Goal: Task Accomplishment & Management: Manage account settings

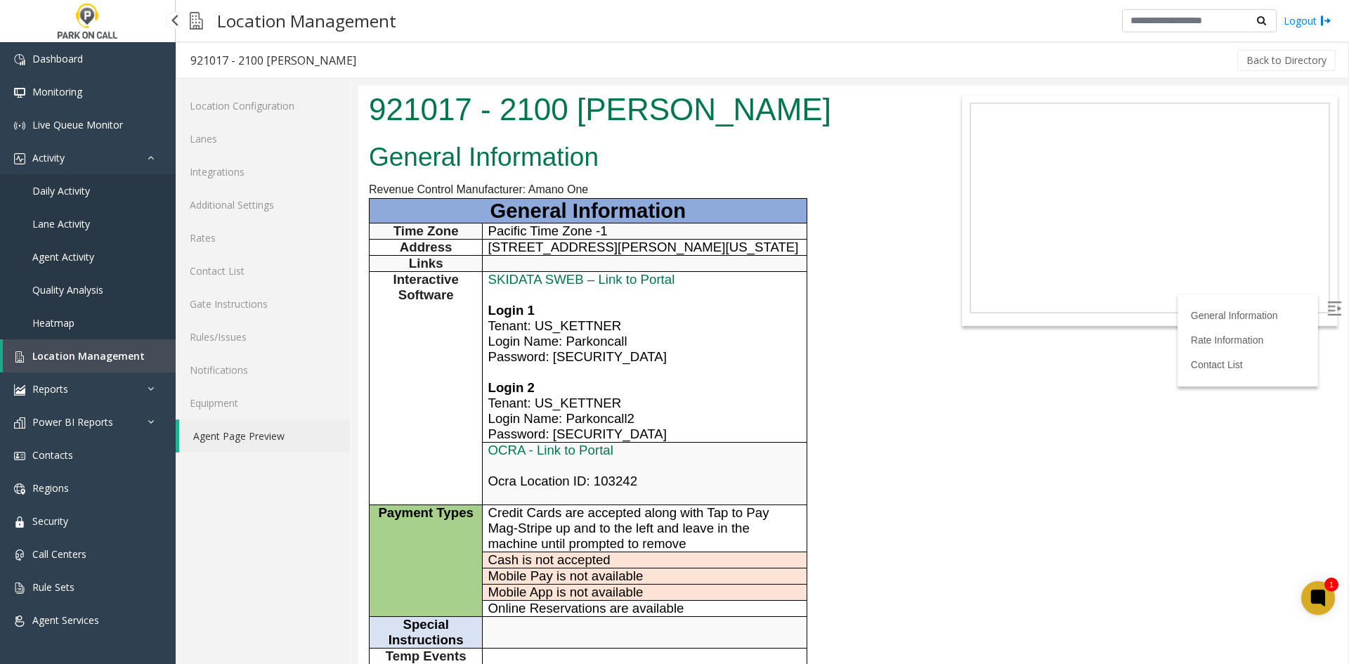
click at [77, 354] on span "Location Management" at bounding box center [88, 355] width 112 height 13
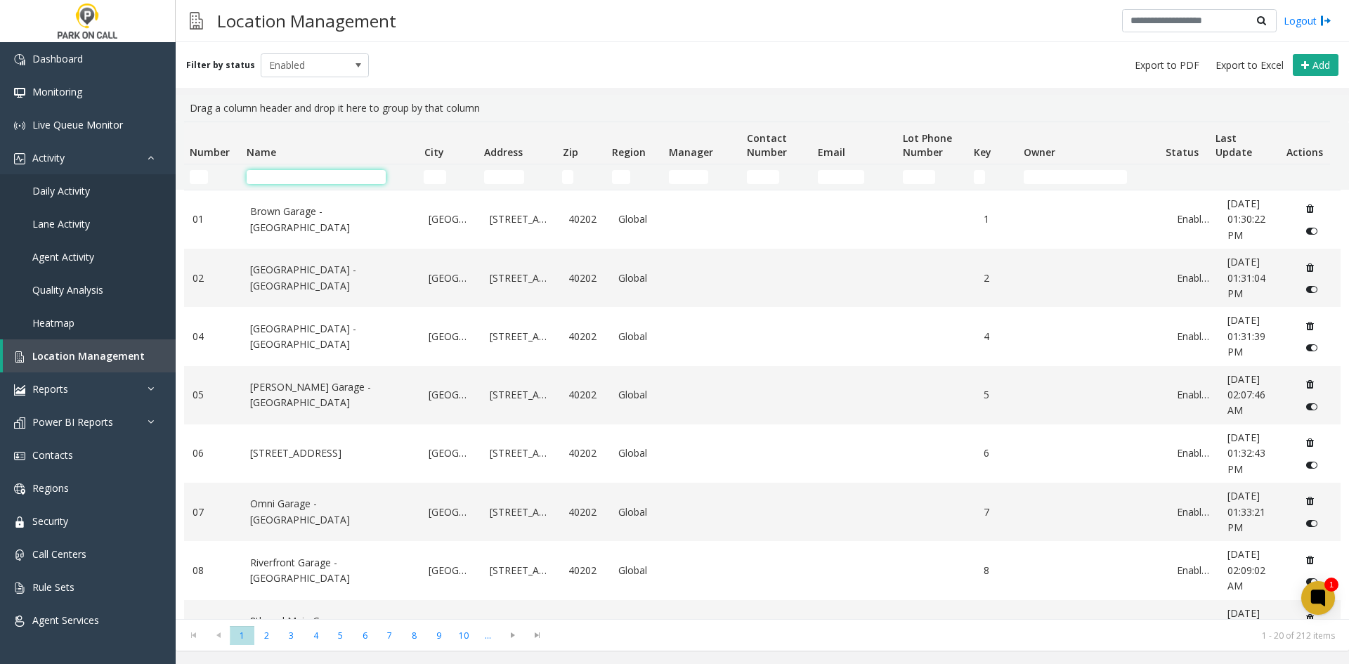
click at [311, 176] on input "Name Filter" at bounding box center [316, 177] width 139 height 14
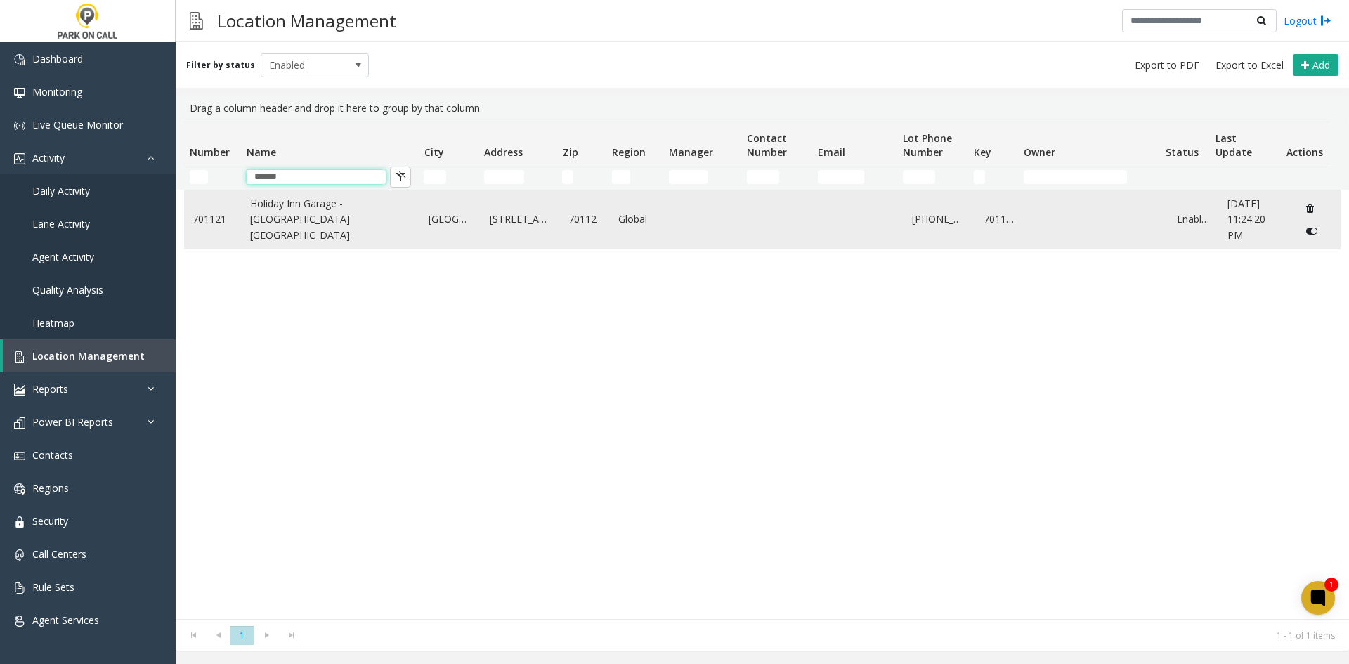
type input "******"
click at [290, 222] on link "Holiday Inn Garage - Universal Parking New Orleans" at bounding box center [331, 219] width 162 height 47
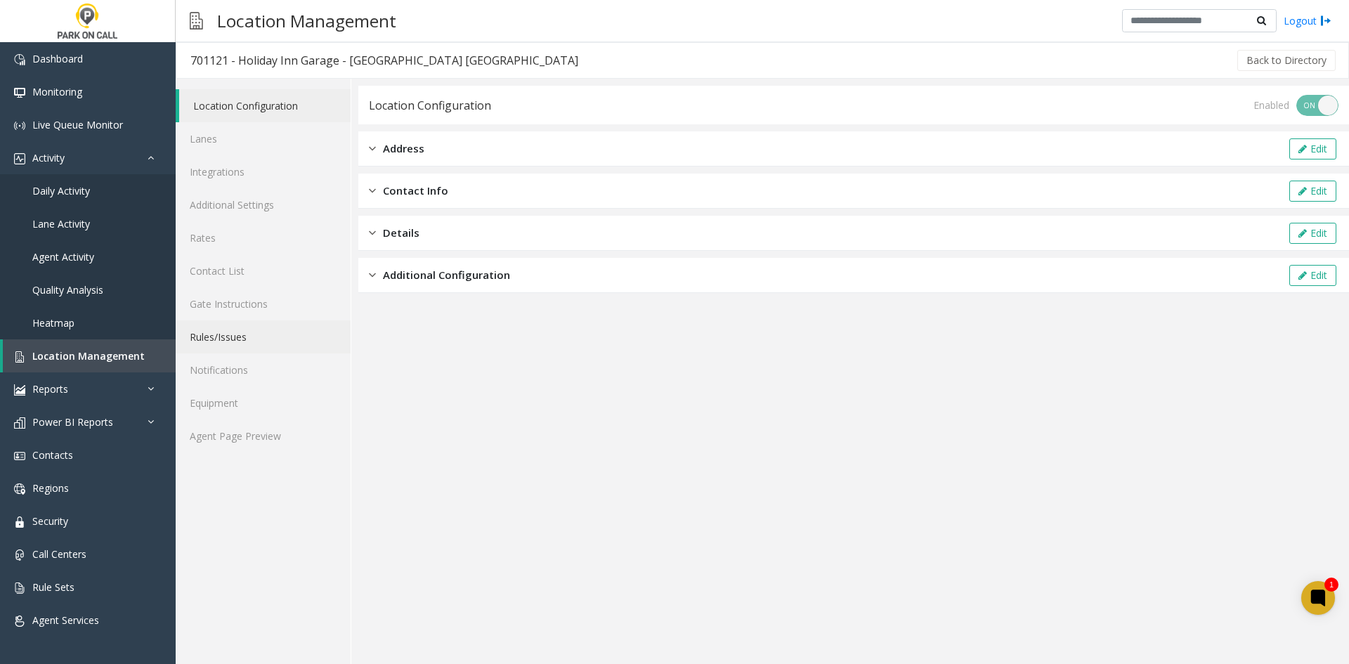
click at [239, 344] on link "Rules/Issues" at bounding box center [263, 336] width 175 height 33
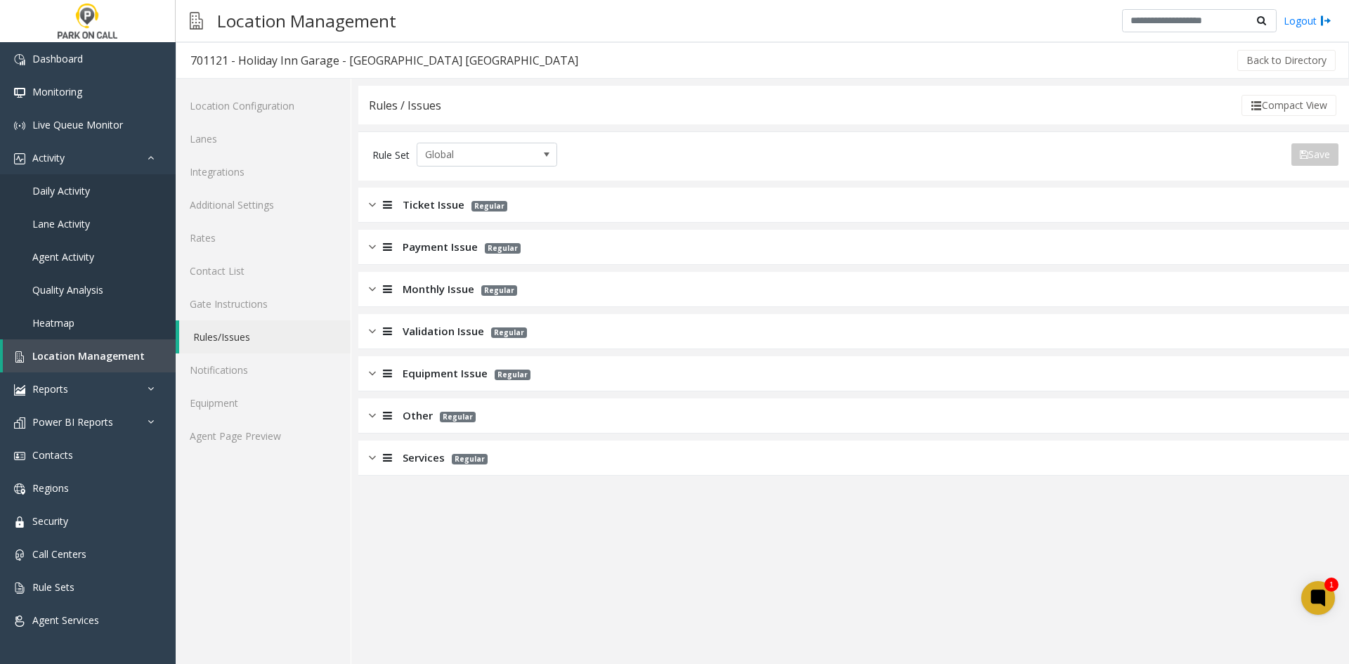
click at [412, 214] on div "Ticket Issue Regular" at bounding box center [853, 205] width 991 height 35
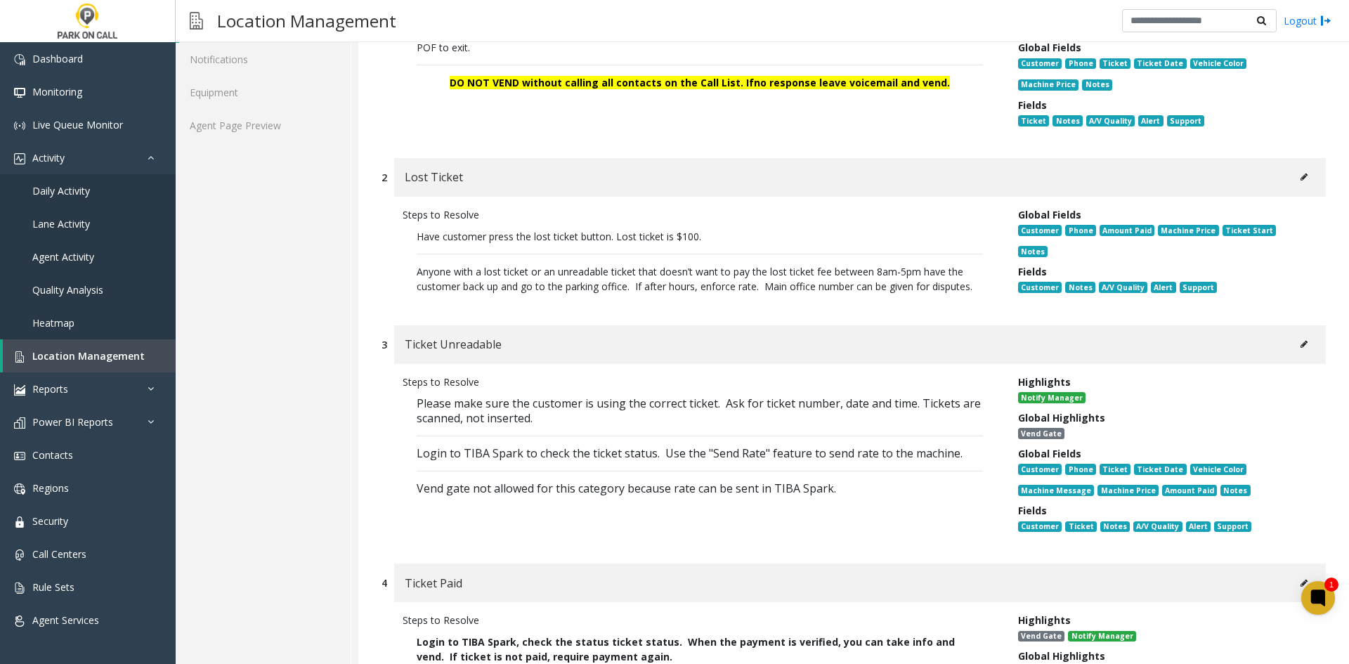
scroll to position [422, 0]
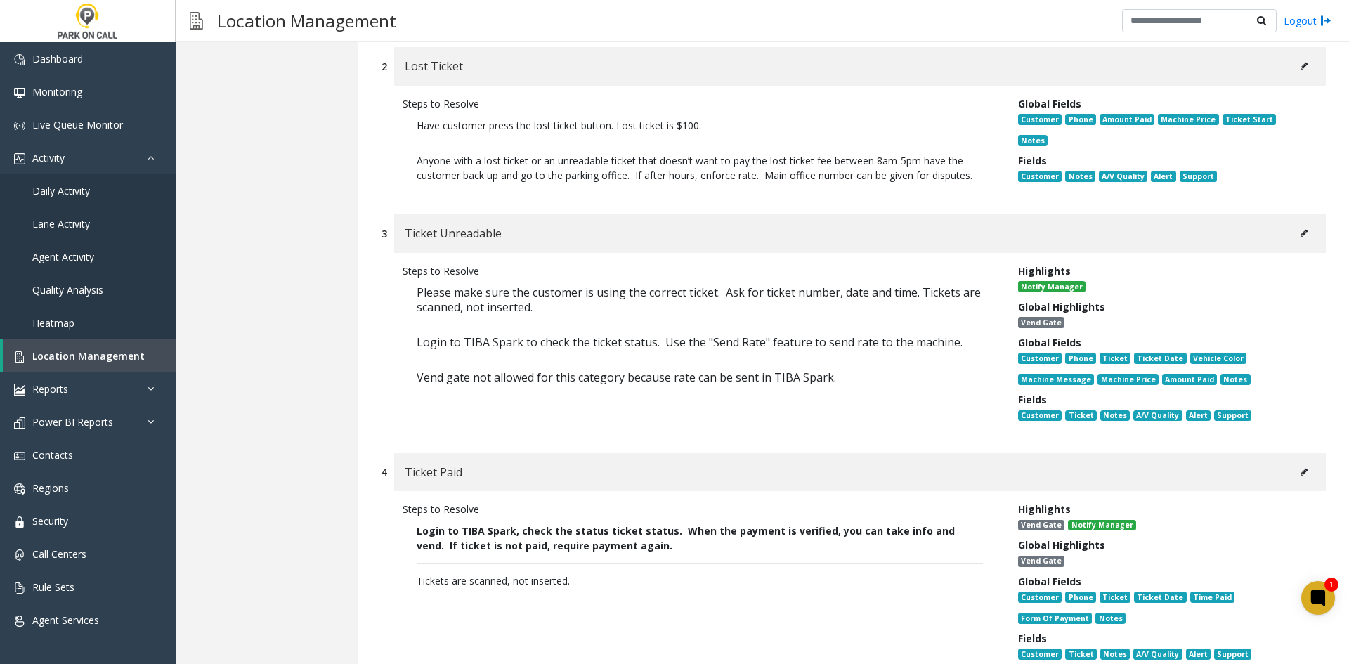
drag, startPoint x: 412, startPoint y: 296, endPoint x: 846, endPoint y: 377, distance: 441.1
click at [846, 377] on p "Please make sure the customer is using the correct ticket. Ask for ticket numbe…" at bounding box center [700, 335] width 594 height 114
copy p "Please make sure the customer is using the correct ticket. Ask for ticket numbe…"
click at [838, 382] on p "Vend gate not allowed for this category because rate can be sent in TIBA Spark." at bounding box center [700, 377] width 566 height 15
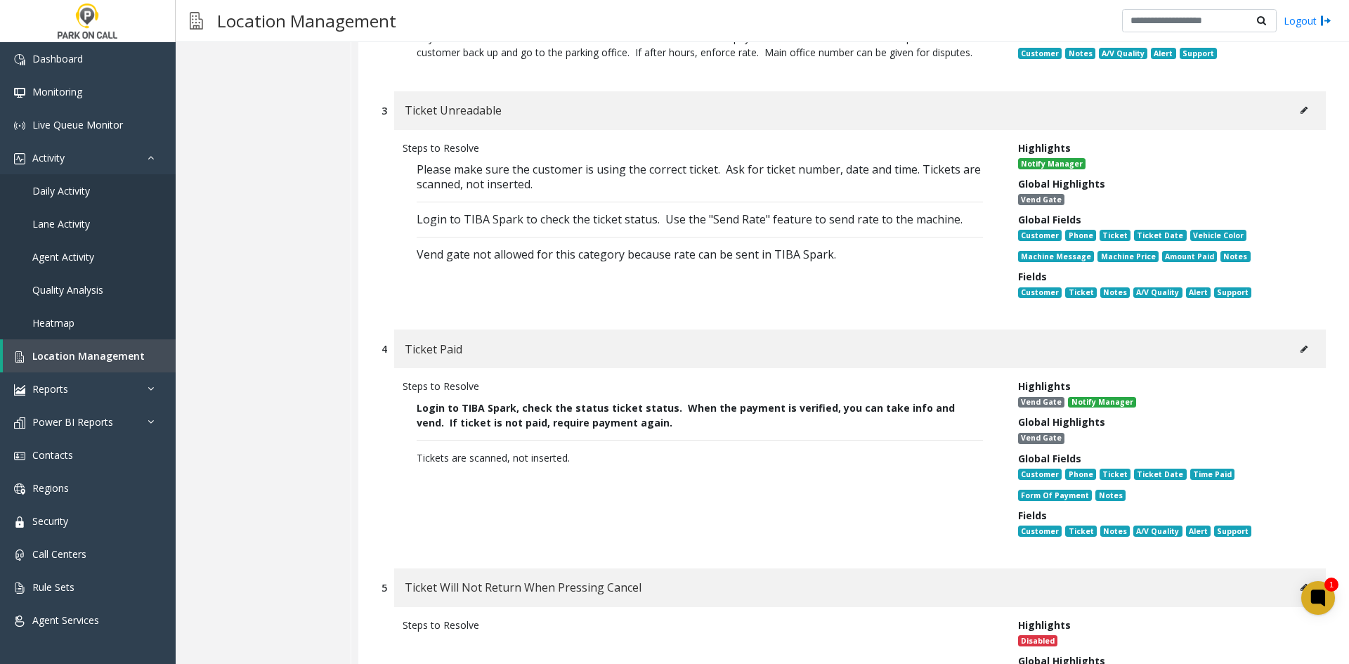
scroll to position [562, 0]
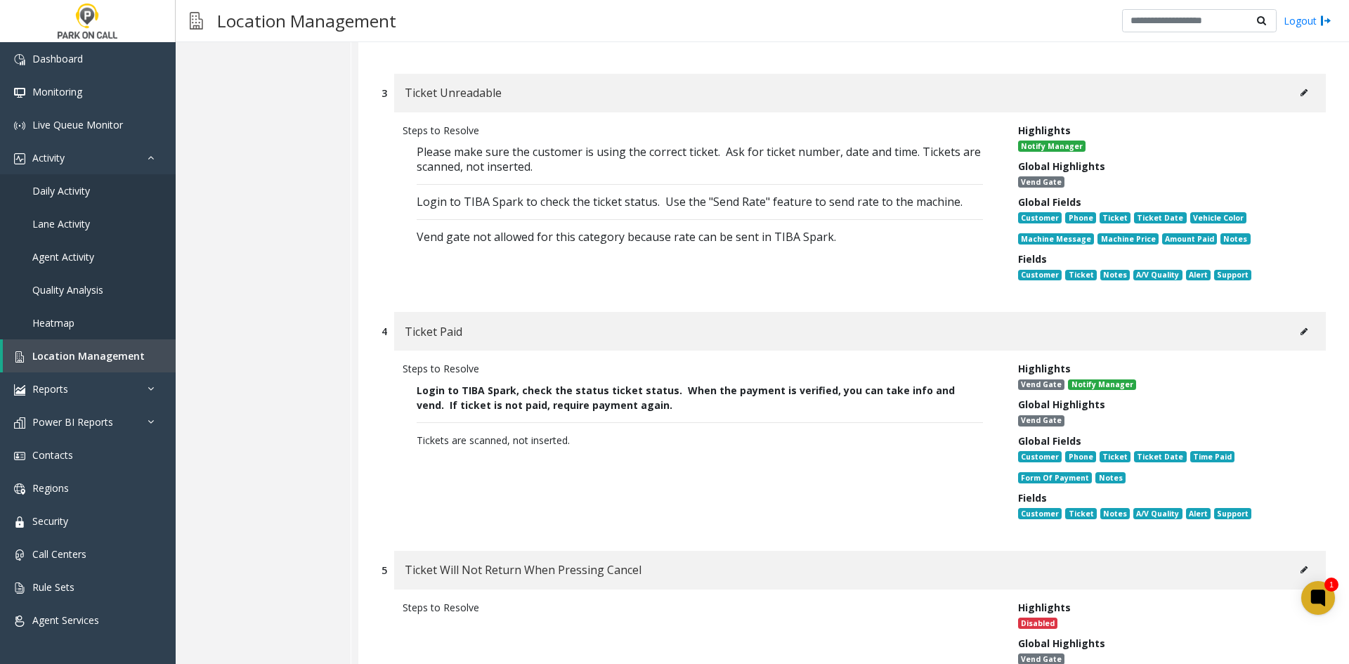
click at [410, 384] on p "Login to TIBA Spark, check the status ticket status. When the payment is verifi…" at bounding box center [700, 415] width 594 height 79
drag, startPoint x: 393, startPoint y: 382, endPoint x: 644, endPoint y: 403, distance: 251.7
click at [644, 403] on div "Steps to Resolve Login to TIBA Spark, check the status ticket status. When the …" at bounding box center [699, 443] width 615 height 165
copy span "Login to TIBA Spark, check the status ticket status. When the payment is verifi…"
click at [840, 466] on div "Steps to Resolve Login to TIBA Spark, check the status ticket status. When the …" at bounding box center [699, 443] width 615 height 165
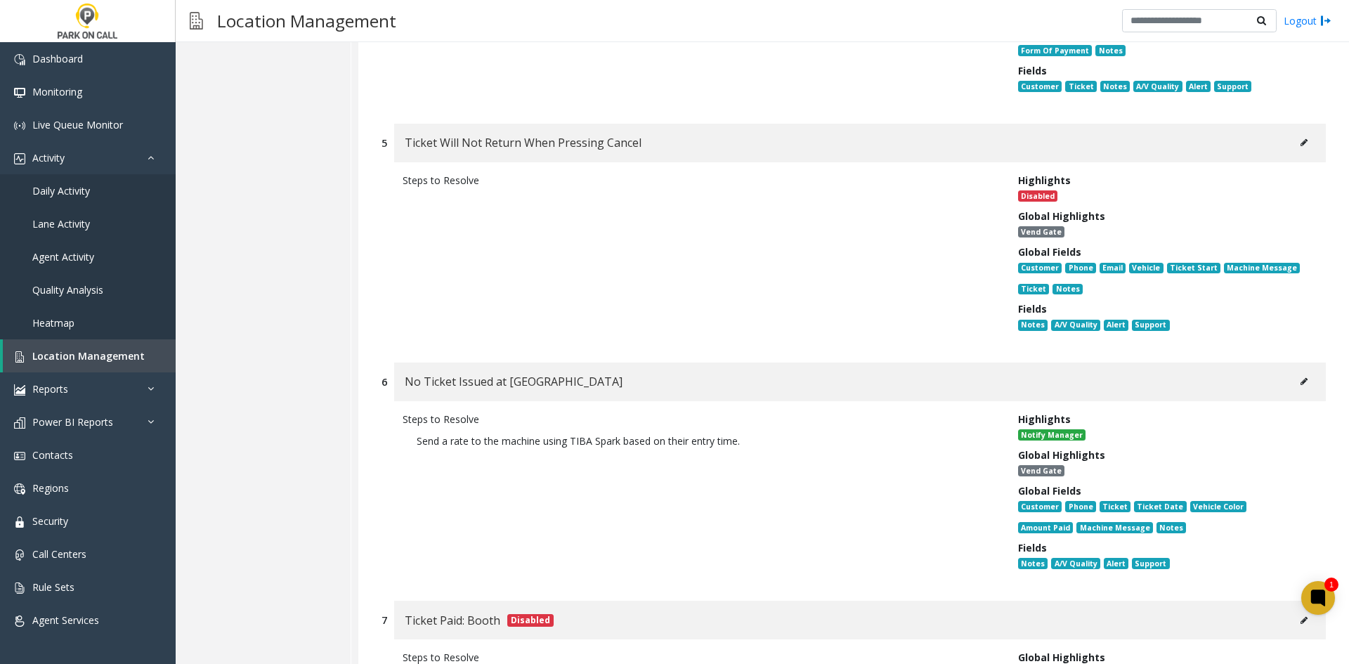
scroll to position [984, 0]
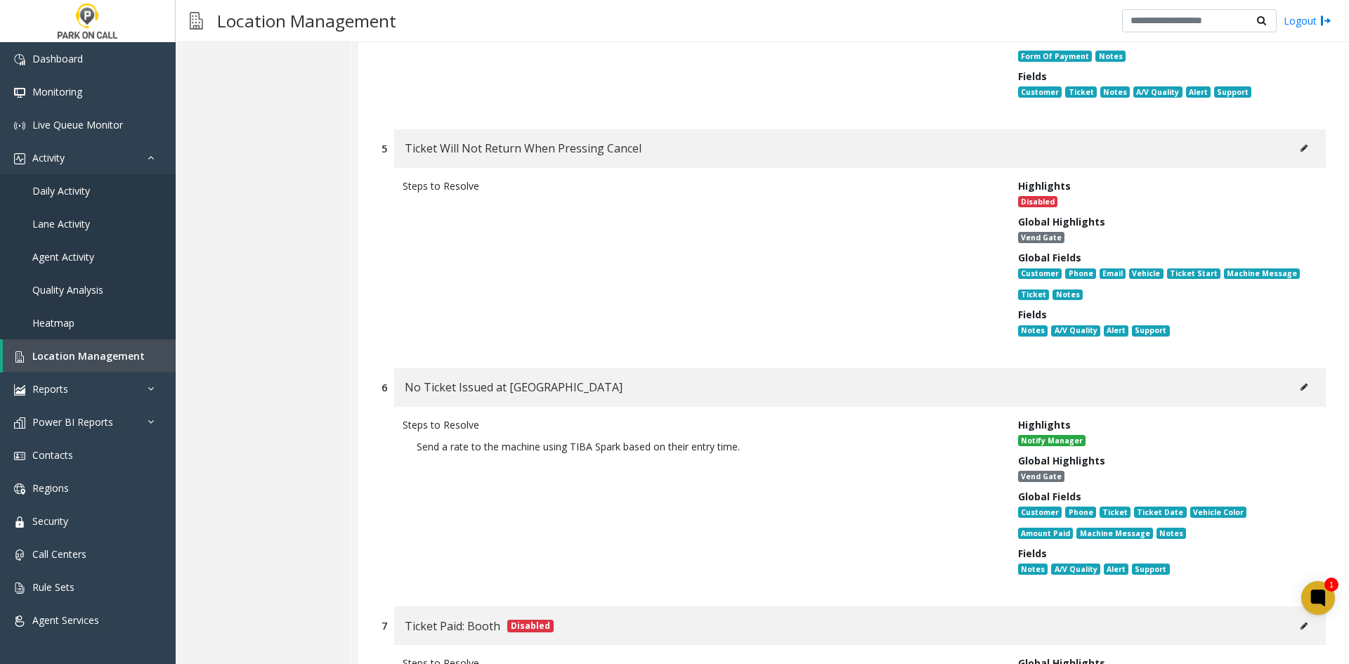
drag, startPoint x: 666, startPoint y: 458, endPoint x: 387, endPoint y: 449, distance: 279.1
click at [387, 449] on div "Steps to Resolve Send a rate to the machine using TIBA Spark based on their ent…" at bounding box center [854, 500] width 944 height 186
copy p "Send a rate to the machine using TIBA Spark based on their entry time."
click at [1301, 388] on icon at bounding box center [1304, 387] width 7 height 8
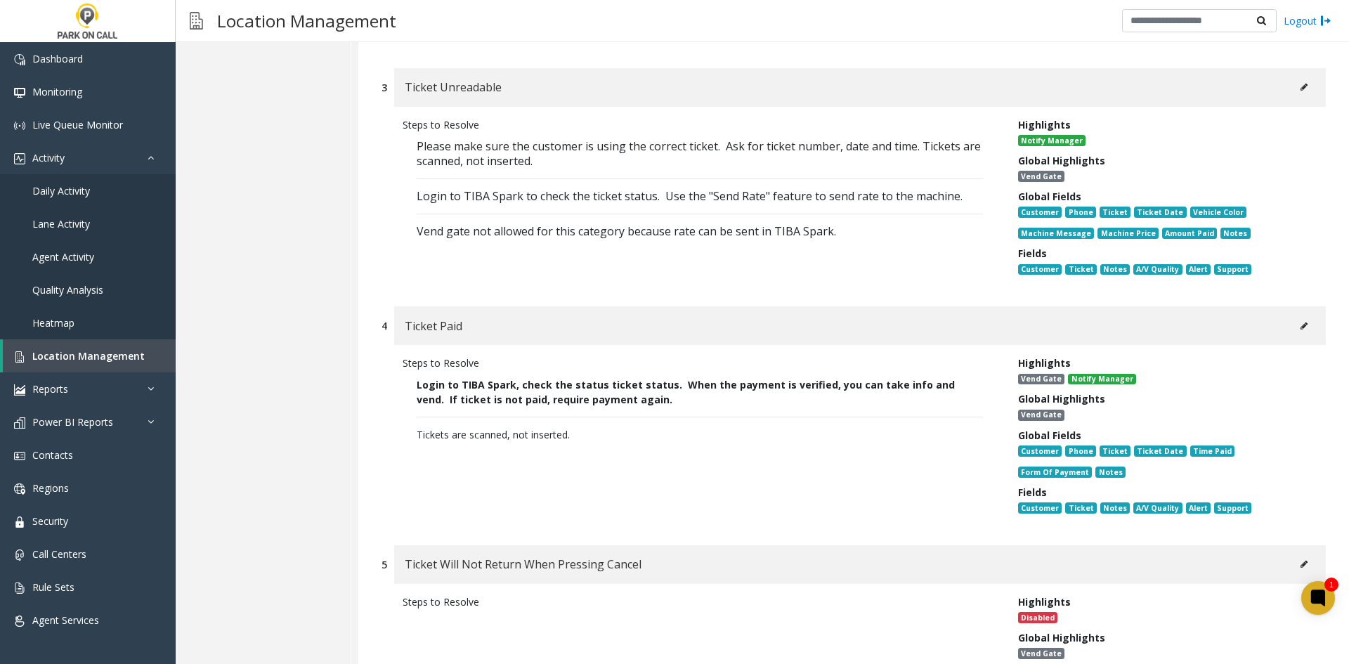
scroll to position [562, 0]
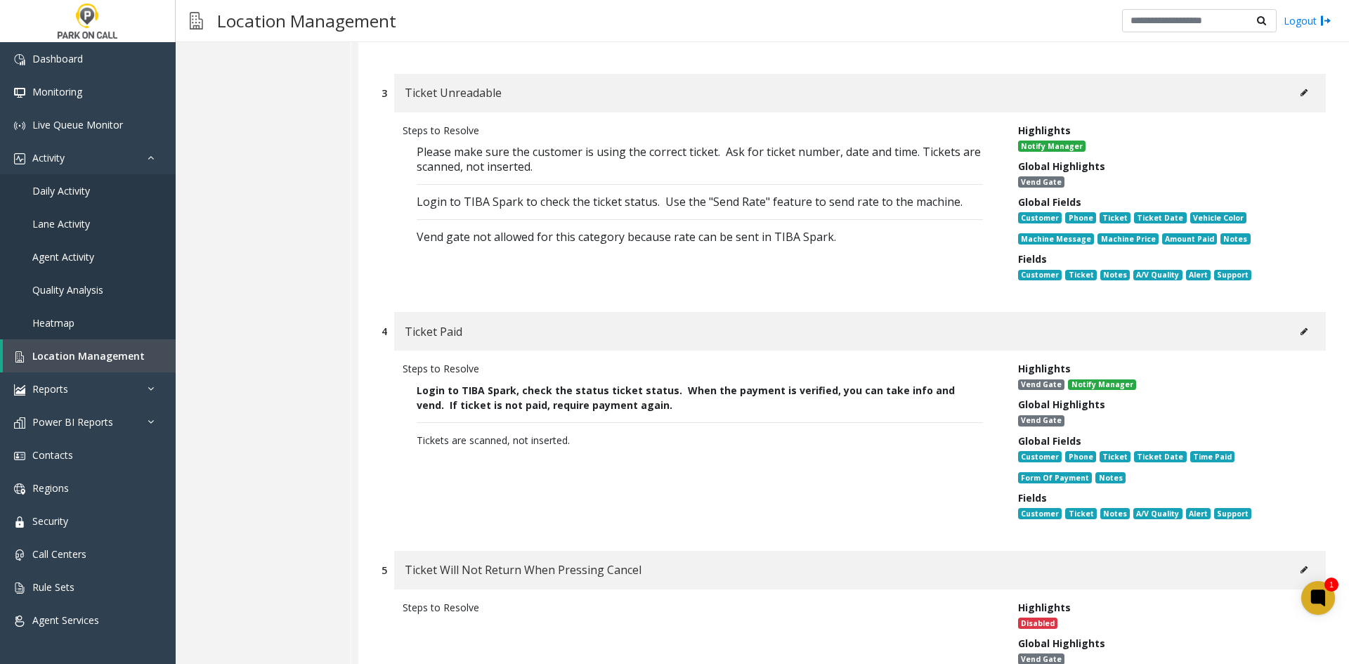
click at [1288, 344] on div "Ticket Paid" at bounding box center [860, 331] width 932 height 39
click at [1293, 339] on button at bounding box center [1304, 331] width 22 height 21
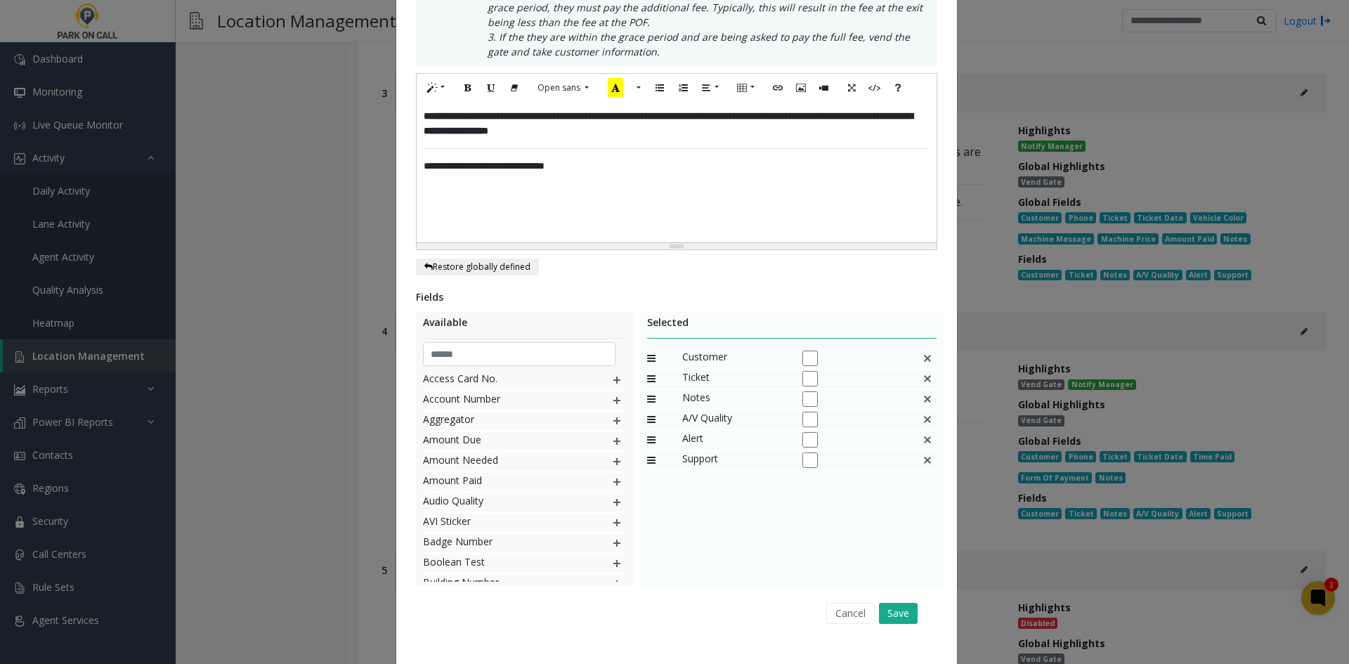
scroll to position [377, 0]
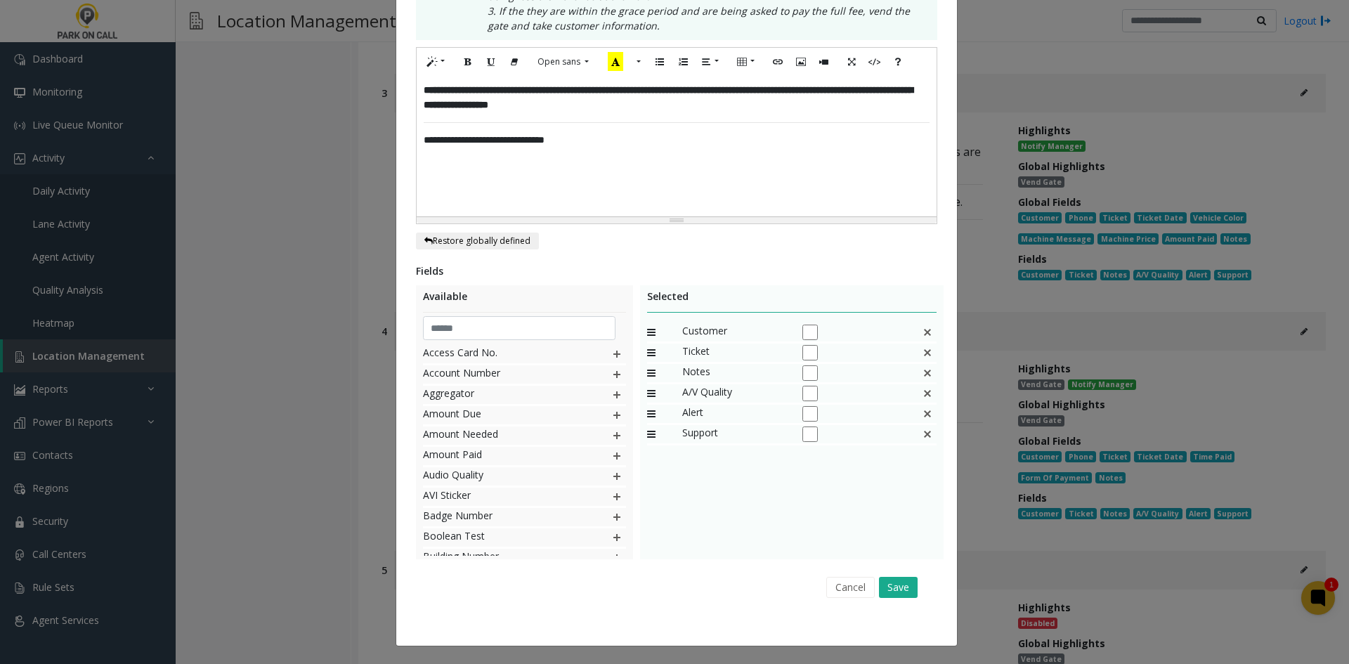
click at [1245, 335] on div "**********" at bounding box center [674, 332] width 1349 height 664
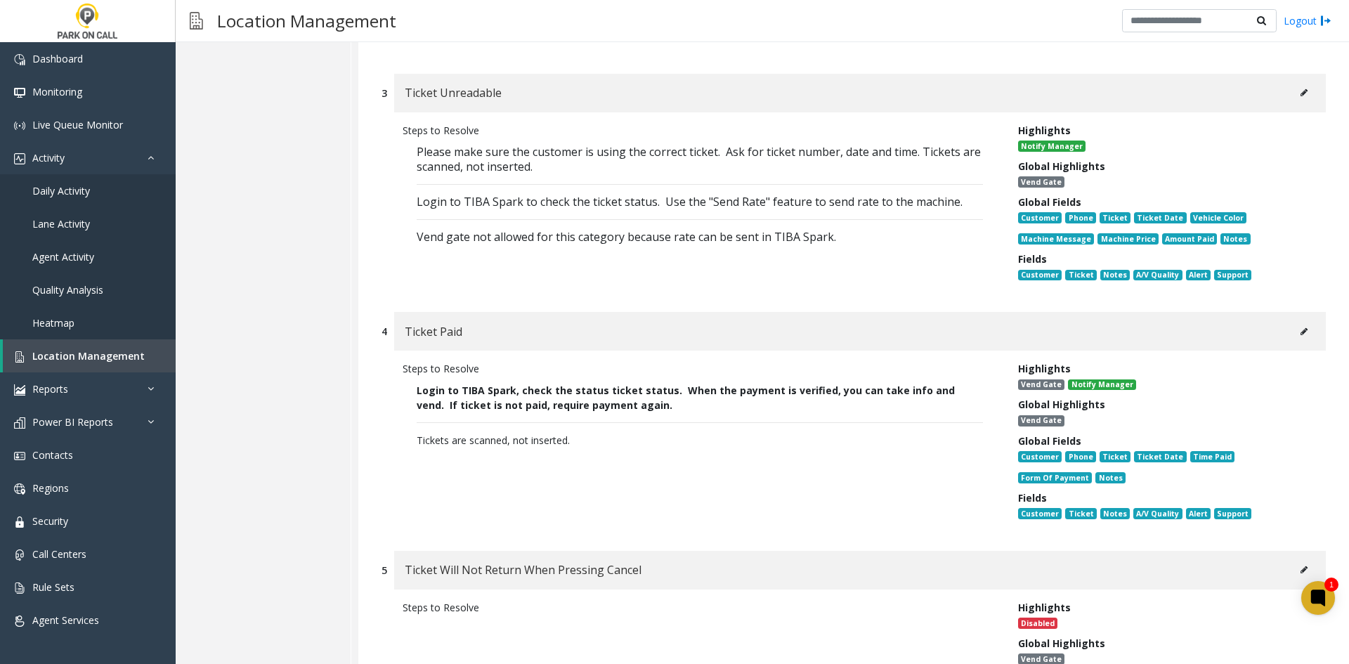
click at [1299, 93] on button at bounding box center [1304, 92] width 22 height 21
type input "**********"
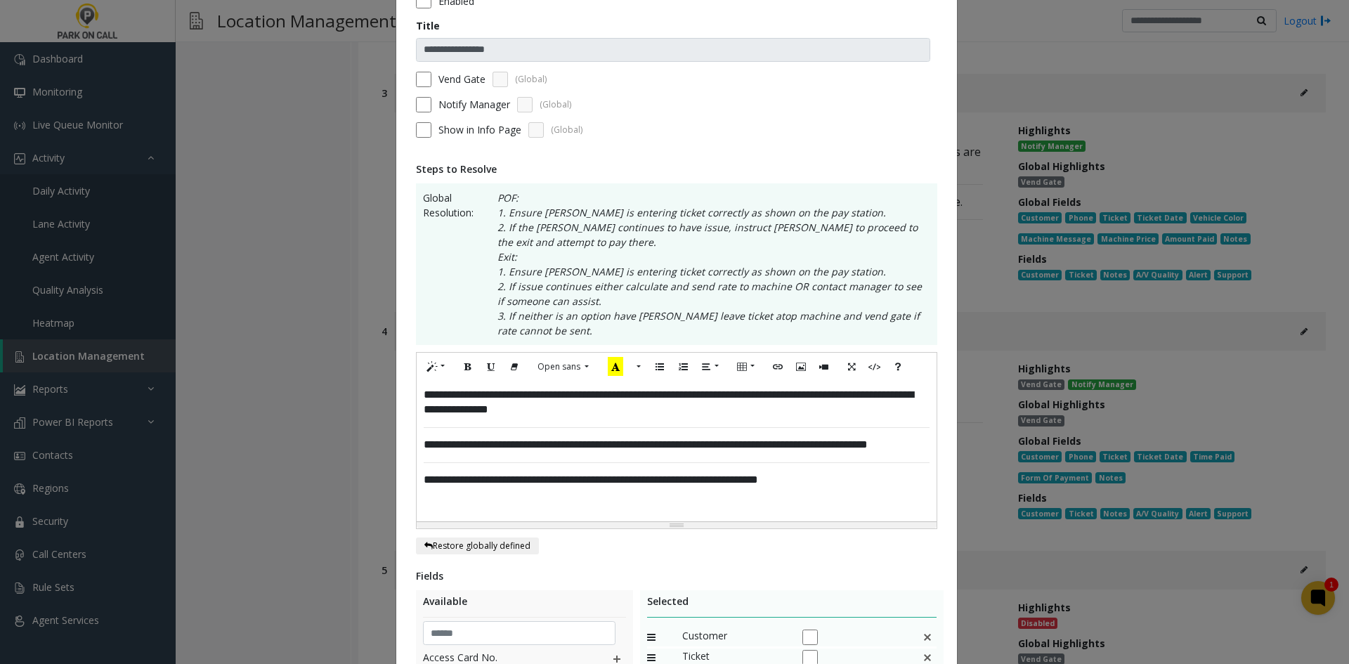
scroll to position [392, 0]
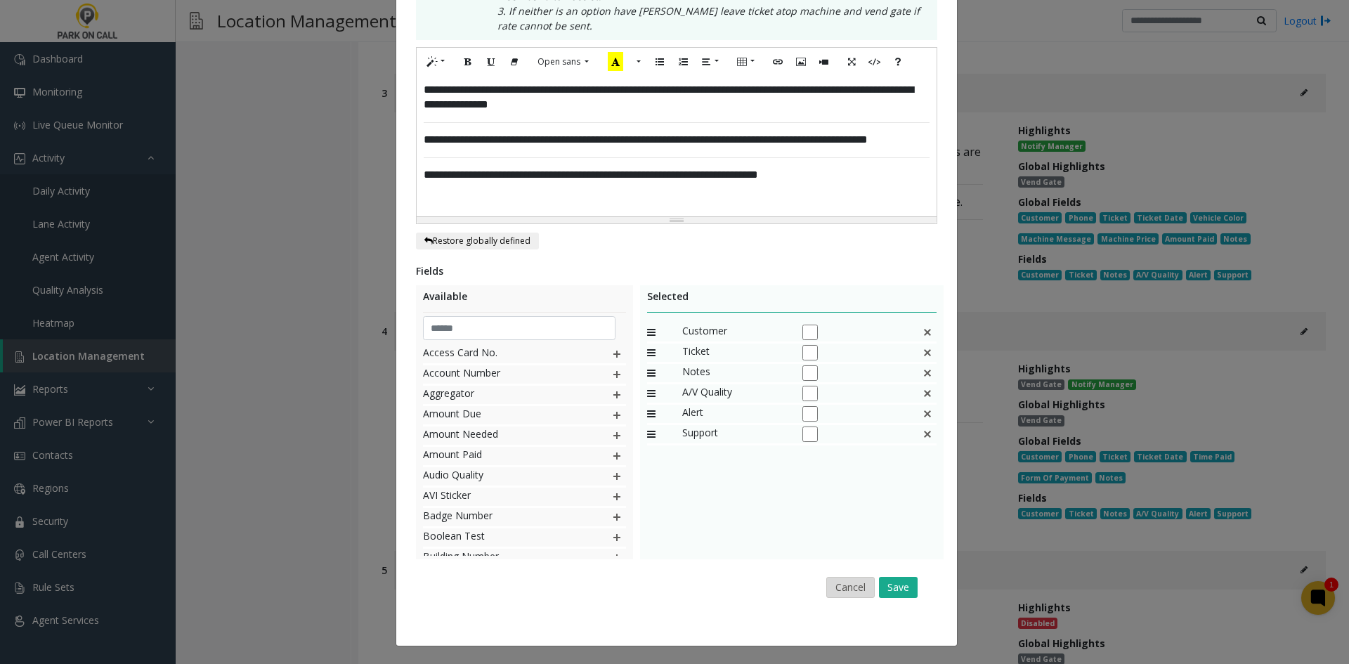
drag, startPoint x: 859, startPoint y: 607, endPoint x: 848, endPoint y: 597, distance: 14.4
click at [858, 606] on div "**********" at bounding box center [676, 156] width 561 height 977
click at [842, 589] on button "Cancel" at bounding box center [850, 587] width 48 height 21
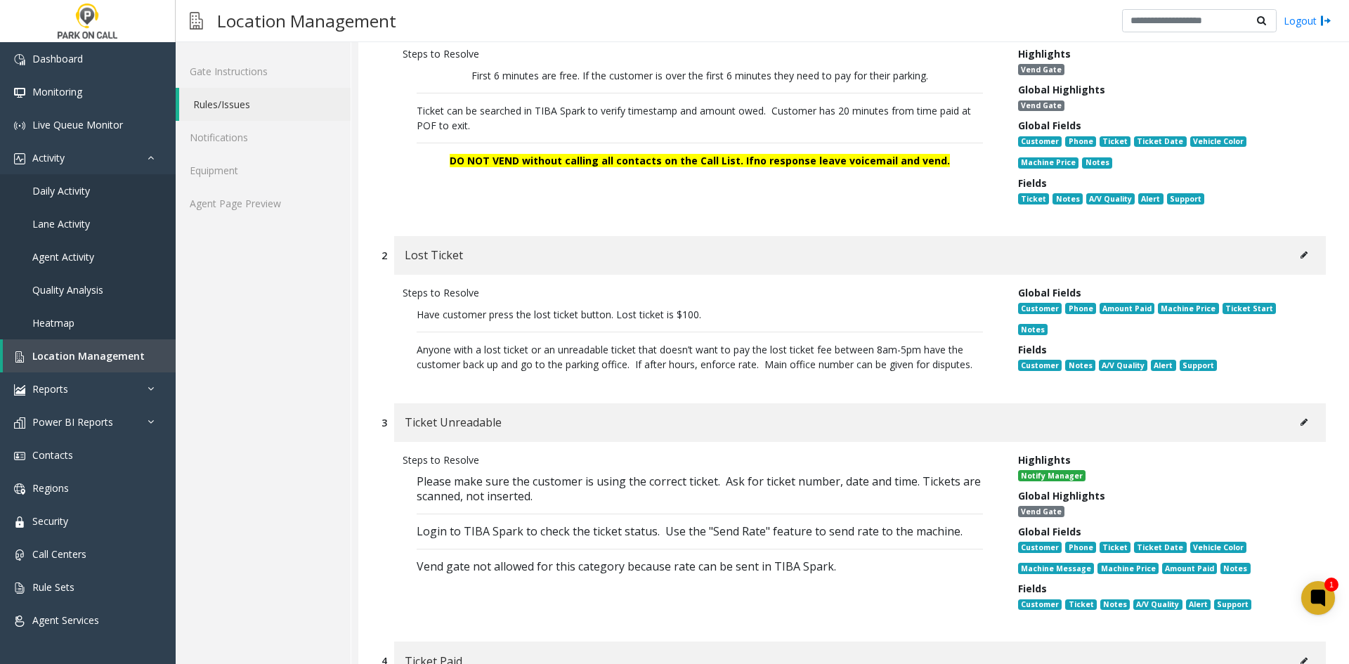
scroll to position [211, 0]
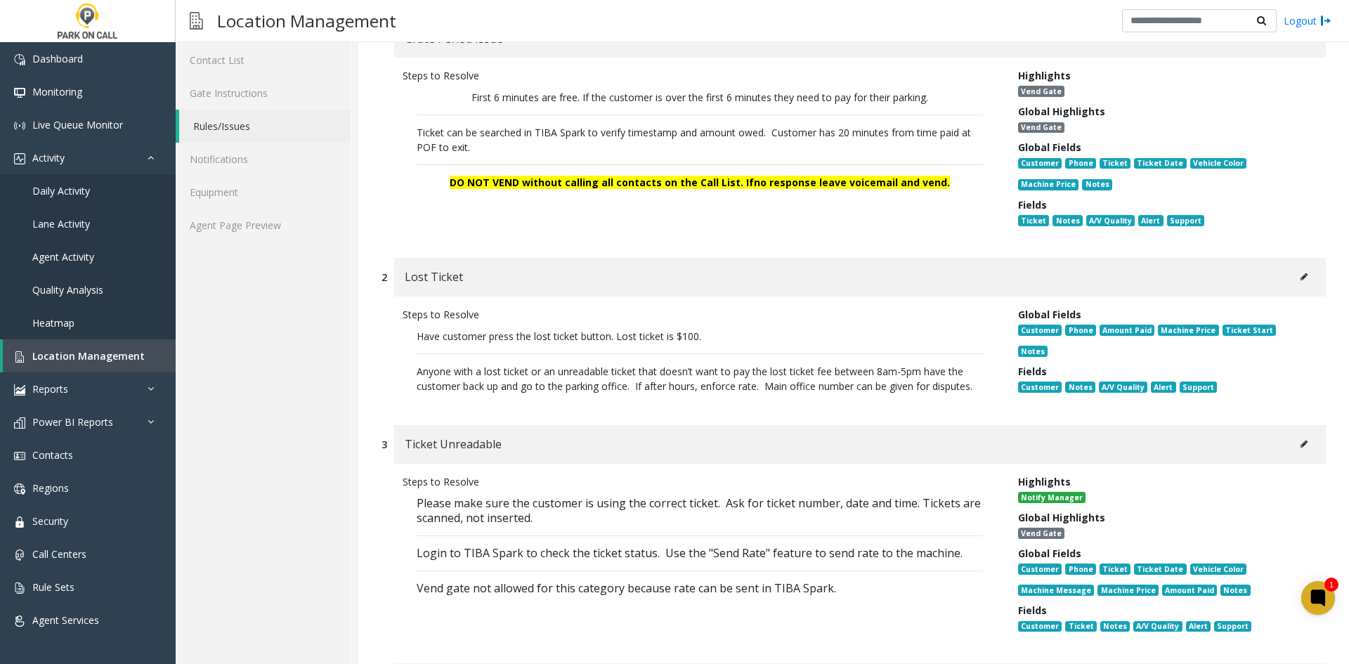
click at [1275, 87] on div "Vend Gate" at bounding box center [1161, 93] width 287 height 21
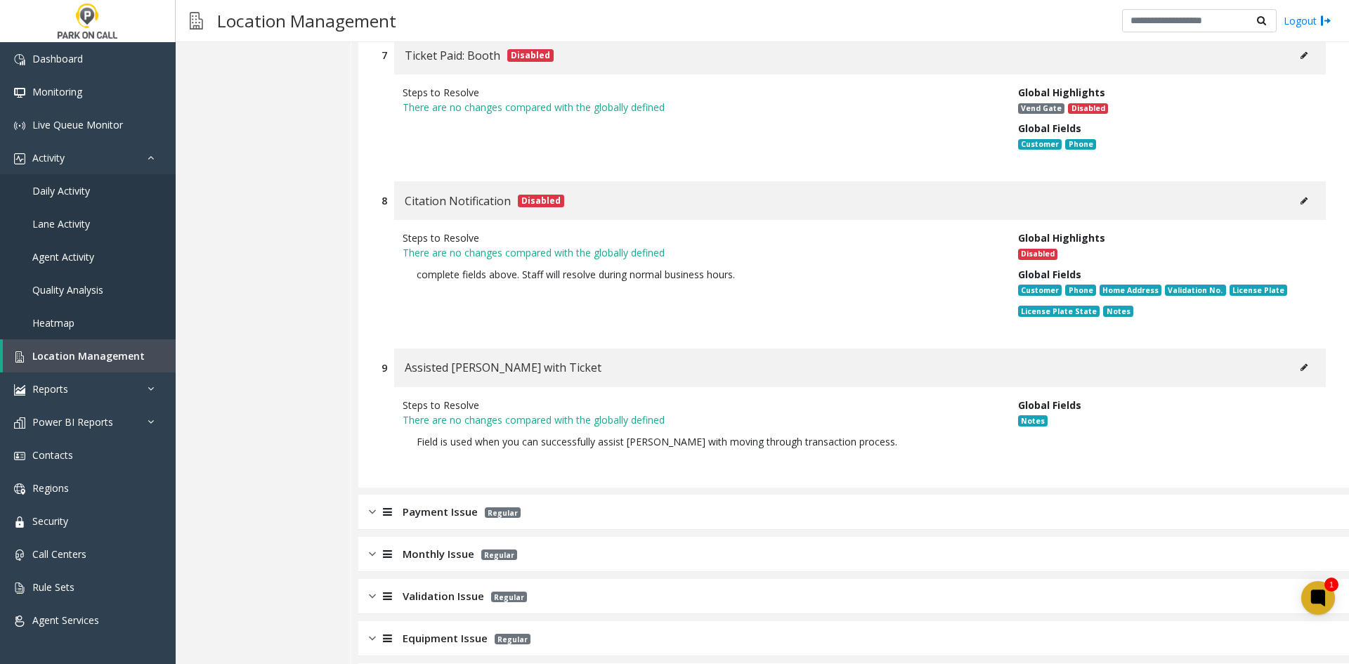
scroll to position [1648, 0]
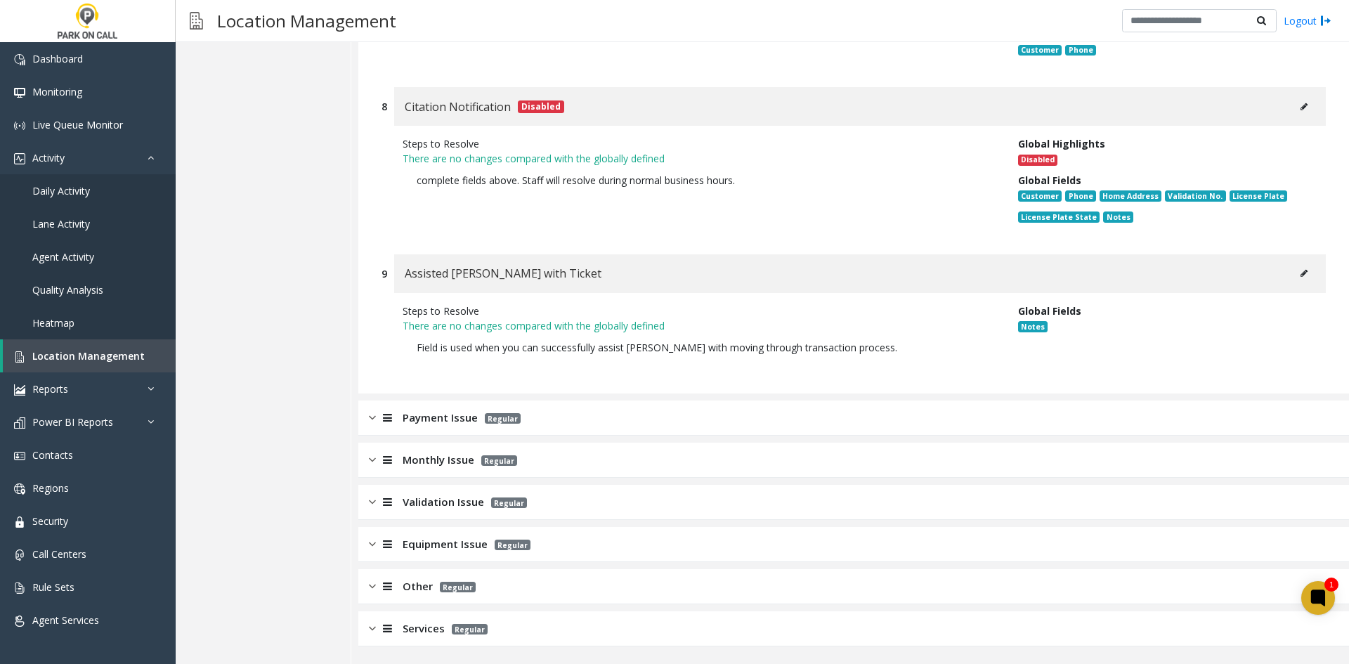
click at [630, 411] on div "Payment Issue Regular" at bounding box center [853, 417] width 991 height 35
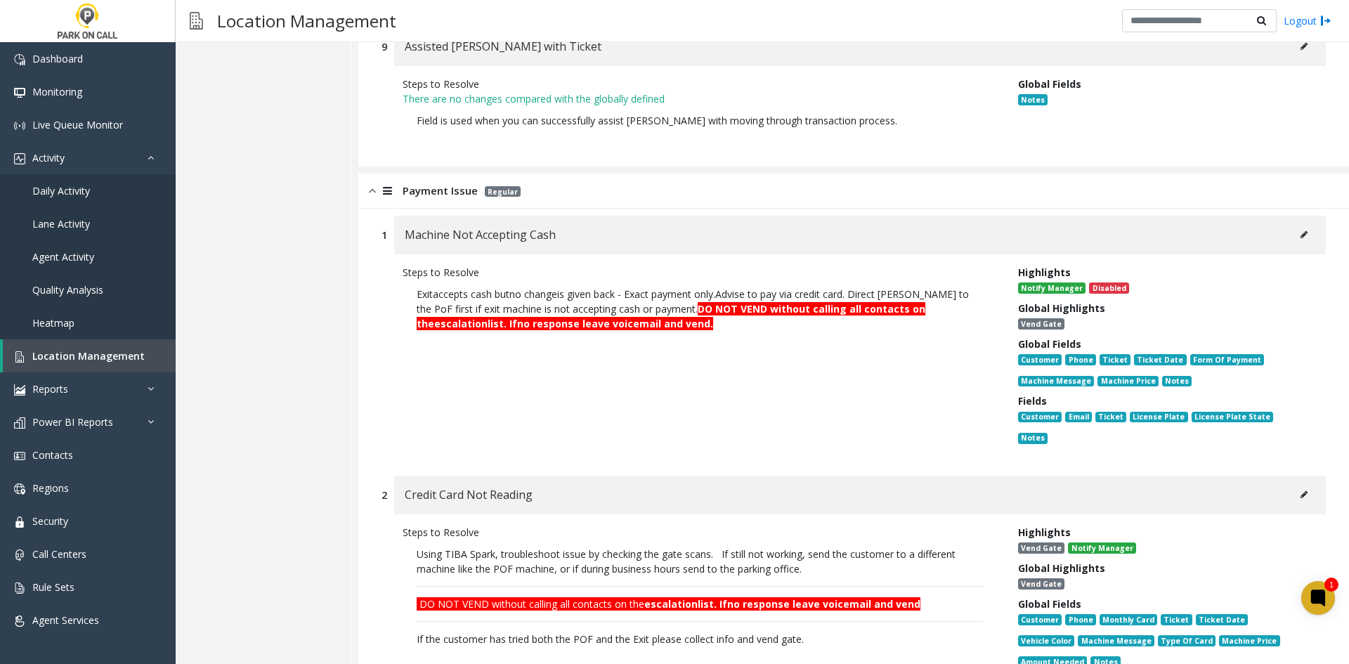
scroll to position [2000, 0]
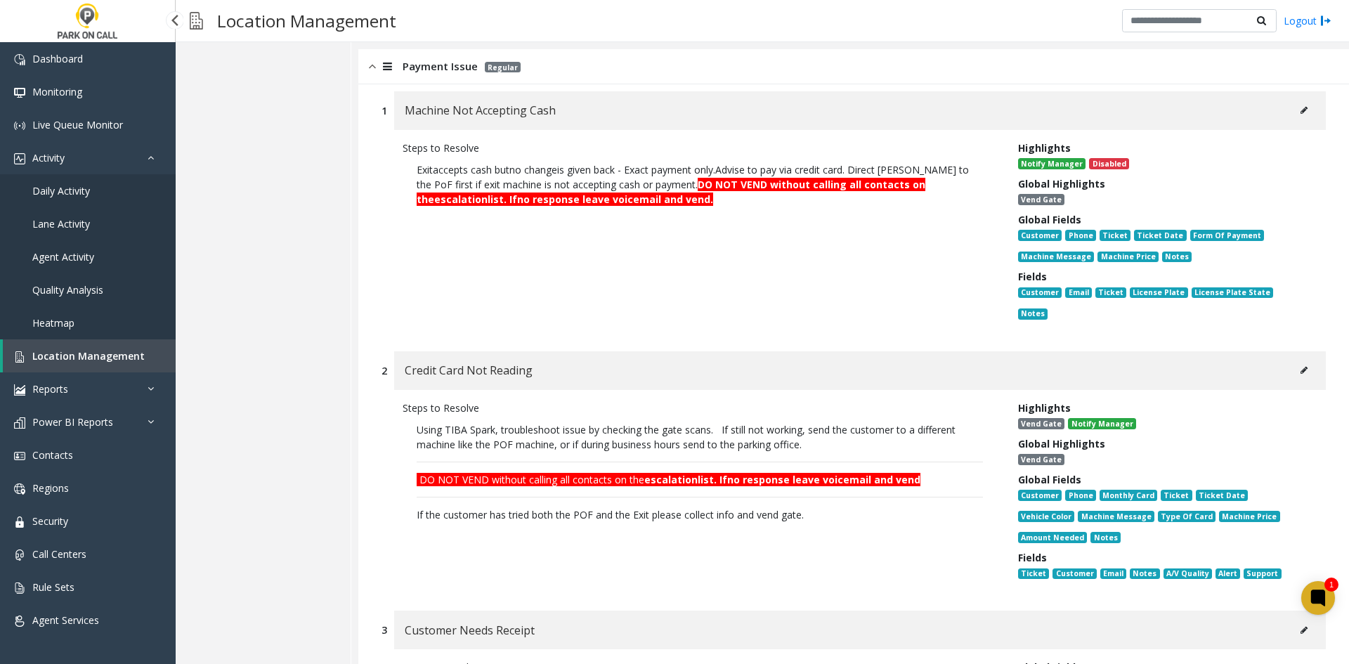
drag, startPoint x: 49, startPoint y: 349, endPoint x: 57, endPoint y: 344, distance: 9.6
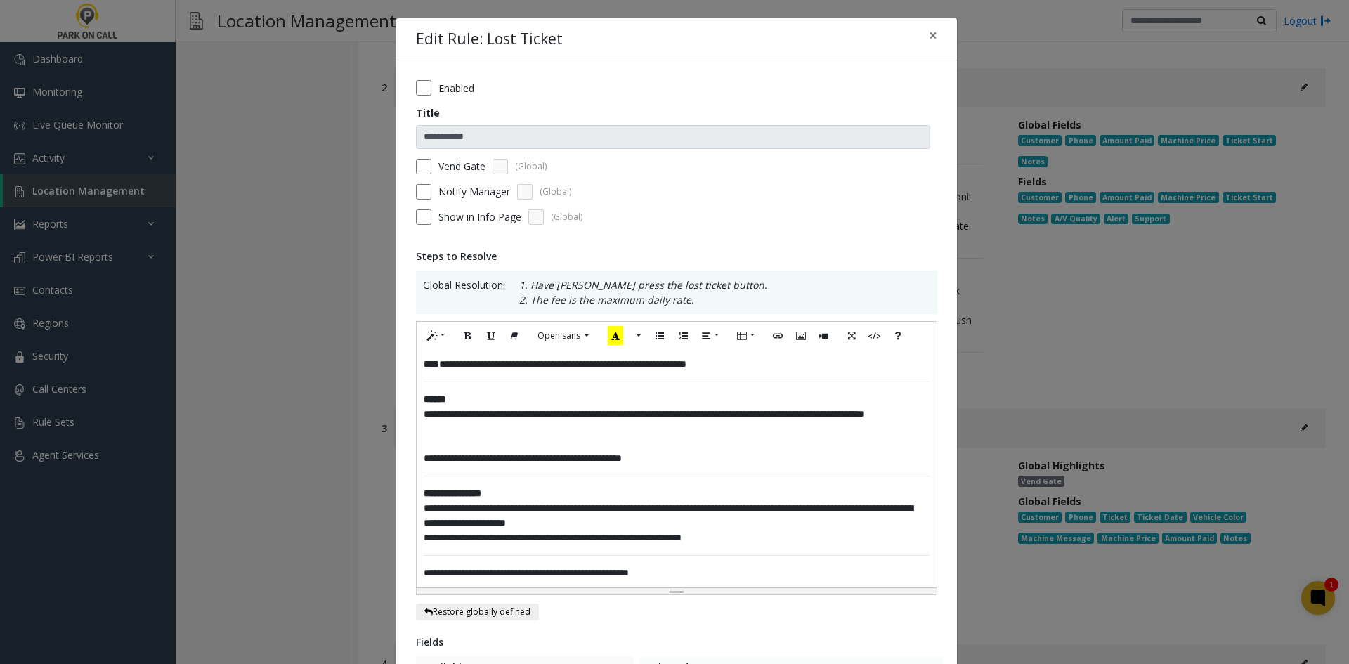
click at [803, 369] on div "**********" at bounding box center [677, 364] width 506 height 15
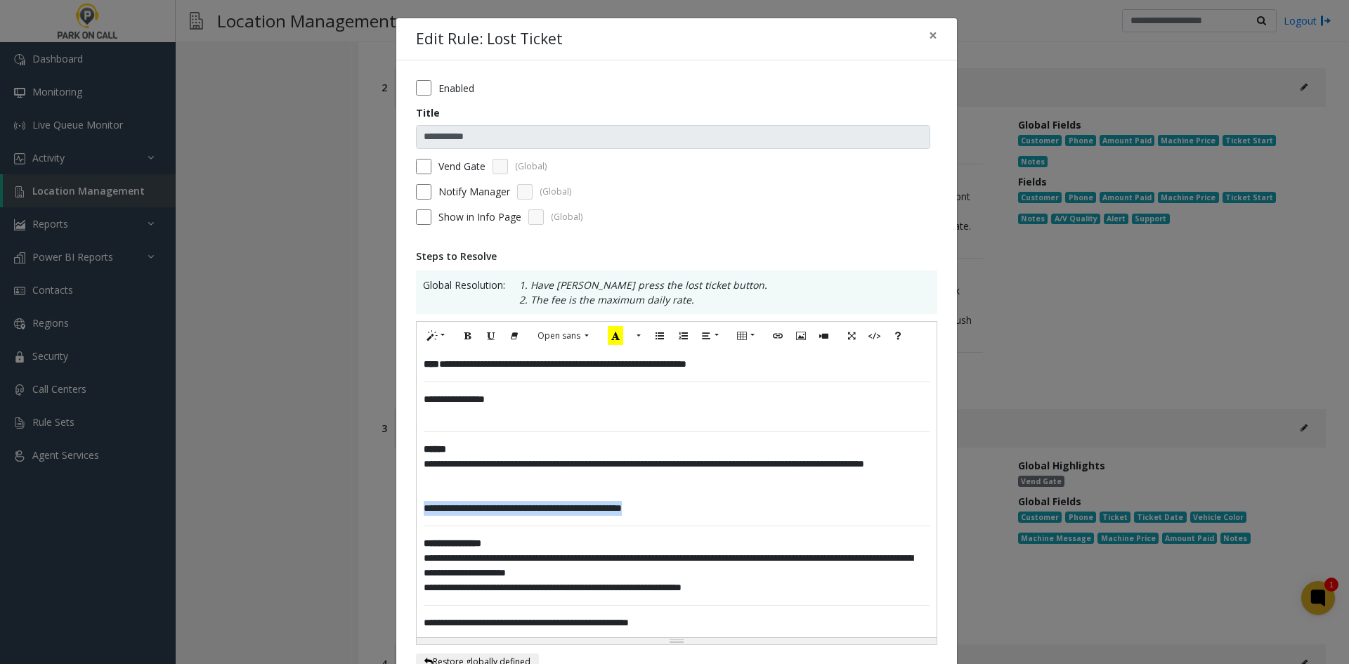
drag, startPoint x: 692, startPoint y: 511, endPoint x: 406, endPoint y: 505, distance: 286.0
click at [406, 505] on div "**********" at bounding box center [676, 563] width 561 height 1006
click at [442, 422] on div "**********" at bounding box center [677, 493] width 520 height 287
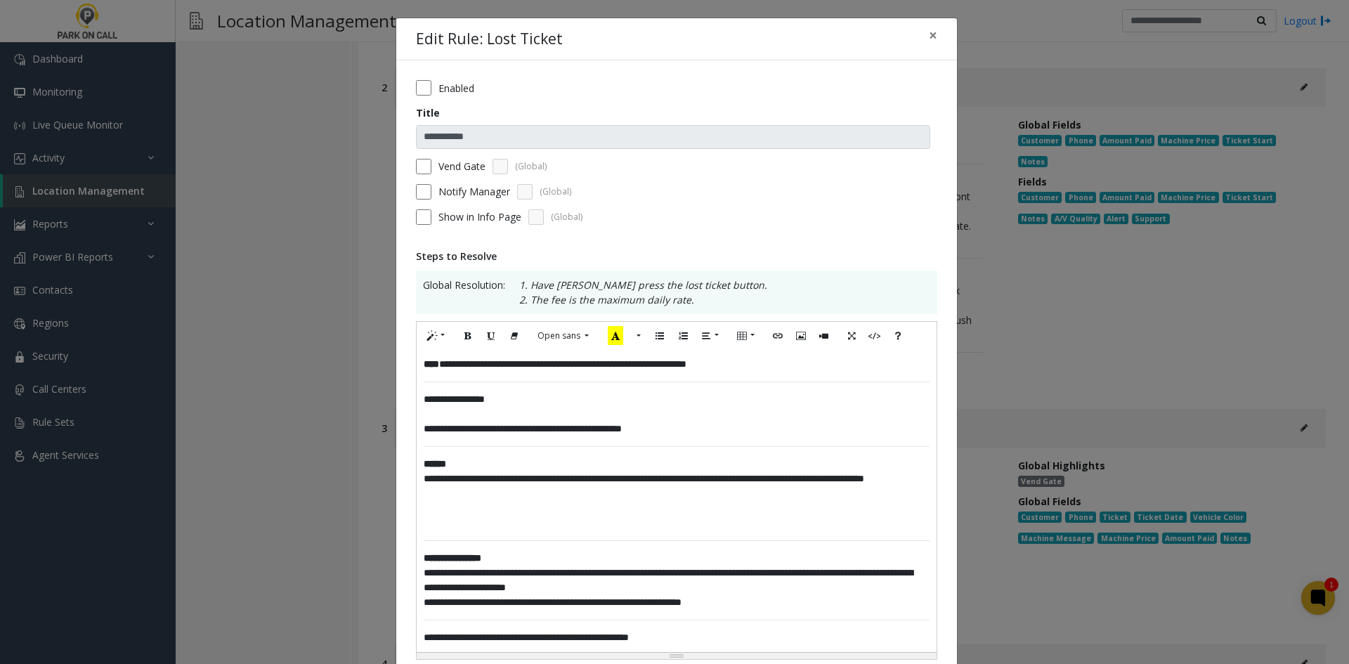
click at [446, 415] on div "**********" at bounding box center [677, 407] width 506 height 30
drag, startPoint x: 455, startPoint y: 432, endPoint x: 408, endPoint y: 415, distance: 49.6
click at [408, 415] on div "**********" at bounding box center [676, 570] width 561 height 1021
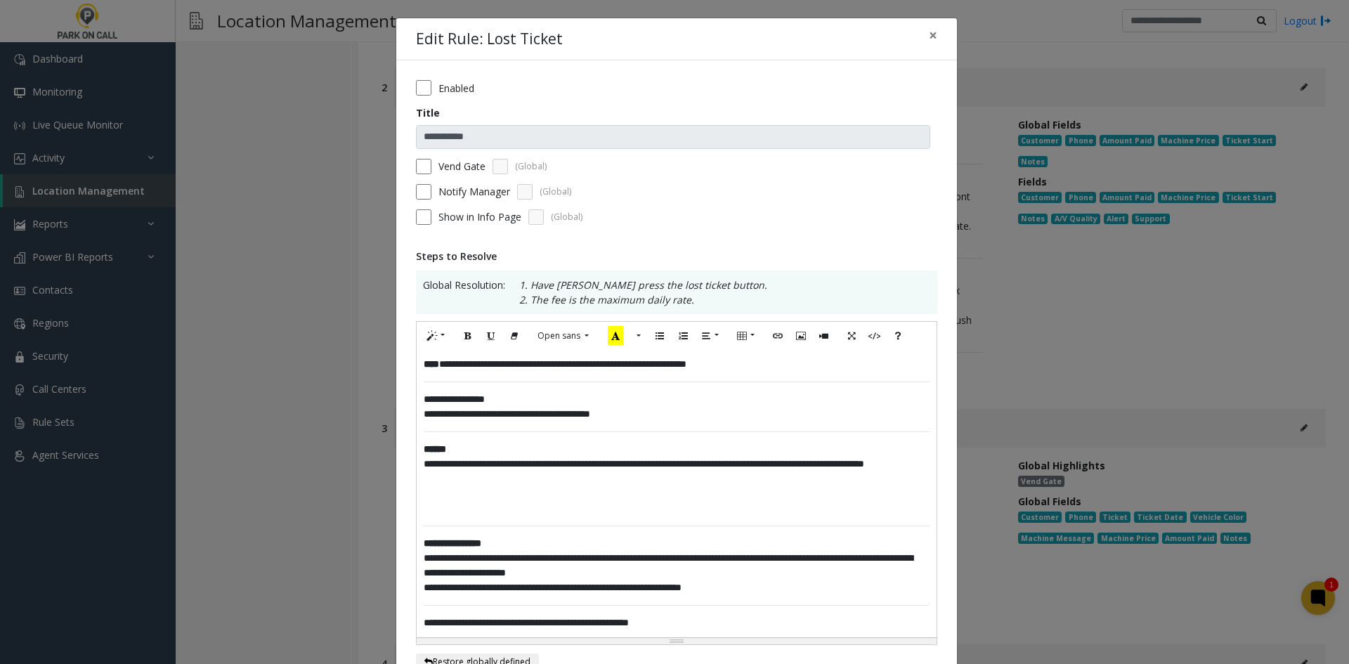
click at [426, 403] on span "**********" at bounding box center [454, 399] width 61 height 10
click at [424, 403] on span "**********" at bounding box center [454, 399] width 61 height 10
click at [424, 401] on span "**********" at bounding box center [454, 399] width 61 height 10
drag, startPoint x: 509, startPoint y: 400, endPoint x: 374, endPoint y: 392, distance: 134.5
click at [361, 398] on div "**********" at bounding box center [674, 332] width 1349 height 664
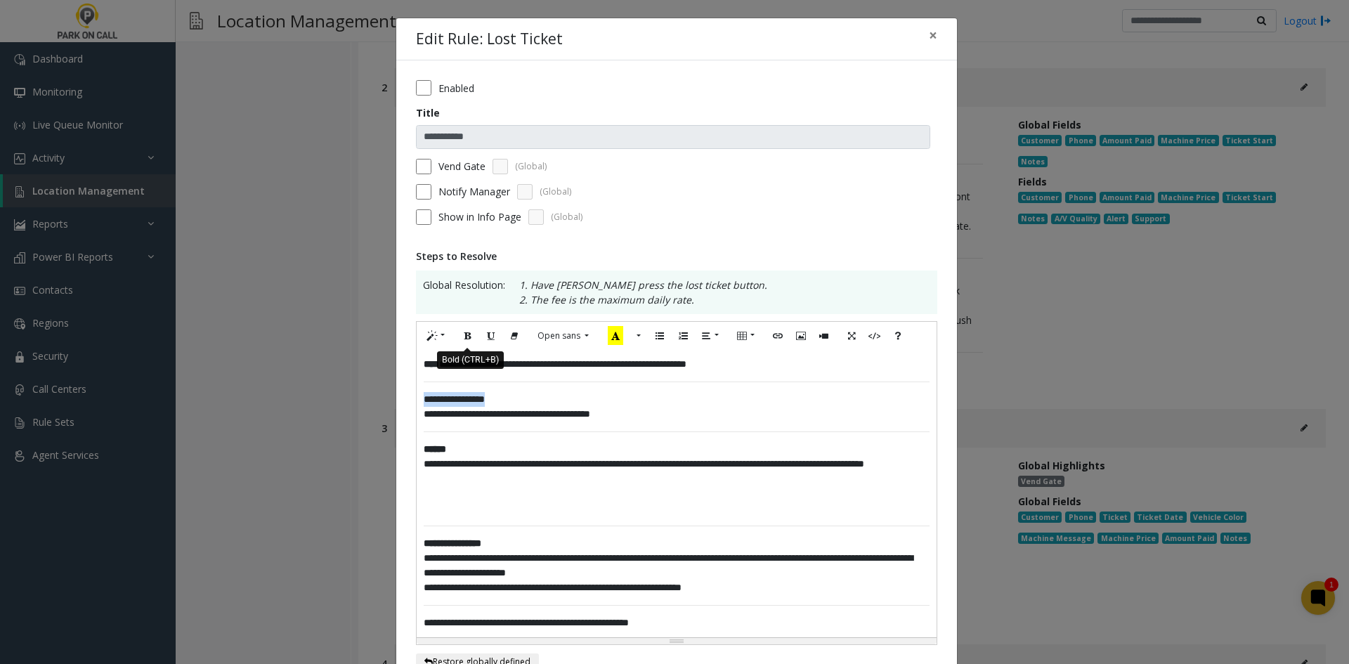
click at [464, 337] on icon "Bold (CTRL+B)" at bounding box center [468, 336] width 8 height 12
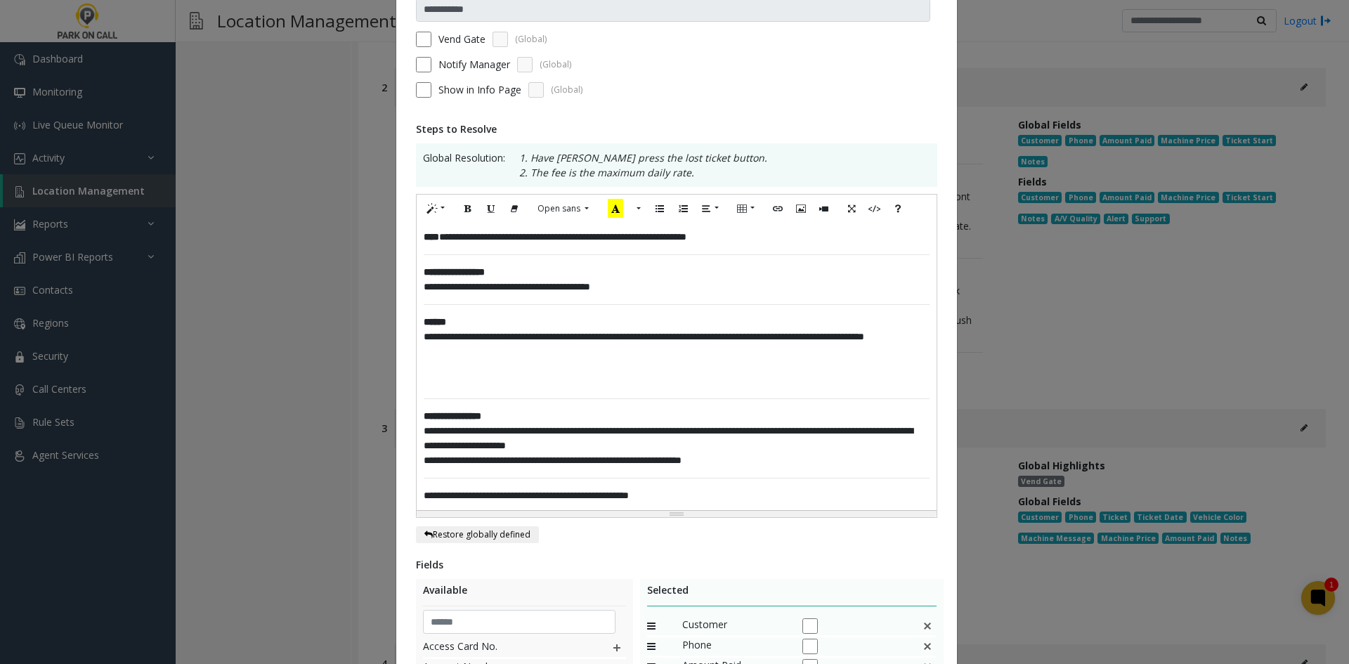
scroll to position [141, 0]
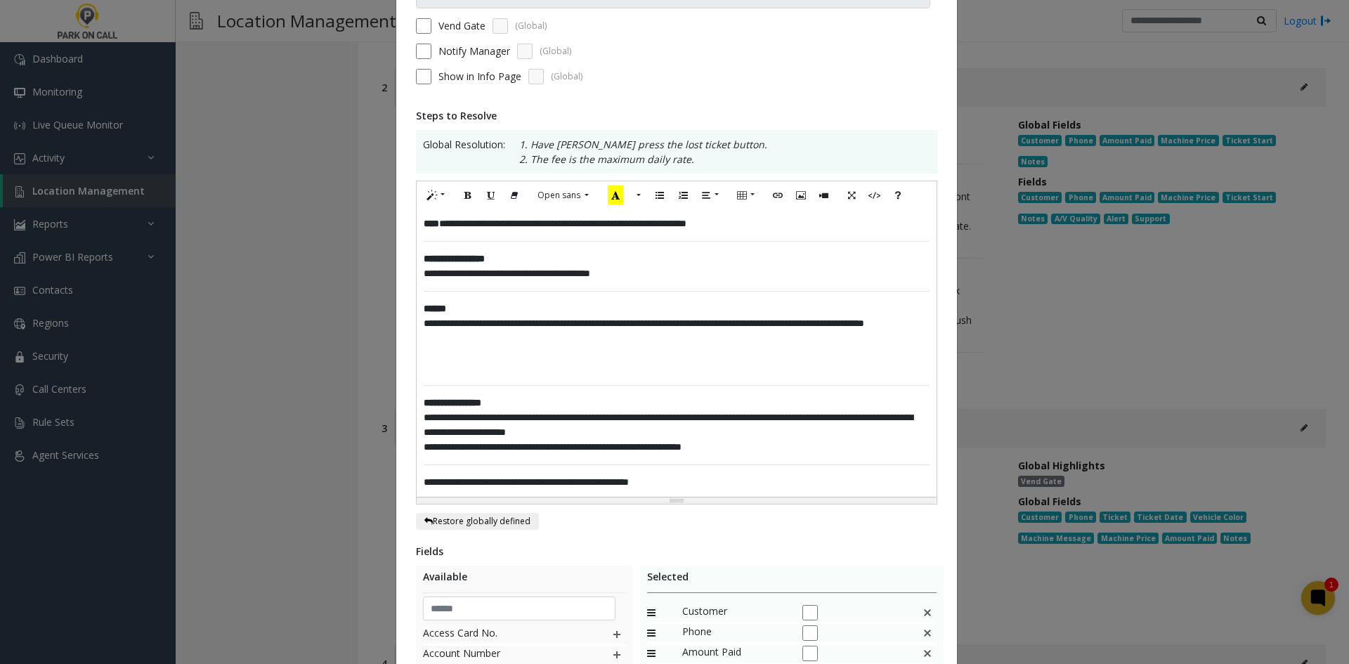
click at [537, 445] on div "**********" at bounding box center [677, 447] width 506 height 15
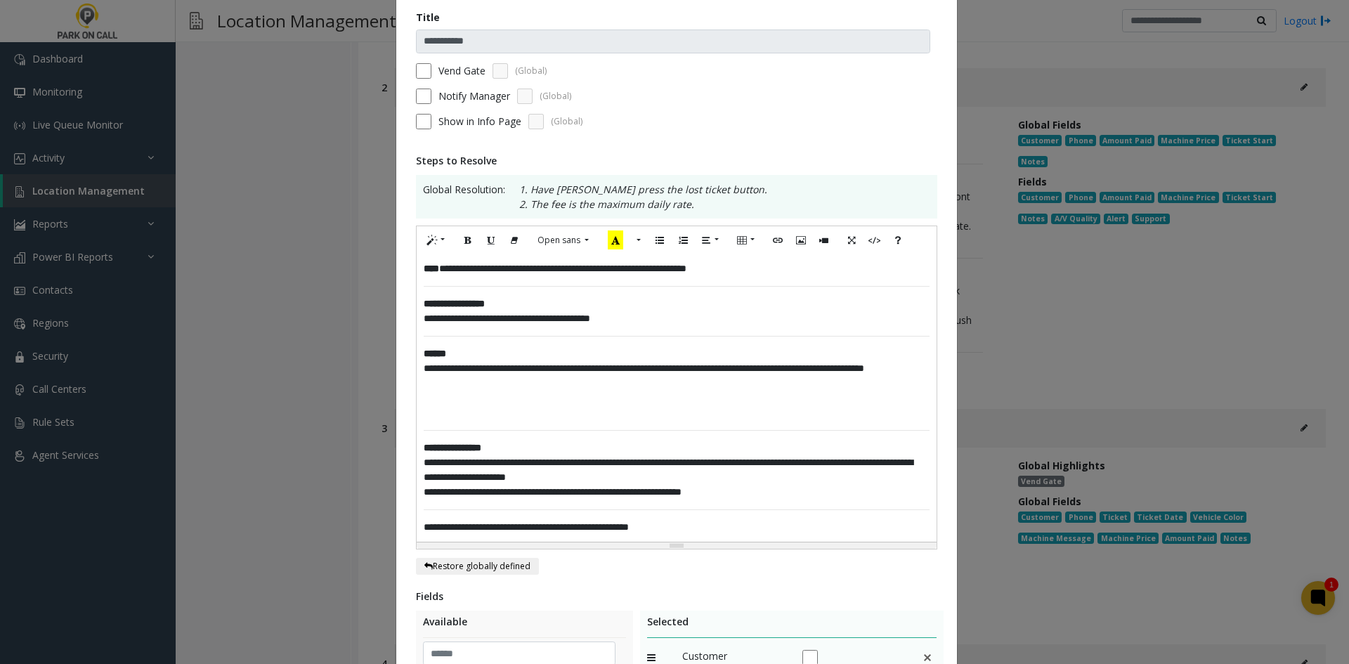
scroll to position [70, 0]
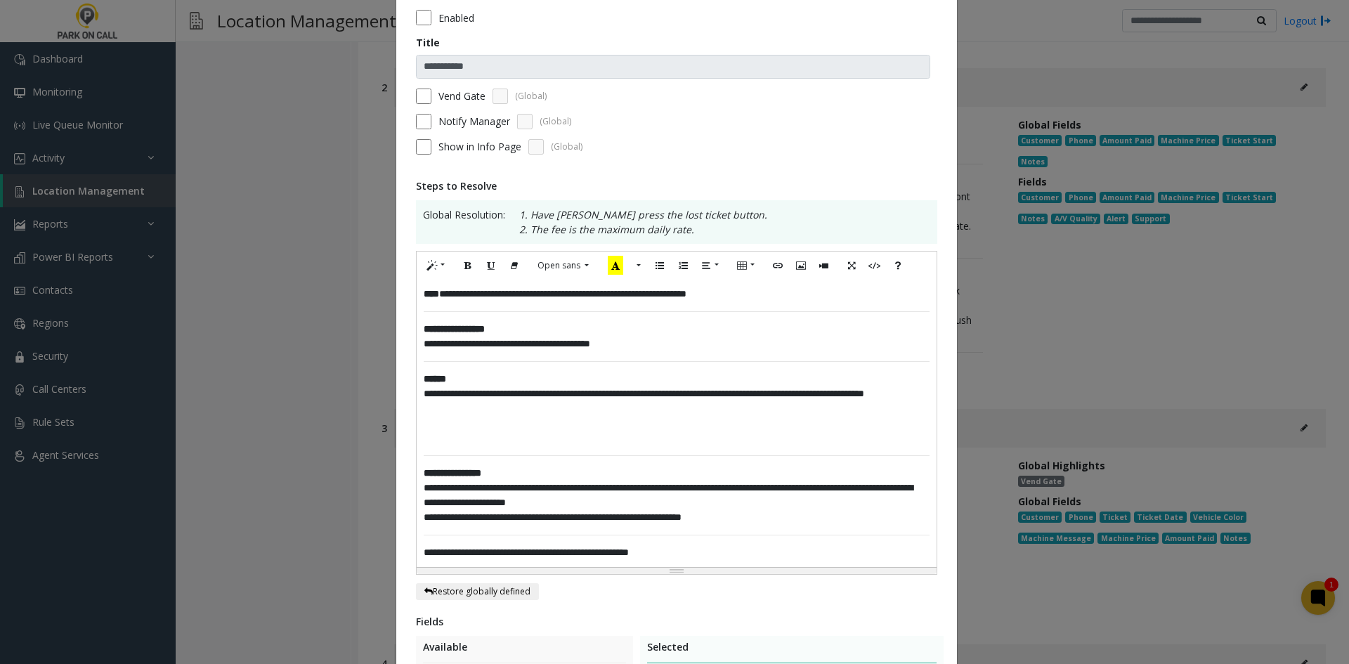
click at [504, 435] on div at bounding box center [677, 438] width 506 height 15
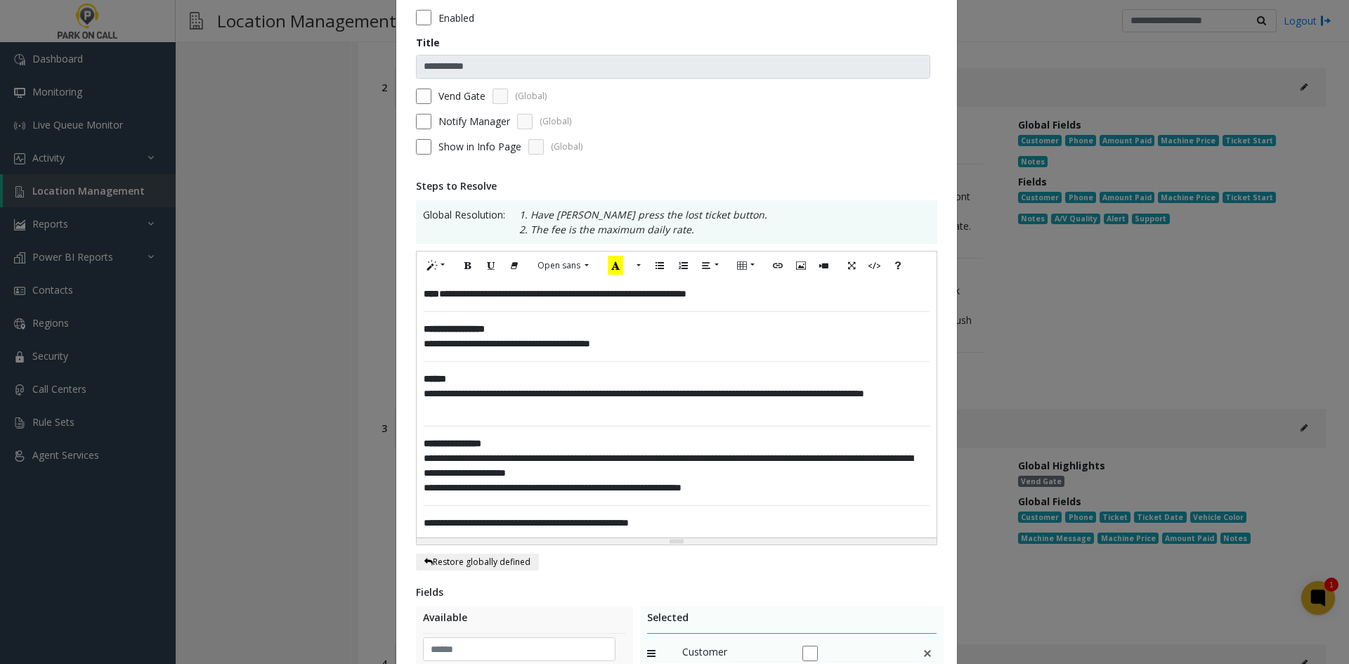
click at [493, 410] on div "**********" at bounding box center [677, 401] width 506 height 30
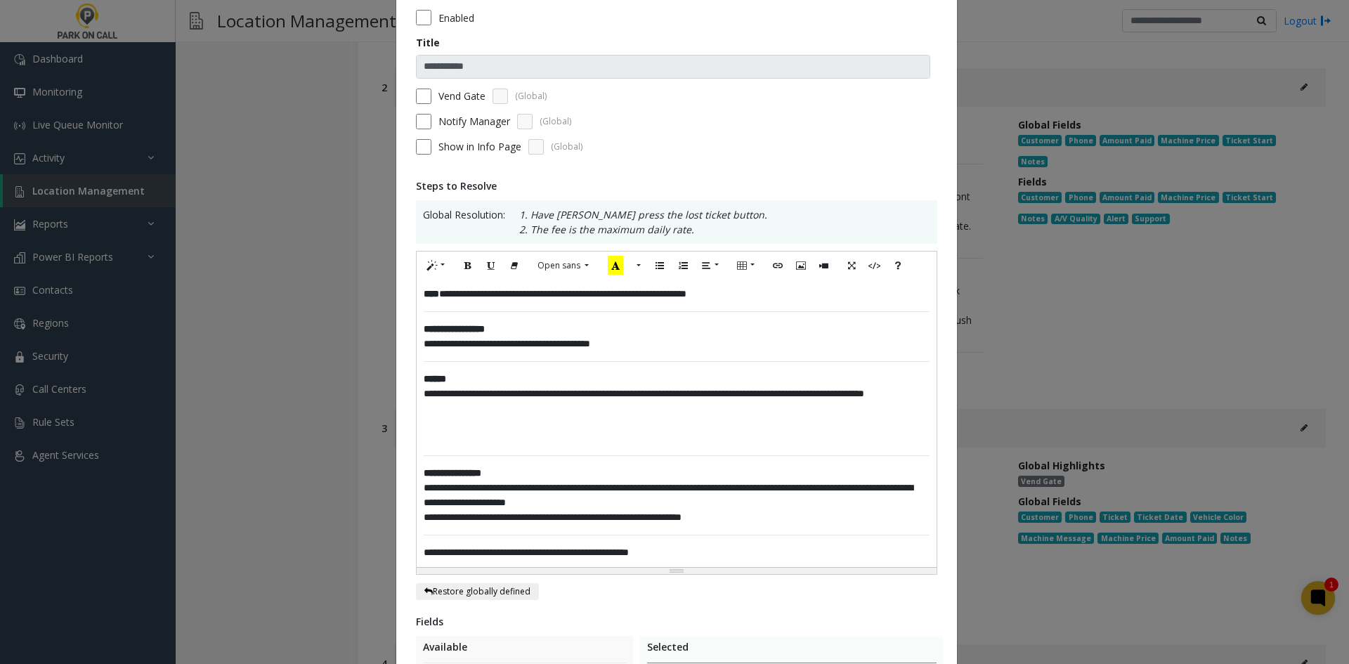
click at [550, 348] on span "**********" at bounding box center [510, 344] width 159 height 10
drag, startPoint x: 495, startPoint y: 438, endPoint x: 485, endPoint y: 419, distance: 21.7
click at [485, 419] on div "**********" at bounding box center [677, 423] width 520 height 287
click at [450, 450] on div "**********" at bounding box center [677, 423] width 520 height 287
click at [422, 450] on div "**********" at bounding box center [677, 423] width 520 height 287
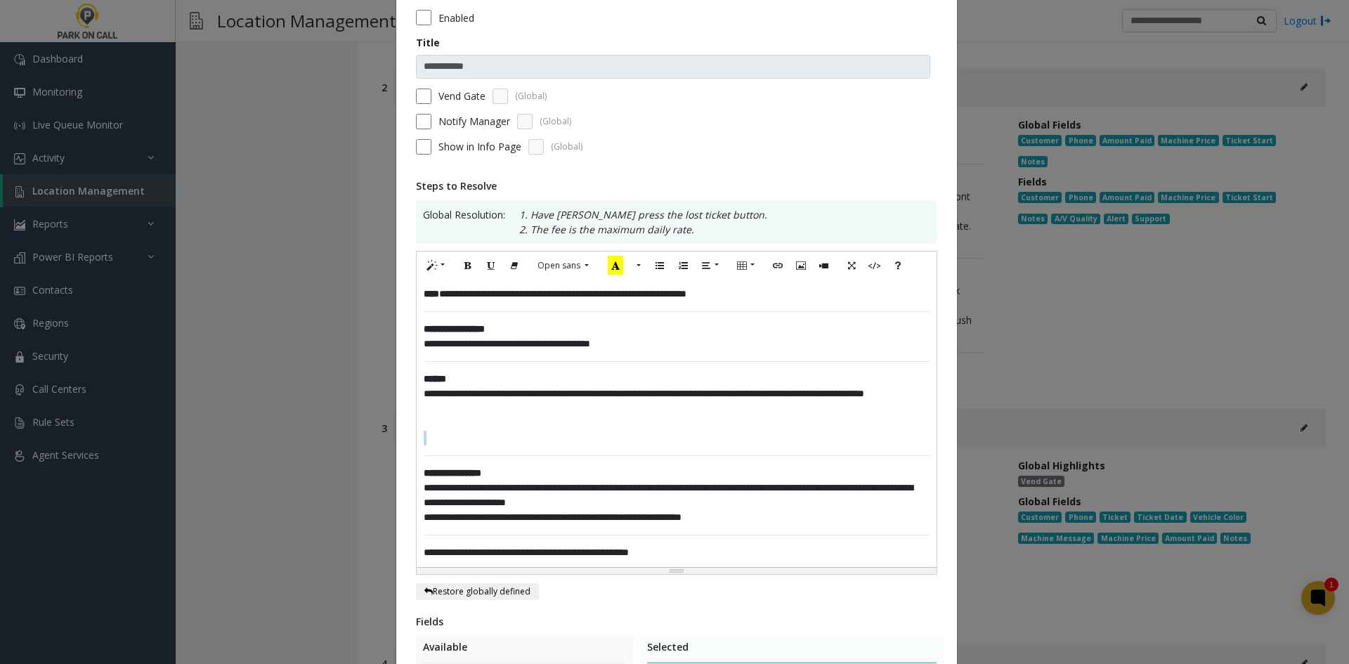
click at [427, 443] on div at bounding box center [677, 438] width 506 height 15
drag, startPoint x: 429, startPoint y: 441, endPoint x: 434, endPoint y: 424, distance: 18.2
click at [434, 424] on div "**********" at bounding box center [677, 423] width 520 height 287
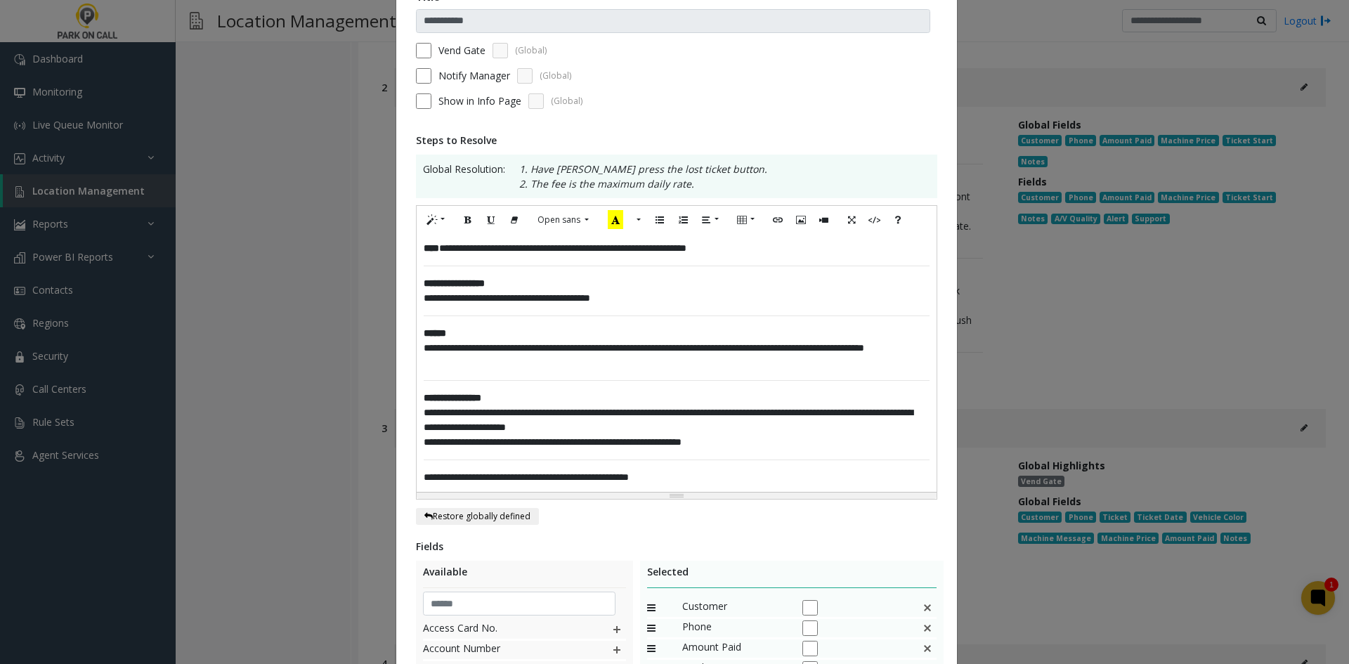
scroll to position [141, 0]
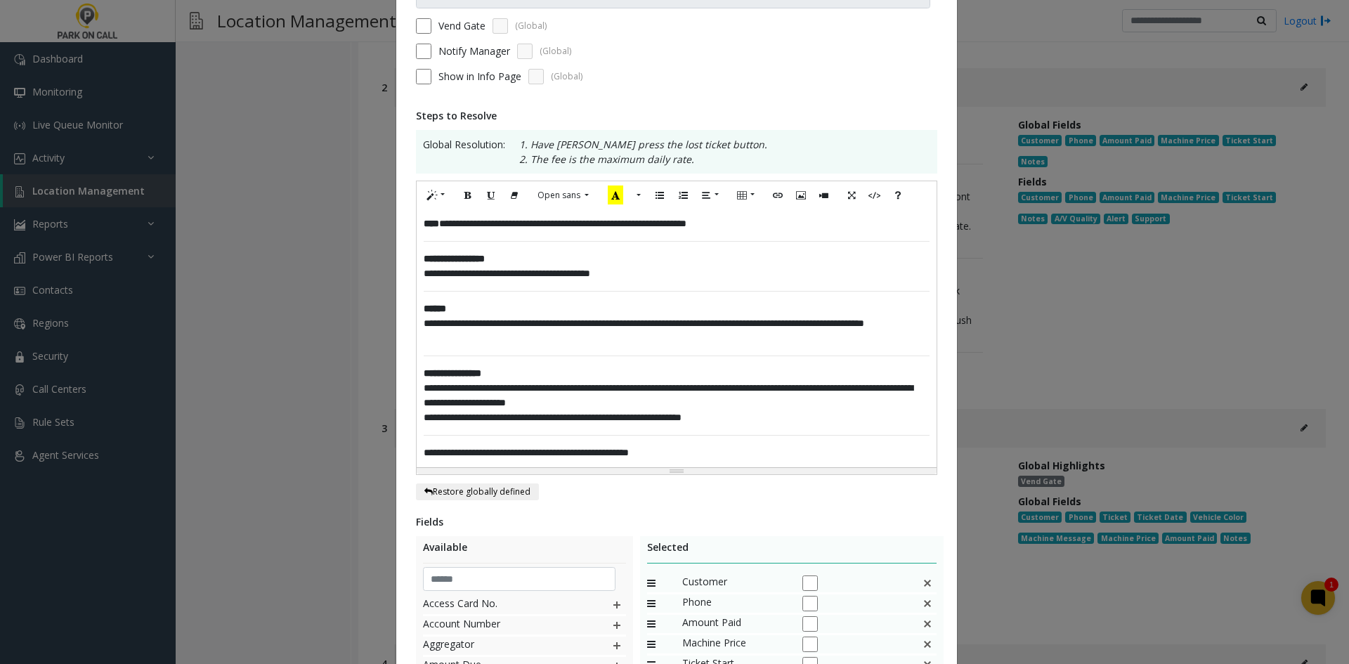
click at [417, 395] on div "**********" at bounding box center [677, 338] width 520 height 258
click at [424, 423] on div "**********" at bounding box center [677, 417] width 506 height 15
click at [424, 326] on div "**********" at bounding box center [677, 331] width 506 height 30
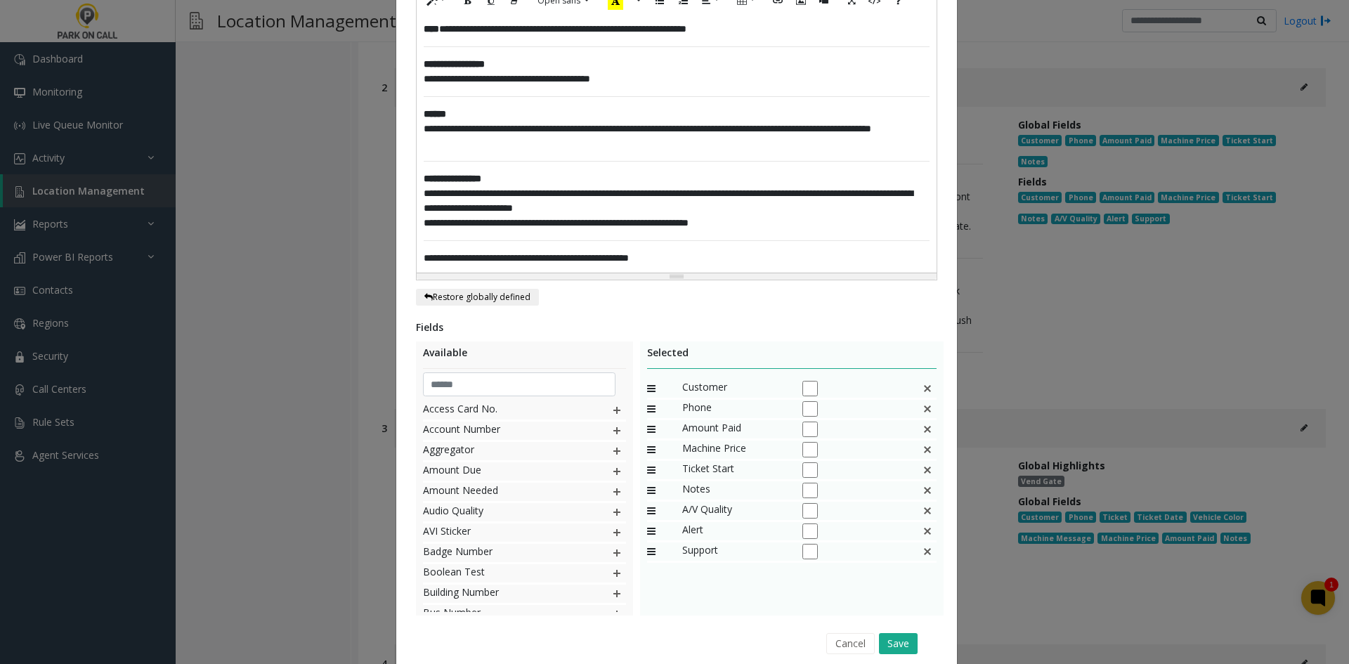
scroll to position [391, 0]
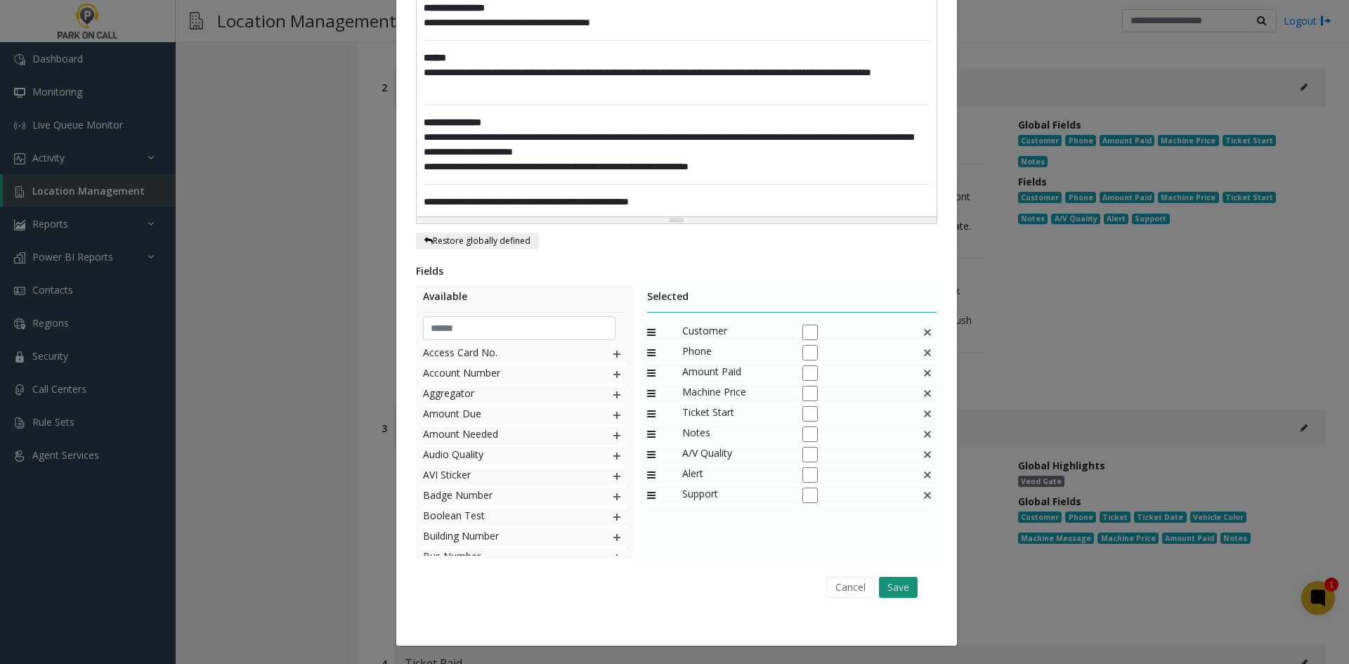
click at [902, 581] on button "Save" at bounding box center [898, 587] width 39 height 21
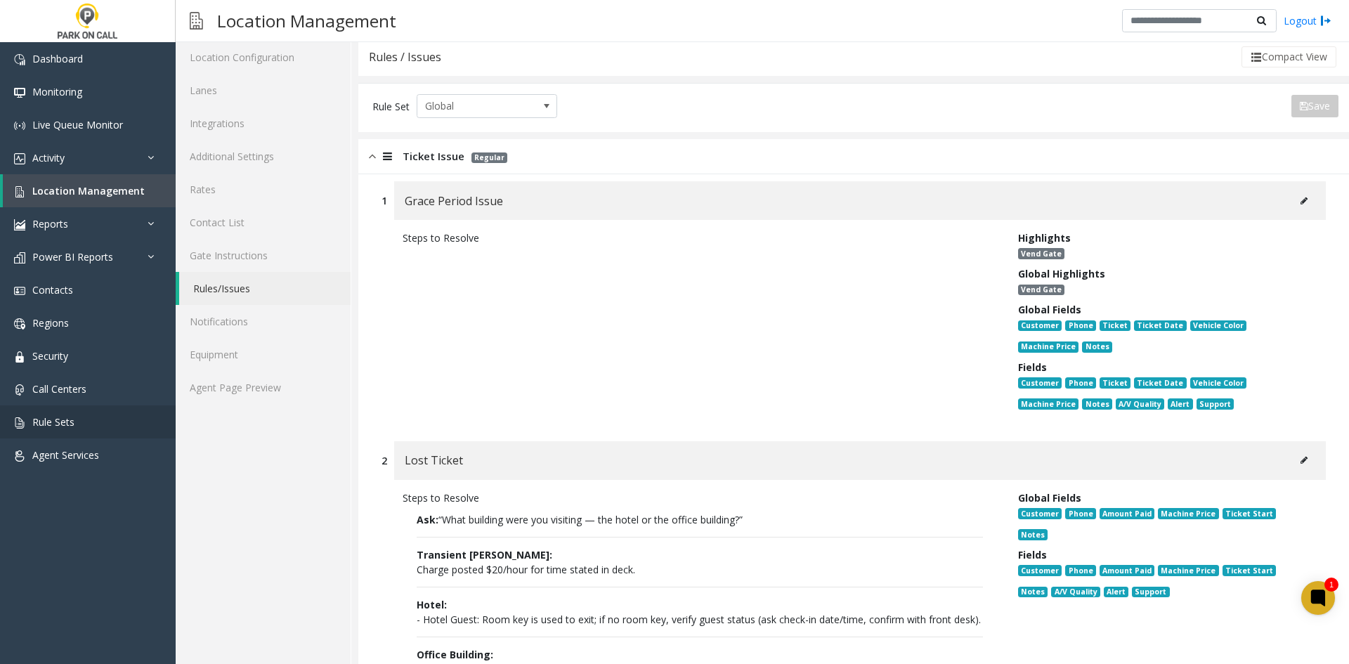
scroll to position [141, 0]
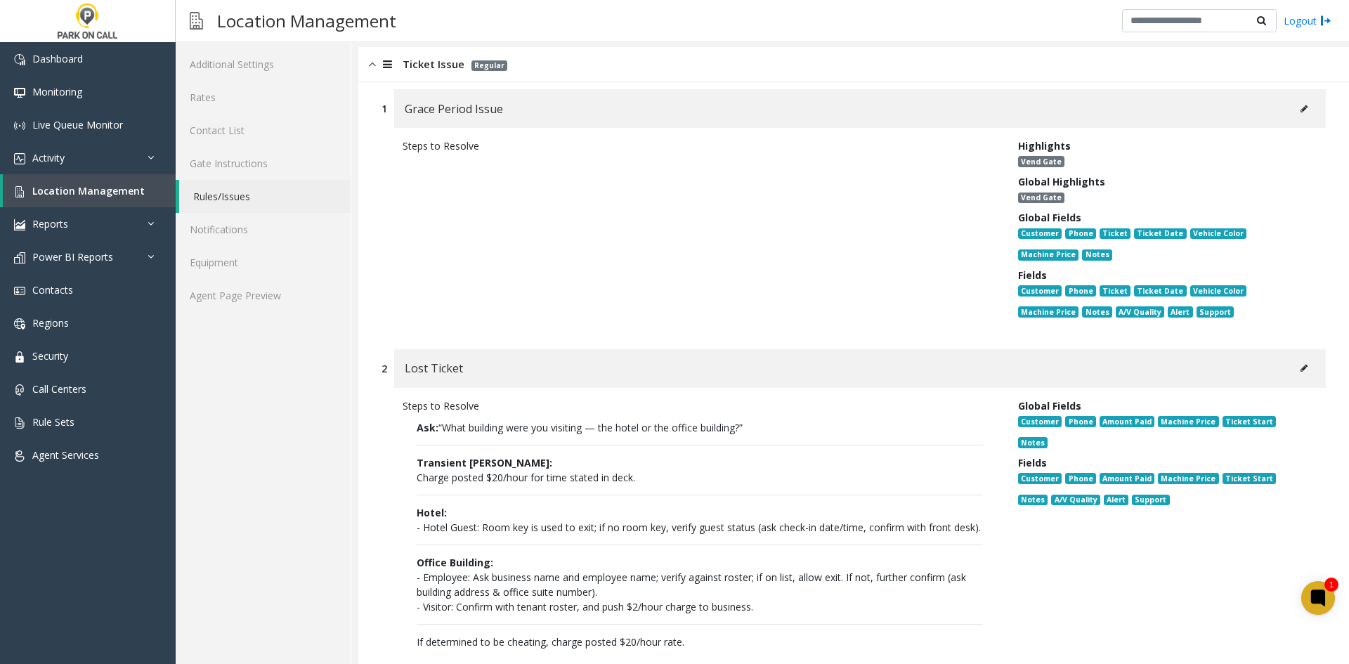
click at [1307, 374] on div "Lost Ticket" at bounding box center [860, 368] width 932 height 39
click at [1295, 375] on button at bounding box center [1304, 368] width 22 height 21
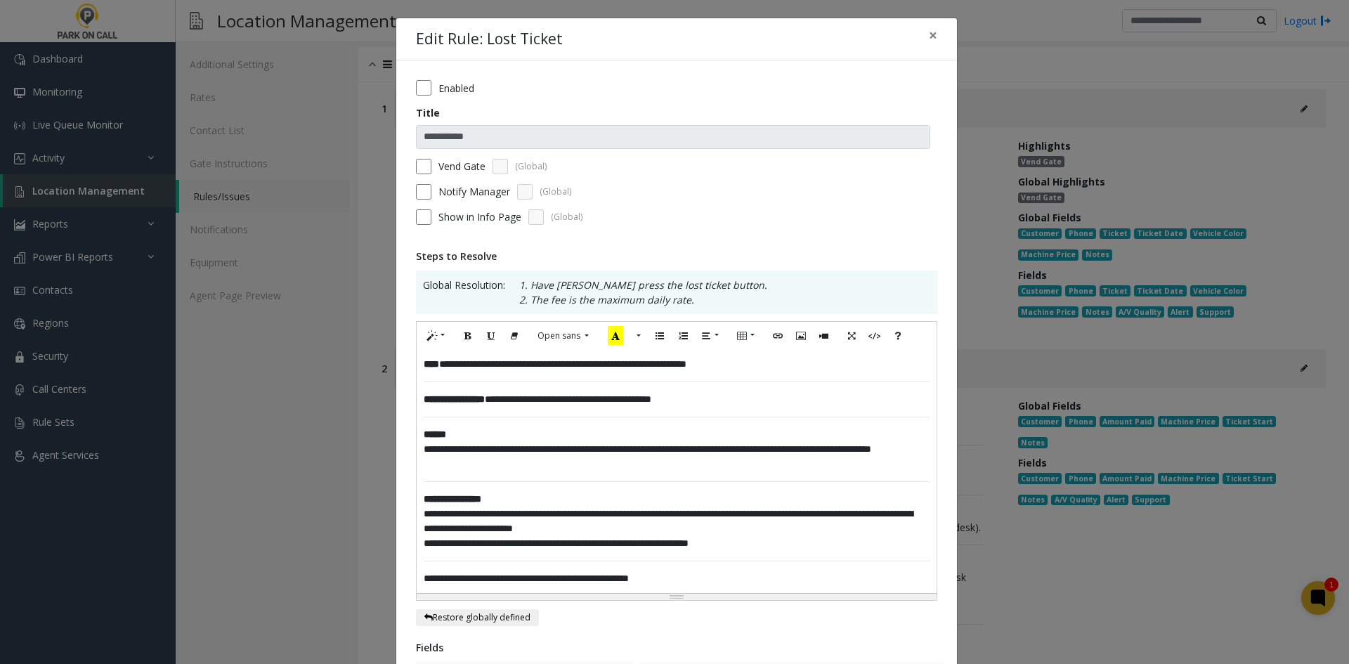
scroll to position [377, 0]
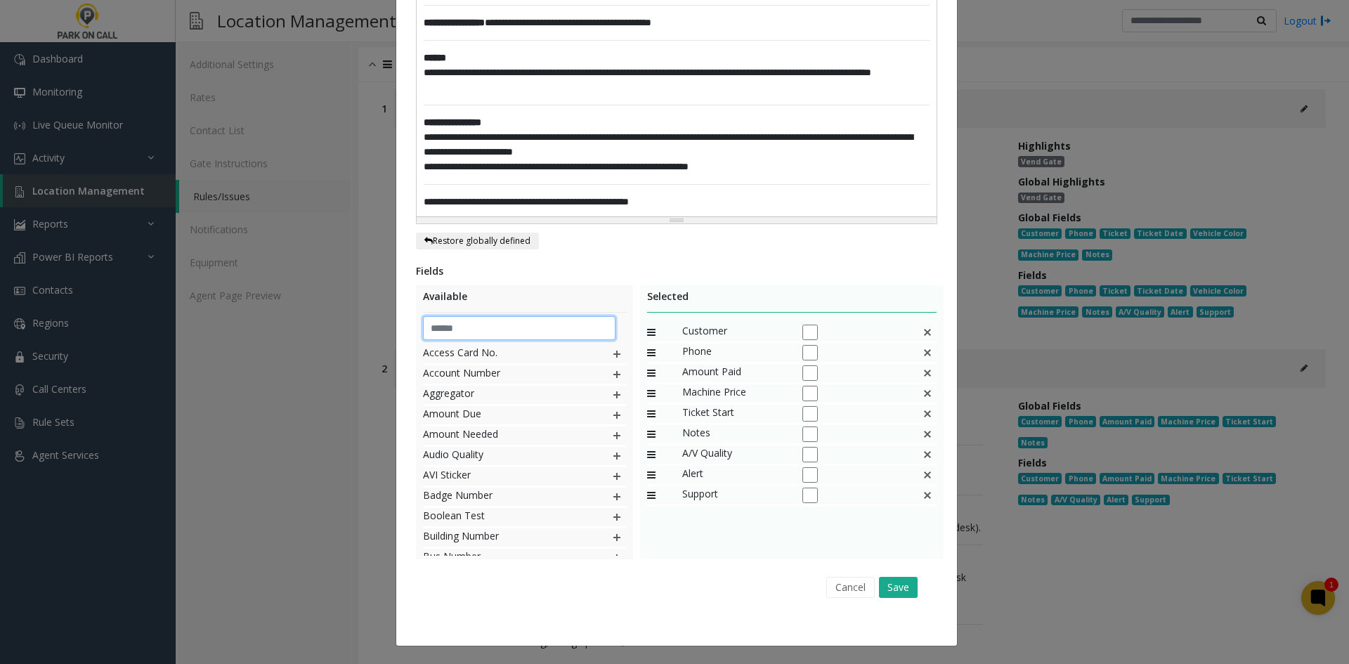
drag, startPoint x: 490, startPoint y: 330, endPoint x: 498, endPoint y: 322, distance: 10.4
click at [499, 323] on input "text" at bounding box center [519, 328] width 193 height 24
type input "***"
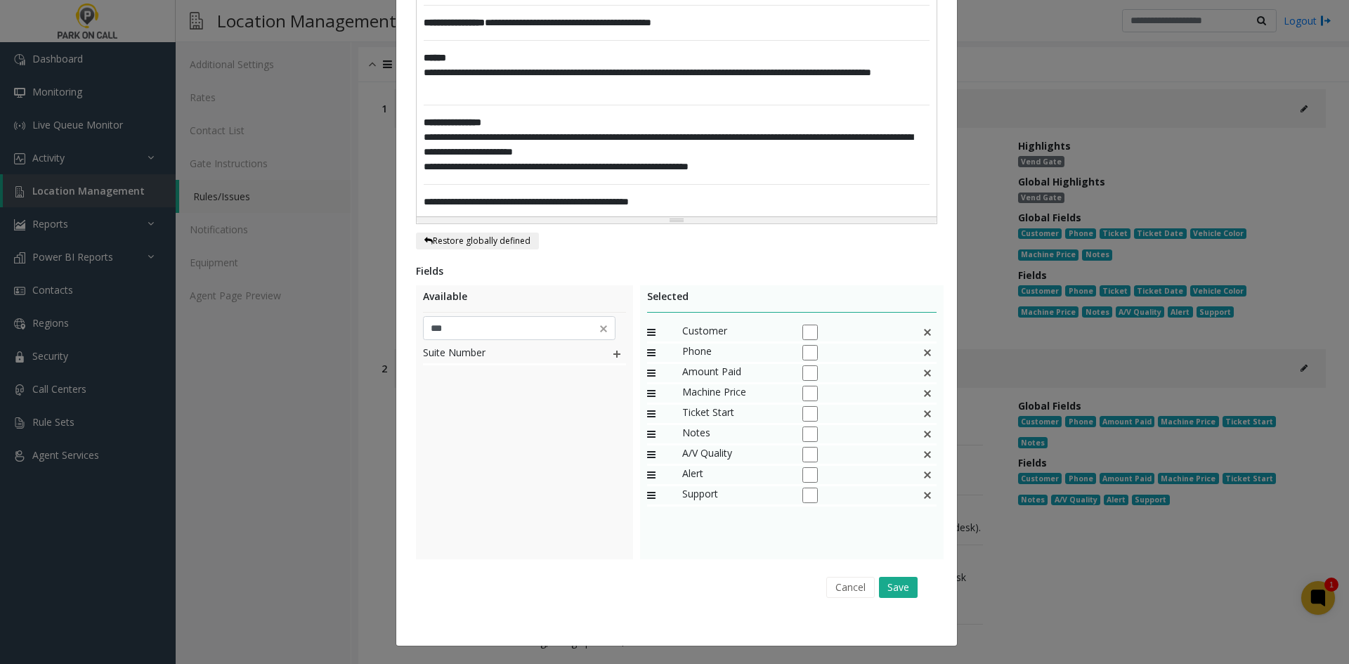
click at [464, 436] on div "Suite Number" at bounding box center [524, 450] width 203 height 211
click at [849, 583] on button "Cancel" at bounding box center [850, 587] width 48 height 21
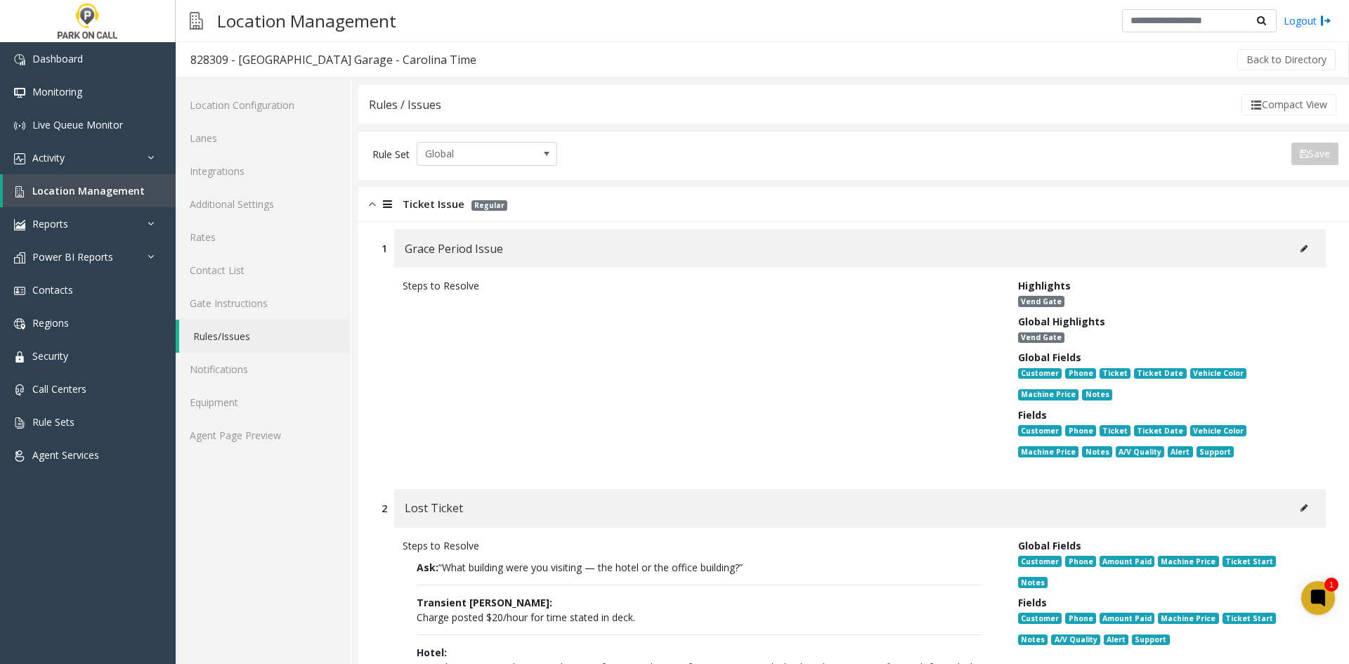
scroll to position [0, 0]
click at [1295, 259] on button at bounding box center [1304, 249] width 22 height 21
type input "**********"
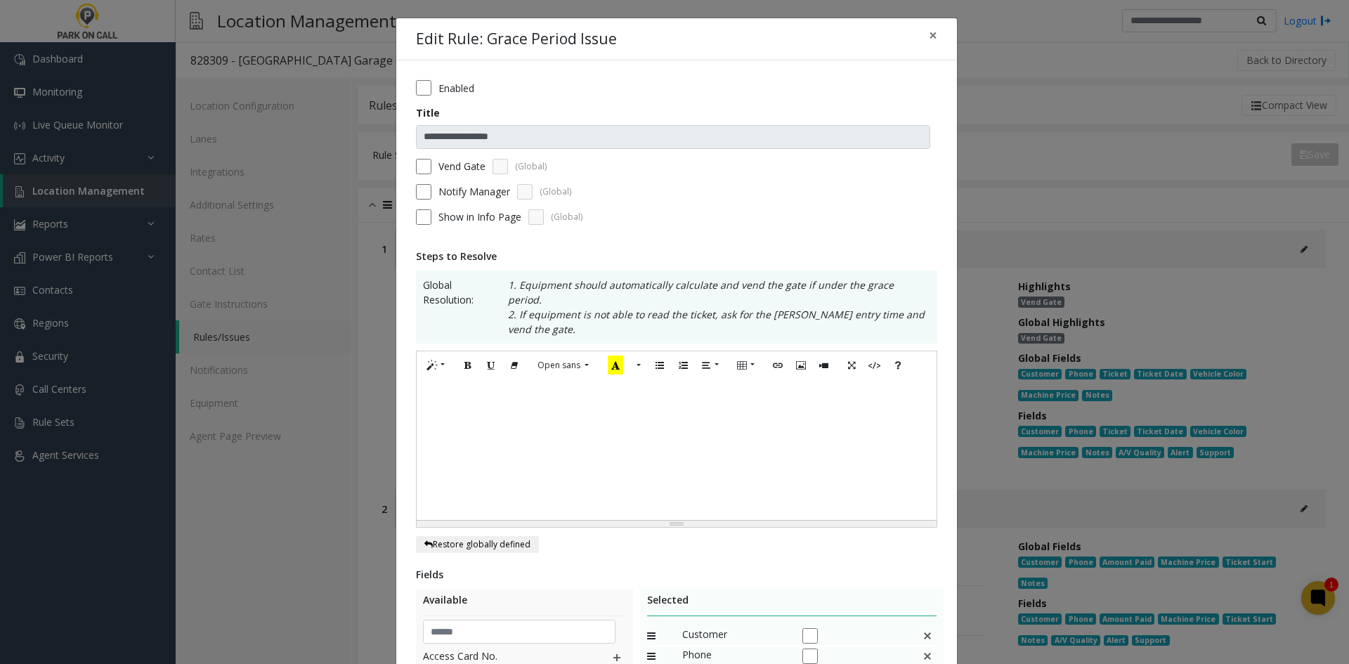
click at [453, 92] on label "Enabled" at bounding box center [456, 88] width 36 height 15
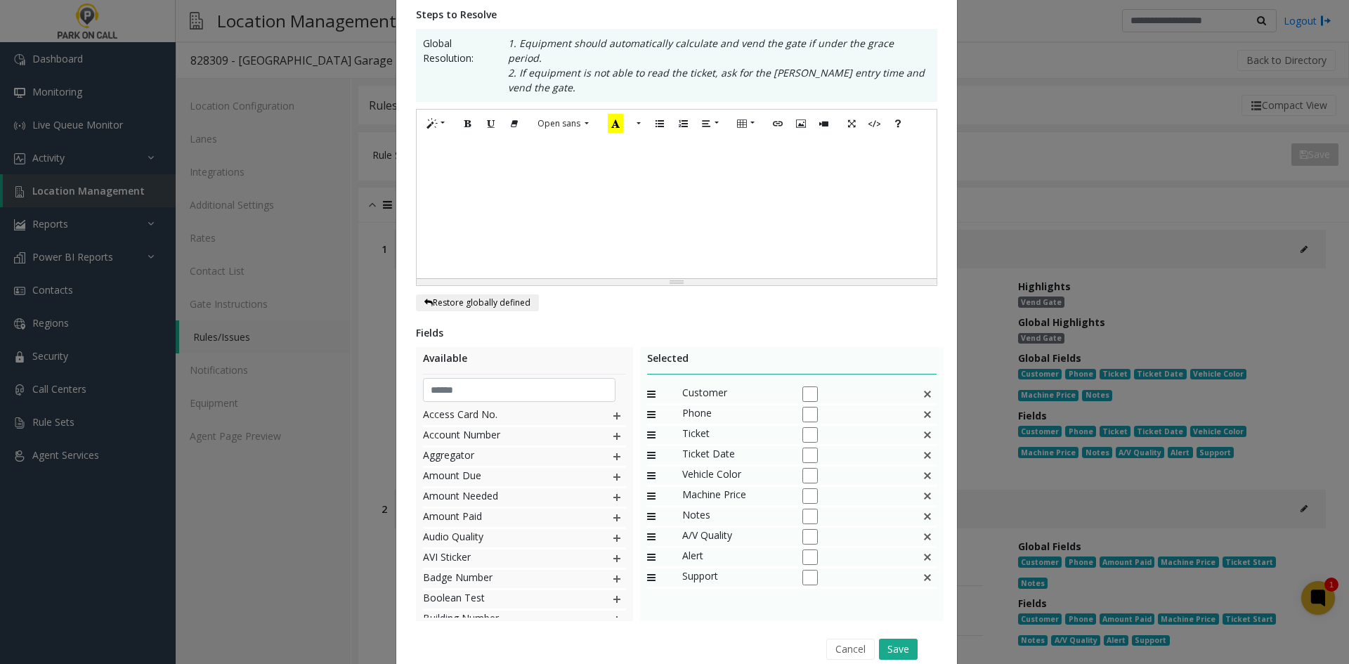
scroll to position [289, 0]
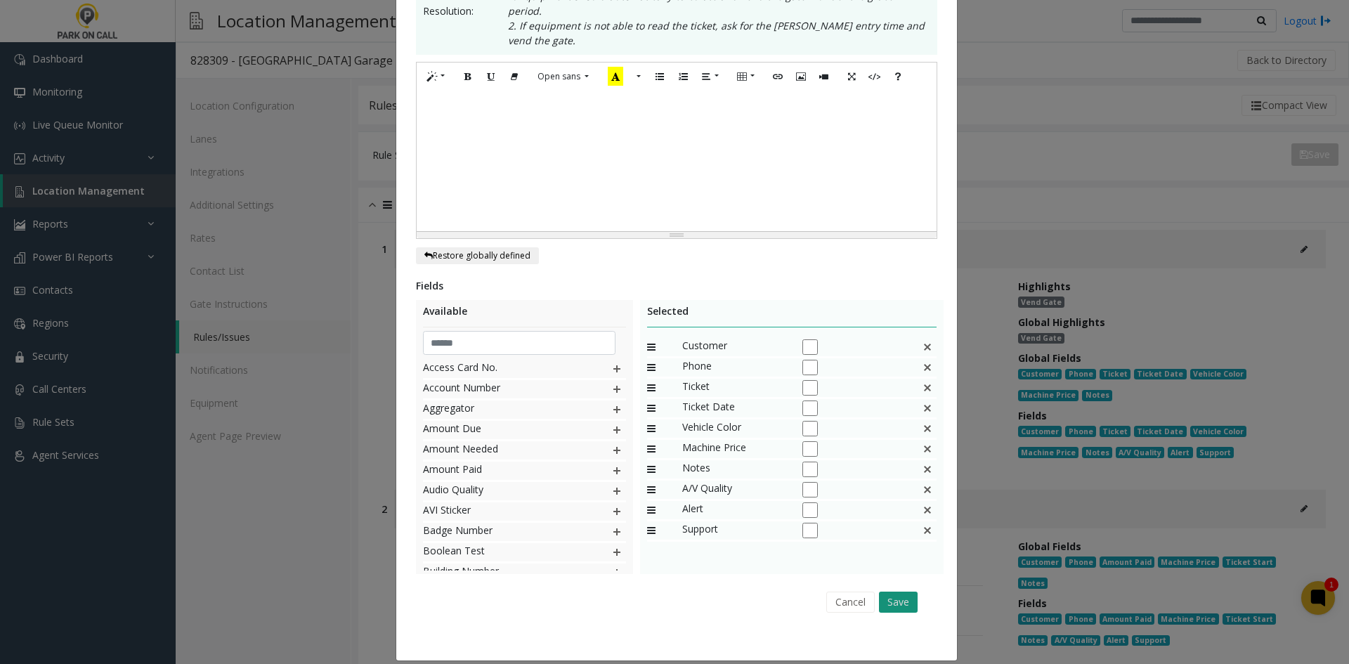
click at [908, 592] on button "Save" at bounding box center [898, 602] width 39 height 21
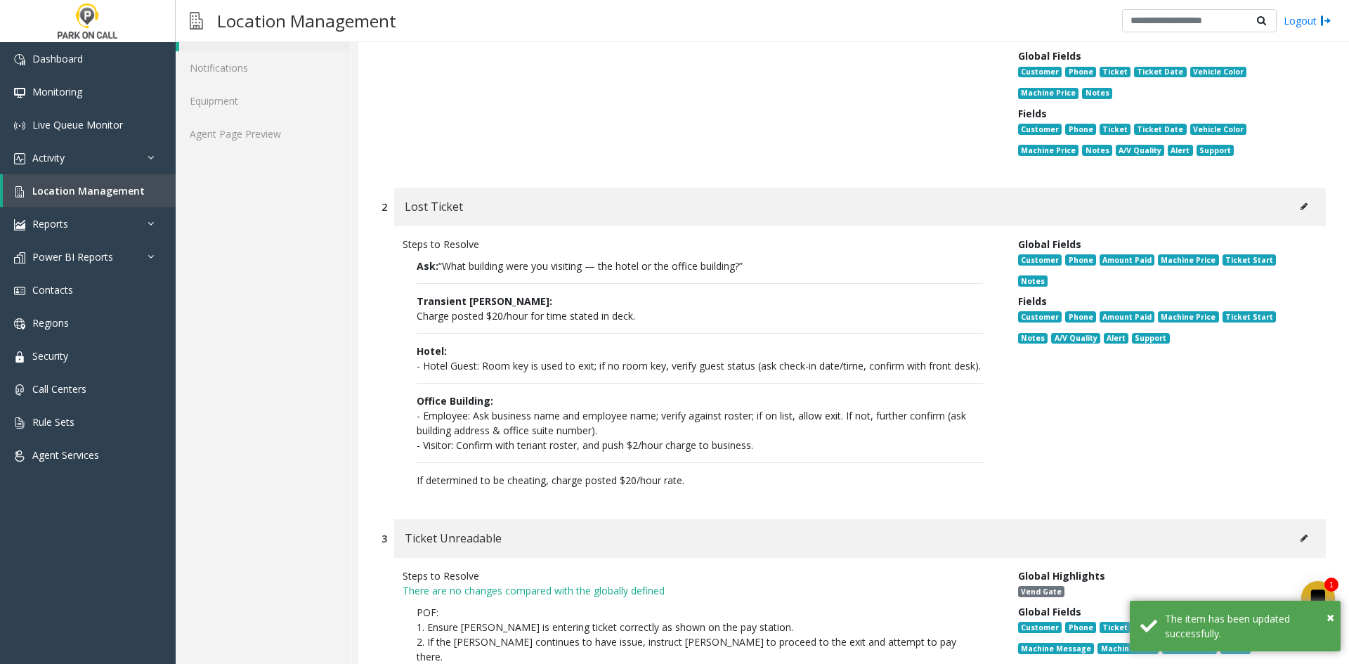
scroll to position [281, 0]
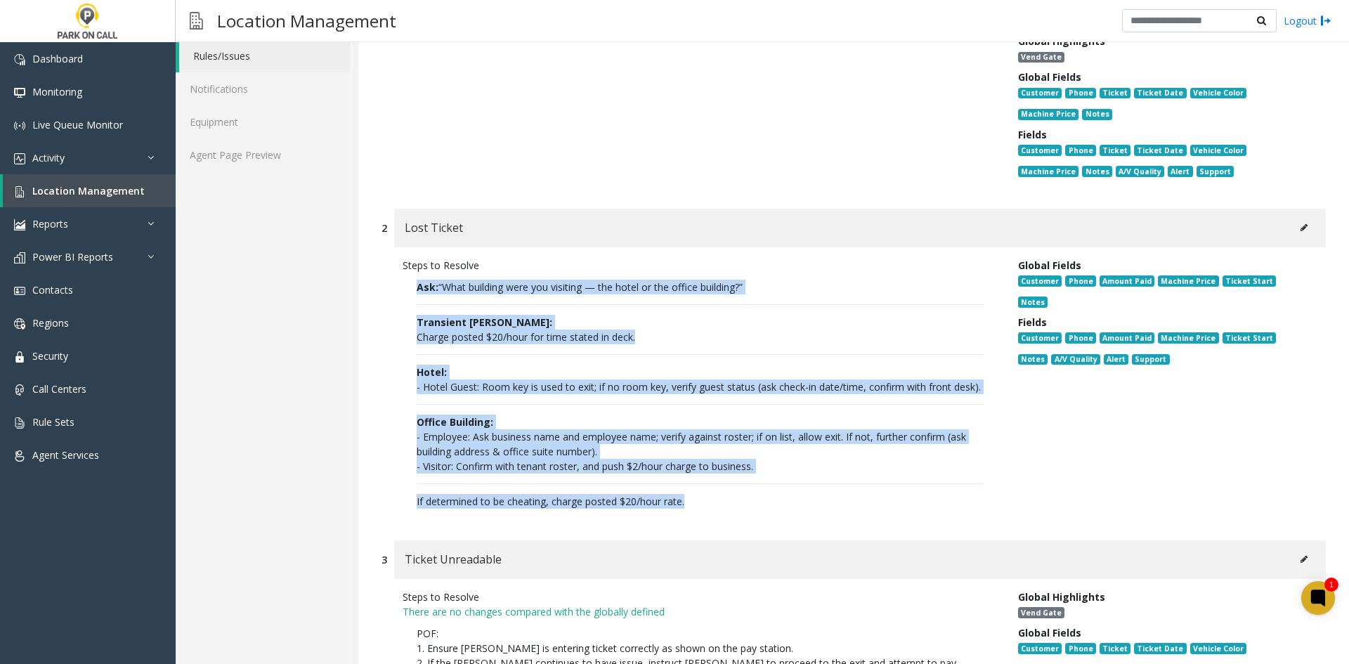
drag, startPoint x: 754, startPoint y: 527, endPoint x: 408, endPoint y: 289, distance: 419.8
click at [408, 289] on p "Ask: “What building were you visiting — the hotel or the office building?” Tran…" at bounding box center [700, 394] width 594 height 243
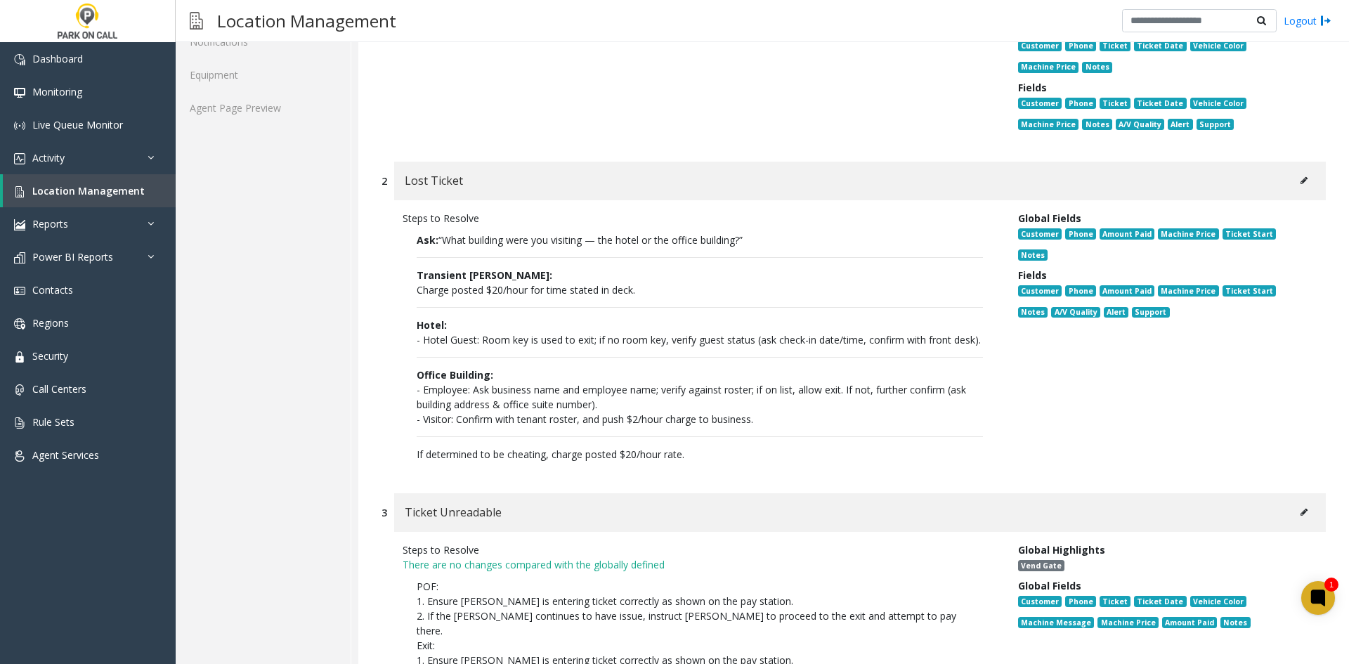
scroll to position [351, 0]
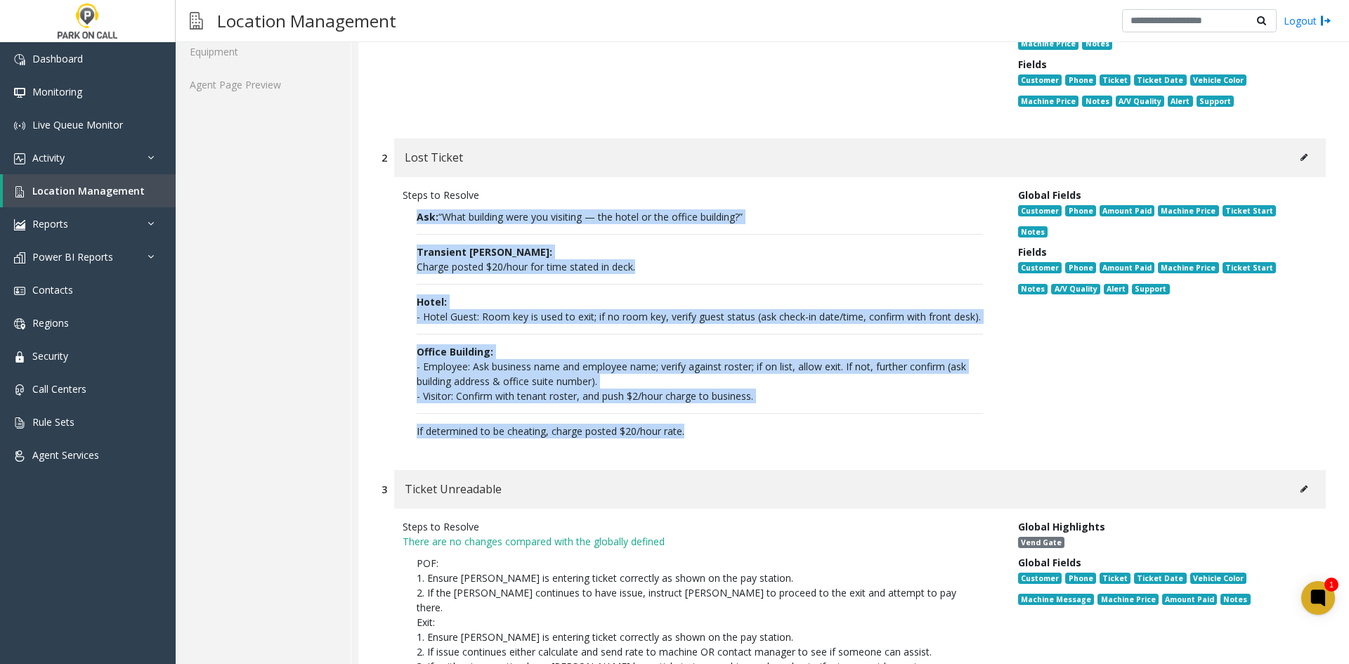
drag, startPoint x: 718, startPoint y: 457, endPoint x: 403, endPoint y: 219, distance: 394.7
click at [403, 219] on p "Ask: “What building were you visiting — the hotel or the office building?” Tran…" at bounding box center [700, 323] width 594 height 243
click at [403, 221] on p "Ask: “What building were you visiting — the hotel or the office building?” Tran…" at bounding box center [700, 323] width 594 height 243
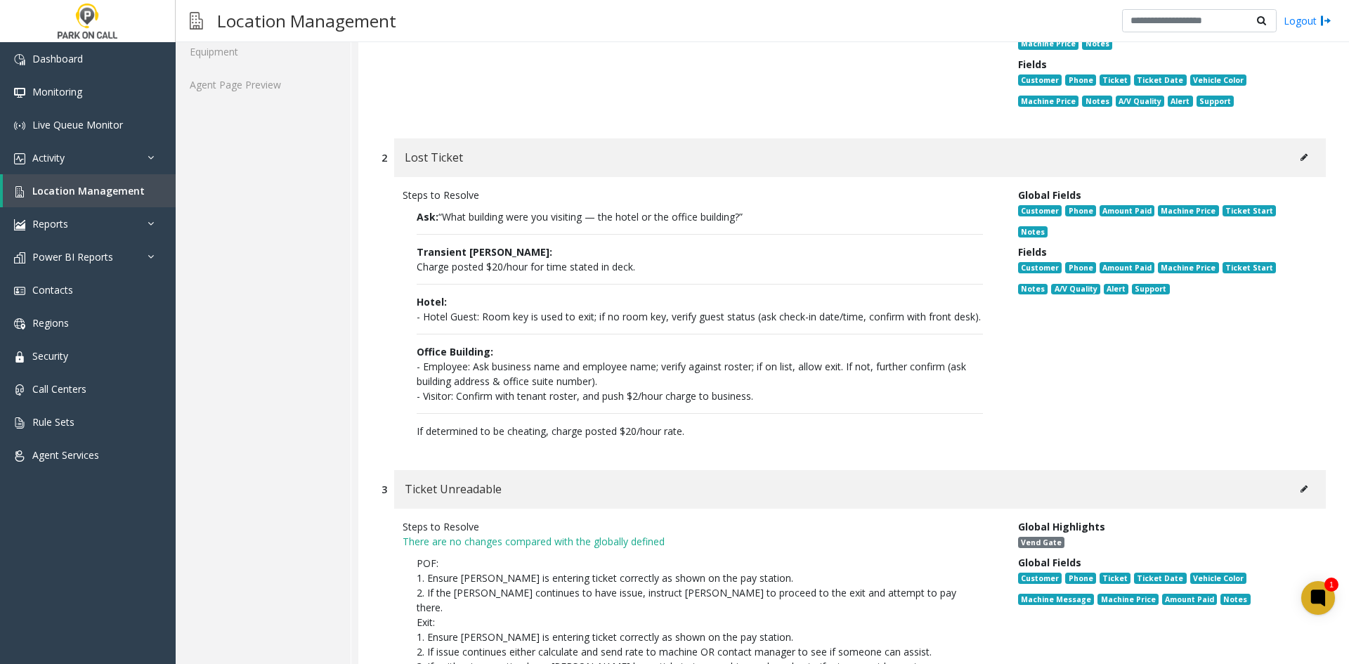
click at [1301, 160] on icon at bounding box center [1304, 157] width 7 height 8
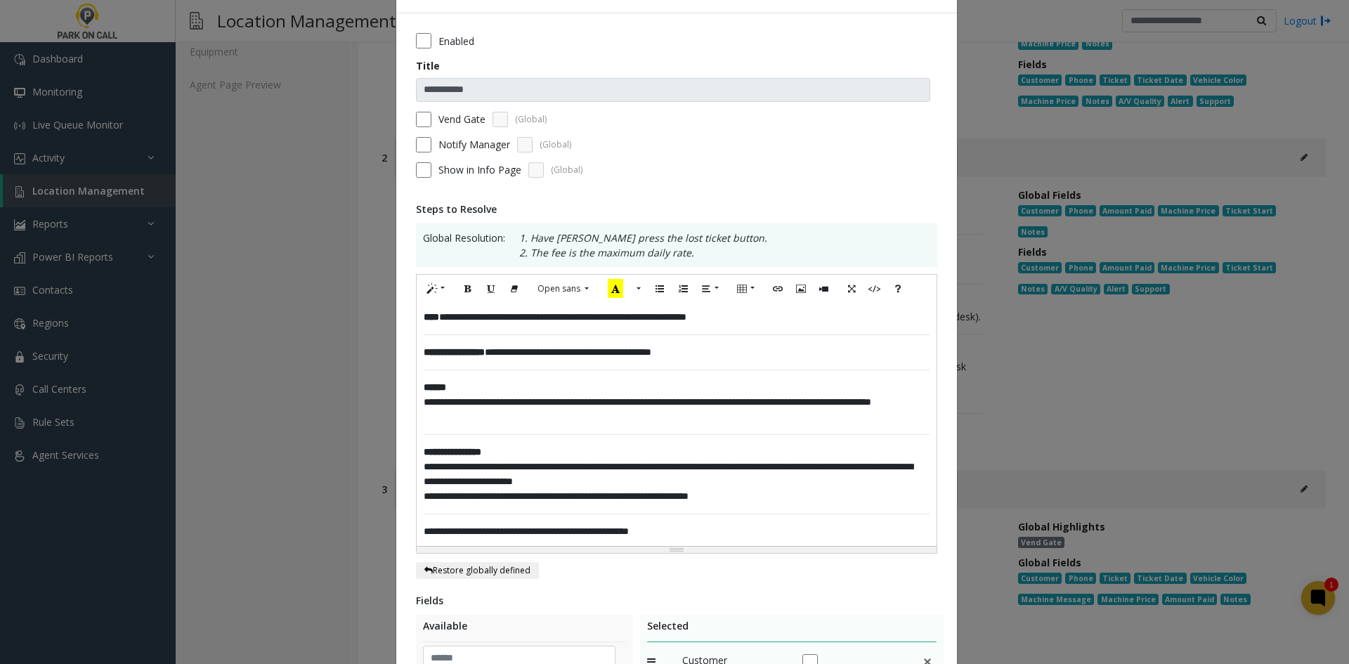
scroll to position [70, 0]
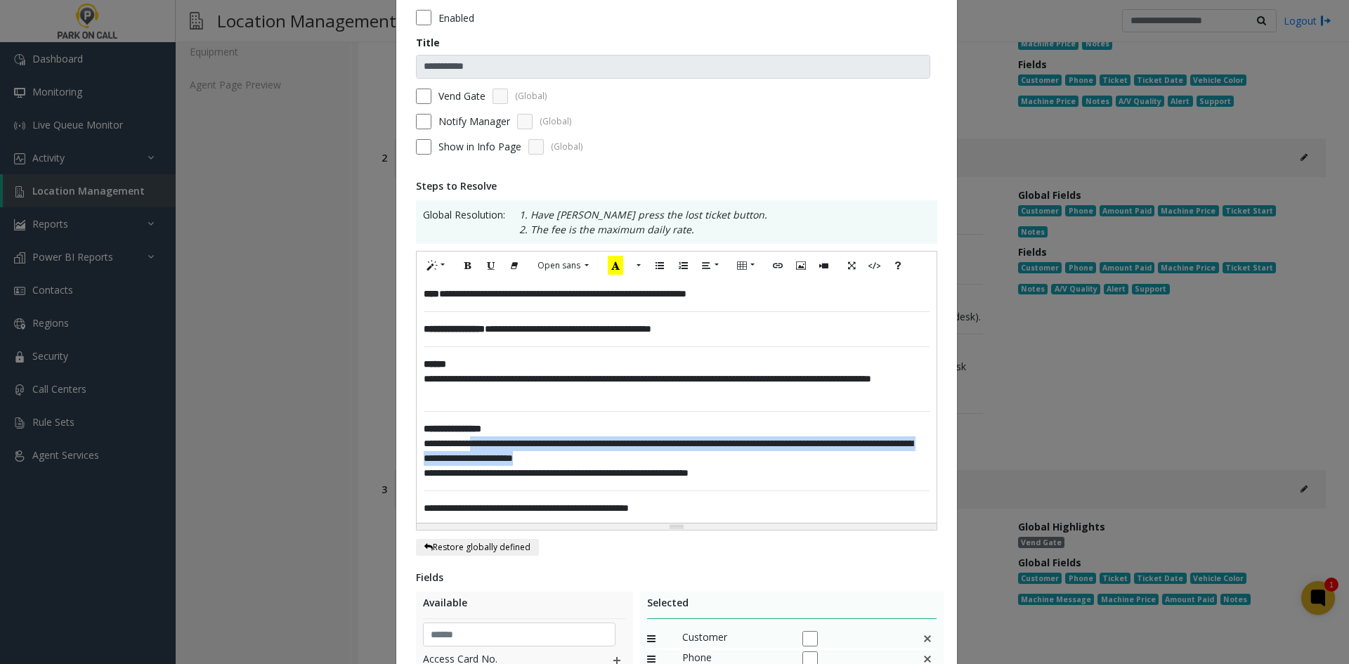
drag, startPoint x: 677, startPoint y: 456, endPoint x: 481, endPoint y: 448, distance: 196.2
click at [481, 448] on div "**********" at bounding box center [677, 451] width 506 height 30
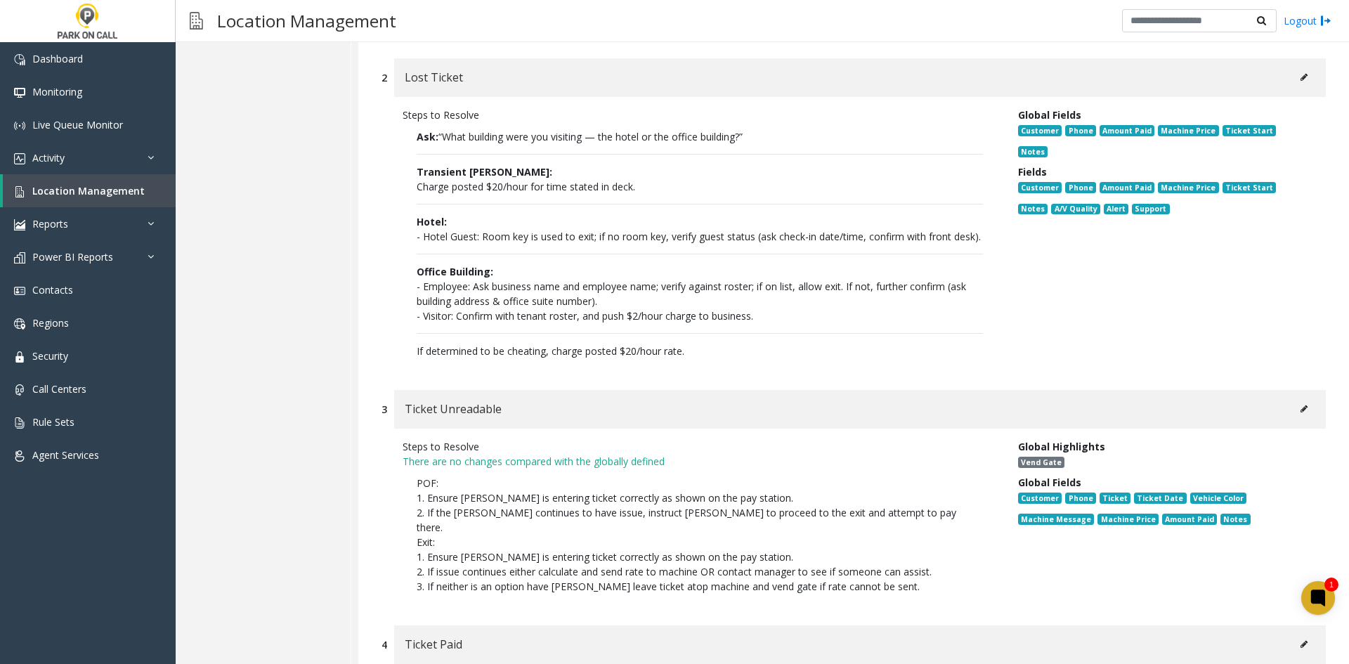
scroll to position [351, 0]
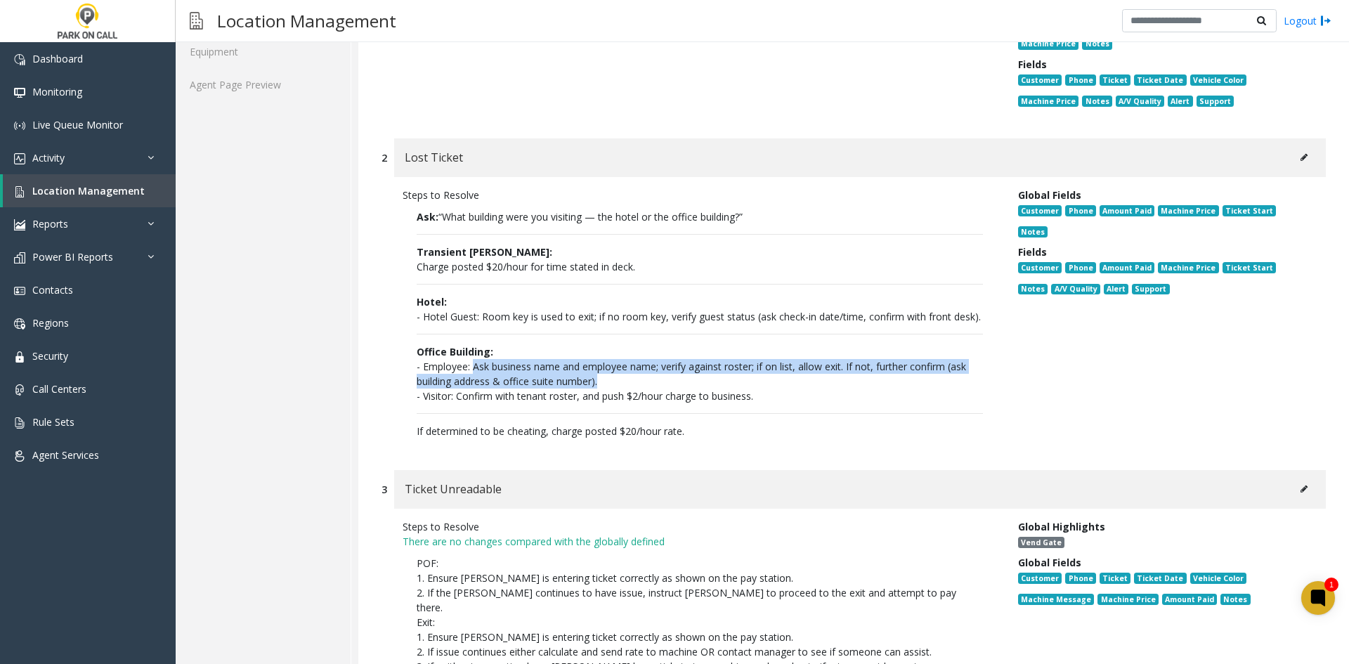
drag, startPoint x: 664, startPoint y: 391, endPoint x: 474, endPoint y: 386, distance: 189.8
click at [474, 386] on div "- Employee: Ask business name and employee name; verify against roster; if on l…" at bounding box center [700, 374] width 566 height 30
copy div "Ask business name and employee name; verify against roster; if on list, allow e…"
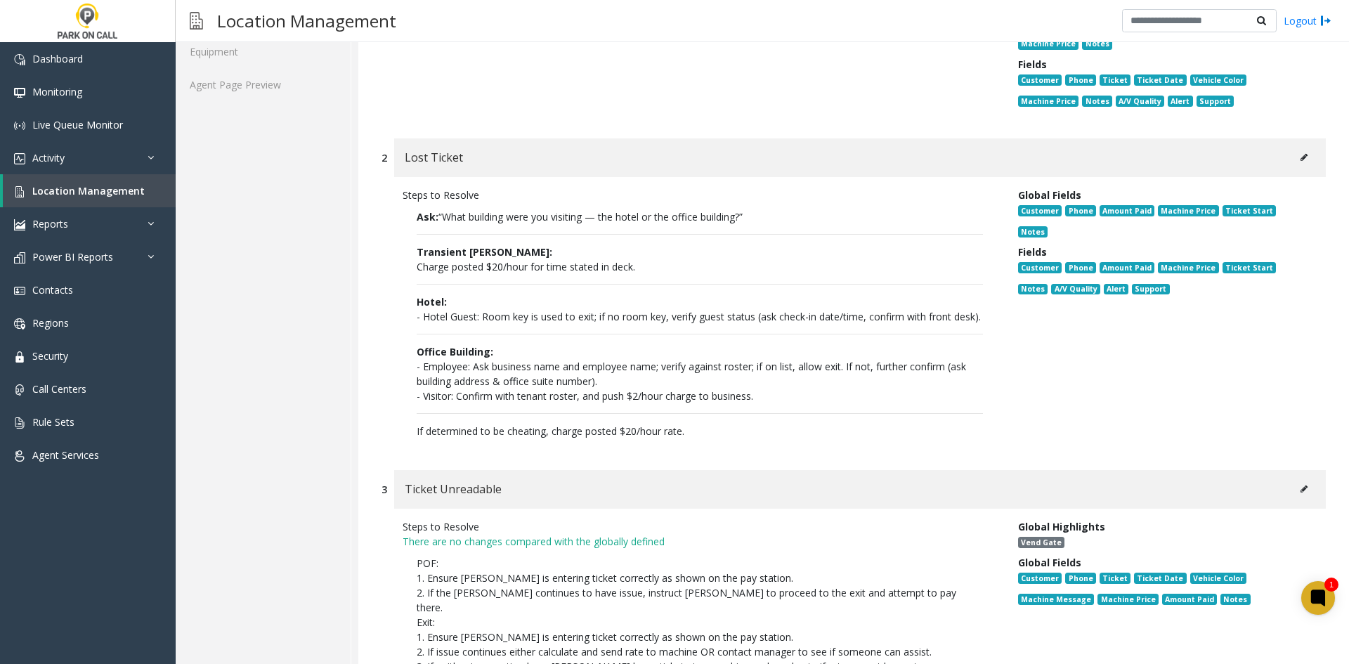
click at [815, 438] on div "If determined to be cheating, charge posted $20/hour rate." at bounding box center [700, 431] width 566 height 15
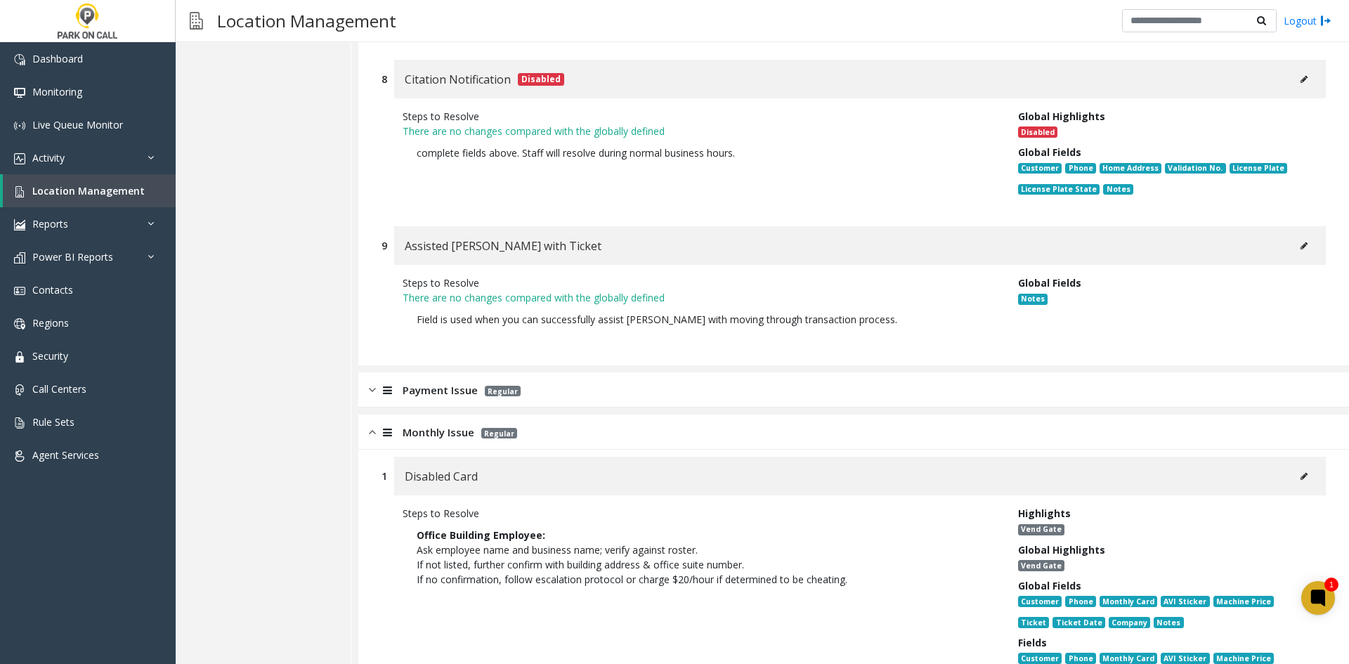
scroll to position [1967, 0]
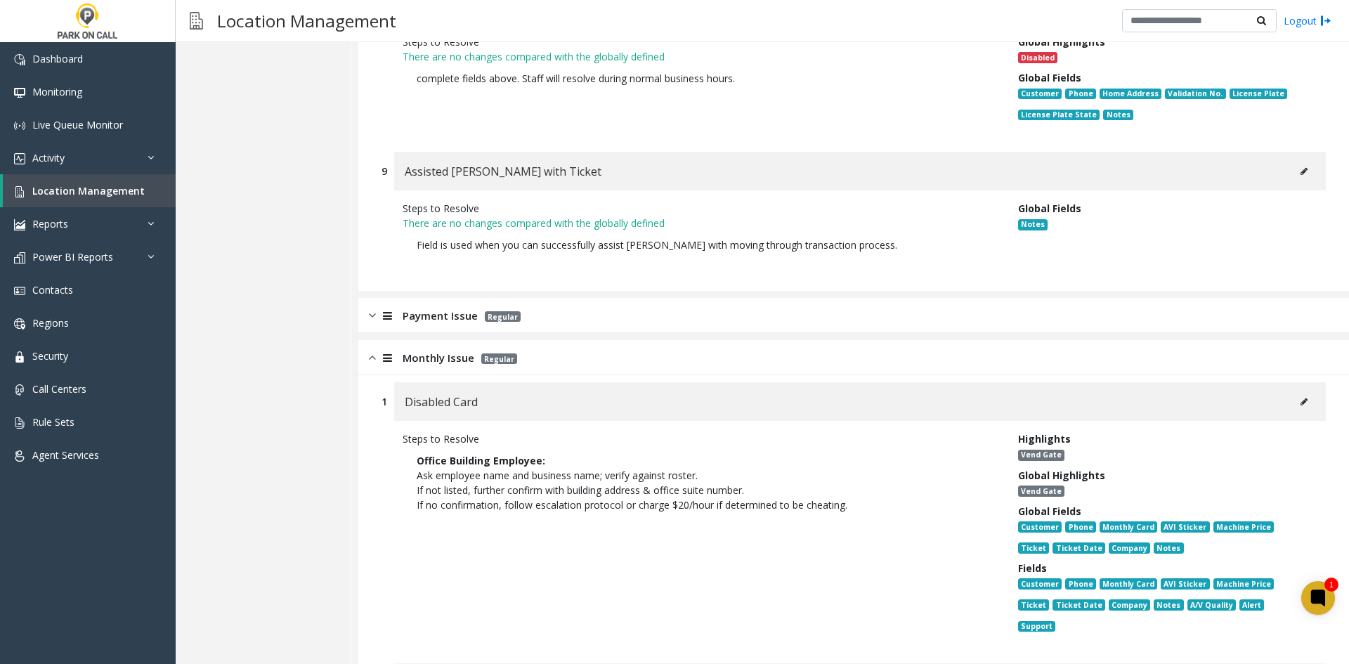
click at [1301, 398] on icon at bounding box center [1304, 402] width 7 height 8
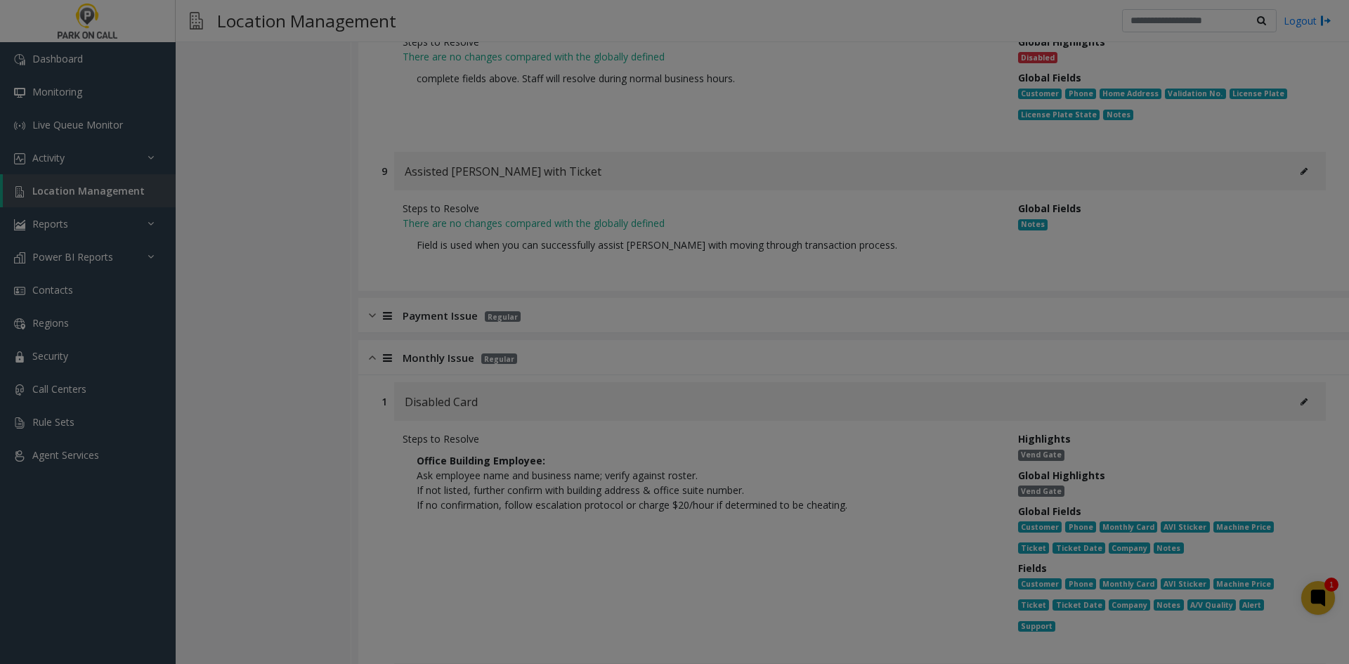
scroll to position [0, 0]
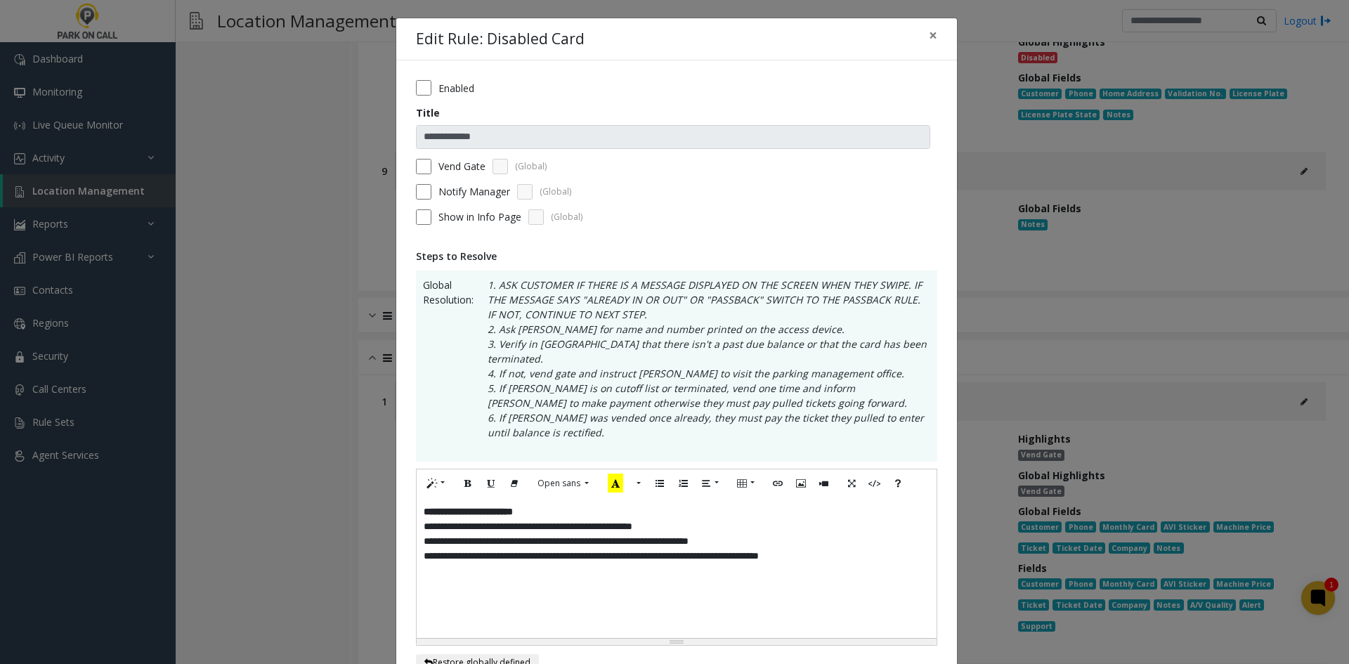
click at [717, 504] on div "**********" at bounding box center [677, 511] width 506 height 15
drag, startPoint x: 720, startPoint y: 508, endPoint x: 712, endPoint y: 512, distance: 9.4
click at [720, 519] on div "**********" at bounding box center [677, 526] width 506 height 15
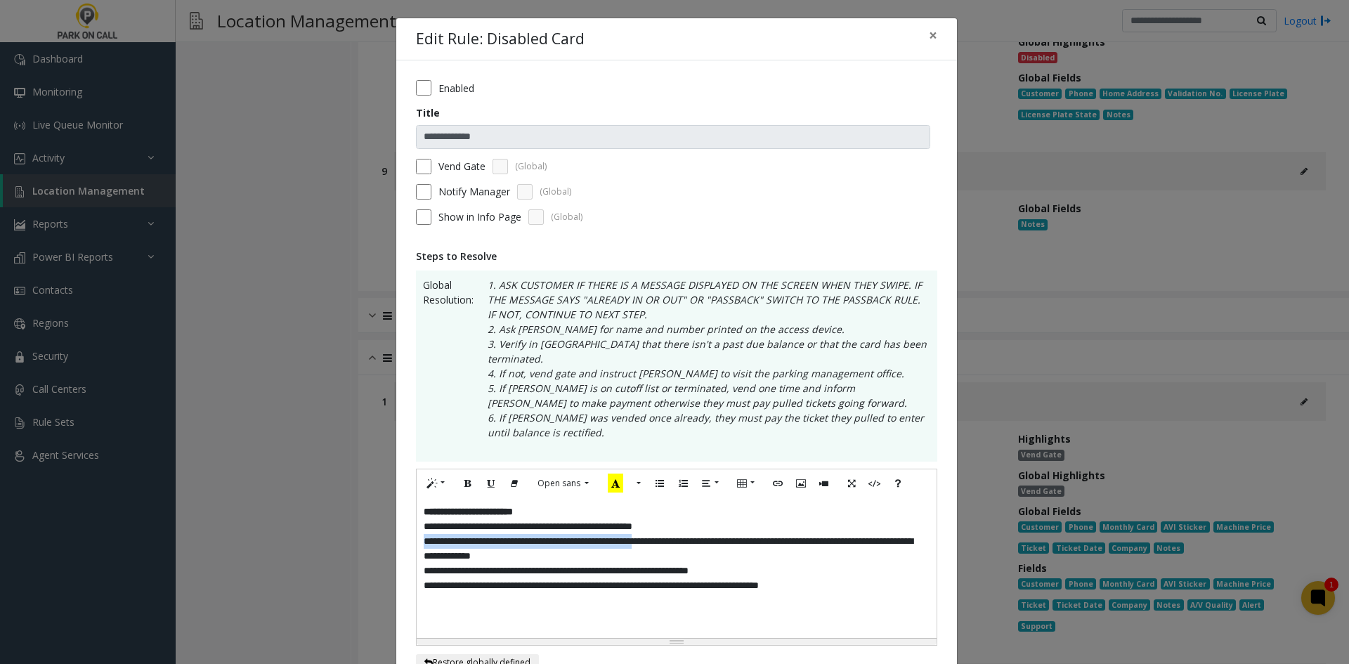
drag, startPoint x: 701, startPoint y: 524, endPoint x: 393, endPoint y: 529, distance: 307.8
click at [396, 529] on div "**********" at bounding box center [676, 563] width 561 height 1007
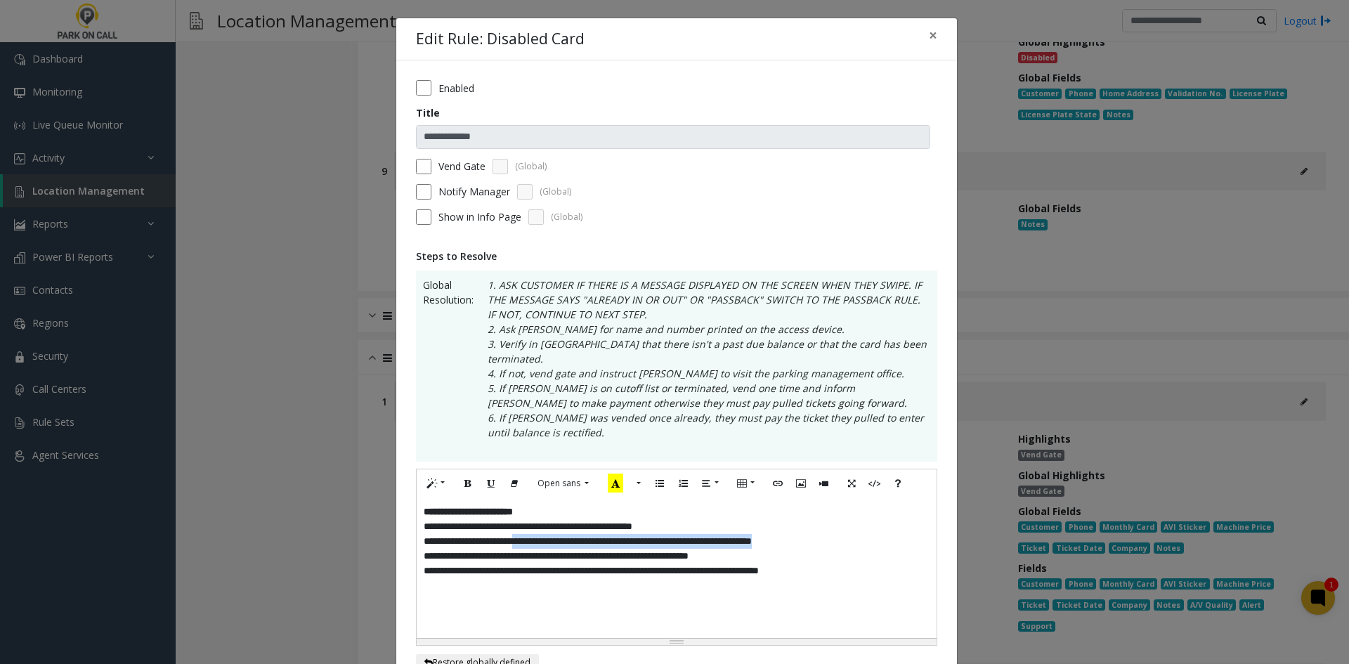
drag, startPoint x: 510, startPoint y: 525, endPoint x: 822, endPoint y: 523, distance: 312.0
click at [822, 523] on div "**********" at bounding box center [677, 534] width 506 height 30
click at [822, 524] on div "**********" at bounding box center [677, 534] width 506 height 30
drag, startPoint x: 822, startPoint y: 524, endPoint x: 506, endPoint y: 532, distance: 316.3
click at [506, 532] on div "**********" at bounding box center [677, 534] width 506 height 30
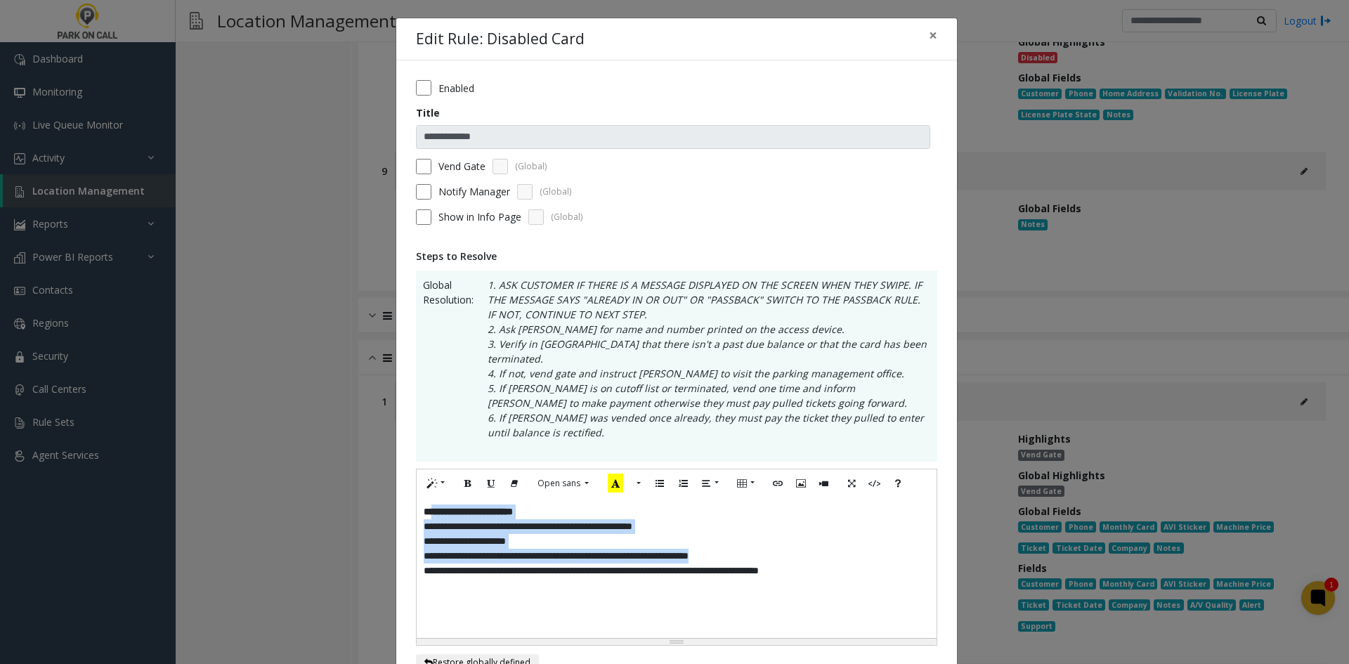
drag, startPoint x: 846, startPoint y: 542, endPoint x: 431, endPoint y: 495, distance: 417.9
click at [431, 497] on div "**********" at bounding box center [677, 567] width 520 height 141
click at [859, 549] on div "**********" at bounding box center [677, 556] width 506 height 15
drag, startPoint x: 880, startPoint y: 564, endPoint x: 336, endPoint y: 506, distance: 546.9
click at [336, 506] on div "**********" at bounding box center [674, 332] width 1349 height 664
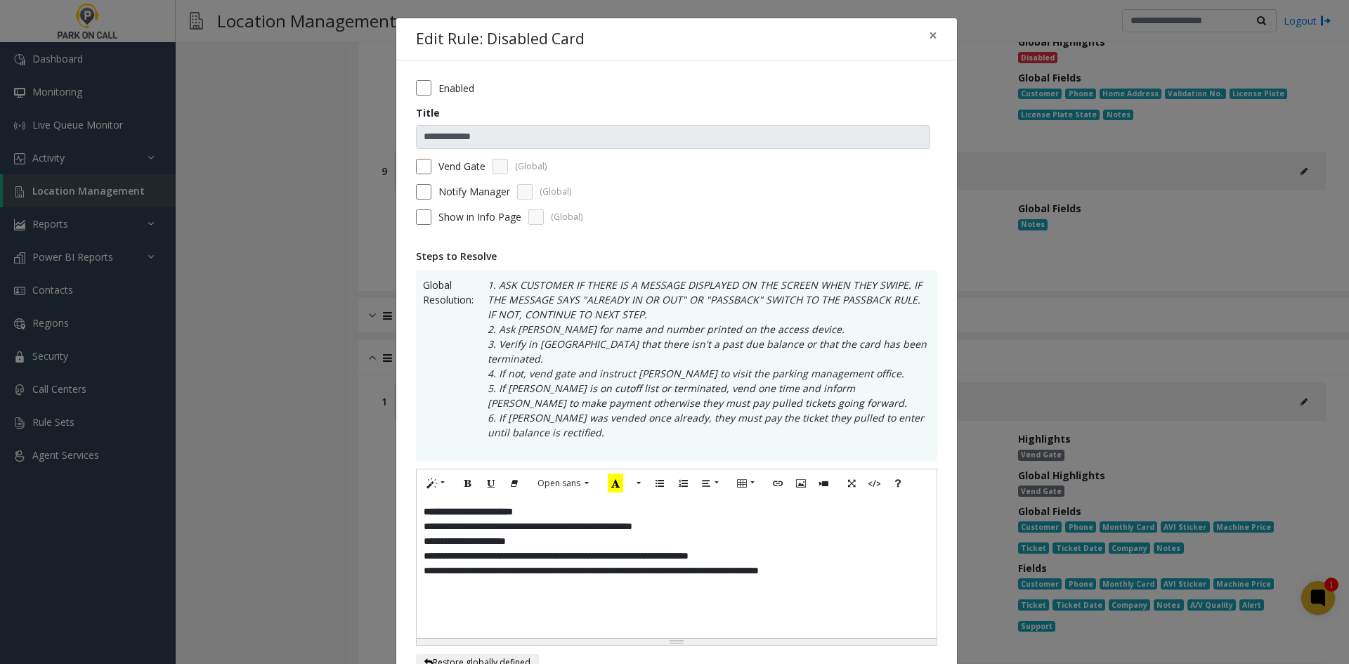
click at [358, 491] on div "**********" at bounding box center [674, 332] width 1349 height 664
click at [476, 520] on div "**********" at bounding box center [677, 534] width 506 height 30
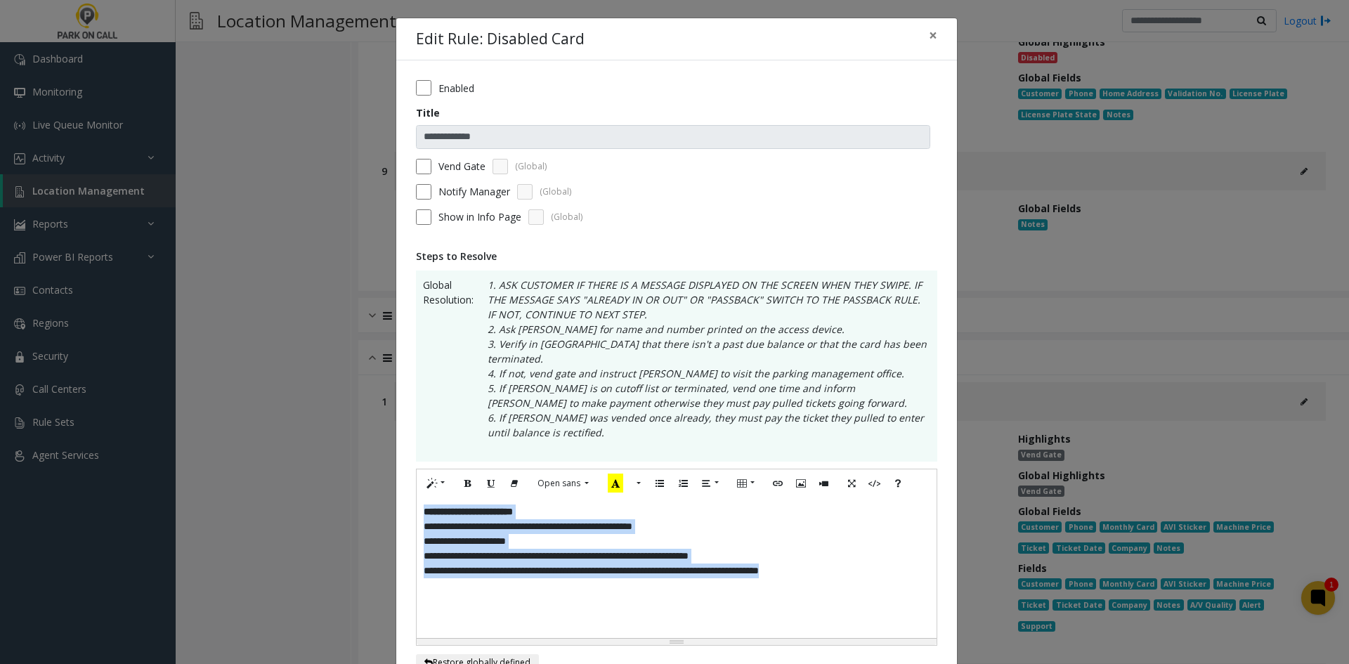
copy div "**********"
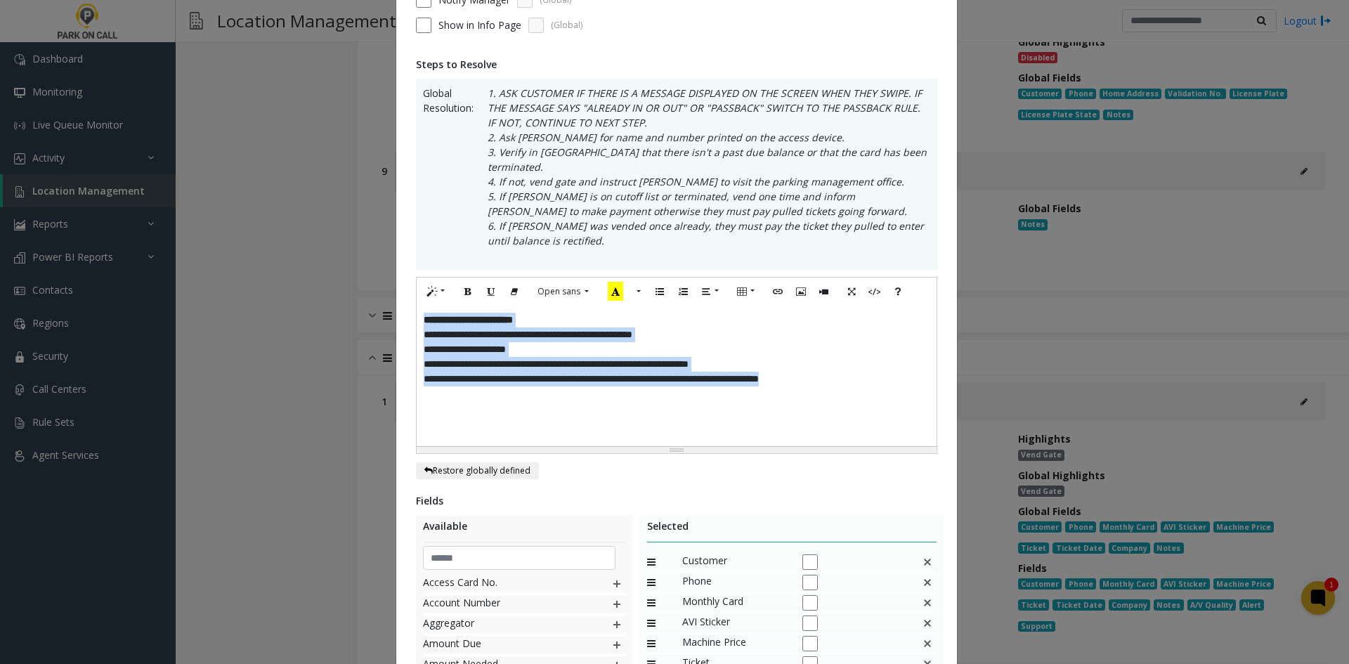
scroll to position [407, 0]
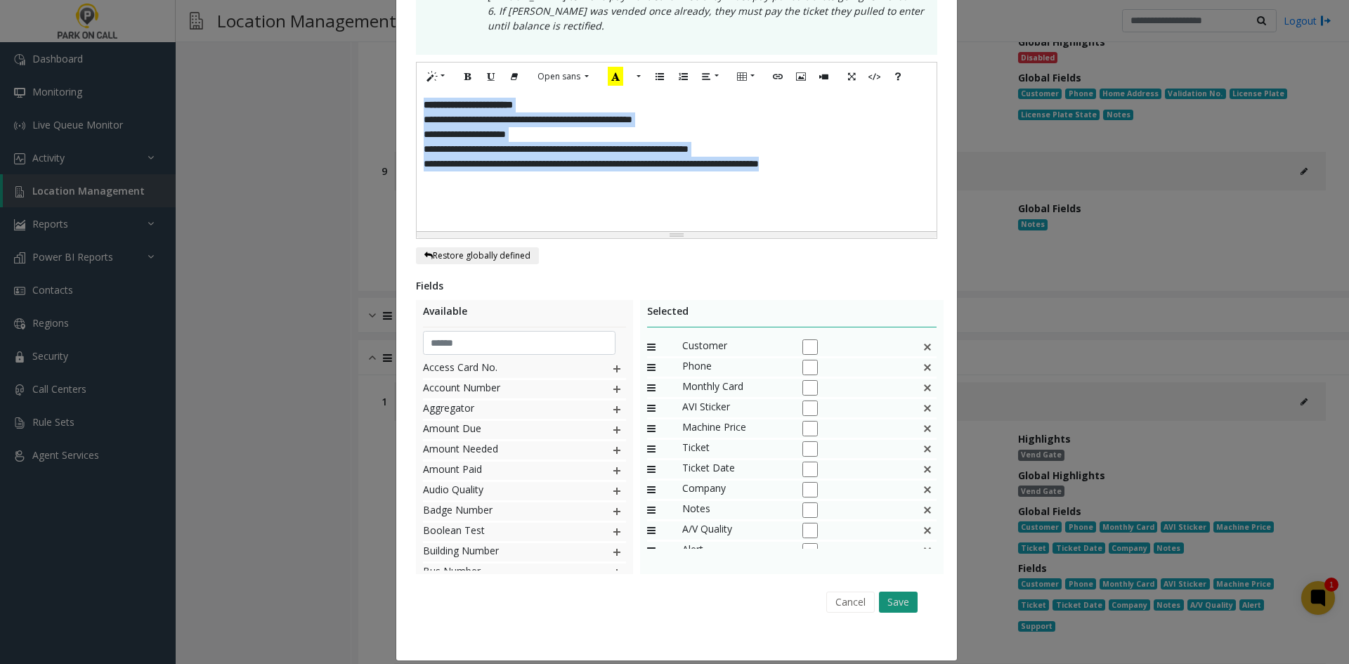
click at [896, 592] on button "Save" at bounding box center [898, 602] width 39 height 21
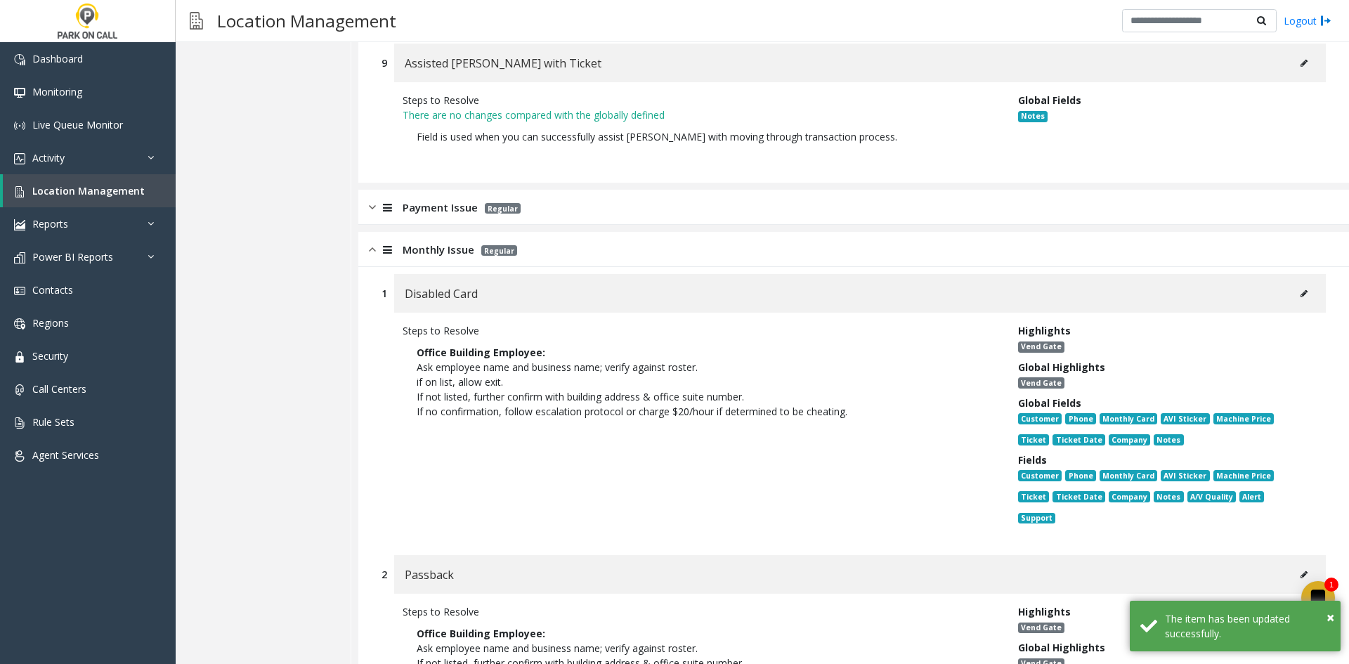
scroll to position [2459, 0]
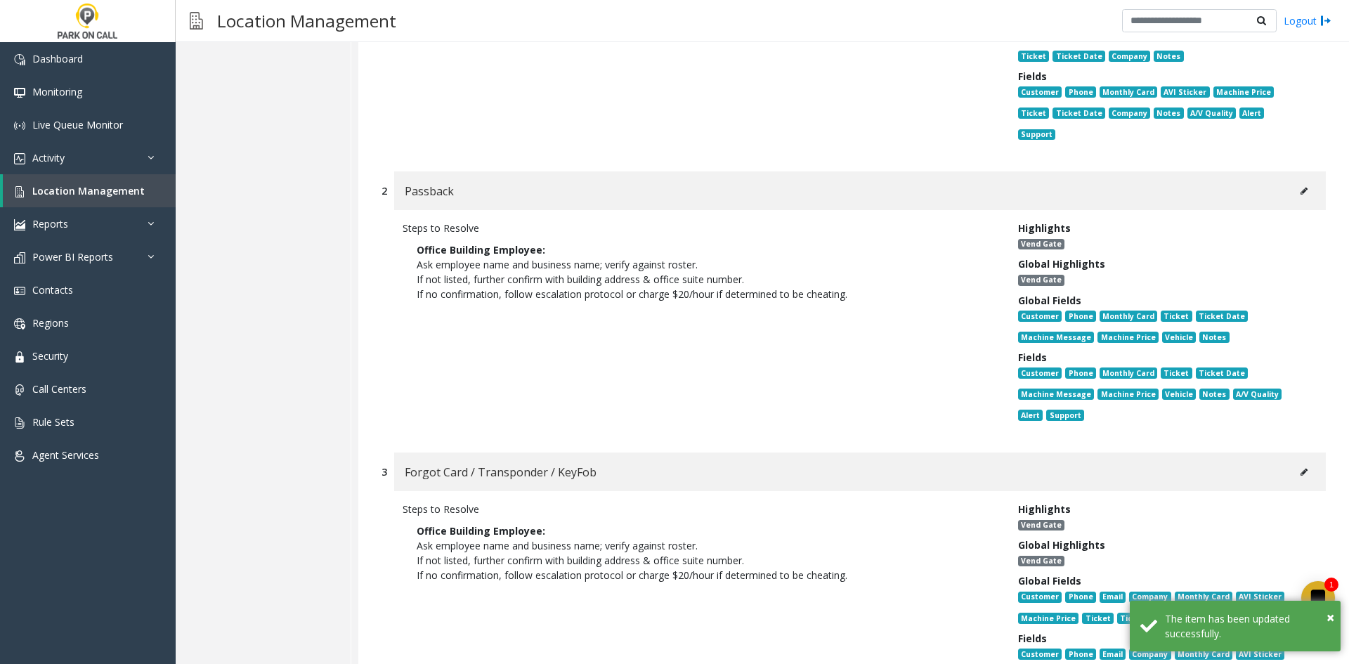
click at [1301, 187] on icon at bounding box center [1304, 191] width 7 height 8
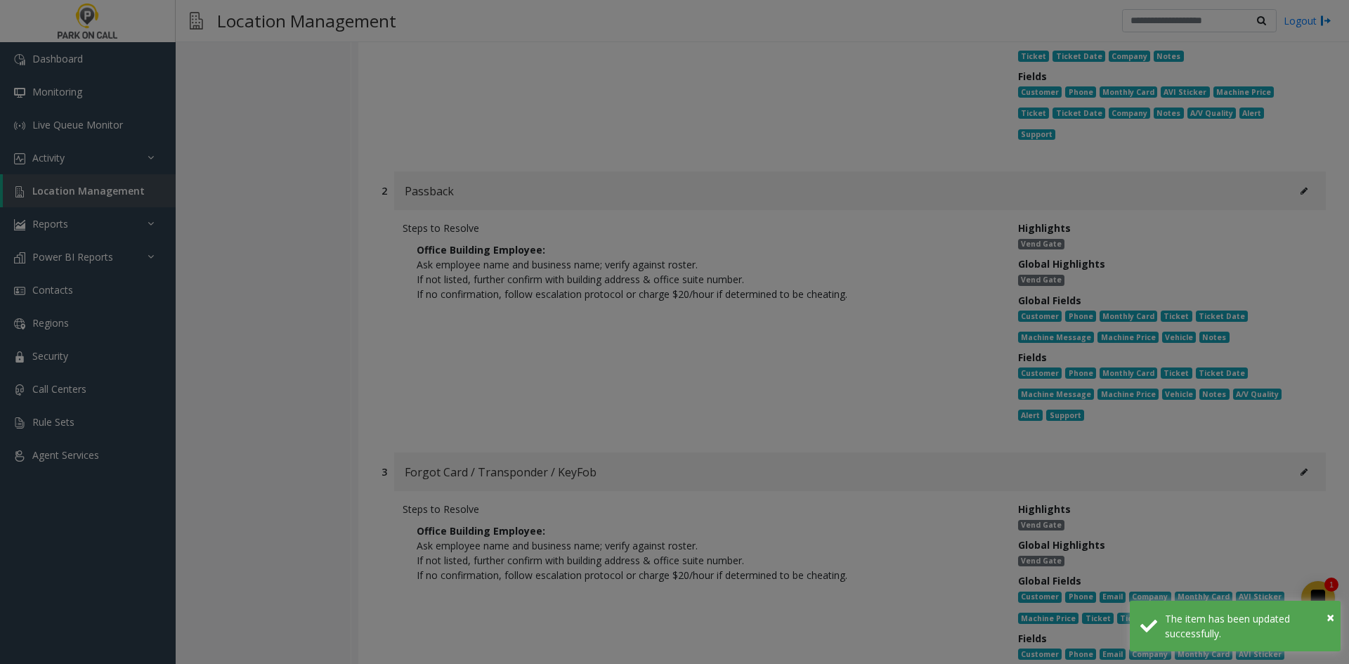
scroll to position [0, 0]
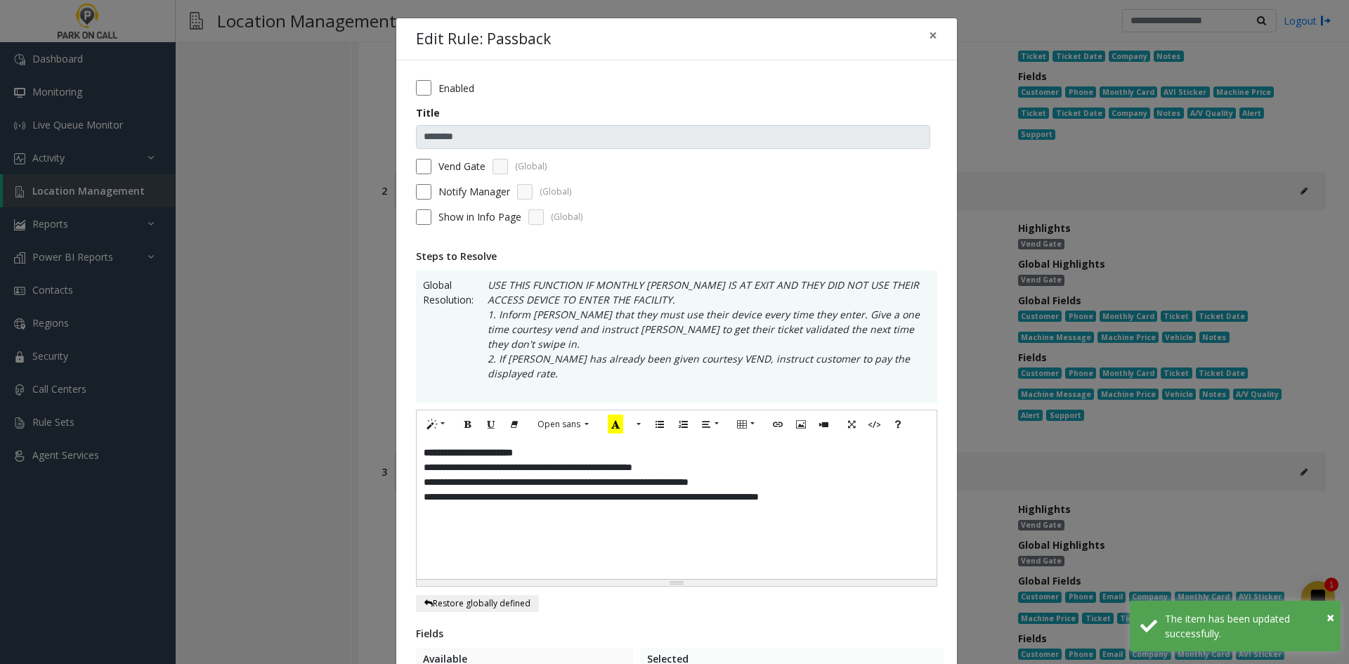
click at [769, 507] on div "**********" at bounding box center [677, 508] width 520 height 141
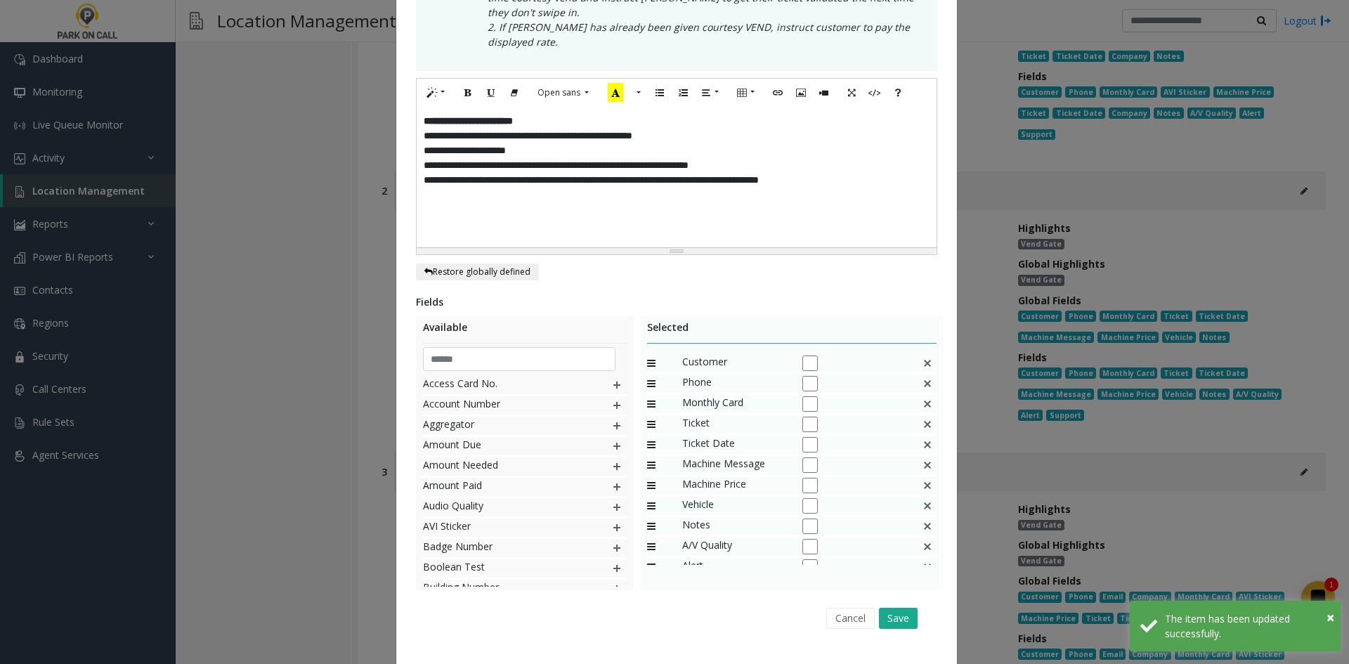
scroll to position [333, 0]
click at [896, 606] on button "Save" at bounding box center [898, 616] width 39 height 21
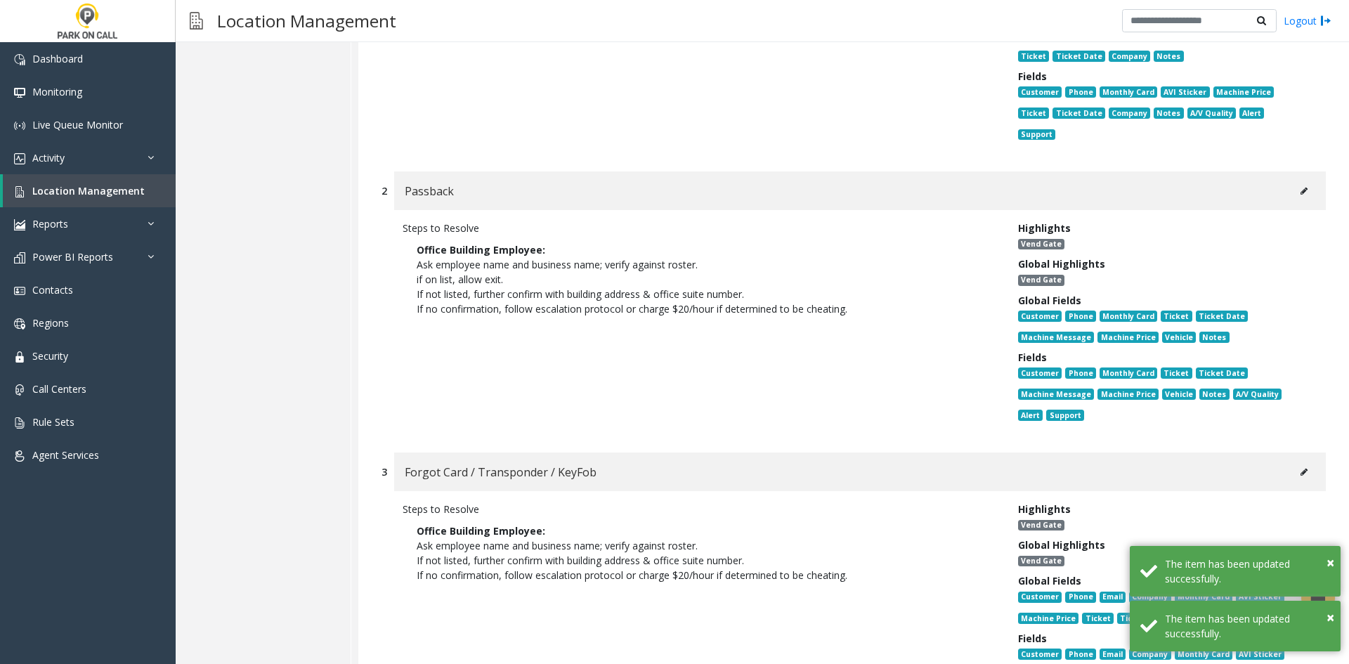
click at [1301, 468] on icon at bounding box center [1304, 472] width 7 height 8
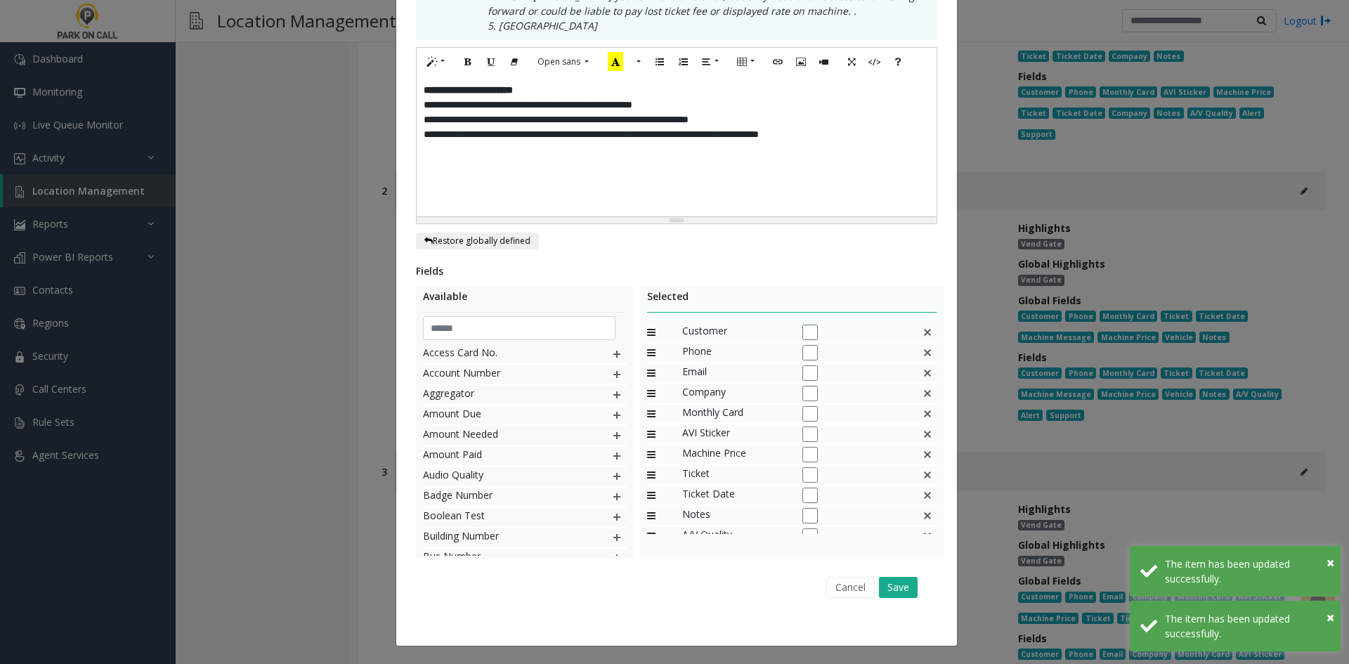
scroll to position [0, 0]
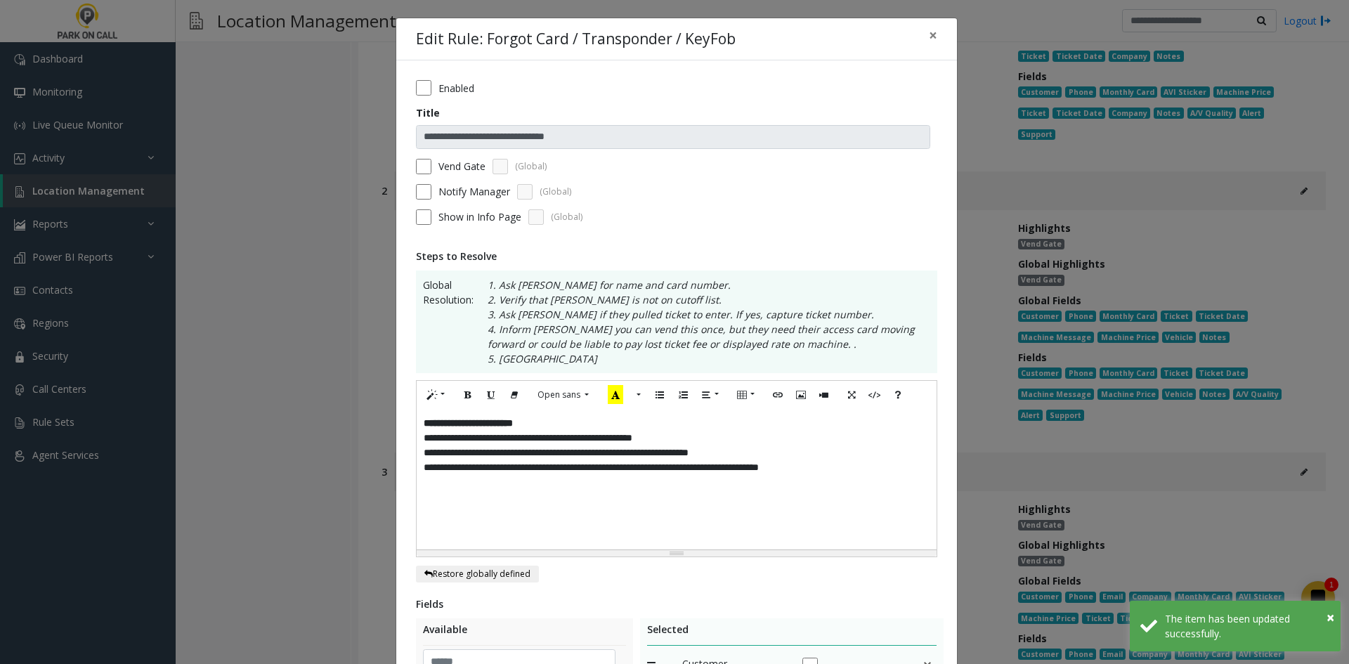
click at [833, 524] on div "**********" at bounding box center [677, 479] width 520 height 141
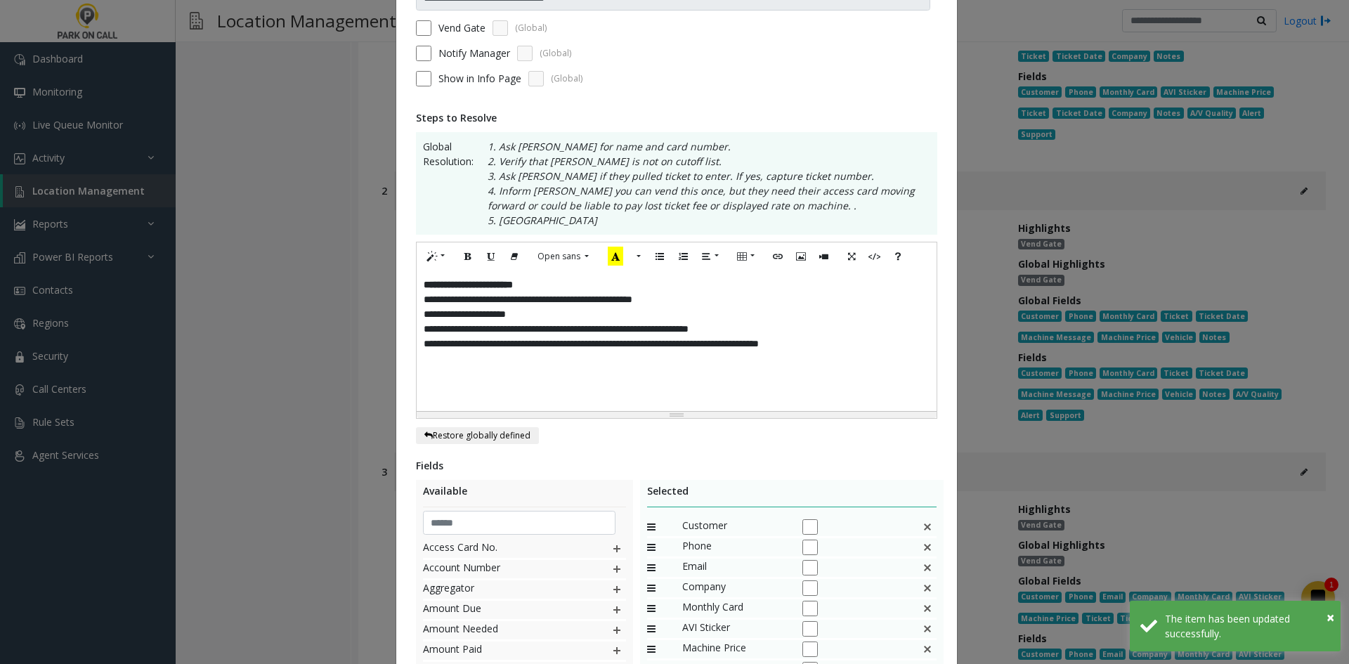
scroll to position [333, 0]
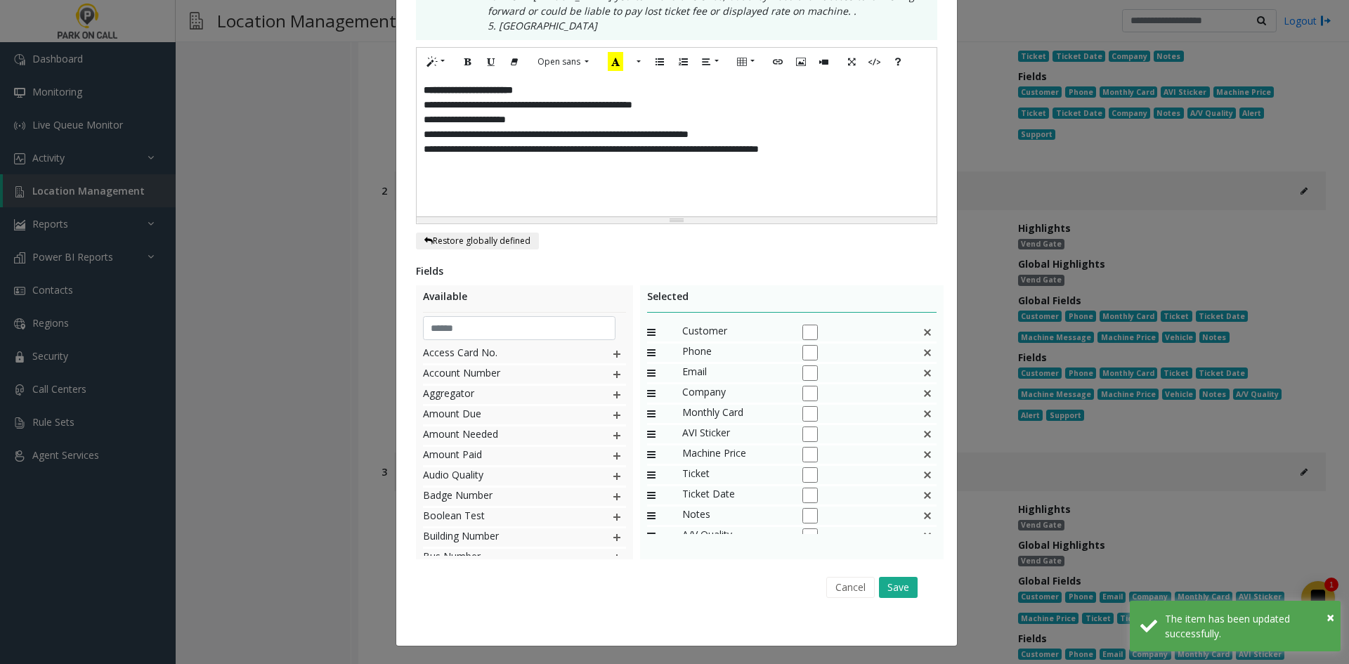
drag, startPoint x: 900, startPoint y: 600, endPoint x: 896, endPoint y: 586, distance: 14.7
click at [899, 599] on div "Cancel Save" at bounding box center [677, 587] width 502 height 36
click at [896, 585] on button "Save" at bounding box center [898, 587] width 39 height 21
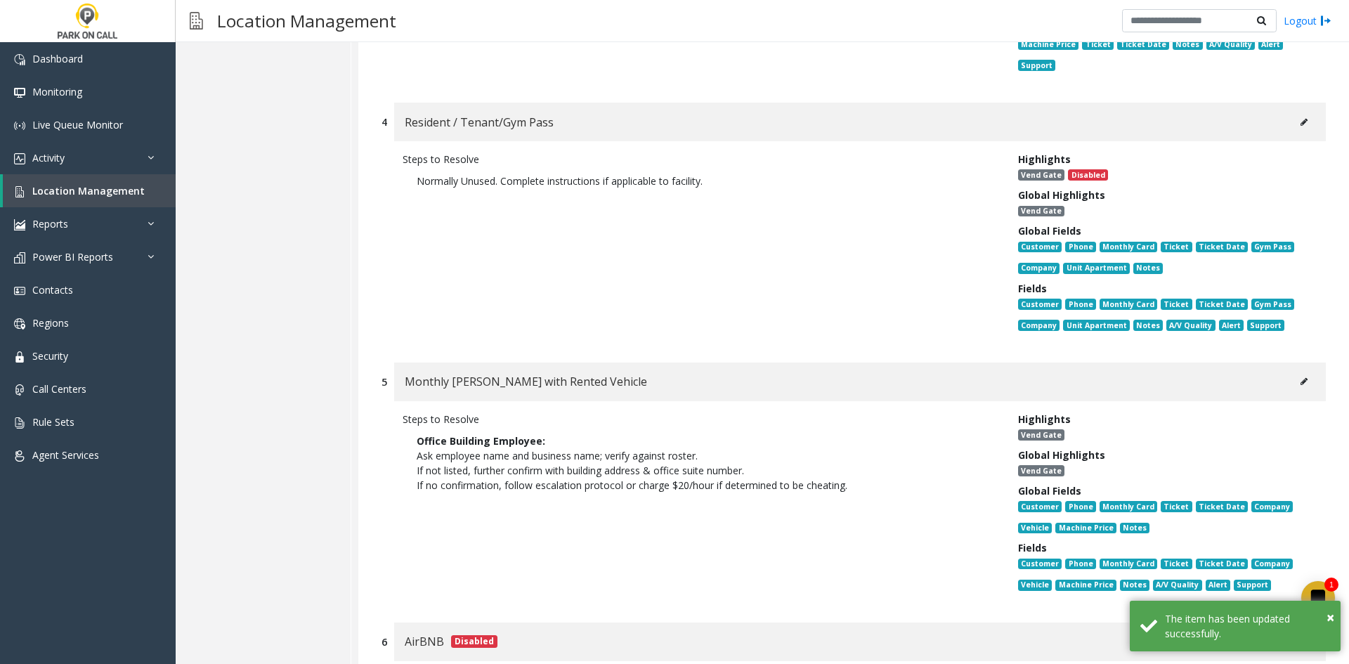
scroll to position [3091, 0]
click at [1301, 376] on icon at bounding box center [1304, 380] width 7 height 8
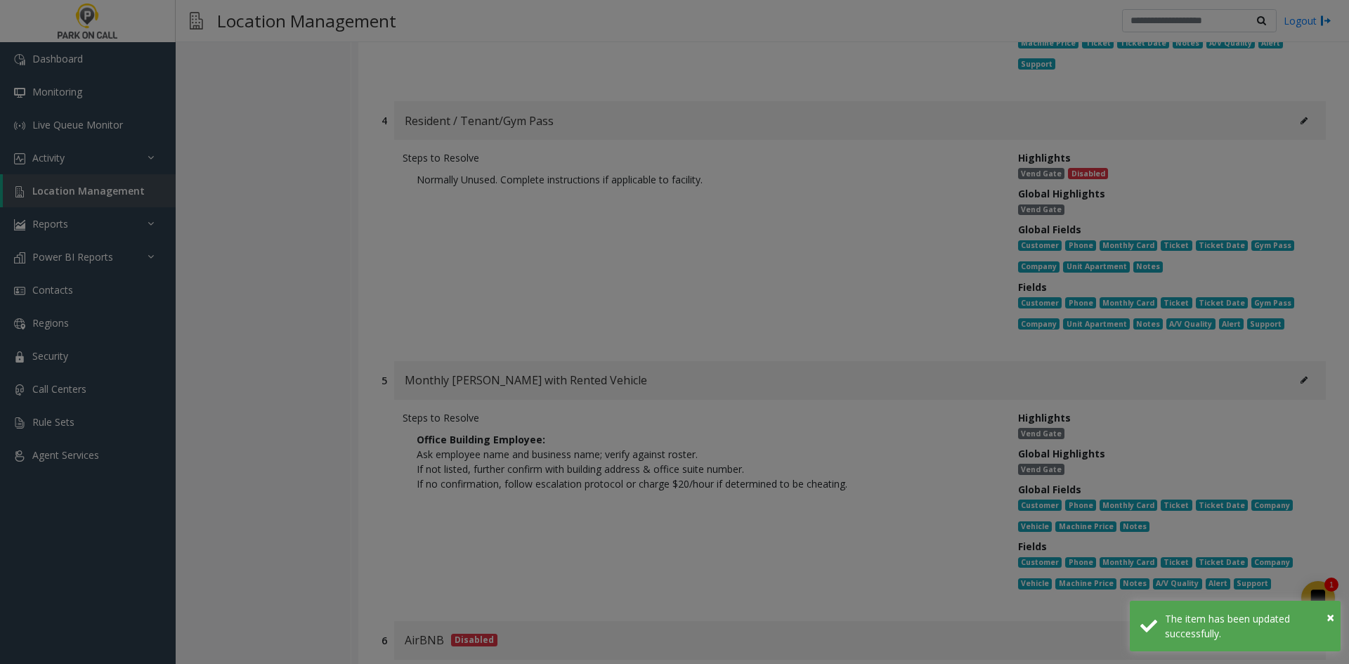
scroll to position [0, 0]
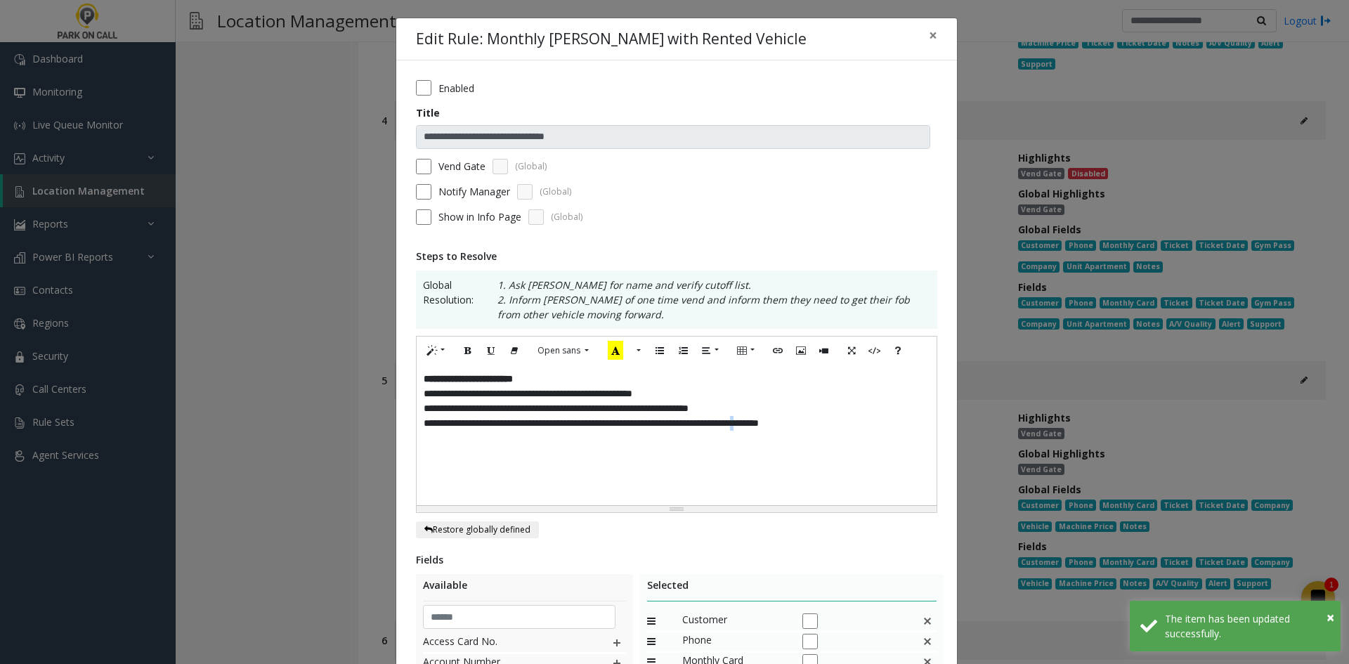
click at [811, 438] on div "**********" at bounding box center [677, 435] width 520 height 141
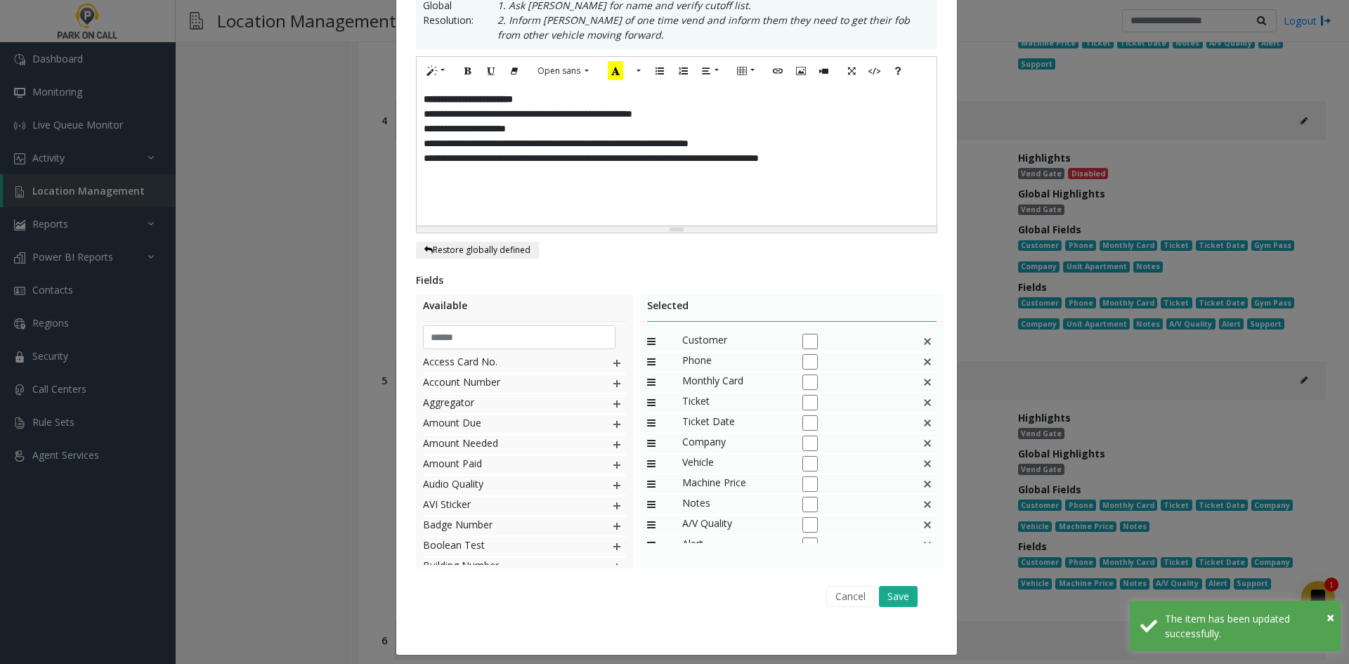
scroll to position [281, 0]
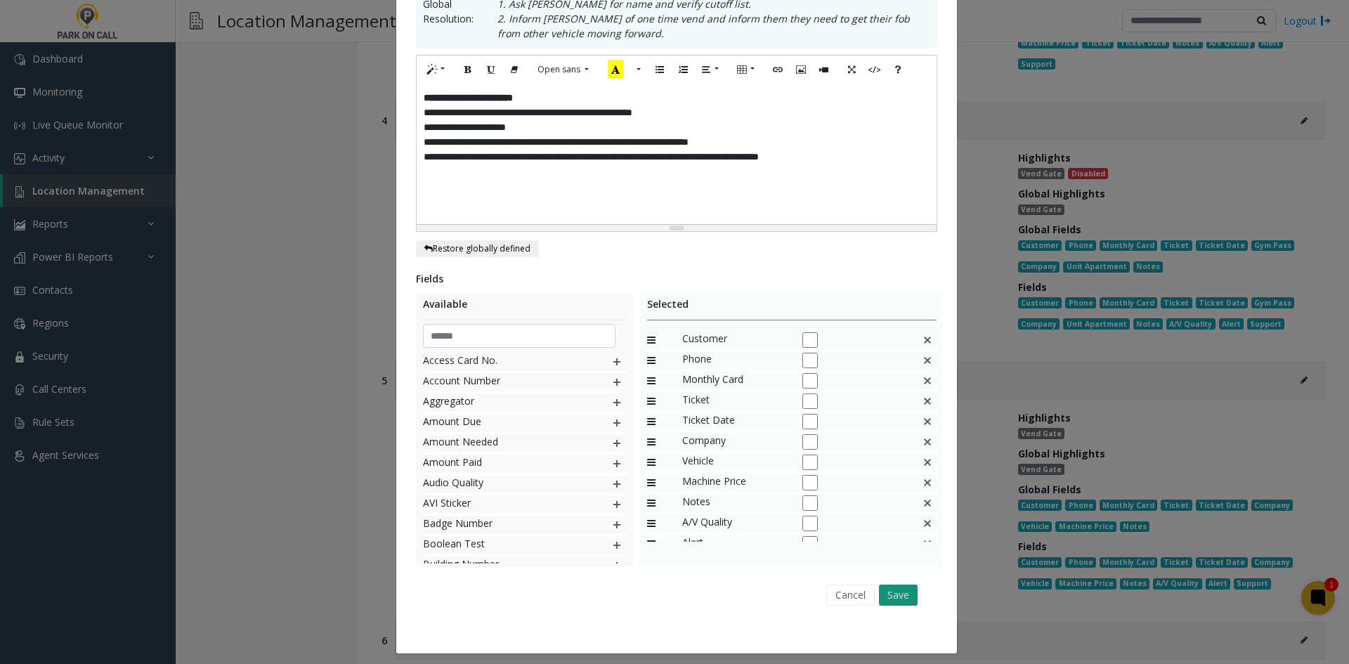
click at [879, 589] on button "Save" at bounding box center [898, 595] width 39 height 21
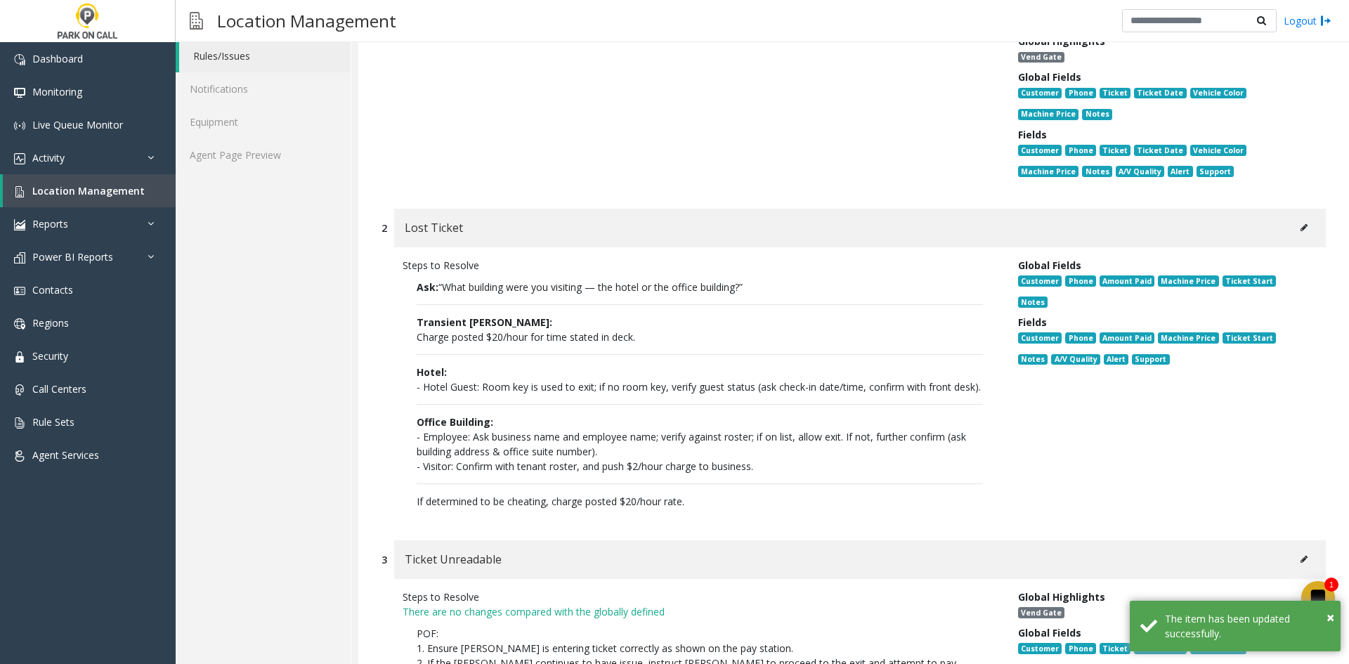
click at [1293, 232] on button at bounding box center [1304, 227] width 22 height 21
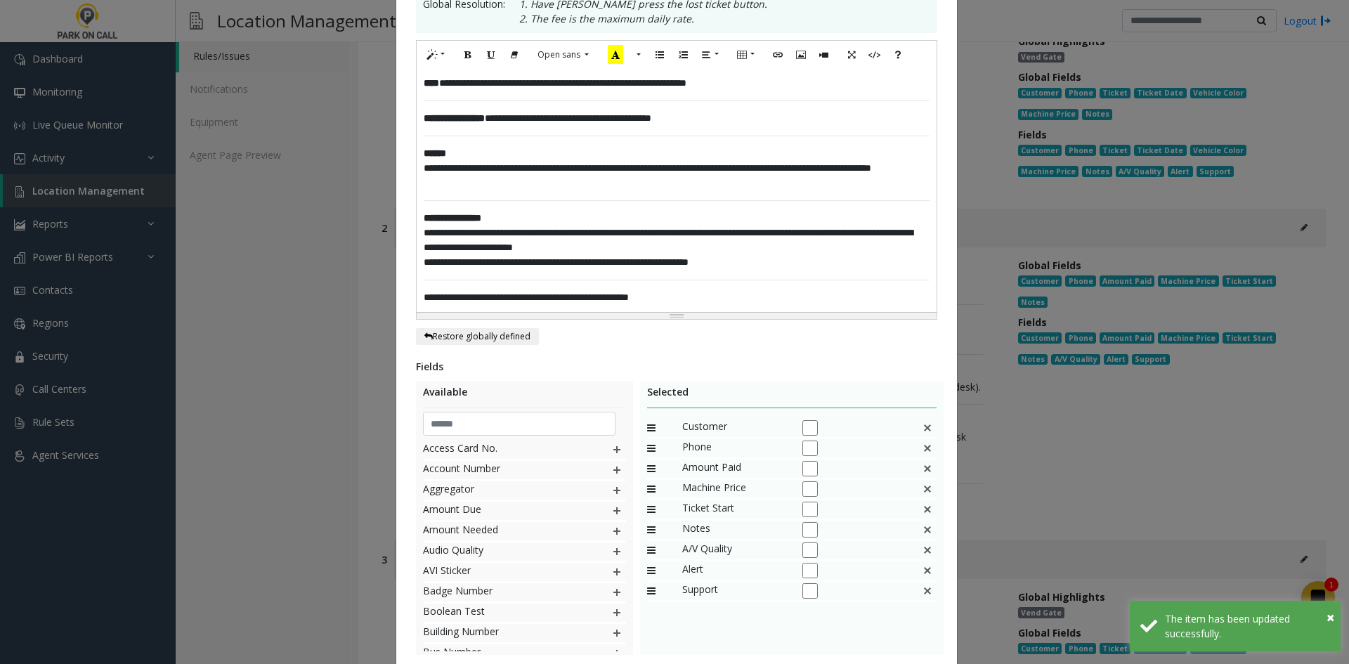
scroll to position [0, 0]
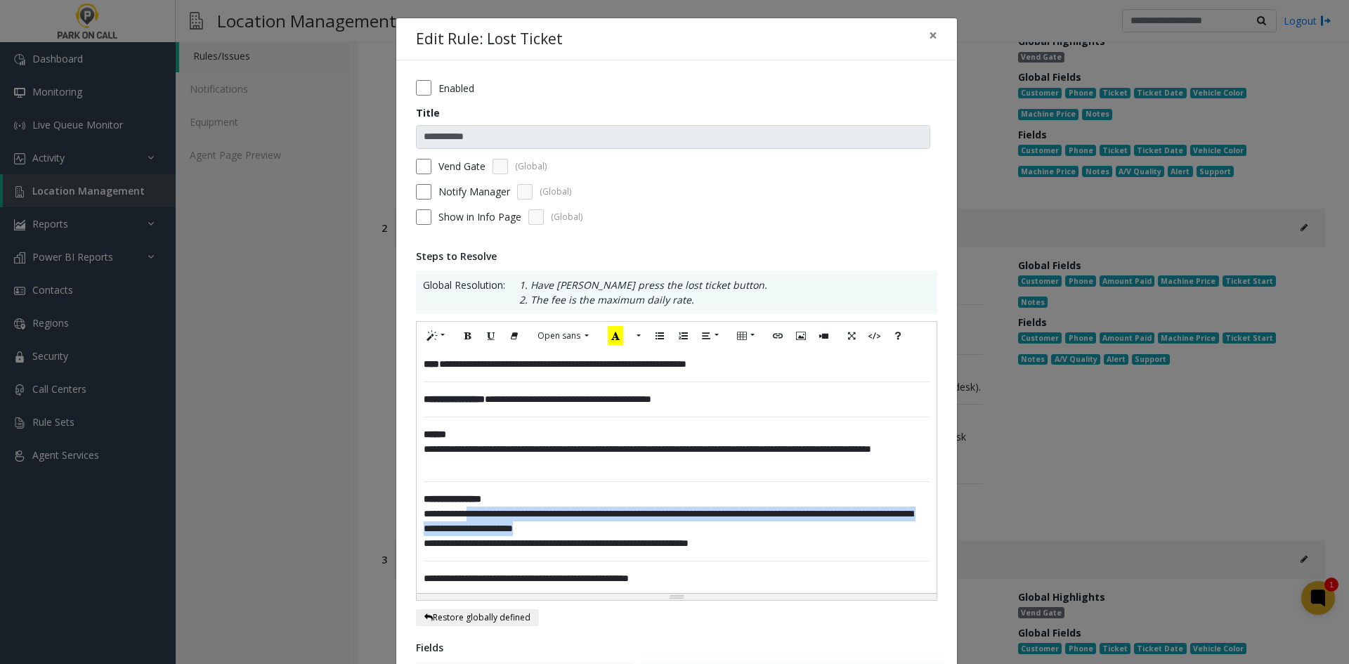
drag, startPoint x: 614, startPoint y: 525, endPoint x: 473, endPoint y: 519, distance: 141.3
click at [473, 519] on div "**********" at bounding box center [677, 522] width 506 height 30
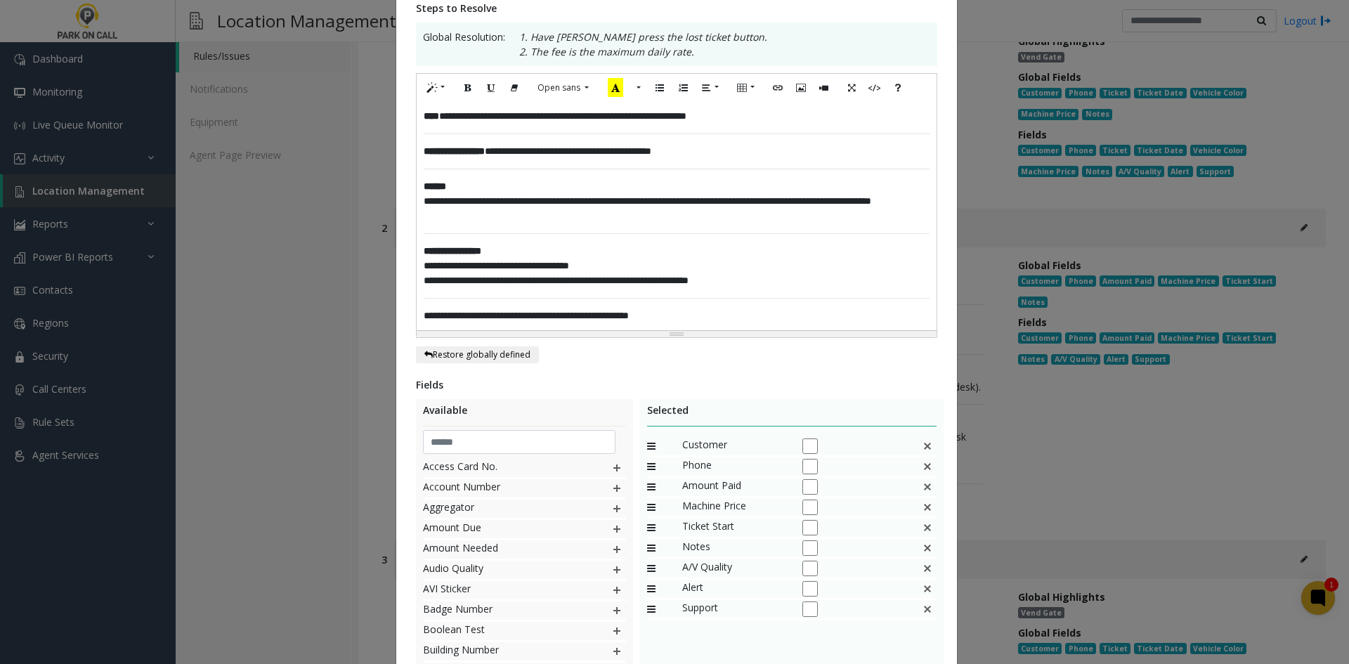
scroll to position [281, 0]
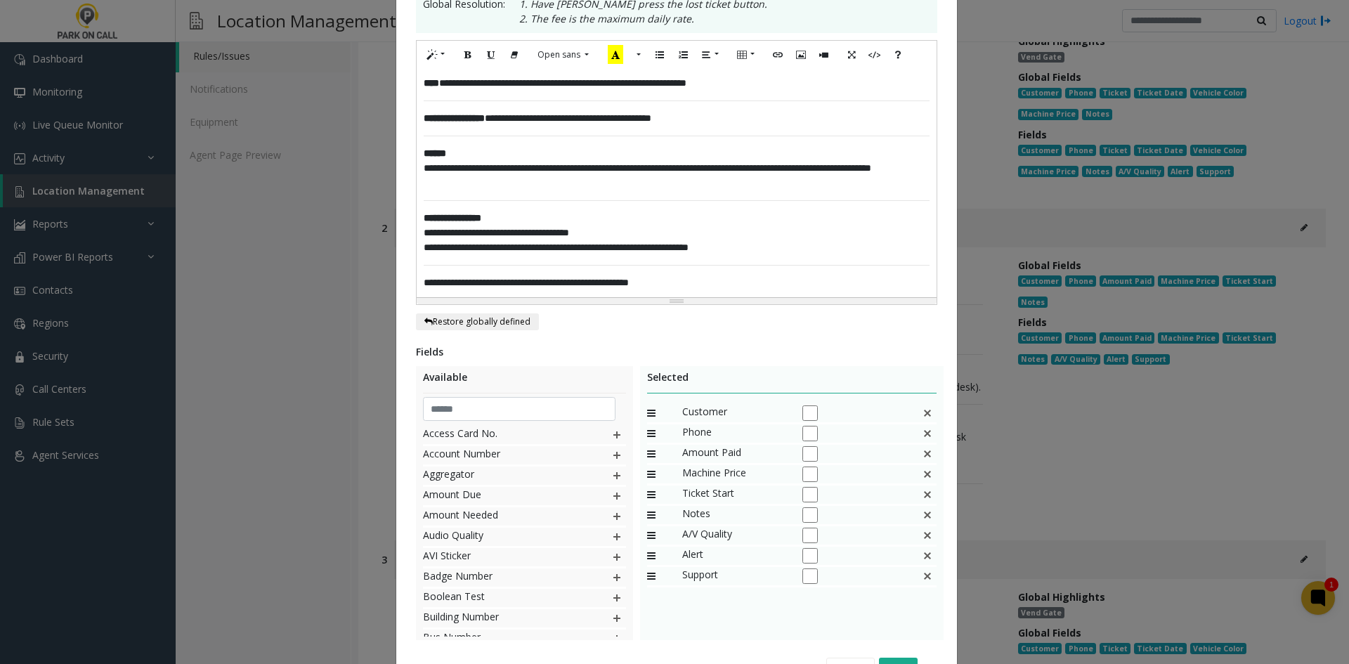
click at [504, 126] on div "**********" at bounding box center [677, 118] width 506 height 15
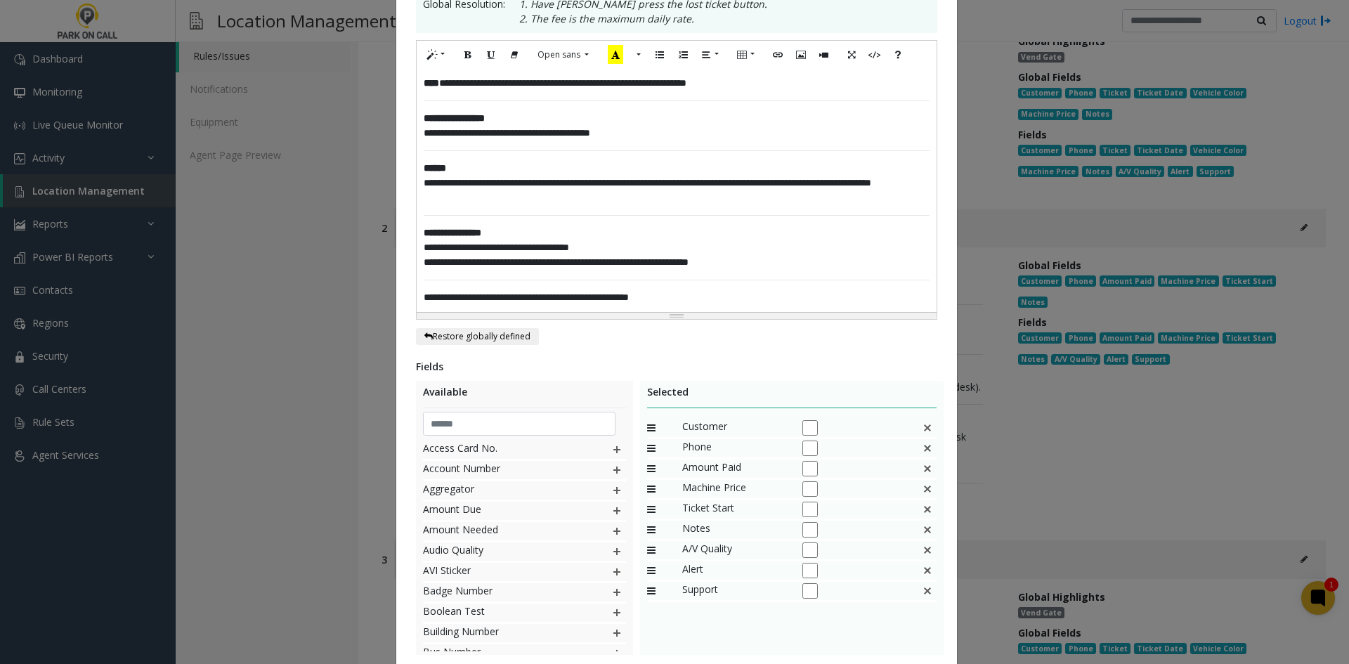
click at [595, 233] on div "**********" at bounding box center [677, 233] width 506 height 15
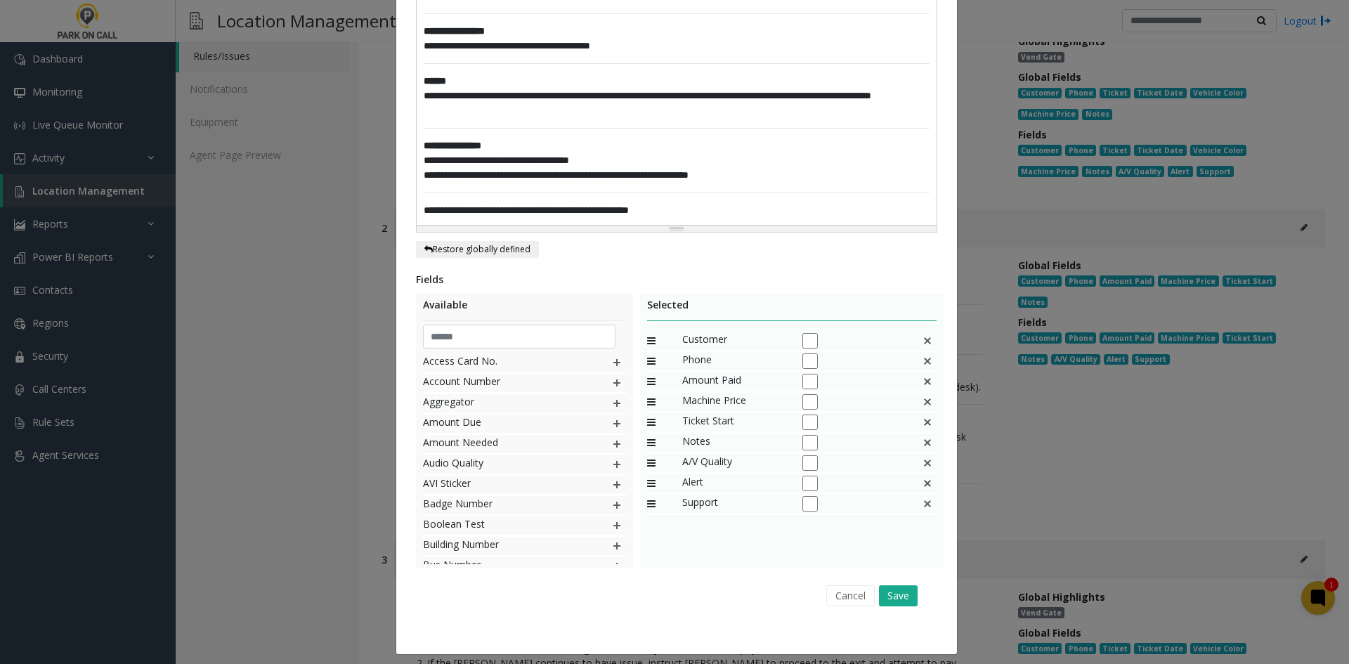
scroll to position [377, 0]
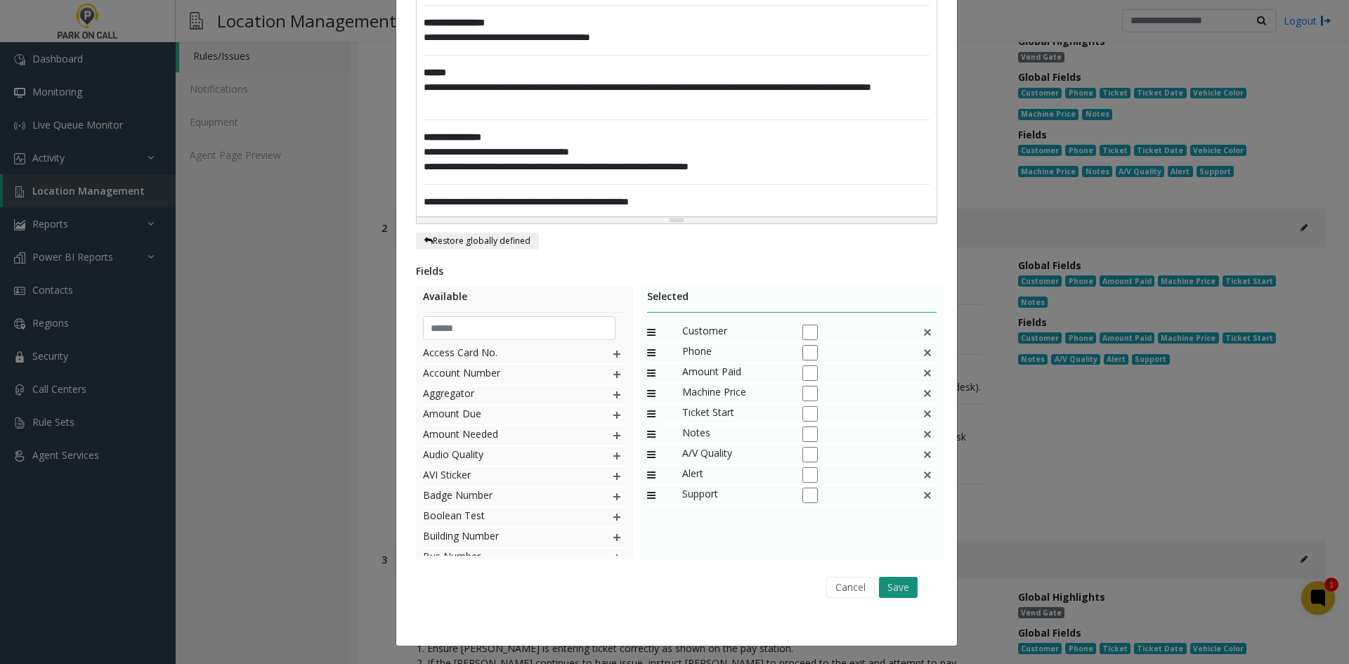
click at [912, 587] on button "Save" at bounding box center [898, 587] width 39 height 21
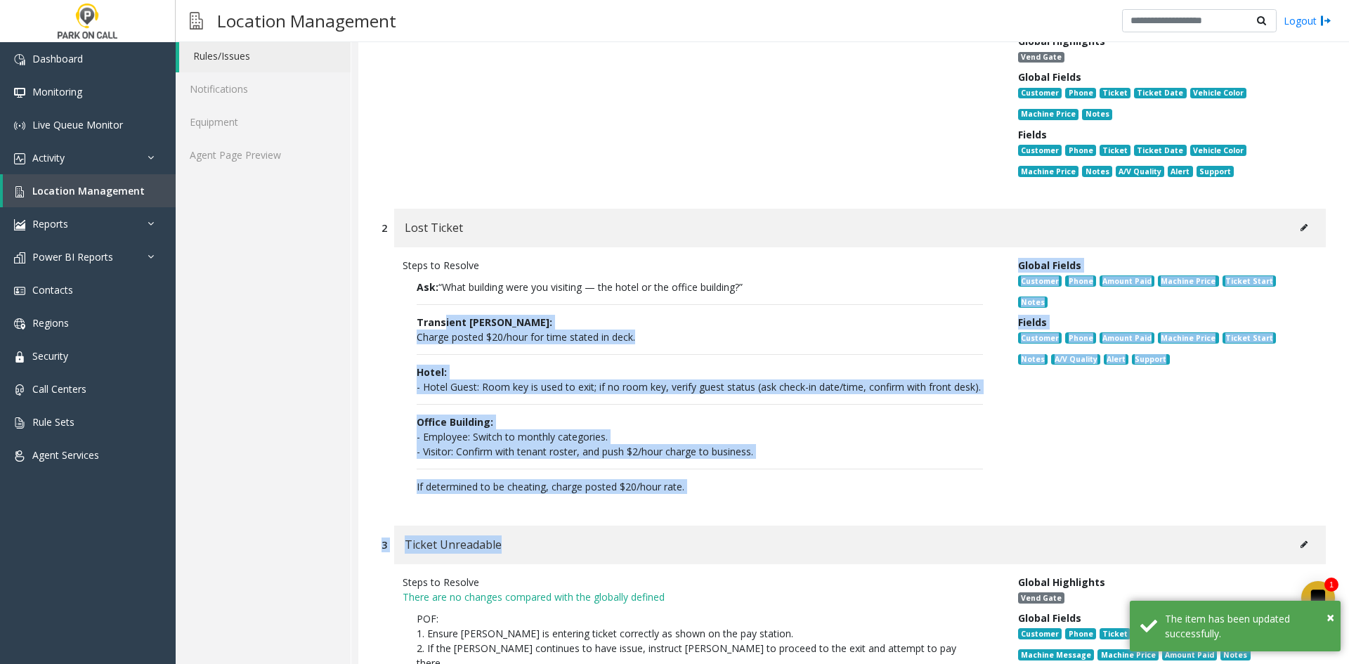
drag, startPoint x: 727, startPoint y: 507, endPoint x: 448, endPoint y: 319, distance: 336.5
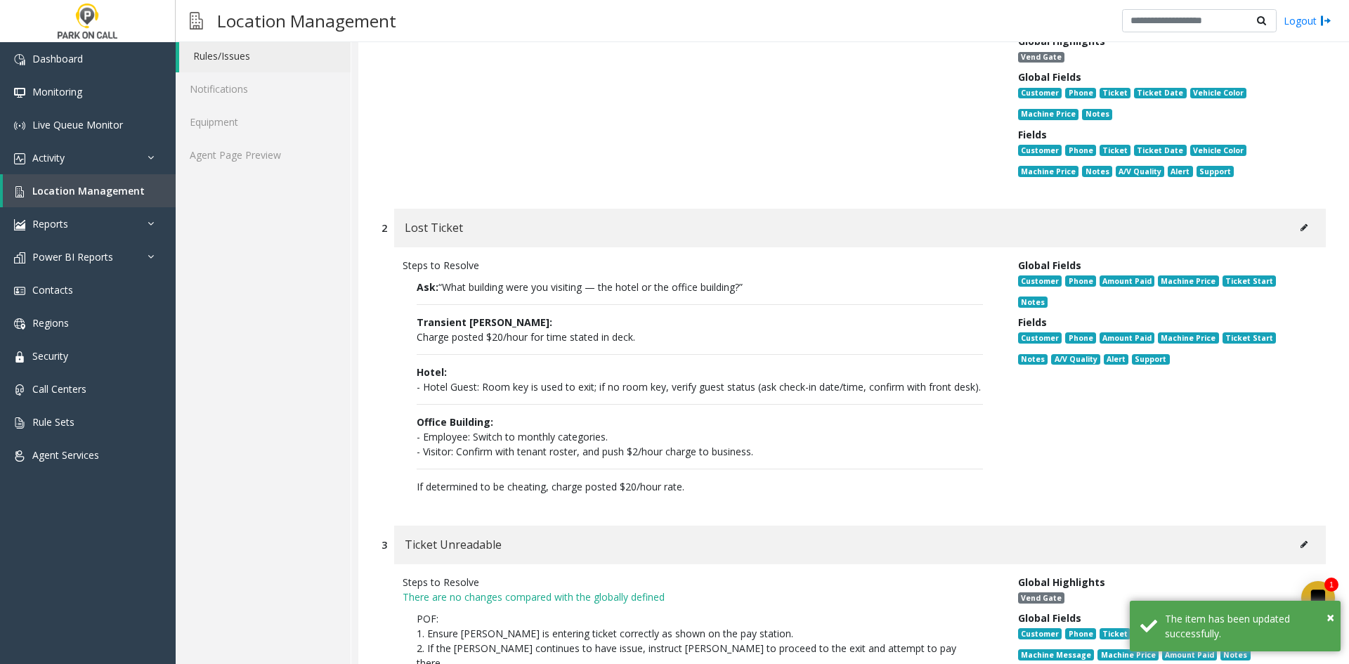
drag, startPoint x: 432, startPoint y: 278, endPoint x: 405, endPoint y: 282, distance: 27.7
click at [432, 278] on p "Ask: “What building were you visiting — the hotel or the office building?” Tran…" at bounding box center [700, 387] width 594 height 228
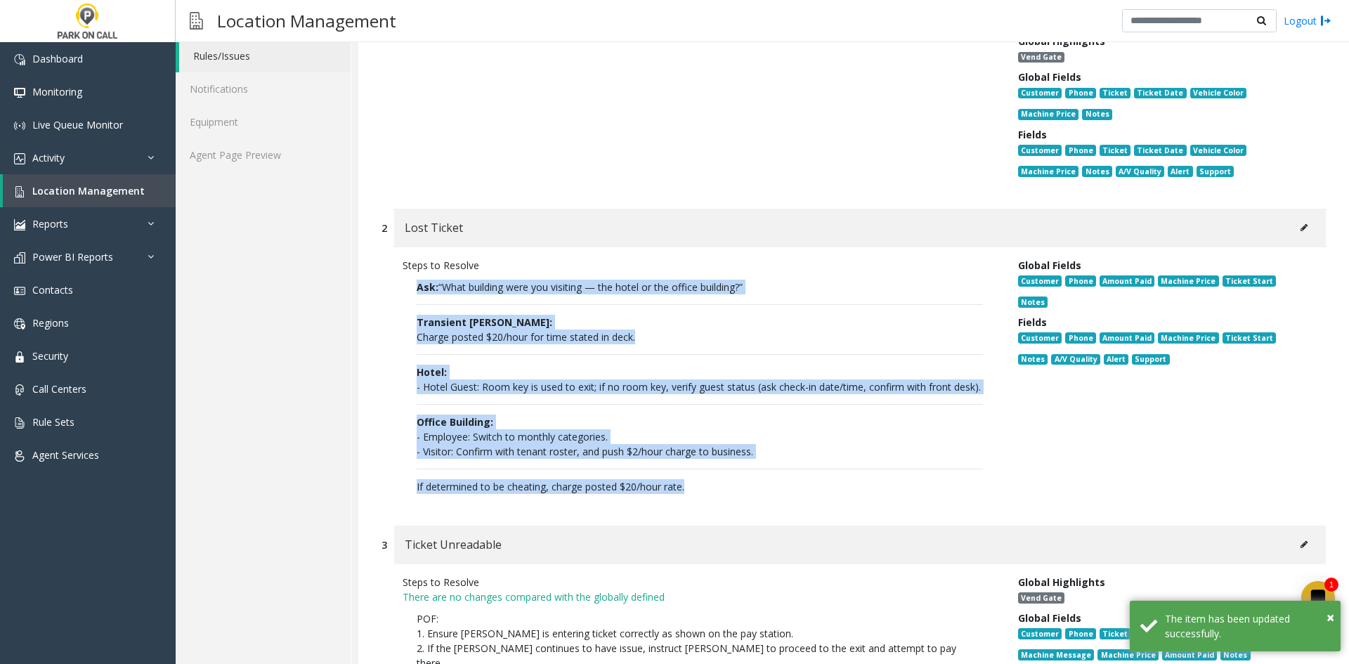
drag, startPoint x: 409, startPoint y: 285, endPoint x: 712, endPoint y: 497, distance: 370.7
click at [712, 497] on p "Ask: “What building were you visiting — the hotel or the office building?” Tran…" at bounding box center [700, 387] width 594 height 228
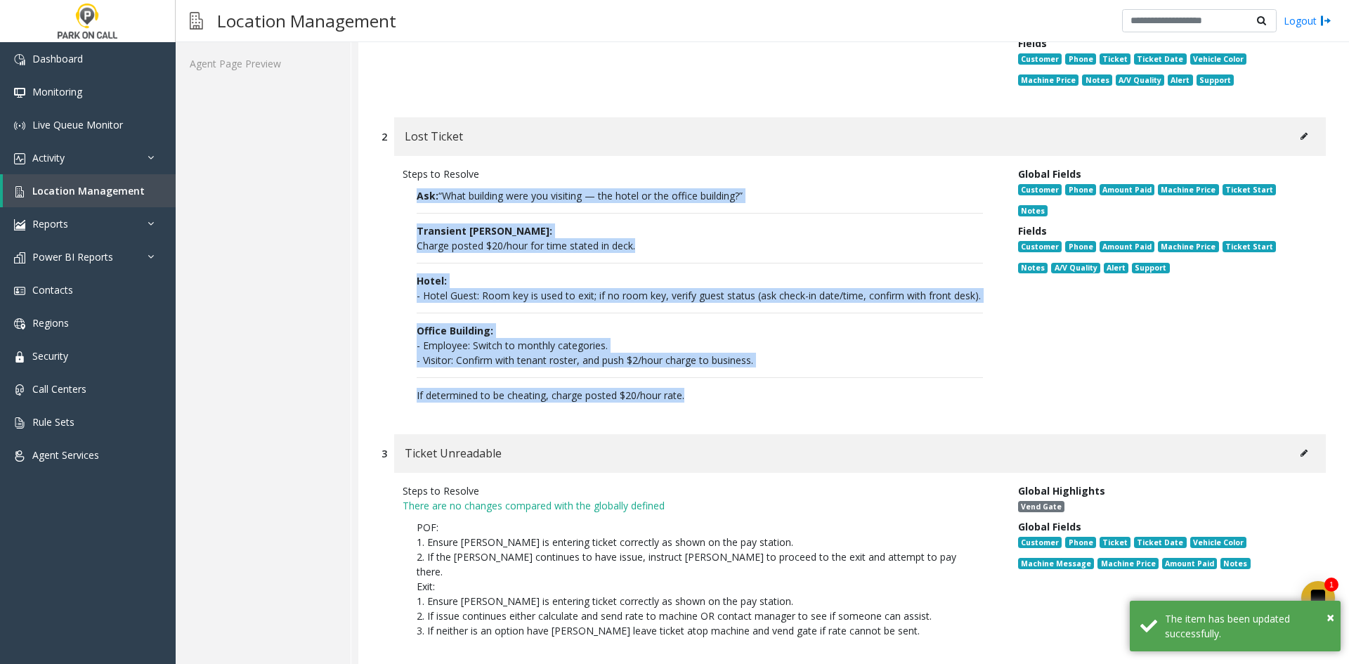
scroll to position [492, 0]
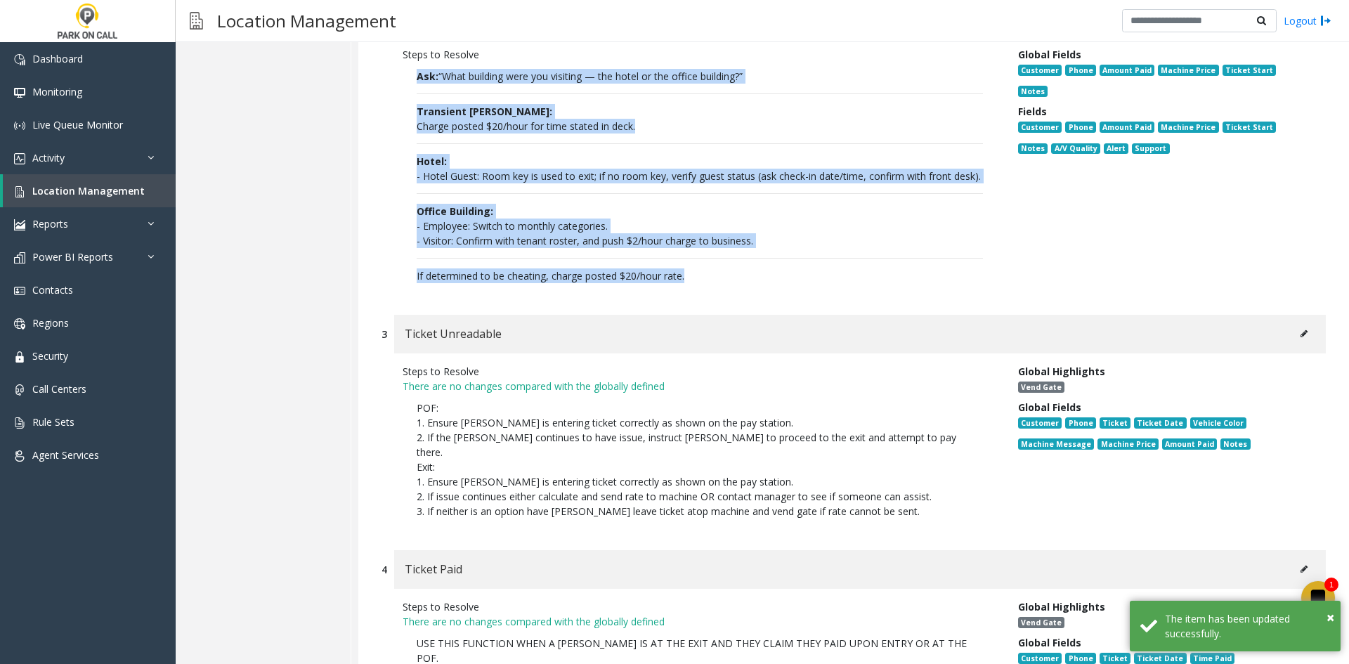
copy p "Ask: “What building were you visiting — the hotel or the office building?” Tran…"
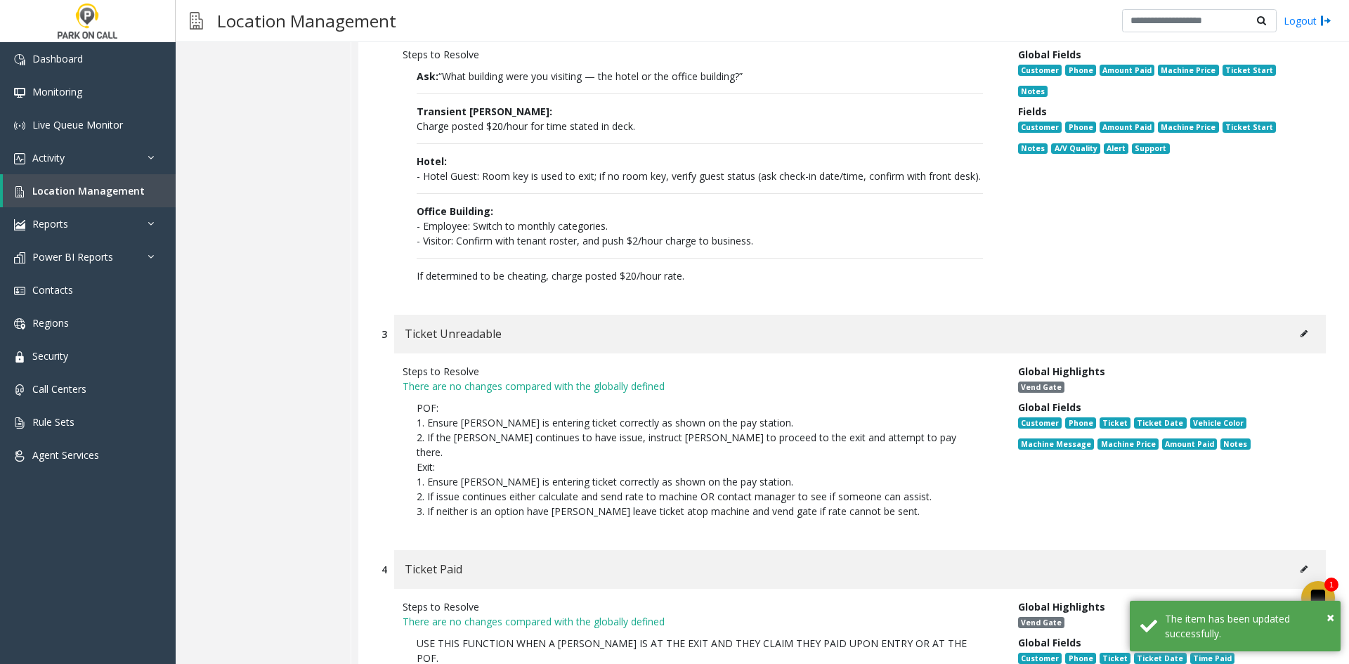
click at [763, 422] on p "POF: 1. Ensure [PERSON_NAME] is entering ticket correctly as shown on the pay s…" at bounding box center [700, 459] width 594 height 132
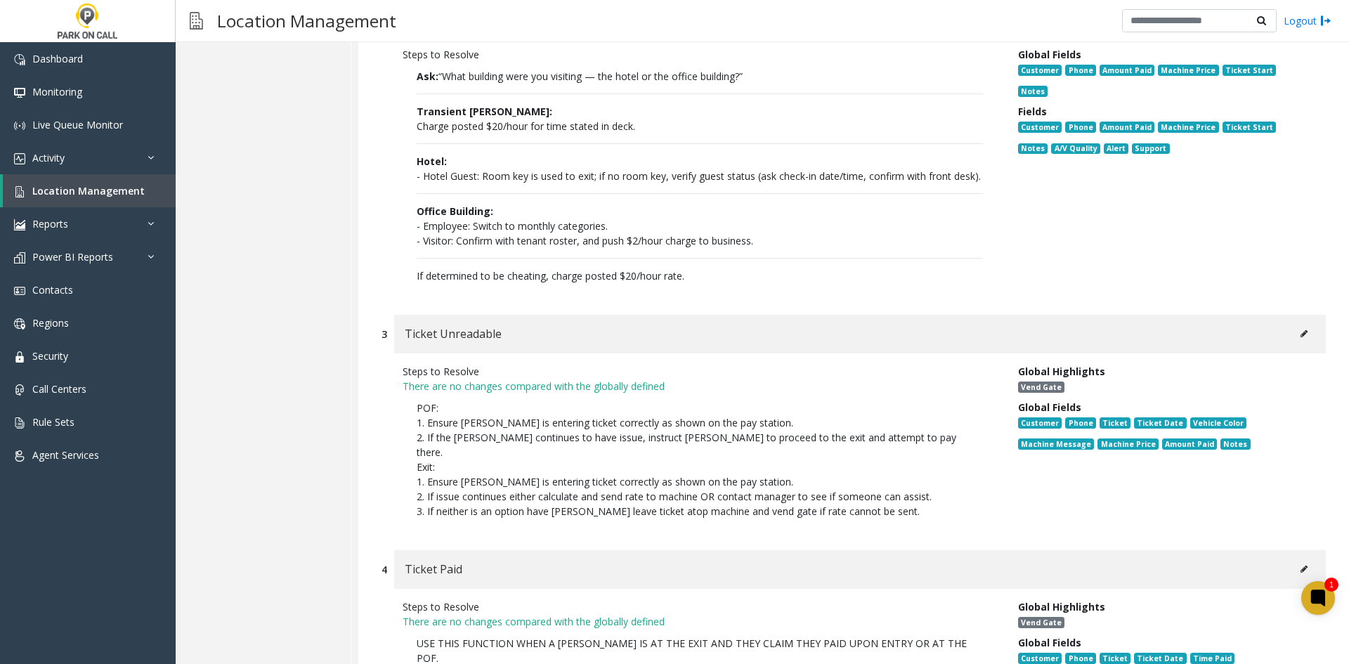
click at [1293, 344] on button at bounding box center [1304, 333] width 22 height 21
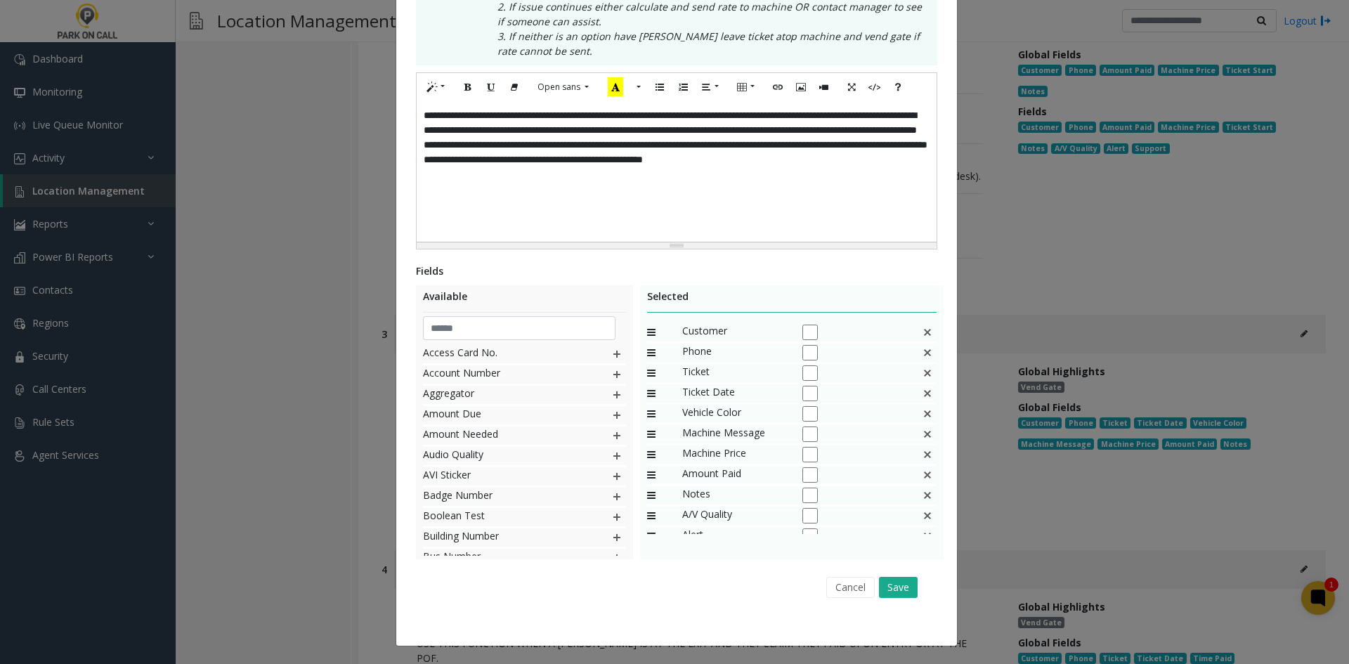
scroll to position [0, 0]
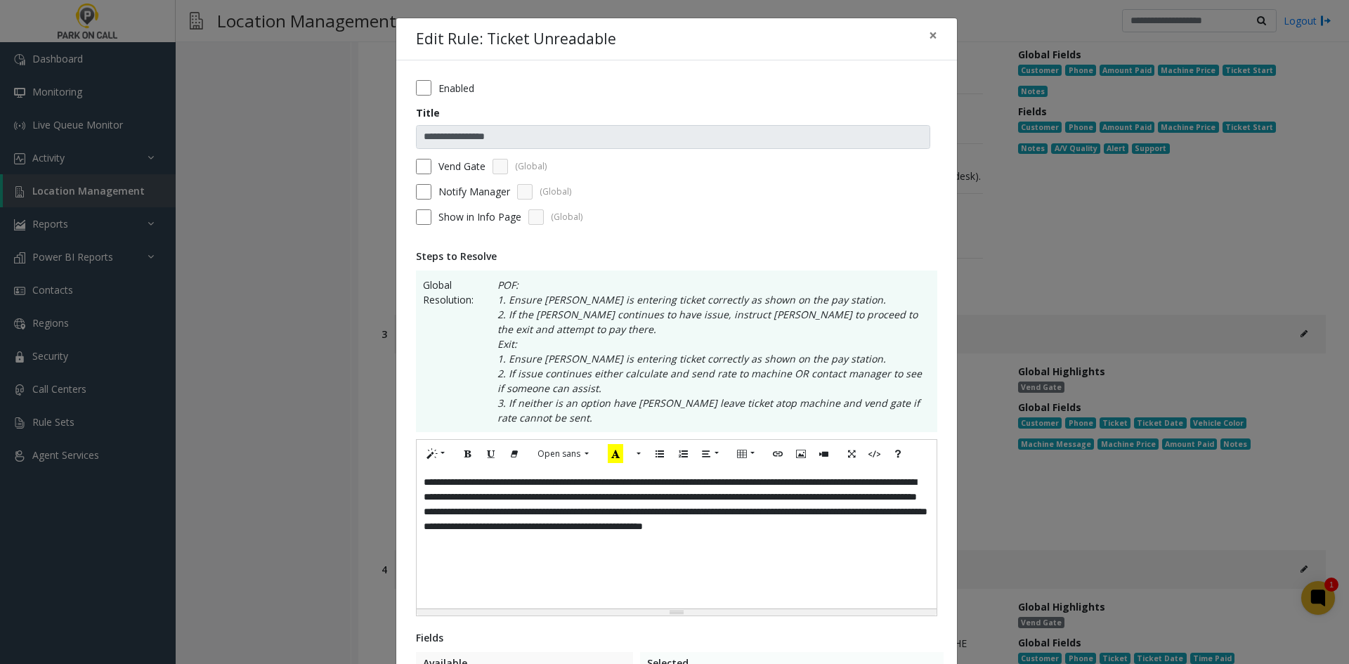
click at [688, 521] on div "**********" at bounding box center [677, 538] width 520 height 141
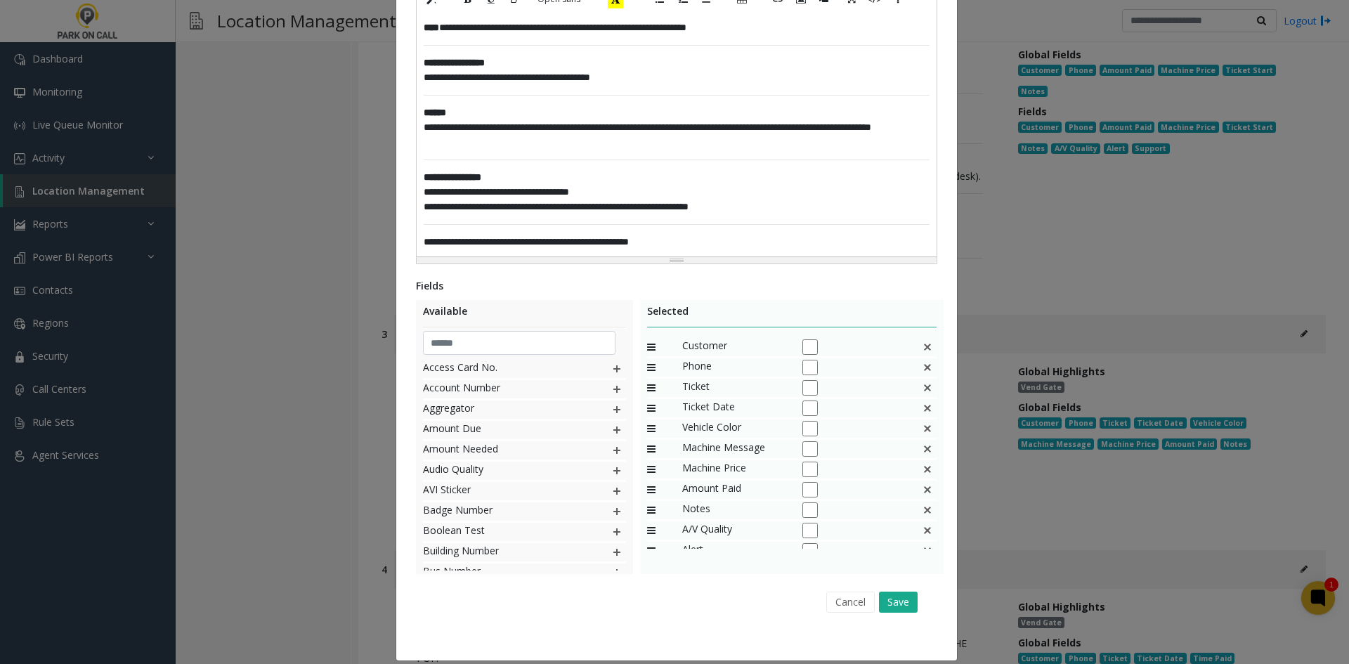
scroll to position [469, 0]
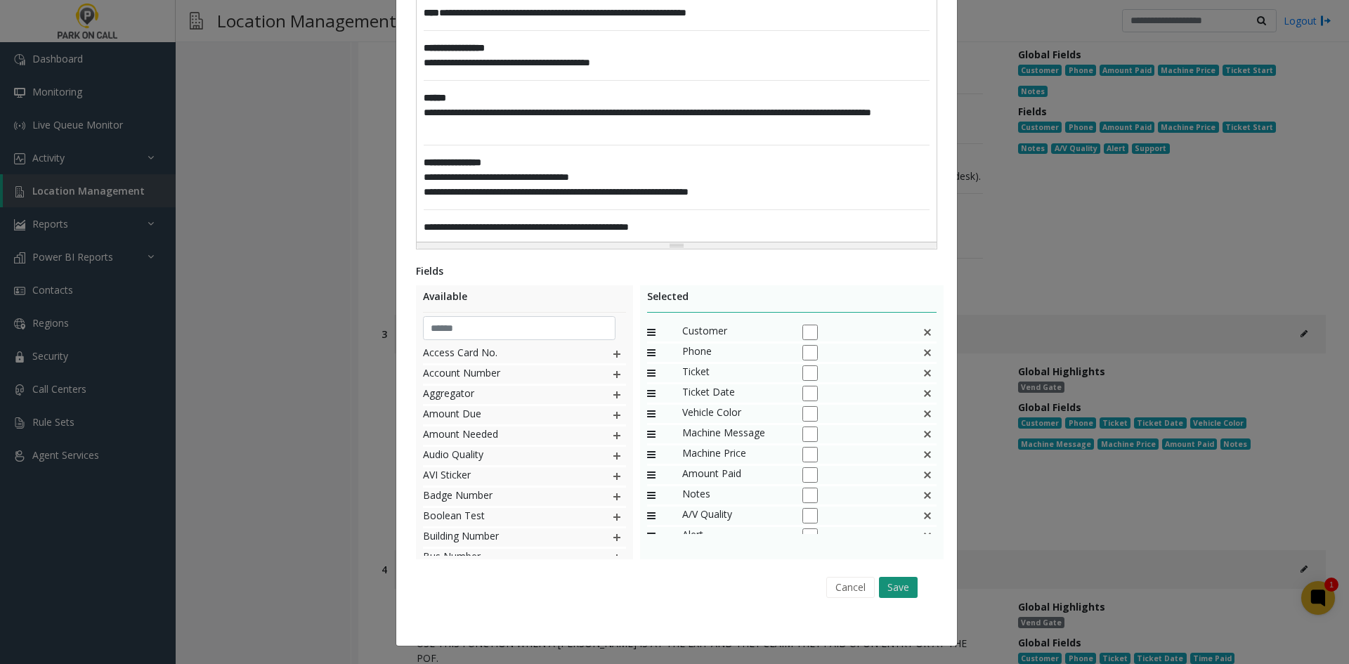
click at [899, 577] on button "Save" at bounding box center [898, 587] width 39 height 21
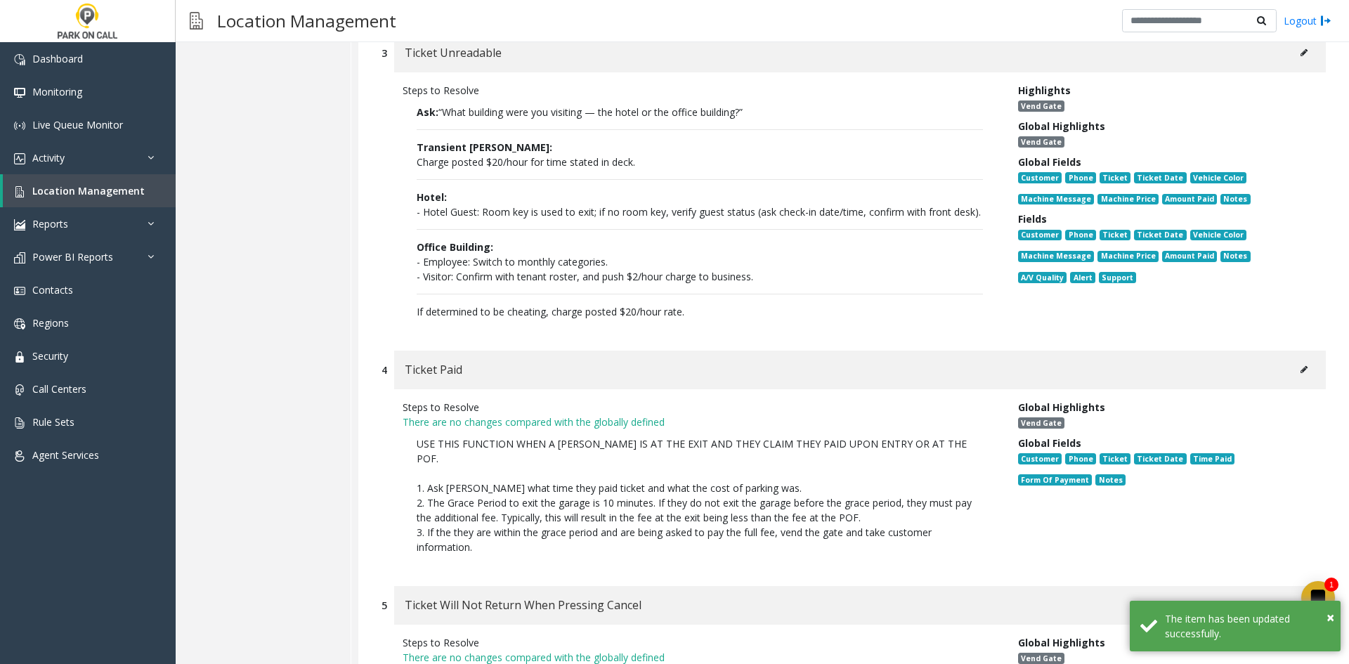
scroll to position [843, 0]
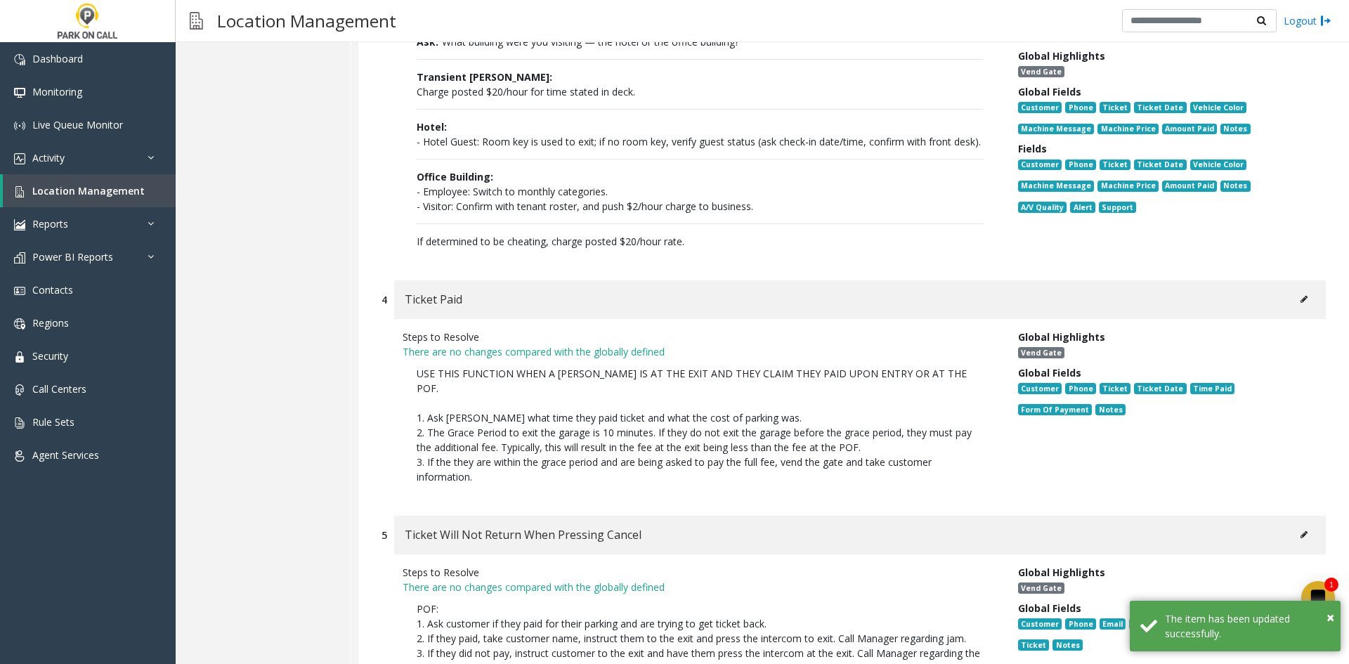
click at [1301, 304] on icon at bounding box center [1304, 299] width 7 height 8
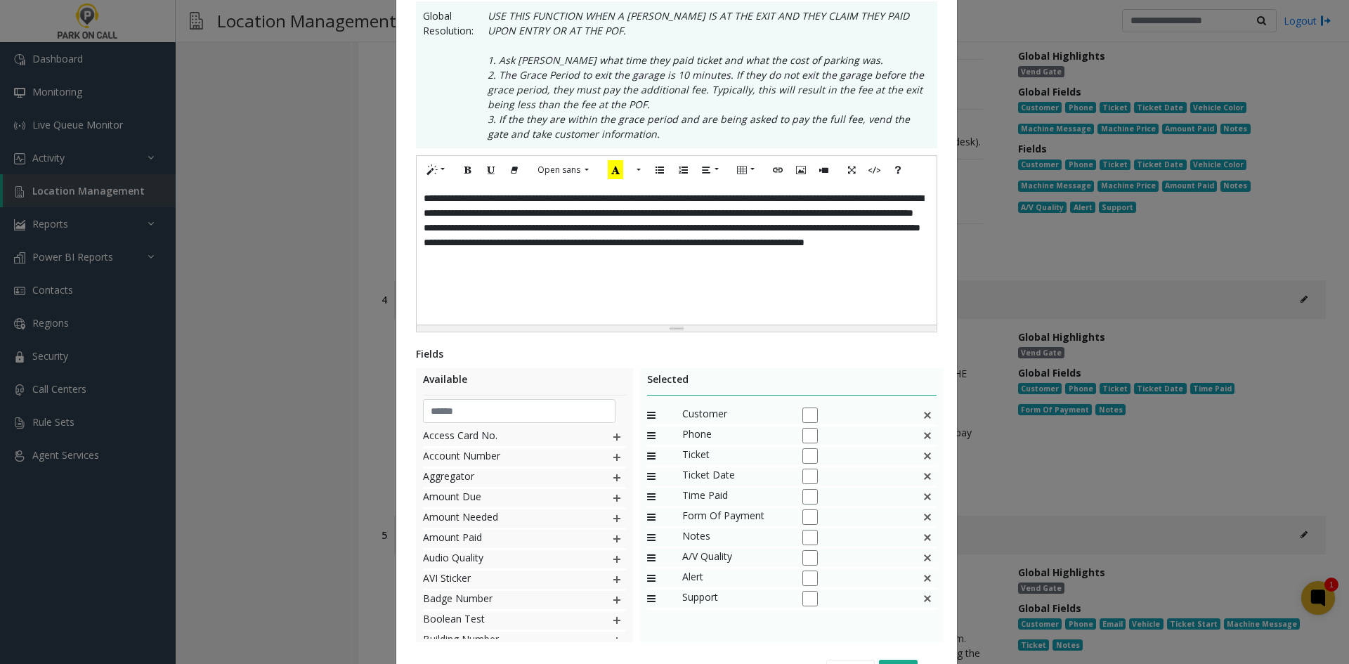
scroll to position [281, 0]
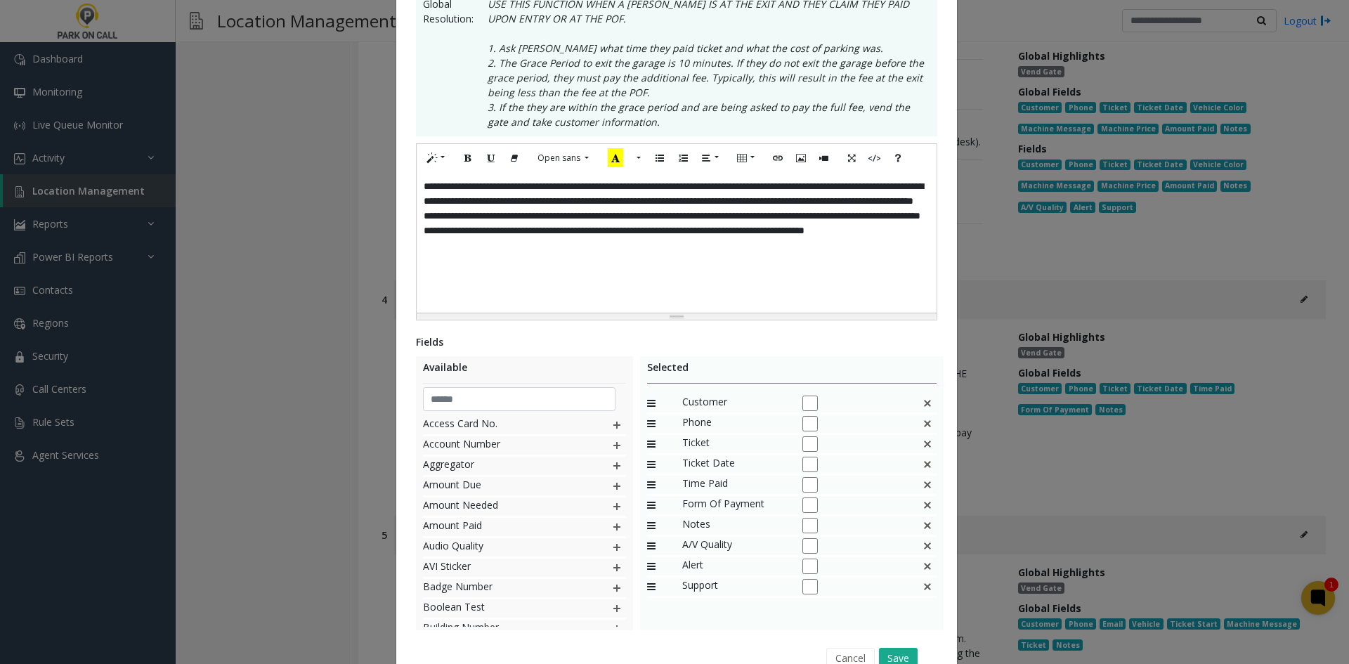
click at [548, 269] on div "**********" at bounding box center [677, 242] width 520 height 141
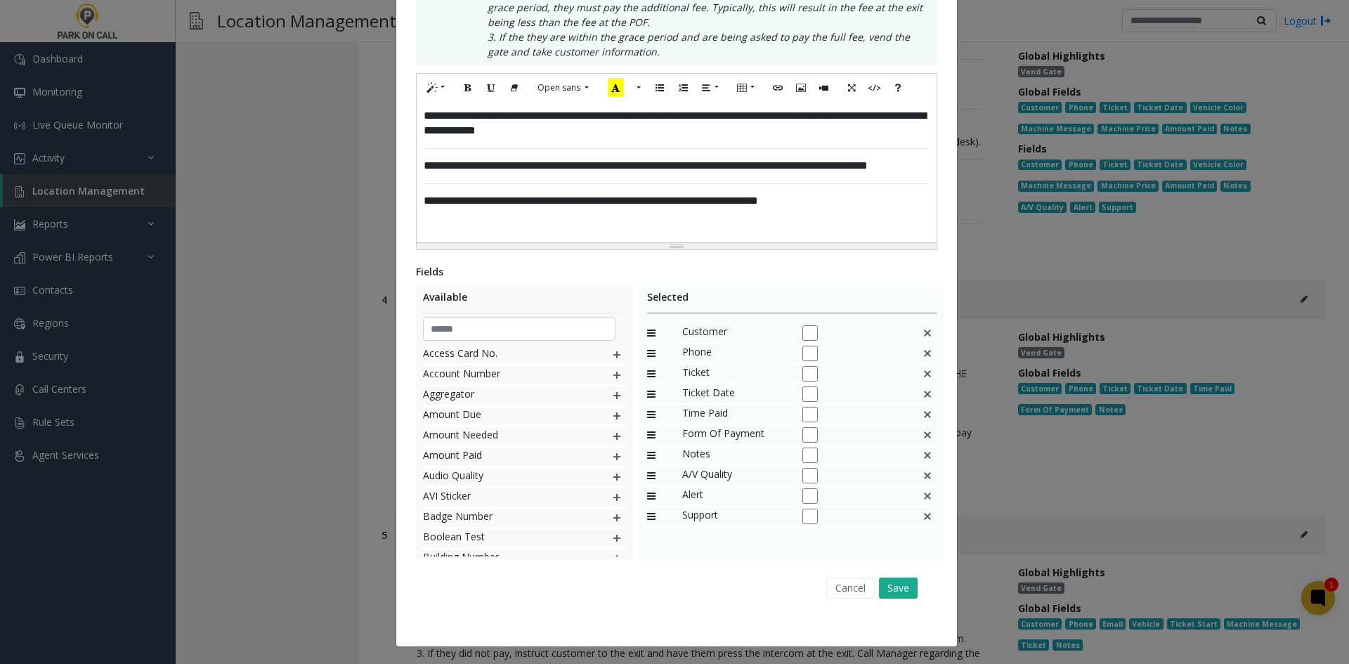
scroll to position [352, 0]
click at [892, 589] on button "Save" at bounding box center [898, 587] width 39 height 21
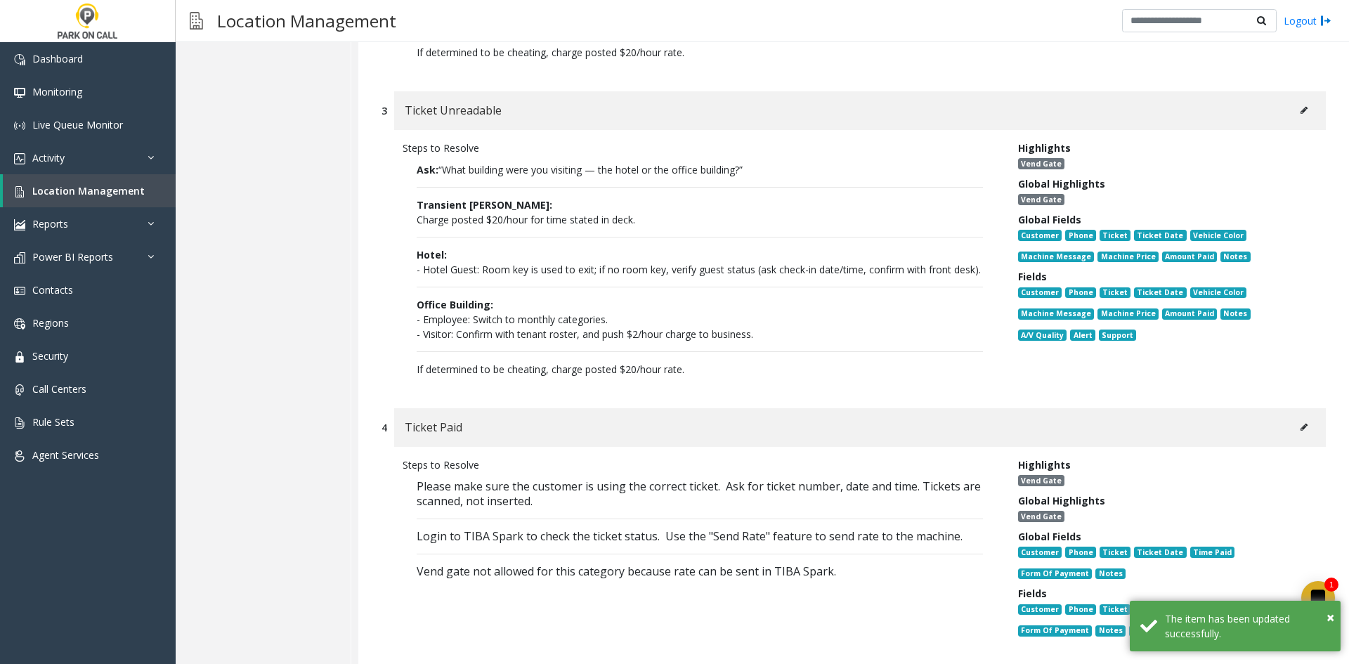
scroll to position [703, 0]
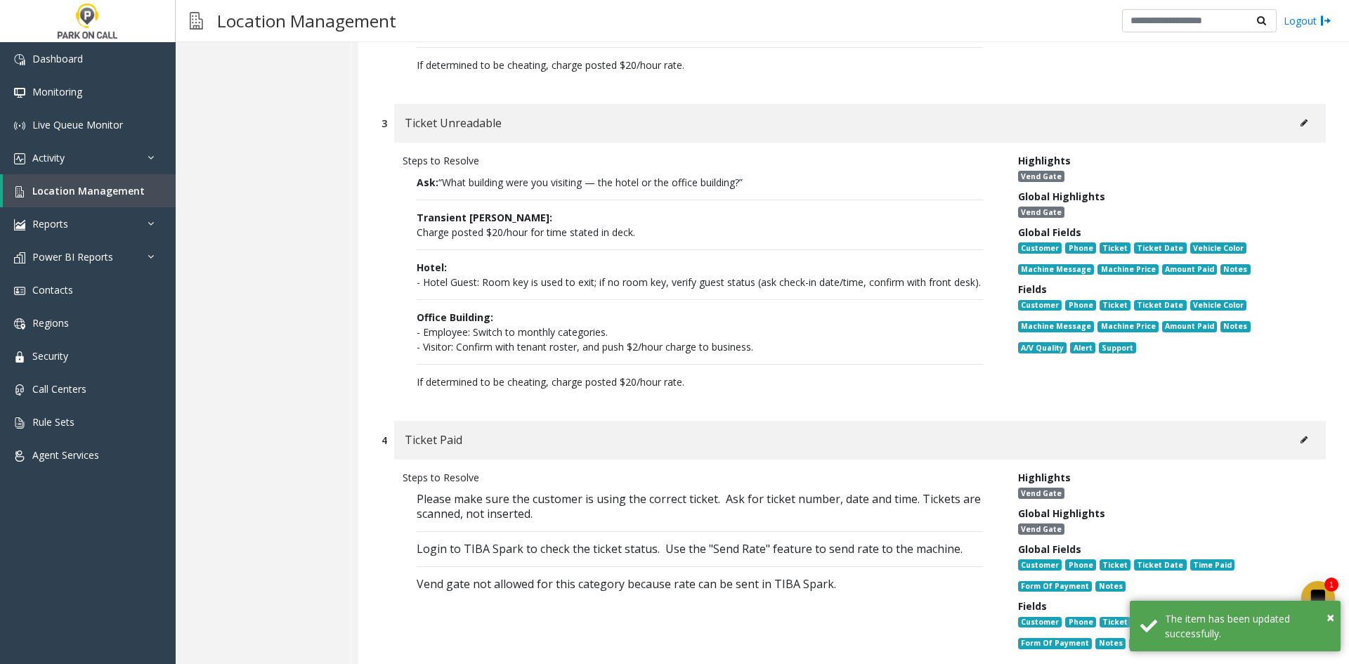
click at [434, 224] on span "Transient [PERSON_NAME]:" at bounding box center [485, 217] width 136 height 13
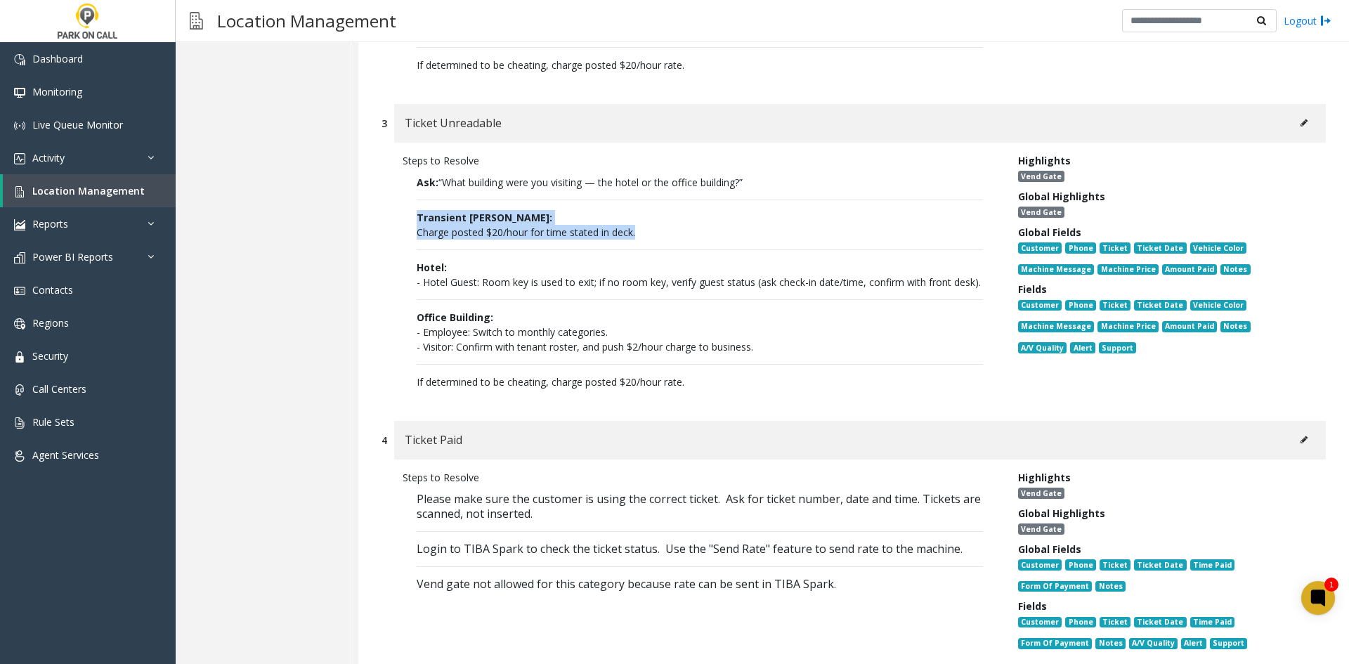
drag, startPoint x: 410, startPoint y: 230, endPoint x: 653, endPoint y: 254, distance: 244.3
click at [653, 254] on p "Ask: “What building were you visiting — the hotel or the office building?” Tran…" at bounding box center [700, 282] width 594 height 228
click at [653, 240] on div "C harge posted $20/hour for time stated in deck." at bounding box center [700, 232] width 566 height 15
drag, startPoint x: 515, startPoint y: 235, endPoint x: 403, endPoint y: 230, distance: 111.8
click at [403, 230] on p "Ask: “What building were you visiting — the hotel or the office building?” Tran…" at bounding box center [700, 282] width 594 height 228
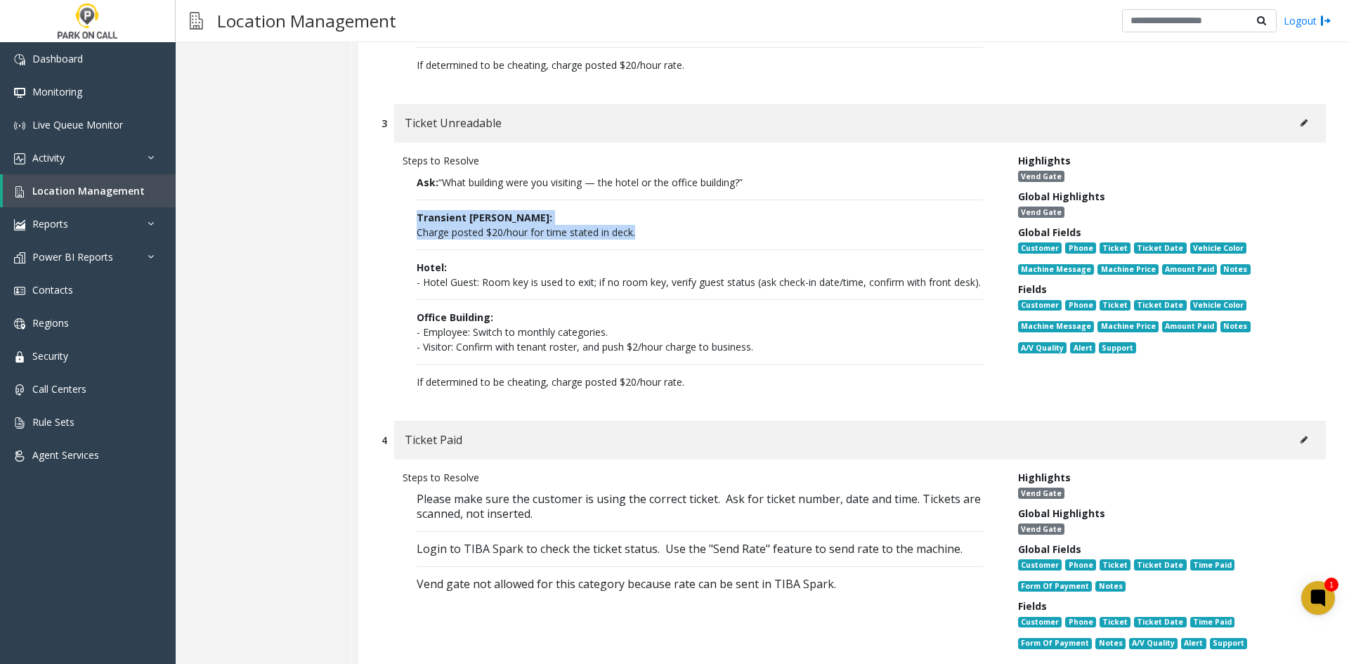
copy p "Transient [PERSON_NAME]: C [PERSON_NAME] posted $20/hour for time stated in dec…"
click at [1279, 459] on div "Ticket Paid" at bounding box center [860, 440] width 932 height 39
click at [1281, 459] on div "Ticket Paid" at bounding box center [860, 440] width 932 height 39
click at [1273, 459] on div "Ticket Paid" at bounding box center [860, 440] width 932 height 39
click at [1293, 450] on button at bounding box center [1304, 439] width 22 height 21
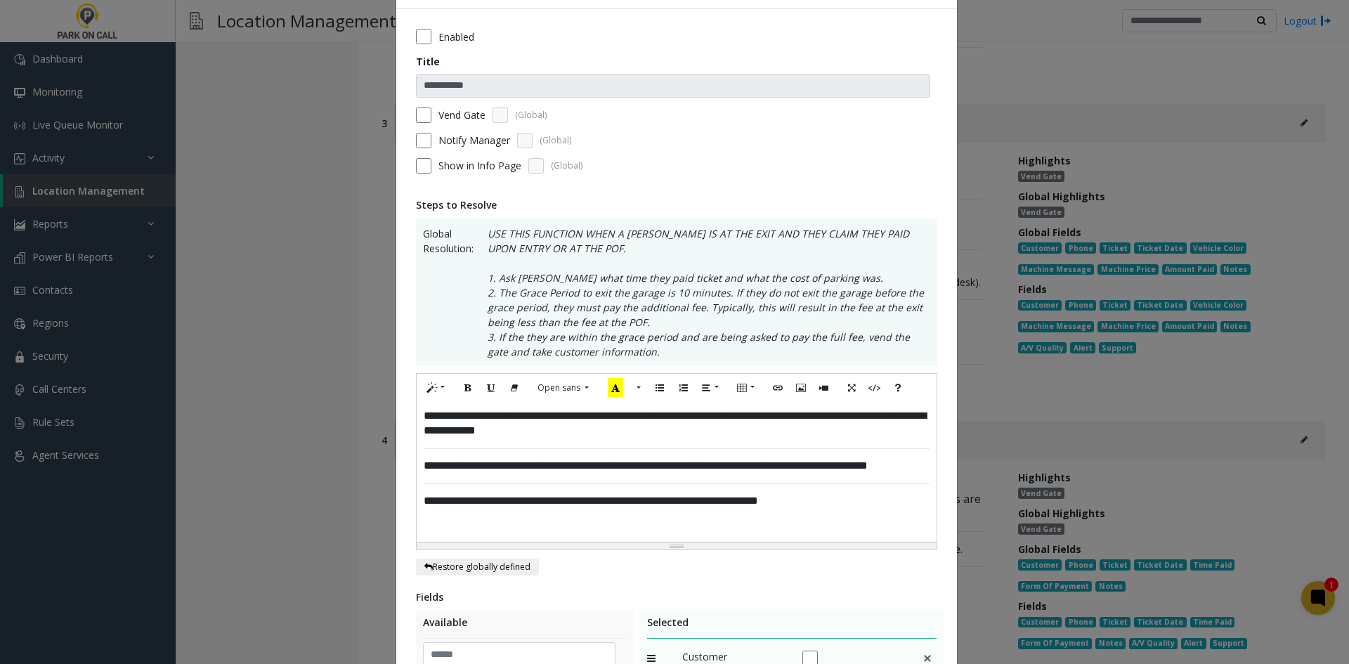
scroll to position [141, 0]
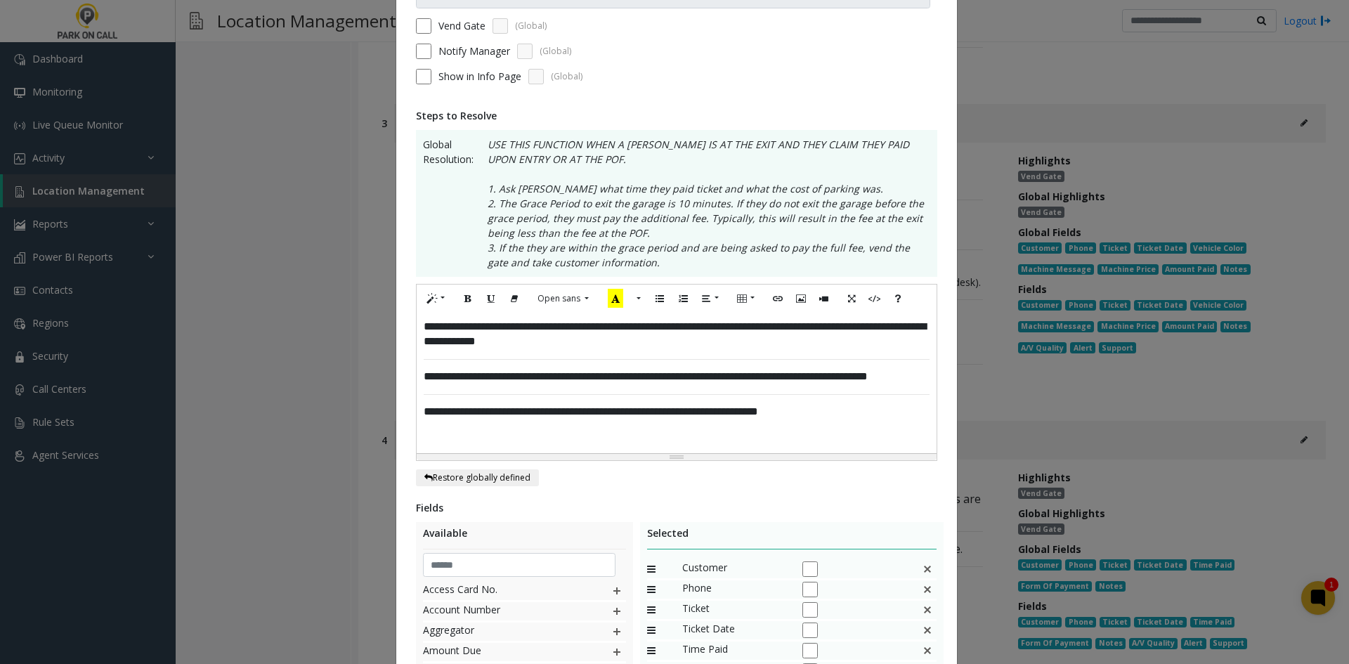
click at [915, 438] on div "**********" at bounding box center [677, 383] width 520 height 141
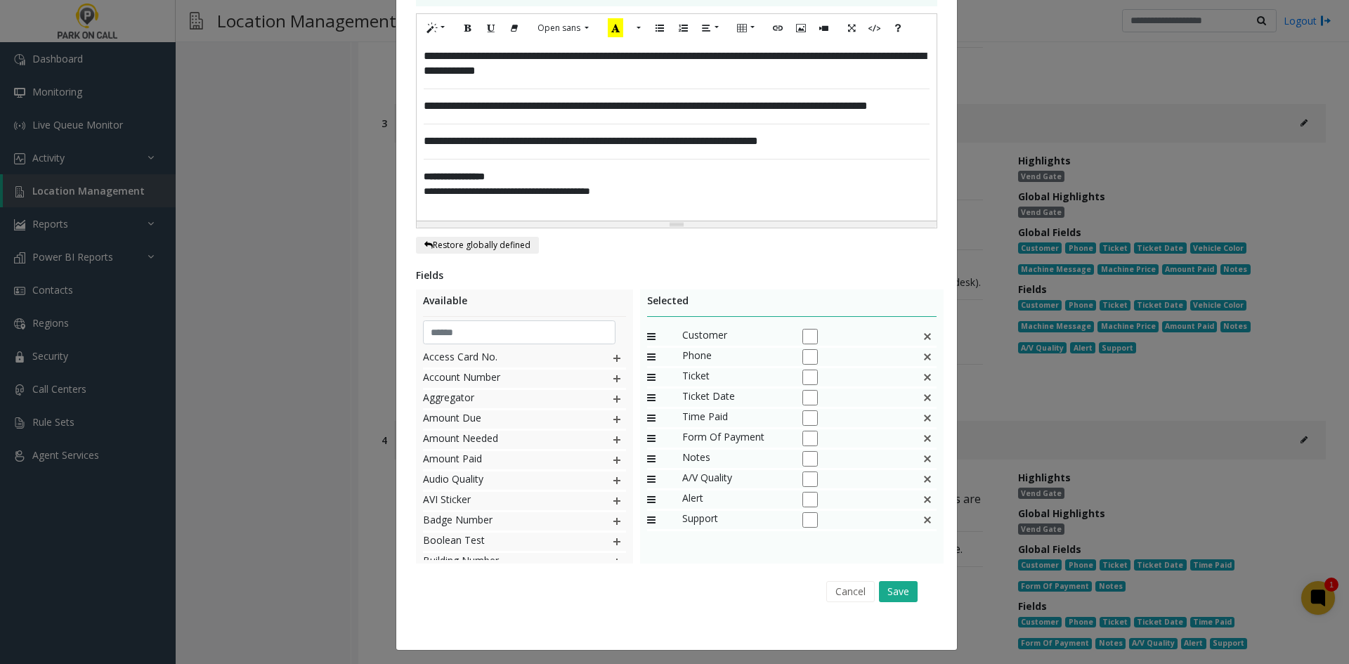
scroll to position [415, 0]
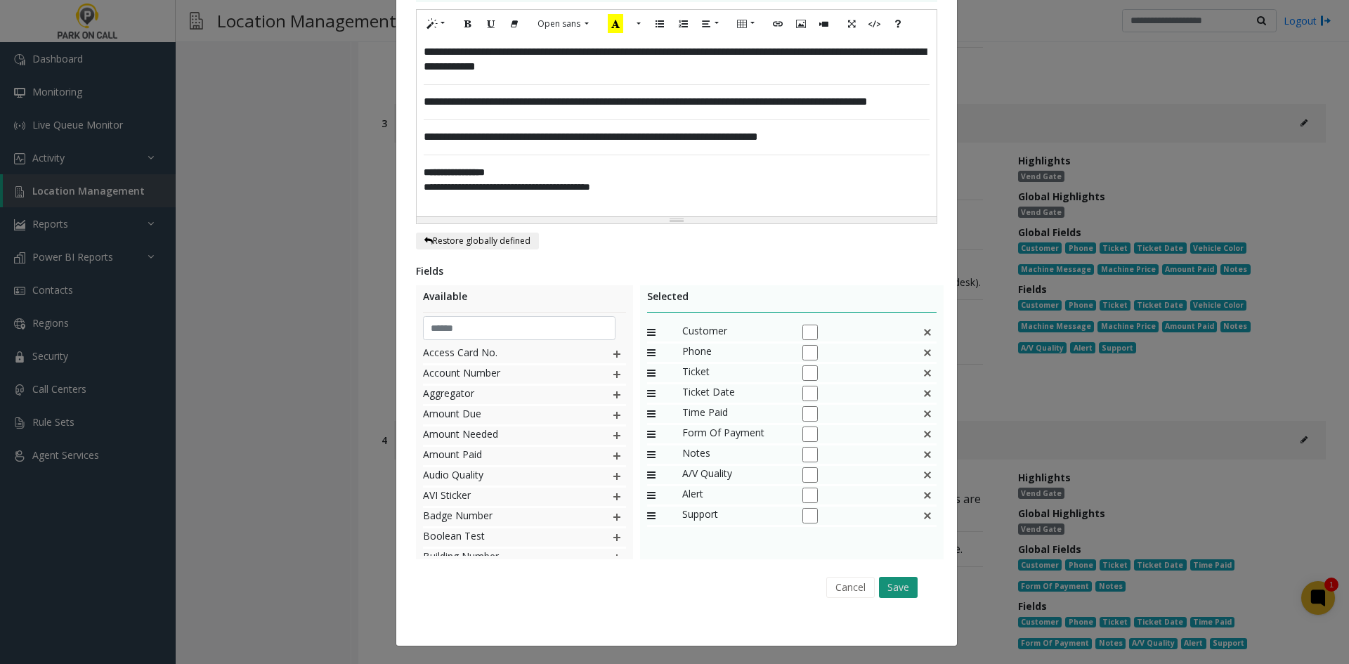
click at [906, 585] on button "Save" at bounding box center [898, 587] width 39 height 21
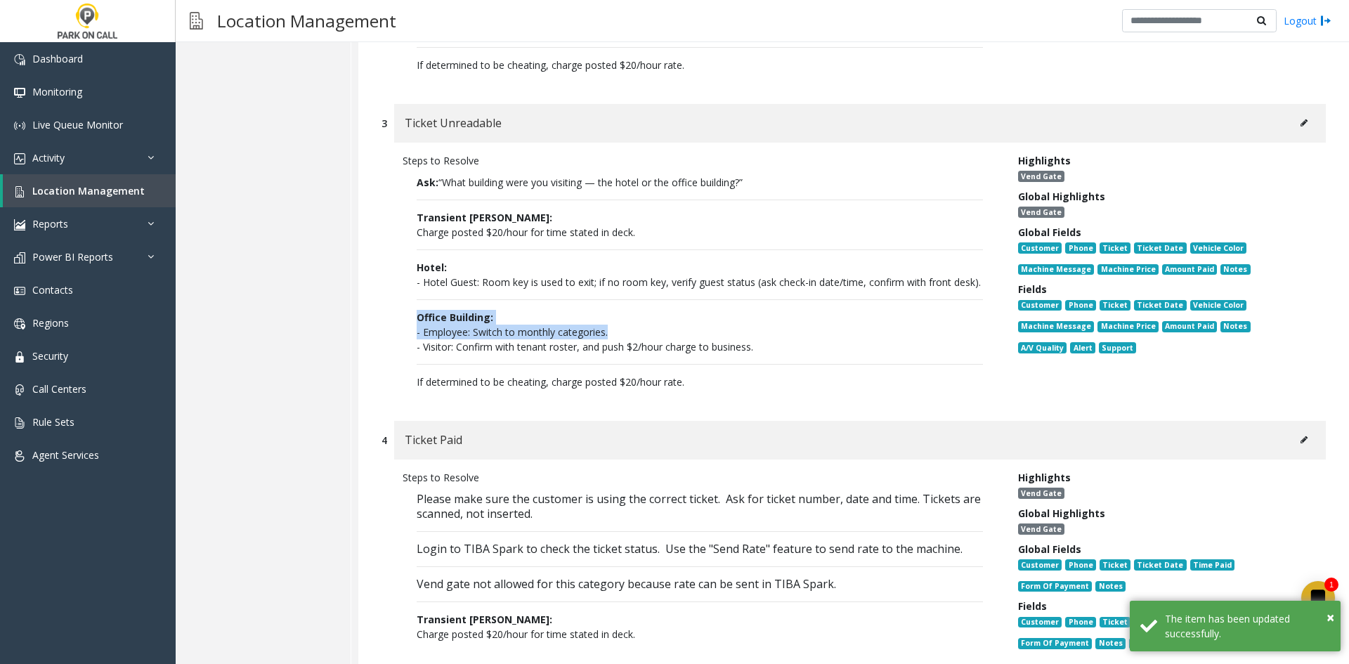
drag, startPoint x: 781, startPoint y: 384, endPoint x: 382, endPoint y: 332, distance: 402.4
click at [382, 332] on div "Steps to Resolve Ask: “What building were you visiting — the hotel or the offic…" at bounding box center [854, 275] width 944 height 264
copy p "Office Building: - Employee: Switch to monthly categories."
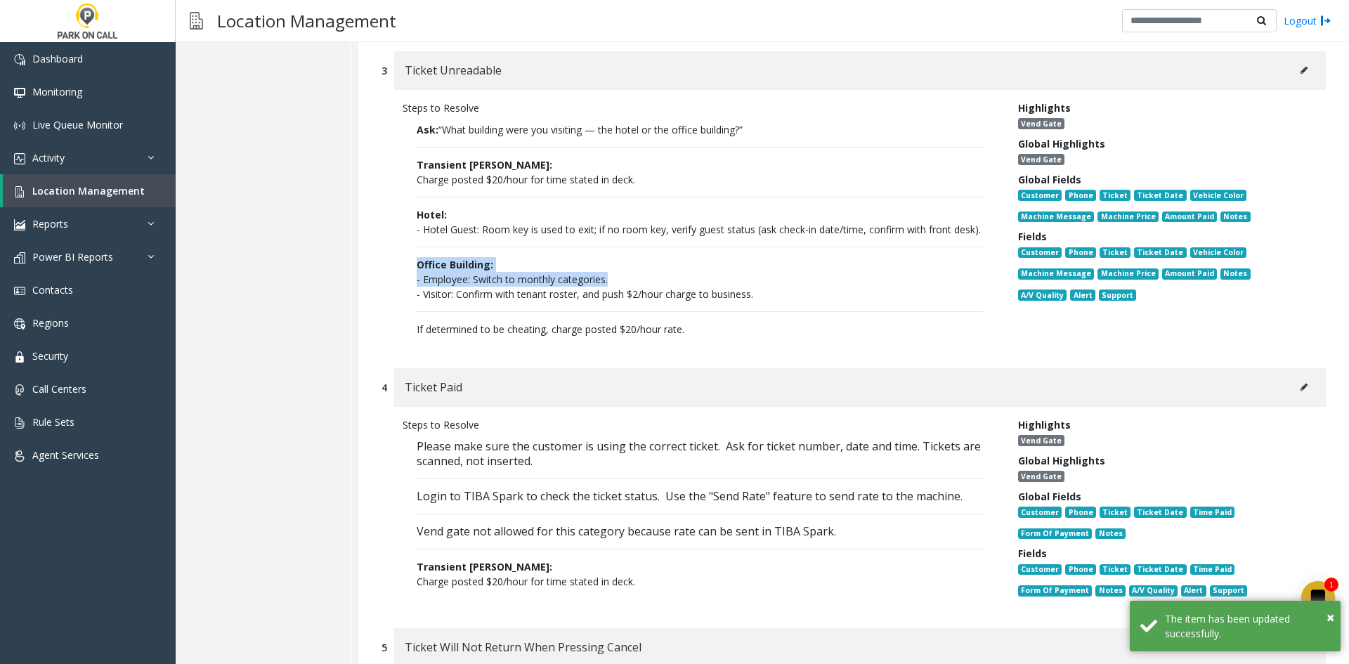
scroll to position [913, 0]
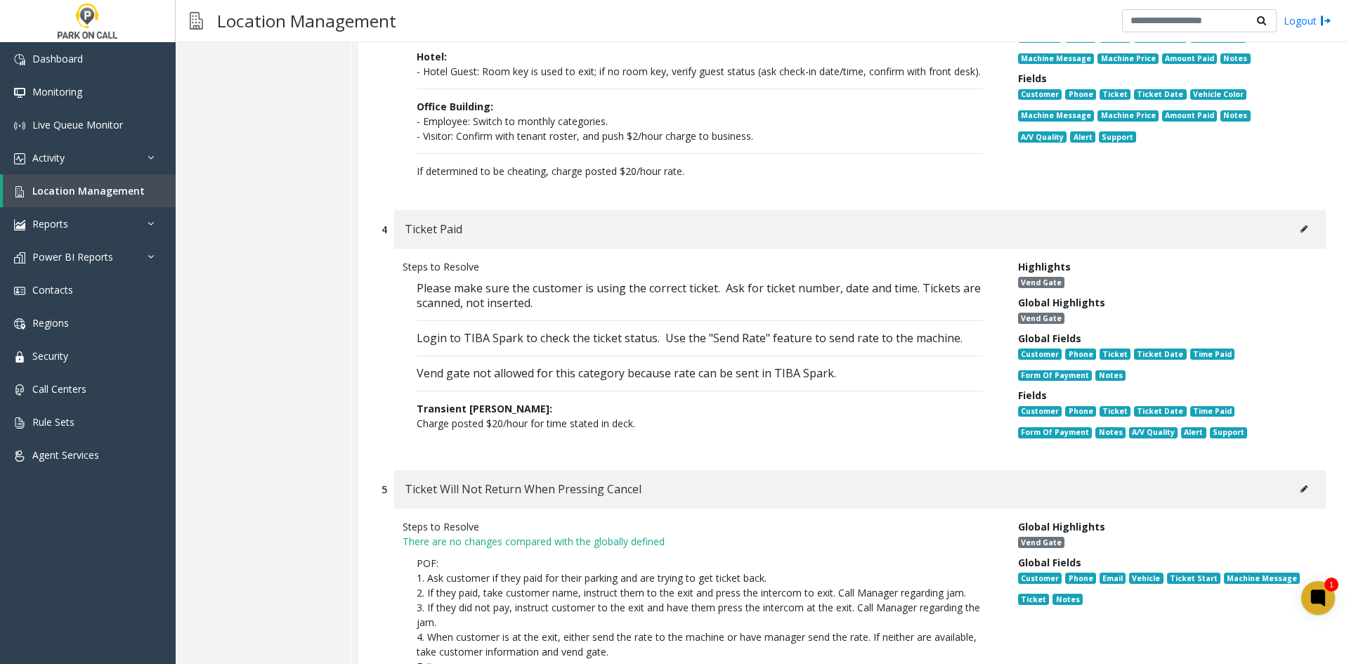
click at [1305, 245] on div "Ticket Paid" at bounding box center [860, 229] width 932 height 39
click at [1300, 240] on button at bounding box center [1304, 229] width 22 height 21
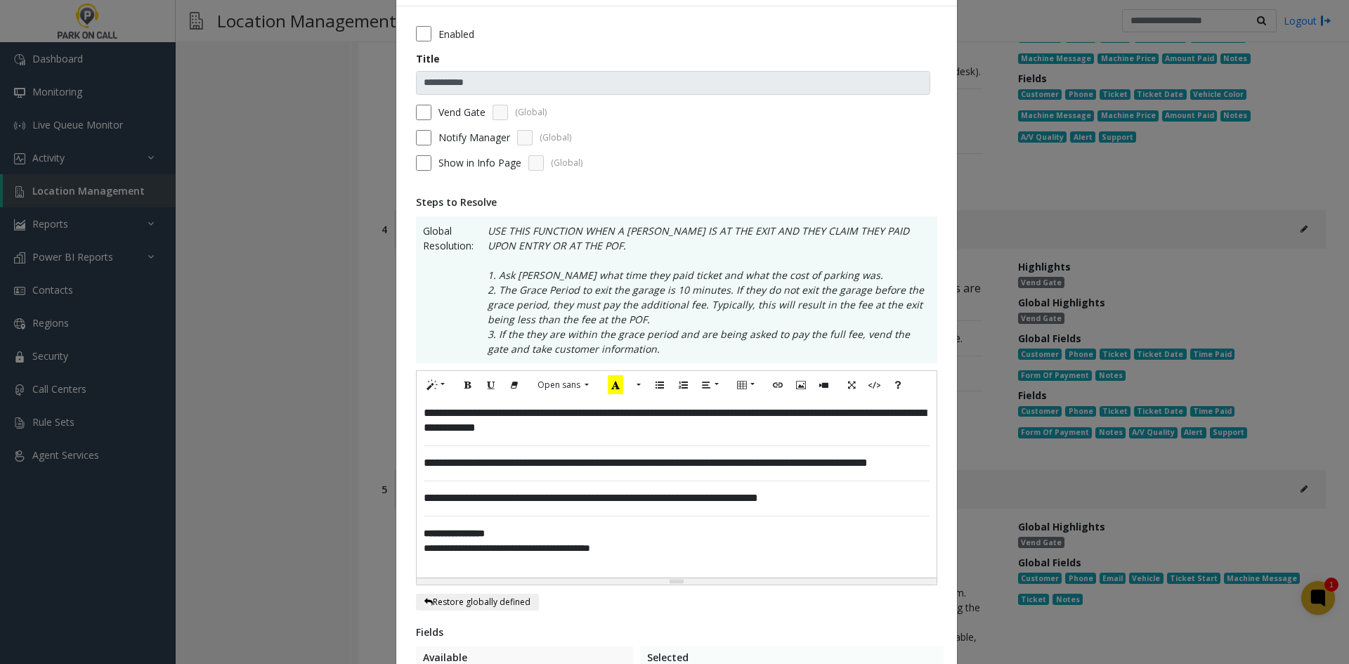
scroll to position [70, 0]
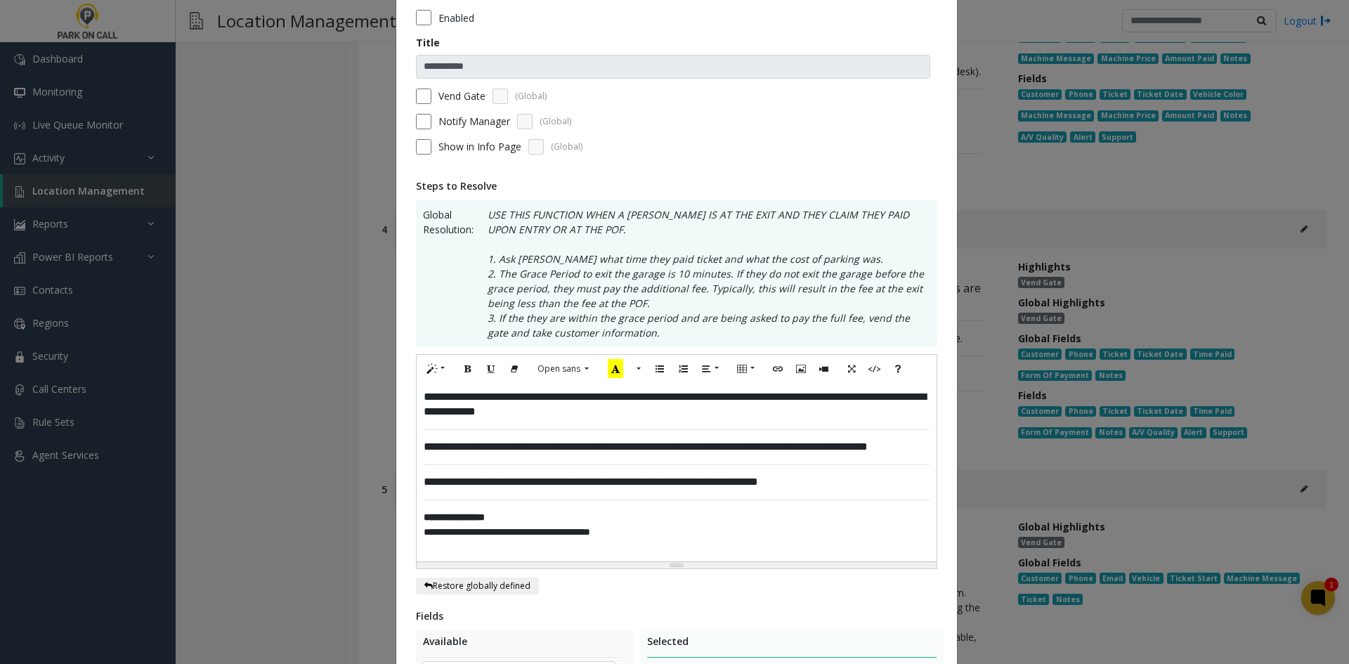
click at [667, 540] on div "**********" at bounding box center [677, 532] width 506 height 15
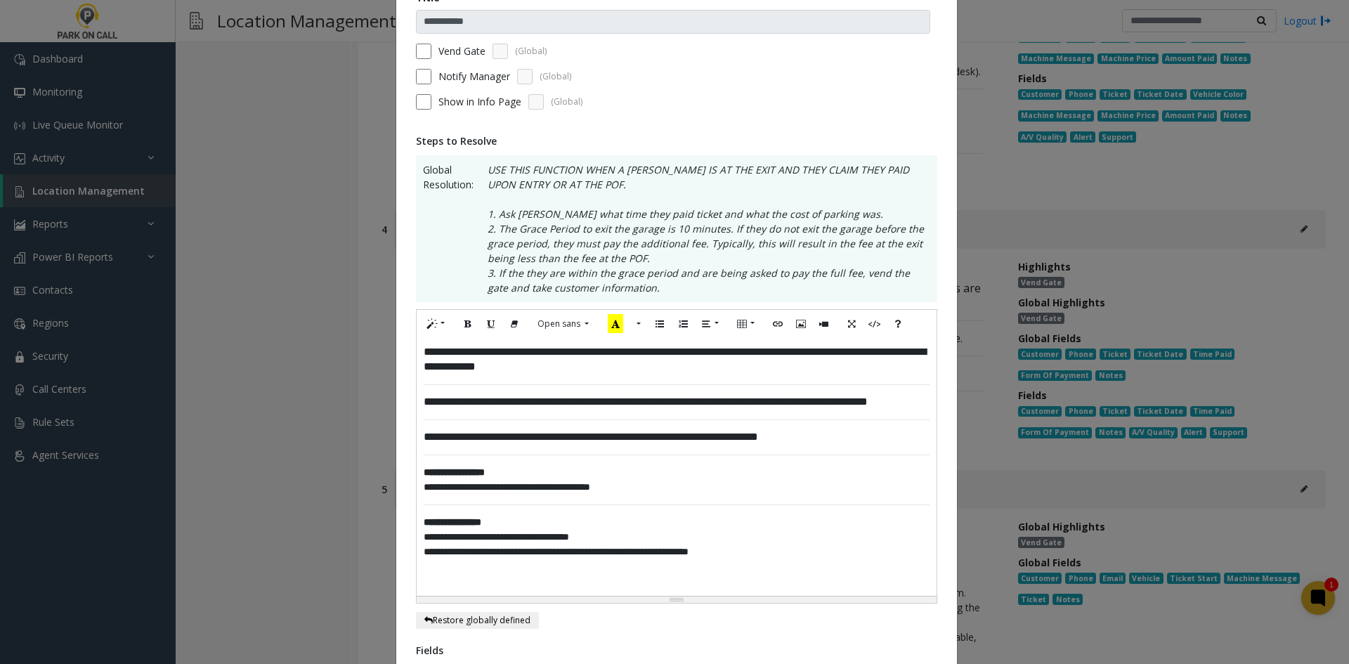
scroll to position [141, 0]
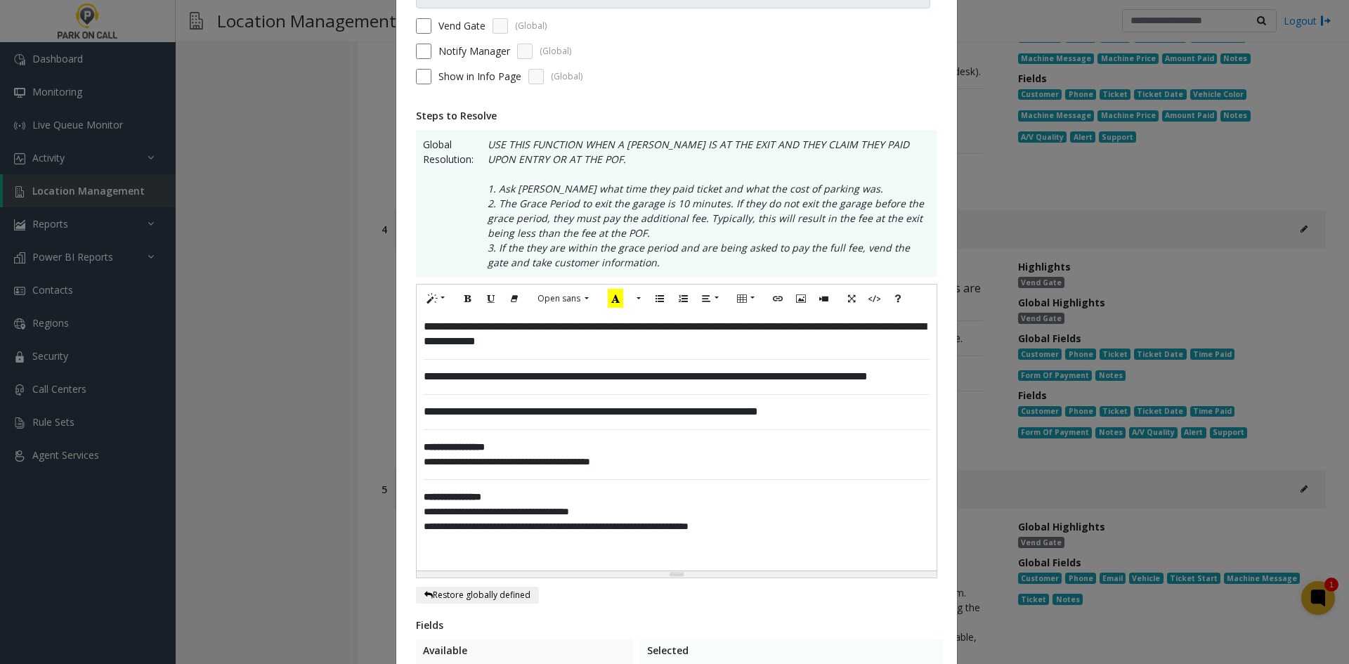
click at [575, 415] on div "**********" at bounding box center [677, 442] width 520 height 258
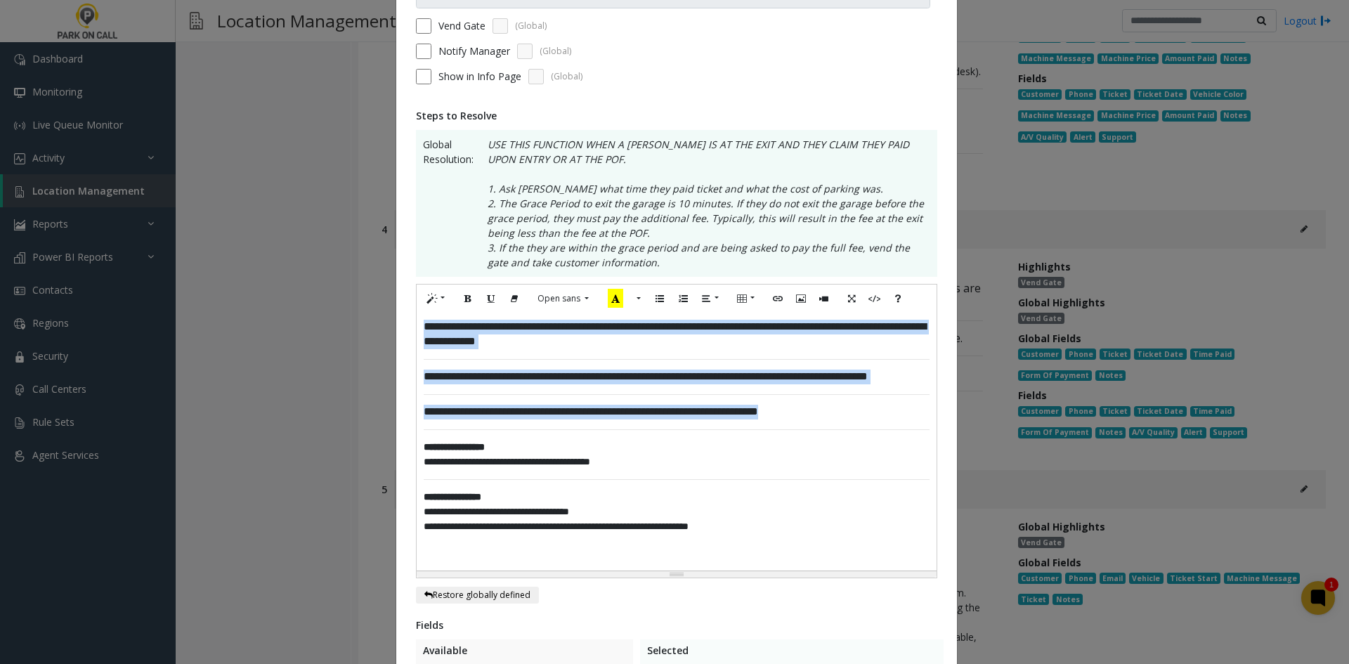
drag, startPoint x: 858, startPoint y: 426, endPoint x: 356, endPoint y: 289, distance: 520.2
click at [356, 289] on div "**********" at bounding box center [674, 332] width 1349 height 664
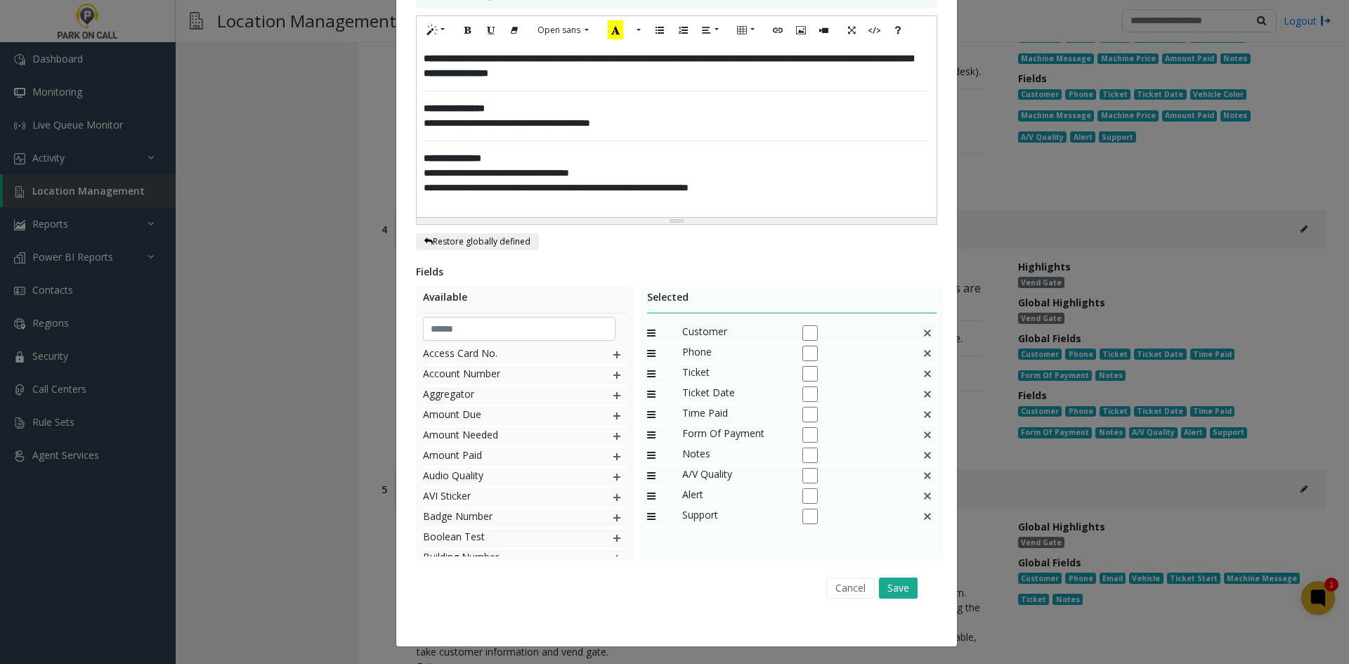
scroll to position [410, 0]
click at [907, 585] on button "Save" at bounding box center [898, 587] width 39 height 21
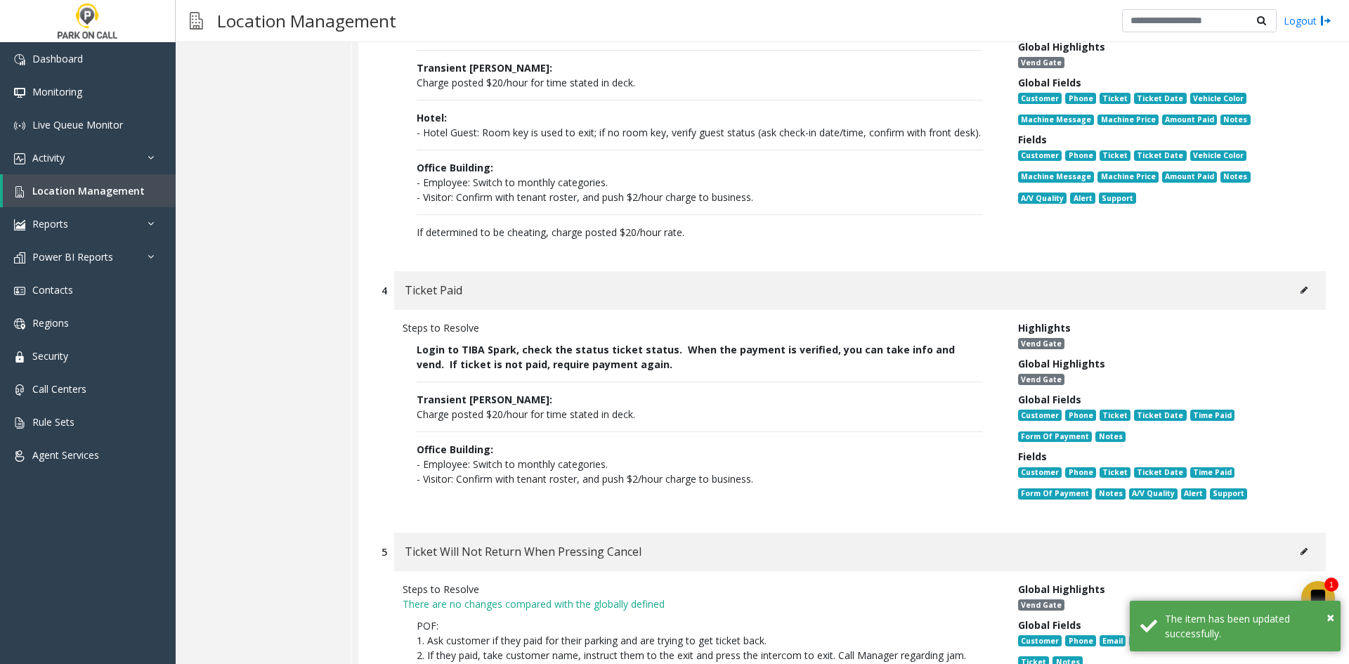
scroll to position [703, 0]
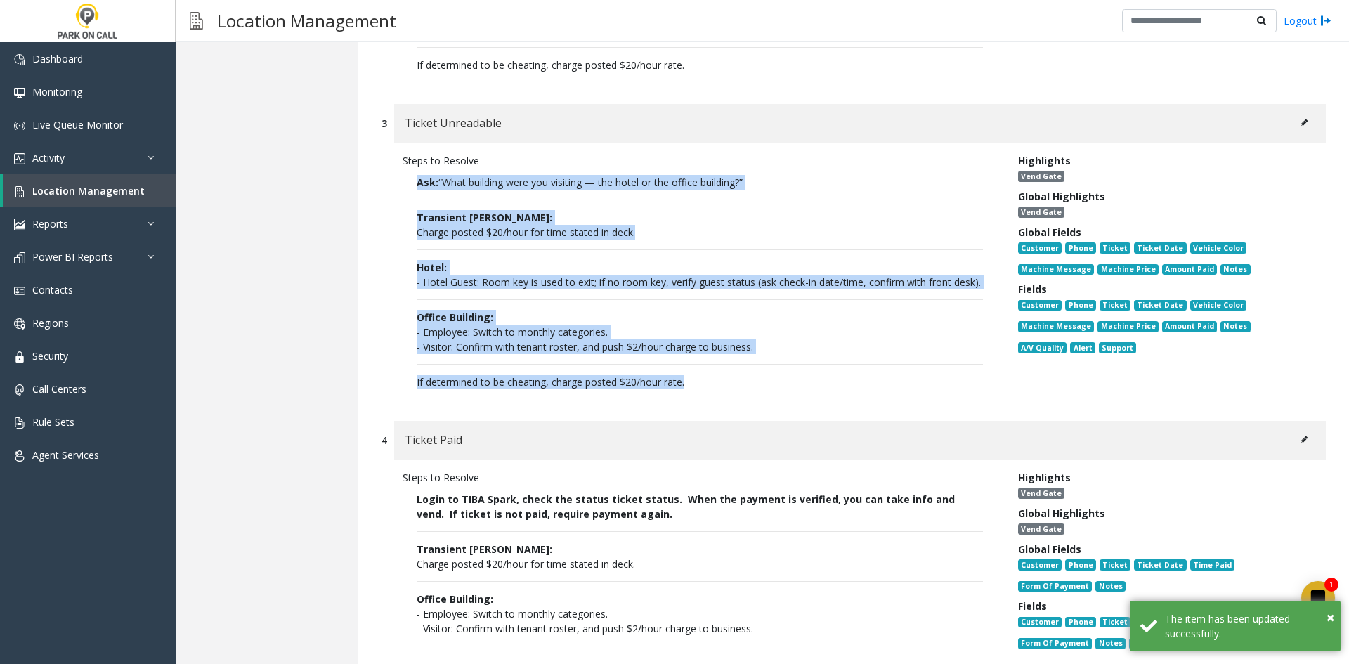
drag, startPoint x: 734, startPoint y: 419, endPoint x: 380, endPoint y: 193, distance: 420.6
click at [380, 193] on div "3 Ticket Unreadable Steps to Resolve Ask: “What building were you visiting — th…" at bounding box center [853, 255] width 965 height 303
copy p "Ask: “What building were you visiting — the hotel or the office building?” Tran…"
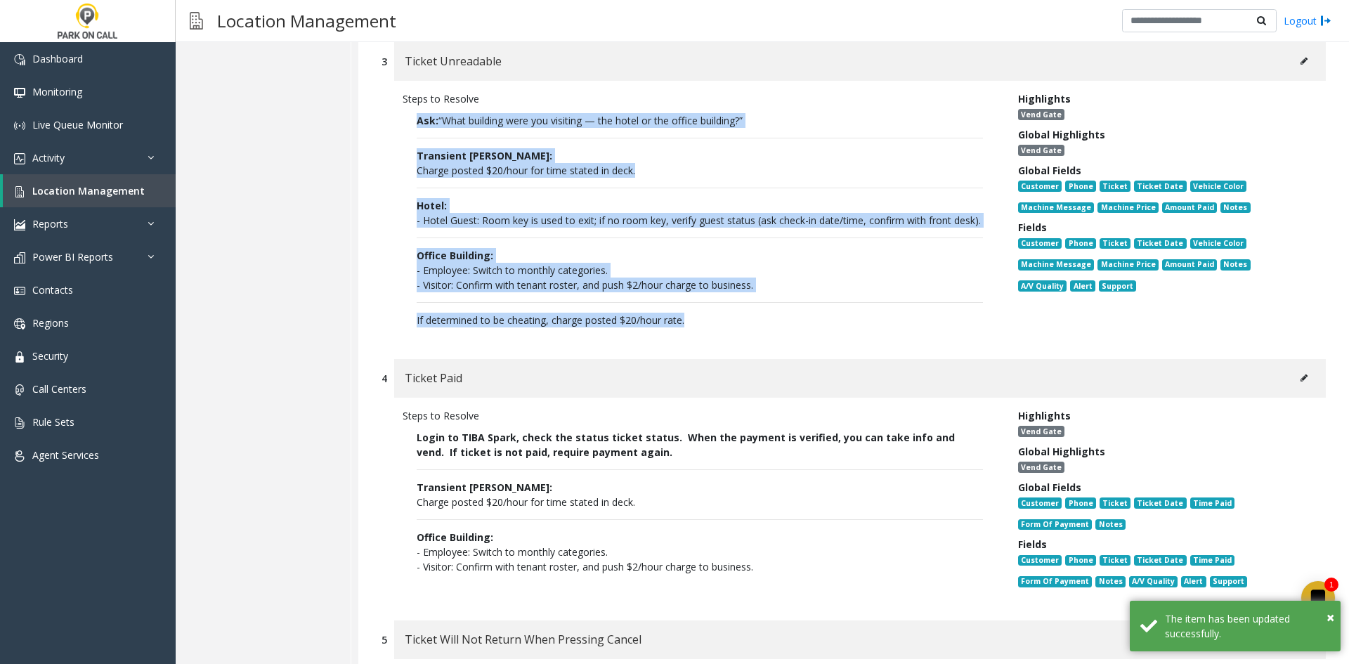
scroll to position [984, 0]
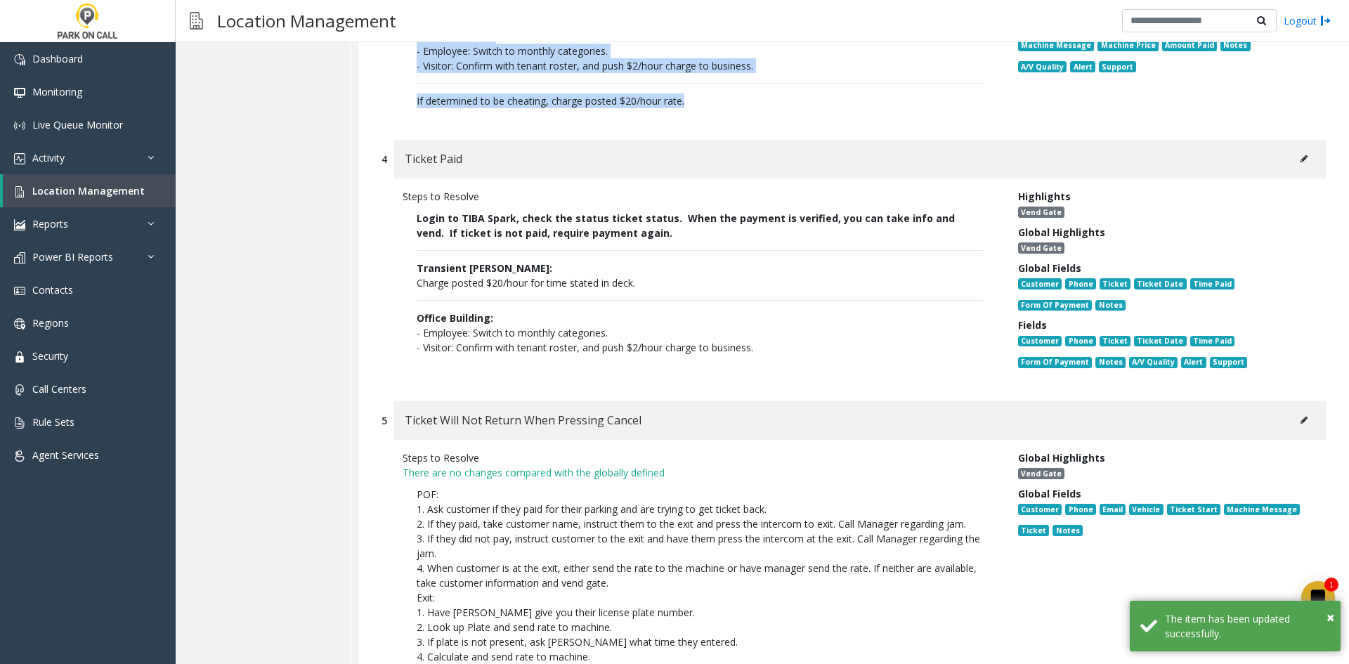
click at [1298, 169] on button at bounding box center [1304, 158] width 22 height 21
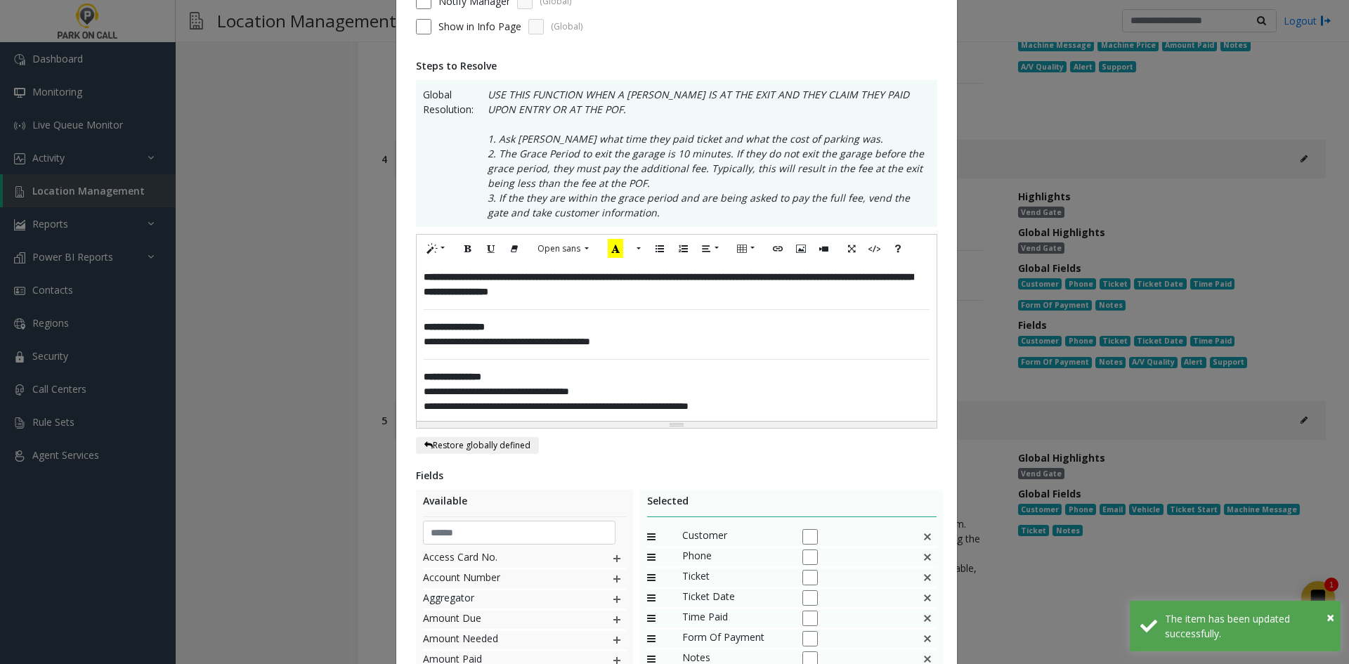
scroll to position [211, 0]
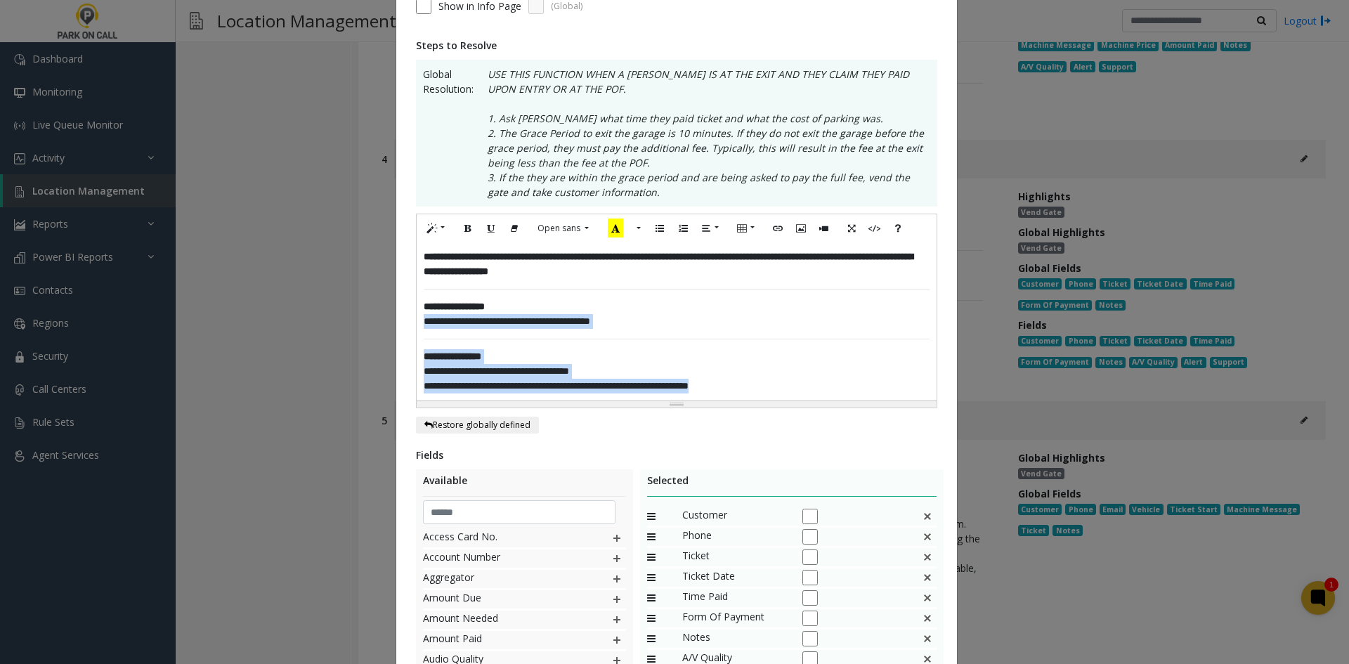
drag, startPoint x: 789, startPoint y: 388, endPoint x: 410, endPoint y: 313, distance: 386.6
click at [410, 313] on div "**********" at bounding box center [676, 340] width 561 height 980
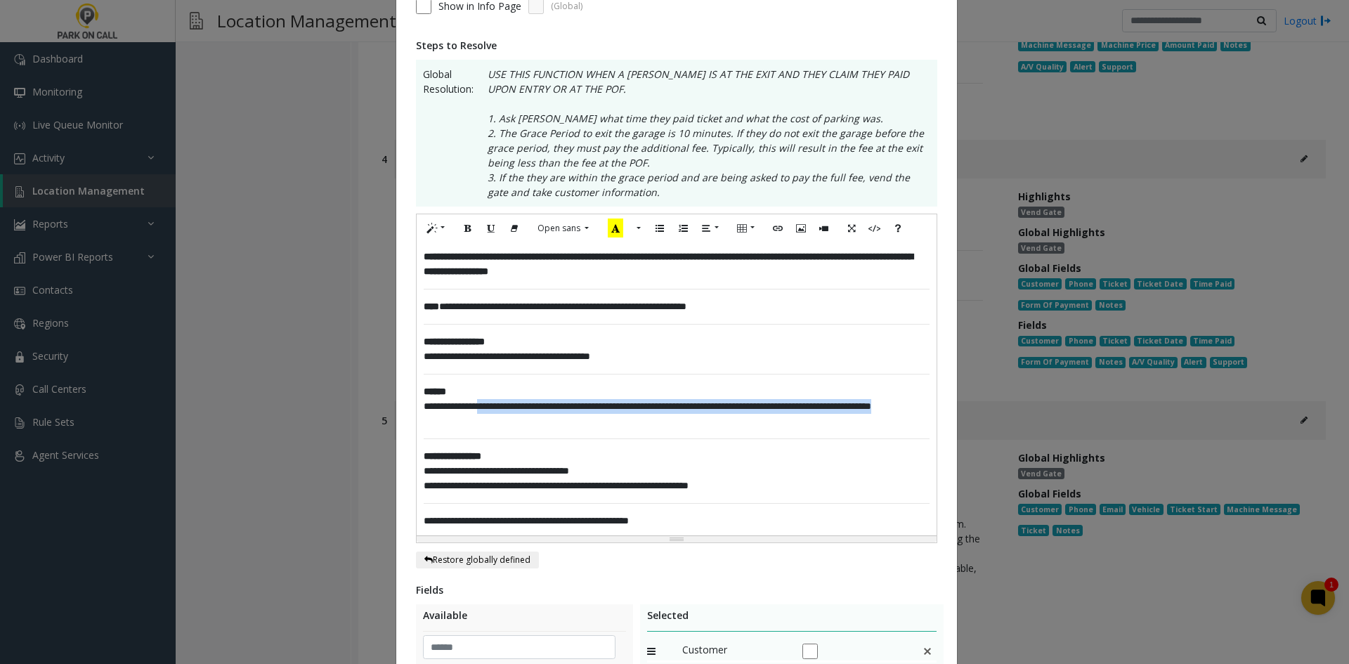
drag, startPoint x: 551, startPoint y: 422, endPoint x: 483, endPoint y: 410, distance: 69.2
click at [483, 410] on div "**********" at bounding box center [677, 414] width 506 height 30
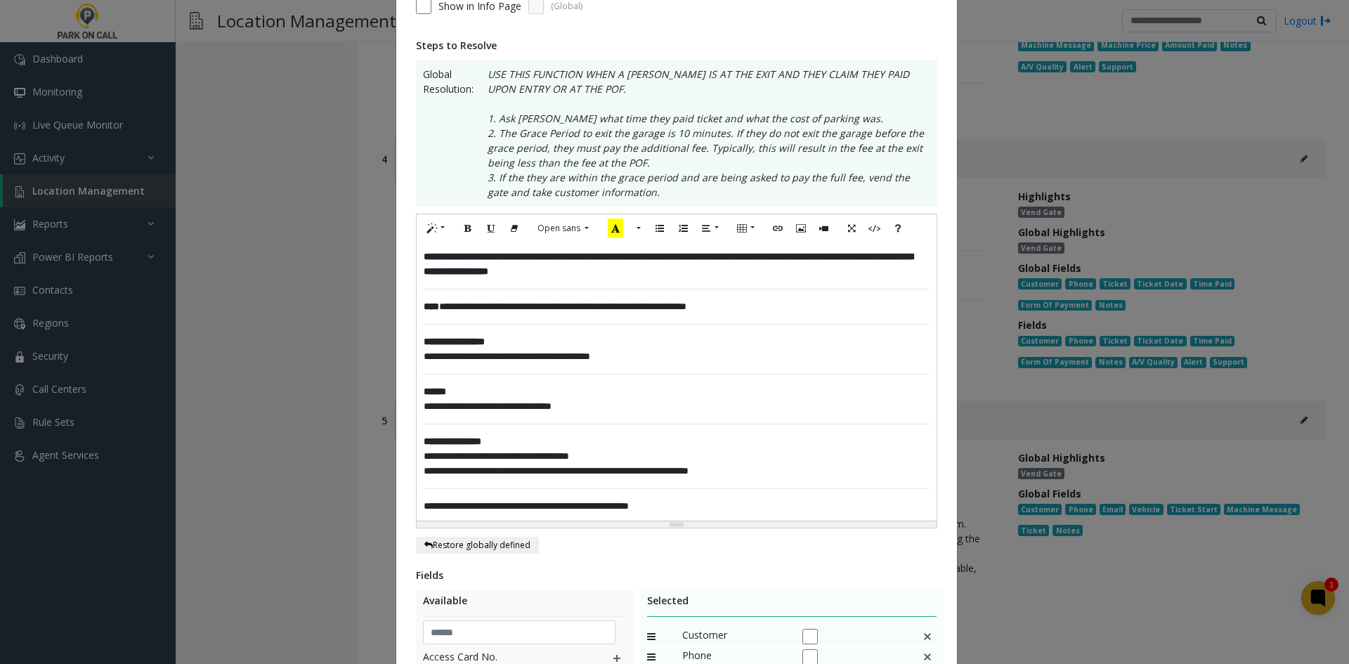
click at [571, 408] on div "**********" at bounding box center [677, 406] width 506 height 15
click at [571, 407] on div "**********" at bounding box center [677, 406] width 506 height 15
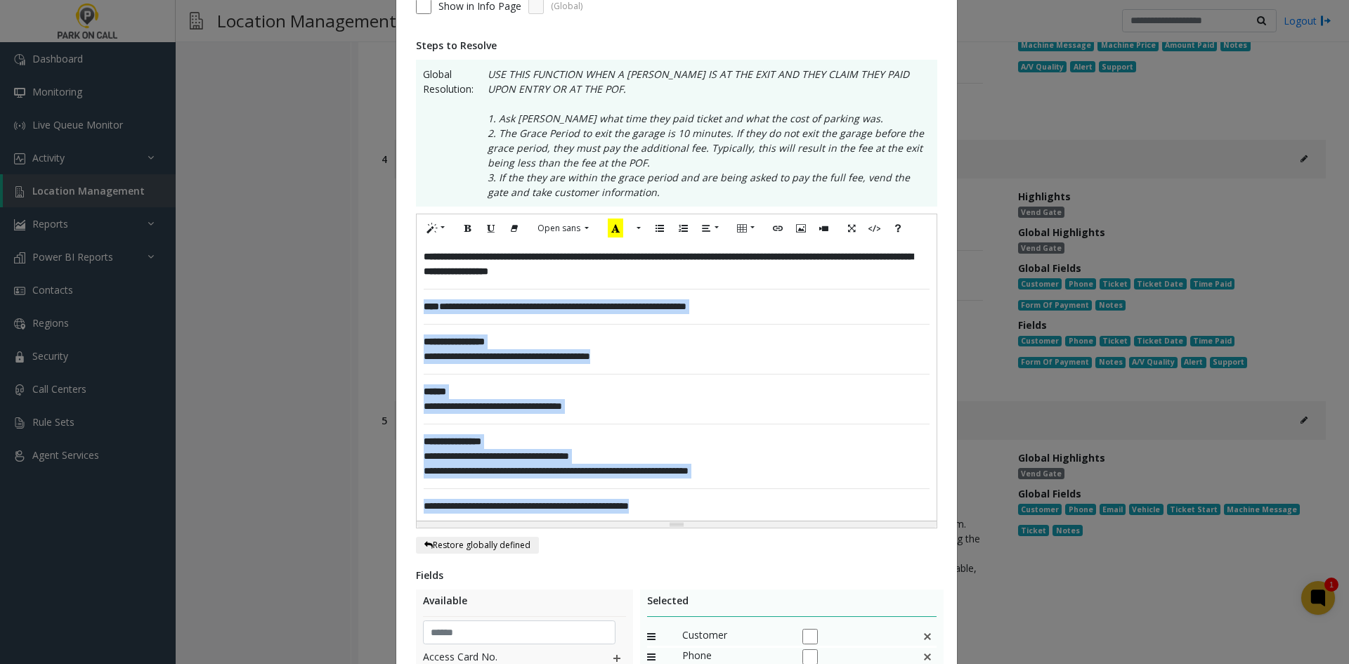
drag, startPoint x: 774, startPoint y: 501, endPoint x: 405, endPoint y: 304, distance: 418.4
click at [400, 298] on div "**********" at bounding box center [676, 400] width 561 height 1100
copy div "**********"
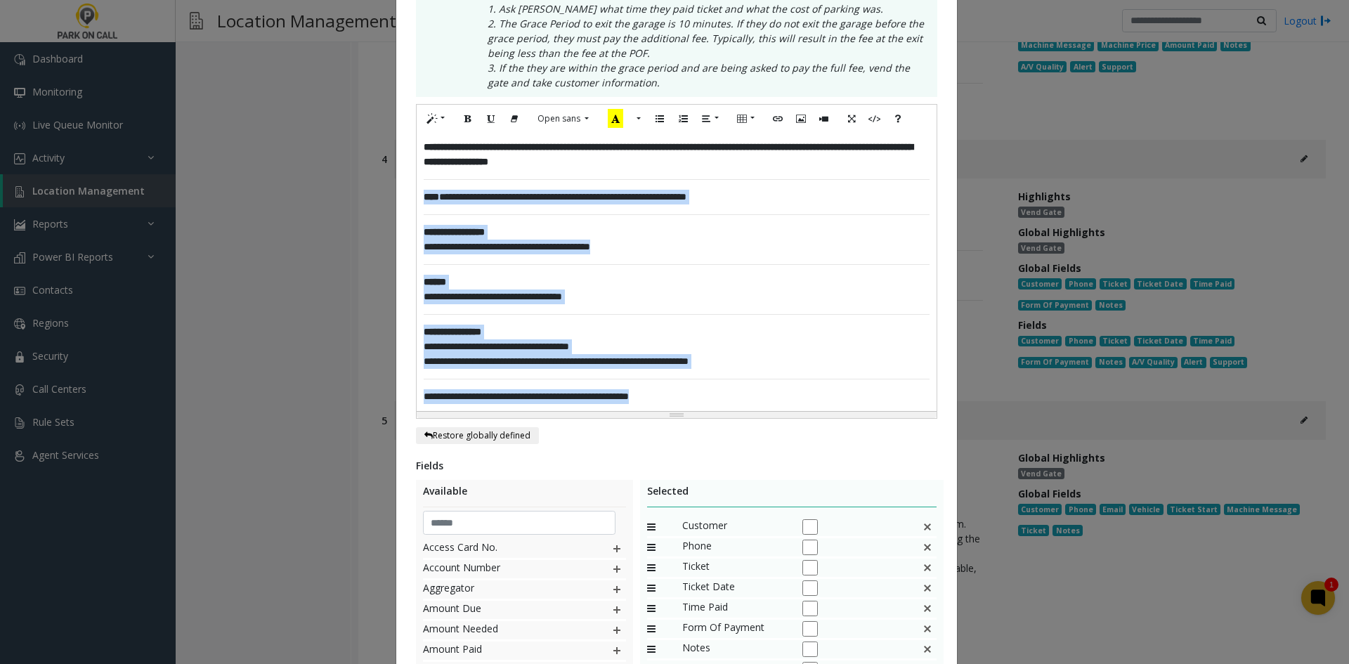
scroll to position [515, 0]
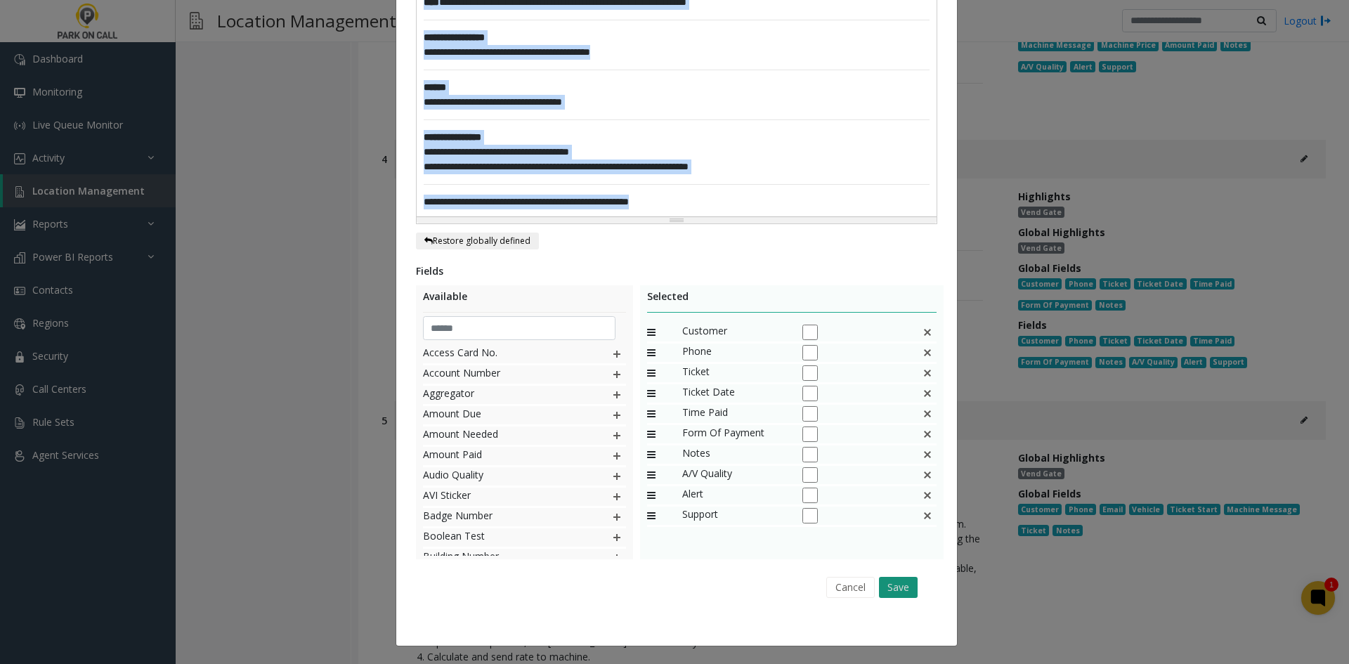
click at [889, 582] on button "Save" at bounding box center [898, 587] width 39 height 21
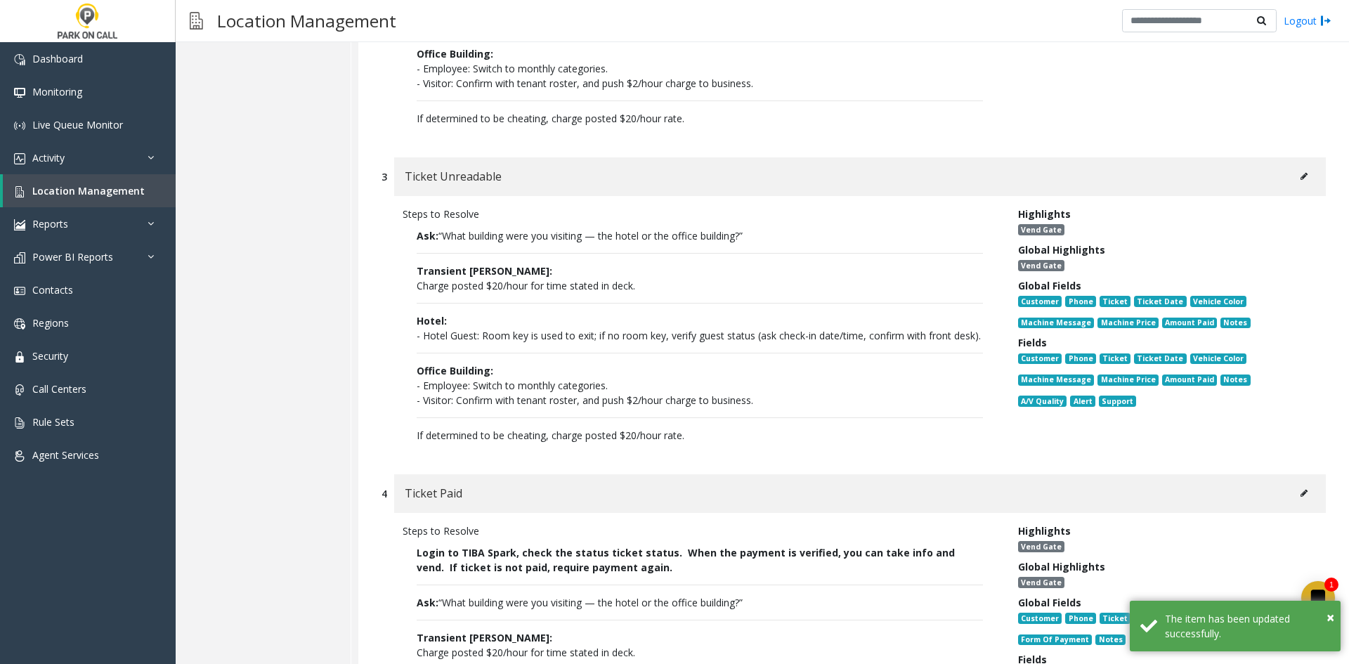
scroll to position [632, 0]
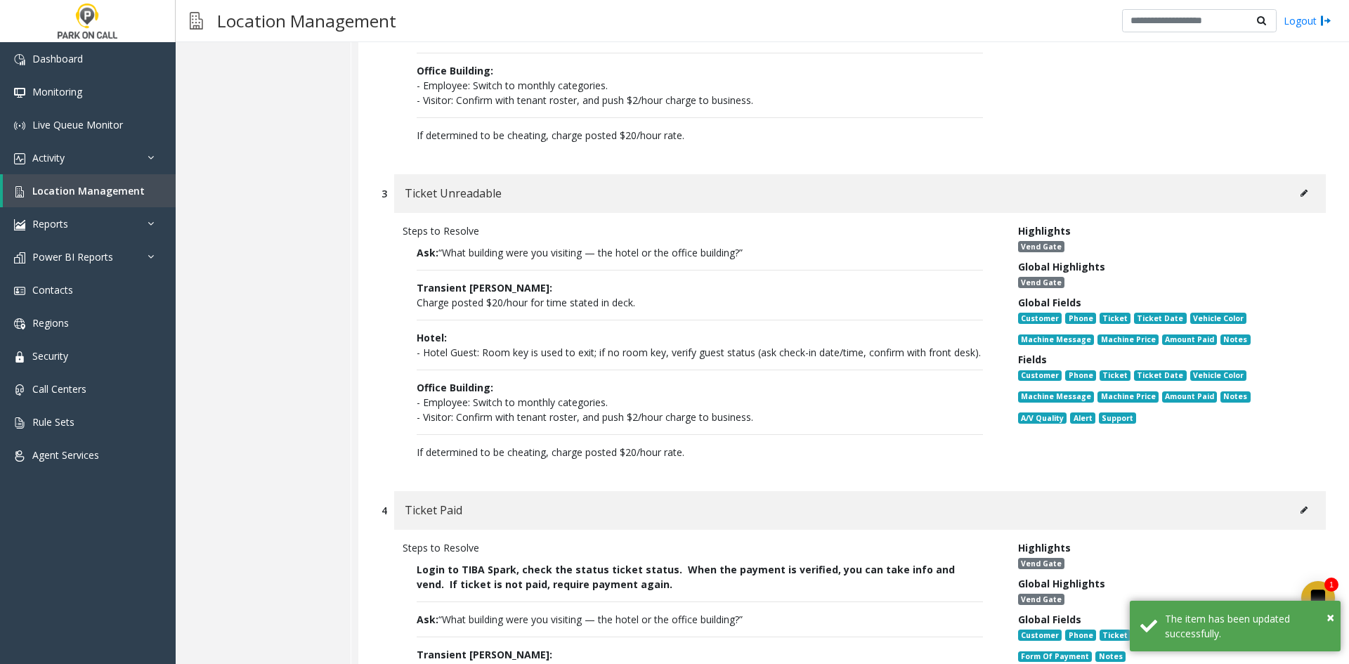
click at [1301, 204] on button at bounding box center [1304, 193] width 22 height 21
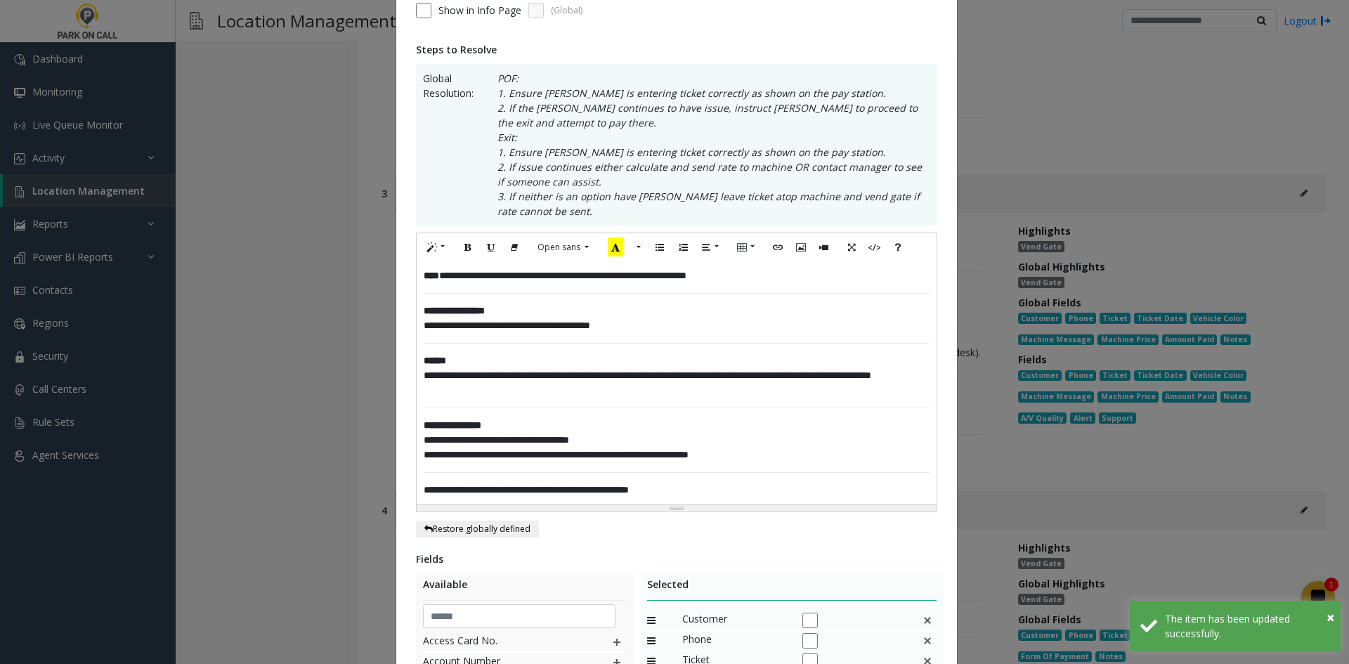
scroll to position [281, 0]
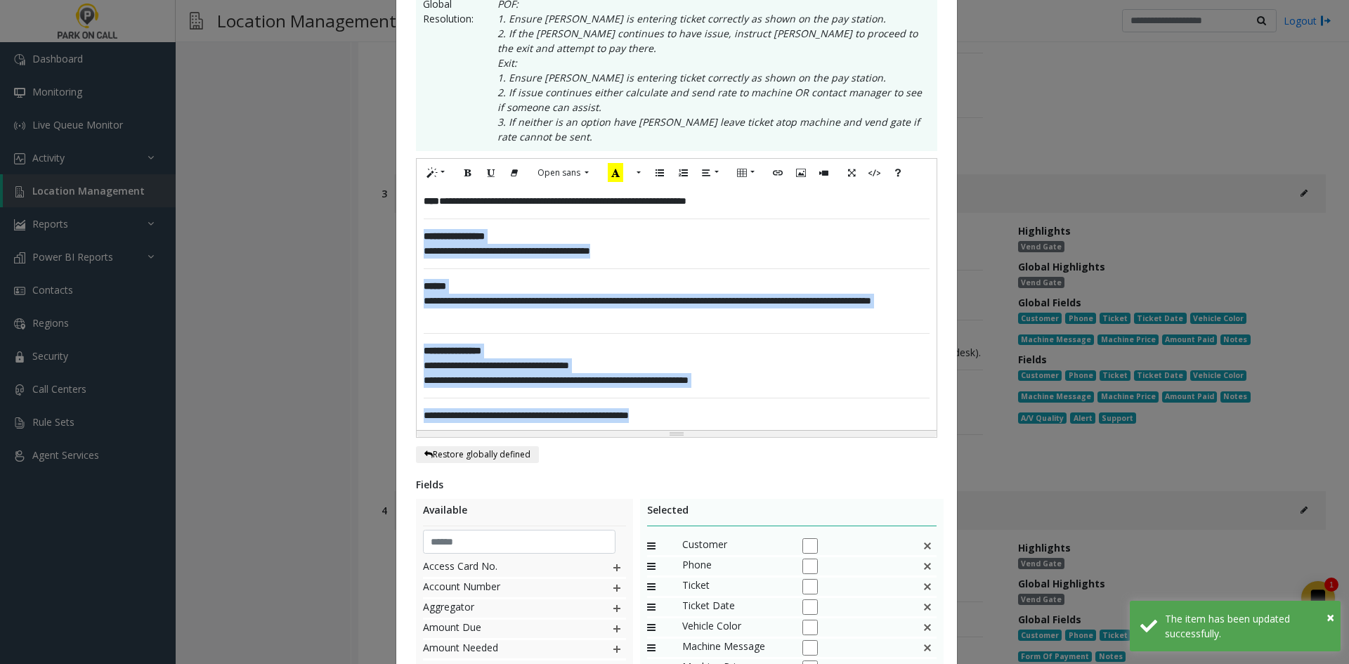
drag, startPoint x: 758, startPoint y: 424, endPoint x: 405, endPoint y: 223, distance: 406.2
click at [405, 223] on div "**********" at bounding box center [676, 319] width 561 height 1080
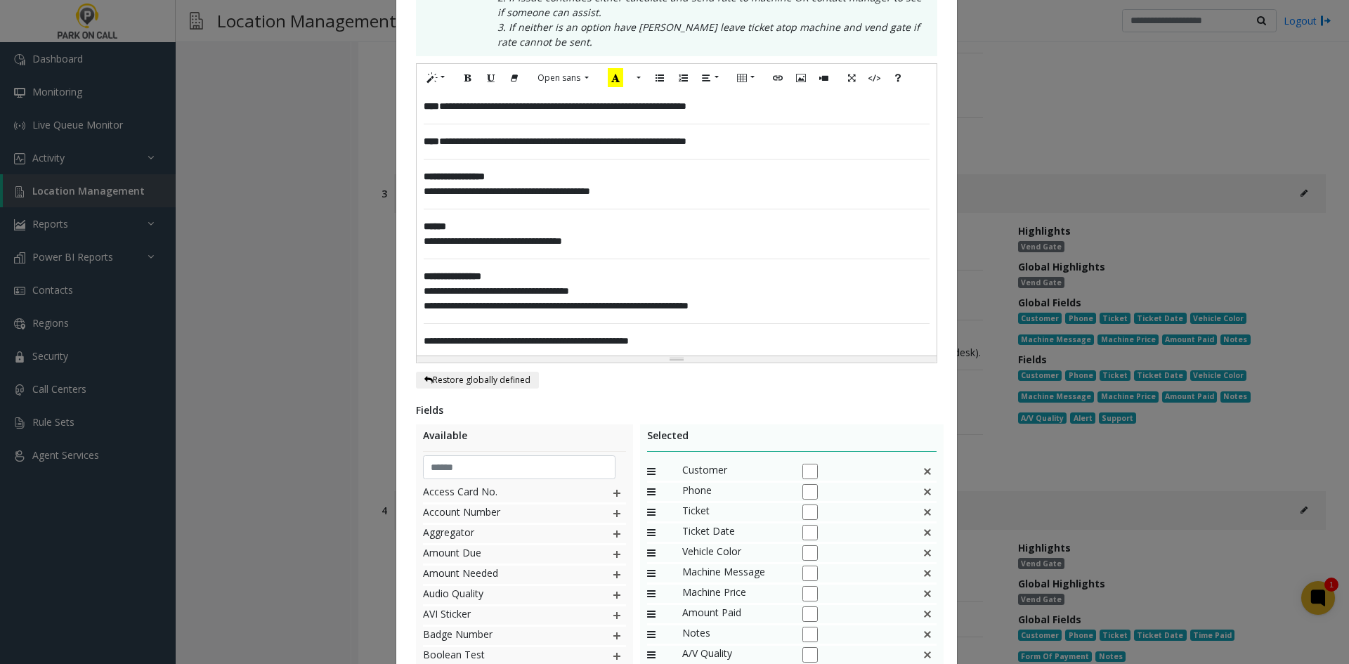
scroll to position [515, 0]
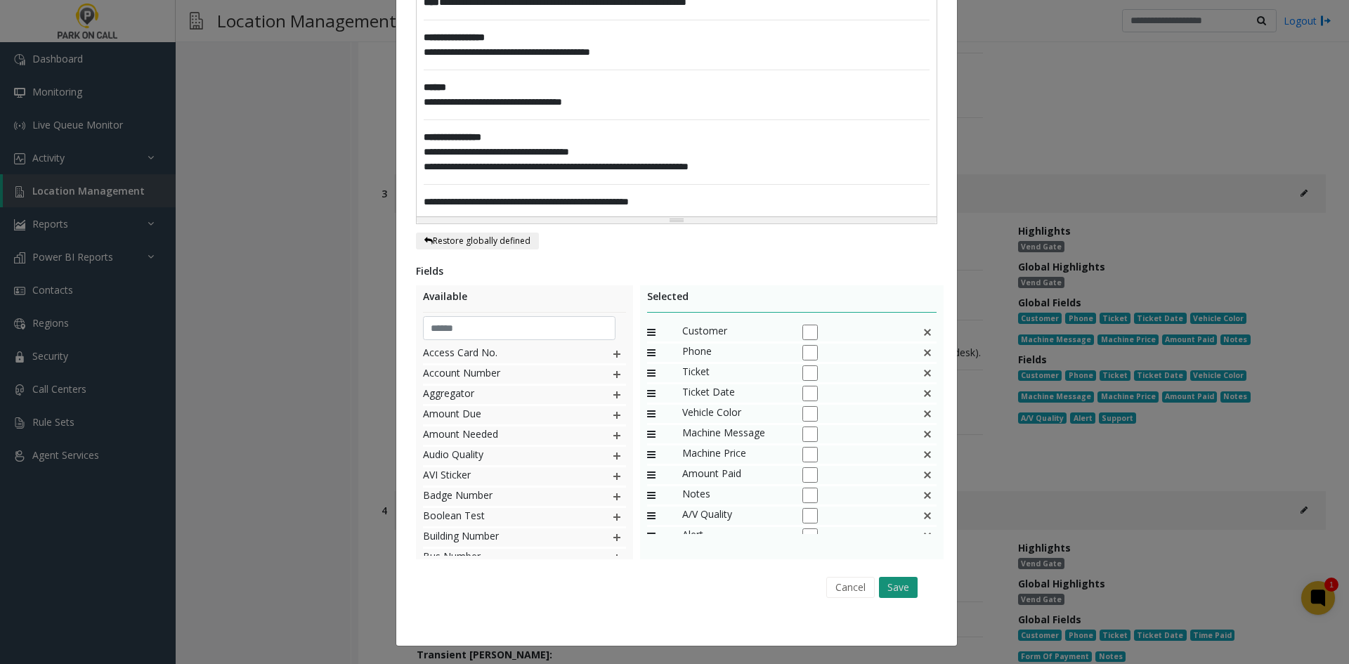
drag, startPoint x: 896, startPoint y: 585, endPoint x: 899, endPoint y: 552, distance: 32.5
click at [896, 584] on button "Save" at bounding box center [898, 587] width 39 height 21
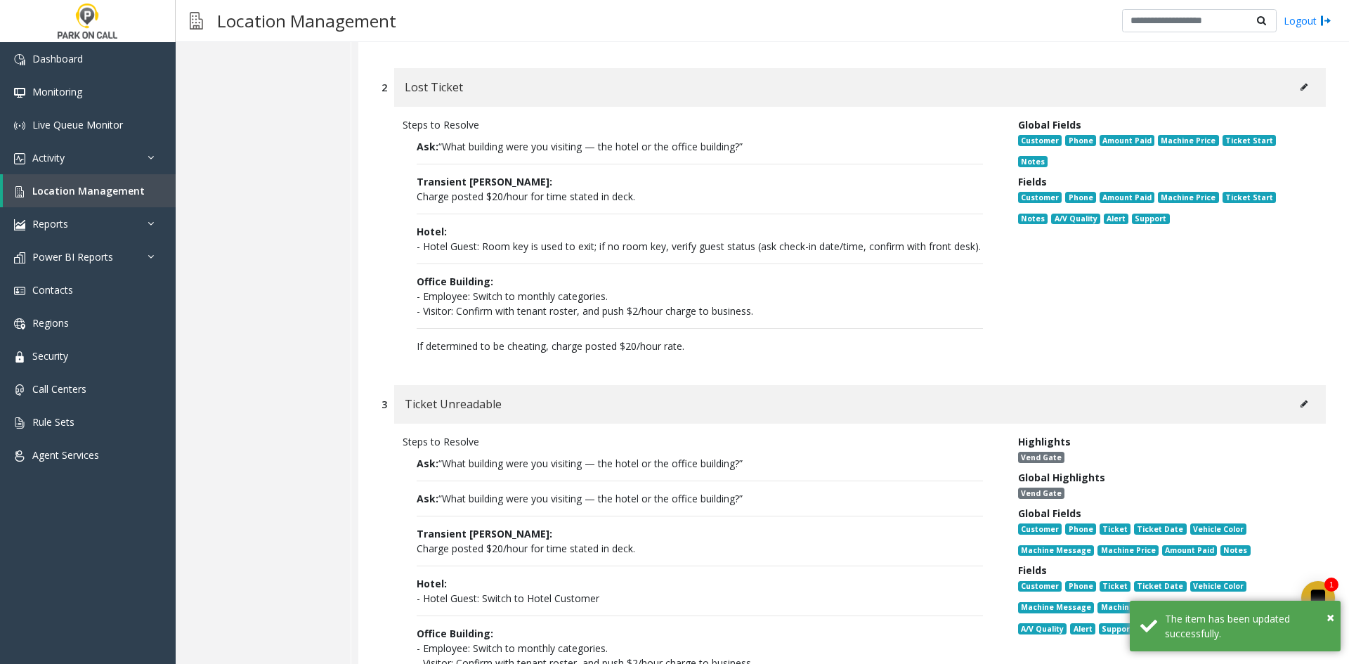
scroll to position [351, 0]
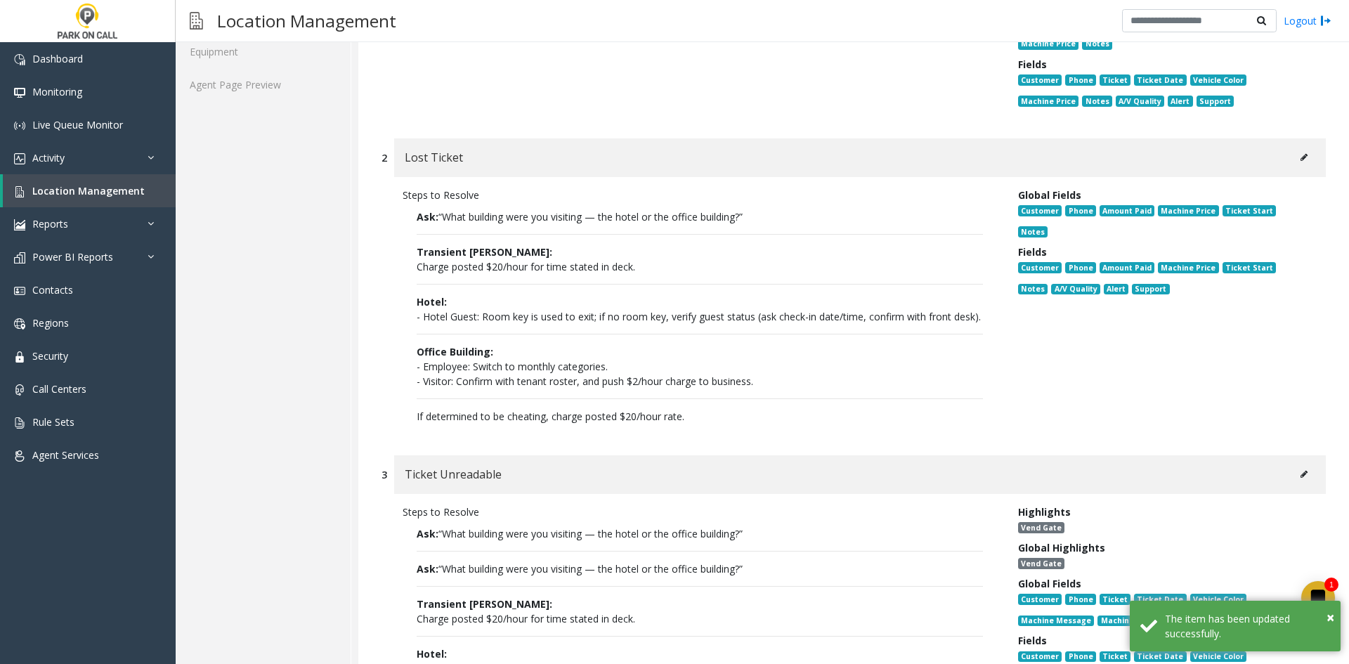
click at [1296, 159] on button at bounding box center [1304, 157] width 22 height 21
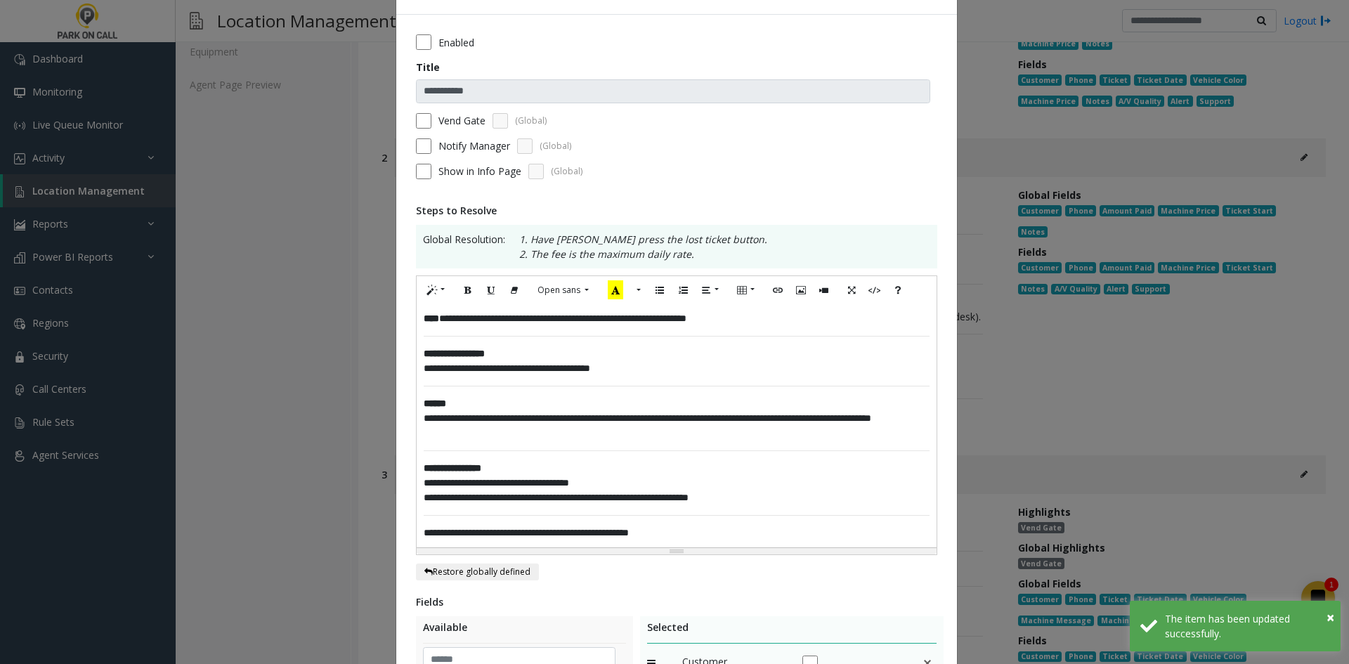
scroll to position [70, 0]
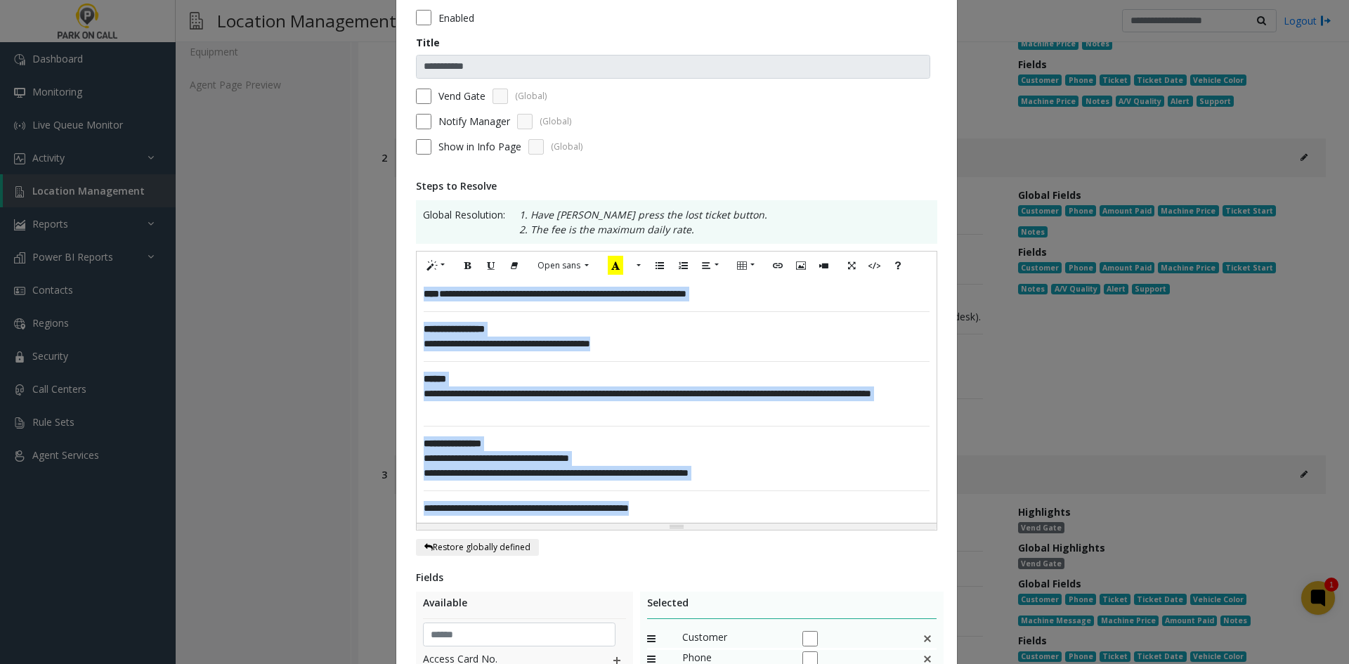
drag, startPoint x: 752, startPoint y: 500, endPoint x: 344, endPoint y: 246, distance: 480.6
click at [344, 246] on div "**********" at bounding box center [674, 332] width 1349 height 664
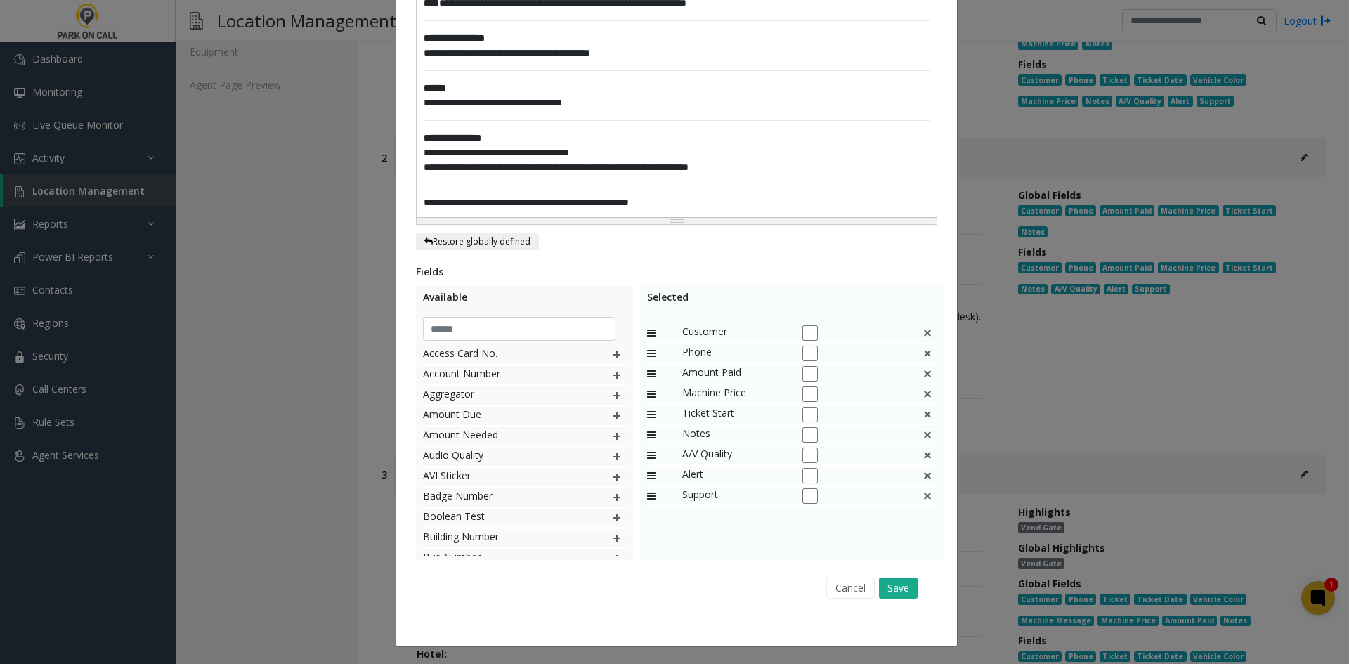
scroll to position [362, 0]
click at [904, 585] on button "Save" at bounding box center [898, 587] width 39 height 21
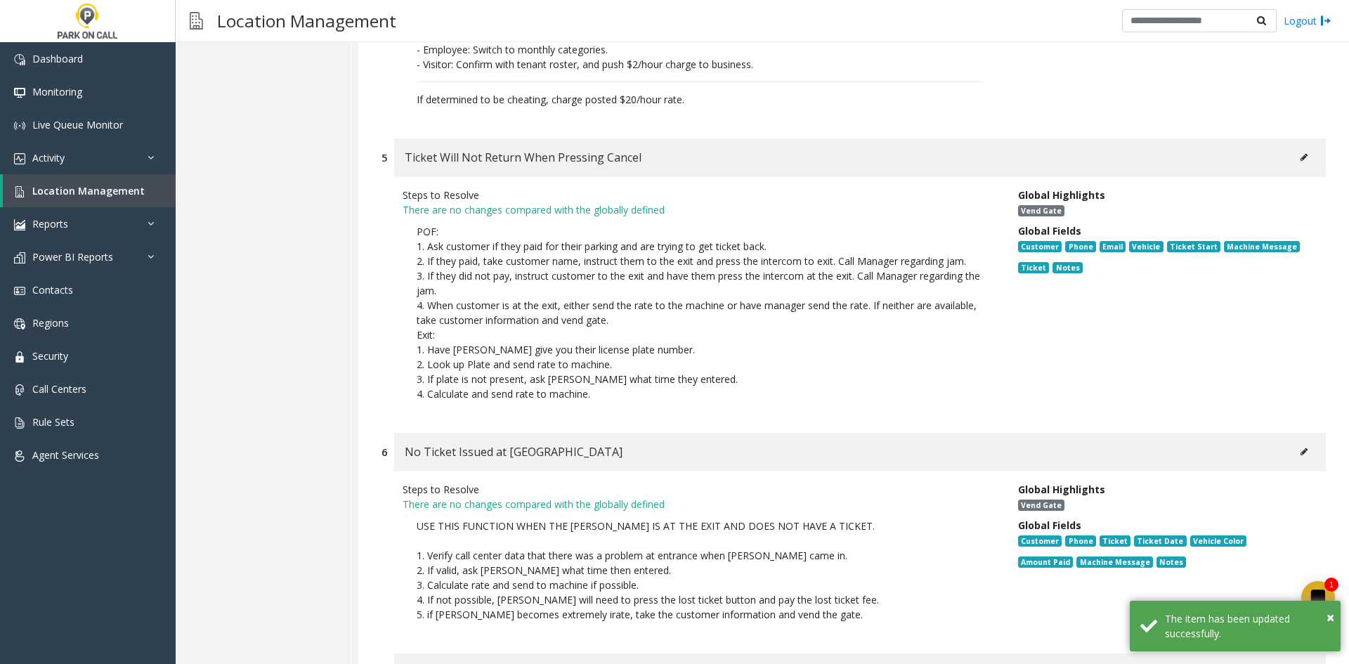
scroll to position [1405, 0]
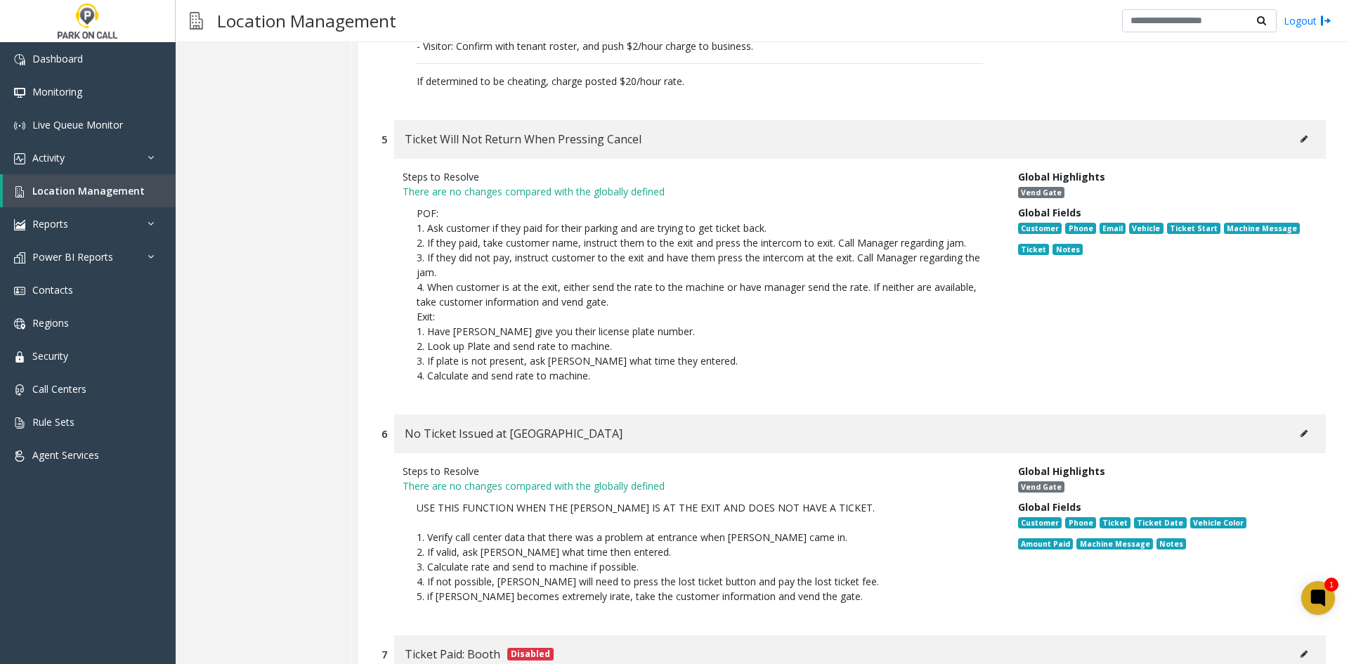
click at [1301, 139] on icon at bounding box center [1304, 139] width 7 height 8
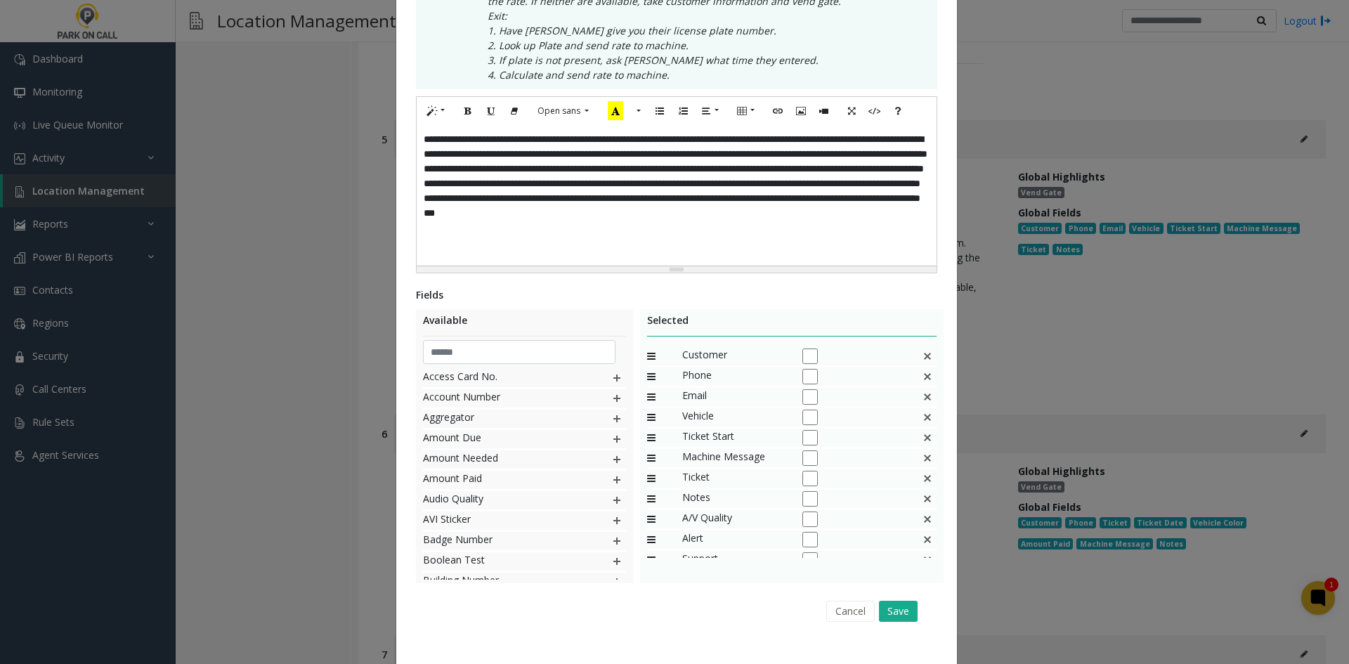
scroll to position [411, 0]
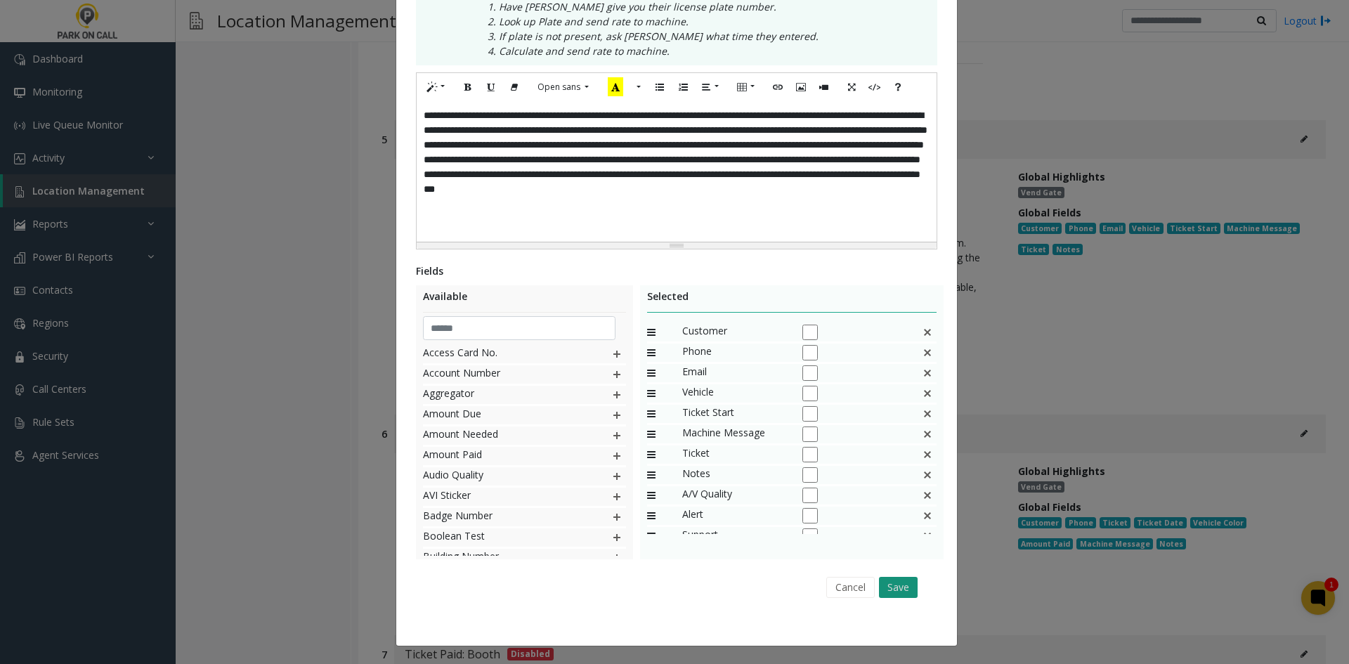
click at [882, 590] on button "Save" at bounding box center [898, 587] width 39 height 21
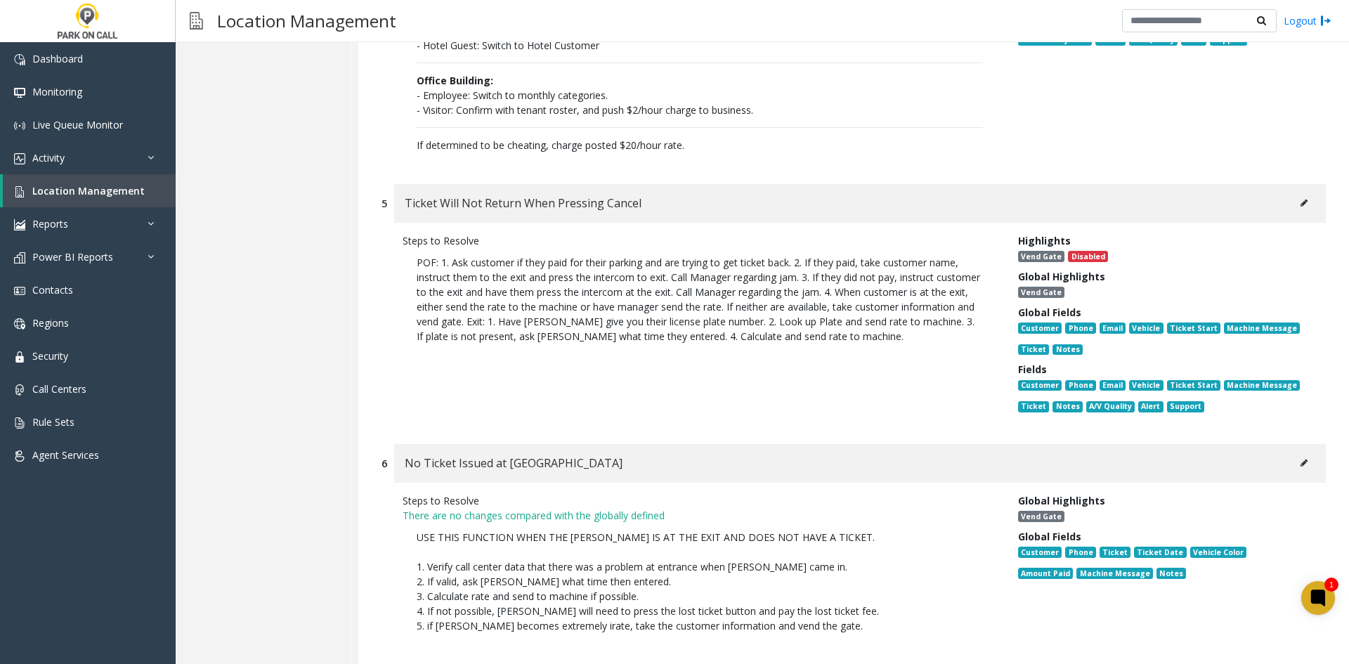
scroll to position [1124, 0]
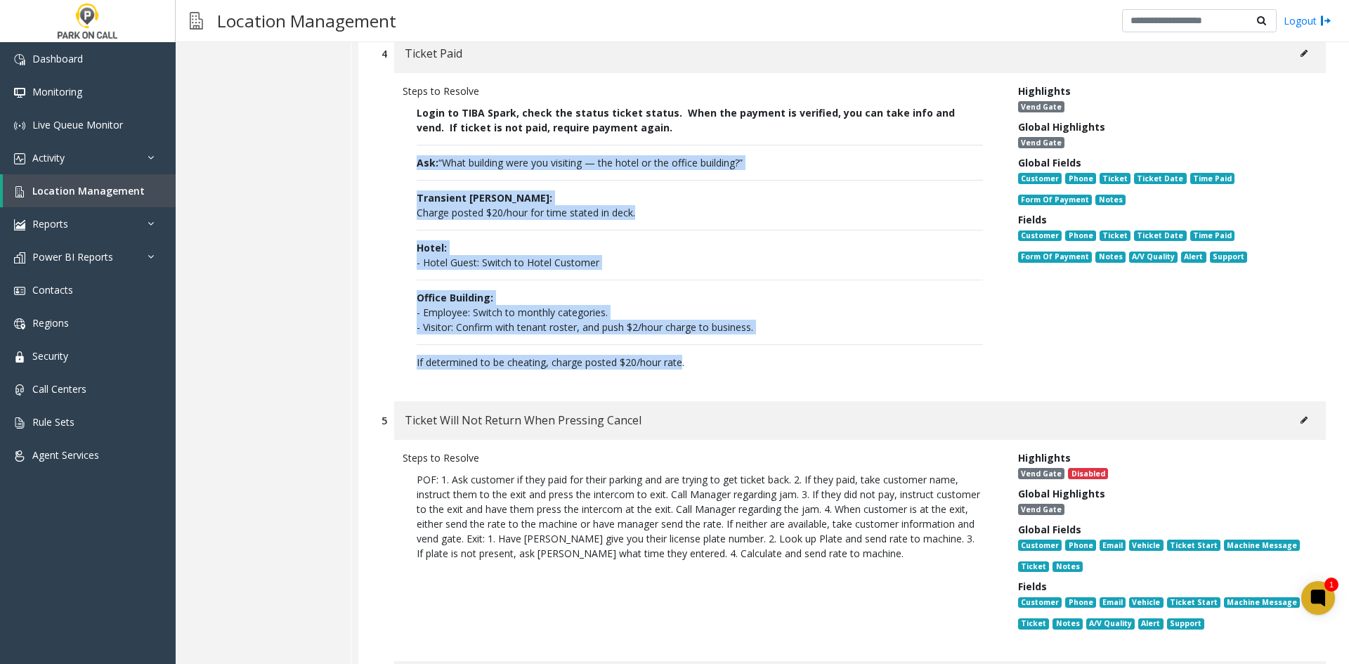
drag, startPoint x: 684, startPoint y: 369, endPoint x: 405, endPoint y: 150, distance: 354.3
click at [405, 150] on p "Login to TIBA Spark, check the status ticket status. When the payment is verifi…" at bounding box center [700, 237] width 594 height 278
copy div "Ask: “What building were you visiting — the hotel or the office building?” Tran…"
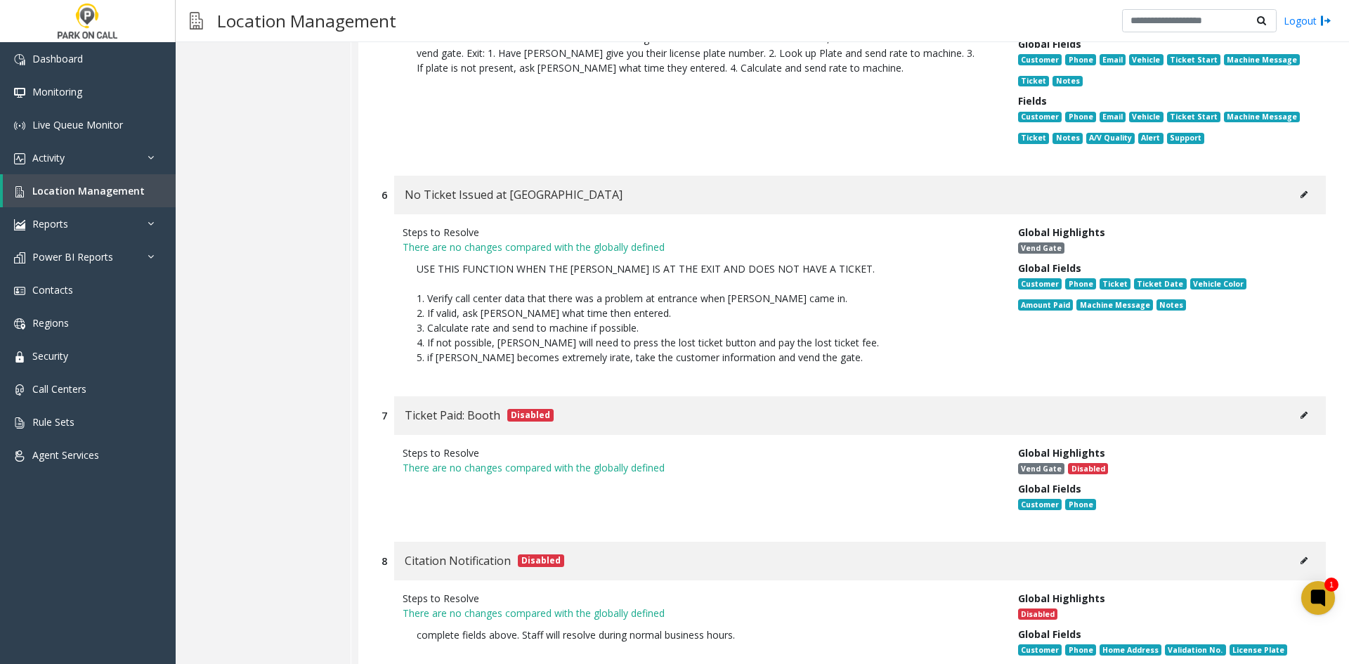
scroll to position [1616, 0]
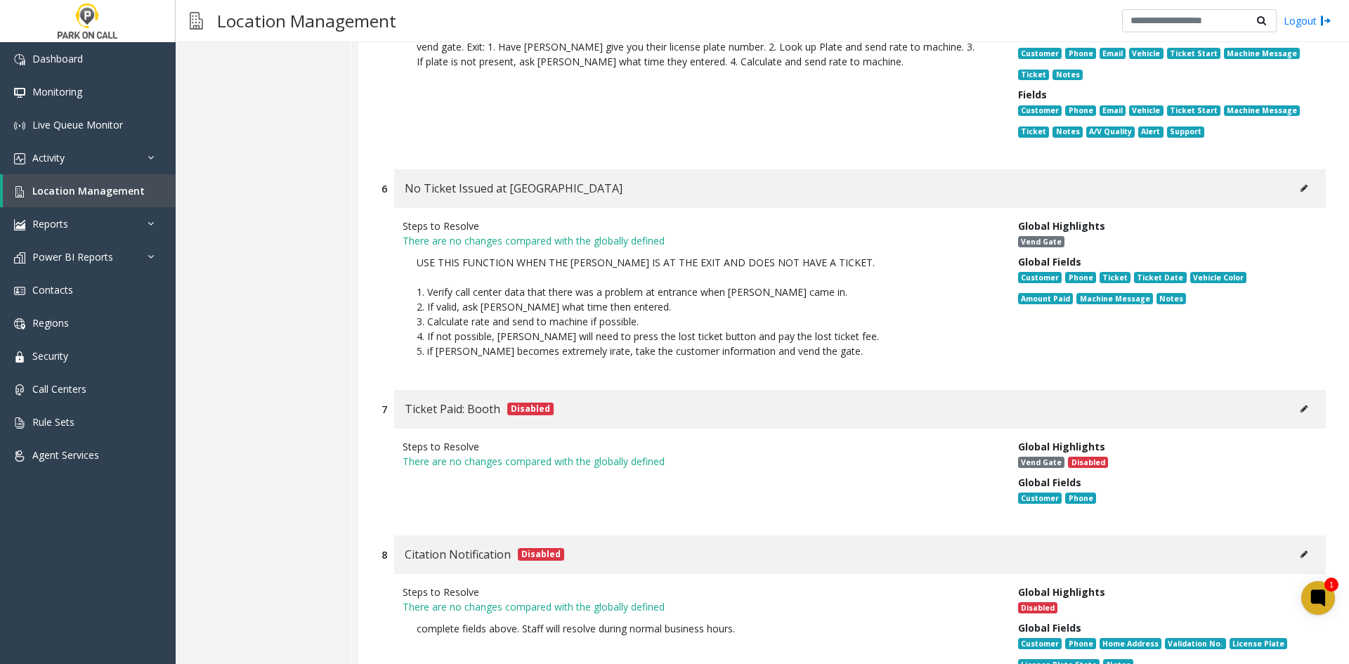
click at [1301, 185] on icon at bounding box center [1304, 188] width 7 height 8
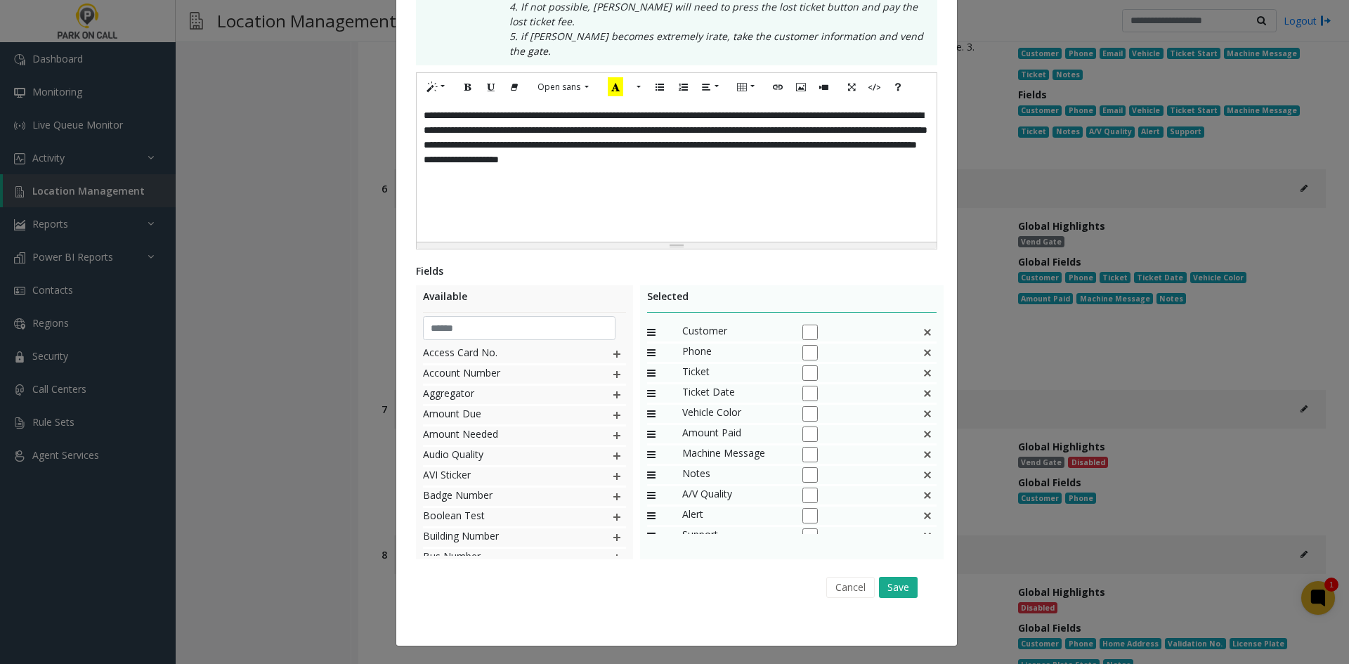
scroll to position [0, 0]
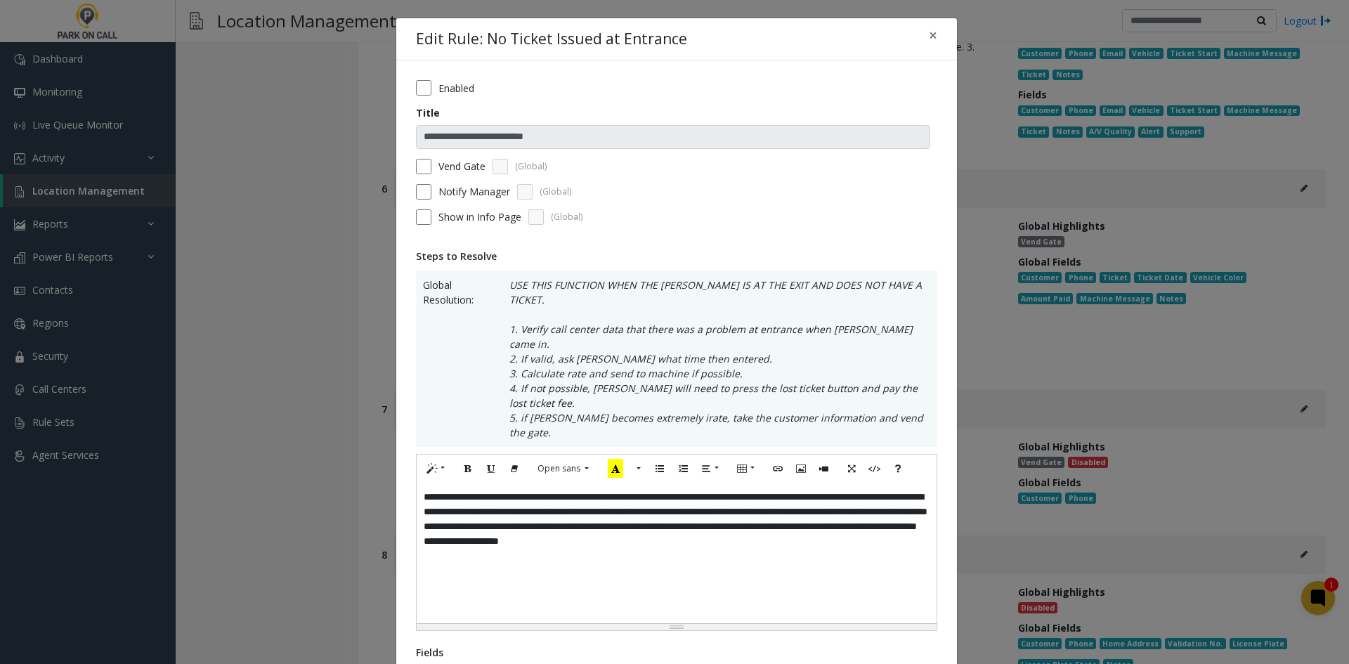
click at [700, 541] on div "**********" at bounding box center [677, 553] width 520 height 141
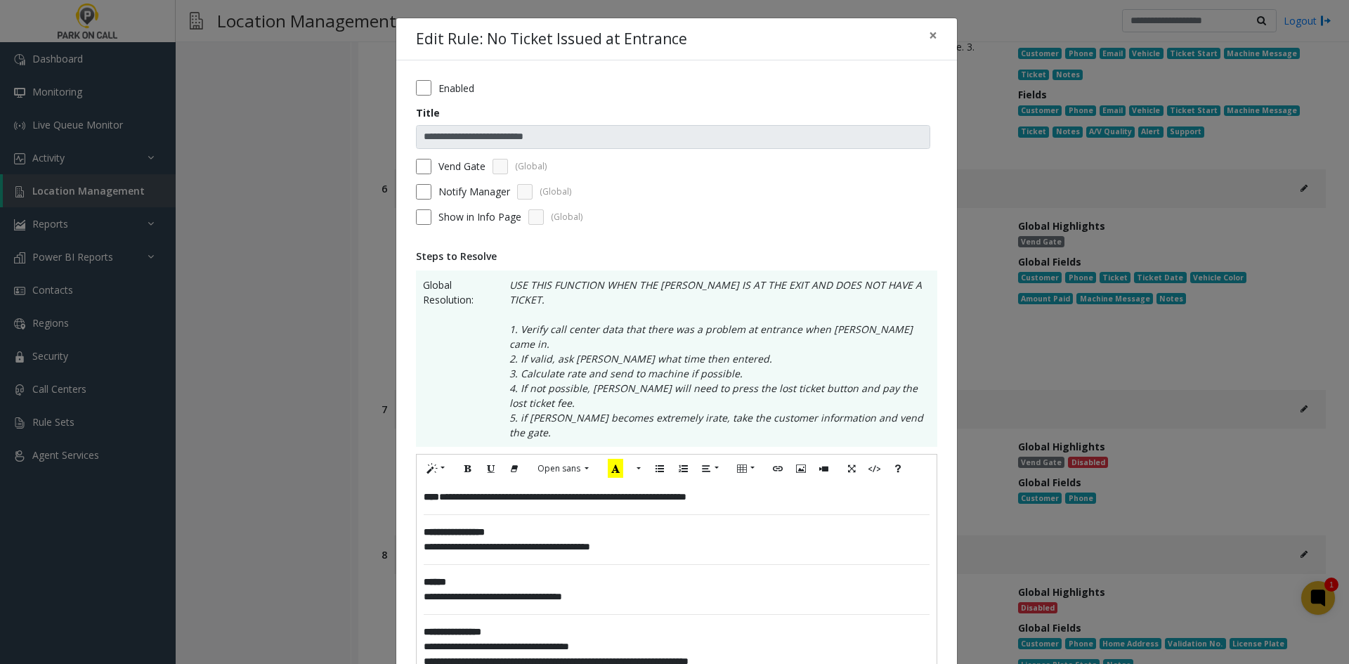
click at [417, 483] on div "**********" at bounding box center [677, 597] width 520 height 228
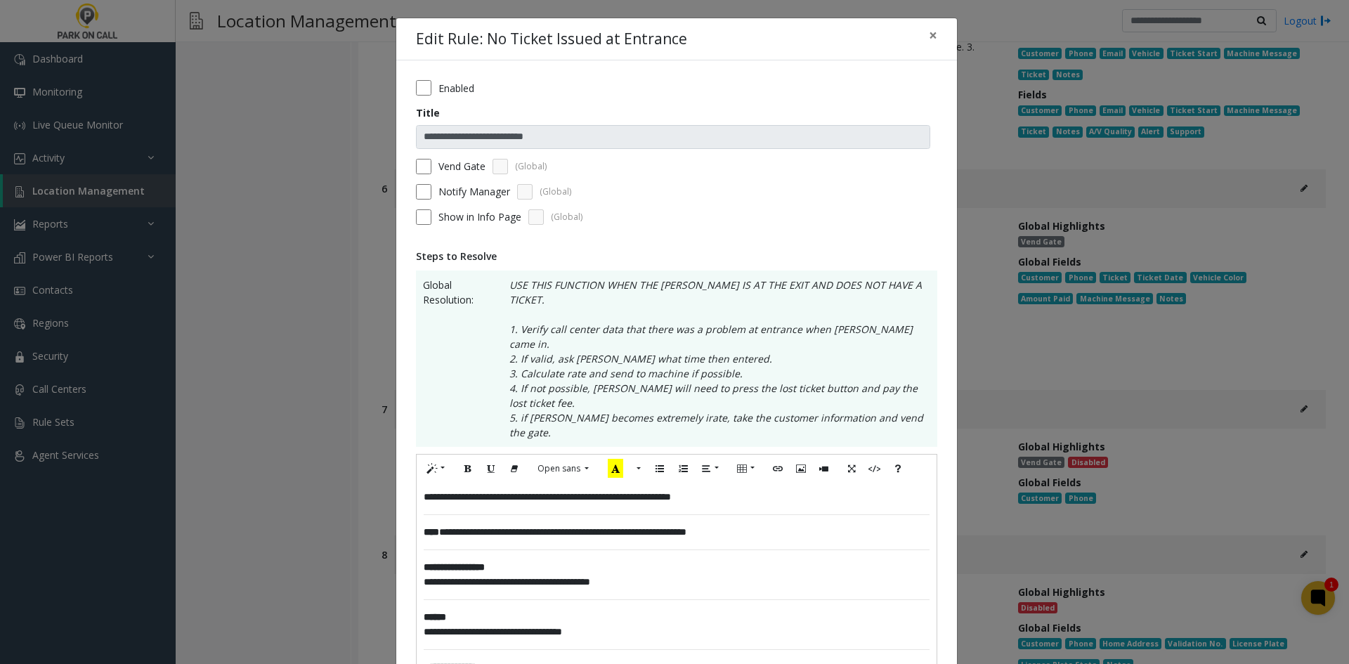
scroll to position [460, 0]
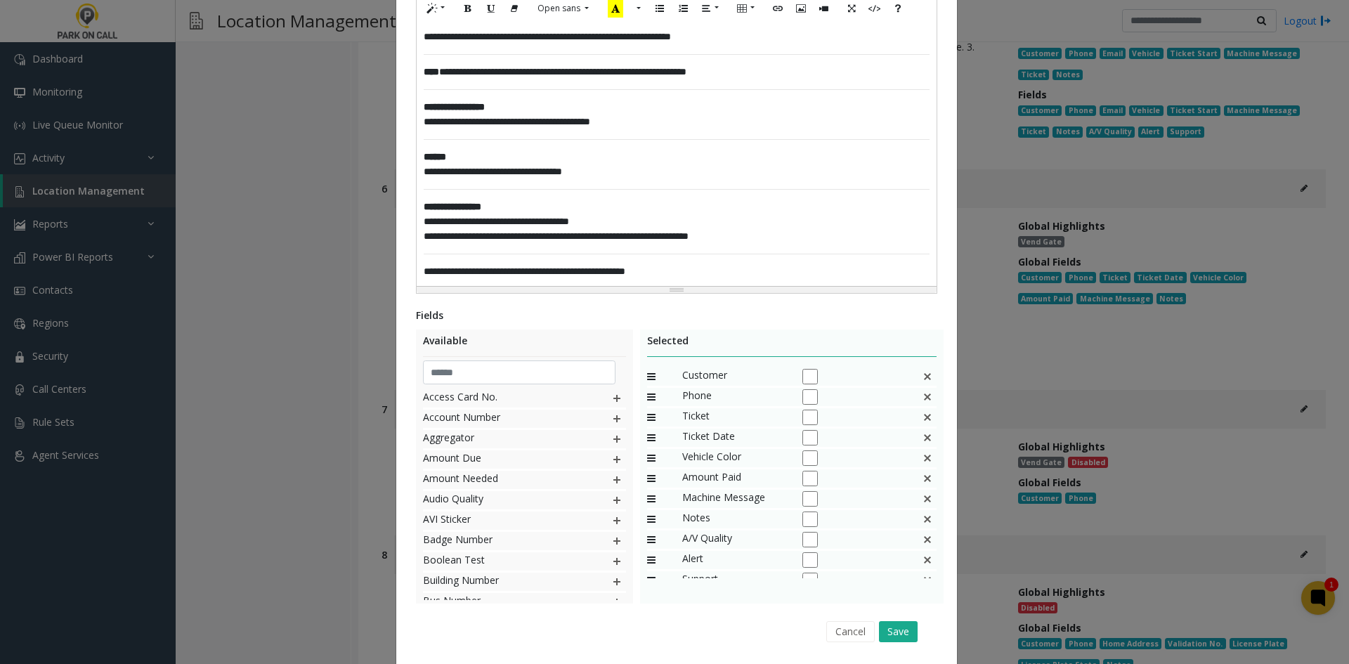
drag, startPoint x: 891, startPoint y: 582, endPoint x: 896, endPoint y: 372, distance: 210.1
click at [893, 374] on div "Fields Available Access Card No. Account Number Aggregator Amount Due Amount Ne…" at bounding box center [676, 478] width 521 height 341
click at [914, 330] on div "Selected Customer Phone Ticket Ticket Date Vehicle Color Amount Paid Machine Me…" at bounding box center [792, 467] width 304 height 274
click at [922, 367] on img at bounding box center [927, 376] width 11 height 18
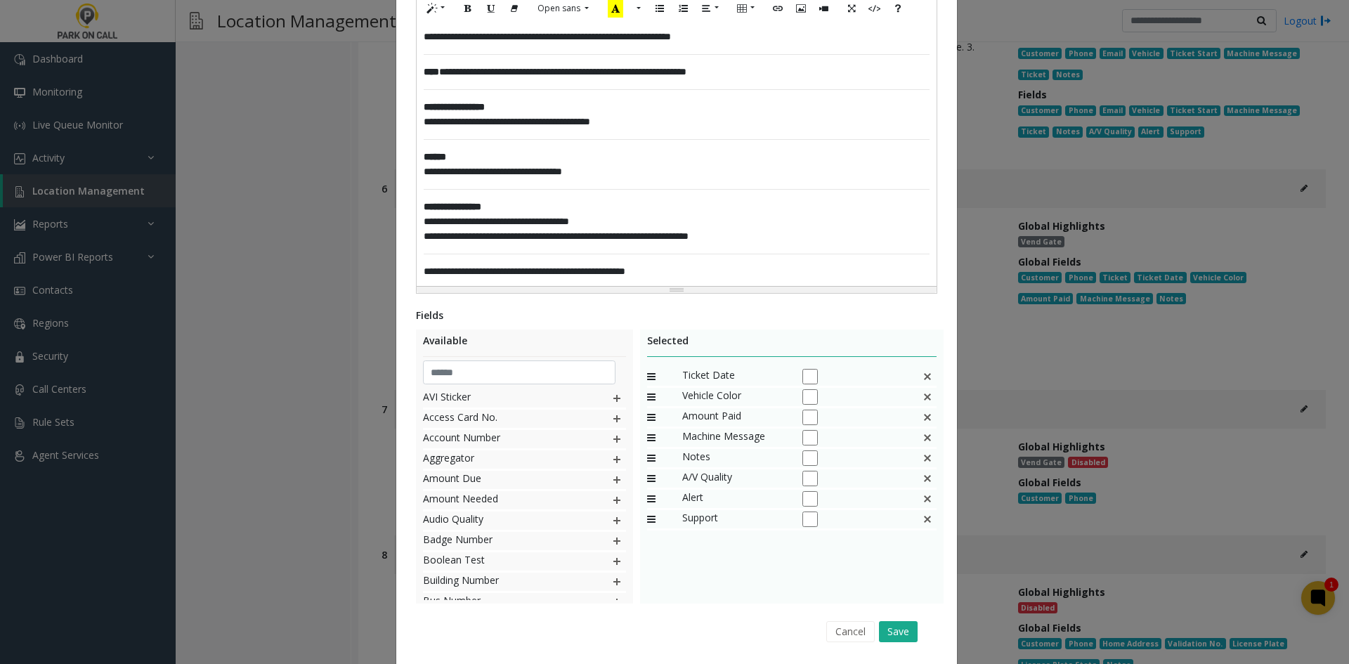
click at [922, 367] on img at bounding box center [927, 376] width 11 height 18
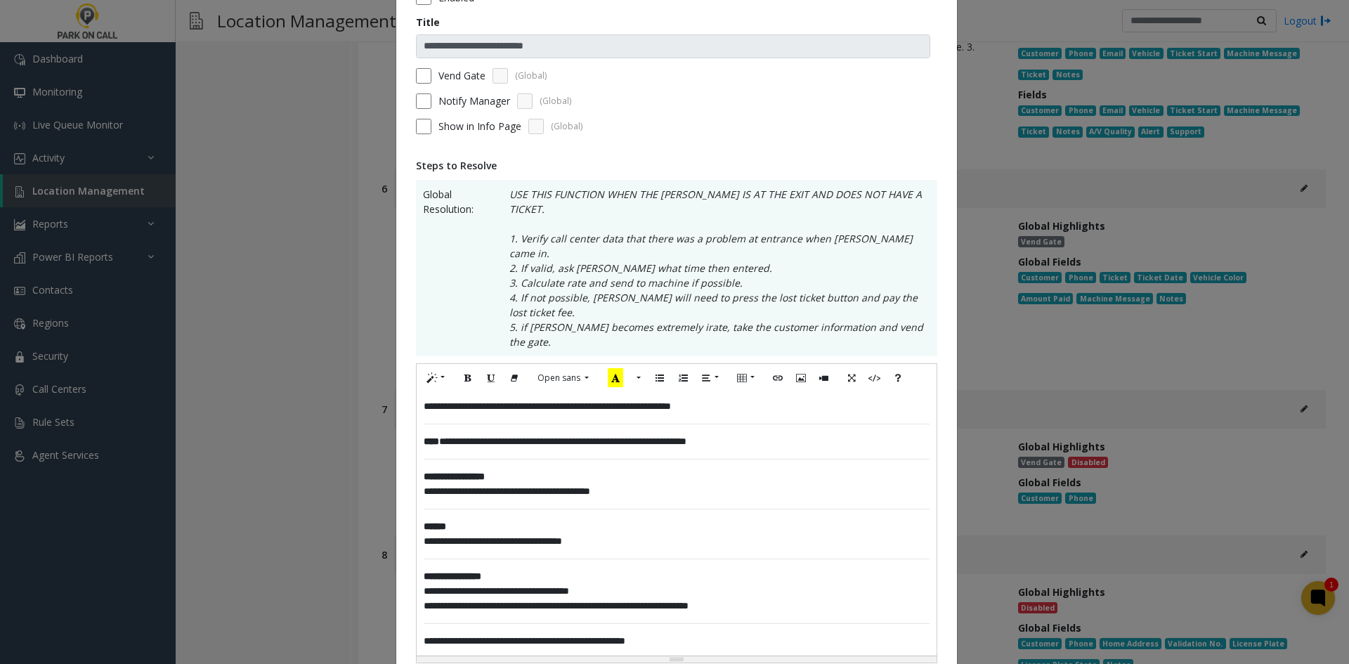
scroll to position [0, 0]
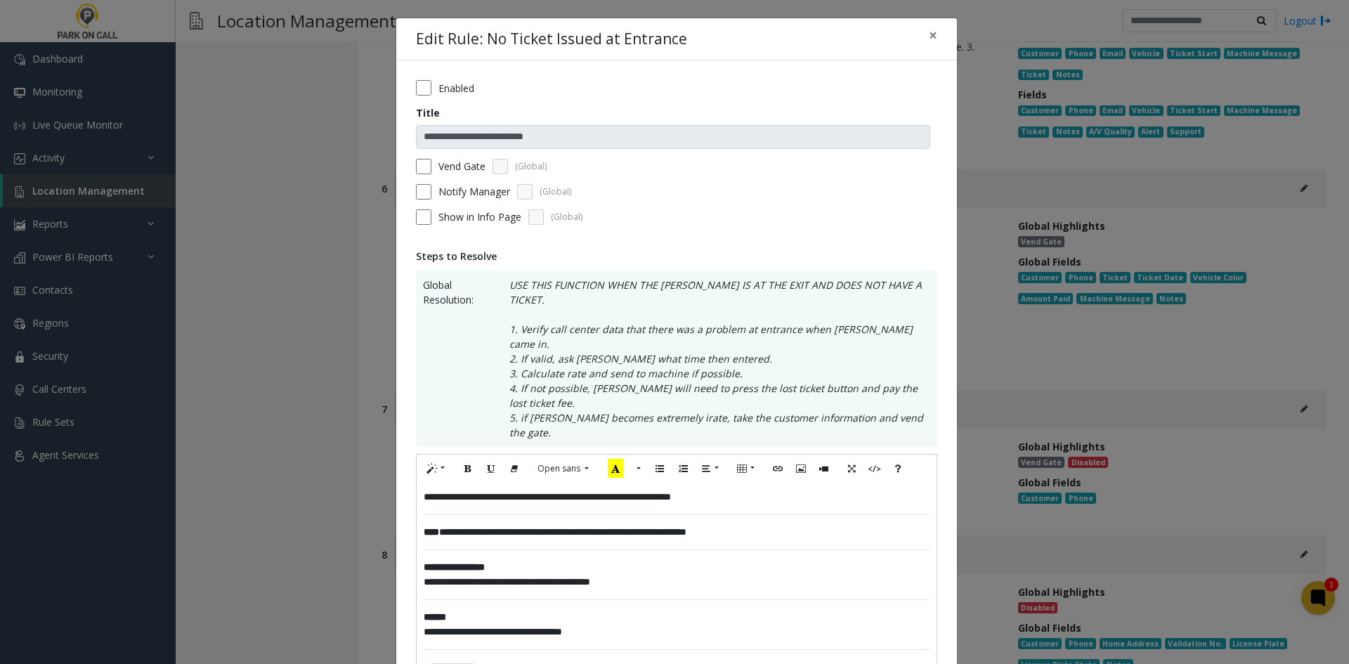
click at [438, 166] on label "Vend Gate" at bounding box center [461, 166] width 47 height 15
click at [438, 191] on label "Notify Manager" at bounding box center [474, 191] width 72 height 15
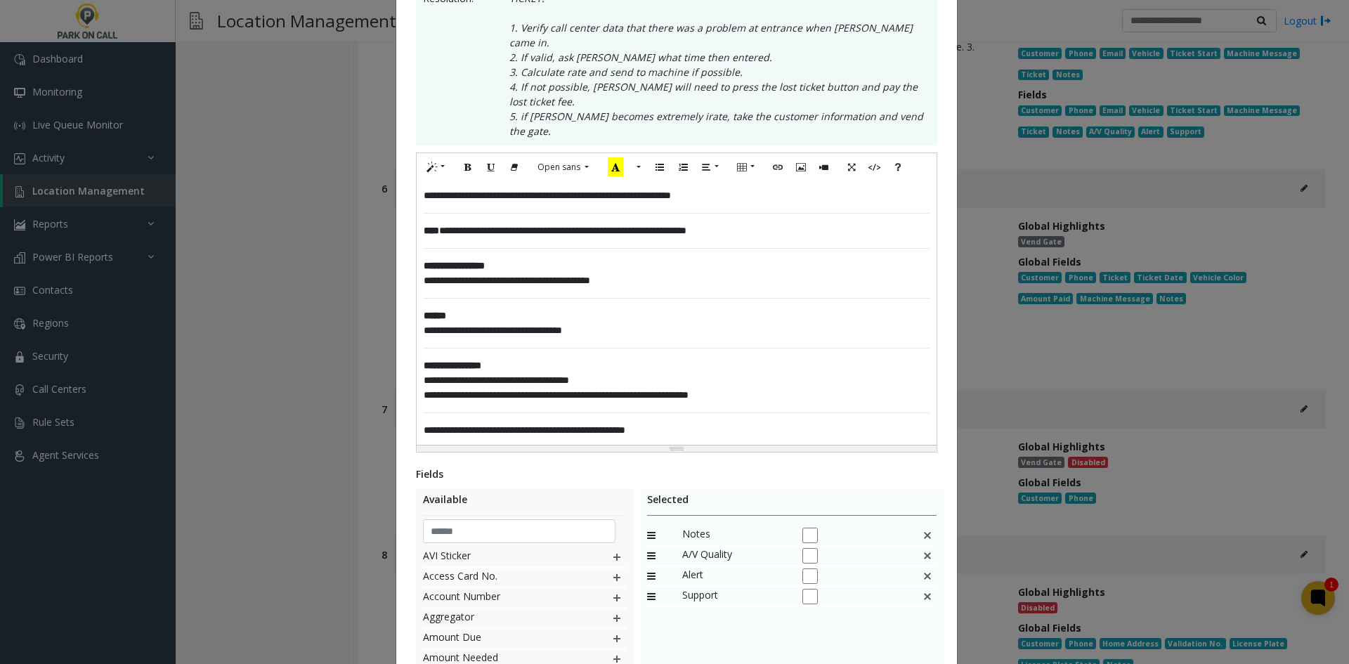
scroll to position [460, 0]
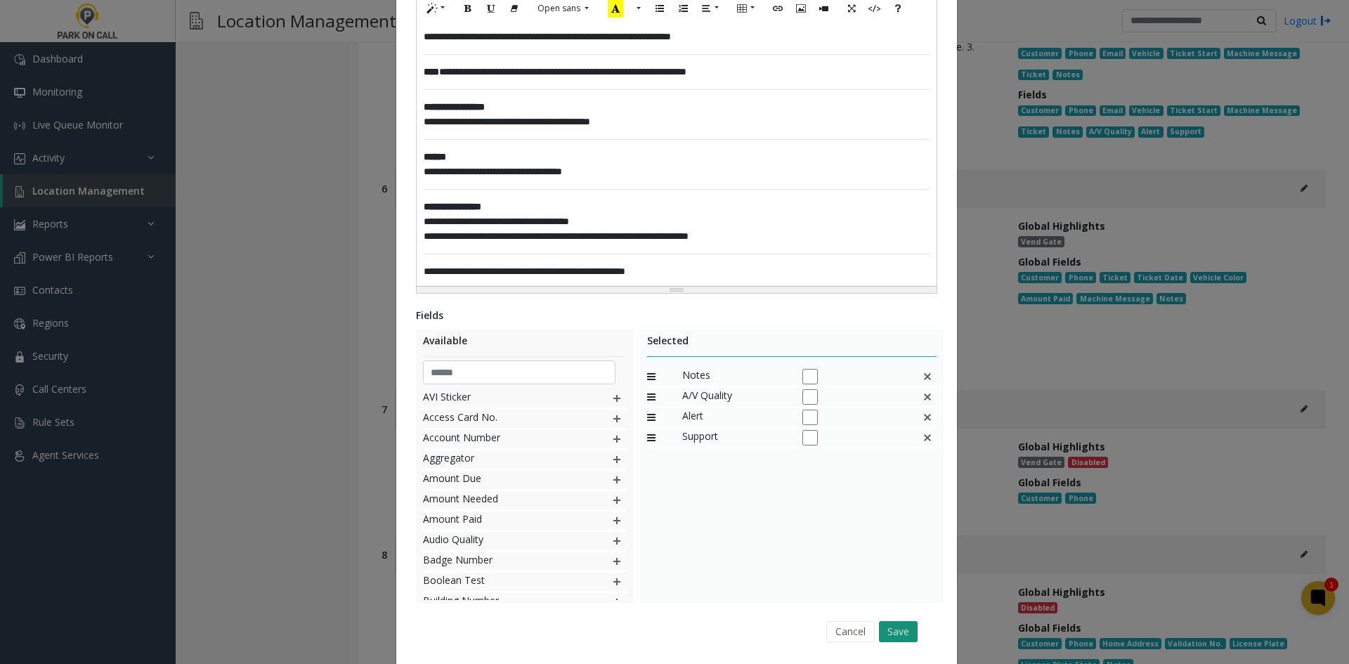
click at [902, 621] on button "Save" at bounding box center [898, 631] width 39 height 21
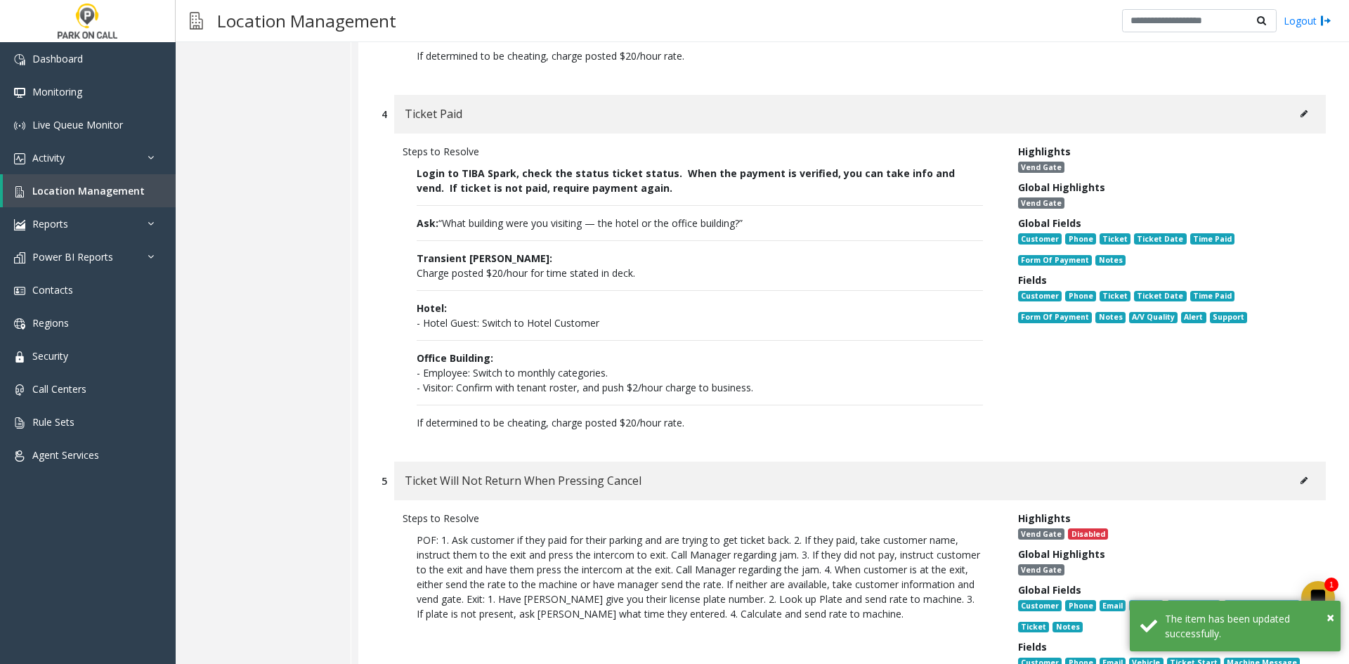
scroll to position [913, 0]
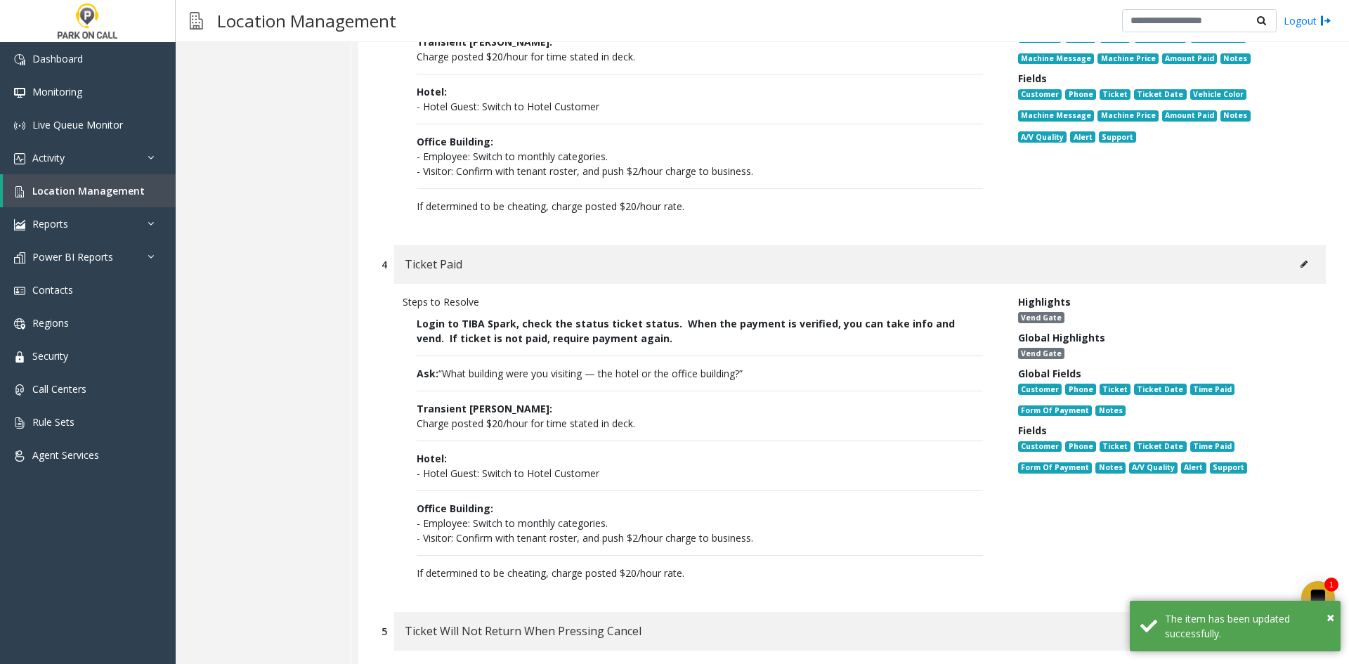
click at [1293, 270] on button at bounding box center [1304, 264] width 22 height 21
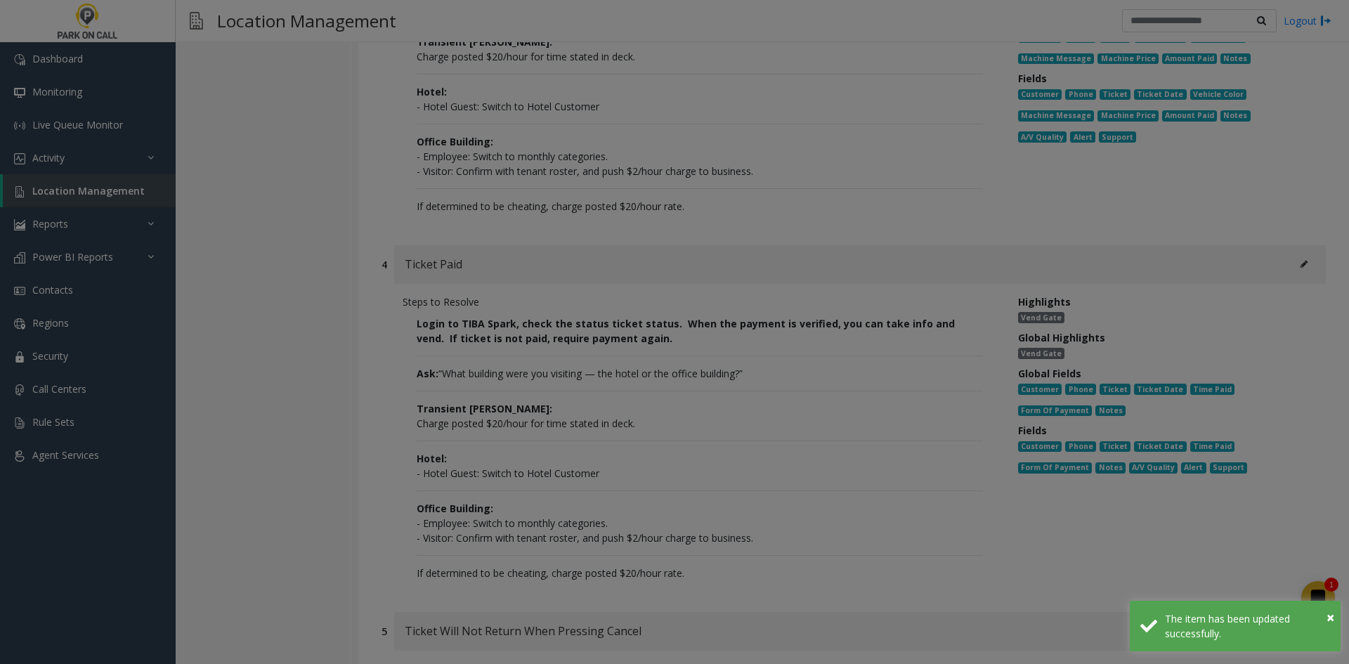
scroll to position [0, 0]
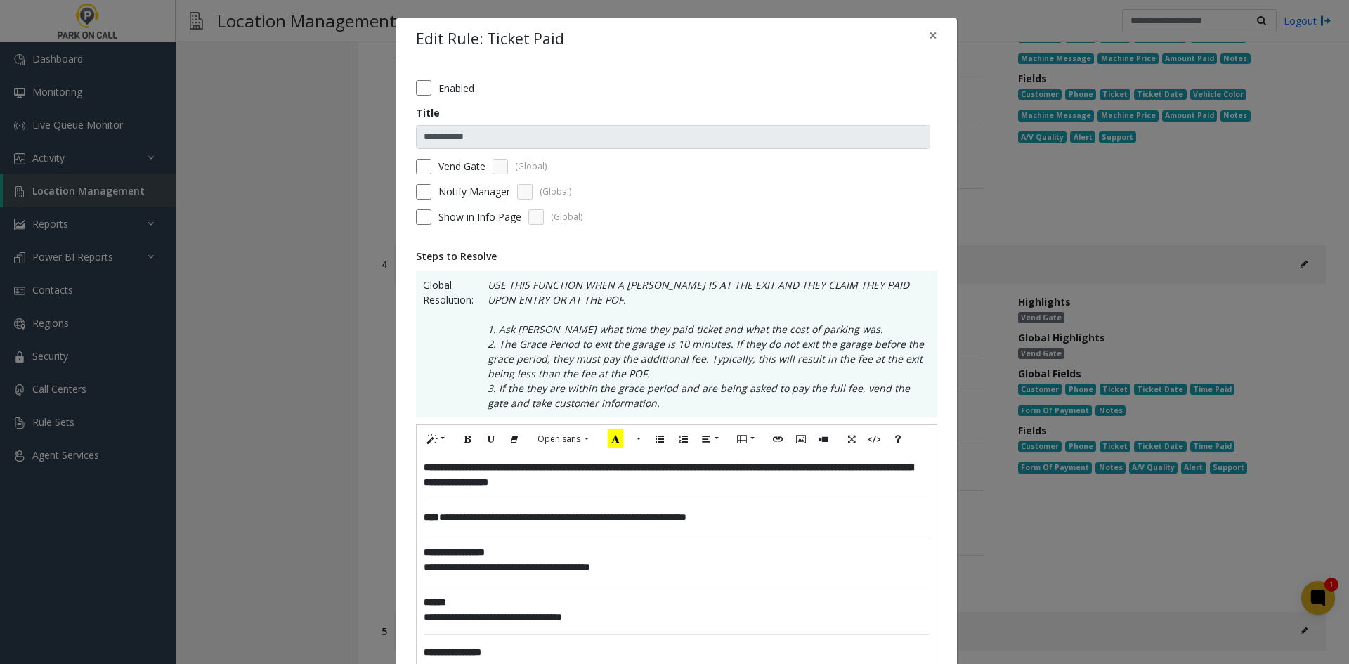
click at [464, 171] on label "Vend Gate" at bounding box center [461, 166] width 47 height 15
click at [443, 200] on form "**********" at bounding box center [676, 157] width 521 height 155
click at [438, 191] on label "Notify Manager" at bounding box center [474, 191] width 72 height 15
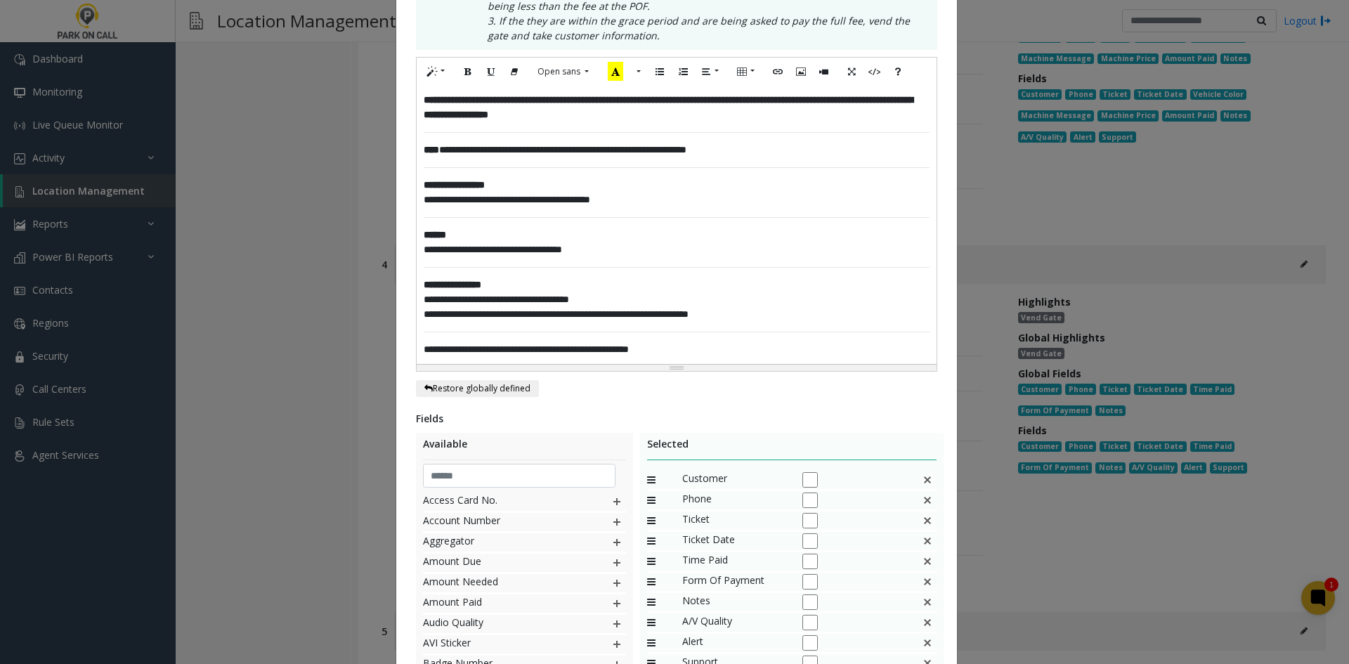
scroll to position [492, 0]
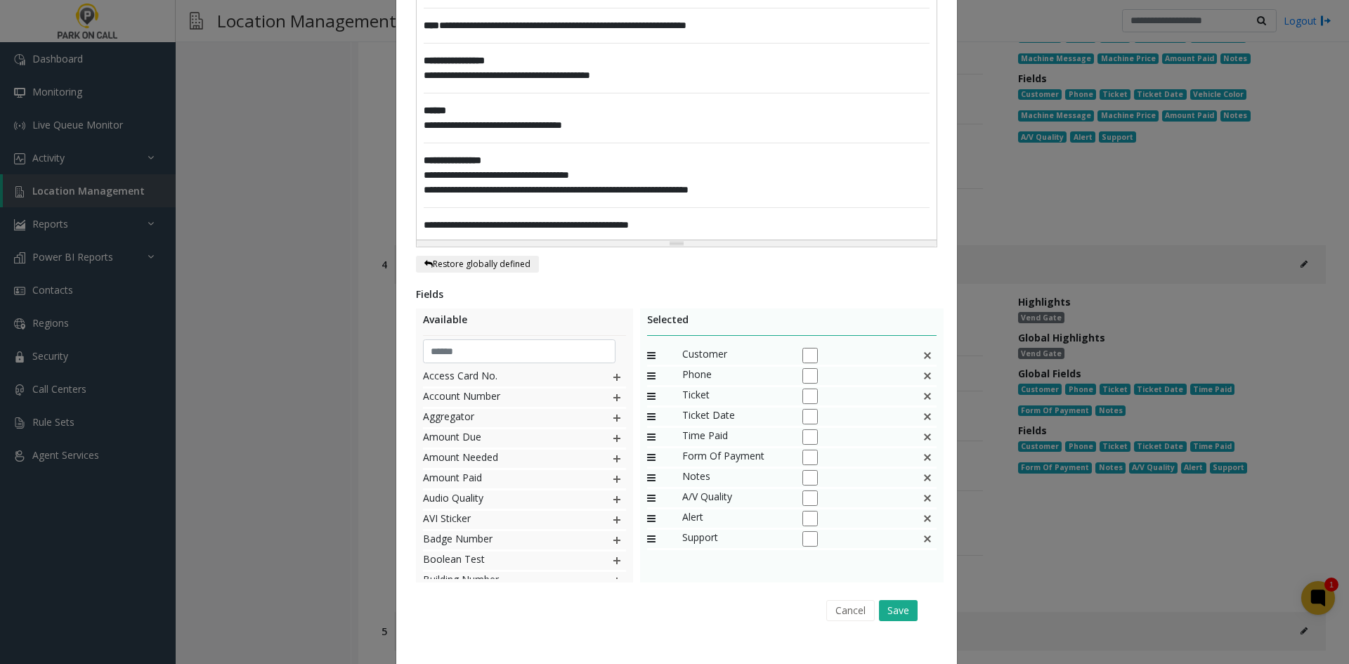
click at [922, 377] on img at bounding box center [927, 376] width 11 height 18
click at [915, 404] on div "Ticket Date" at bounding box center [792, 397] width 290 height 20
click at [922, 403] on img at bounding box center [927, 396] width 11 height 18
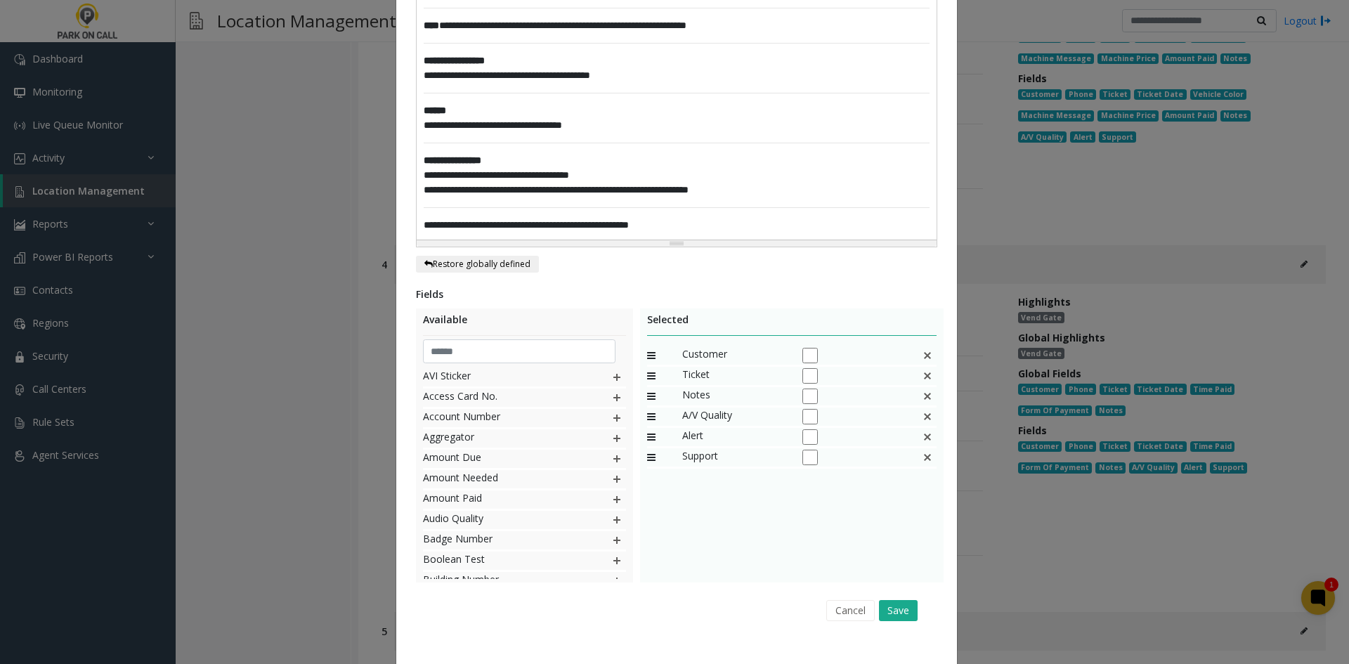
click at [922, 403] on img at bounding box center [927, 396] width 11 height 18
click at [892, 618] on button "Save" at bounding box center [898, 610] width 39 height 21
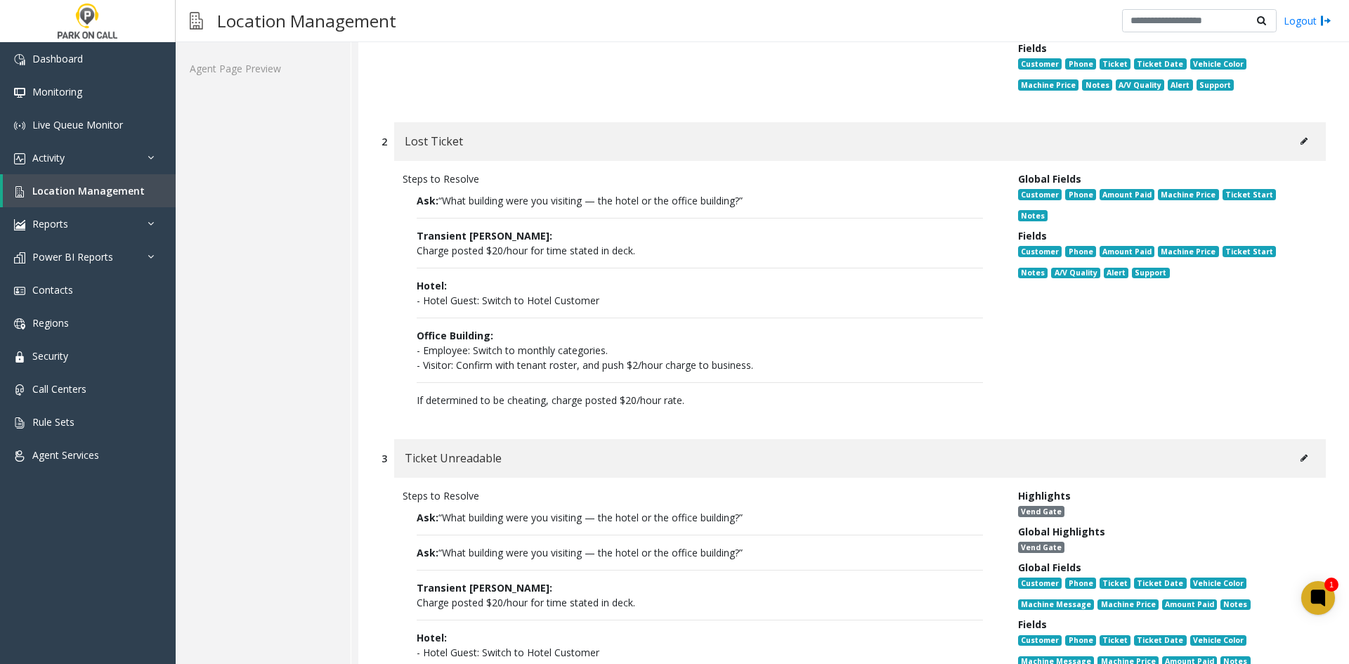
scroll to position [562, 0]
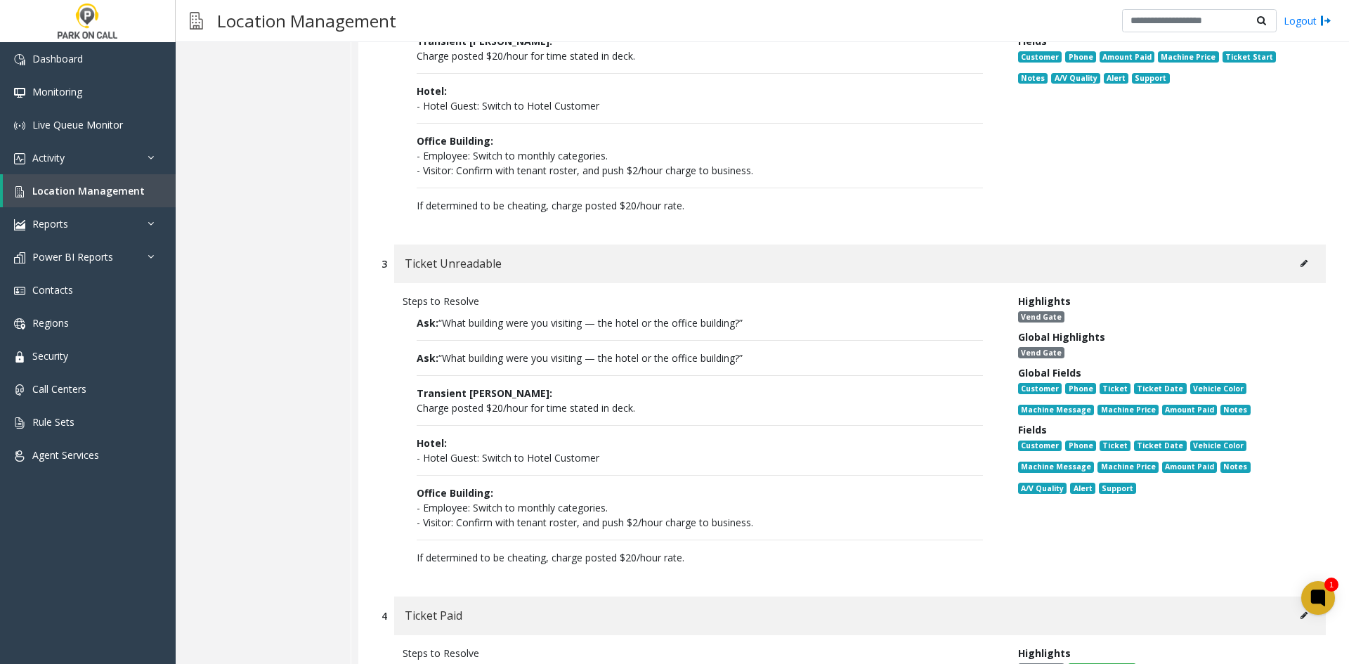
click at [1301, 263] on icon at bounding box center [1304, 263] width 7 height 8
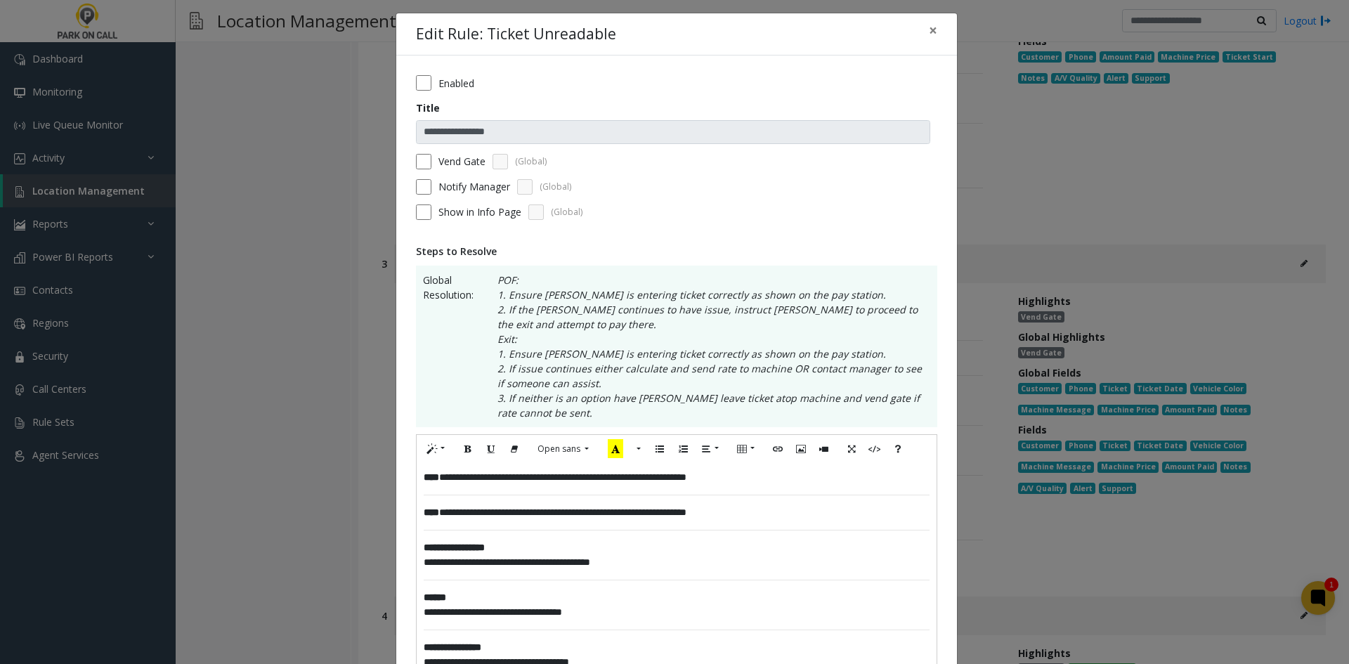
scroll to position [0, 0]
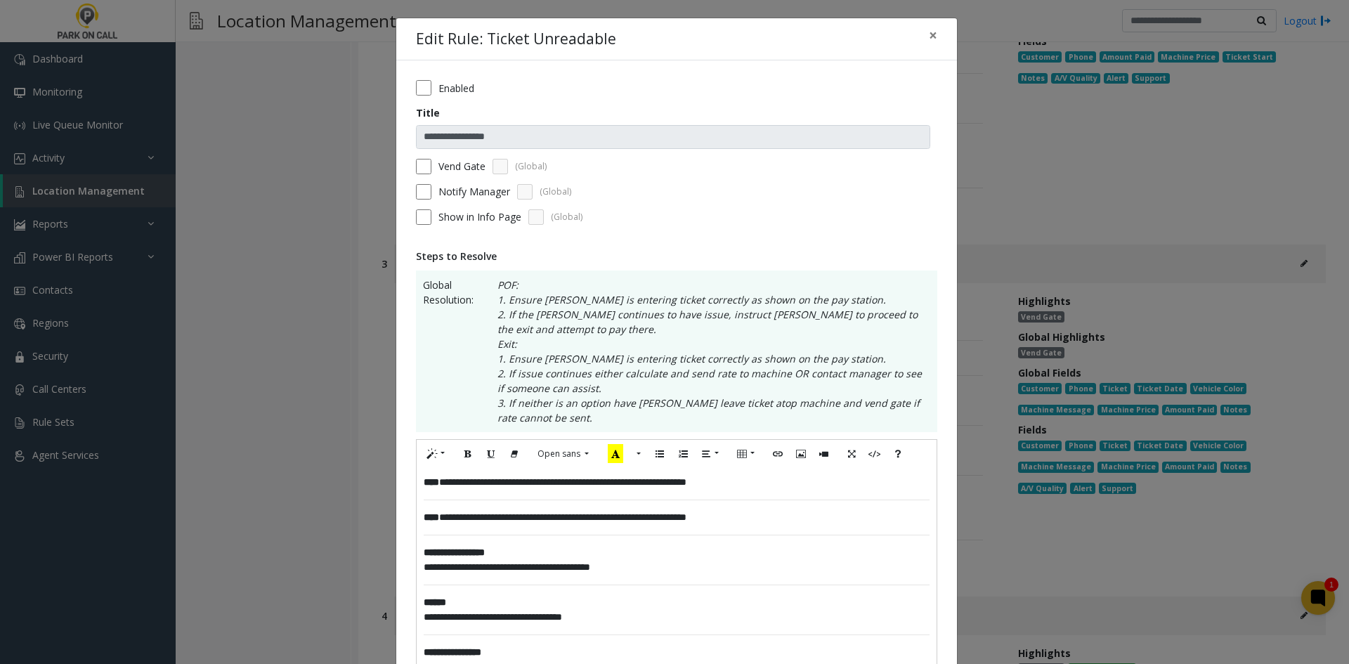
click at [443, 162] on label "Vend Gate" at bounding box center [461, 166] width 47 height 15
click at [426, 193] on div "Notify Manager (Global)" at bounding box center [676, 191] width 521 height 15
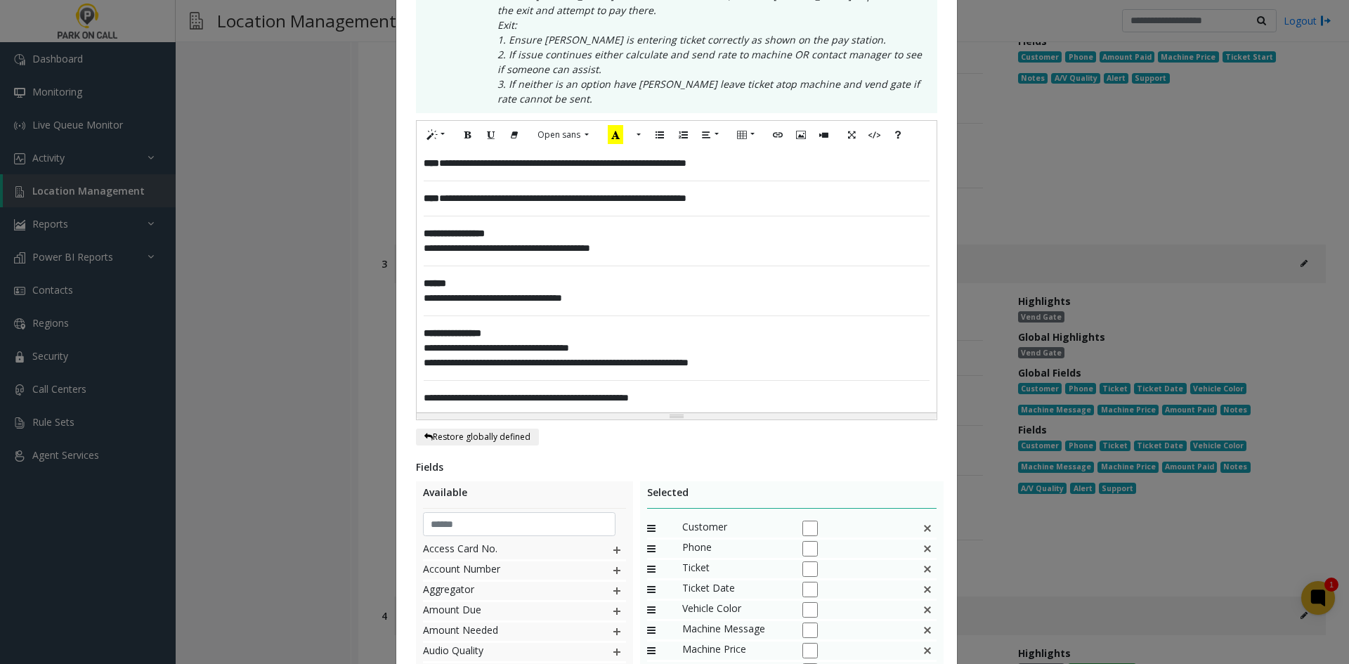
scroll to position [351, 0]
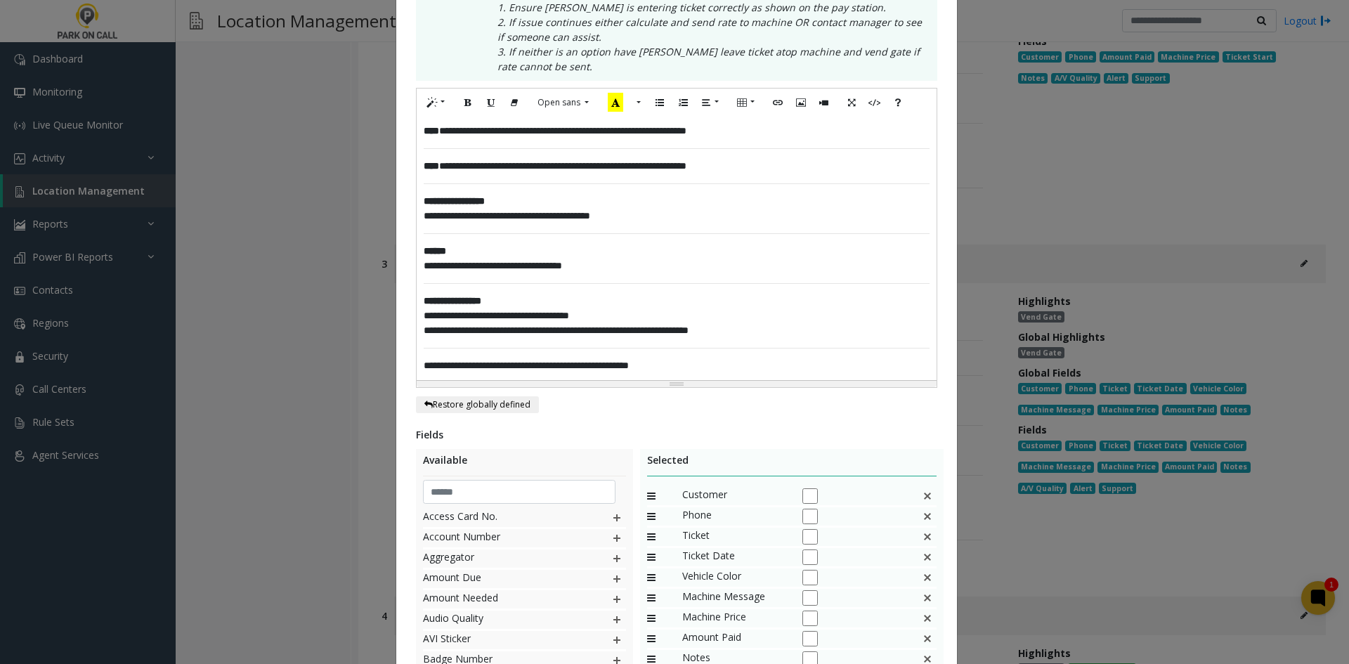
click at [922, 516] on img at bounding box center [927, 516] width 11 height 18
click at [922, 539] on img at bounding box center [927, 537] width 11 height 18
click at [913, 539] on div "Vehicle Color" at bounding box center [792, 538] width 290 height 20
click at [925, 540] on img at bounding box center [927, 537] width 11 height 18
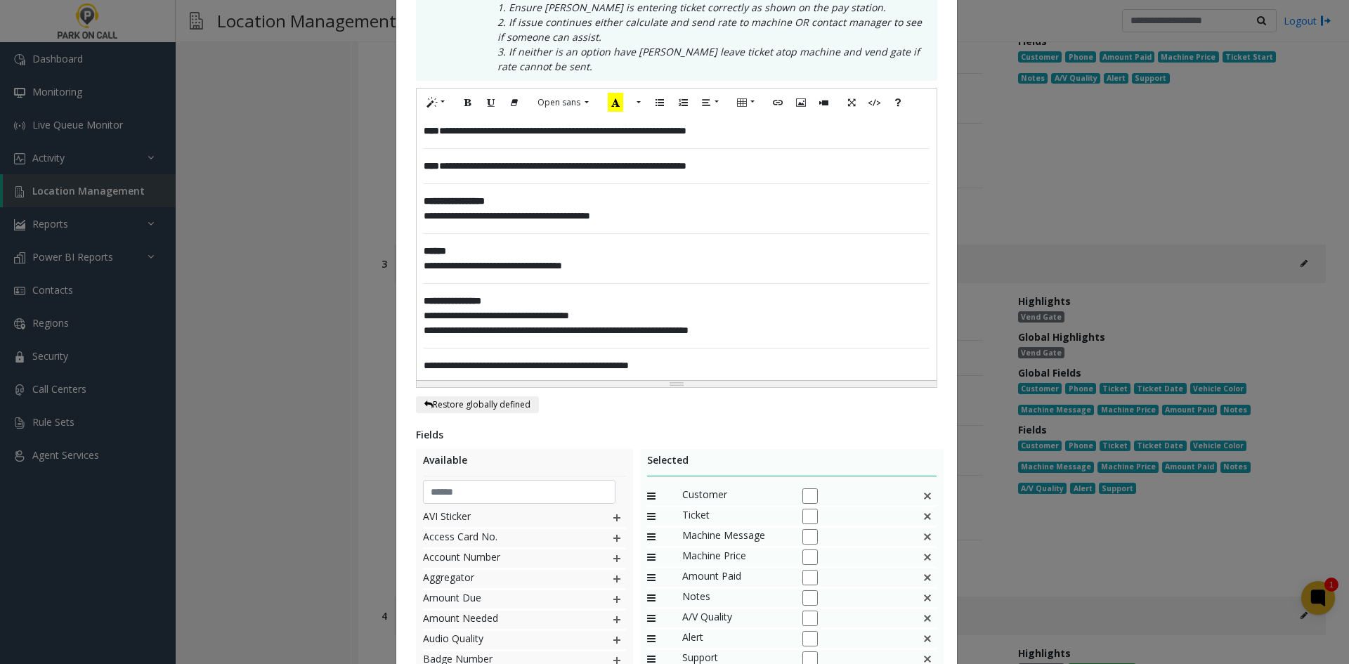
click at [925, 540] on img at bounding box center [927, 537] width 11 height 18
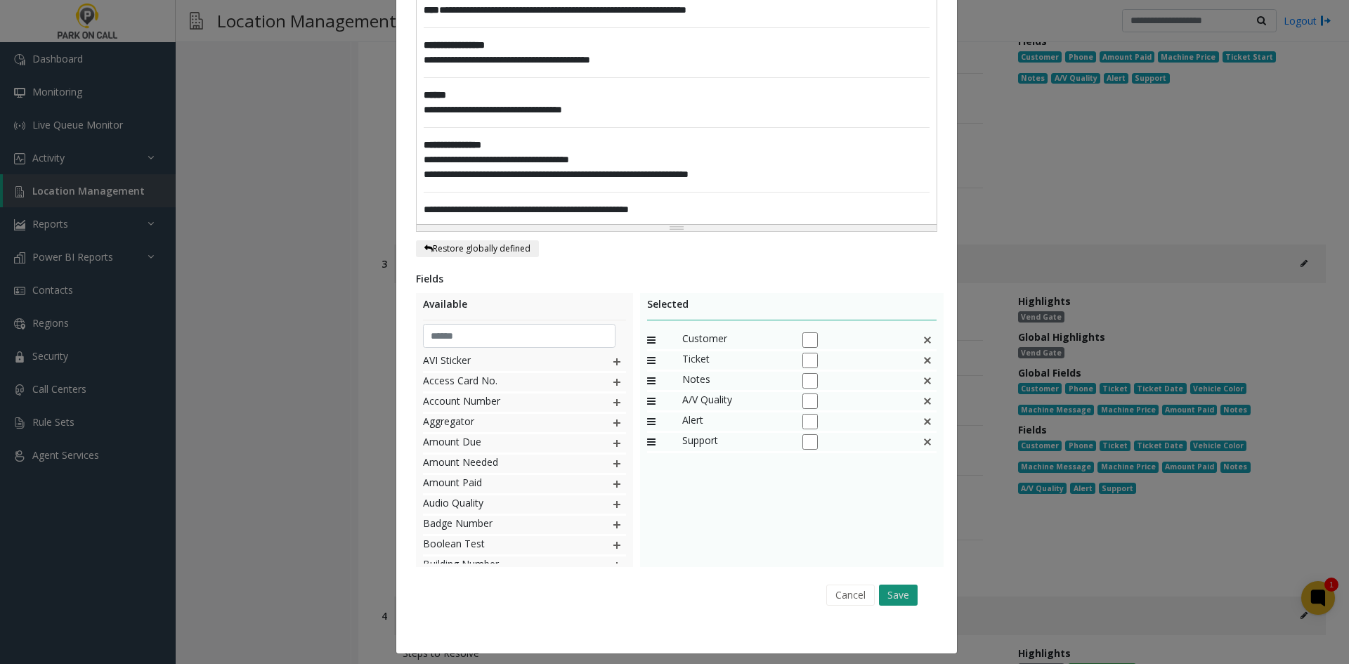
scroll to position [515, 0]
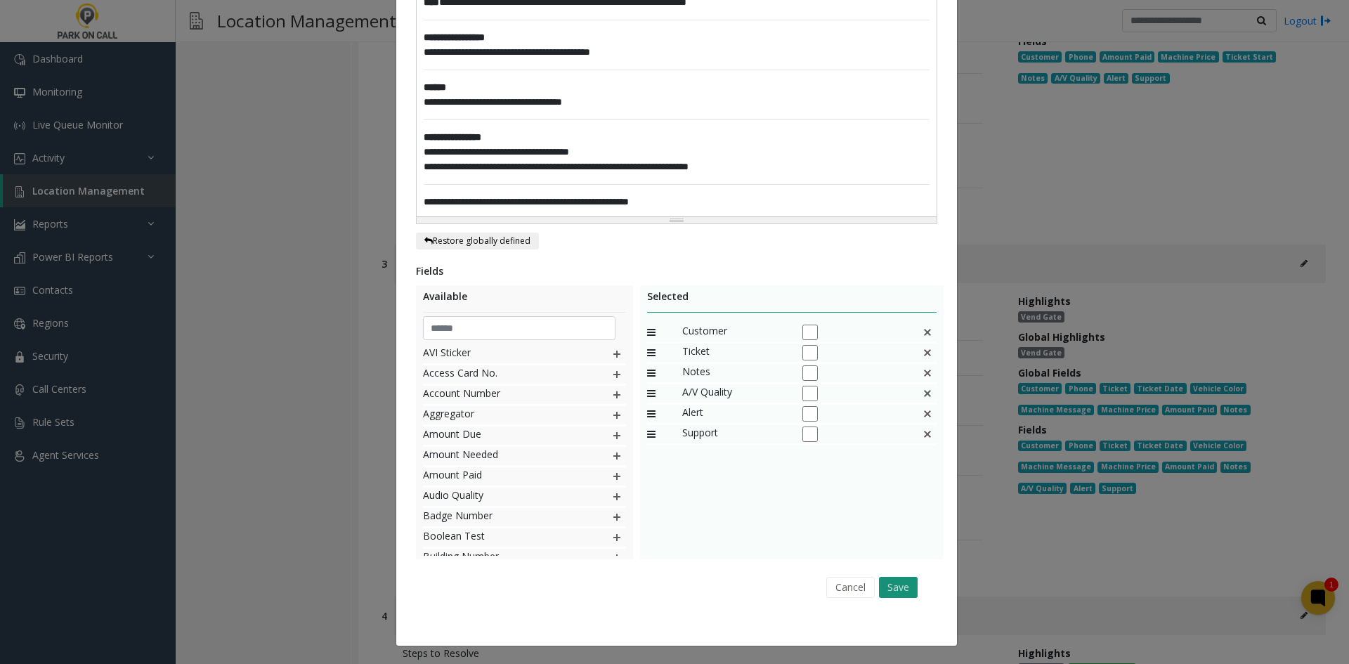
click at [904, 589] on button "Save" at bounding box center [898, 587] width 39 height 21
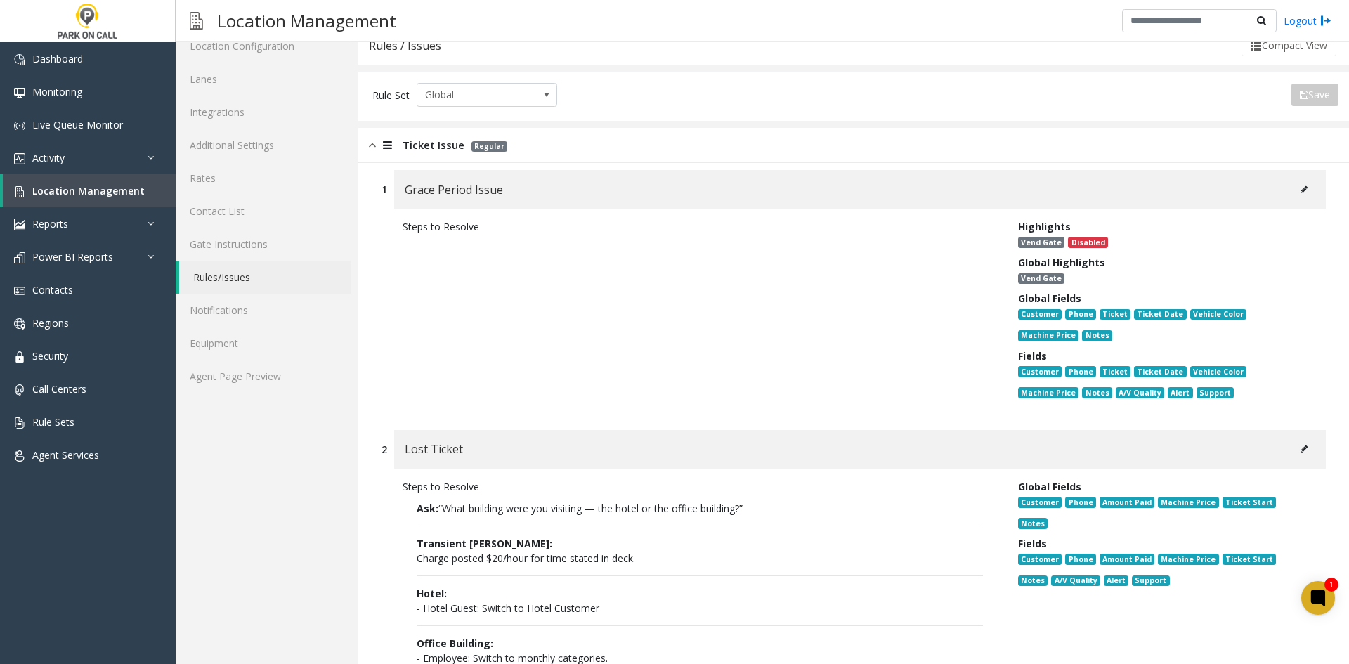
scroll to position [211, 0]
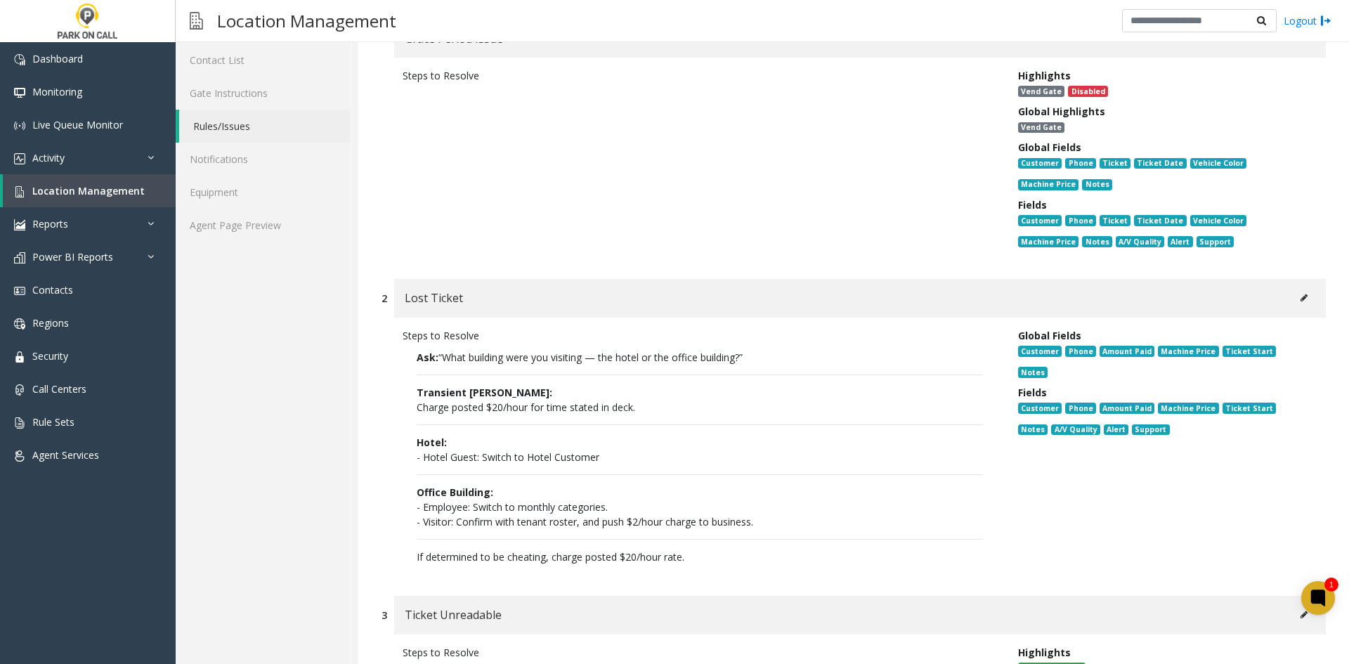
click at [1301, 294] on icon at bounding box center [1304, 298] width 7 height 8
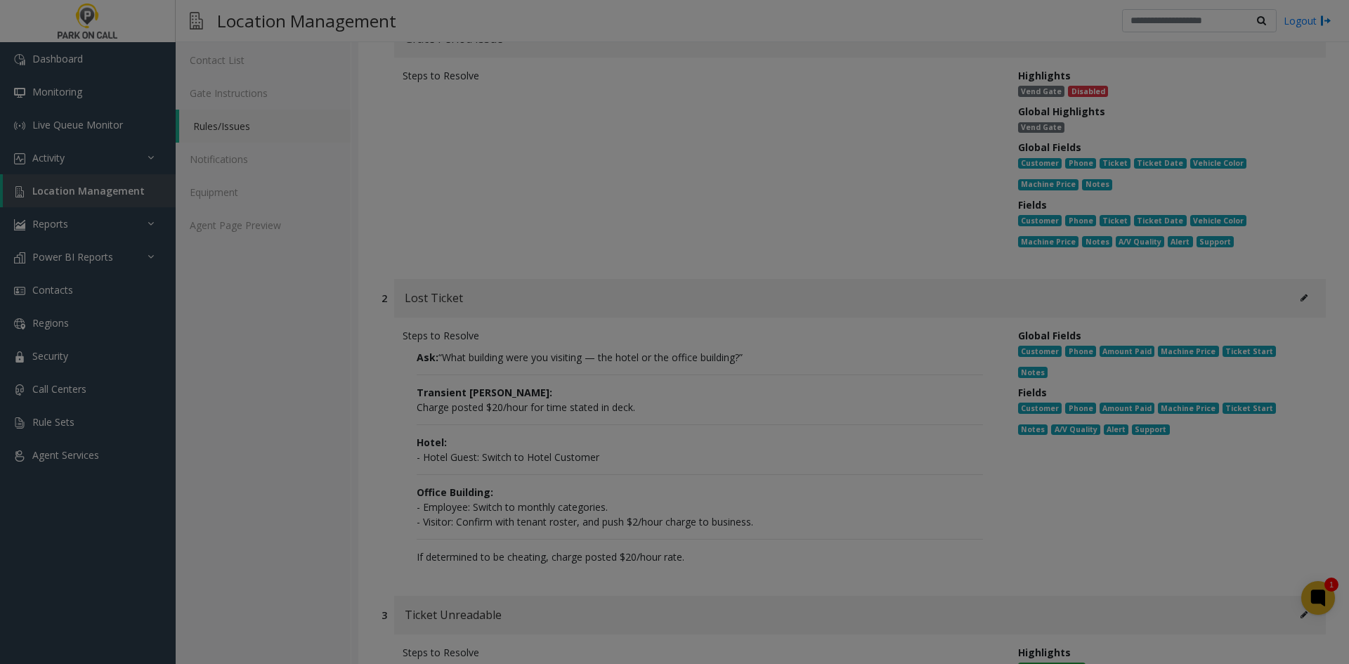
scroll to position [0, 0]
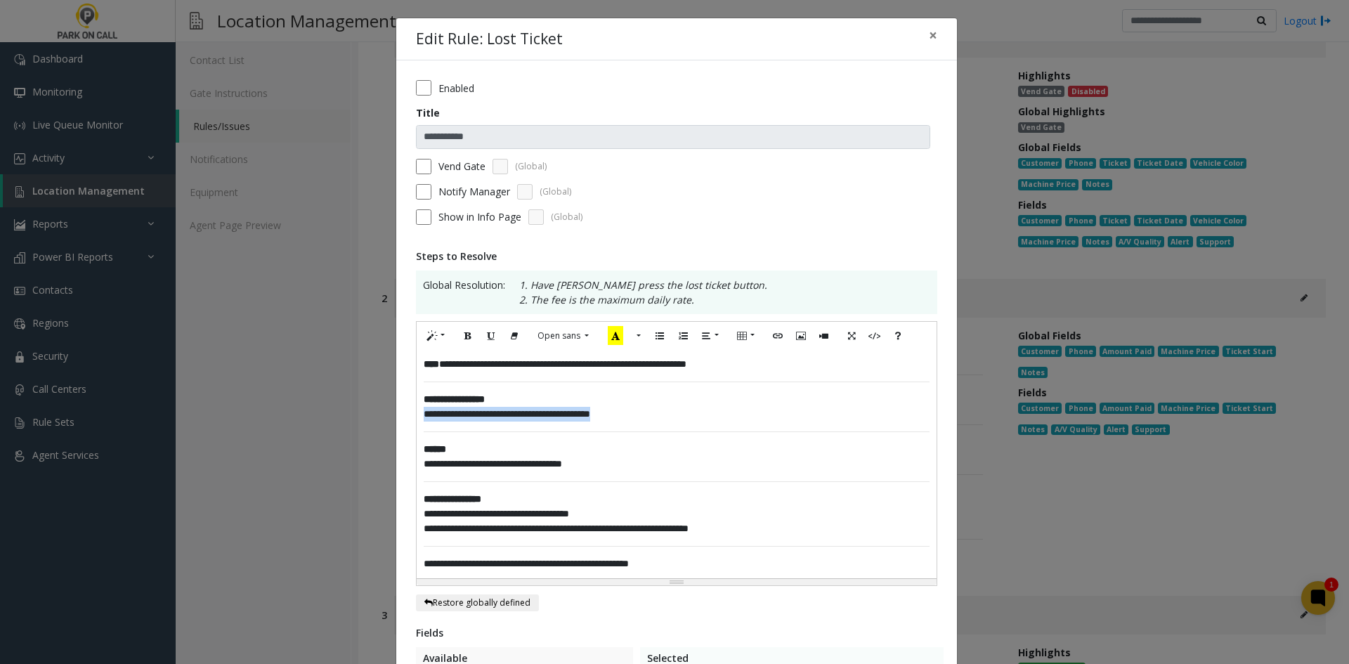
drag, startPoint x: 659, startPoint y: 417, endPoint x: 408, endPoint y: 419, distance: 251.5
click at [408, 419] on div "**********" at bounding box center [676, 533] width 561 height 947
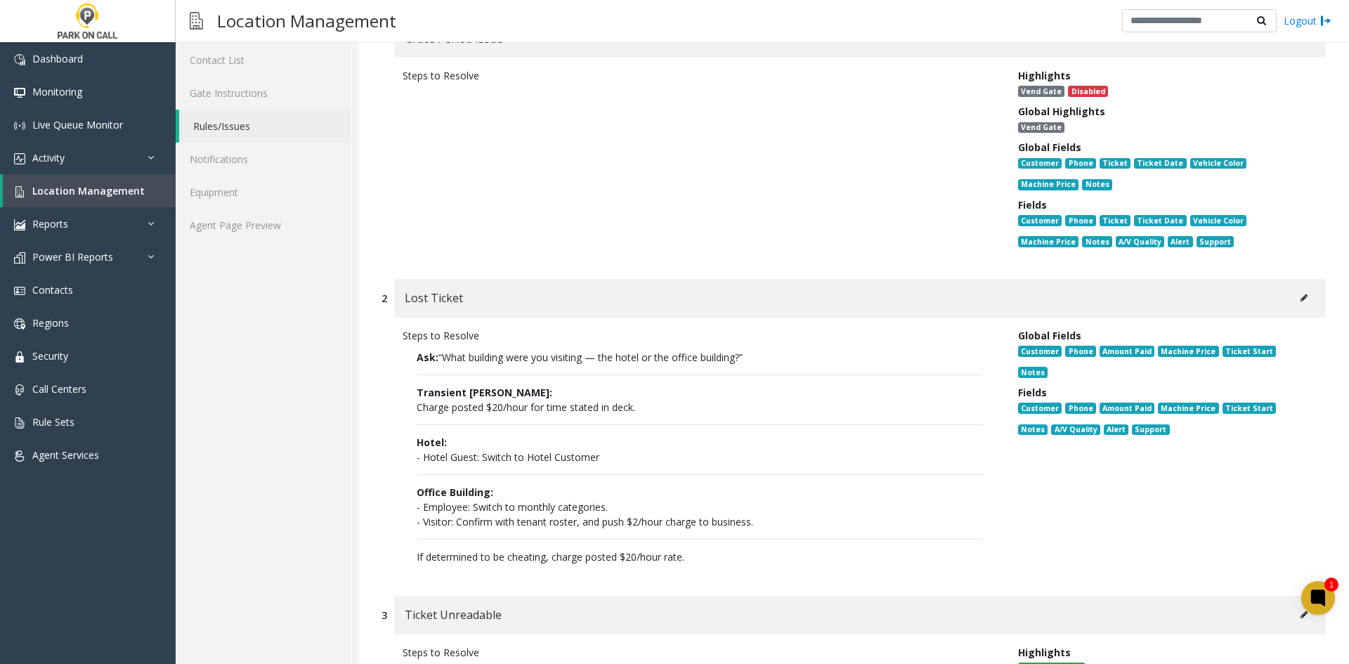
click at [1275, 299] on div "Lost Ticket" at bounding box center [860, 298] width 932 height 39
click at [1293, 301] on button at bounding box center [1304, 297] width 22 height 21
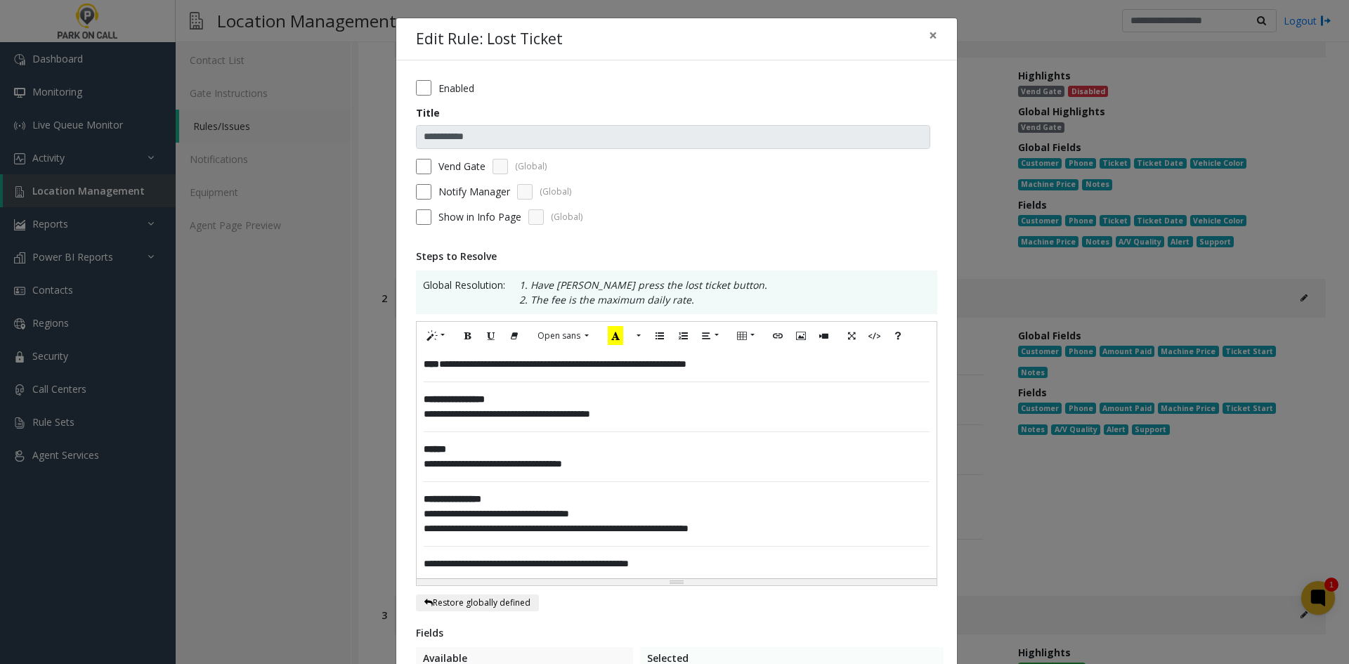
click at [653, 401] on div "**********" at bounding box center [677, 399] width 506 height 15
click at [674, 409] on div "**********" at bounding box center [677, 414] width 506 height 15
click at [545, 401] on div "**********" at bounding box center [677, 399] width 506 height 15
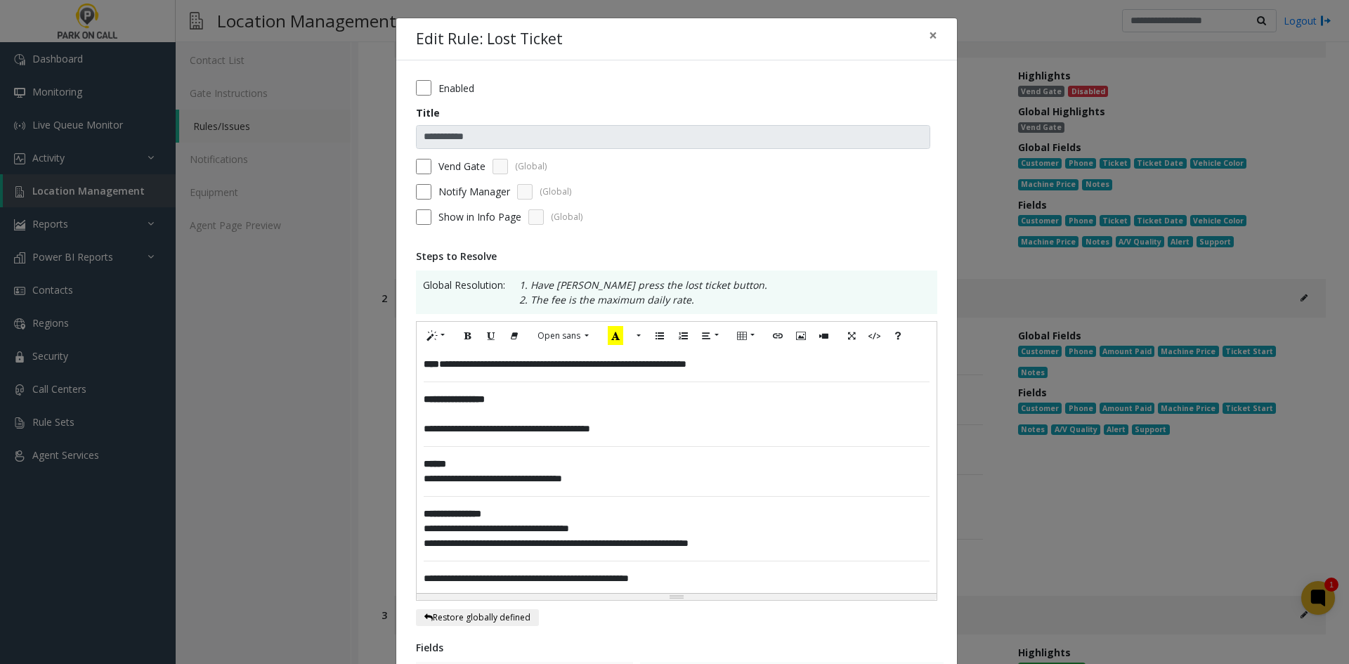
drag, startPoint x: 752, startPoint y: 444, endPoint x: 743, endPoint y: 437, distance: 12.1
click at [752, 444] on div "**********" at bounding box center [677, 471] width 520 height 243
click at [535, 417] on div at bounding box center [677, 414] width 506 height 15
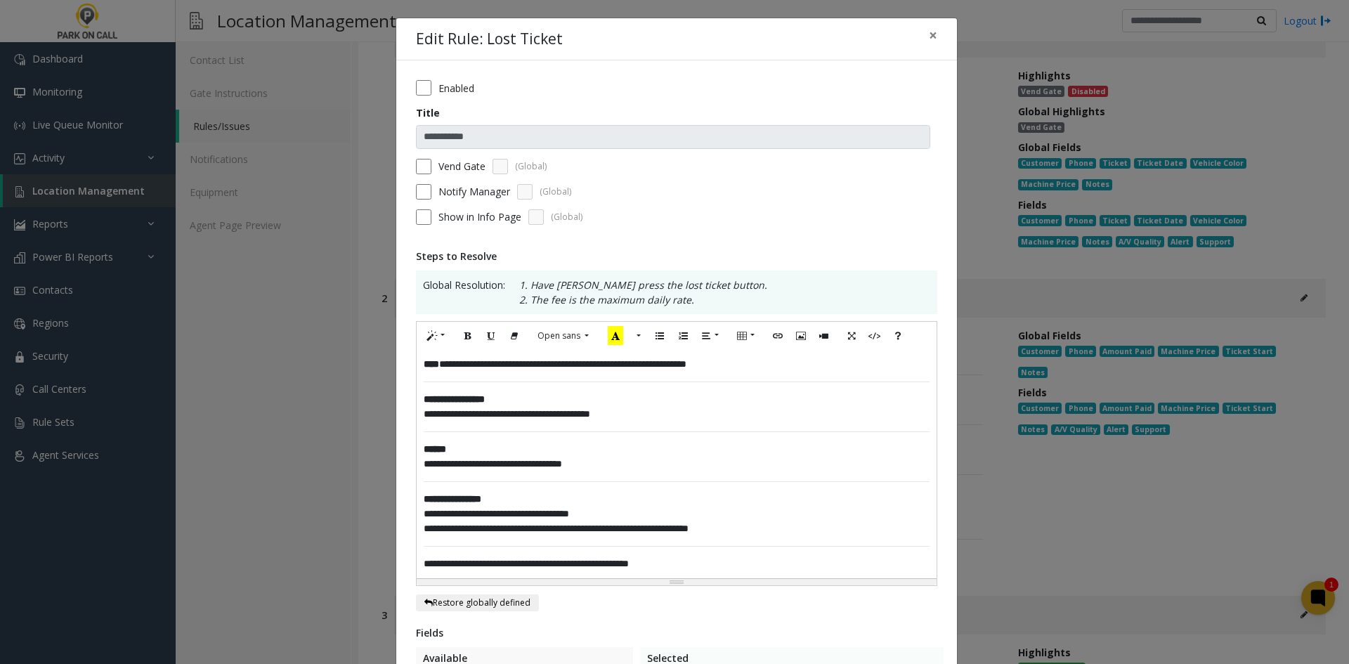
click at [667, 417] on div "**********" at bounding box center [677, 414] width 506 height 15
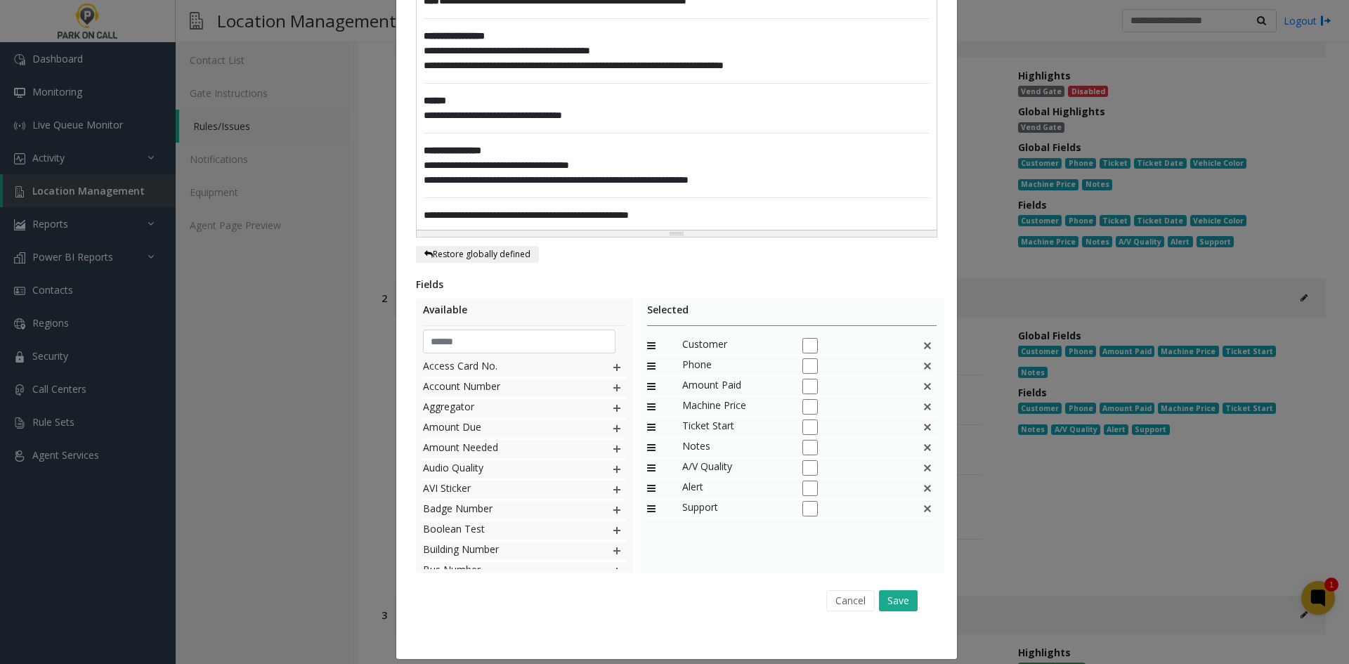
scroll to position [377, 0]
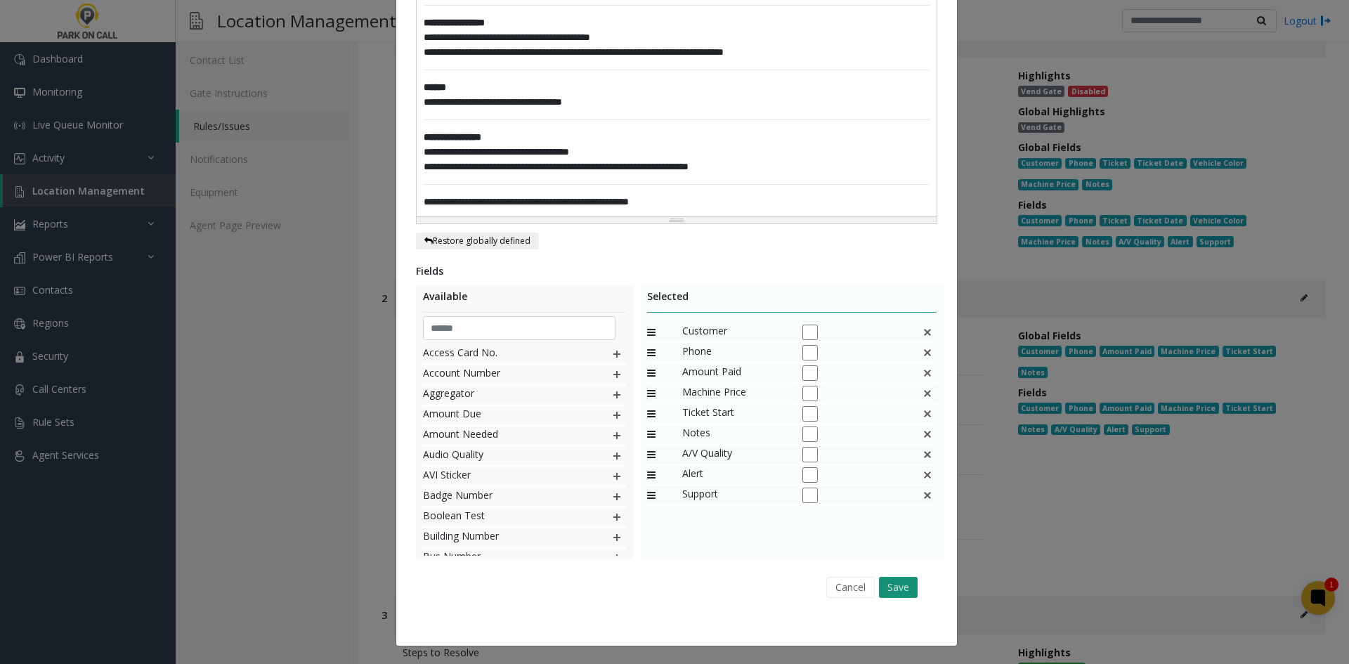
click at [879, 588] on button "Save" at bounding box center [898, 587] width 39 height 21
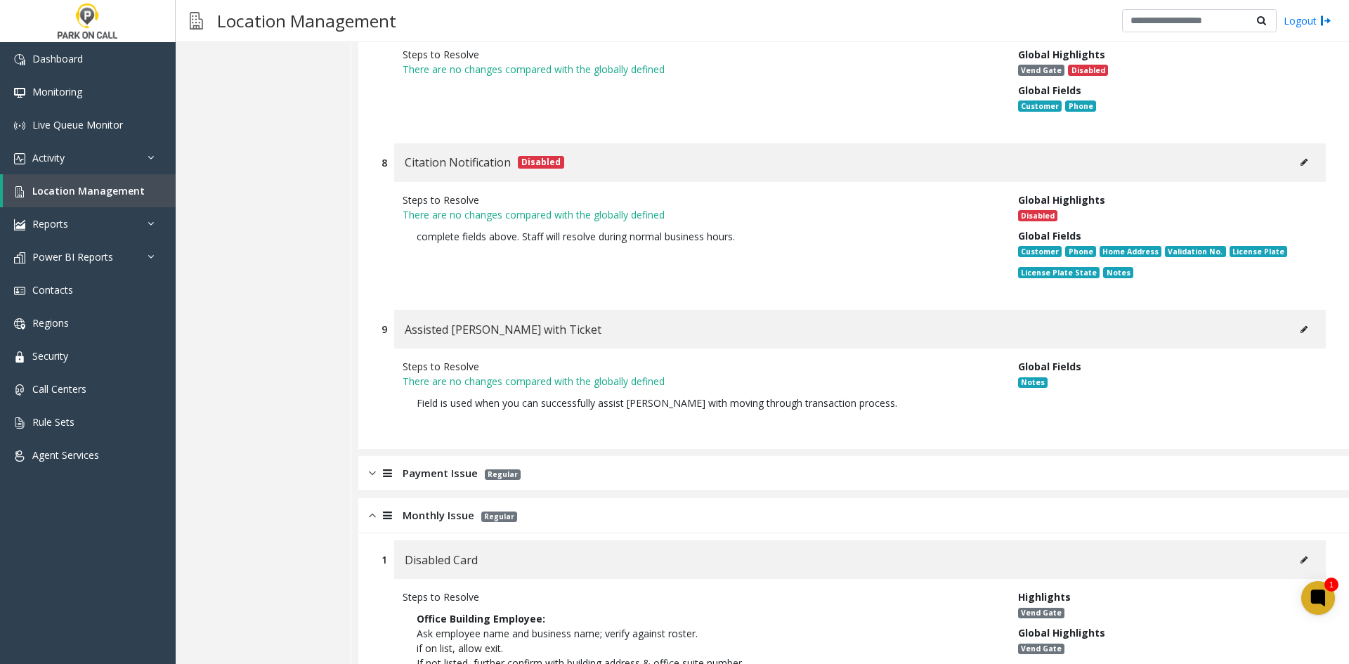
scroll to position [2038, 0]
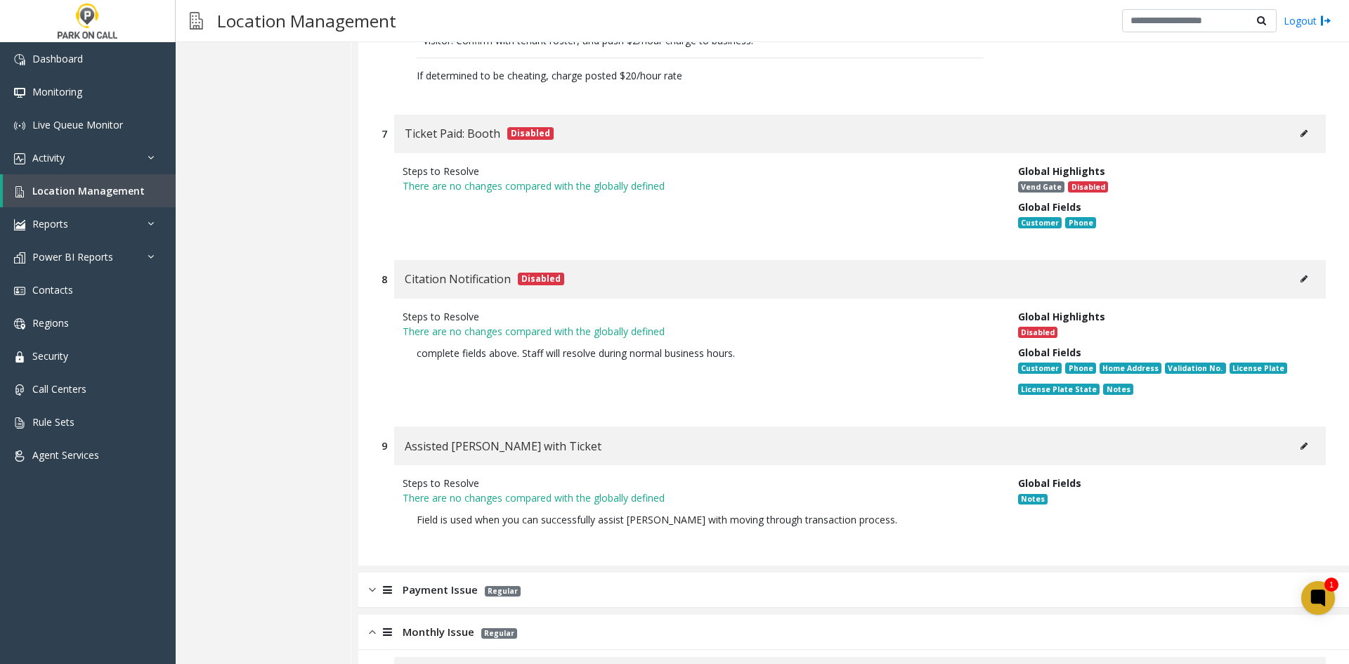
click at [526, 584] on div "Payment Issue Regular" at bounding box center [853, 590] width 991 height 35
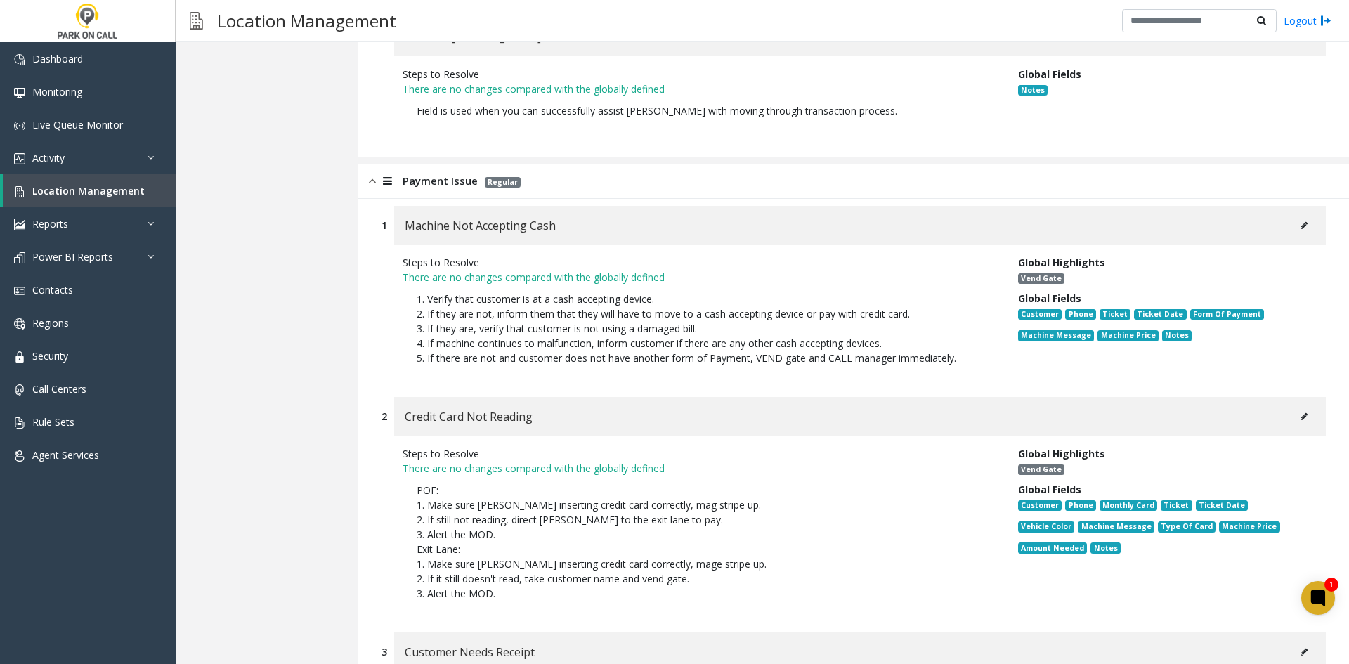
scroll to position [2459, 0]
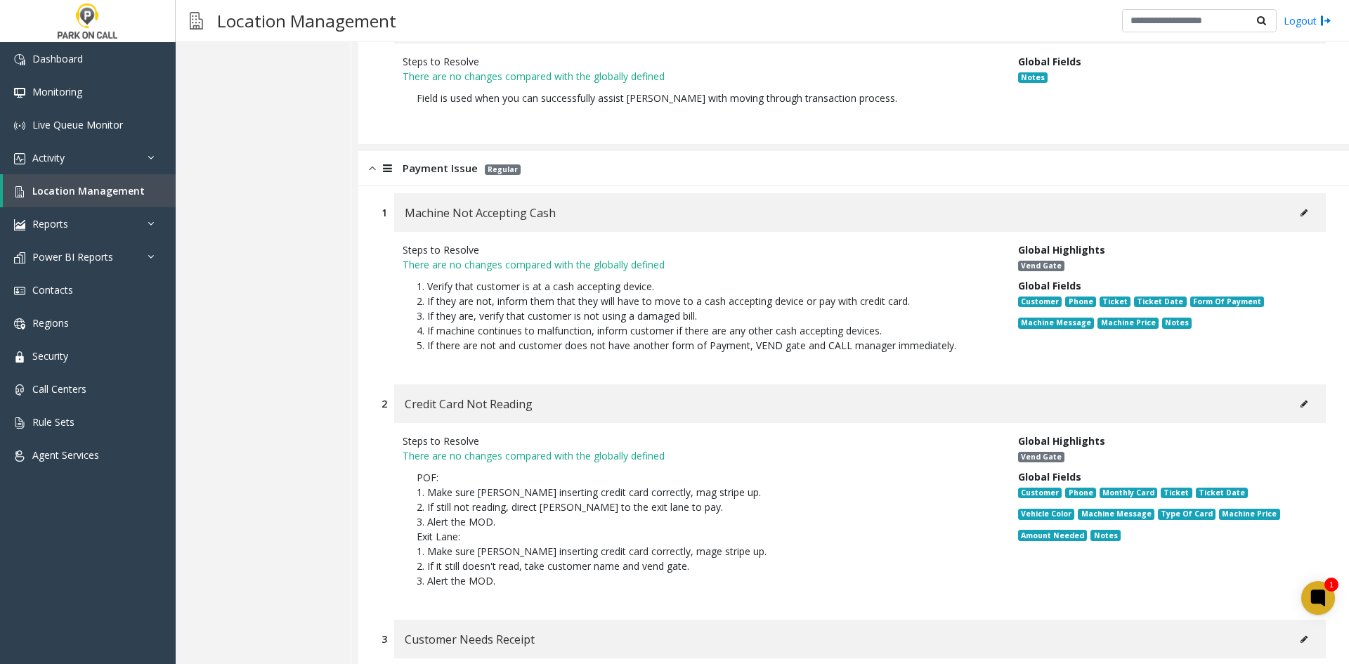
click at [1304, 212] on button at bounding box center [1304, 212] width 22 height 21
type input "**********"
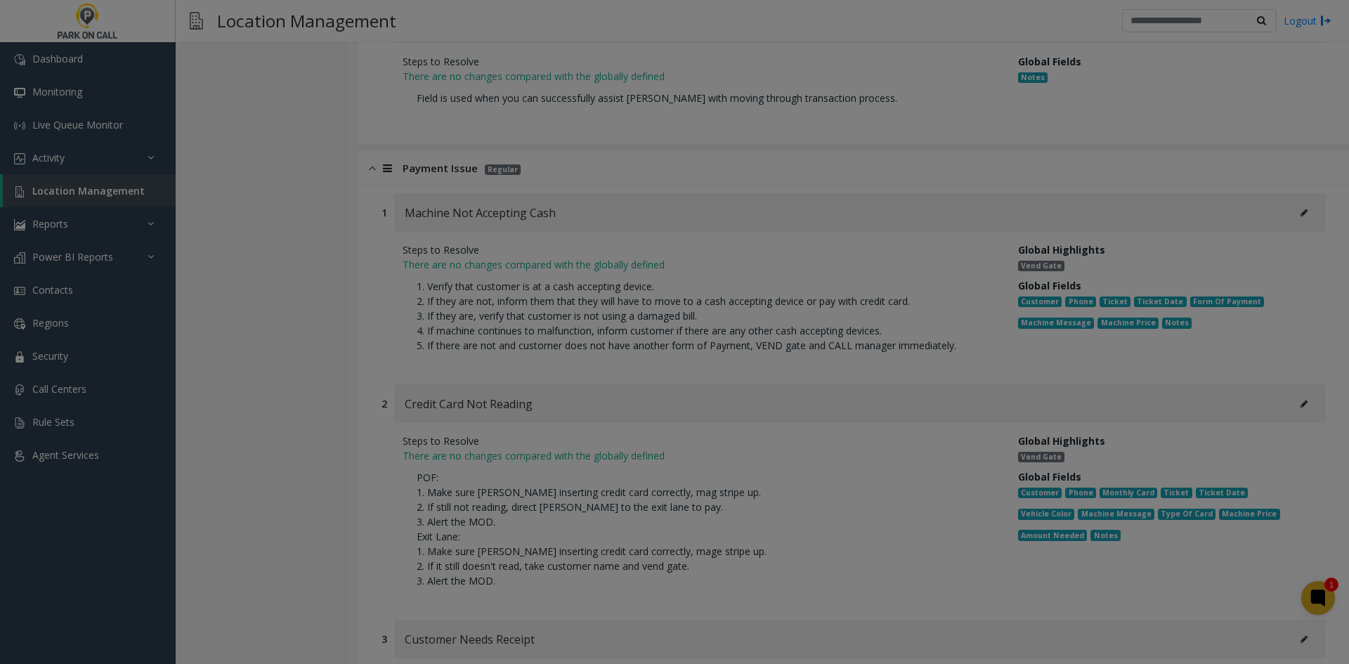
scroll to position [0, 0]
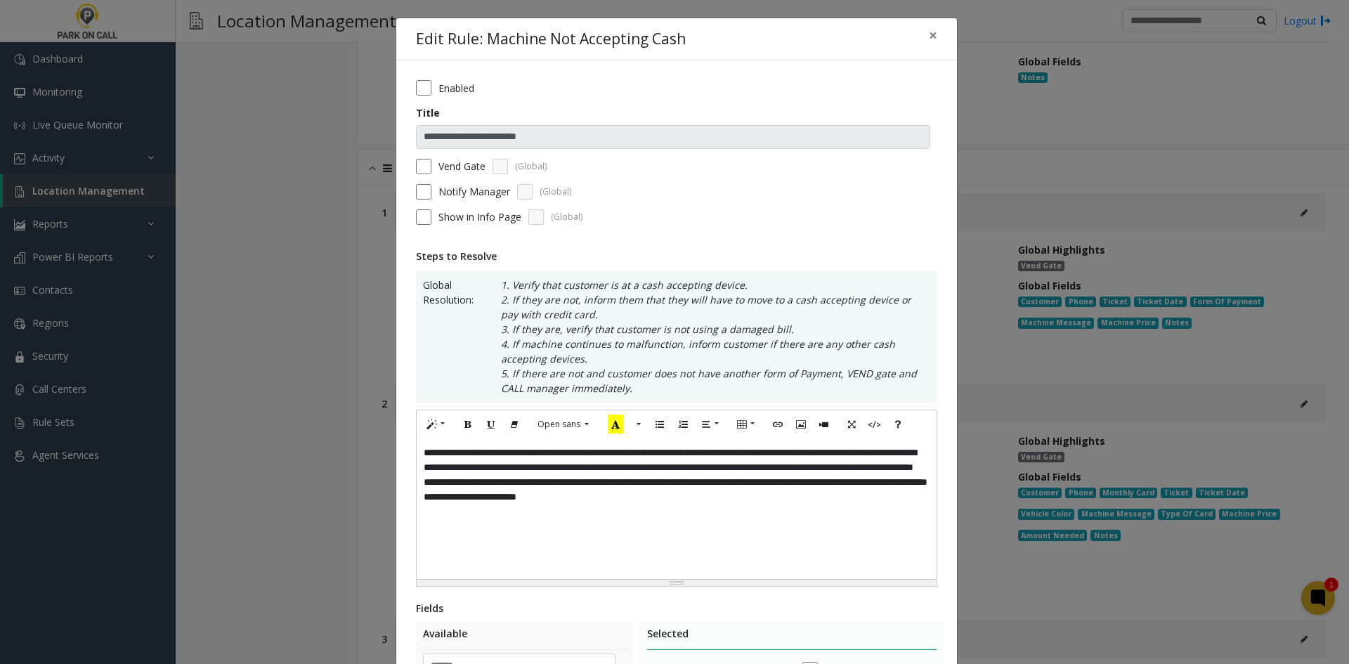
click at [441, 94] on label "Enabled" at bounding box center [456, 88] width 36 height 15
click at [443, 79] on div "**********" at bounding box center [676, 521] width 561 height 923
click at [441, 82] on label "Enabled" at bounding box center [456, 88] width 36 height 15
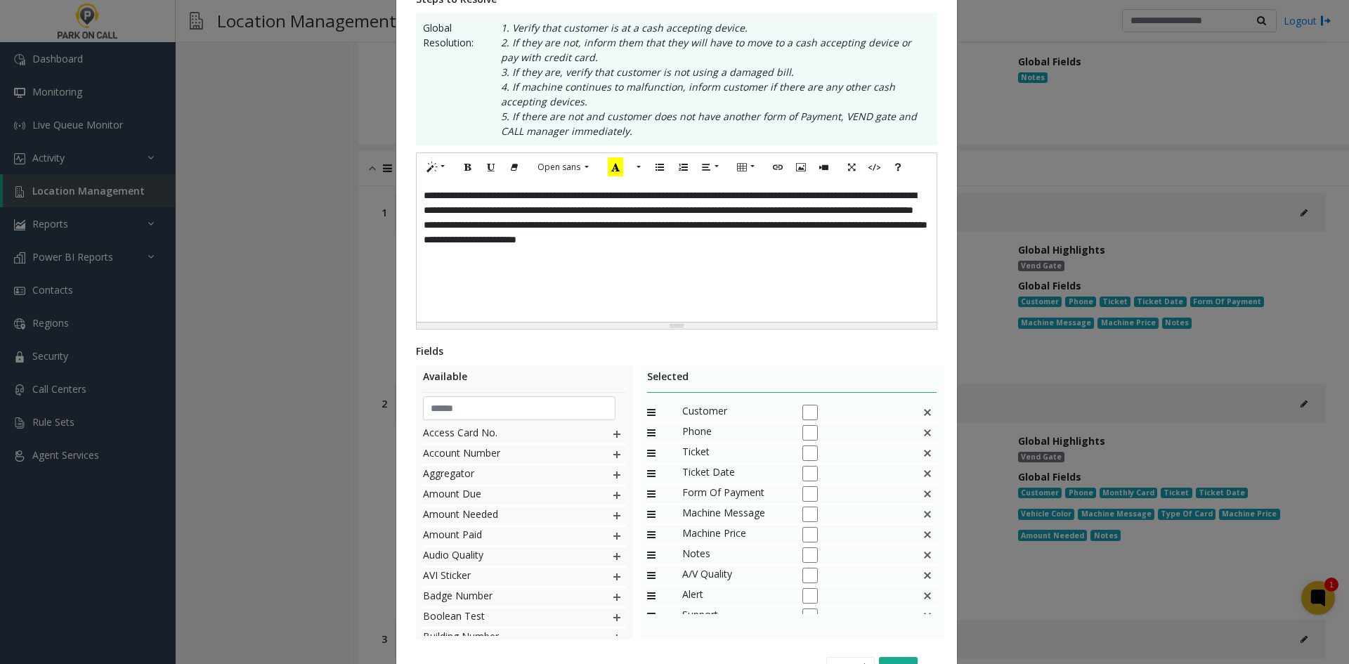
scroll to position [337, 0]
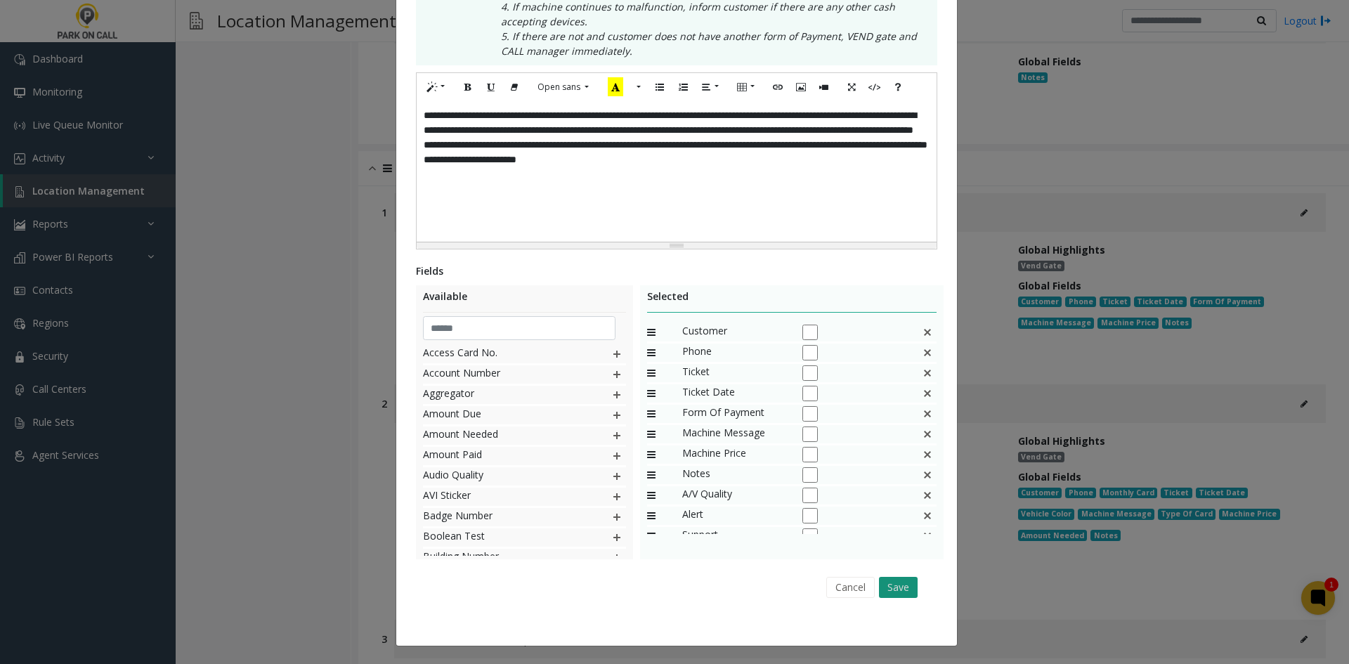
click at [887, 584] on button "Save" at bounding box center [898, 587] width 39 height 21
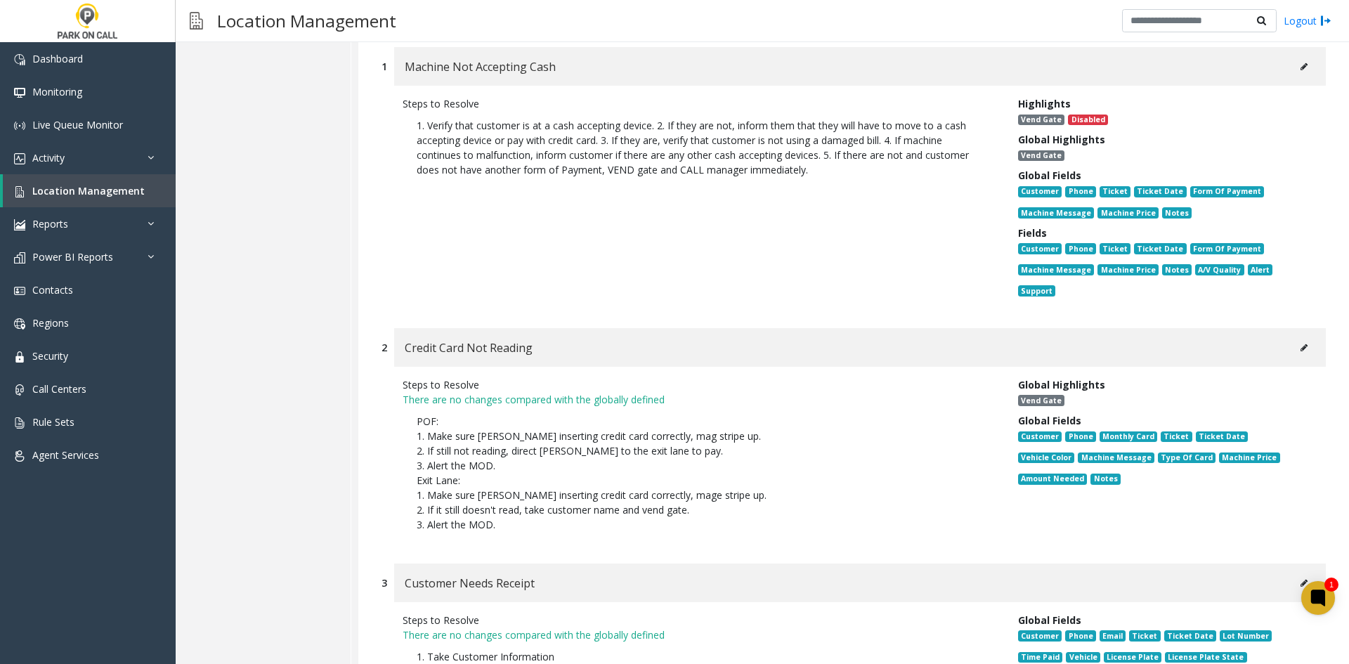
scroll to position [2600, 0]
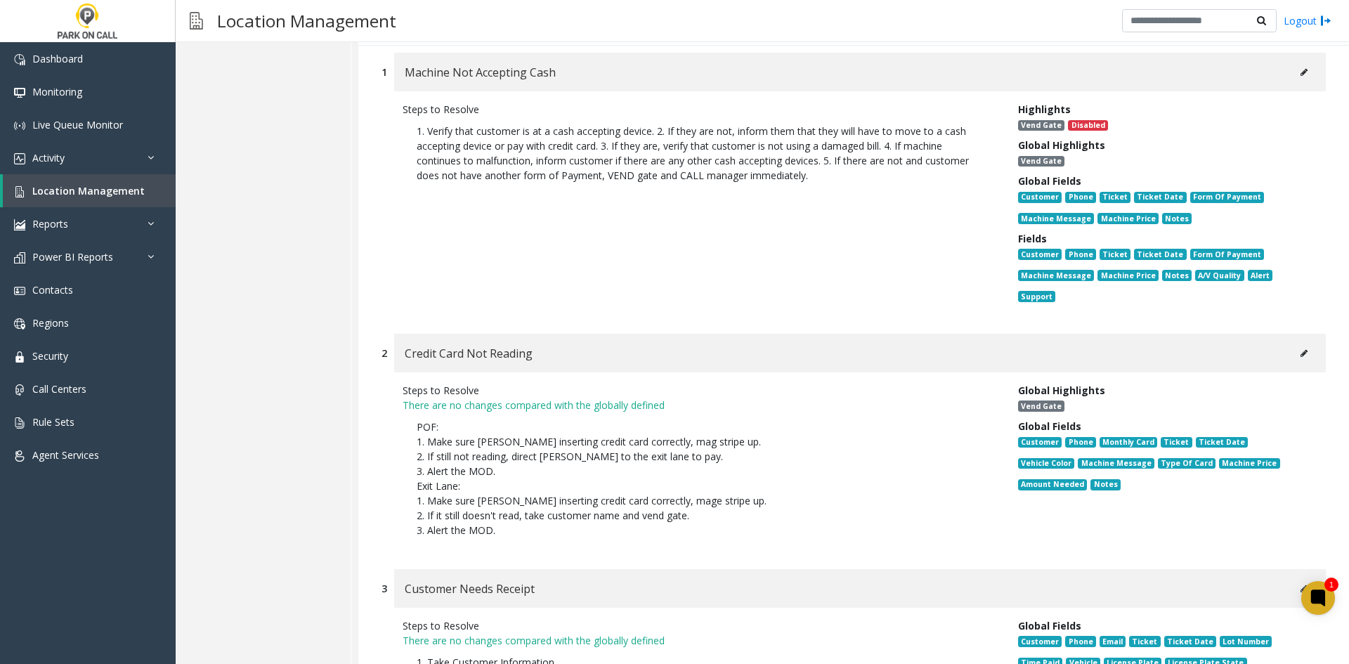
click at [1298, 348] on button at bounding box center [1304, 353] width 22 height 21
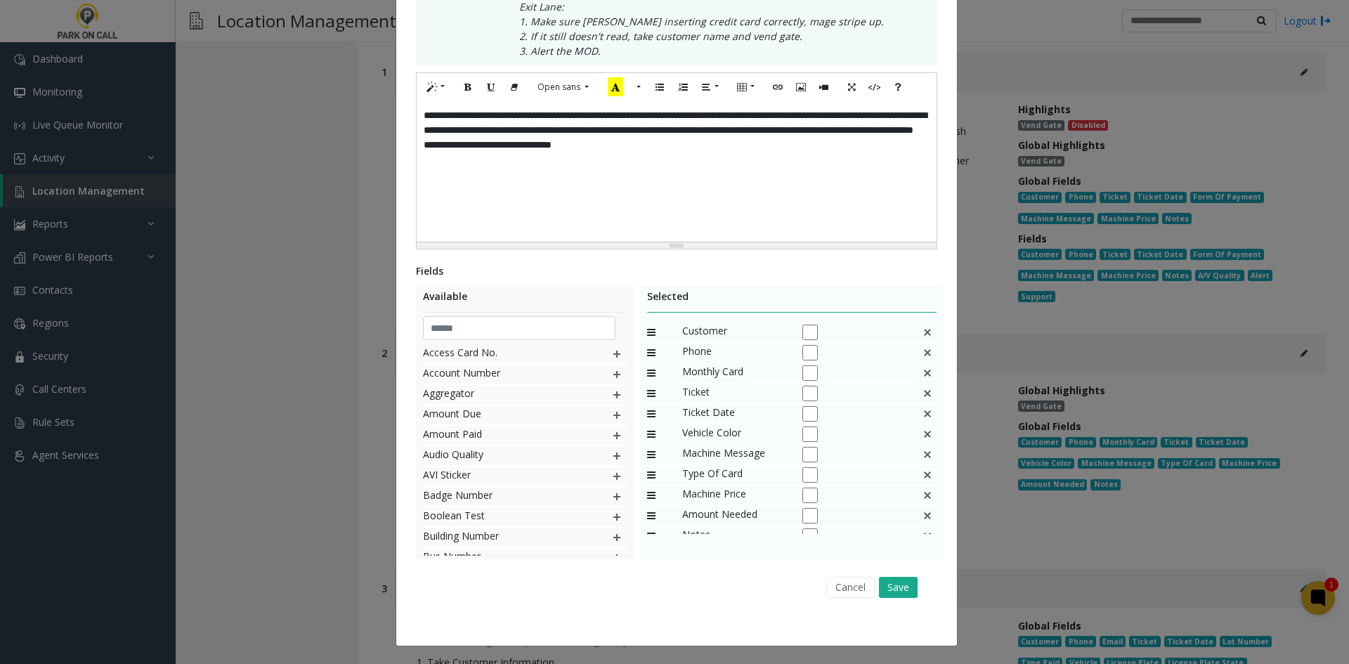
scroll to position [0, 0]
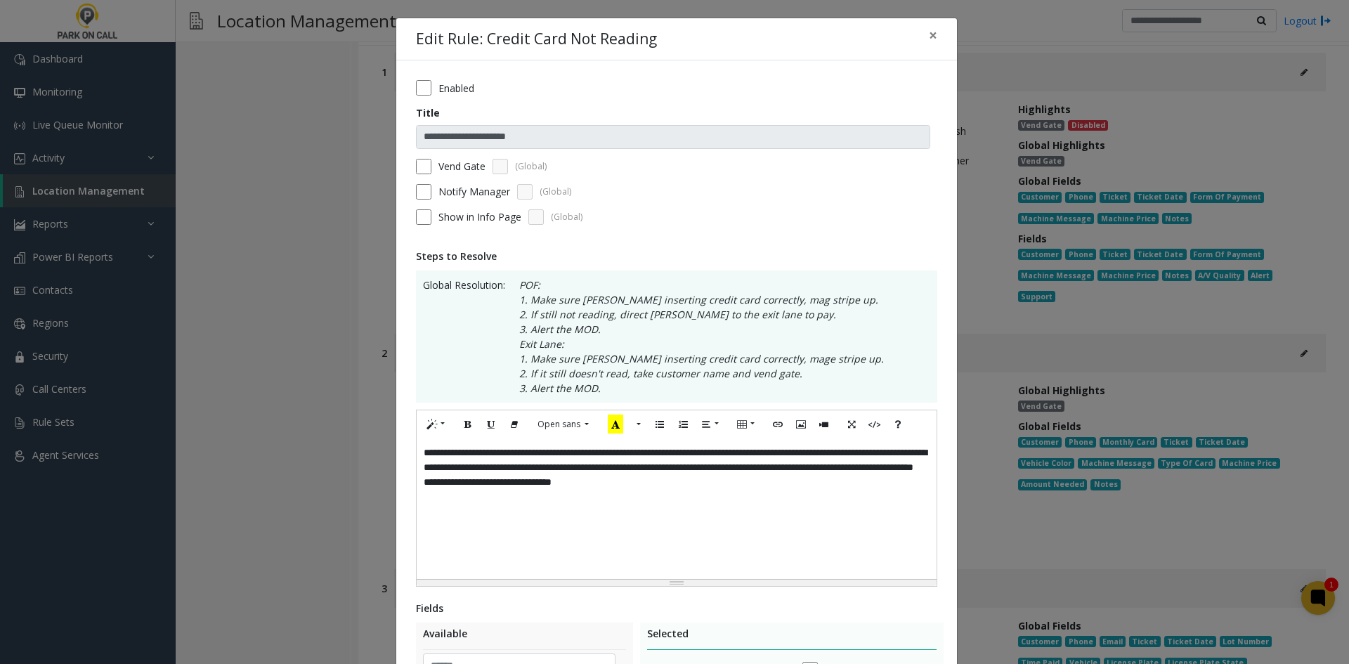
click at [802, 519] on div "**********" at bounding box center [677, 508] width 520 height 141
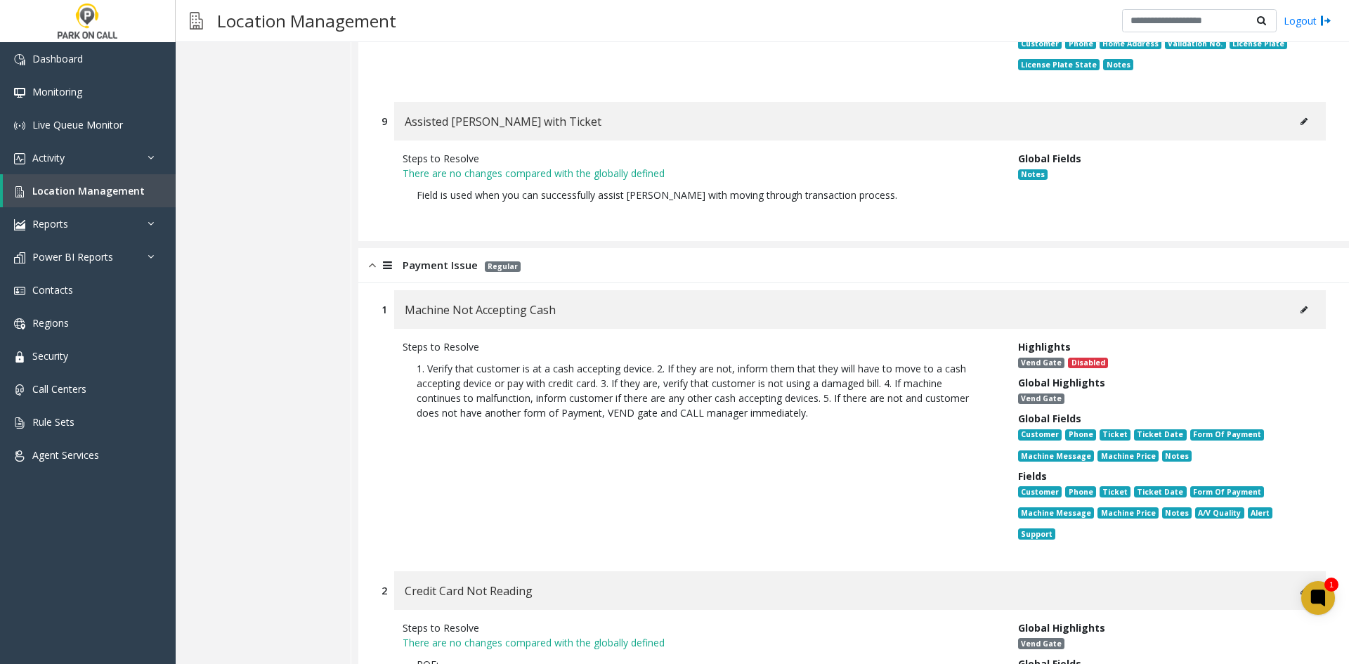
scroll to position [2389, 0]
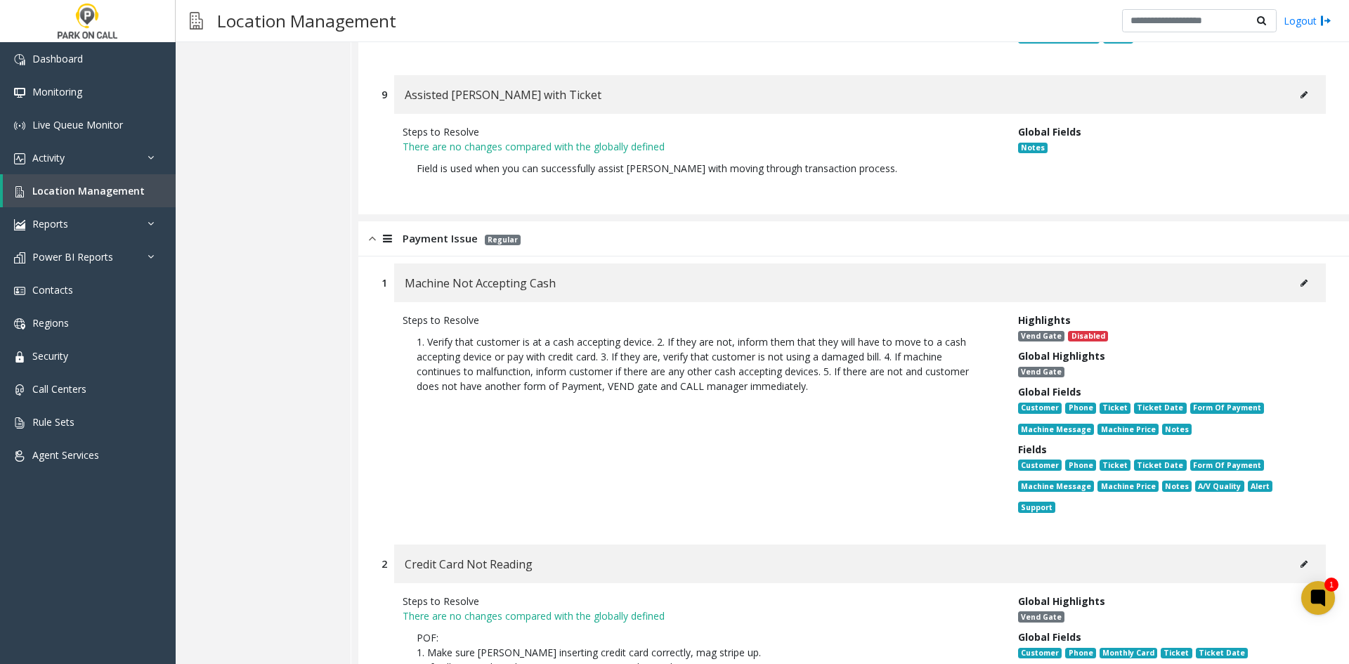
click at [1284, 296] on div "Machine Not Accepting Cash" at bounding box center [860, 282] width 932 height 39
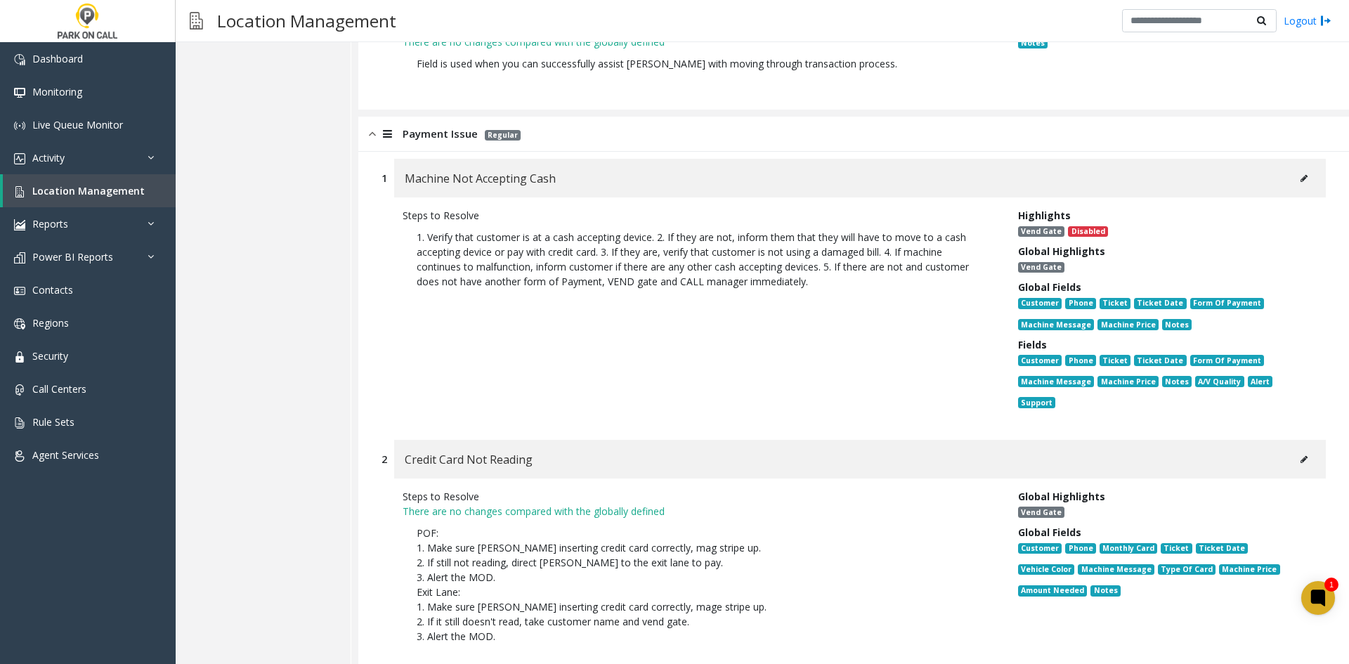
scroll to position [2600, 0]
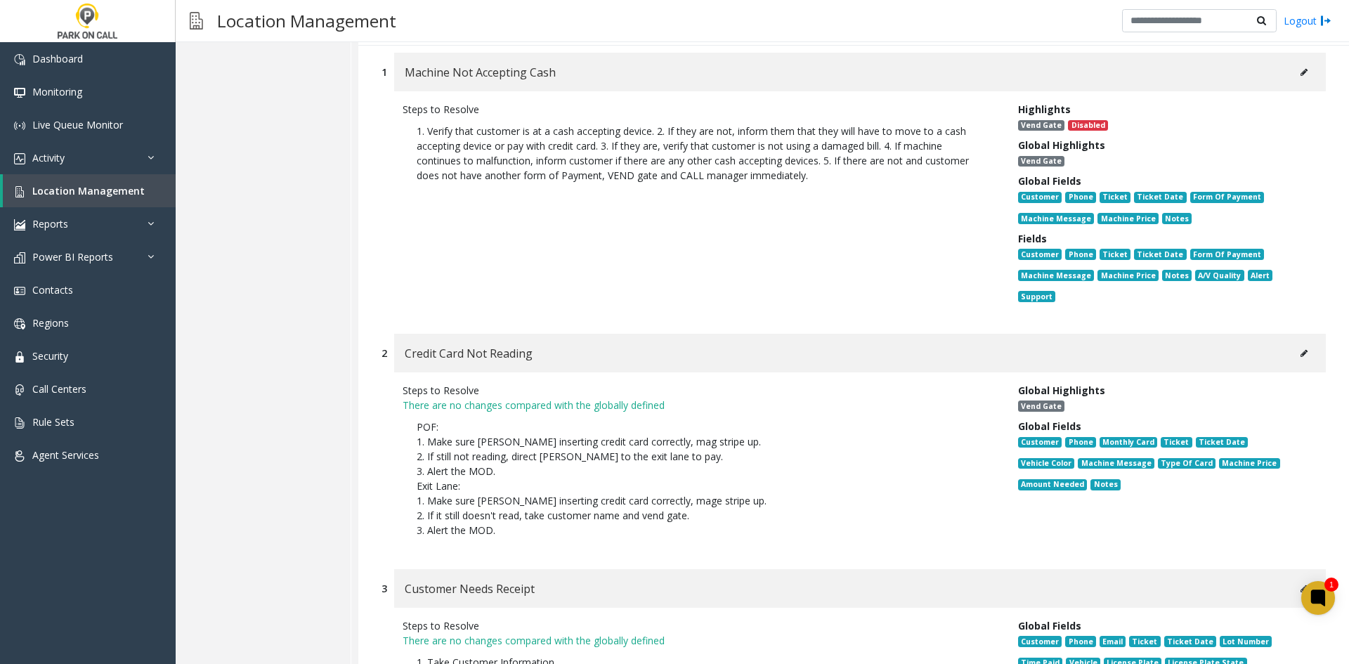
click at [1301, 354] on icon at bounding box center [1304, 353] width 7 height 8
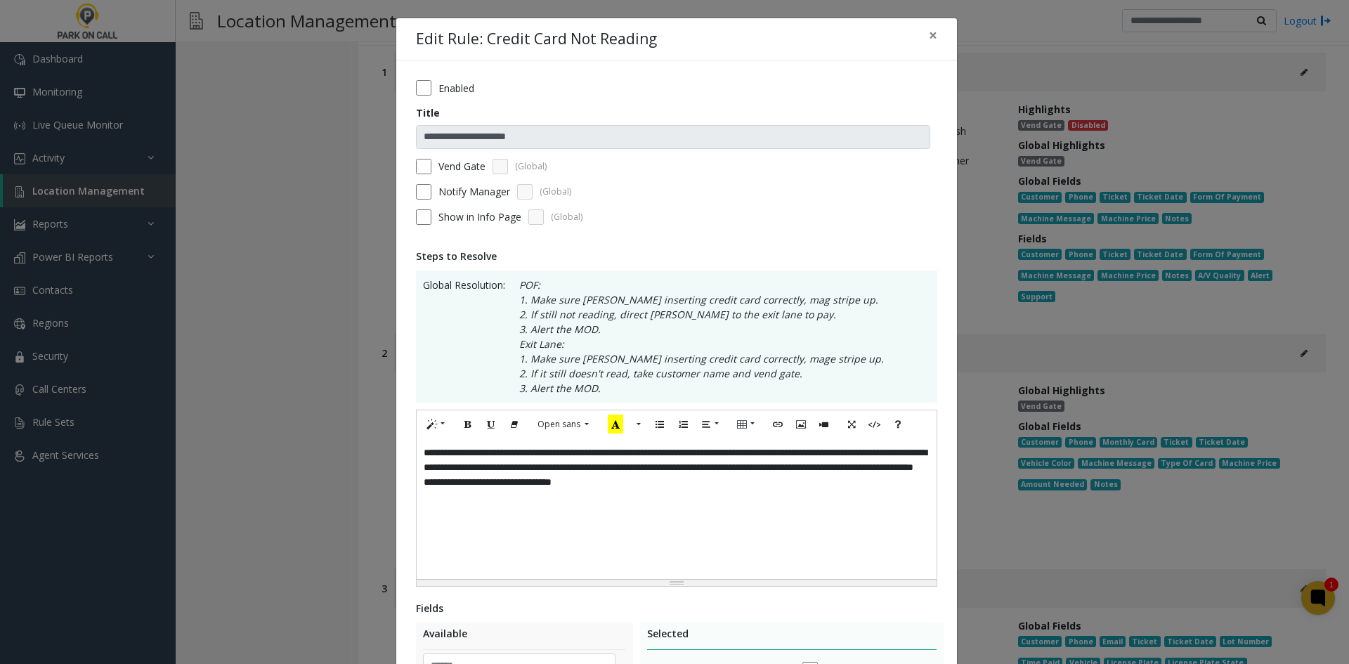
click at [854, 495] on div "**********" at bounding box center [677, 508] width 520 height 141
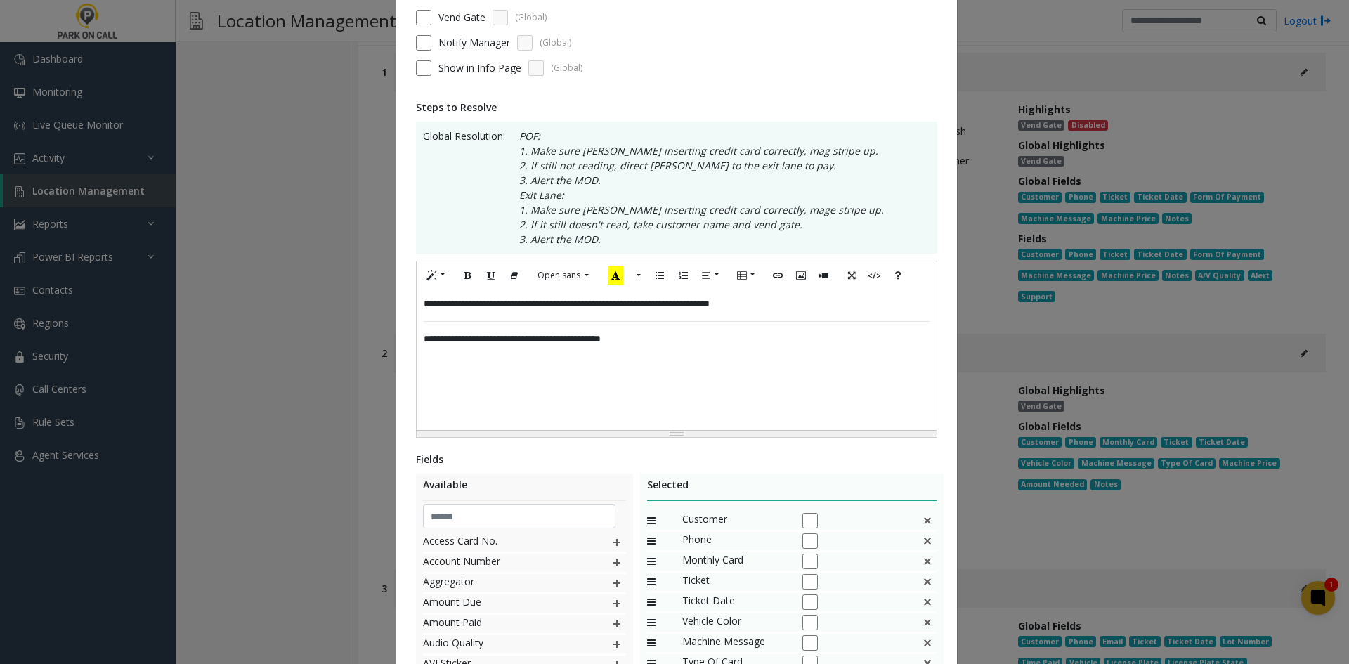
scroll to position [337, 0]
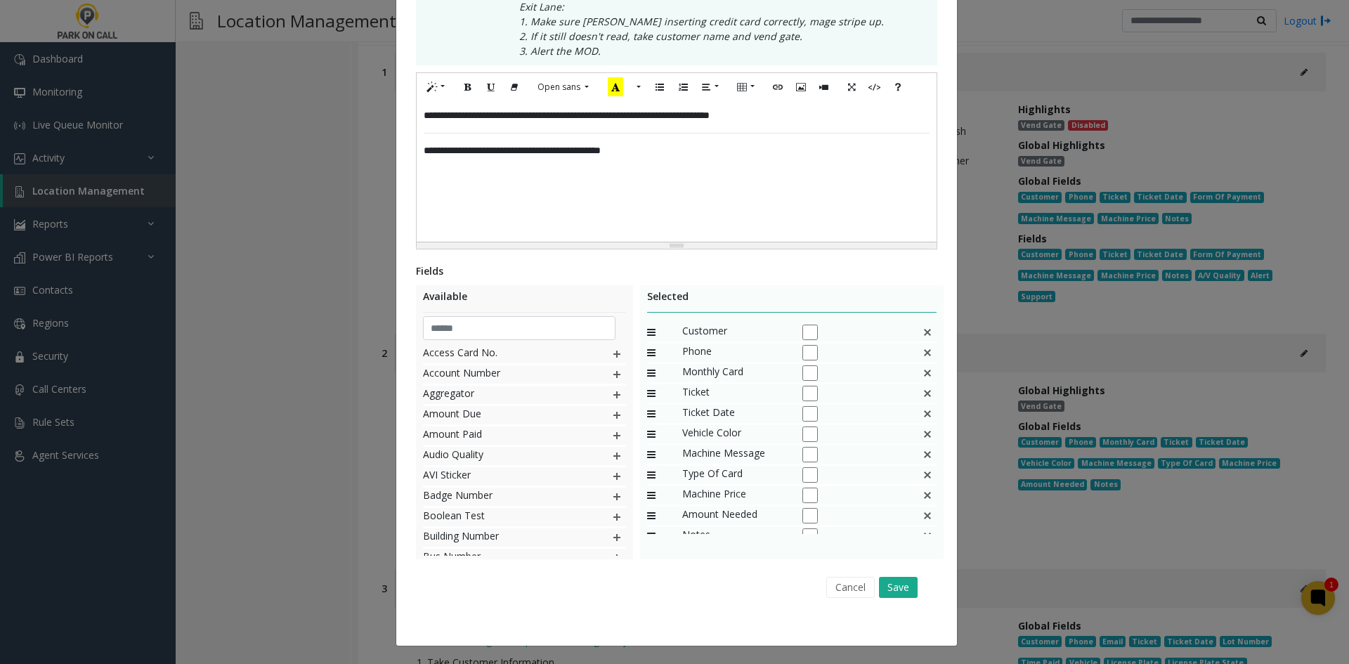
click at [922, 377] on img at bounding box center [927, 373] width 11 height 18
click at [922, 397] on img at bounding box center [927, 393] width 11 height 18
click at [911, 397] on div "Type Of Card" at bounding box center [792, 394] width 290 height 20
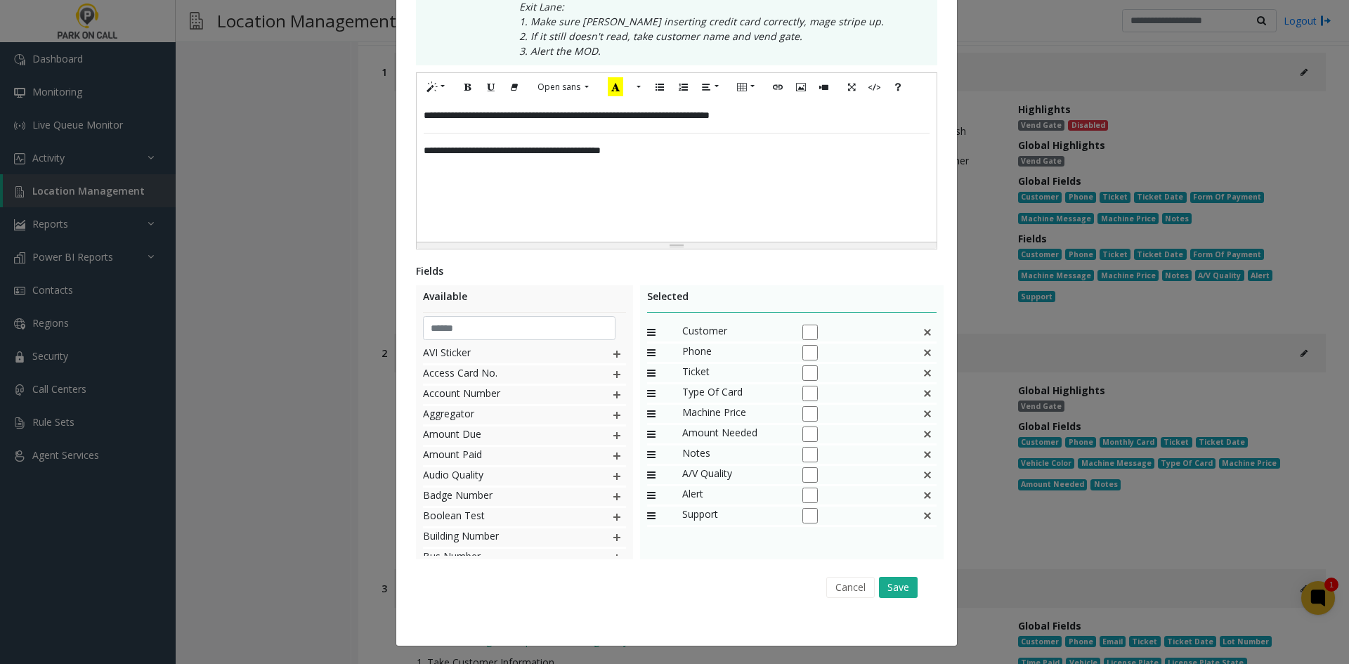
click at [922, 398] on img at bounding box center [927, 393] width 11 height 18
click at [513, 337] on input "text" at bounding box center [519, 328] width 193 height 24
type input "***"
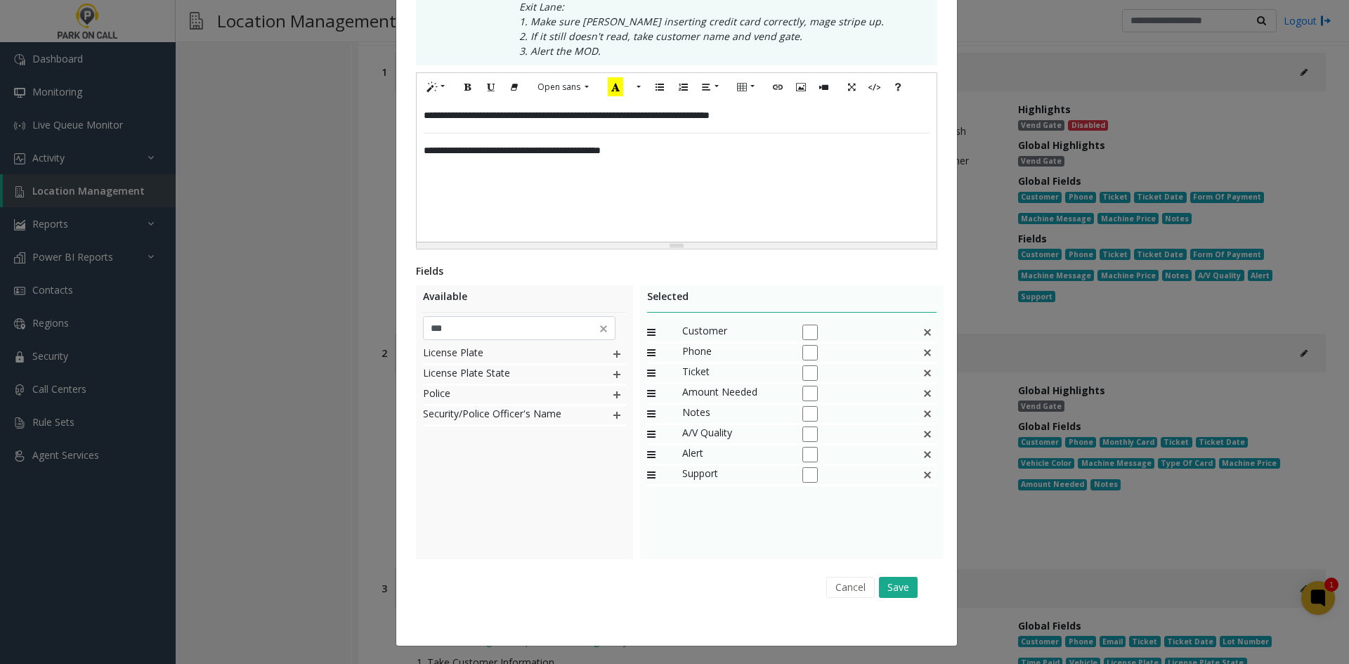
click at [613, 353] on img at bounding box center [616, 354] width 11 height 18
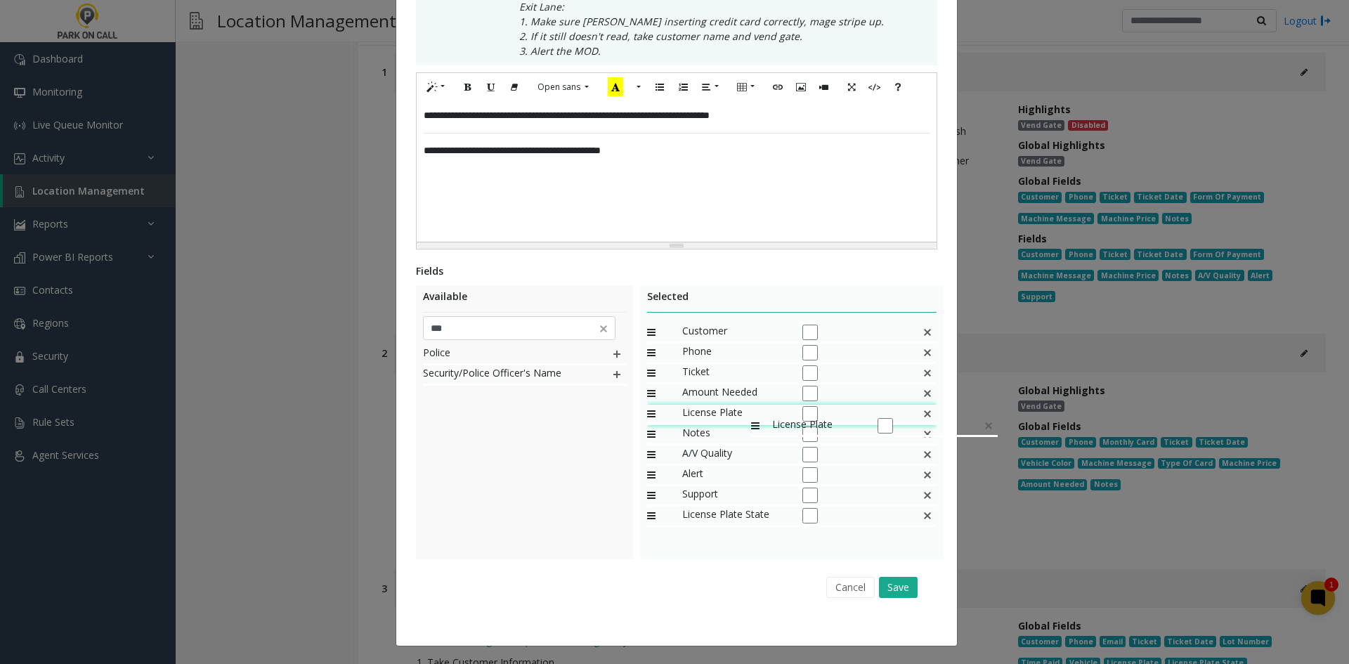
drag, startPoint x: 710, startPoint y: 494, endPoint x: 744, endPoint y: 410, distance: 90.8
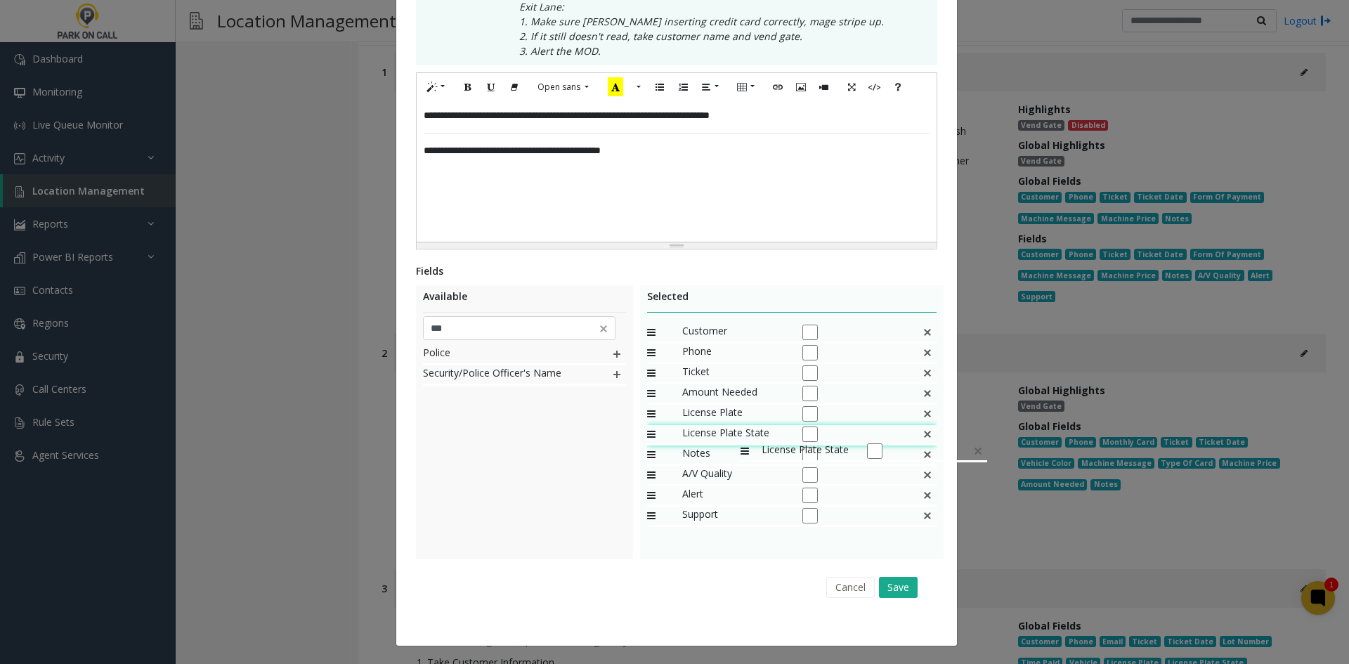
drag, startPoint x: 715, startPoint y: 514, endPoint x: 734, endPoint y: 435, distance: 80.8
click at [897, 589] on button "Save" at bounding box center [898, 587] width 39 height 21
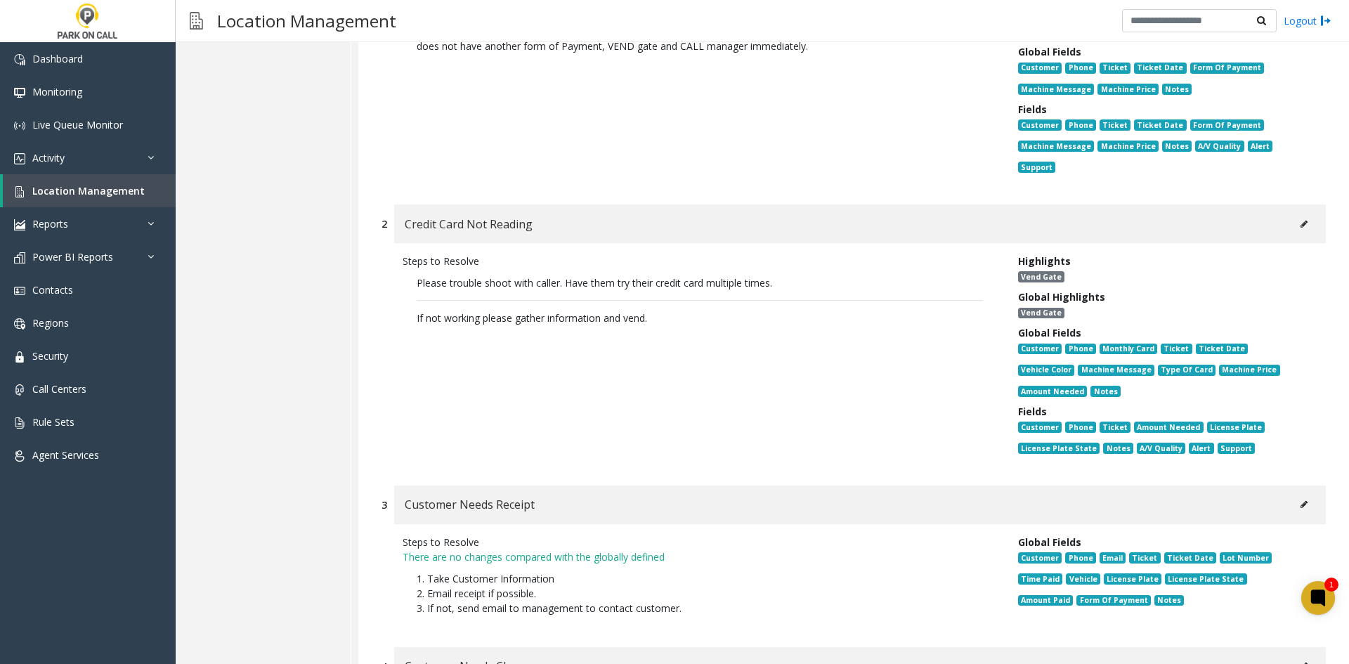
scroll to position [2600, 0]
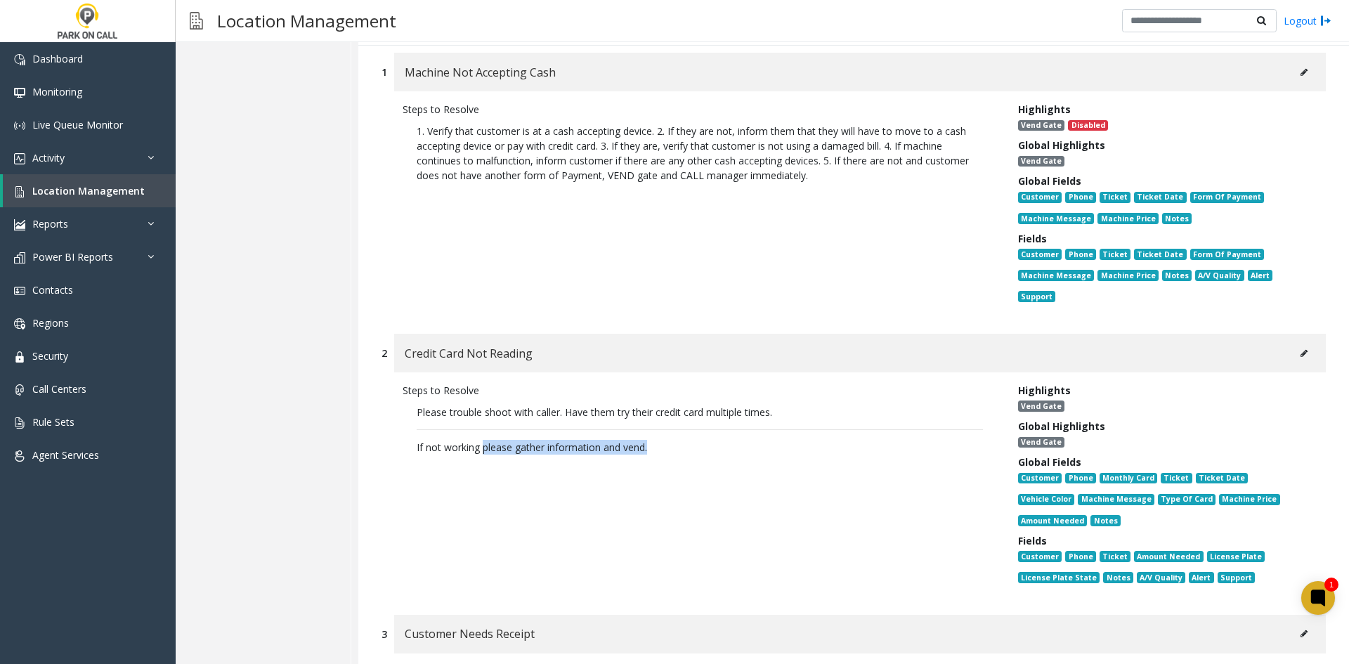
drag, startPoint x: 499, startPoint y: 455, endPoint x: 482, endPoint y: 457, distance: 17.0
click at [482, 457] on p "Please trouble shoot with caller. Have them try their credit card multiple time…" at bounding box center [700, 430] width 594 height 64
copy p "please gather information and vend."
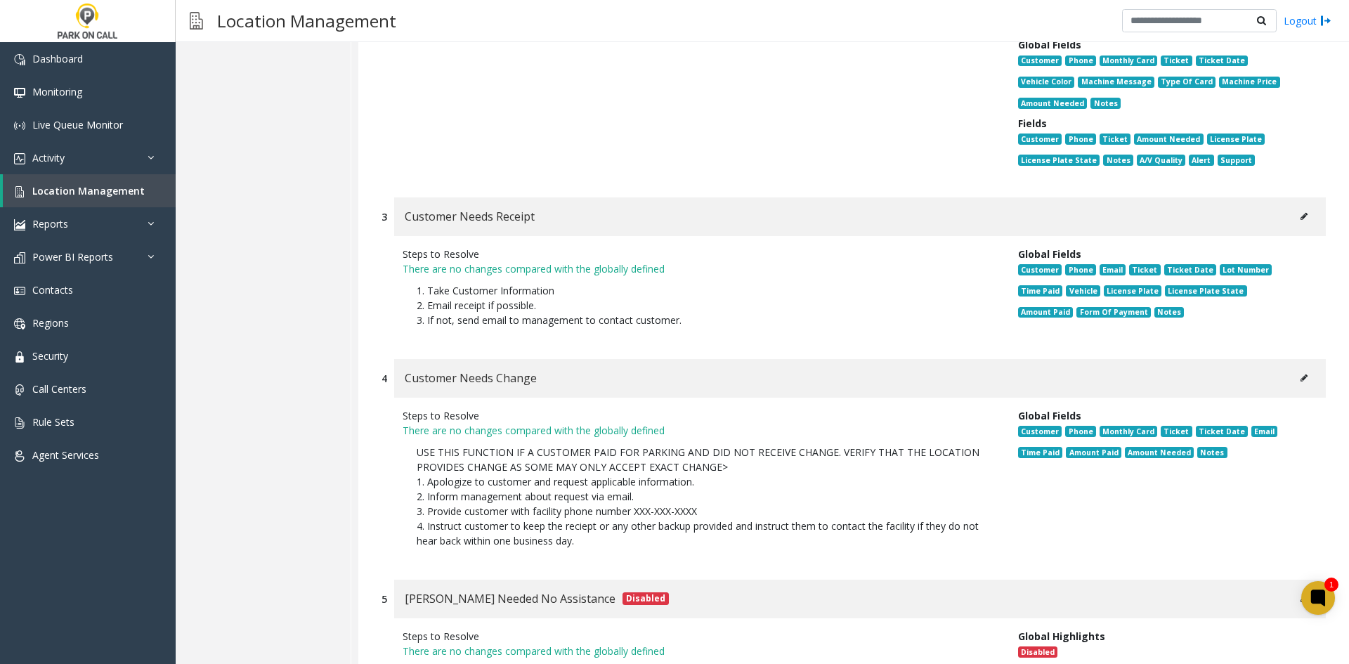
scroll to position [3021, 0]
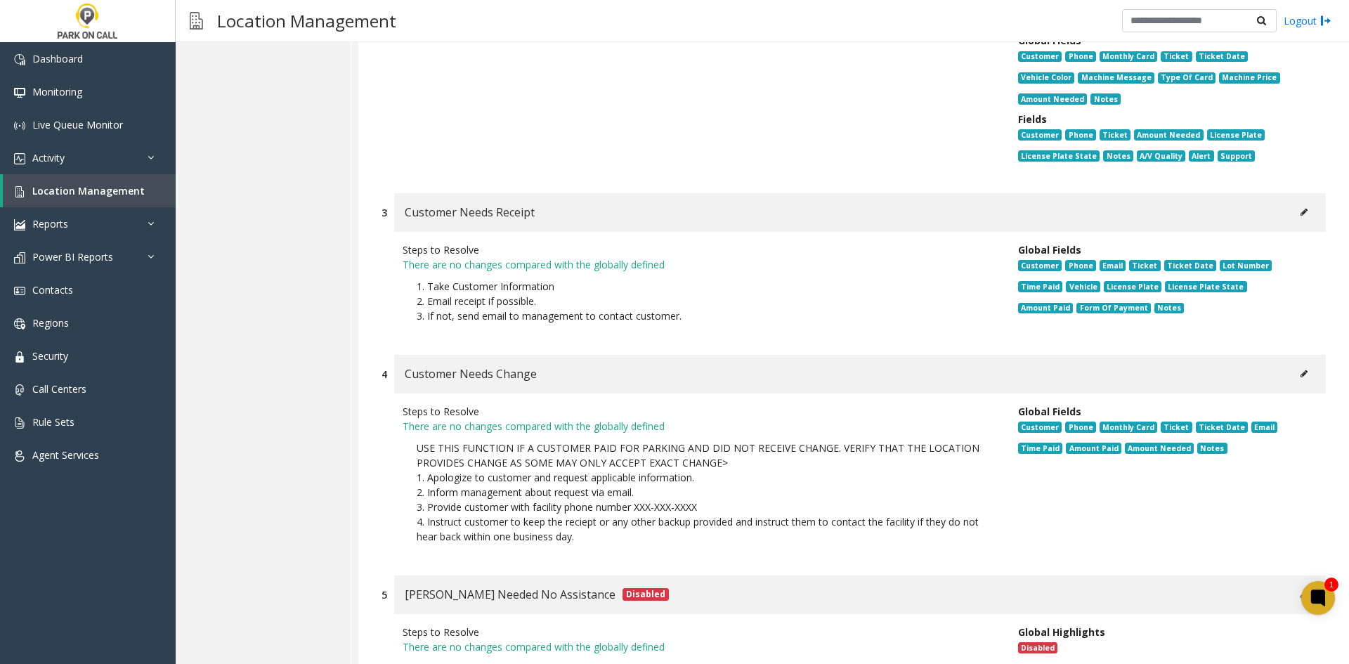
click at [1276, 218] on div "Customer Needs Receipt" at bounding box center [860, 212] width 932 height 39
click at [1293, 211] on button at bounding box center [1304, 212] width 22 height 21
type input "**********"
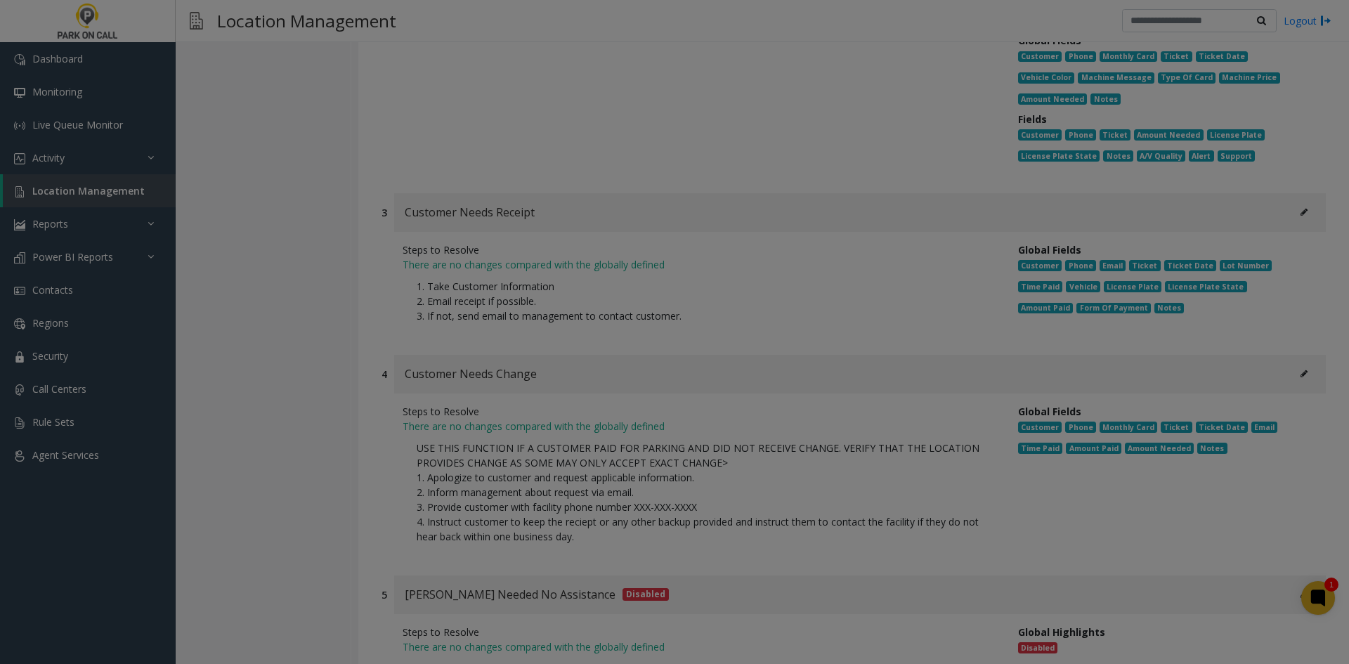
scroll to position [0, 0]
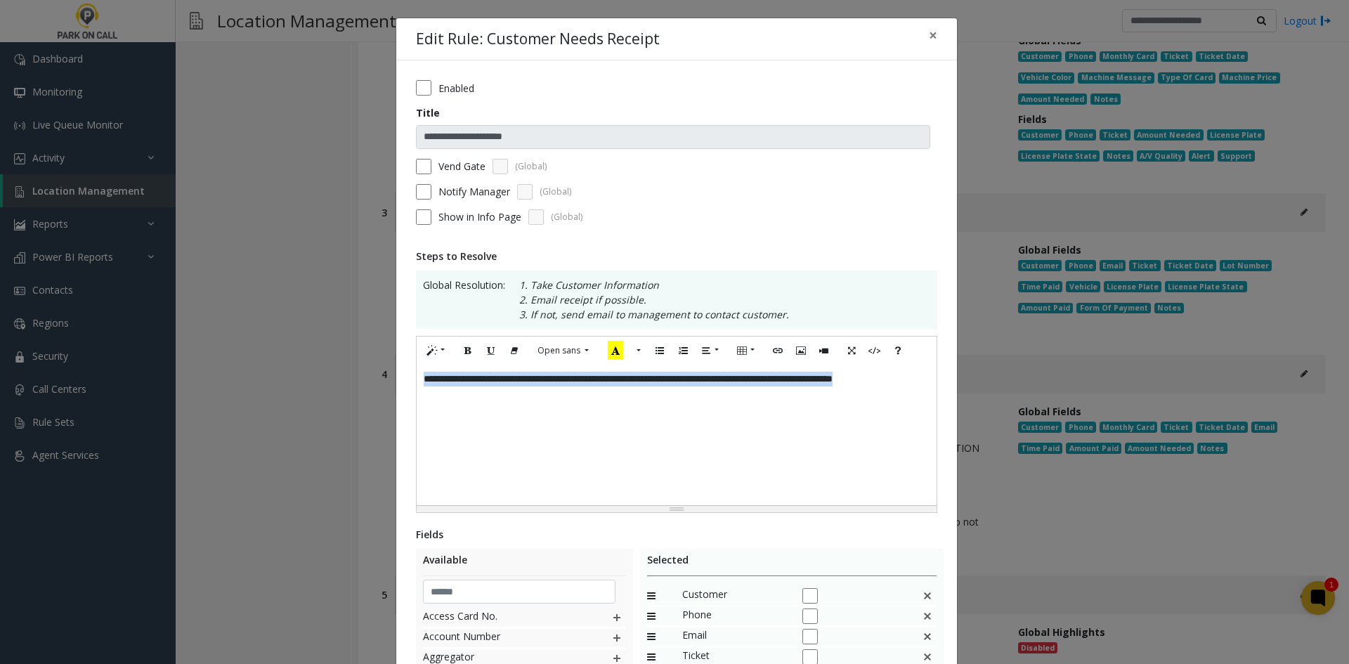
drag, startPoint x: 731, startPoint y: 469, endPoint x: 698, endPoint y: 459, distance: 33.8
click at [721, 471] on div "**********" at bounding box center [677, 435] width 520 height 141
click at [424, 388] on div "**********" at bounding box center [677, 435] width 520 height 141
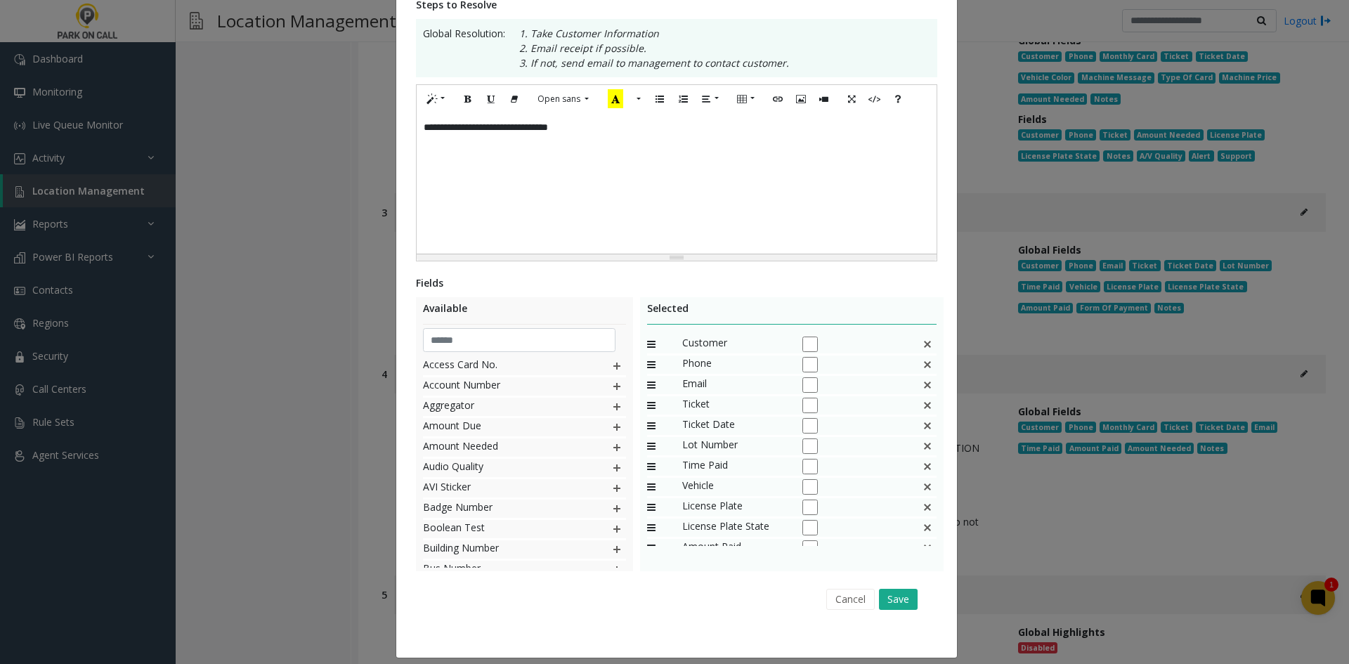
scroll to position [263, 0]
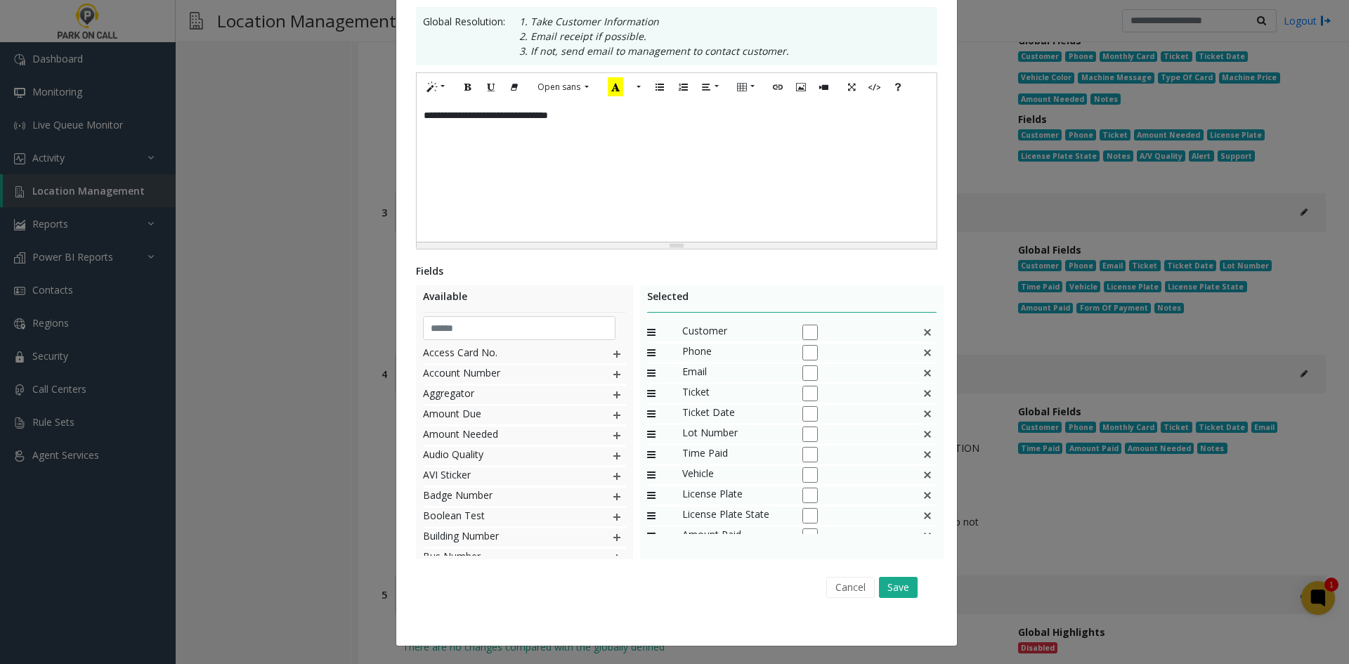
click at [922, 380] on img at bounding box center [927, 373] width 11 height 18
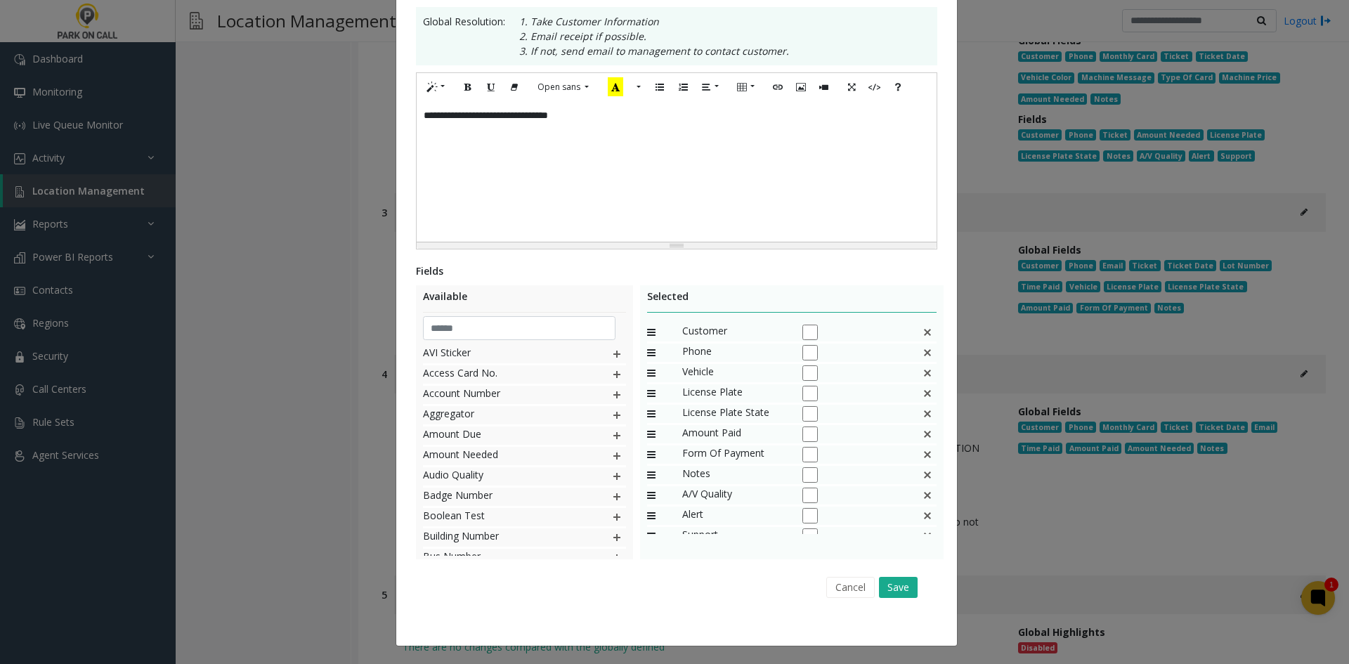
click at [922, 380] on img at bounding box center [927, 373] width 11 height 18
click at [929, 424] on div "Amount Paid" at bounding box center [792, 415] width 290 height 20
click at [925, 423] on img at bounding box center [927, 414] width 11 height 18
click at [902, 592] on button "Save" at bounding box center [898, 587] width 39 height 21
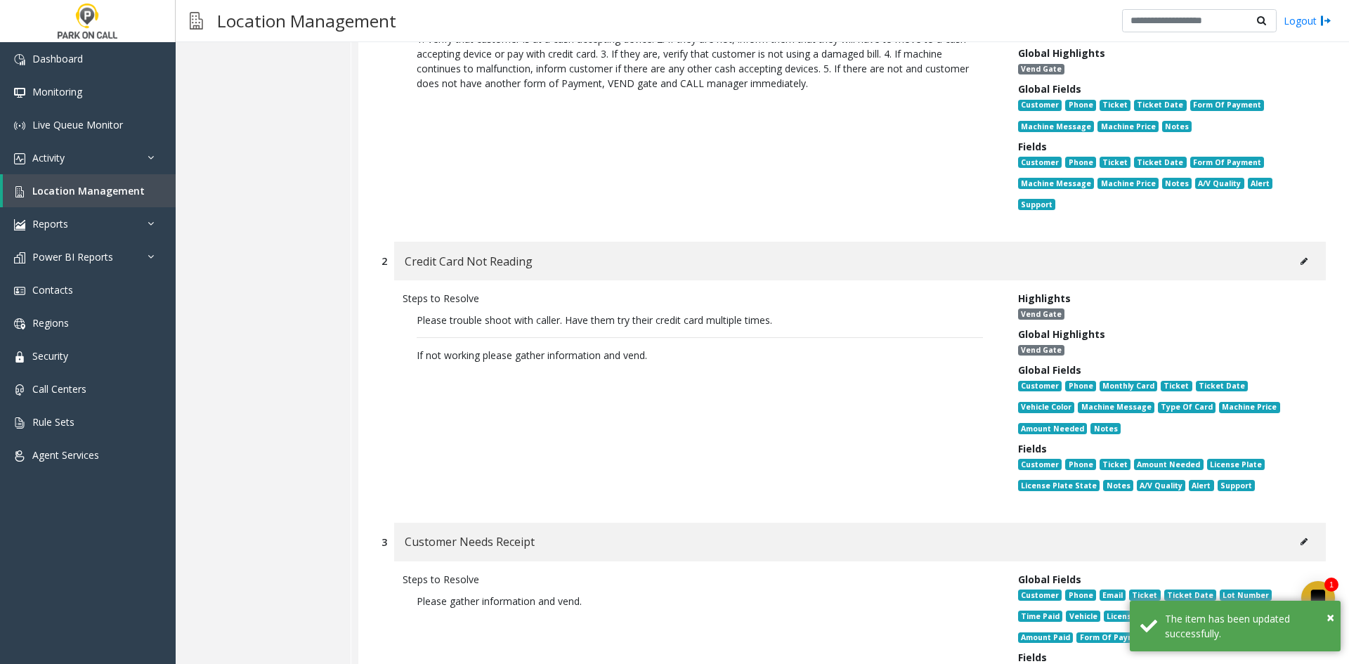
scroll to position [2670, 0]
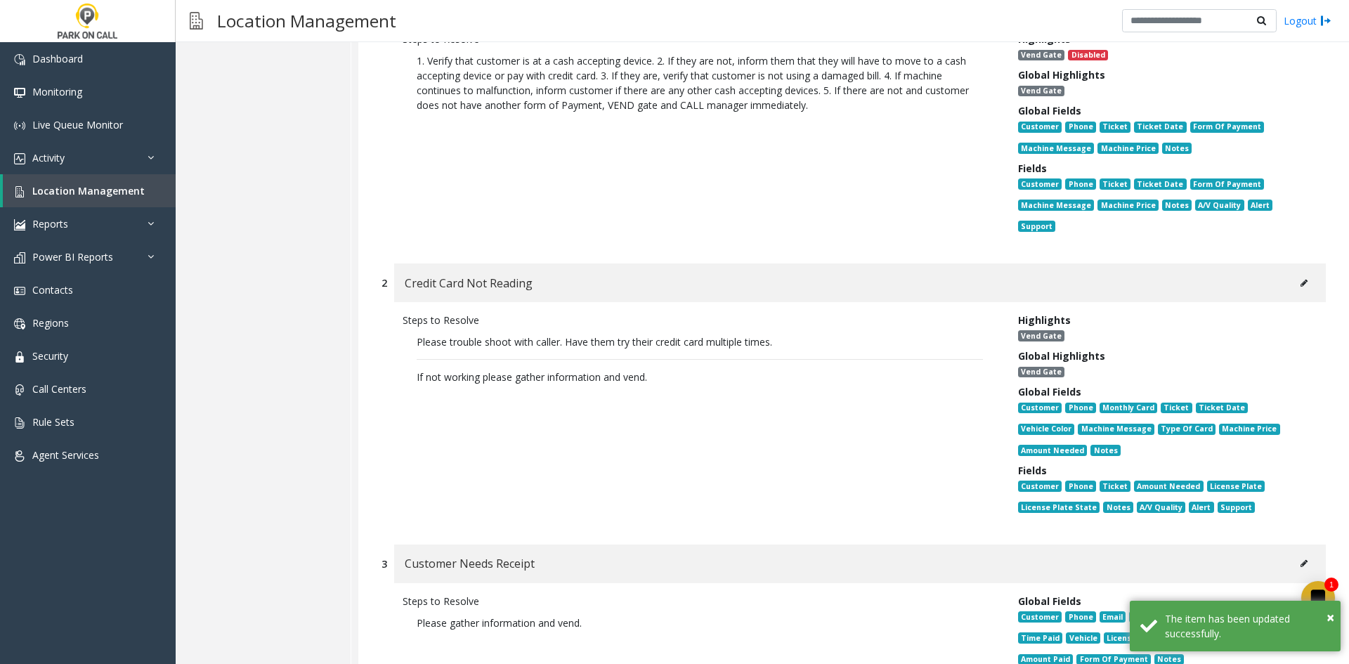
click at [1297, 287] on button at bounding box center [1304, 283] width 22 height 21
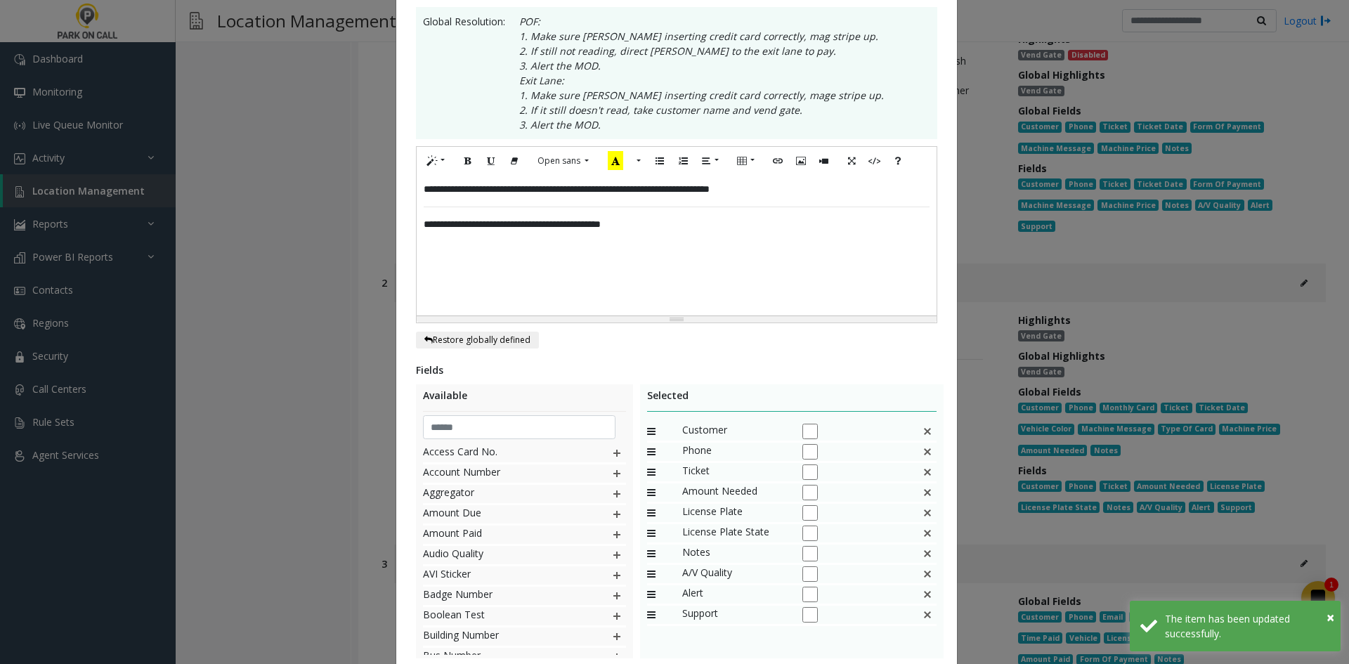
scroll to position [0, 0]
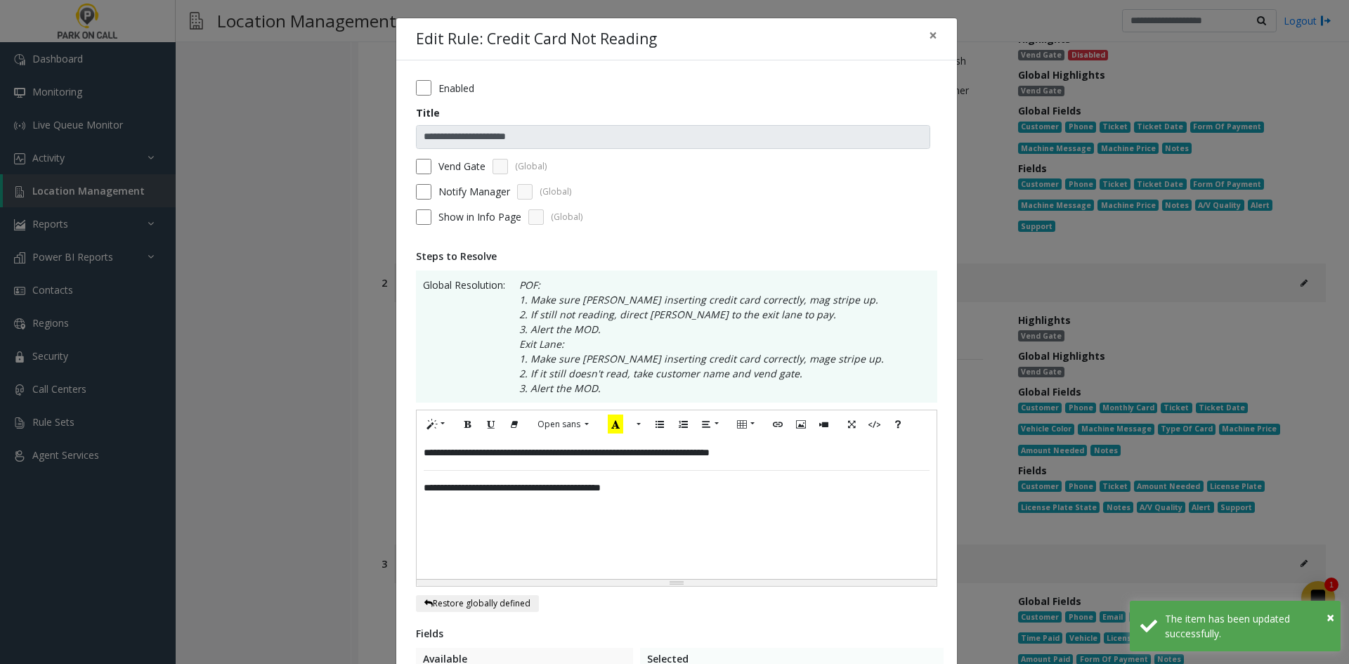
click at [459, 192] on label "Notify Manager" at bounding box center [474, 191] width 72 height 15
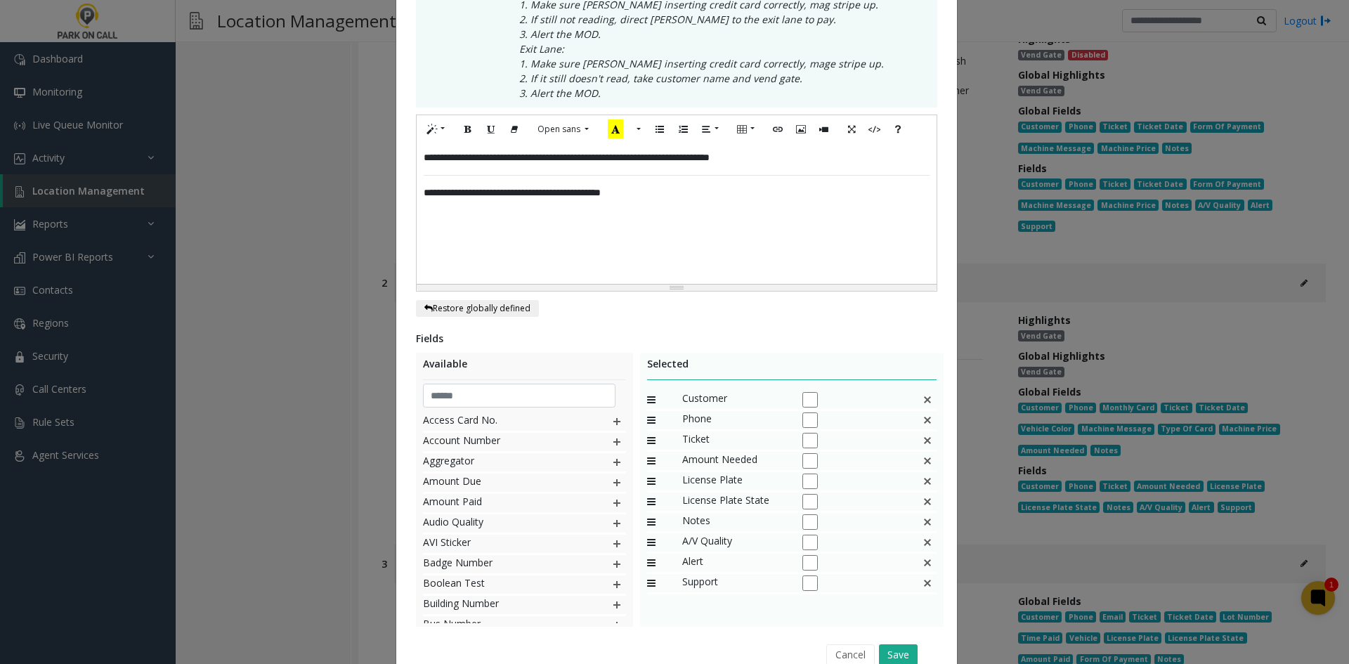
scroll to position [363, 0]
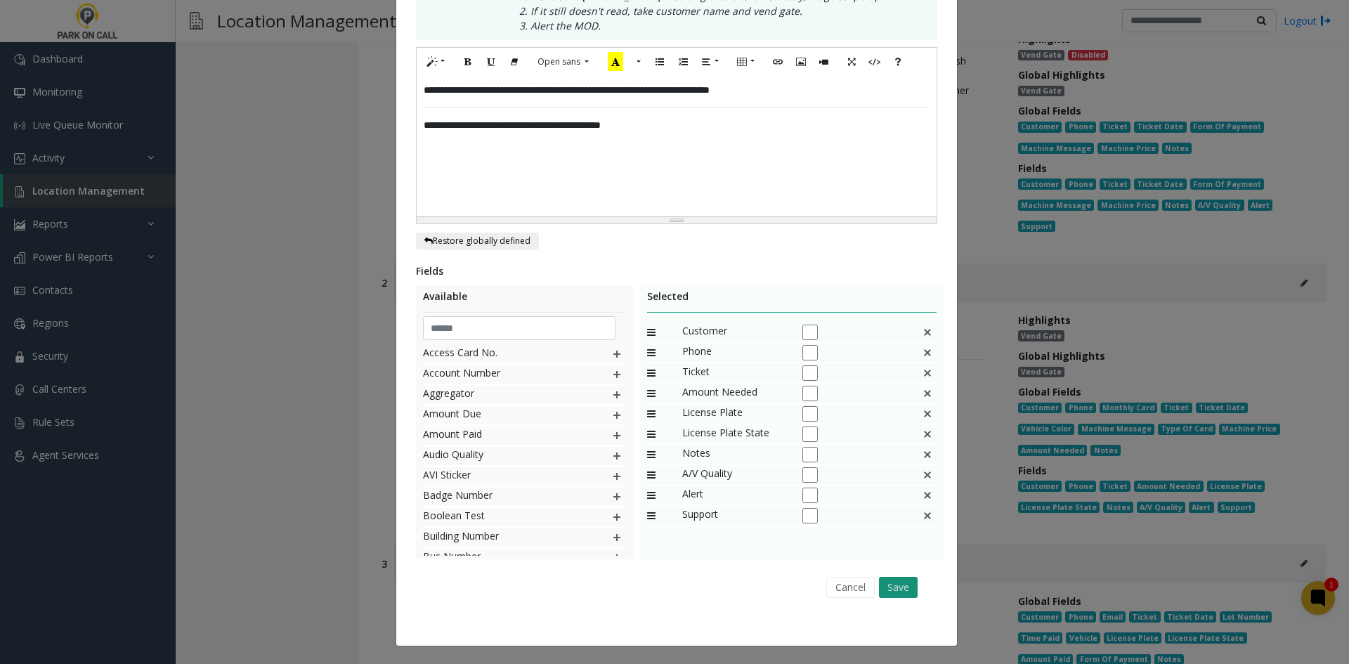
click at [889, 596] on button "Save" at bounding box center [898, 587] width 39 height 21
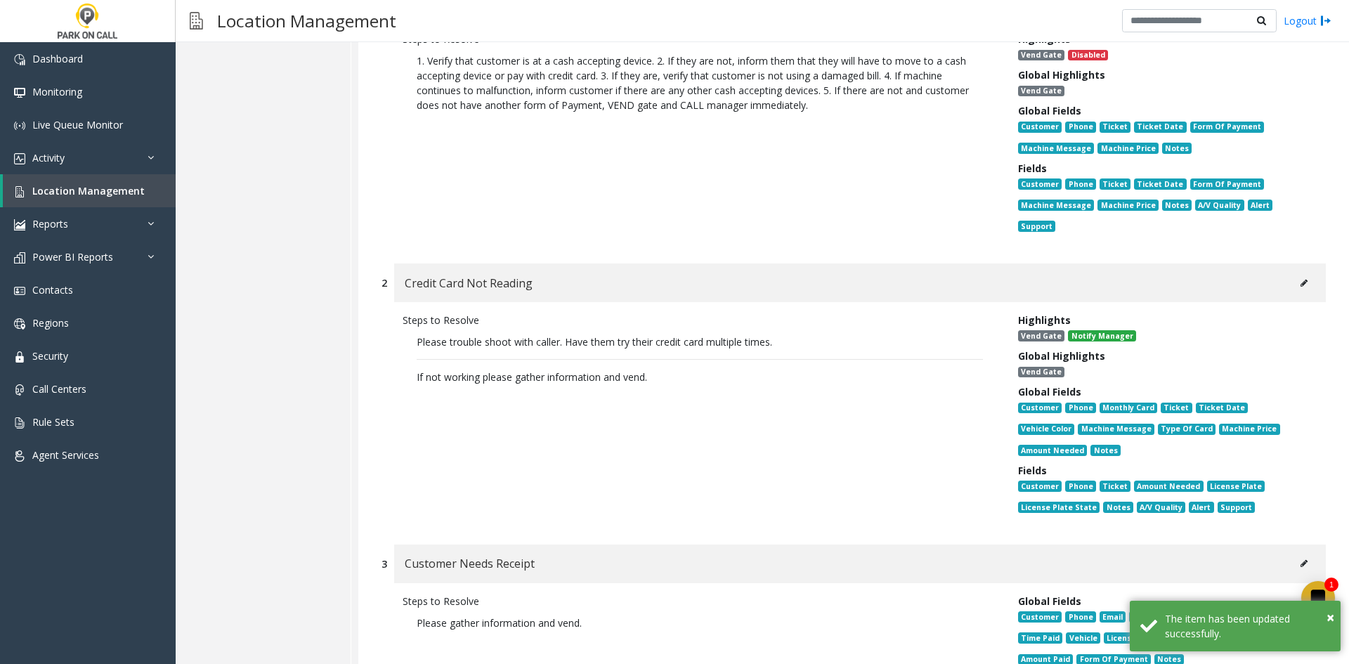
click at [1293, 561] on button at bounding box center [1304, 563] width 22 height 21
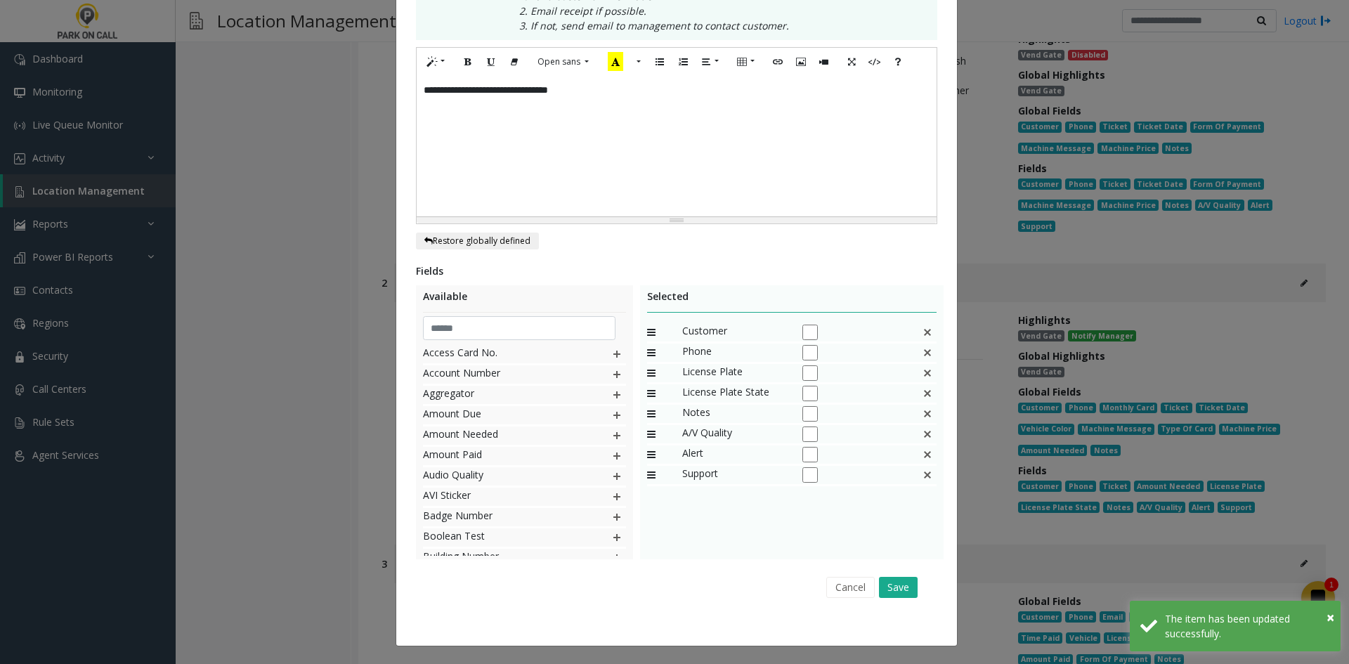
scroll to position [0, 0]
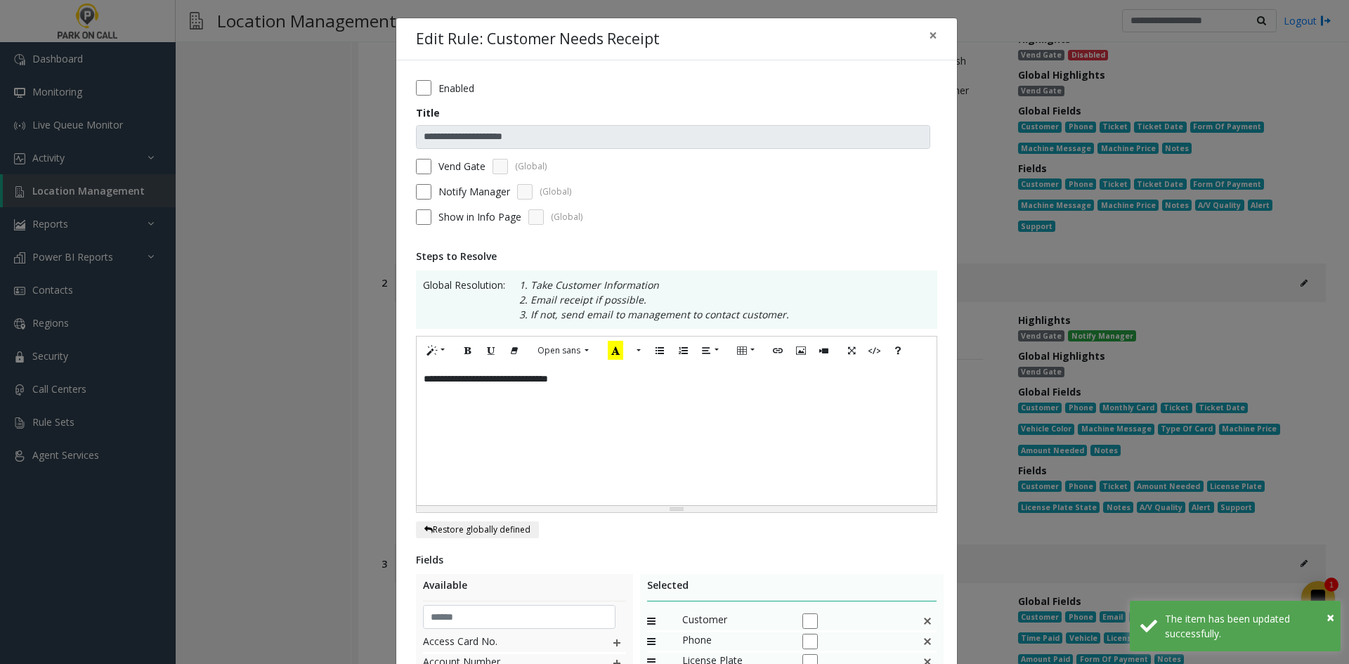
click at [444, 192] on label "Notify Manager" at bounding box center [474, 191] width 72 height 15
click at [452, 202] on form "**********" at bounding box center [676, 157] width 521 height 155
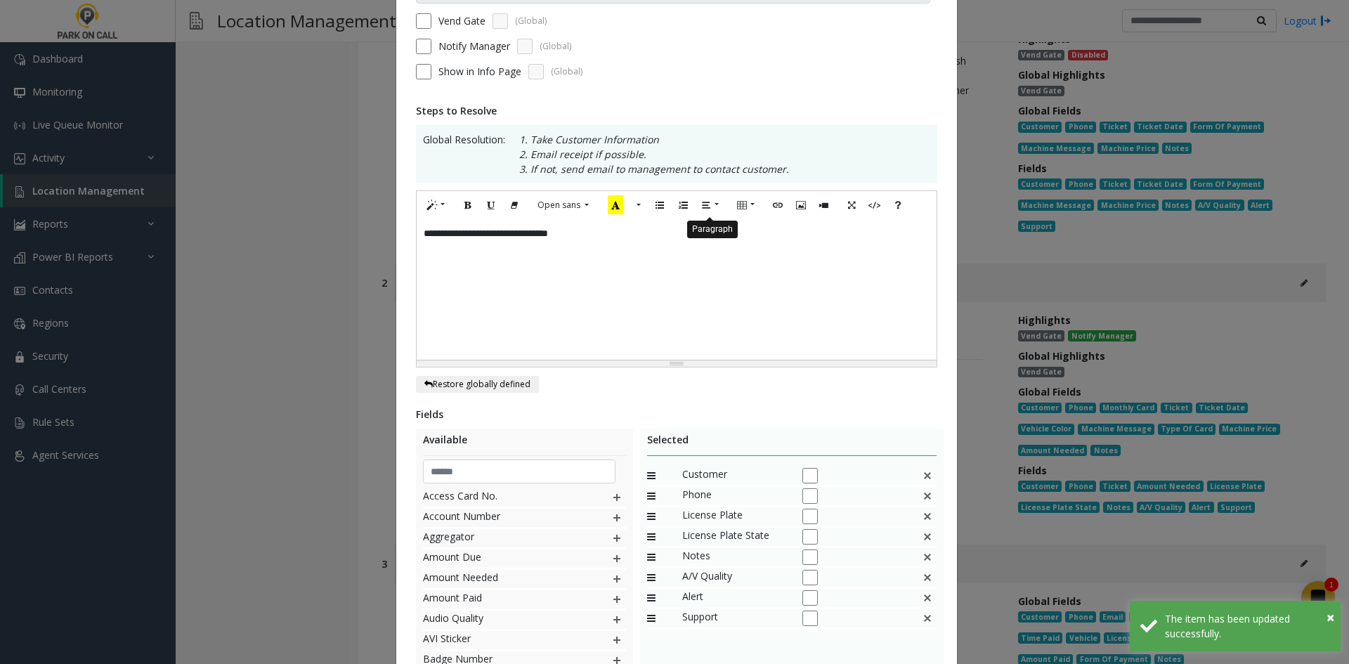
scroll to position [289, 0]
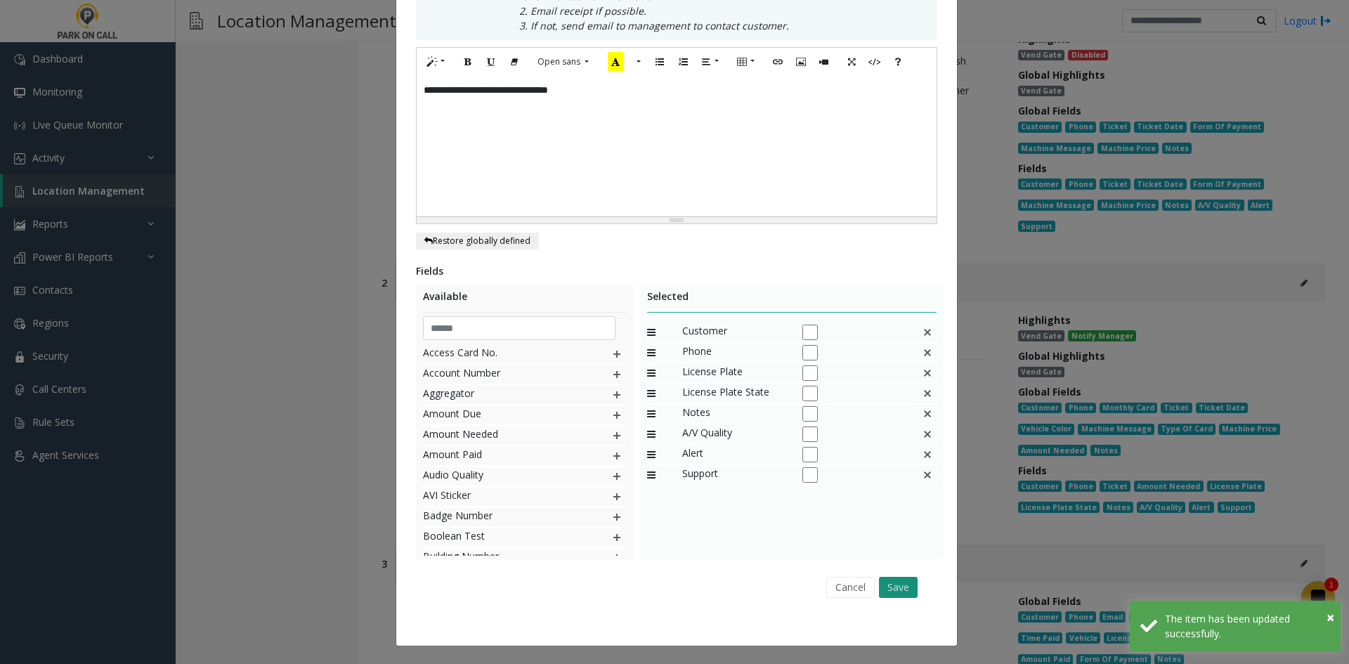
click at [912, 594] on button "Save" at bounding box center [898, 587] width 39 height 21
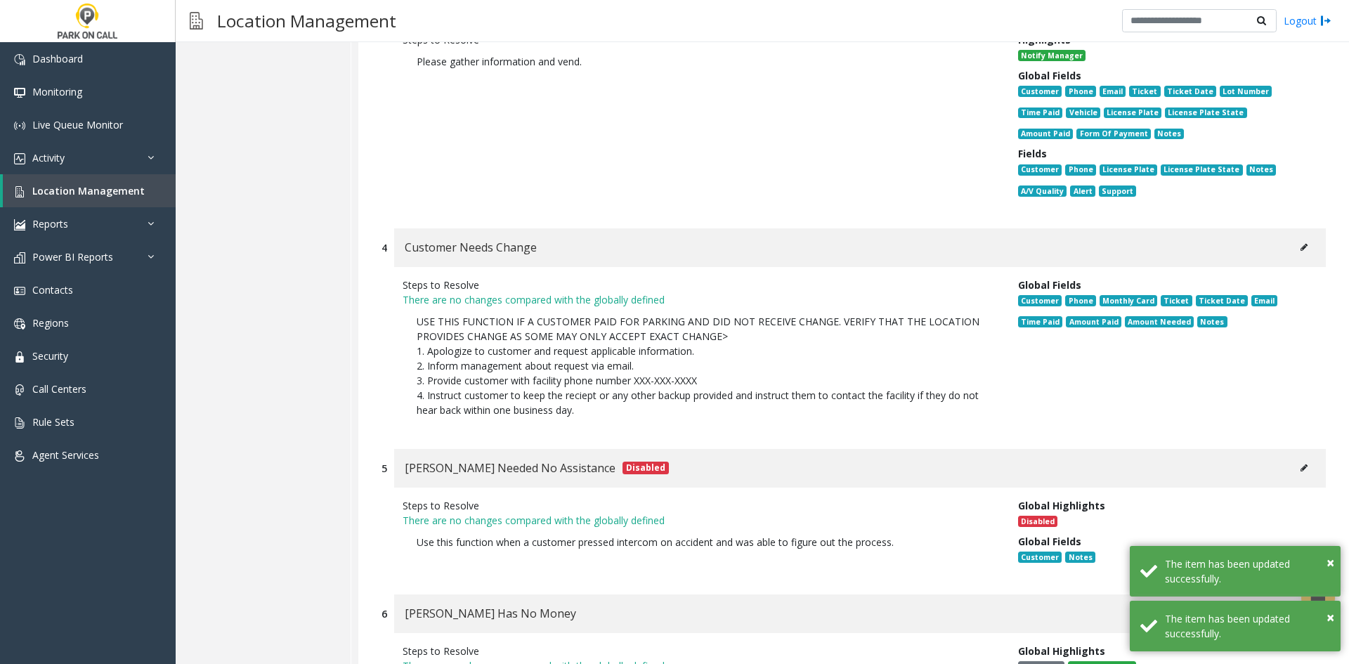
scroll to position [3232, 0]
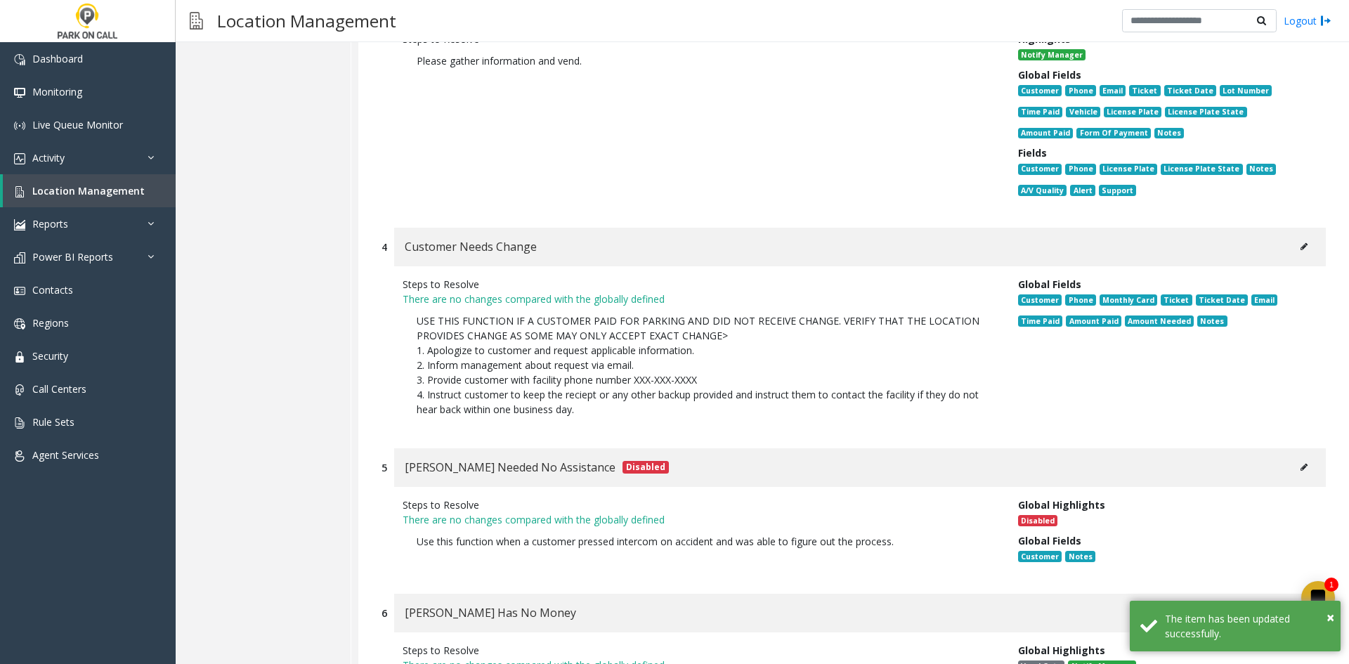
click at [1293, 245] on button at bounding box center [1304, 246] width 22 height 21
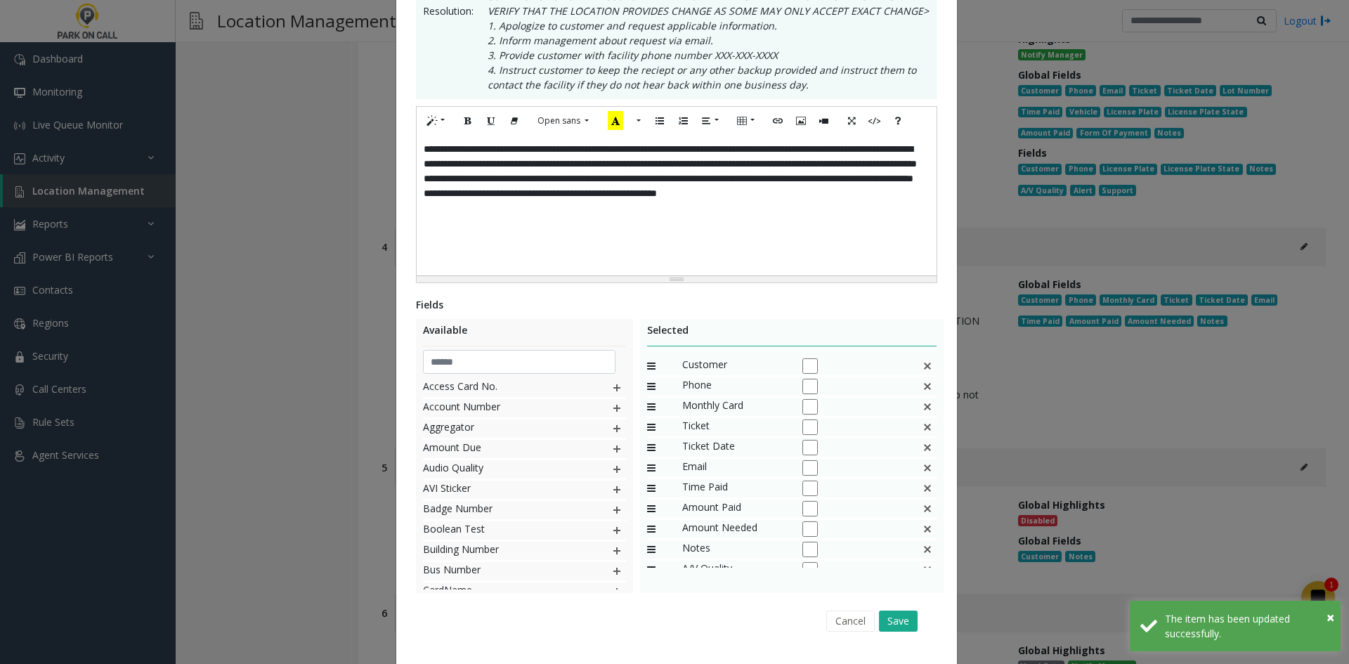
scroll to position [0, 0]
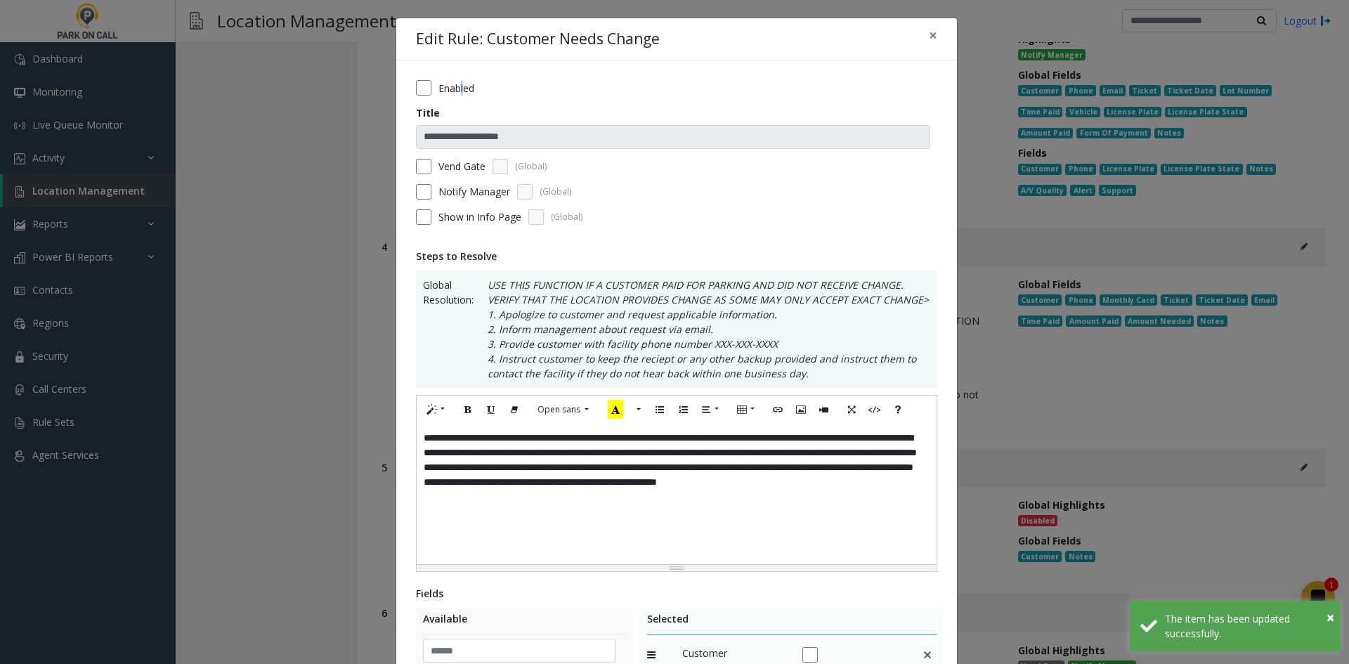
click at [455, 93] on label "Enabled" at bounding box center [456, 88] width 36 height 15
drag, startPoint x: 456, startPoint y: 81, endPoint x: 463, endPoint y: 88, distance: 9.9
click at [456, 82] on label "Enabled" at bounding box center [456, 88] width 36 height 15
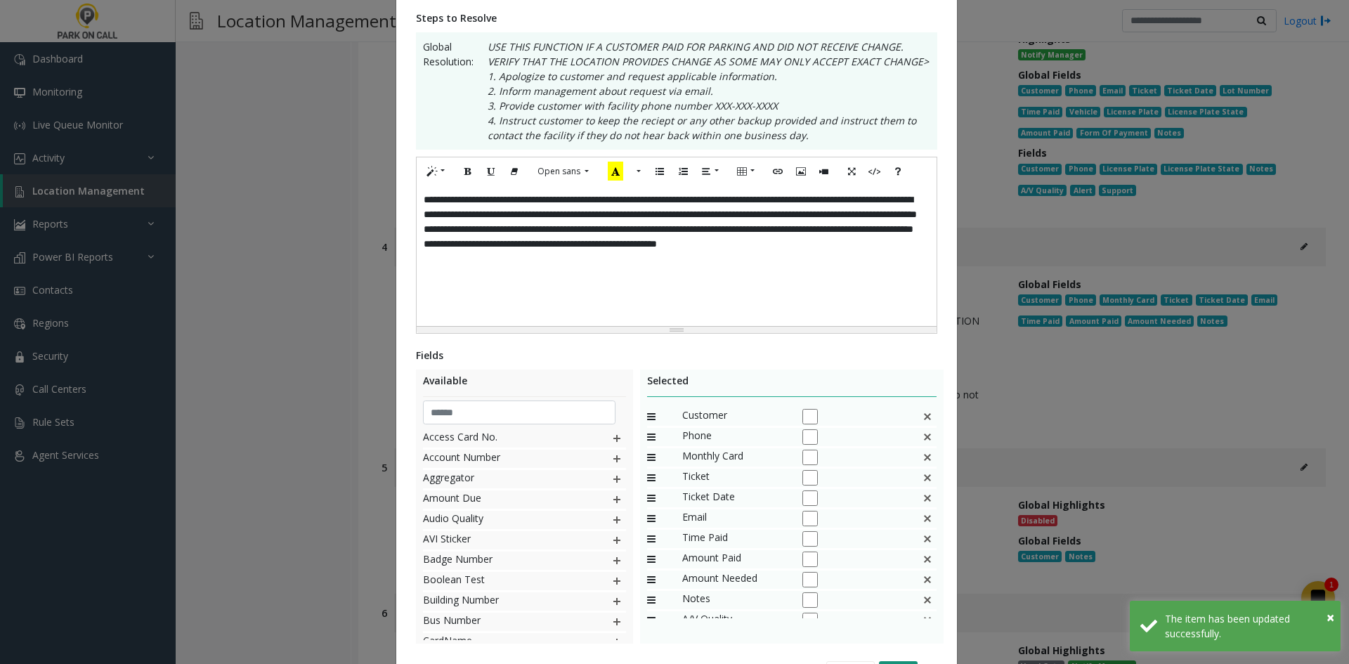
scroll to position [322, 0]
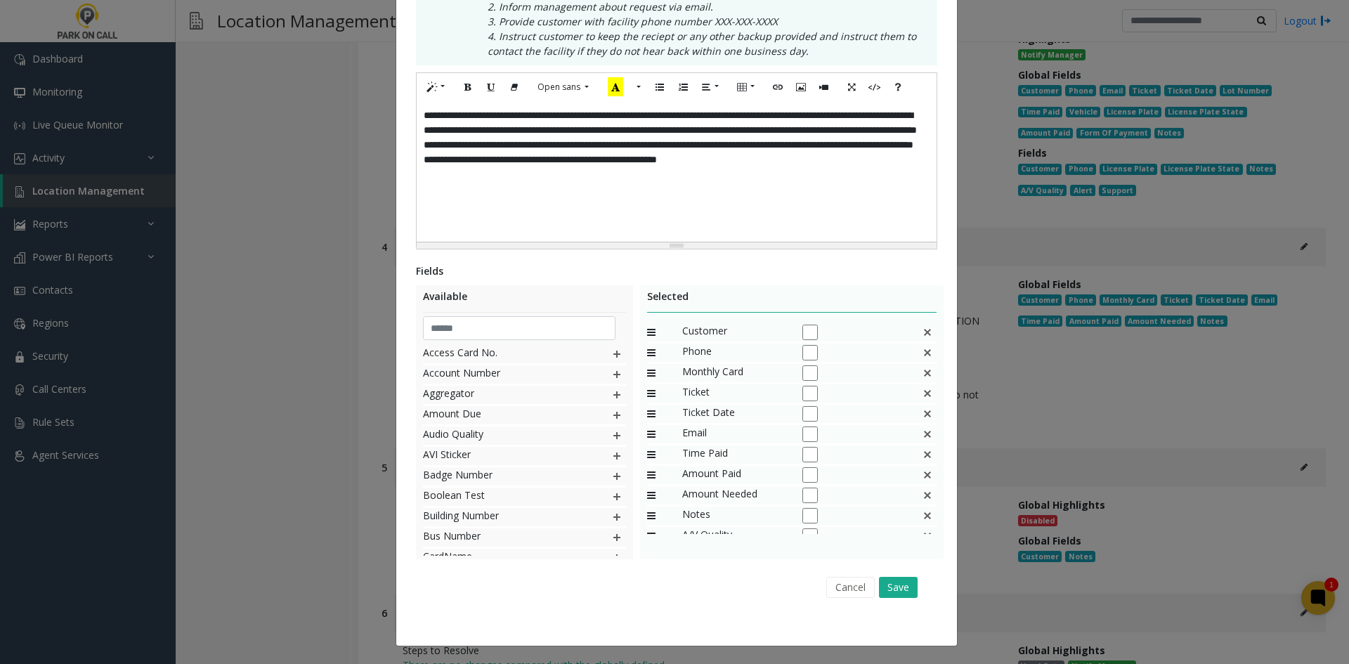
click at [896, 598] on div "Cancel Save" at bounding box center [677, 587] width 502 height 36
click at [887, 587] on button "Save" at bounding box center [898, 587] width 39 height 21
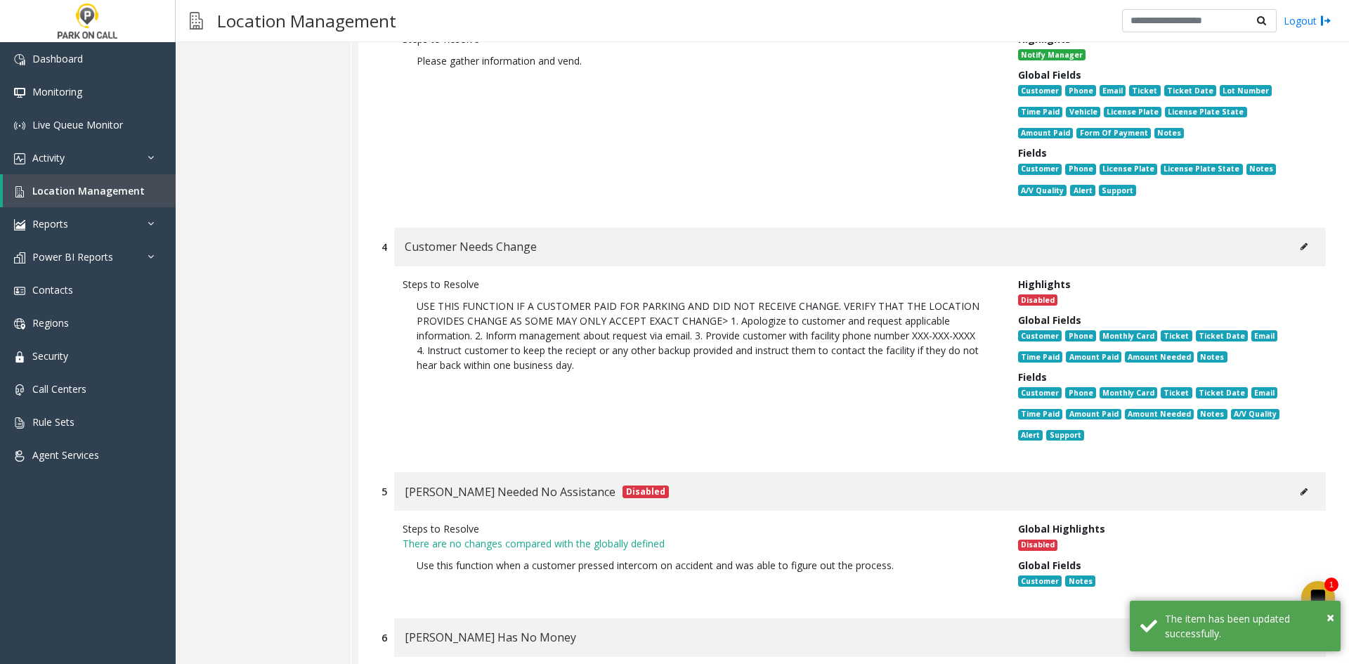
scroll to position [3443, 0]
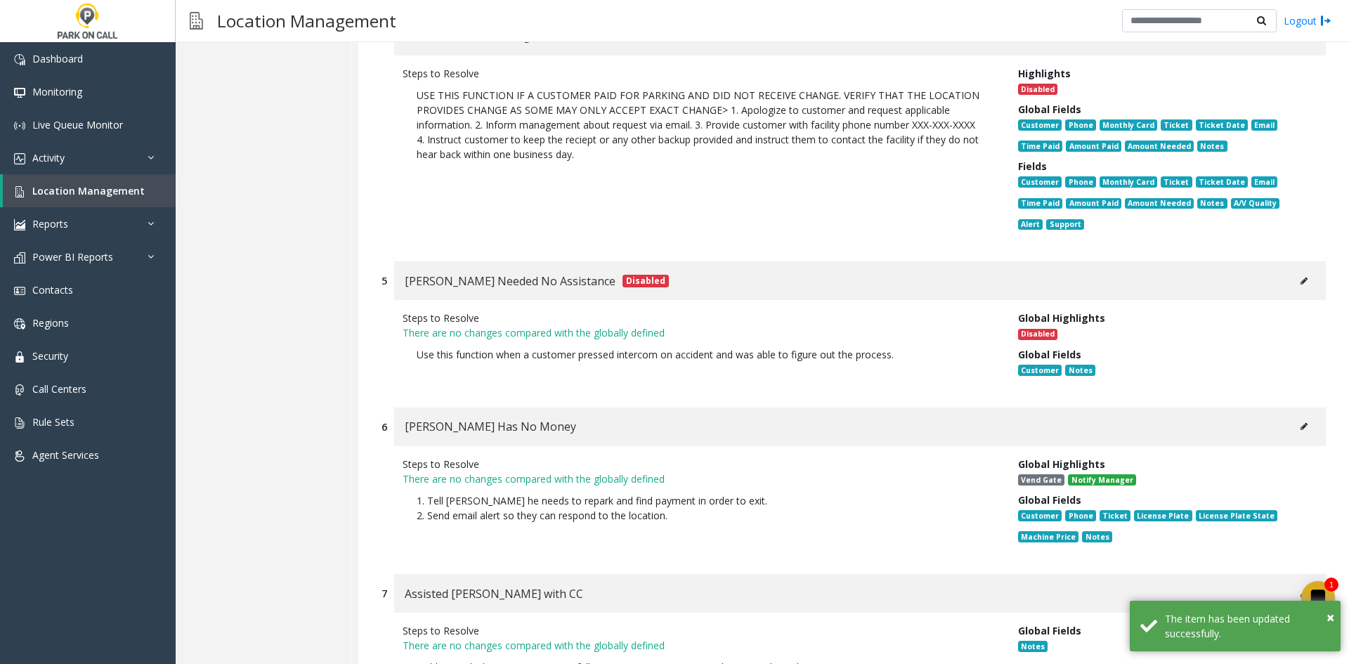
drag, startPoint x: 1305, startPoint y: 285, endPoint x: 1298, endPoint y: 282, distance: 7.9
click at [1304, 285] on div "[PERSON_NAME] Needed No Assistance Disabled" at bounding box center [860, 280] width 932 height 39
click at [1297, 281] on button at bounding box center [1304, 280] width 22 height 21
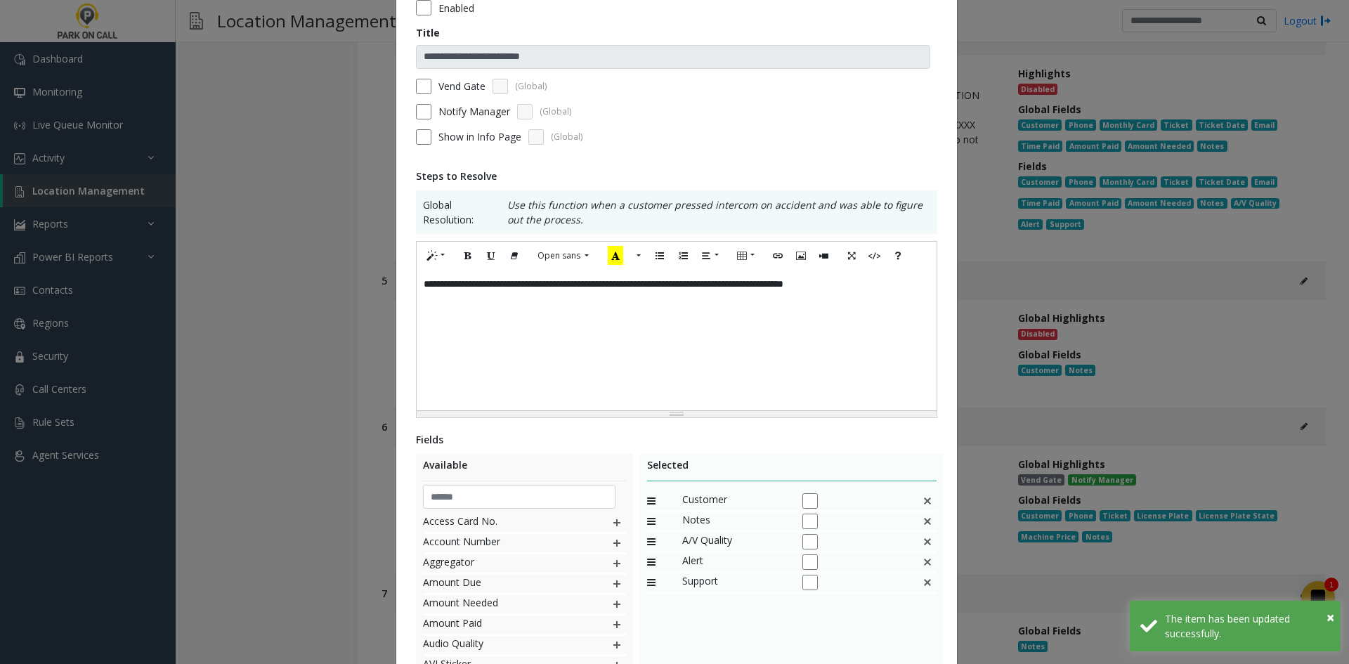
scroll to position [0, 0]
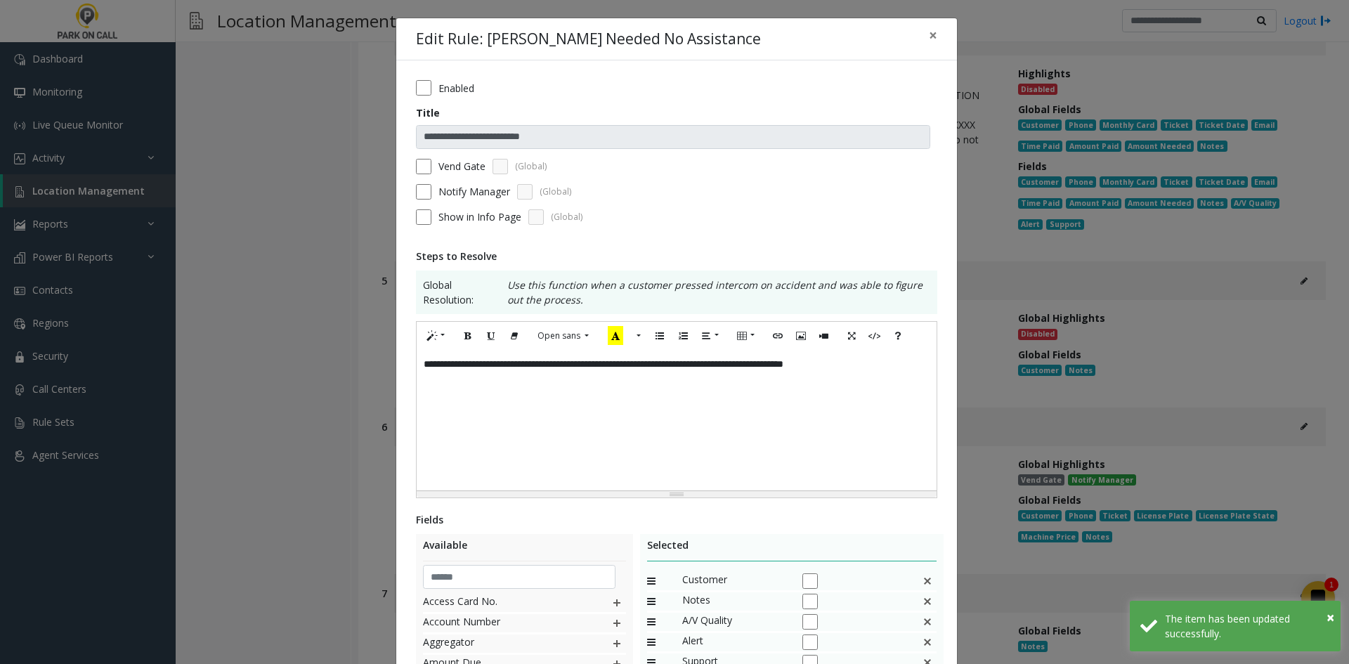
click at [922, 582] on img at bounding box center [927, 581] width 11 height 18
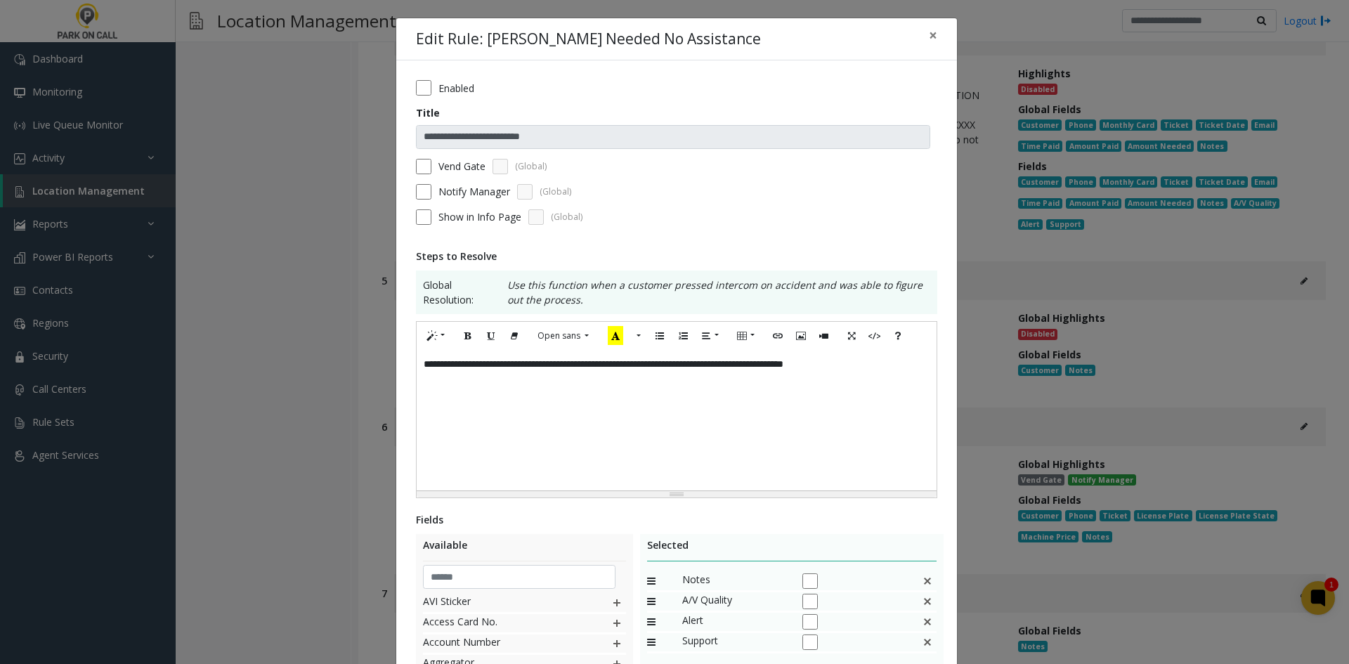
click at [441, 98] on form "**********" at bounding box center [676, 157] width 521 height 155
click at [438, 95] on label "Enabled" at bounding box center [456, 88] width 36 height 15
click at [438, 90] on label "Enabled" at bounding box center [456, 88] width 36 height 15
click at [468, 89] on div "Enabled" at bounding box center [676, 87] width 521 height 15
click at [453, 83] on label "Enabled" at bounding box center [456, 88] width 36 height 15
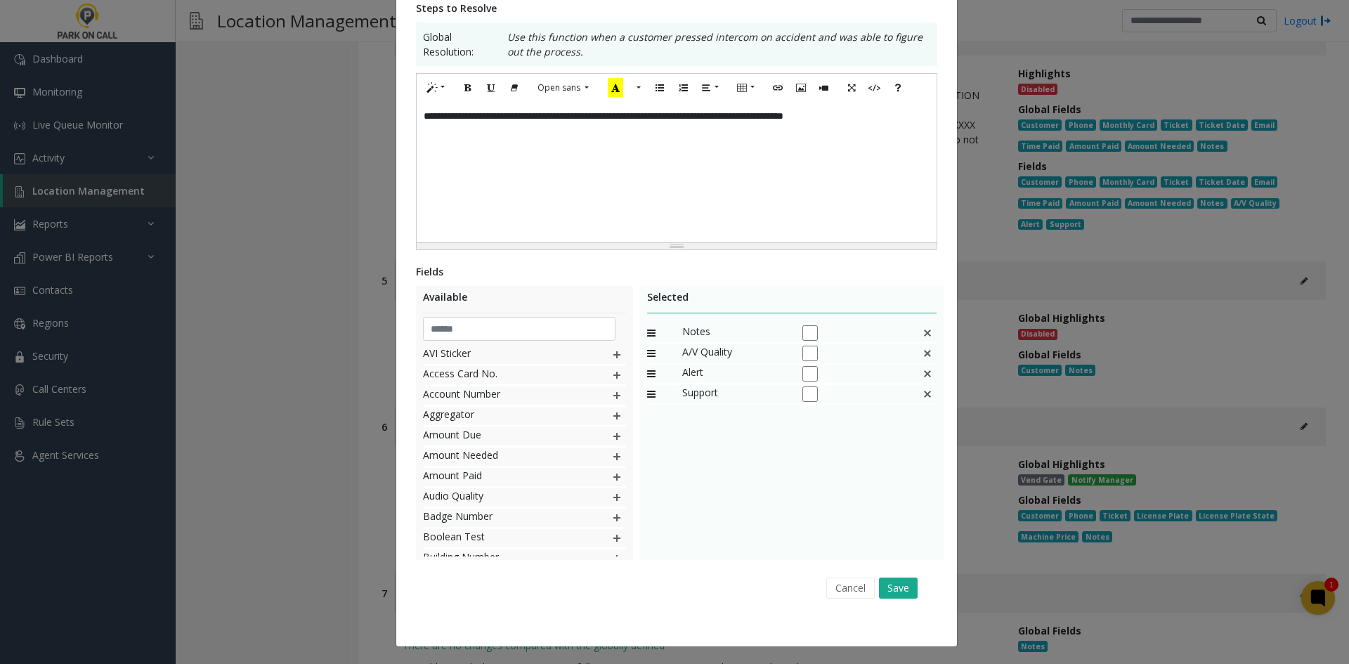
scroll to position [249, 0]
click at [883, 577] on button "Save" at bounding box center [898, 587] width 39 height 21
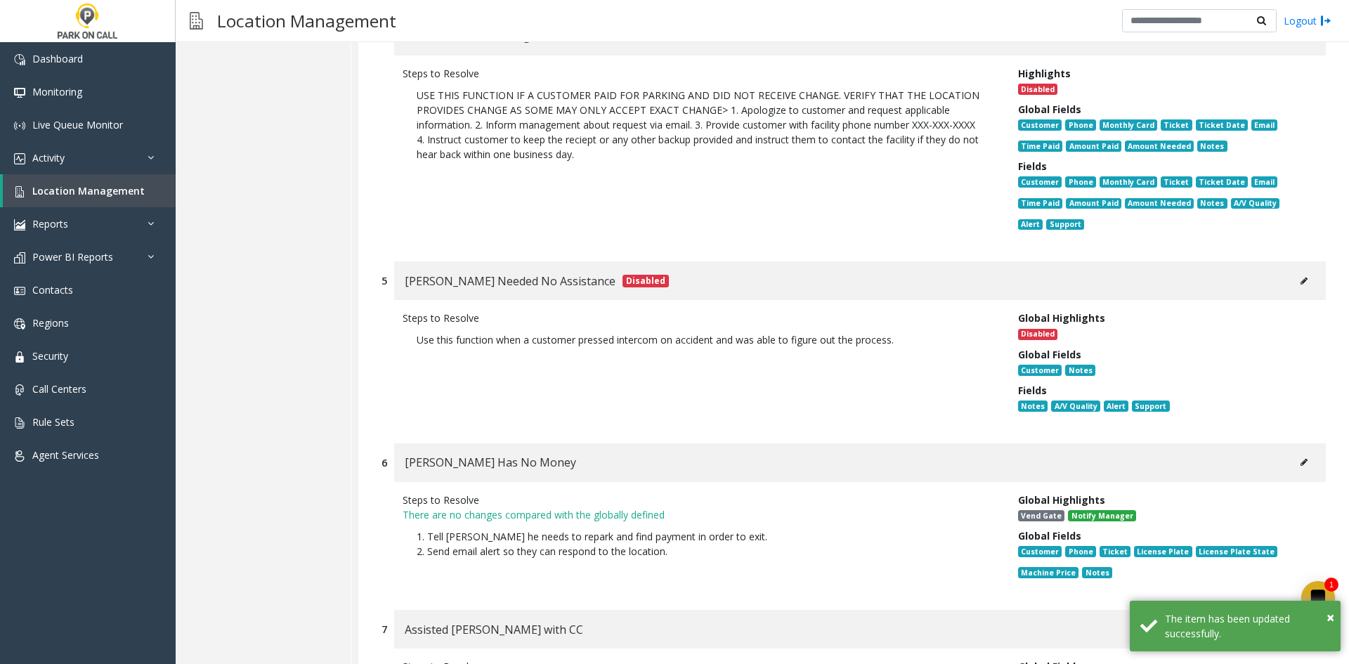
drag, startPoint x: 888, startPoint y: 529, endPoint x: 877, endPoint y: 531, distance: 11.4
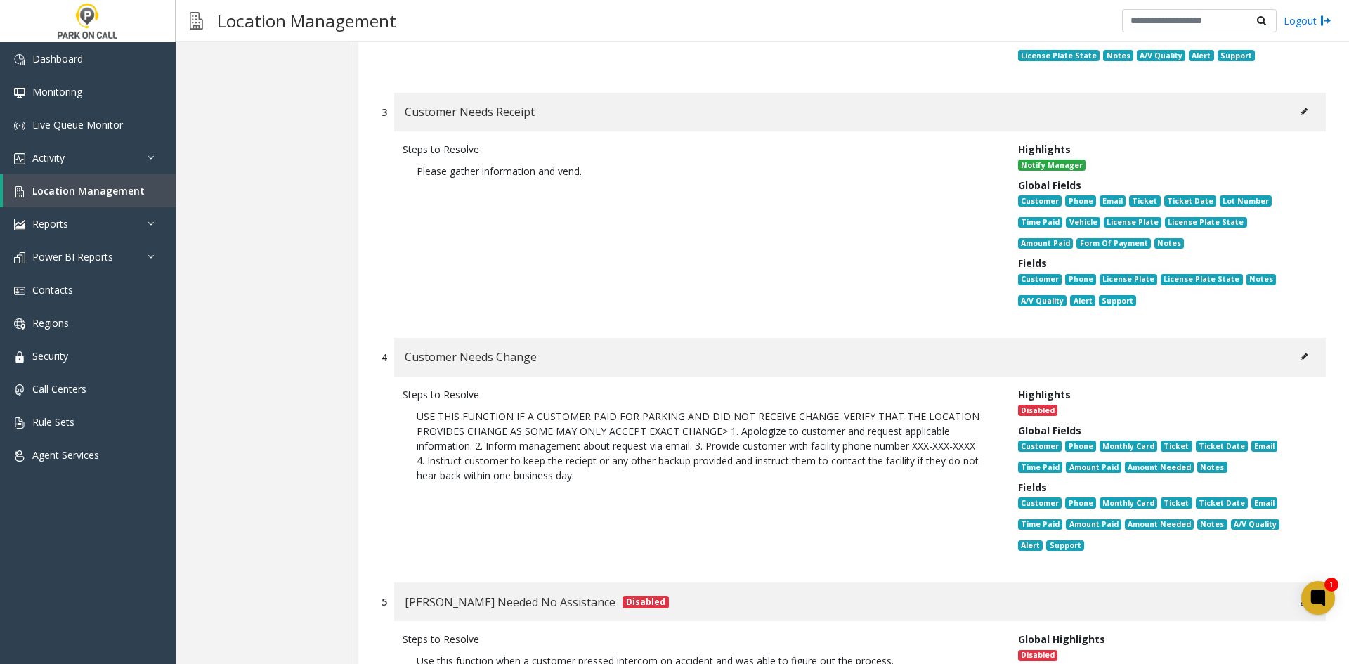
scroll to position [2951, 0]
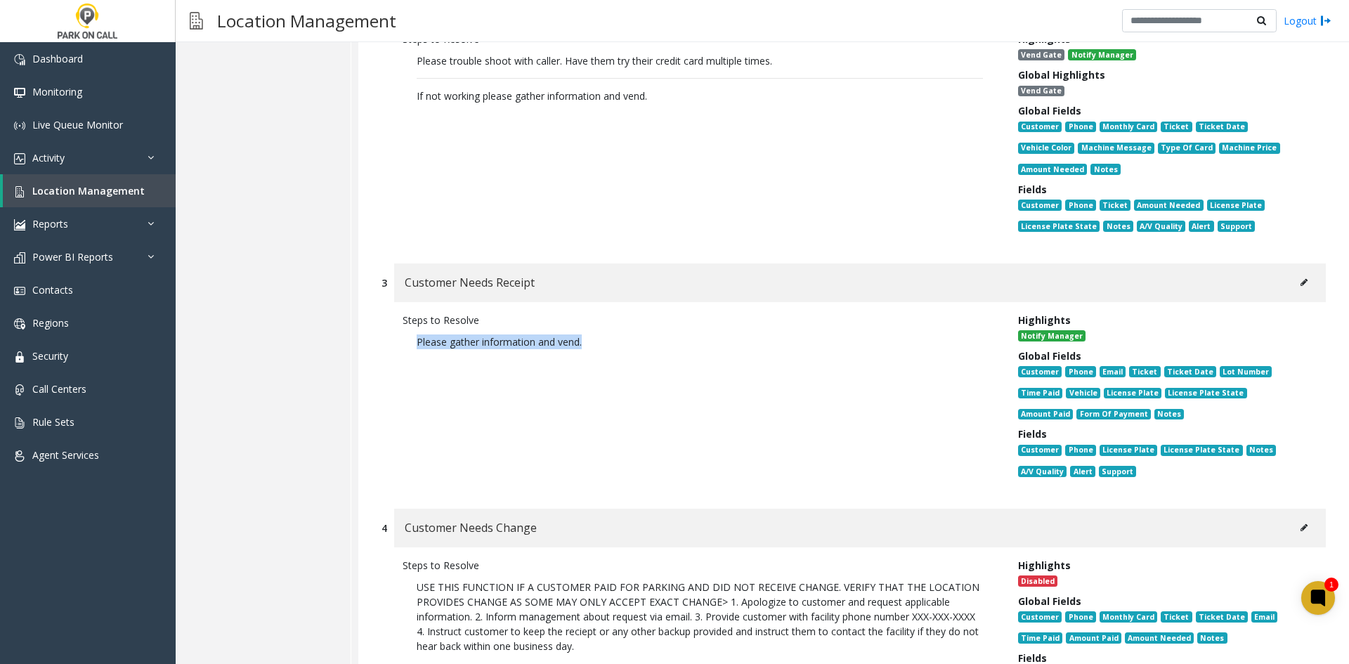
drag, startPoint x: 516, startPoint y: 360, endPoint x: 364, endPoint y: 360, distance: 152.5
copy p "Please gather information and vend."
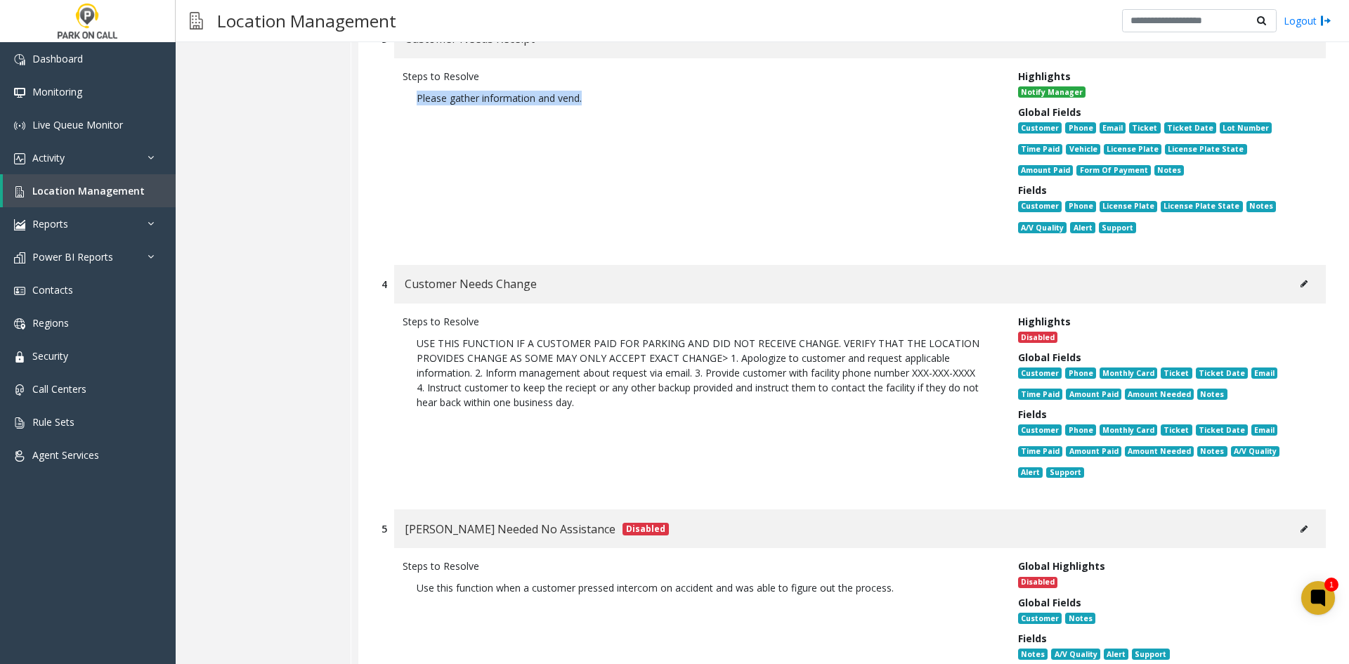
scroll to position [3443, 0]
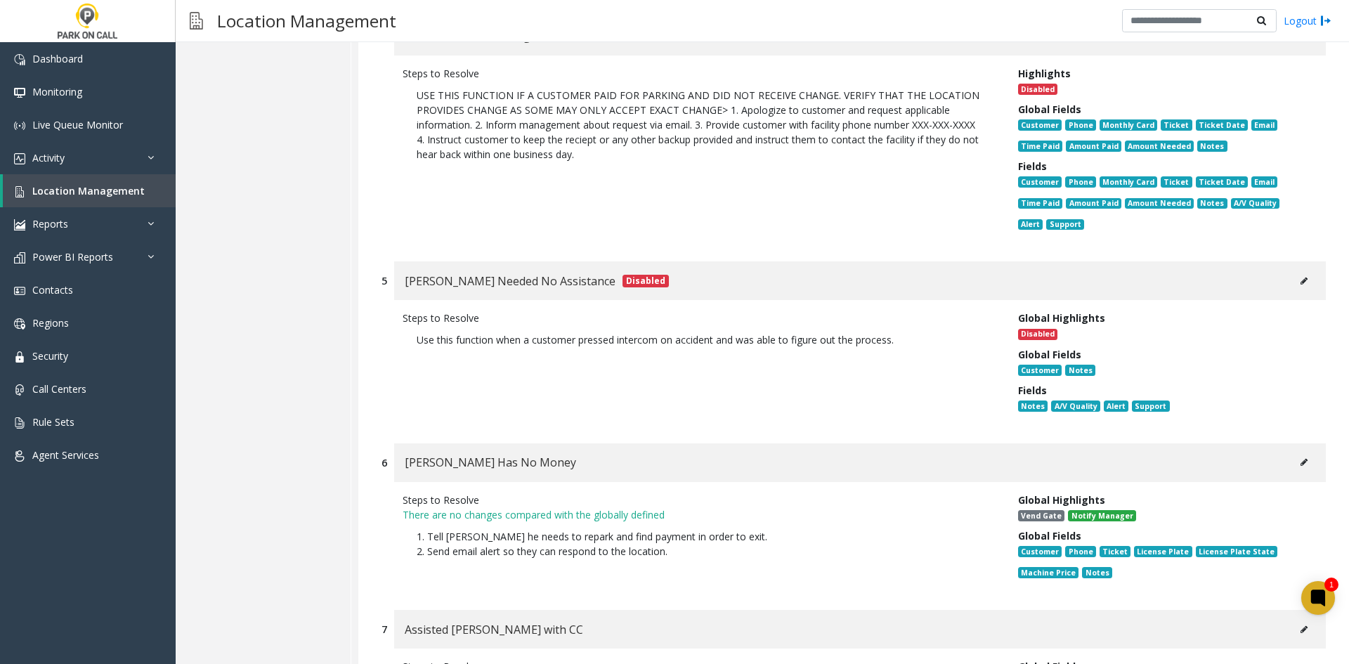
click at [1308, 465] on div "[PERSON_NAME] Has No Money" at bounding box center [860, 462] width 932 height 39
click at [1301, 465] on button at bounding box center [1304, 462] width 22 height 21
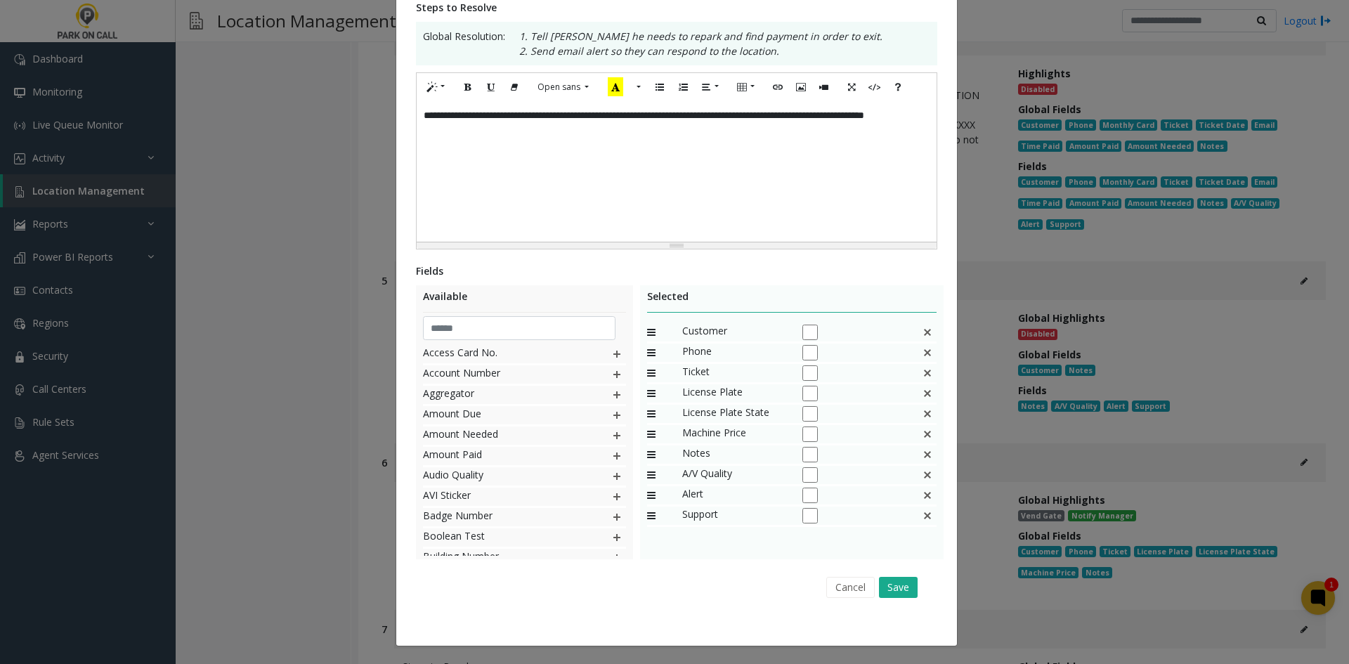
scroll to position [0, 0]
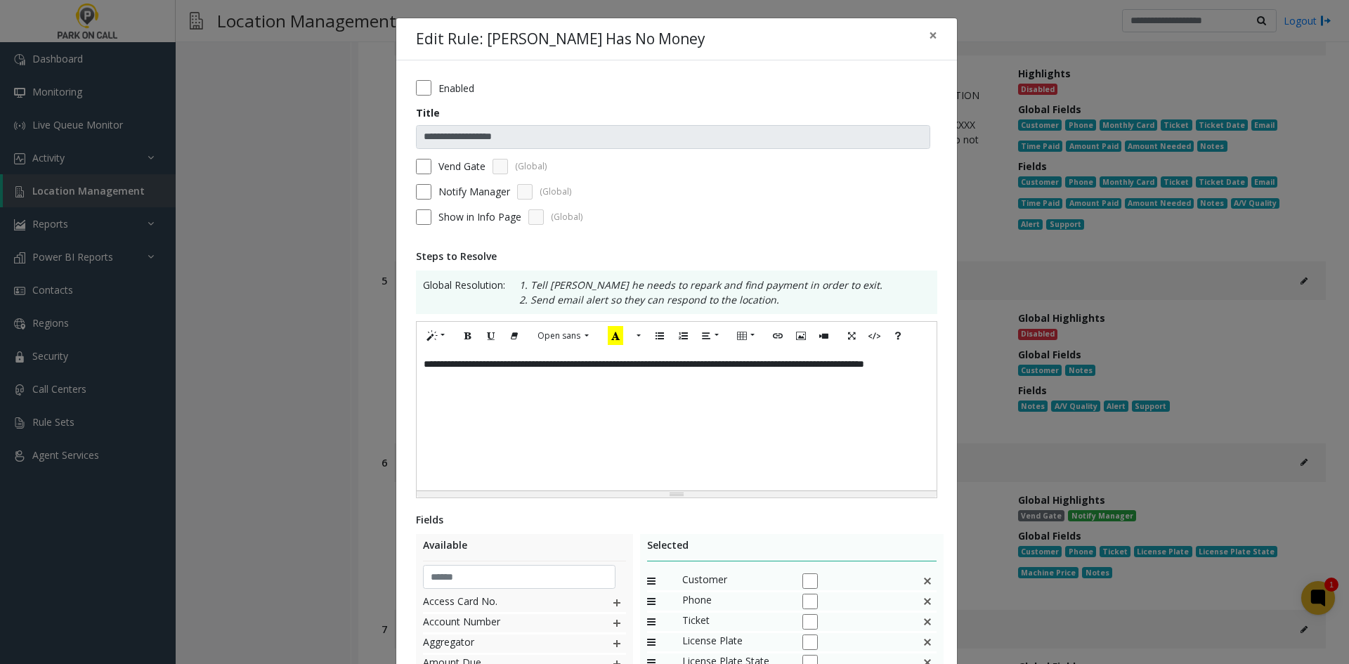
click at [751, 452] on div "**********" at bounding box center [677, 420] width 520 height 141
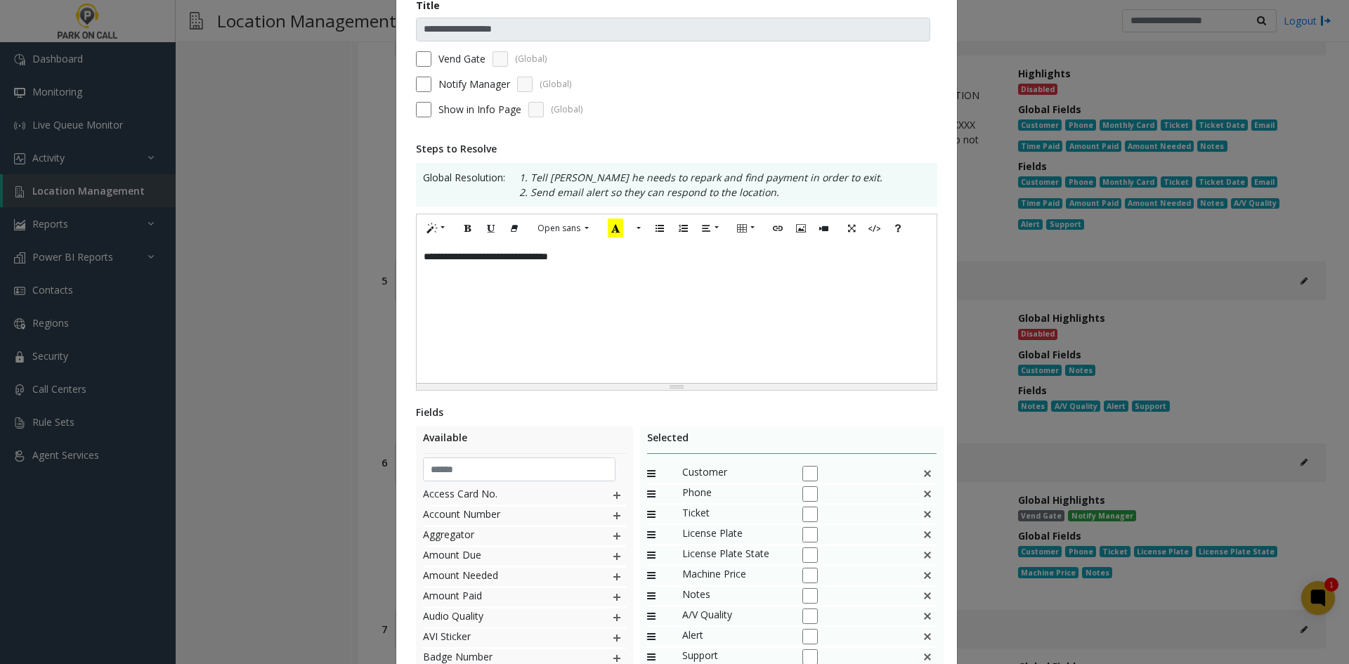
scroll to position [211, 0]
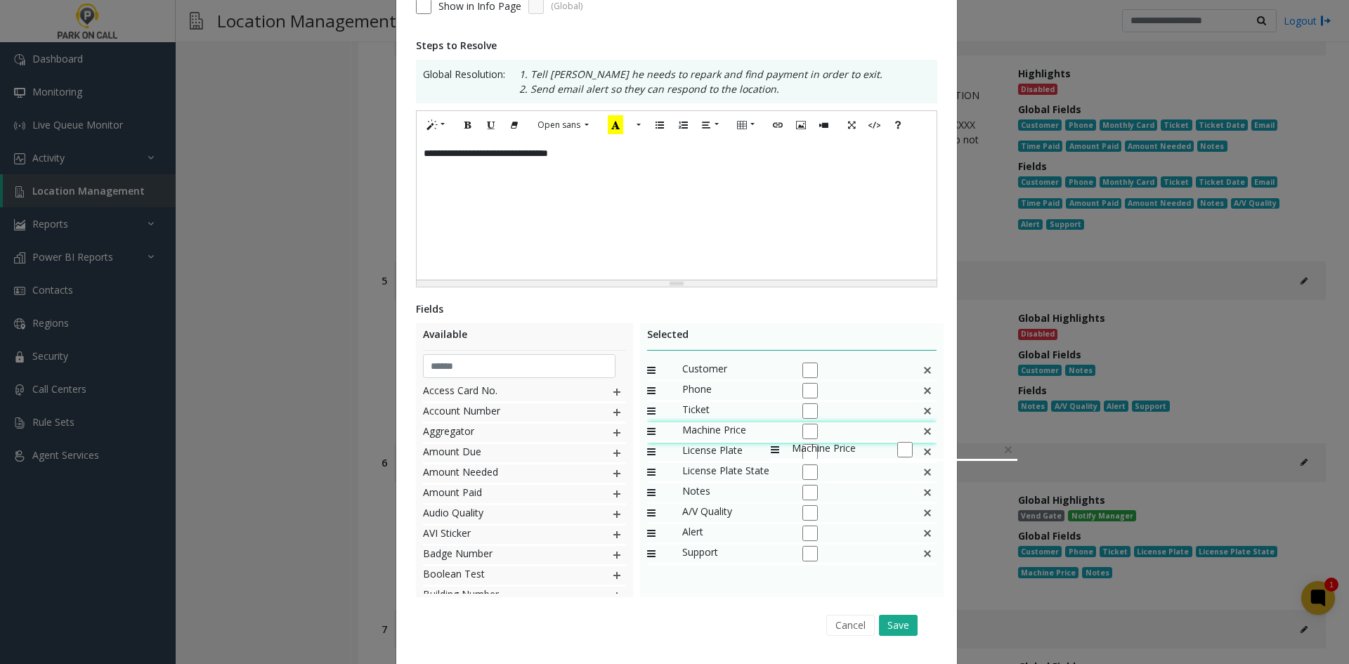
drag, startPoint x: 762, startPoint y: 470, endPoint x: 764, endPoint y: 434, distance: 36.6
click at [891, 627] on button "Save" at bounding box center [898, 625] width 39 height 21
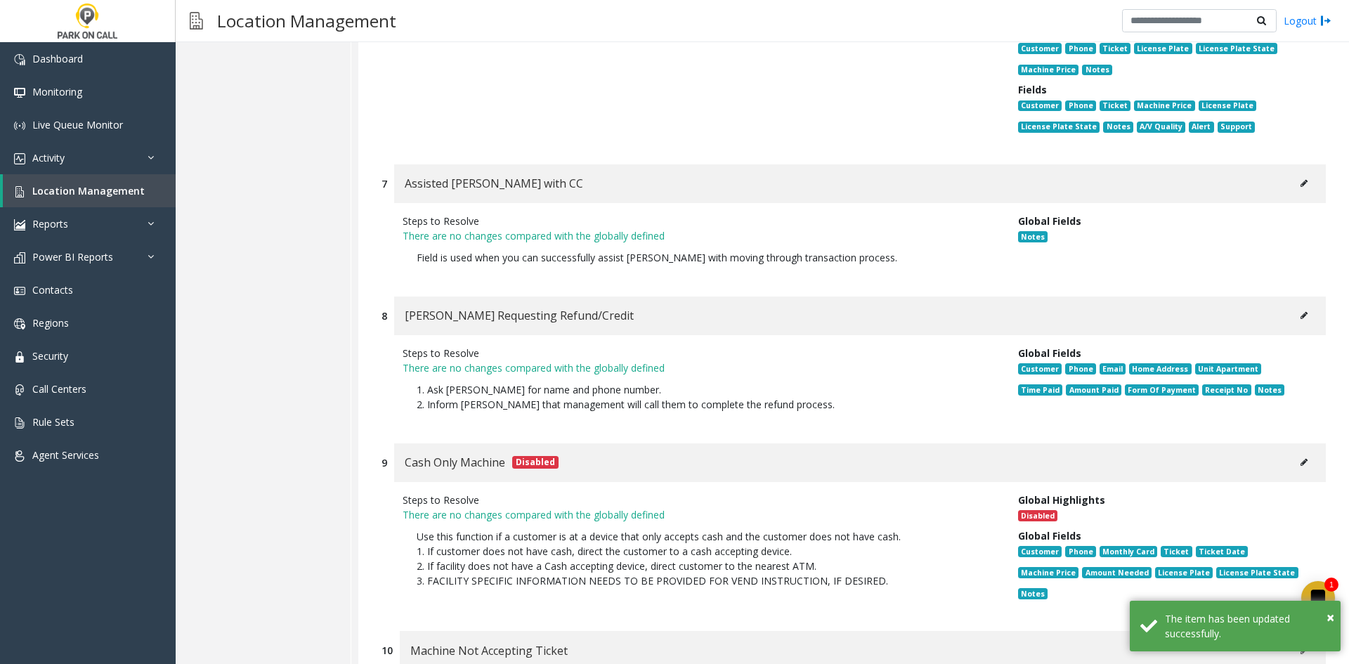
scroll to position [4005, 0]
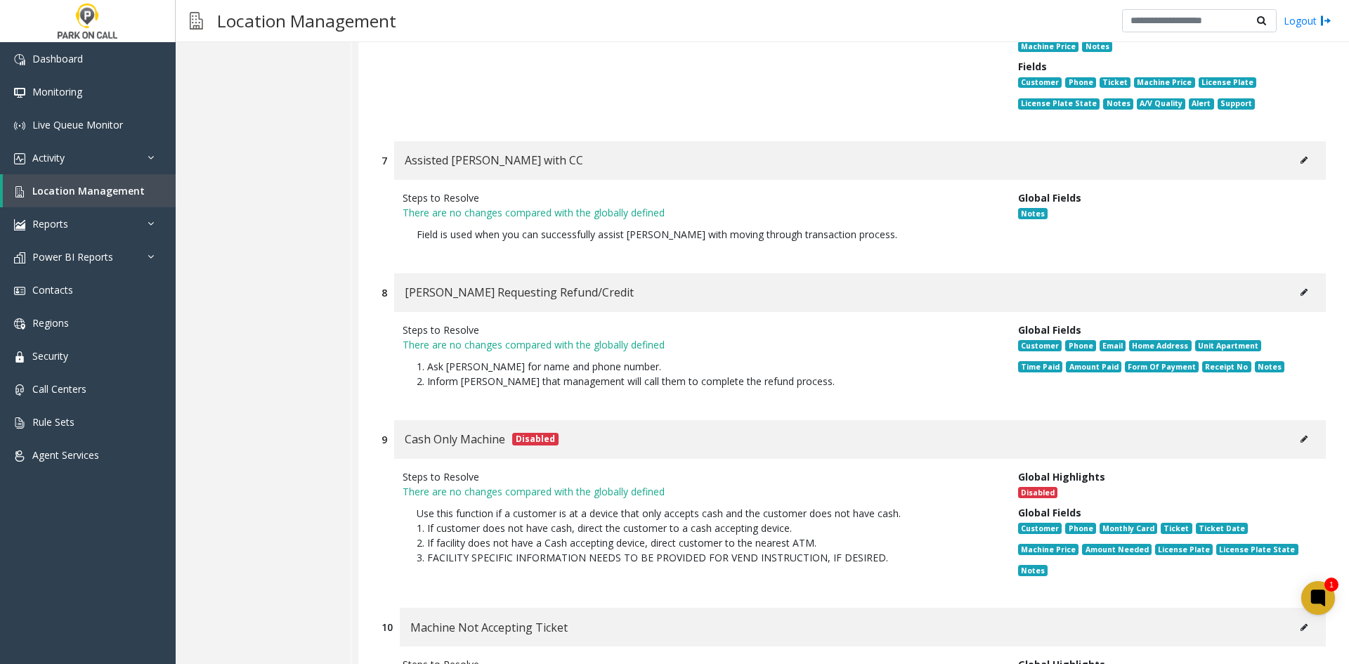
click at [1301, 294] on icon at bounding box center [1304, 292] width 7 height 8
type input "**********"
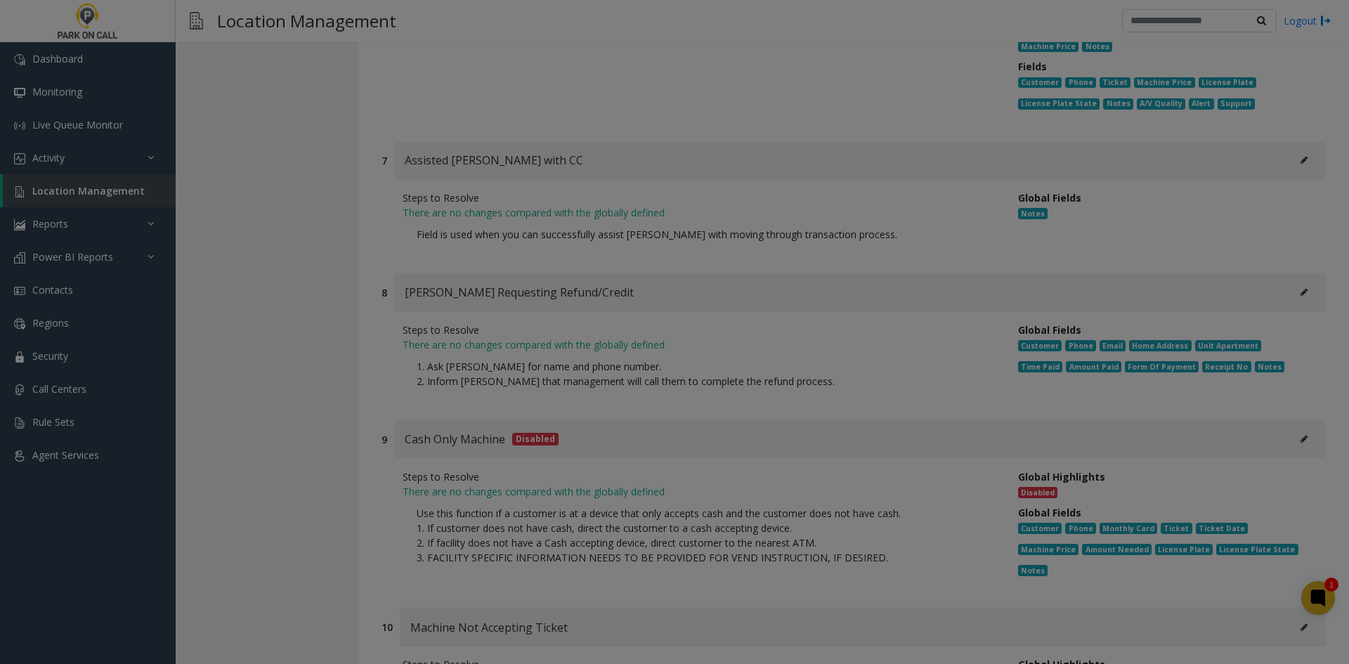
scroll to position [0, 0]
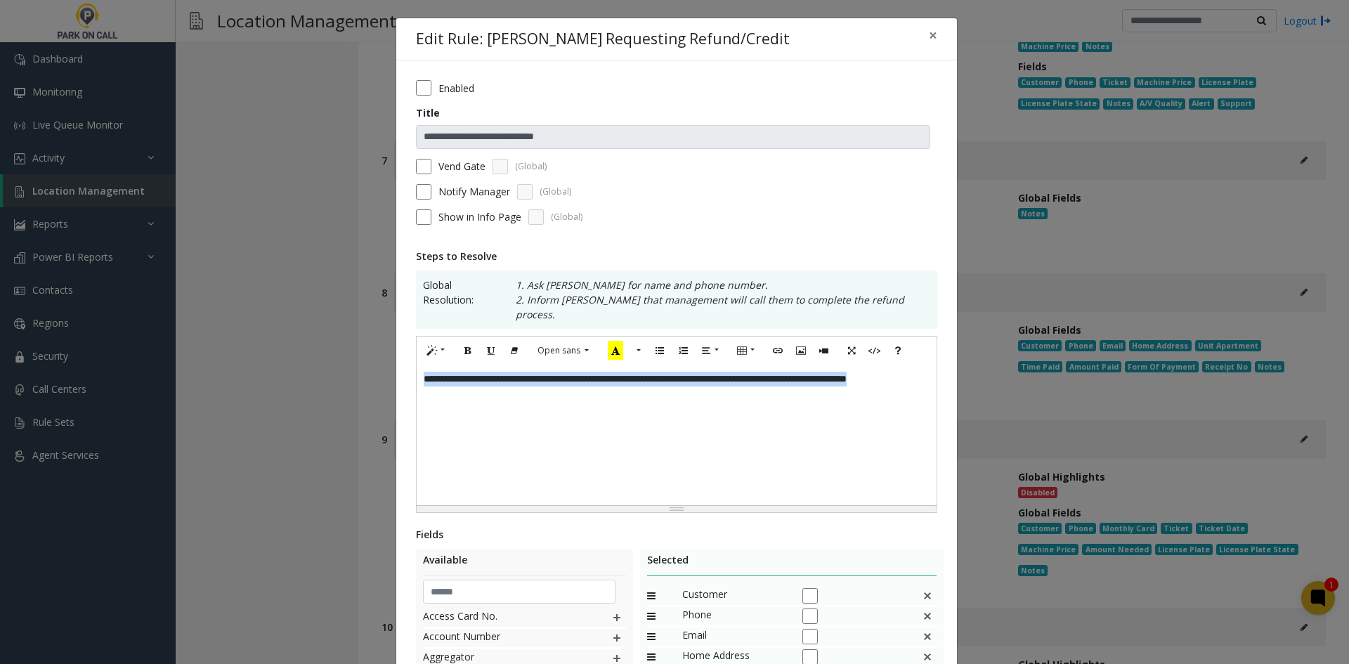
drag, startPoint x: 453, startPoint y: 366, endPoint x: 348, endPoint y: 338, distance: 109.1
click at [348, 338] on div "**********" at bounding box center [674, 332] width 1349 height 664
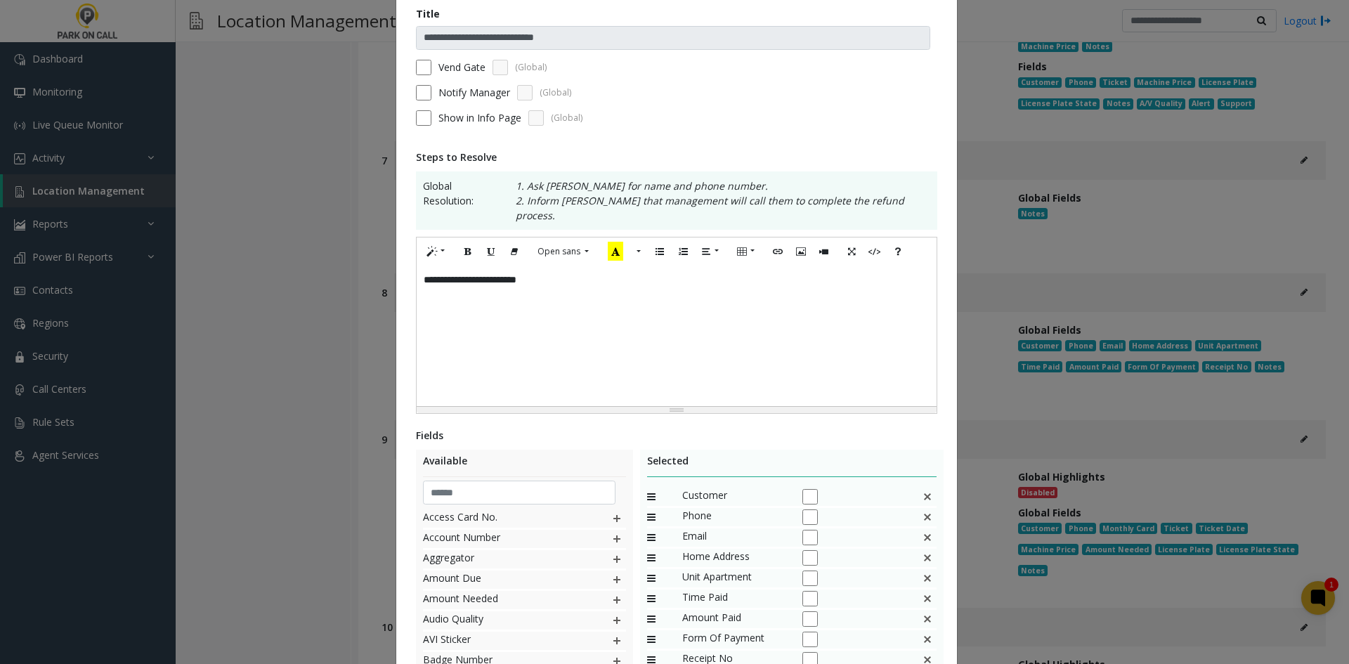
scroll to position [249, 0]
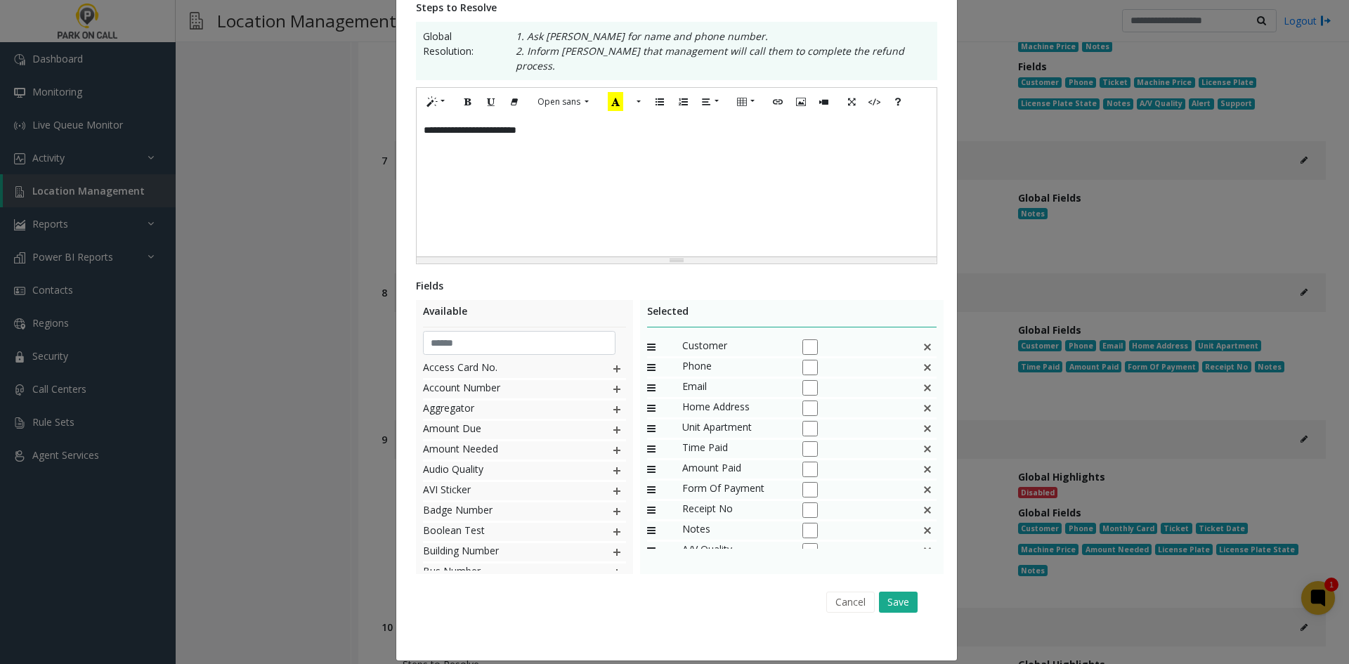
click at [922, 379] on img at bounding box center [927, 388] width 11 height 18
click at [912, 379] on div "Time Paid" at bounding box center [792, 389] width 290 height 20
click at [915, 379] on div "Time Paid" at bounding box center [792, 389] width 290 height 20
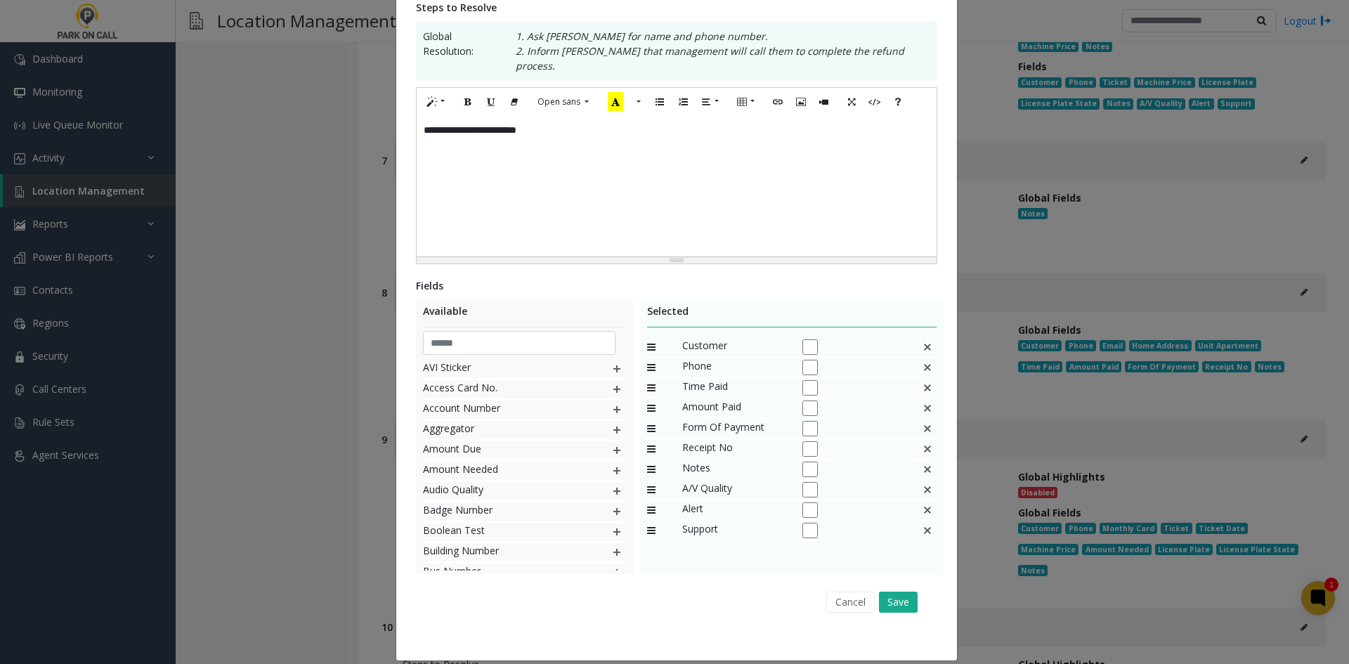
click at [915, 379] on div "Time Paid" at bounding box center [792, 389] width 290 height 20
click at [927, 379] on img at bounding box center [927, 388] width 11 height 18
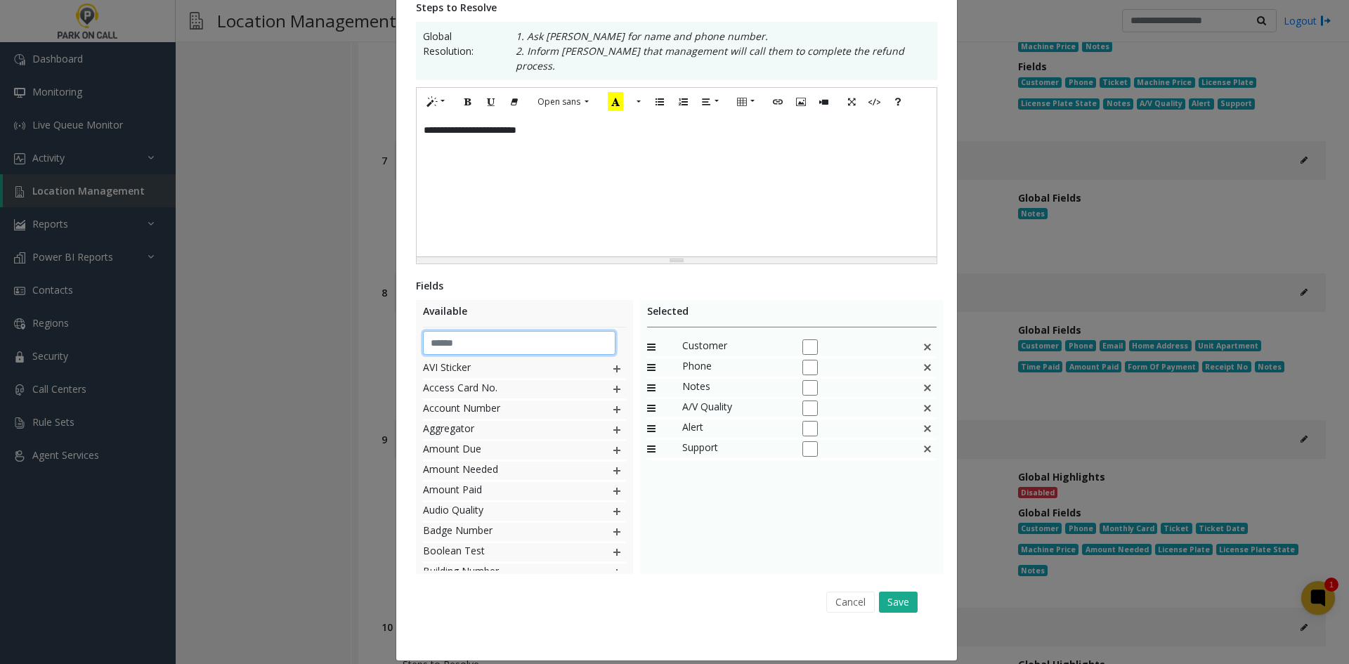
click at [551, 332] on input "text" at bounding box center [519, 343] width 193 height 24
type input "***"
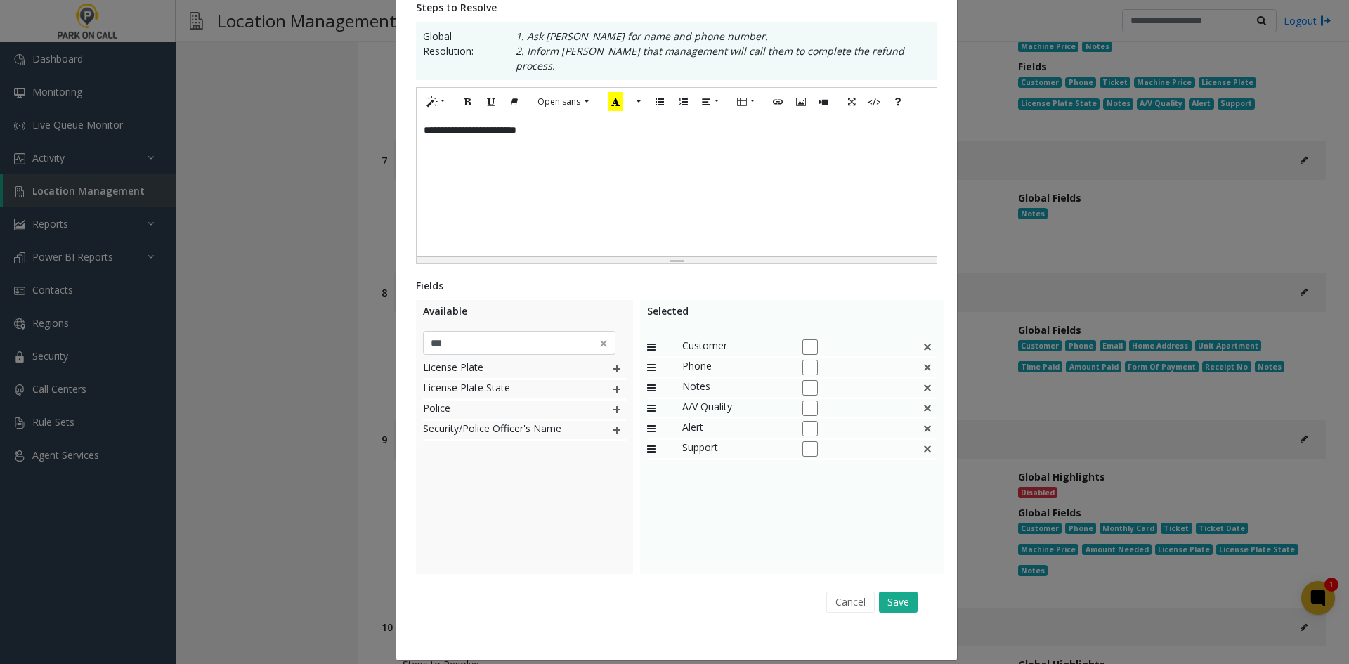
click at [613, 360] on img at bounding box center [616, 369] width 11 height 18
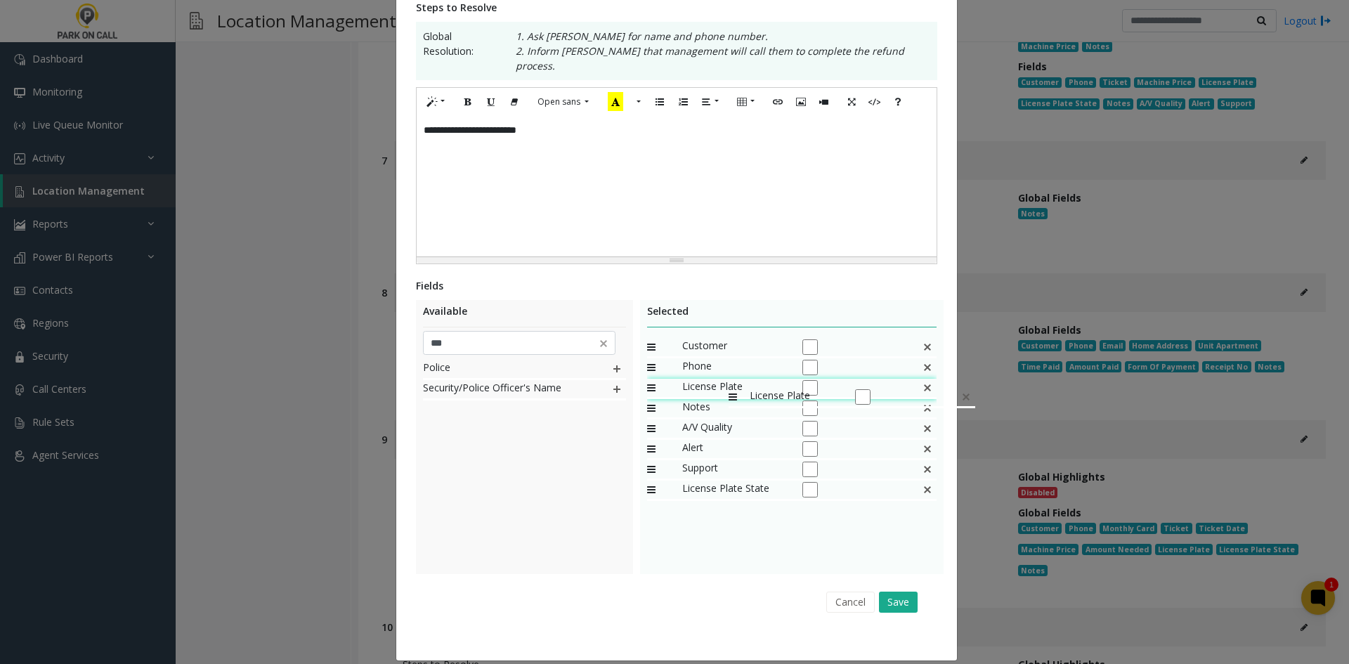
drag, startPoint x: 700, startPoint y: 457, endPoint x: 722, endPoint y: 374, distance: 86.2
drag, startPoint x: 712, startPoint y: 474, endPoint x: 727, endPoint y: 384, distance: 91.1
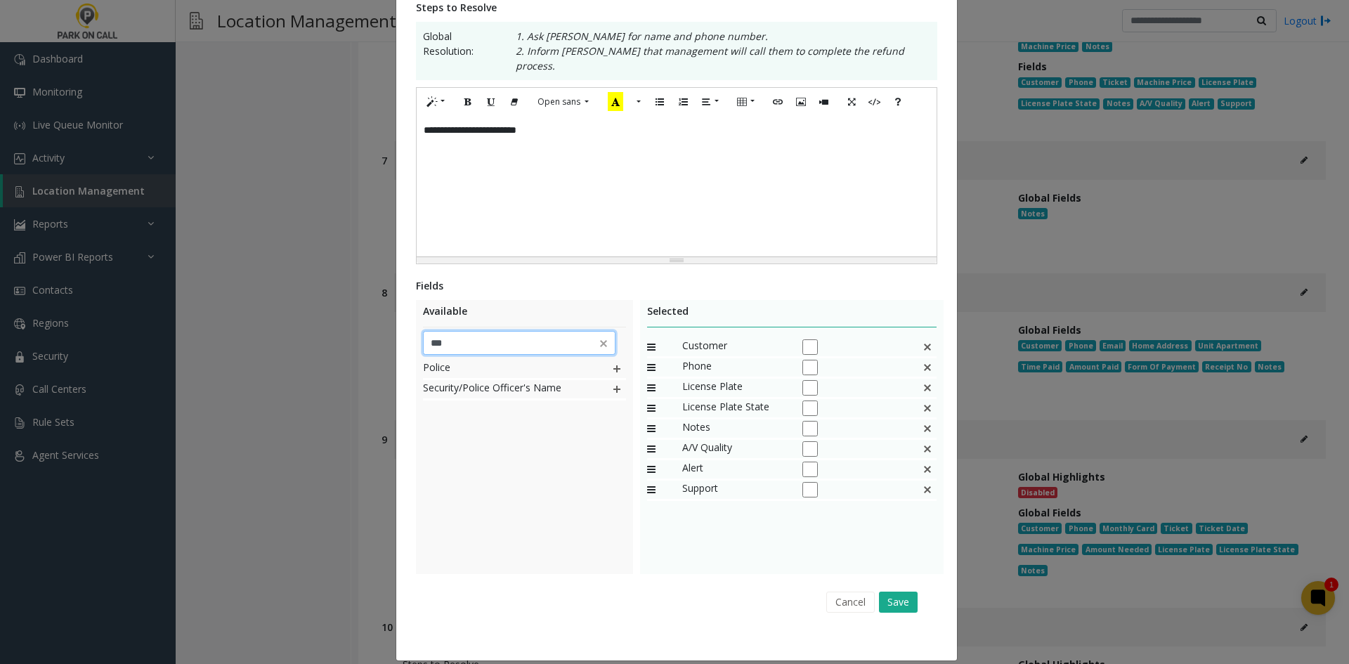
drag, startPoint x: 533, startPoint y: 325, endPoint x: 260, endPoint y: 334, distance: 273.4
click at [260, 334] on div "**********" at bounding box center [674, 332] width 1349 height 664
click at [597, 337] on img at bounding box center [604, 344] width 14 height 14
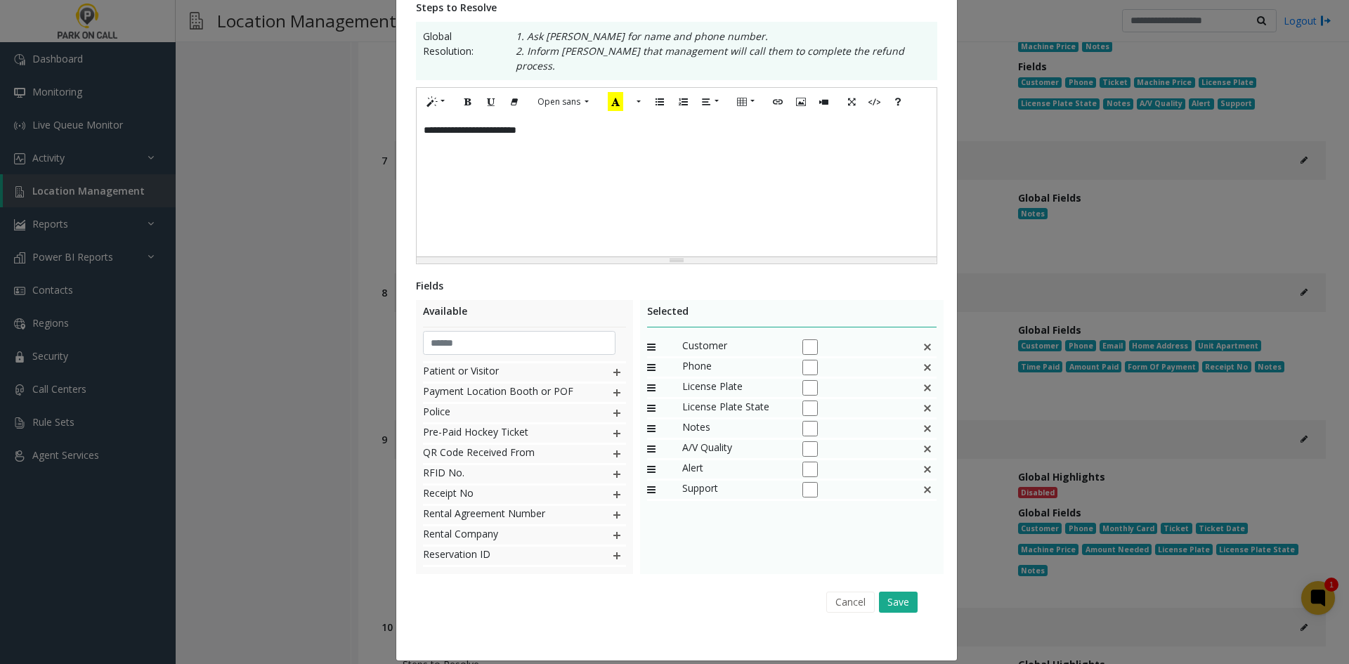
scroll to position [1297, 0]
click at [532, 327] on div at bounding box center [519, 338] width 193 height 22
click at [532, 331] on input "text" at bounding box center [519, 343] width 193 height 24
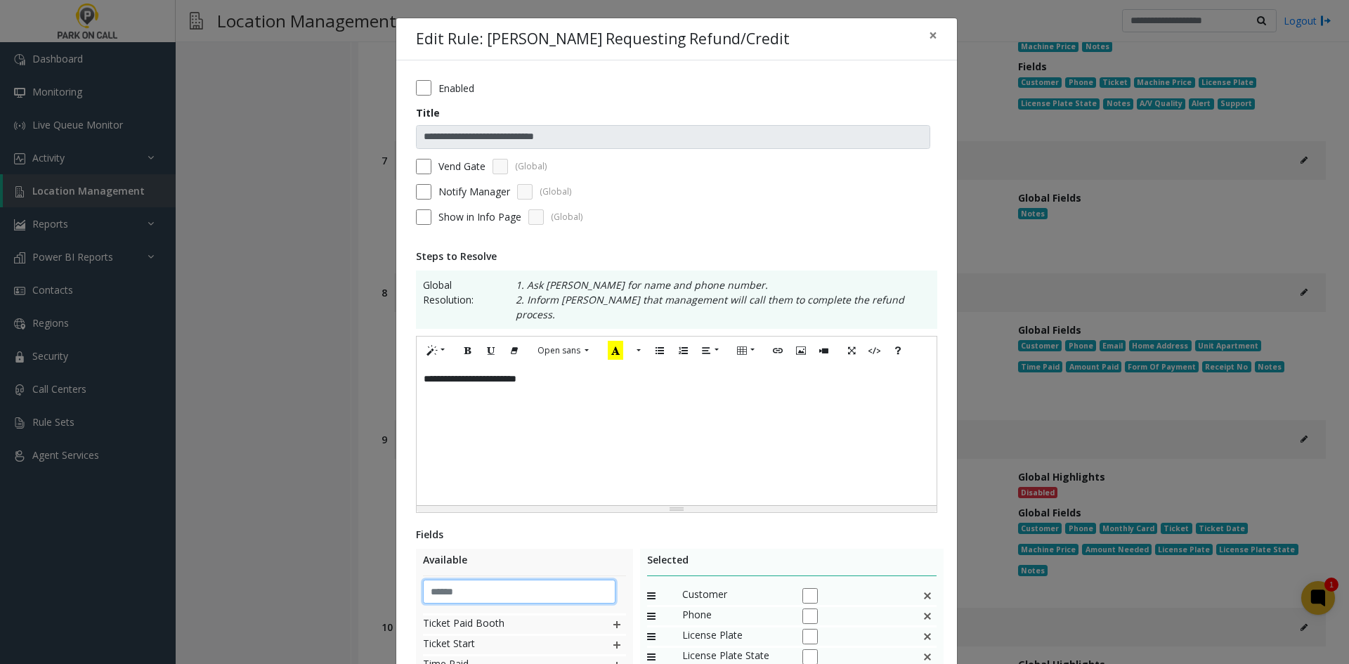
scroll to position [249, 0]
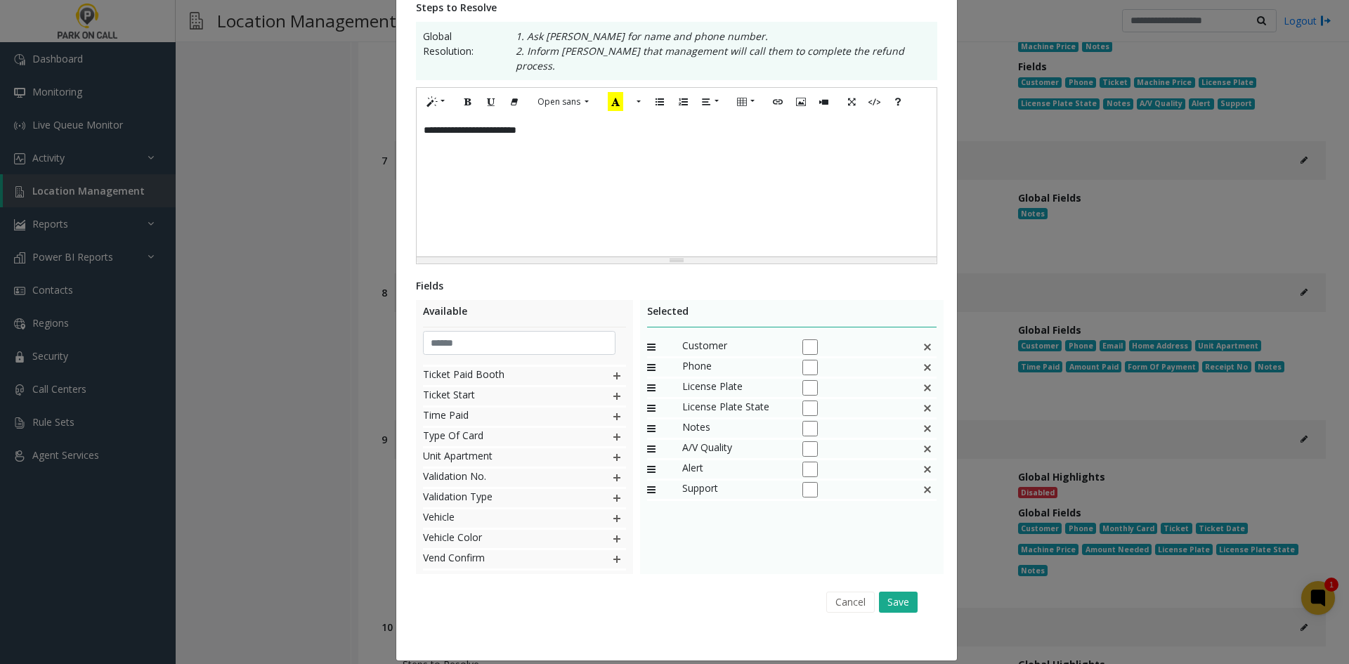
click at [771, 516] on div "Customer Phone License Plate License Plate State Notes A/V Quality Alert Support" at bounding box center [792, 443] width 290 height 211
click at [900, 592] on button "Save" at bounding box center [898, 602] width 39 height 21
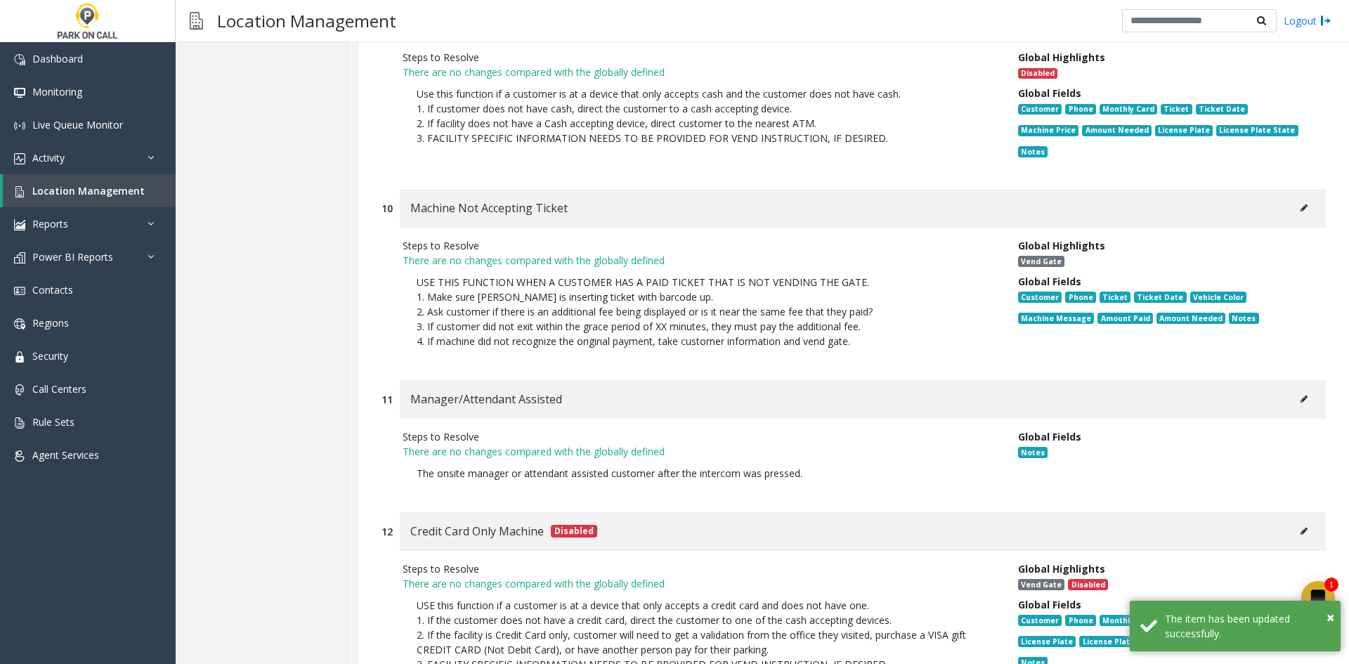
scroll to position [4497, 0]
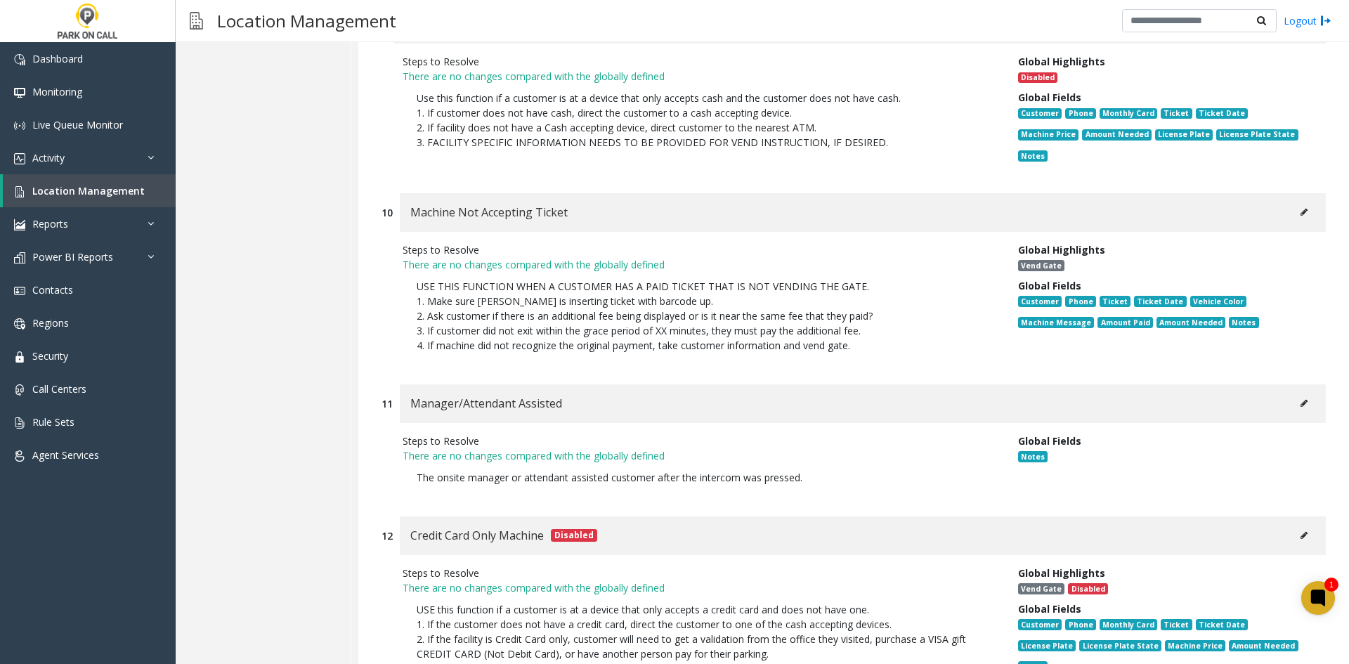
click at [1293, 202] on button at bounding box center [1304, 212] width 22 height 21
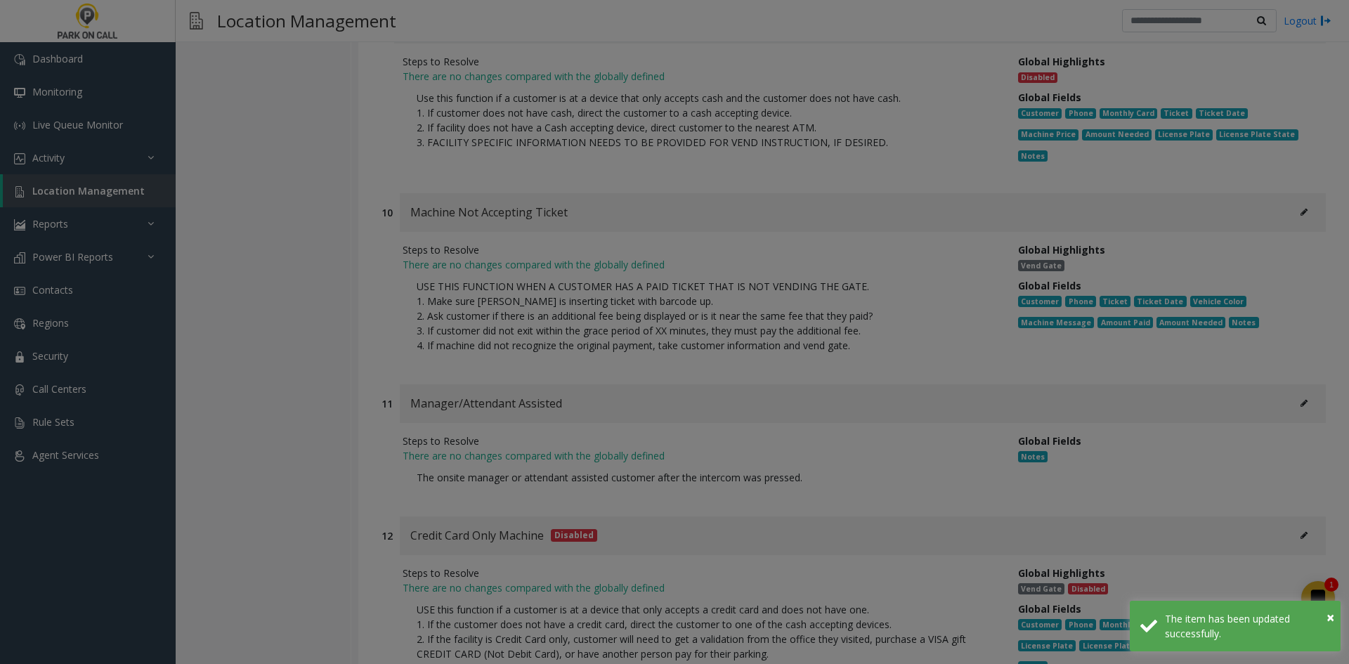
scroll to position [1215, 0]
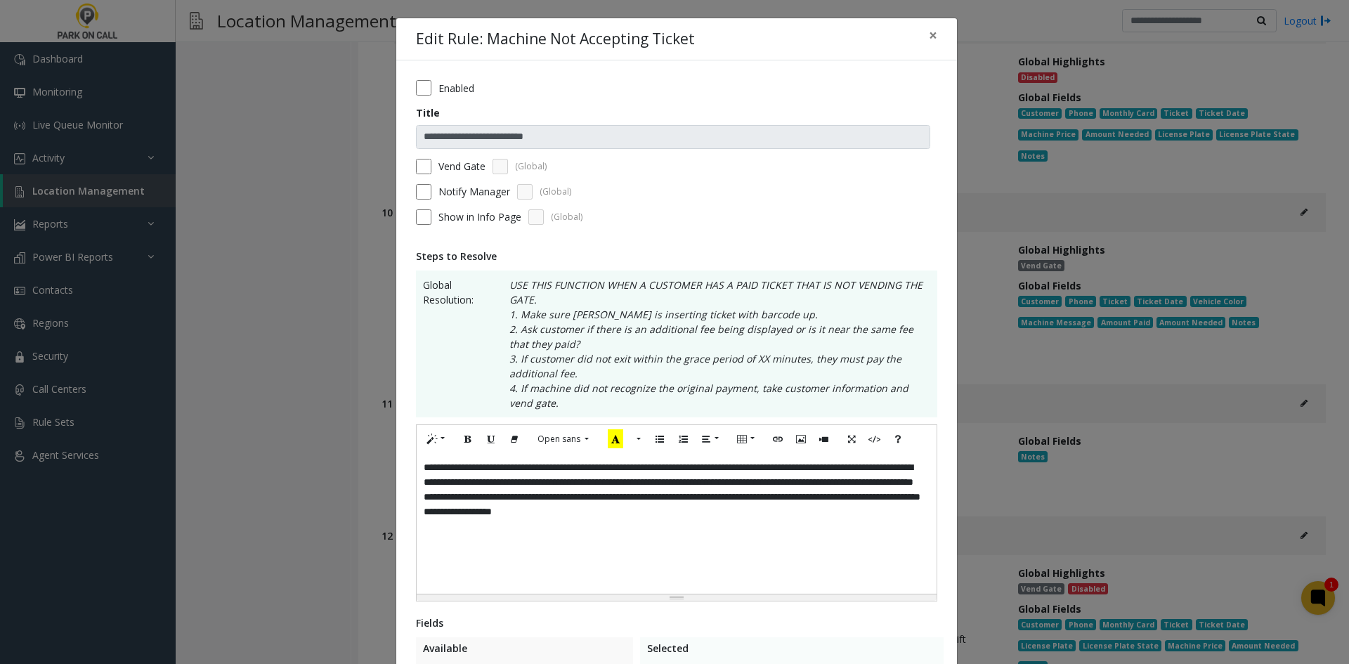
click at [411, 86] on div "**********" at bounding box center [676, 528] width 561 height 937
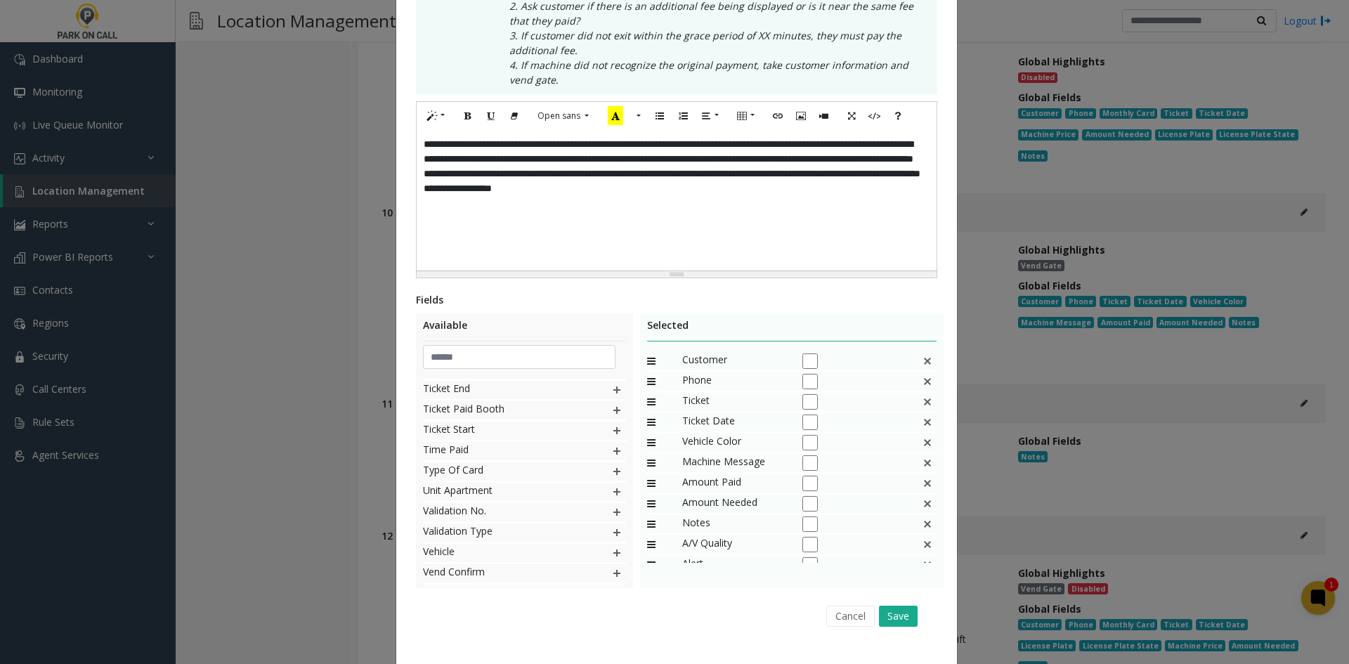
scroll to position [352, 0]
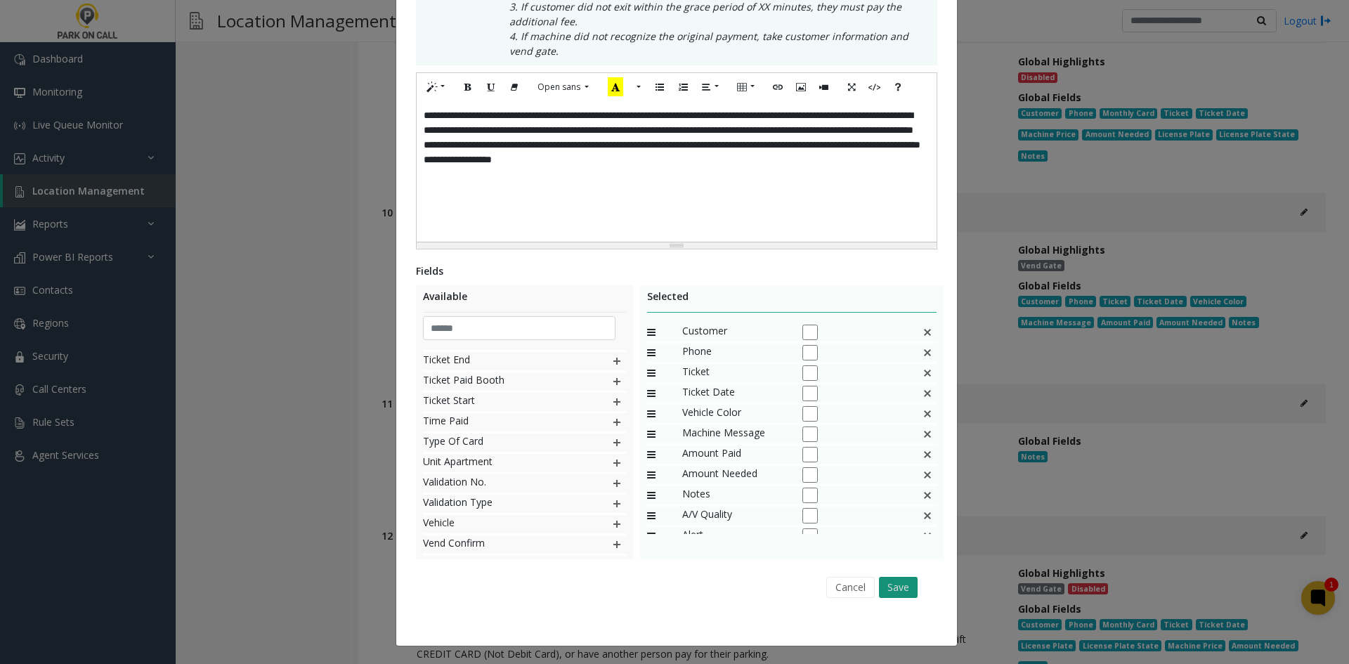
click at [897, 582] on button "Save" at bounding box center [898, 587] width 39 height 21
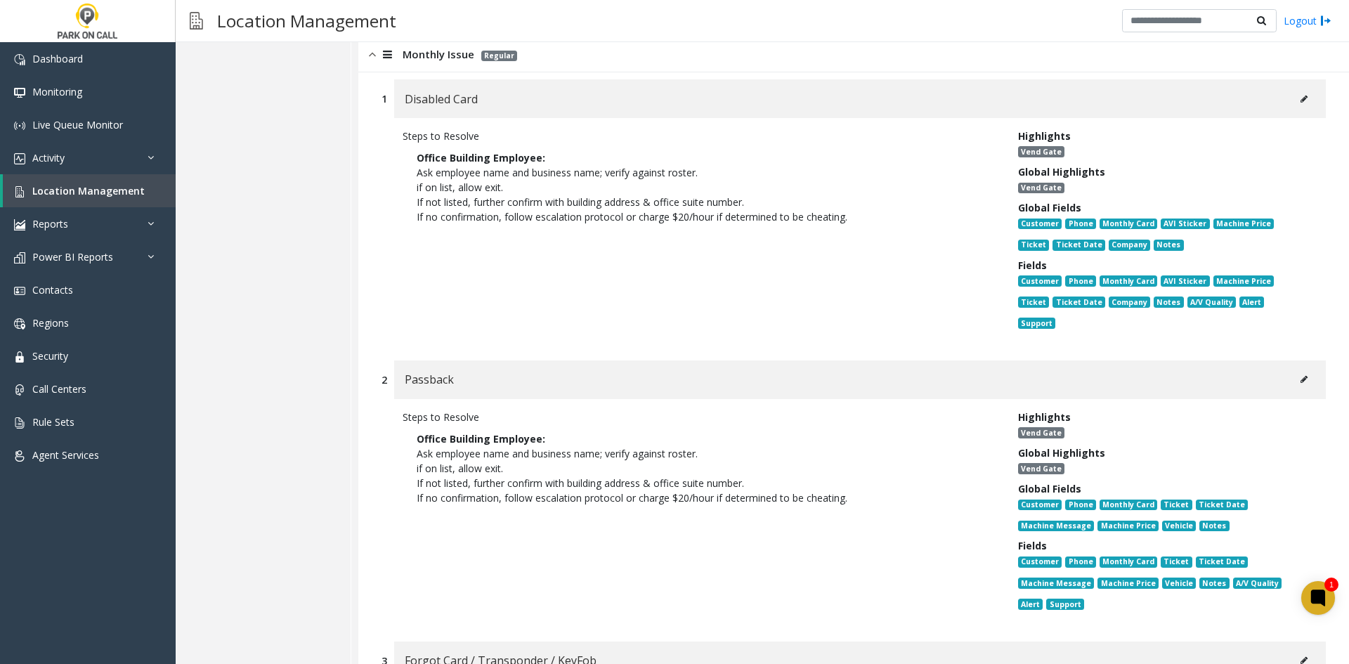
scroll to position [7096, 0]
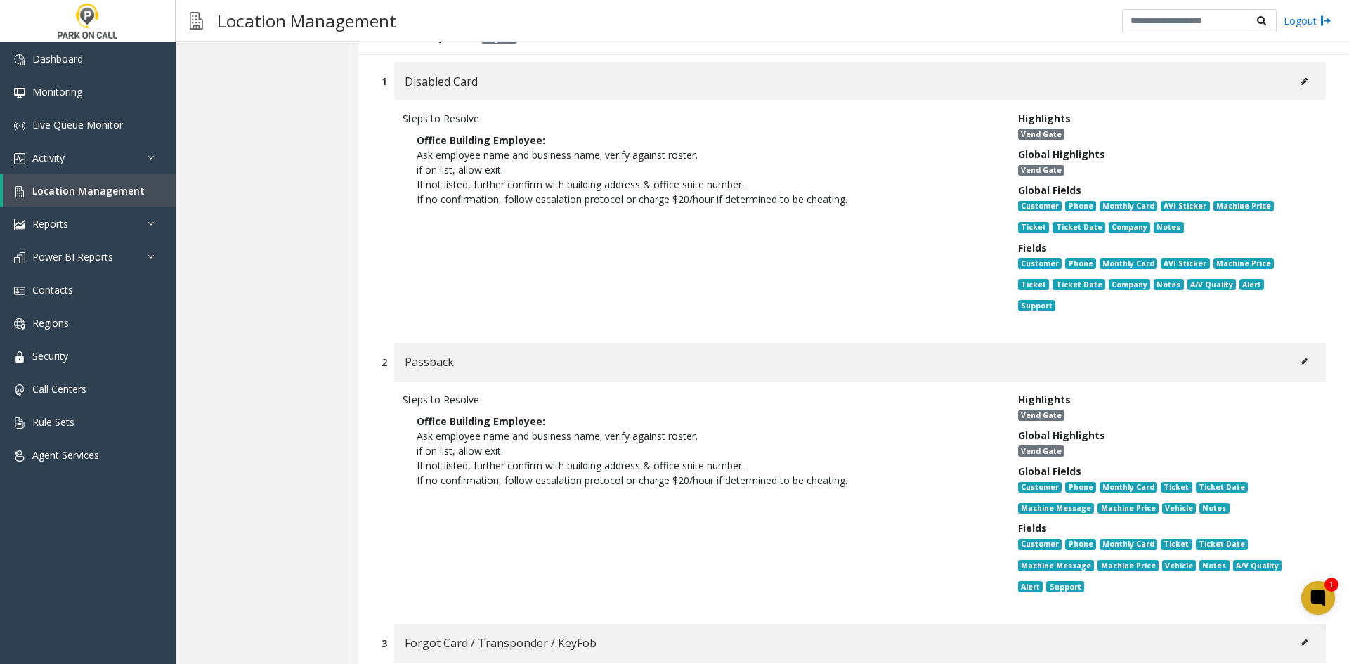
click at [1294, 62] on div "Disabled Card" at bounding box center [860, 81] width 932 height 39
click at [1301, 77] on icon at bounding box center [1304, 81] width 7 height 8
type input "**********"
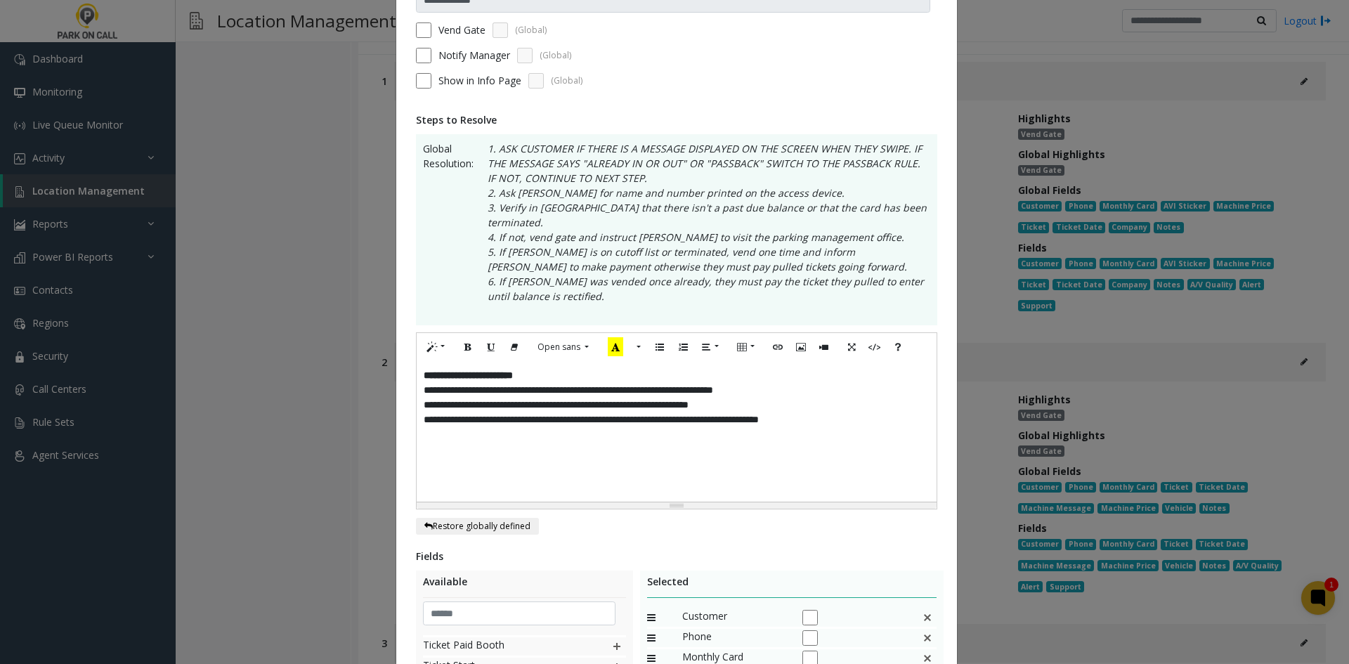
scroll to position [407, 0]
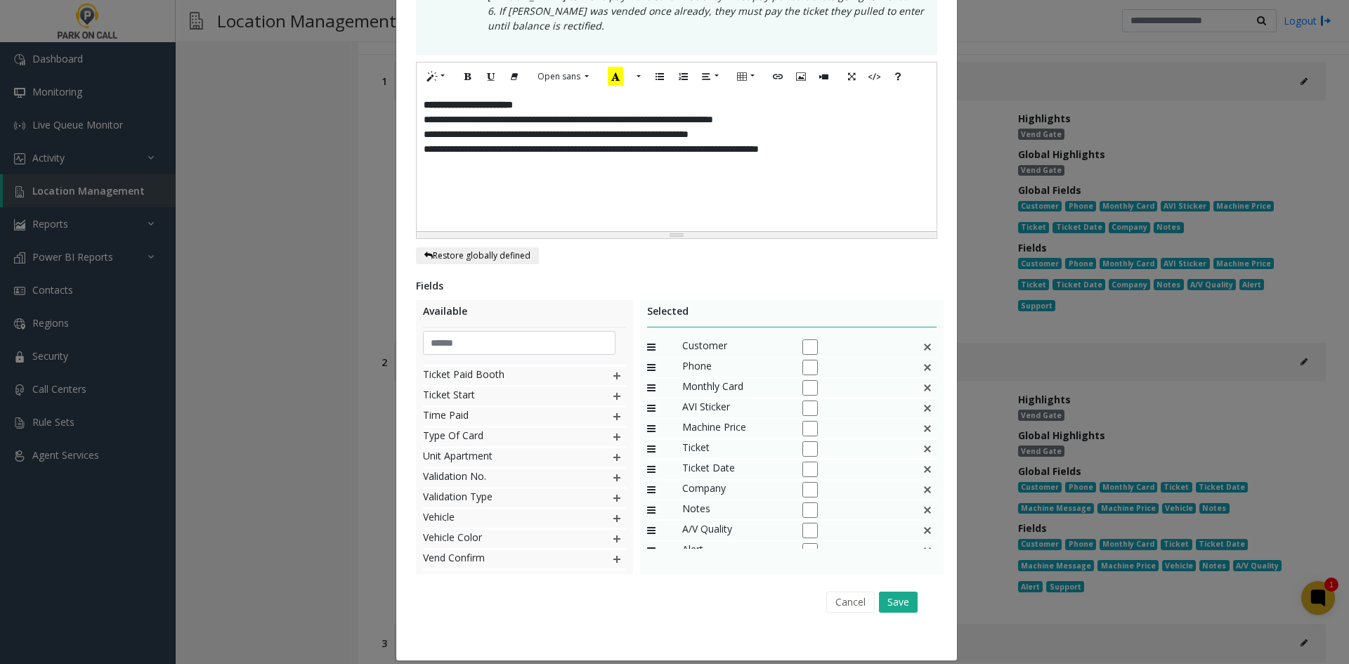
click at [922, 399] on img at bounding box center [927, 408] width 11 height 18
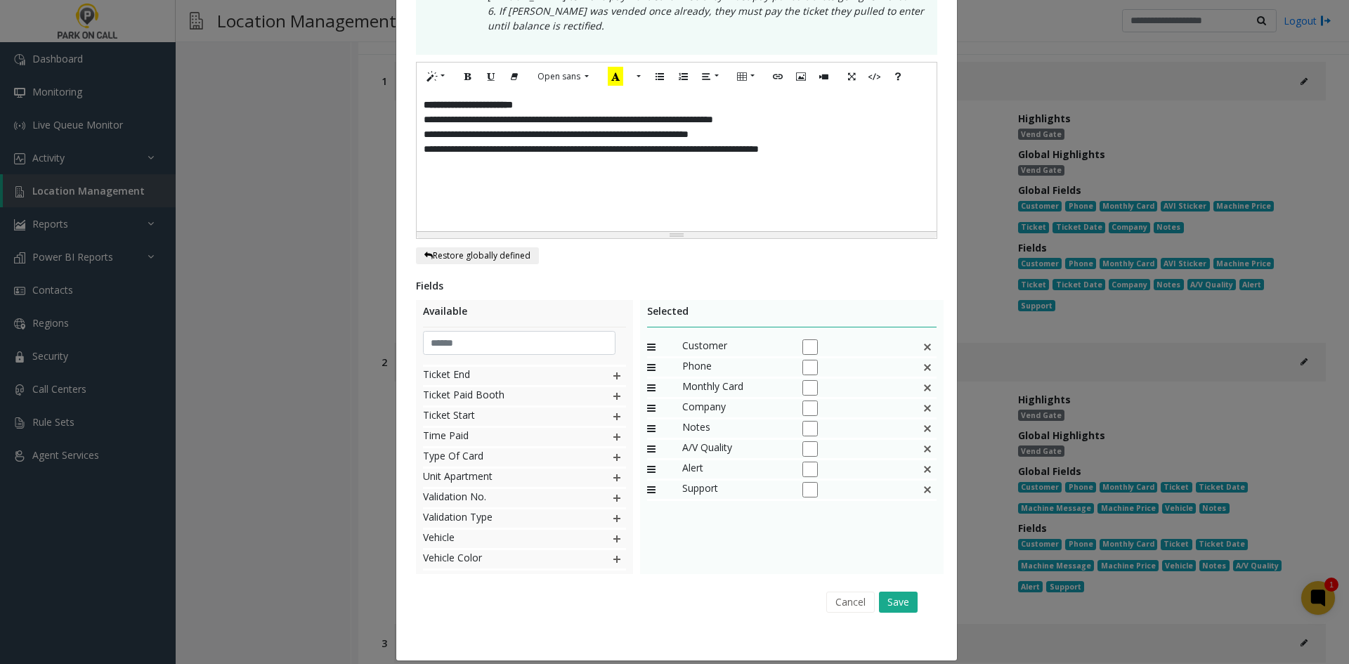
scroll to position [1297, 0]
click at [475, 331] on input "text" at bounding box center [519, 343] width 193 height 24
type input "*****"
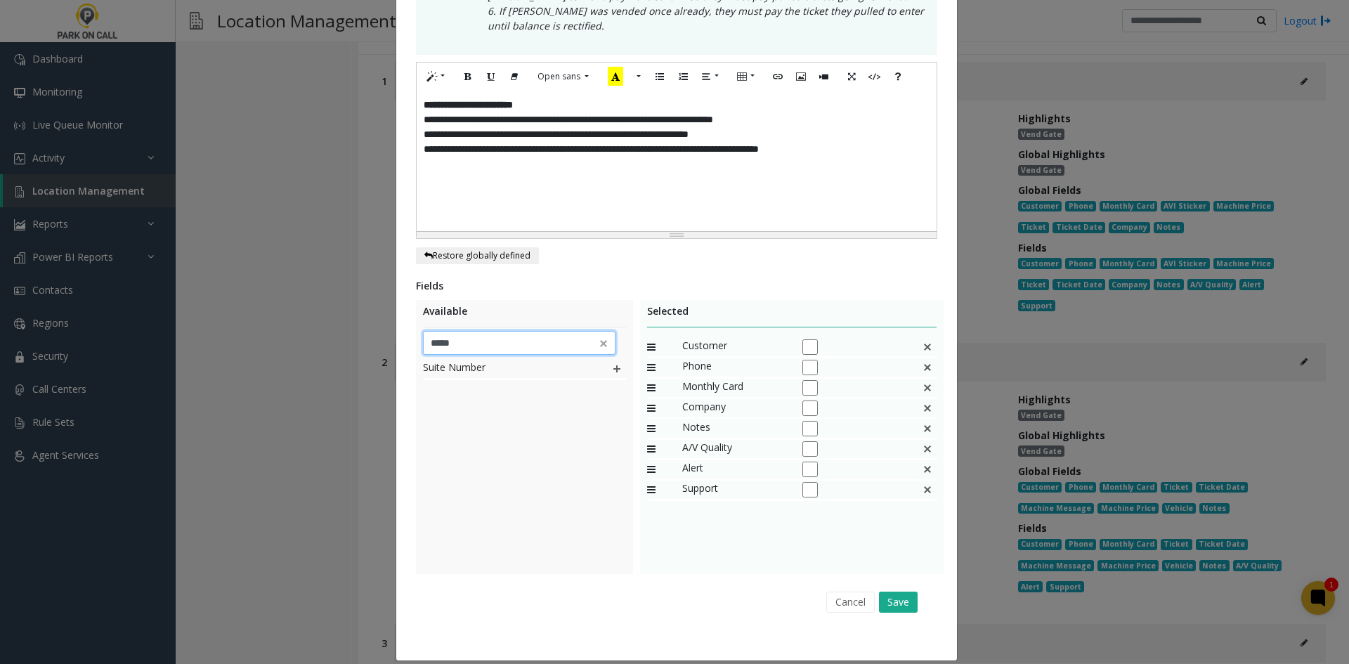
scroll to position [0, 0]
click at [611, 360] on img at bounding box center [616, 369] width 11 height 18
click at [923, 379] on img at bounding box center [927, 388] width 11 height 18
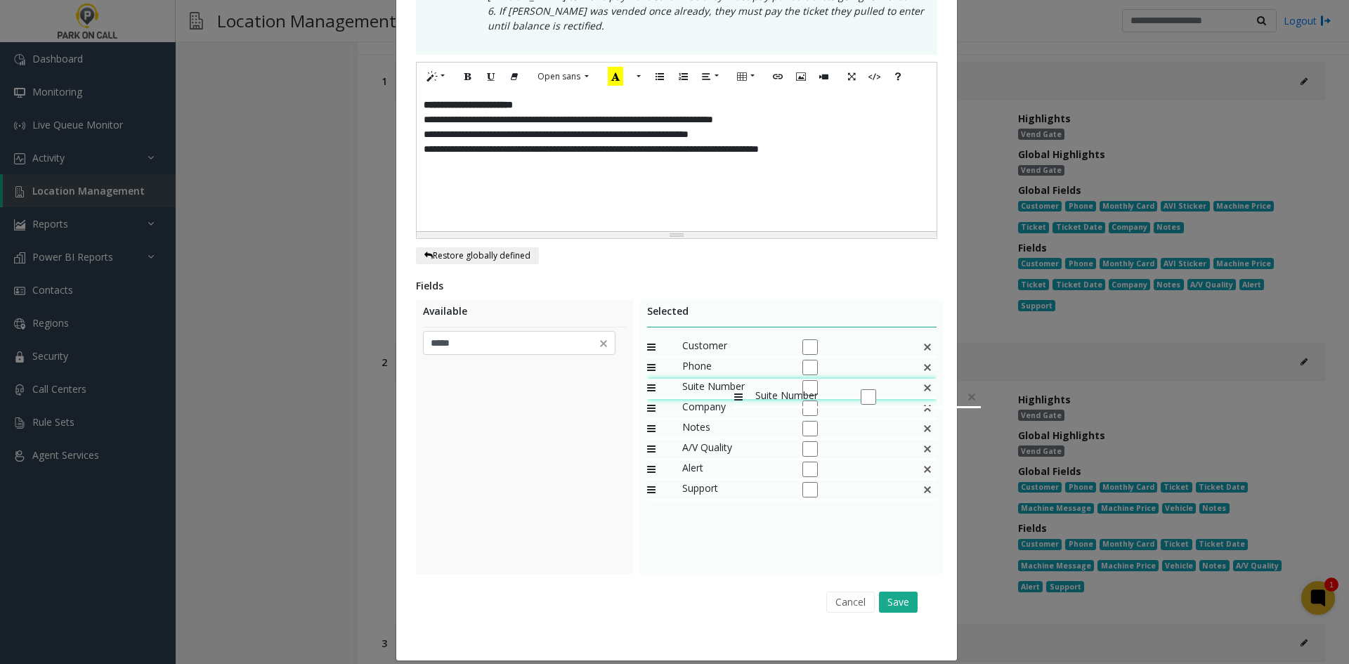
drag, startPoint x: 700, startPoint y: 472, endPoint x: 727, endPoint y: 381, distance: 95.4
drag, startPoint x: 707, startPoint y: 395, endPoint x: 693, endPoint y: 363, distance: 35.0
drag, startPoint x: 699, startPoint y: 356, endPoint x: 696, endPoint y: 374, distance: 19.2
click at [696, 379] on span "Company" at bounding box center [734, 388] width 105 height 18
drag, startPoint x: 915, startPoint y: 593, endPoint x: 901, endPoint y: 590, distance: 13.6
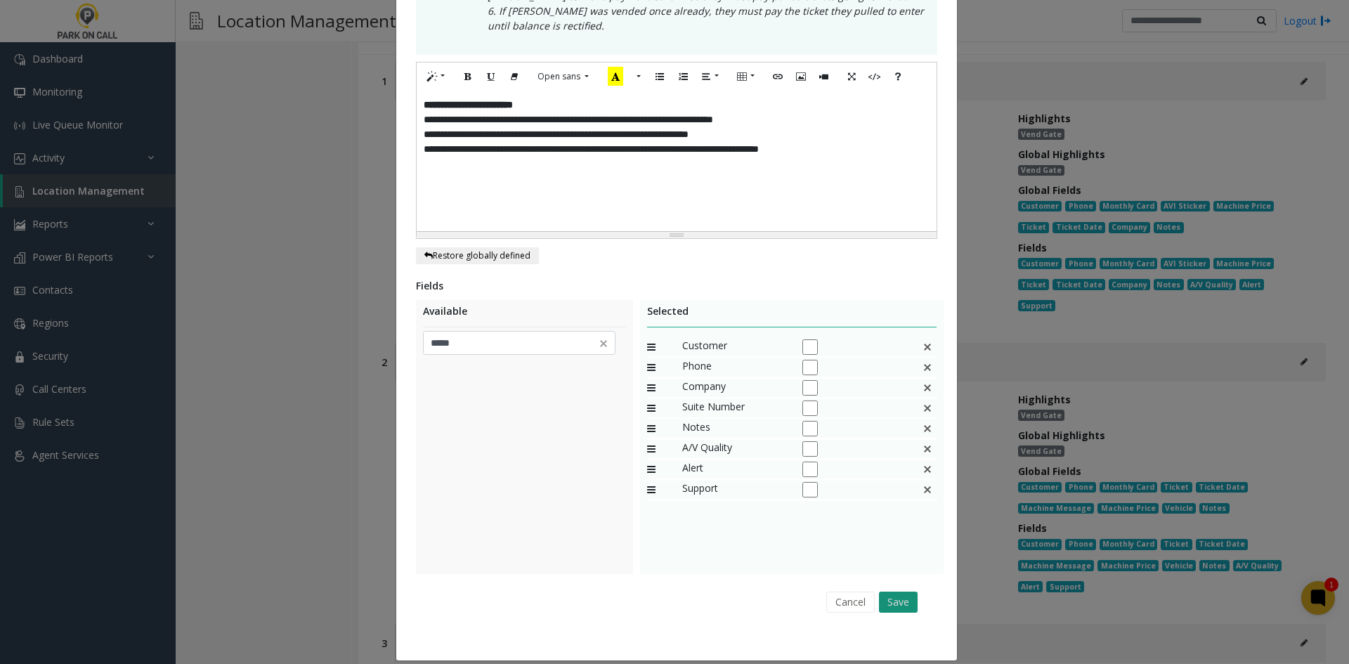
click at [902, 590] on div "Cancel Save" at bounding box center [677, 602] width 502 height 36
click at [901, 592] on button "Save" at bounding box center [898, 602] width 39 height 21
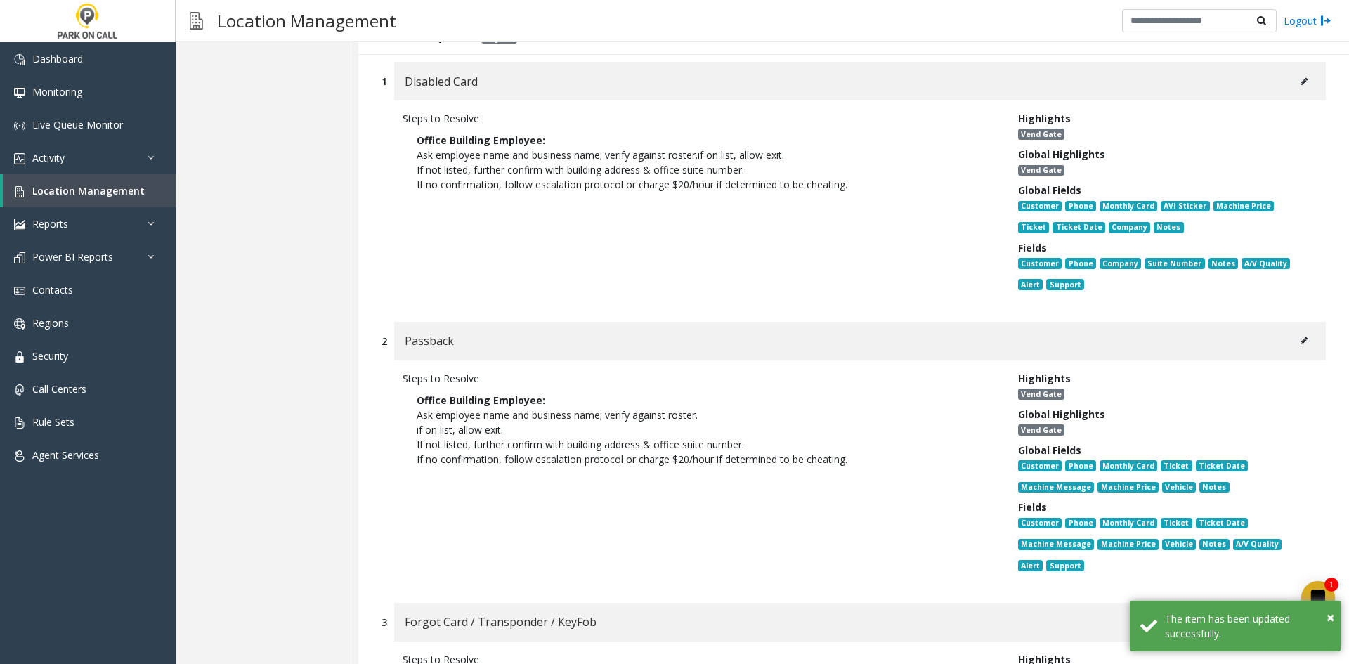
scroll to position [7166, 0]
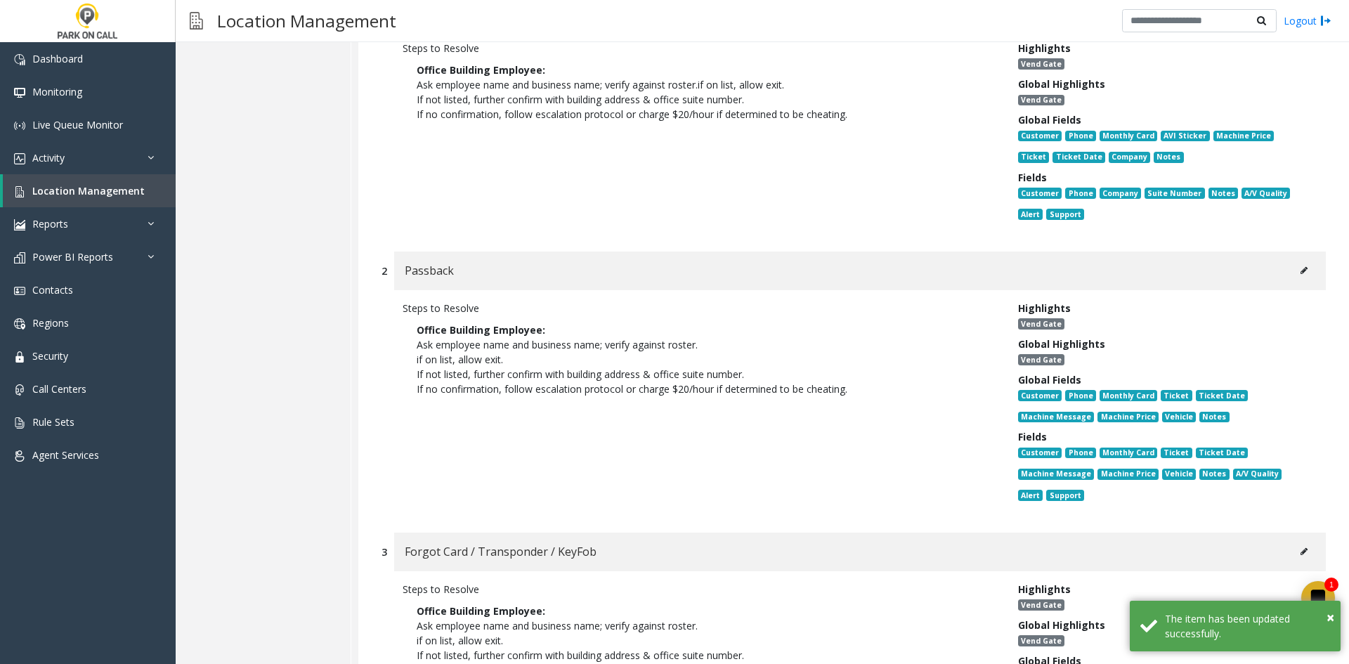
click at [1293, 260] on button at bounding box center [1304, 270] width 22 height 21
type input "********"
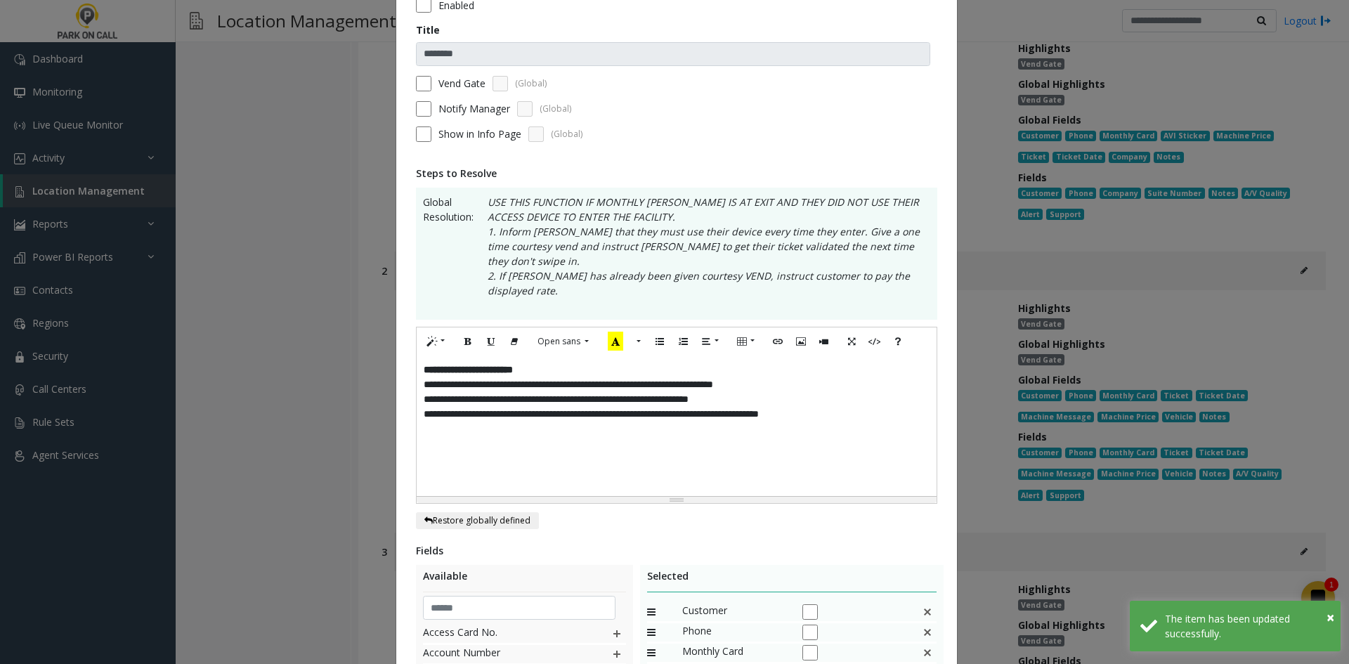
scroll to position [333, 0]
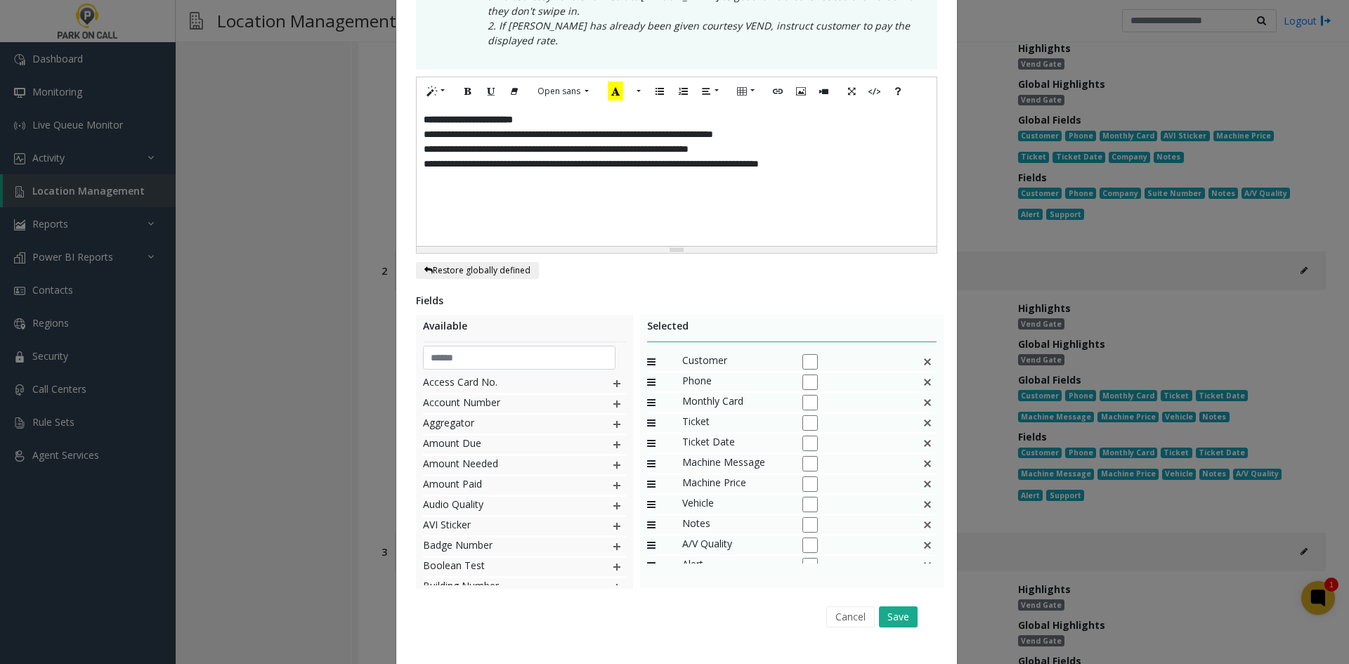
click at [922, 414] on img at bounding box center [927, 423] width 11 height 18
click at [914, 414] on div "Machine Message" at bounding box center [792, 424] width 290 height 20
click at [915, 414] on div "Machine Message" at bounding box center [792, 424] width 290 height 20
click at [922, 414] on img at bounding box center [927, 423] width 11 height 18
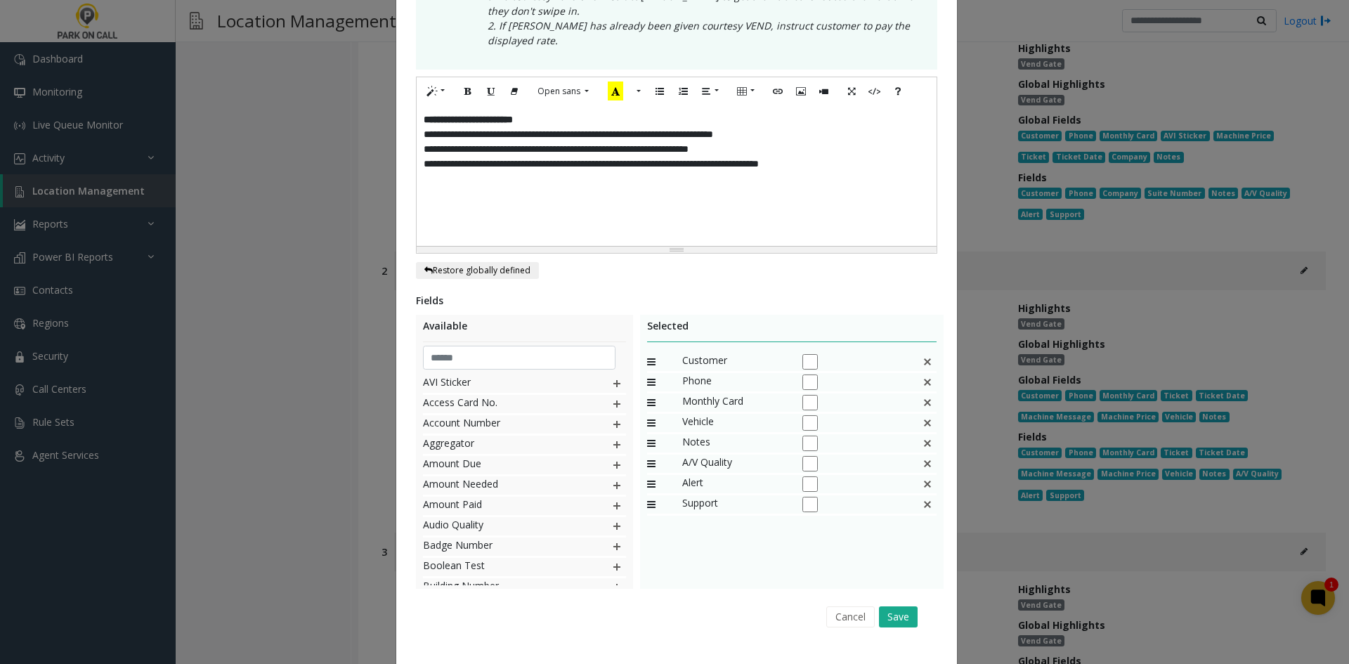
click at [922, 414] on img at bounding box center [927, 423] width 11 height 18
click at [507, 346] on input "text" at bounding box center [519, 358] width 193 height 24
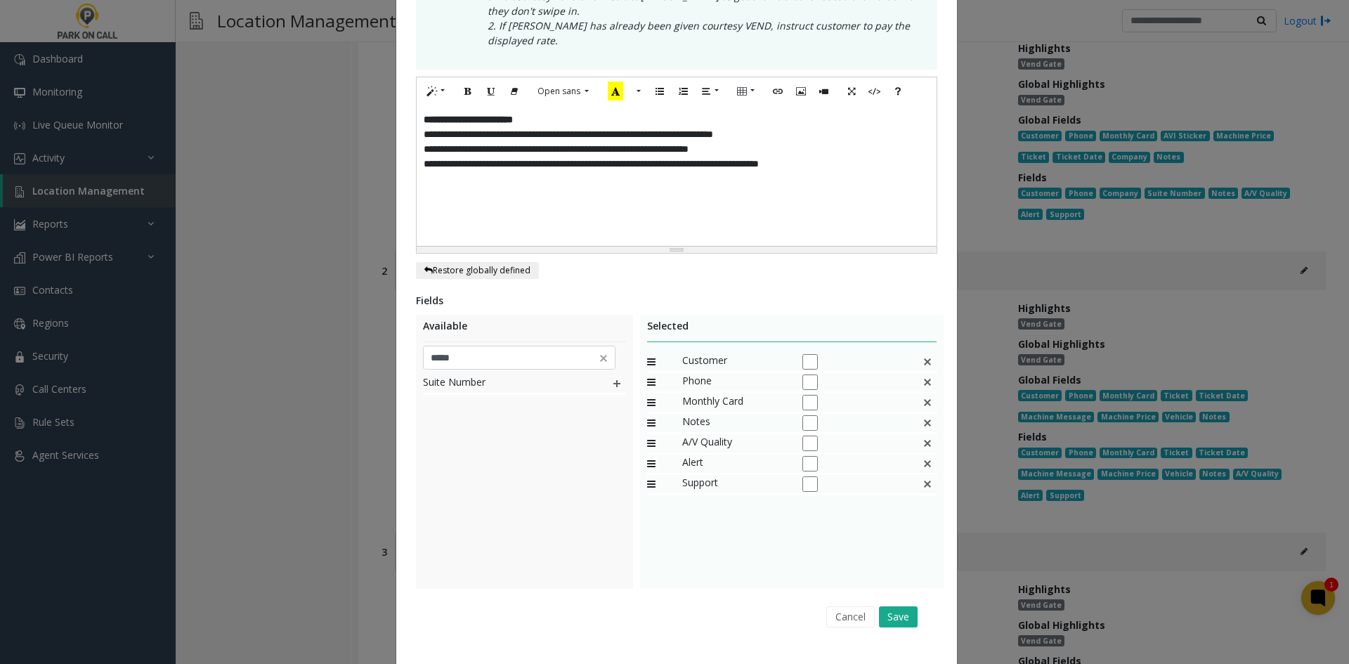
click at [611, 374] on img at bounding box center [616, 383] width 11 height 18
drag, startPoint x: 734, startPoint y: 474, endPoint x: 764, endPoint y: 375, distance: 102.9
click at [926, 414] on img at bounding box center [927, 423] width 11 height 18
drag, startPoint x: 484, startPoint y: 325, endPoint x: 360, endPoint y: 334, distance: 124.0
click at [360, 334] on div "**********" at bounding box center [674, 332] width 1349 height 664
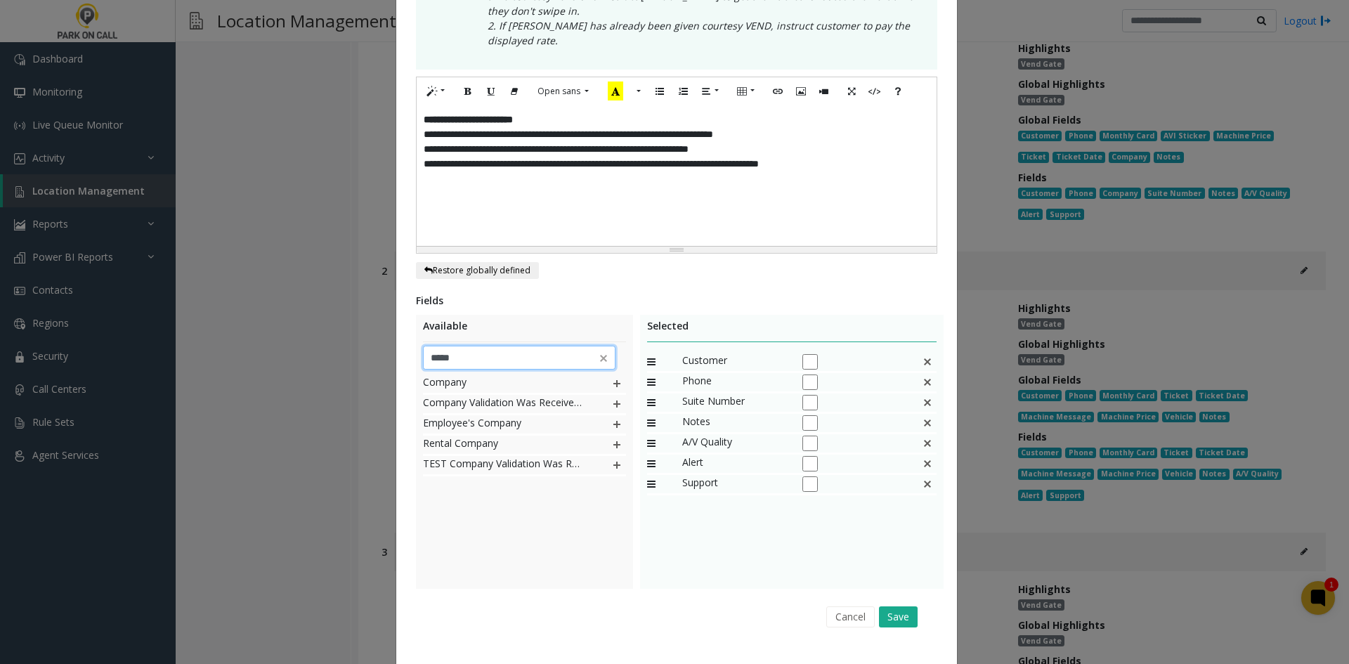
type input "*****"
click at [611, 374] on img at bounding box center [616, 383] width 11 height 18
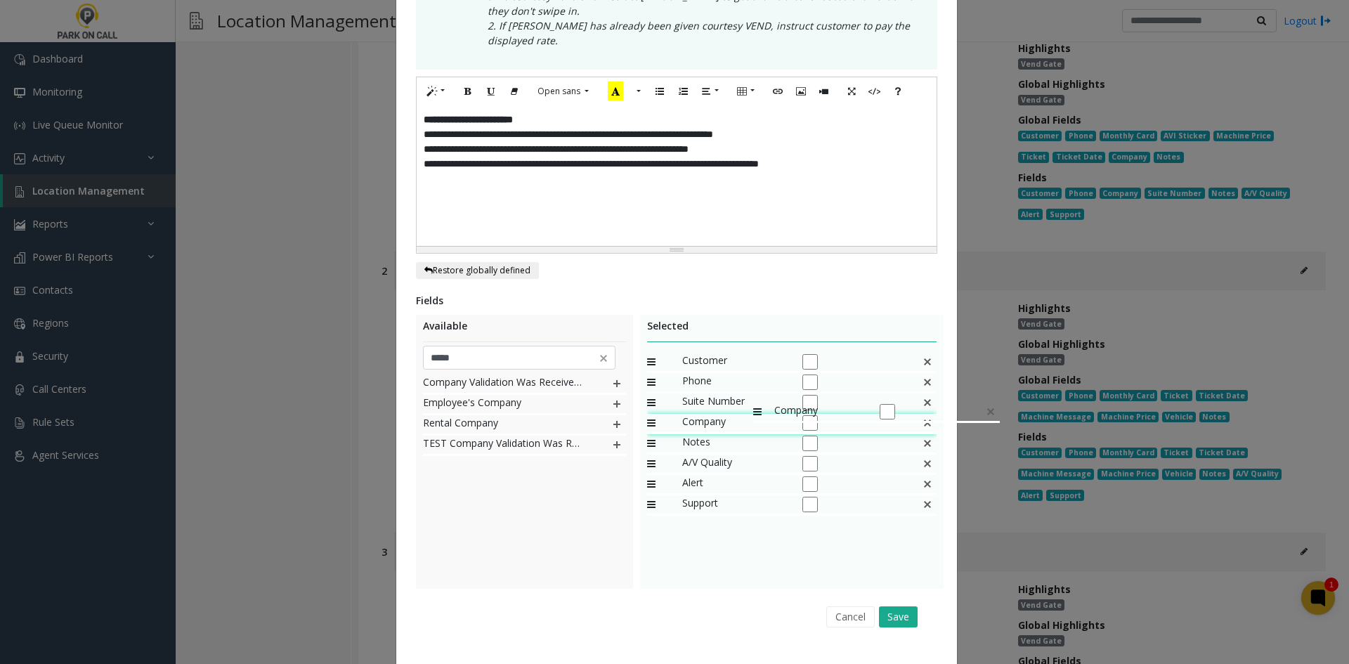
drag, startPoint x: 738, startPoint y: 412, endPoint x: 746, endPoint y: 396, distance: 18.2
click at [892, 606] on button "Save" at bounding box center [898, 616] width 39 height 21
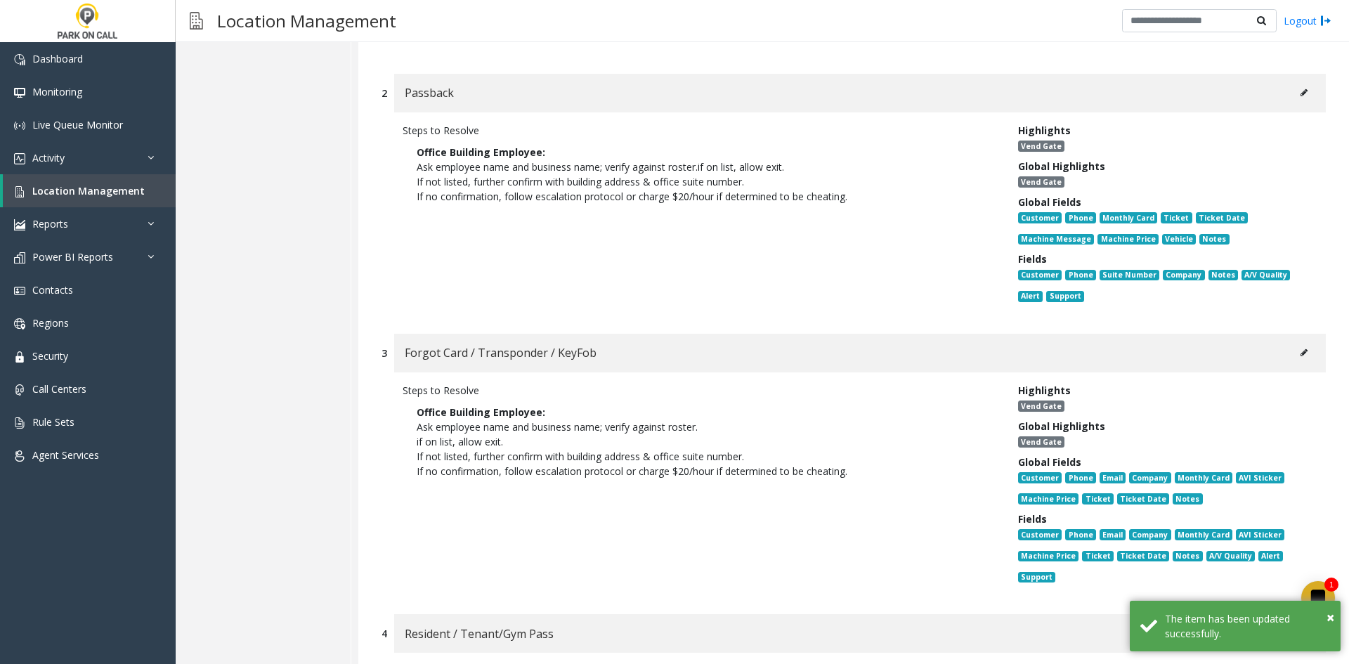
scroll to position [7448, 0]
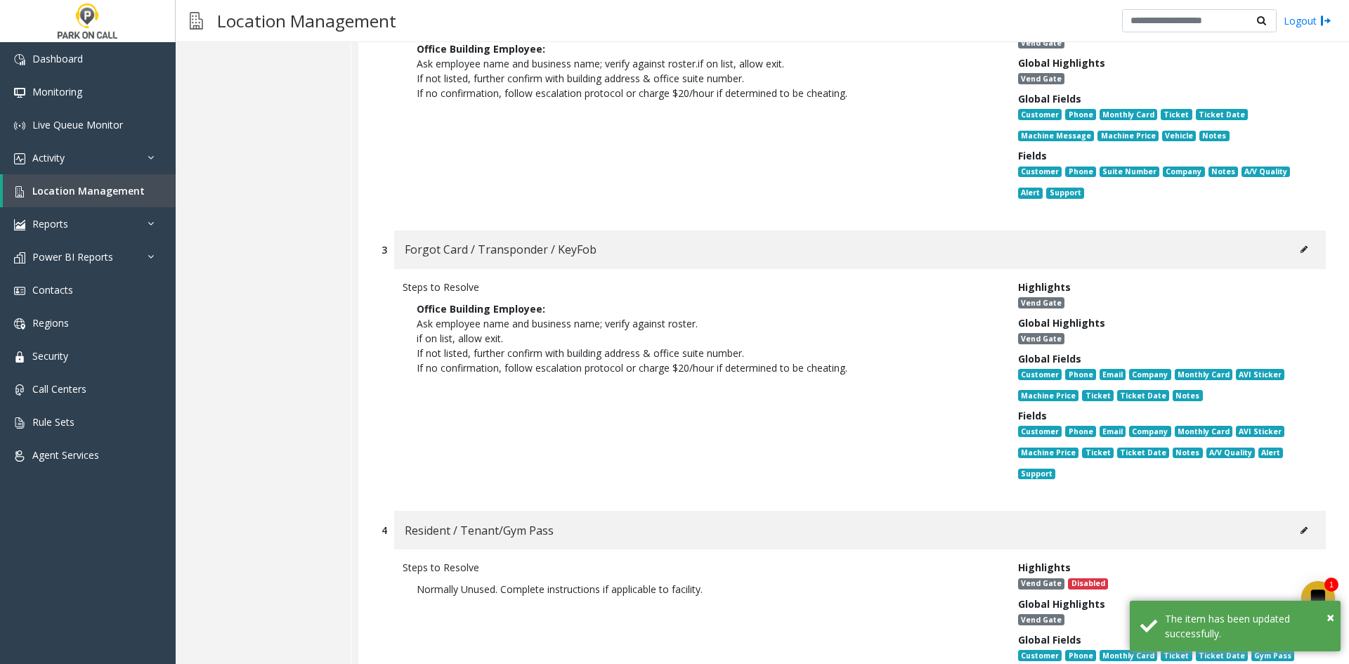
click at [1301, 245] on icon at bounding box center [1304, 249] width 7 height 8
type input "**********"
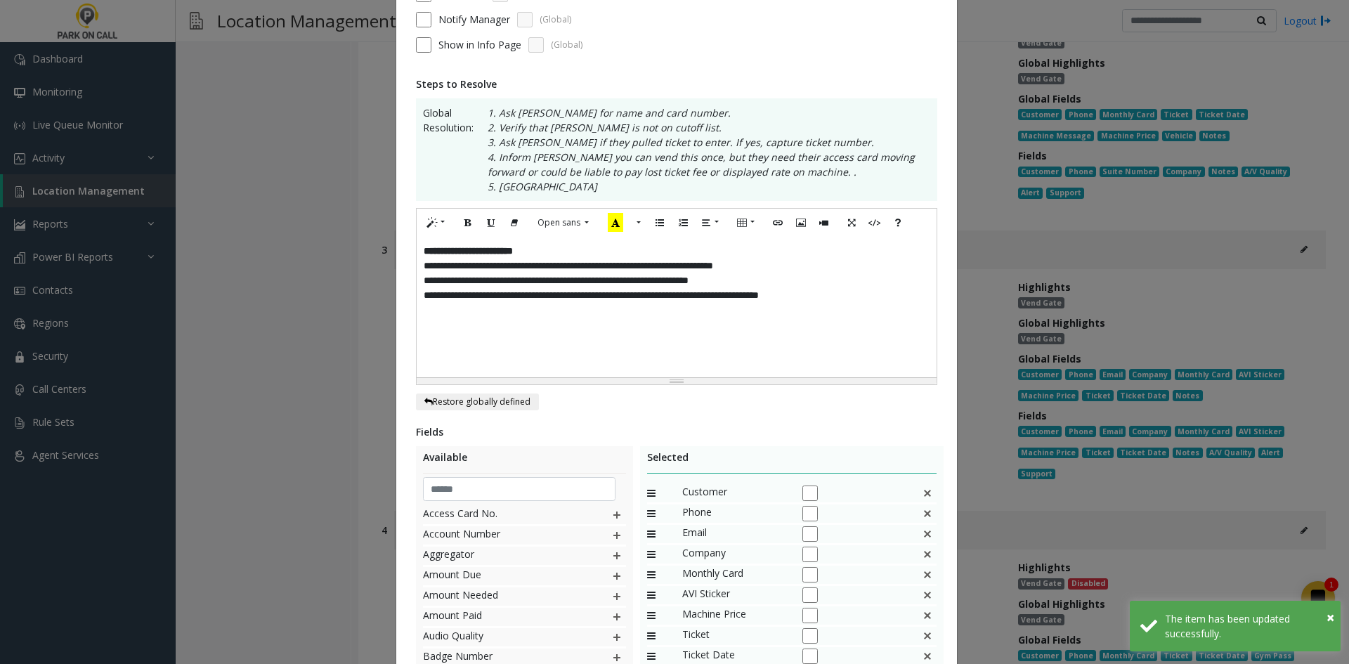
scroll to position [333, 0]
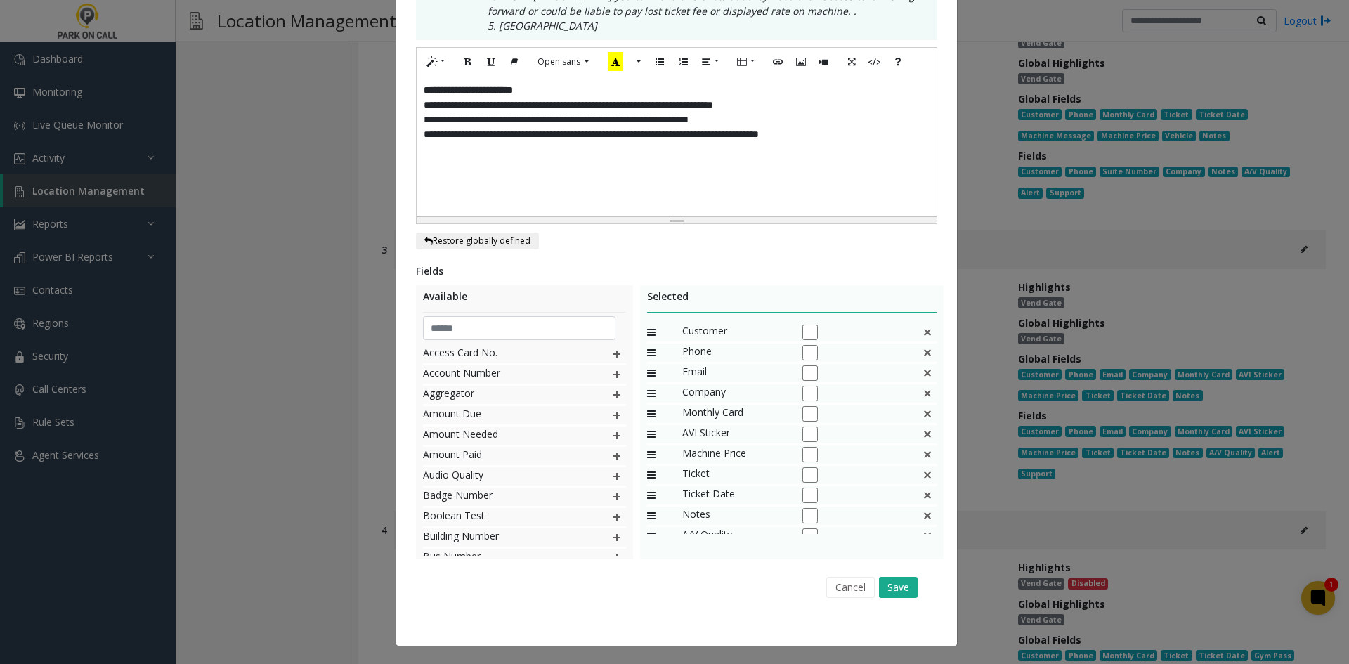
click at [922, 379] on img at bounding box center [927, 373] width 11 height 18
click at [922, 400] on img at bounding box center [927, 393] width 11 height 18
click at [913, 400] on div "Machine Price" at bounding box center [792, 394] width 290 height 20
click at [915, 399] on div "Machine Price" at bounding box center [792, 394] width 290 height 20
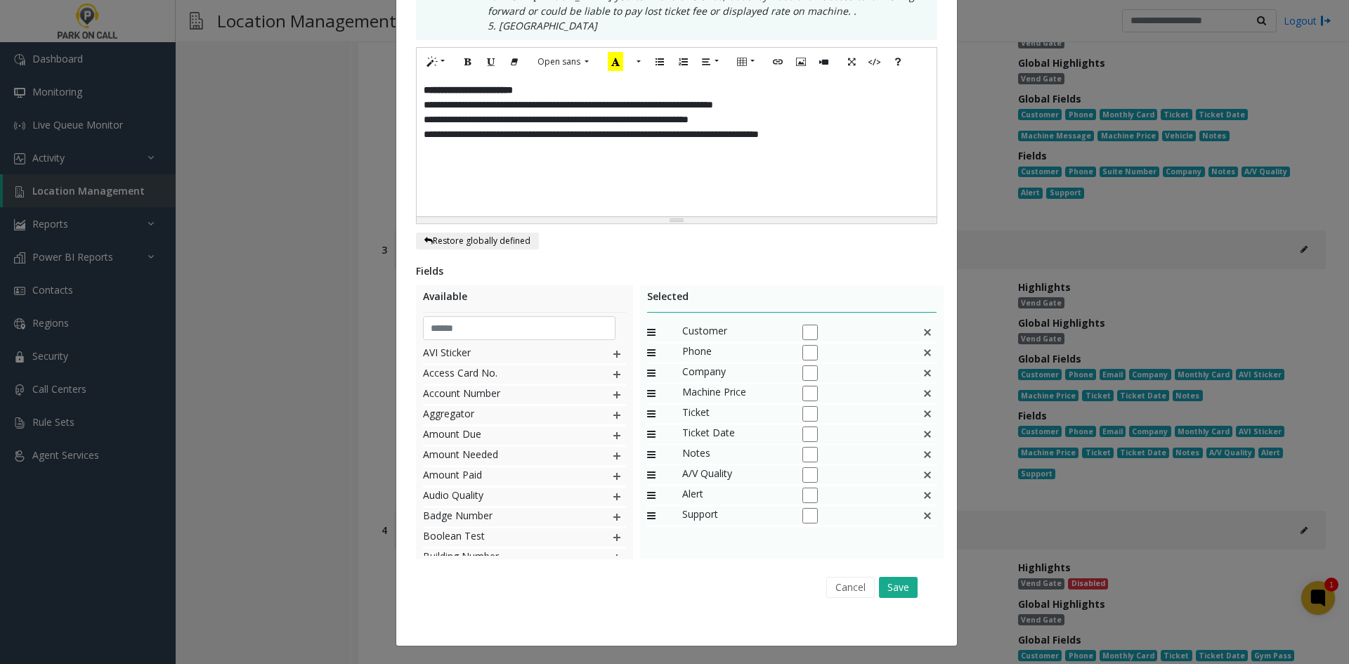
click at [922, 397] on img at bounding box center [927, 393] width 11 height 18
click at [502, 332] on input "text" at bounding box center [519, 328] width 193 height 24
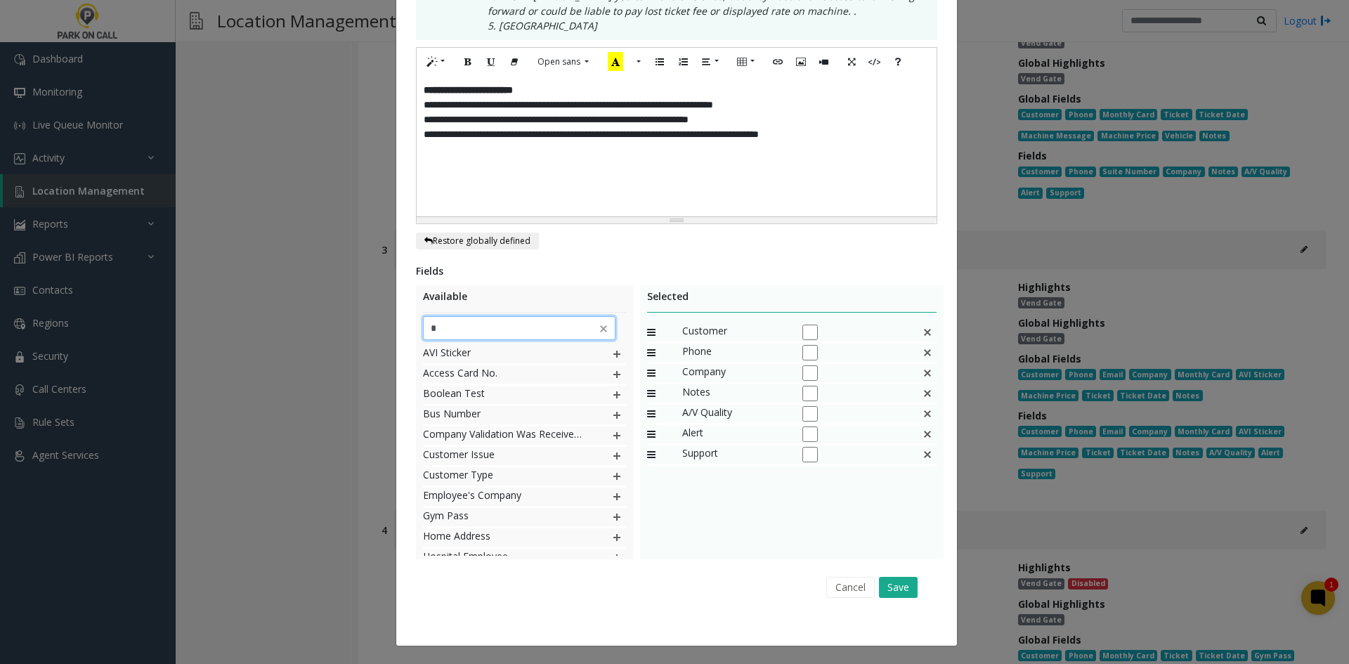
type input "*****"
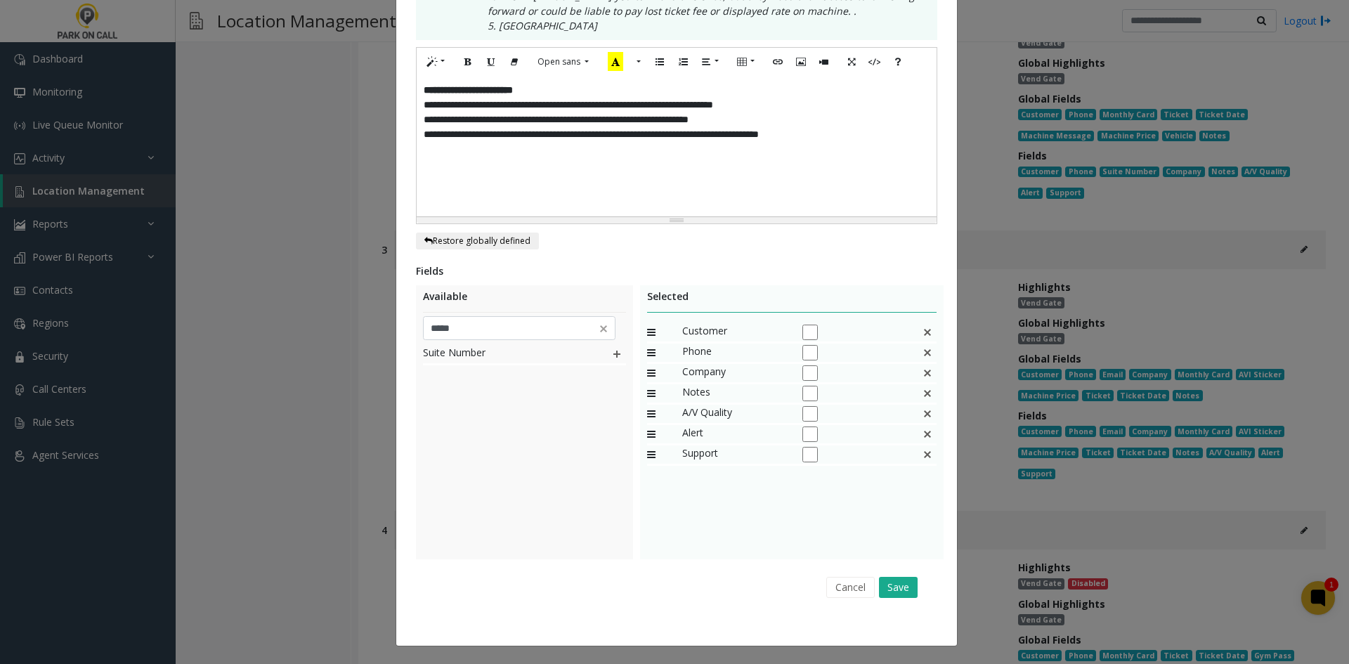
click at [611, 356] on img at bounding box center [616, 354] width 11 height 18
click at [612, 355] on div at bounding box center [524, 450] width 203 height 211
click at [552, 333] on input "*****" at bounding box center [519, 328] width 193 height 24
drag, startPoint x: 722, startPoint y: 469, endPoint x: 757, endPoint y: 393, distance: 84.0
click at [891, 587] on button "Save" at bounding box center [898, 587] width 39 height 21
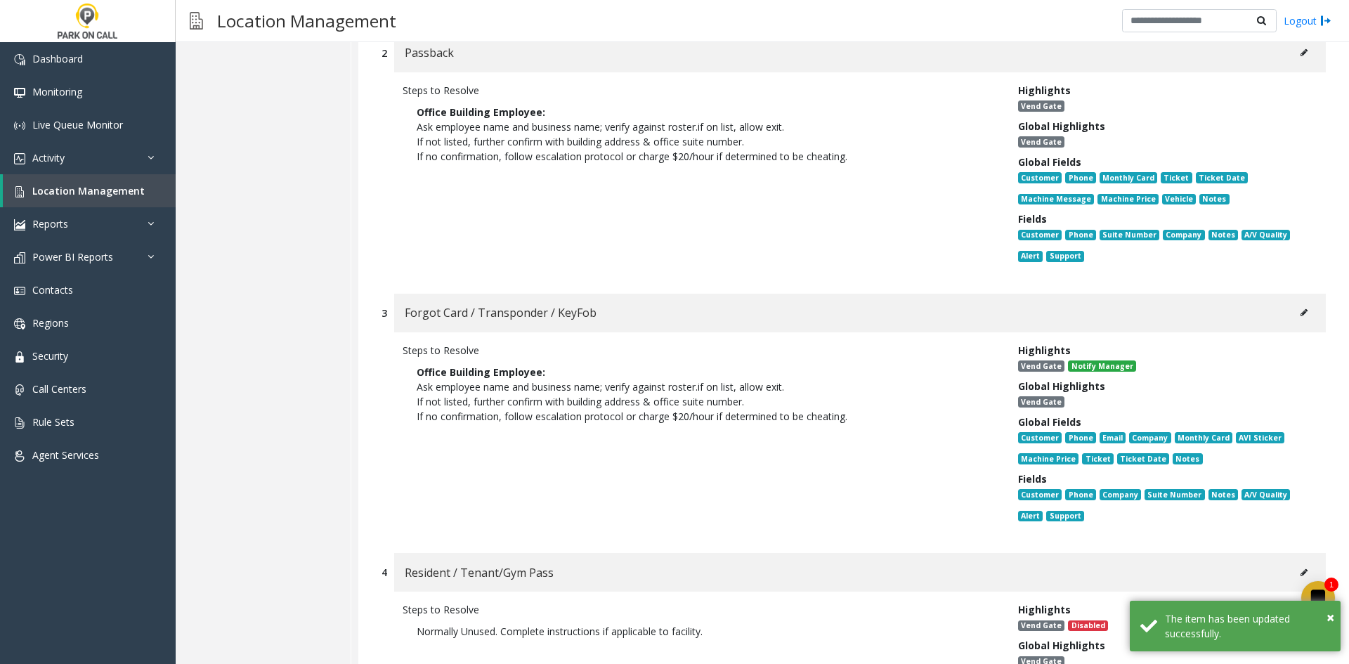
scroll to position [7166, 0]
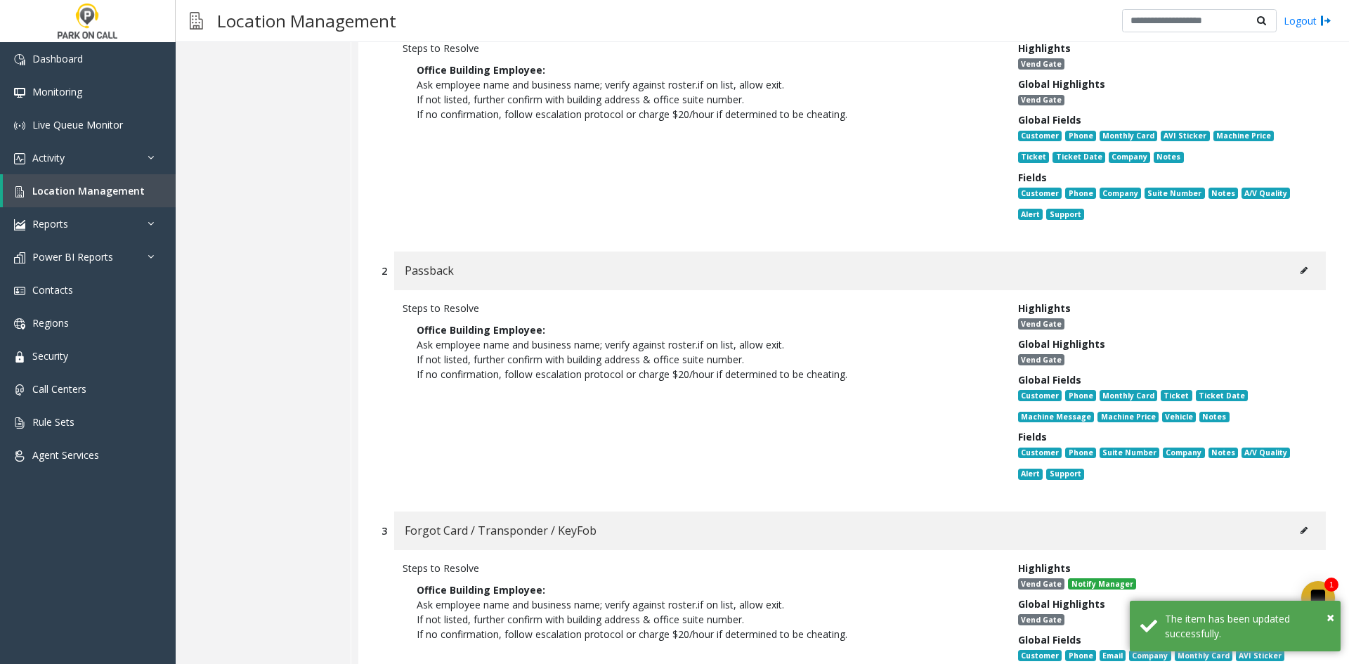
click at [1293, 263] on button at bounding box center [1304, 270] width 22 height 21
type input "********"
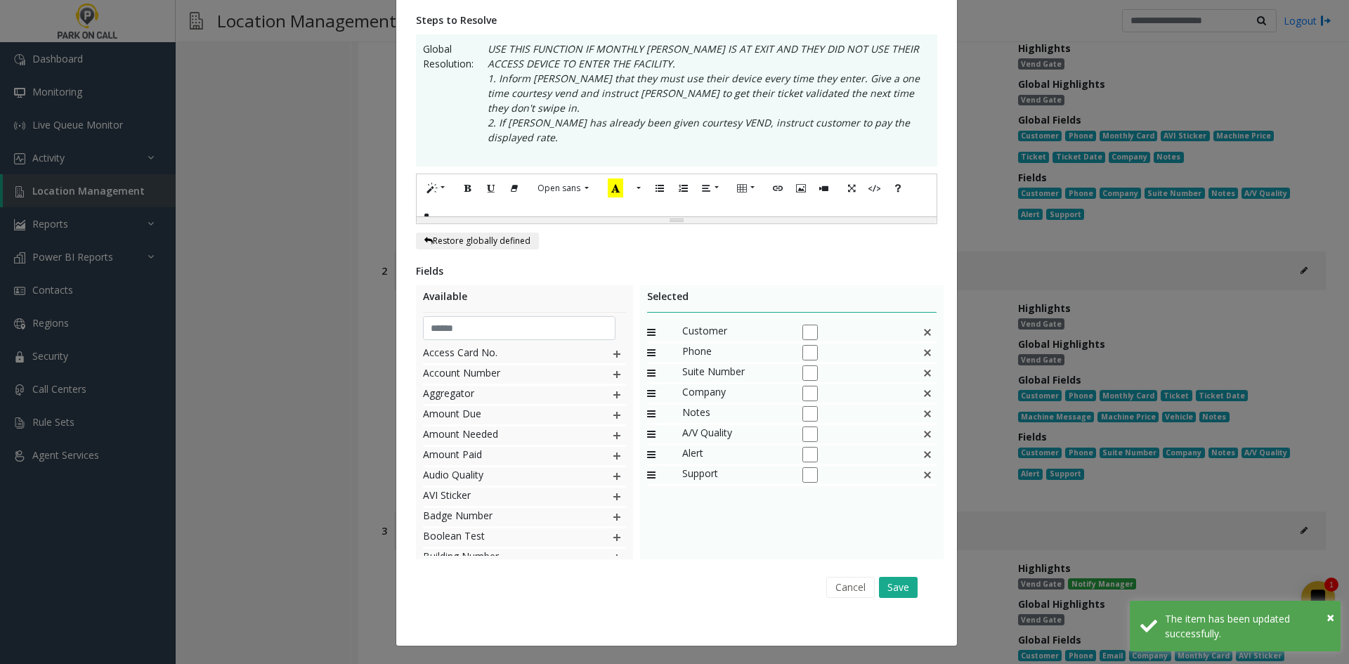
scroll to position [0, 0]
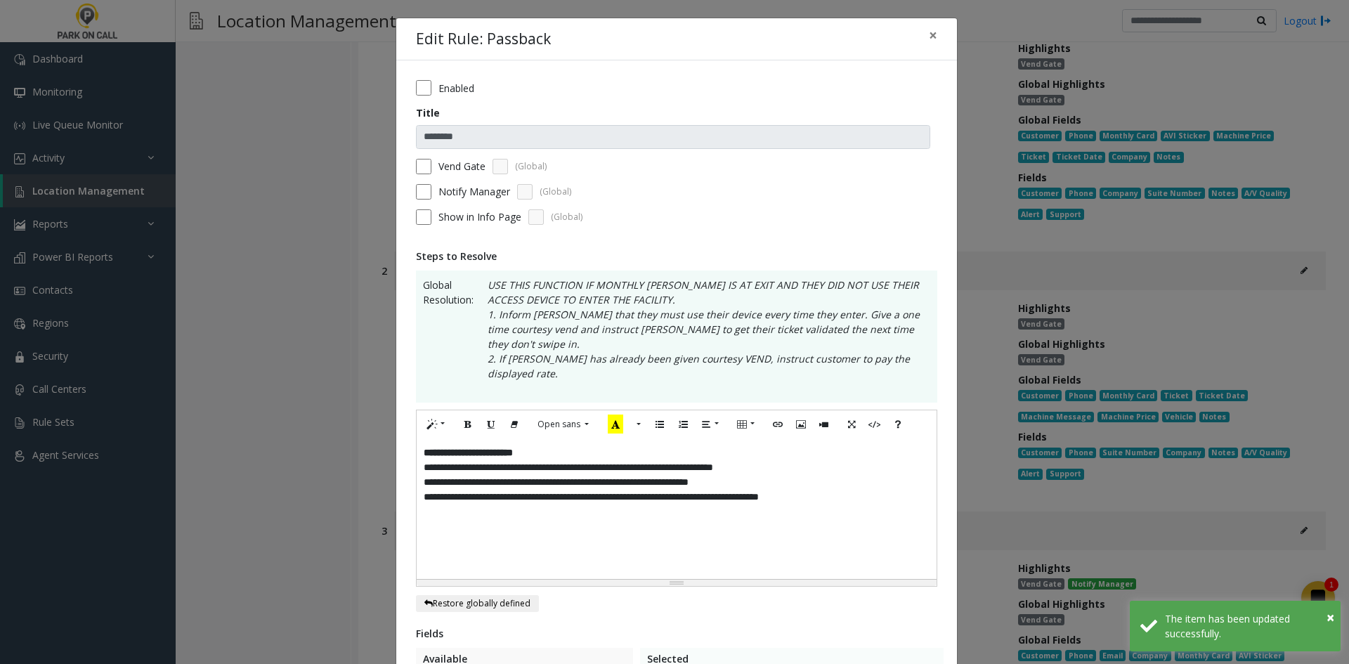
click at [440, 196] on label "Notify Manager" at bounding box center [474, 191] width 72 height 15
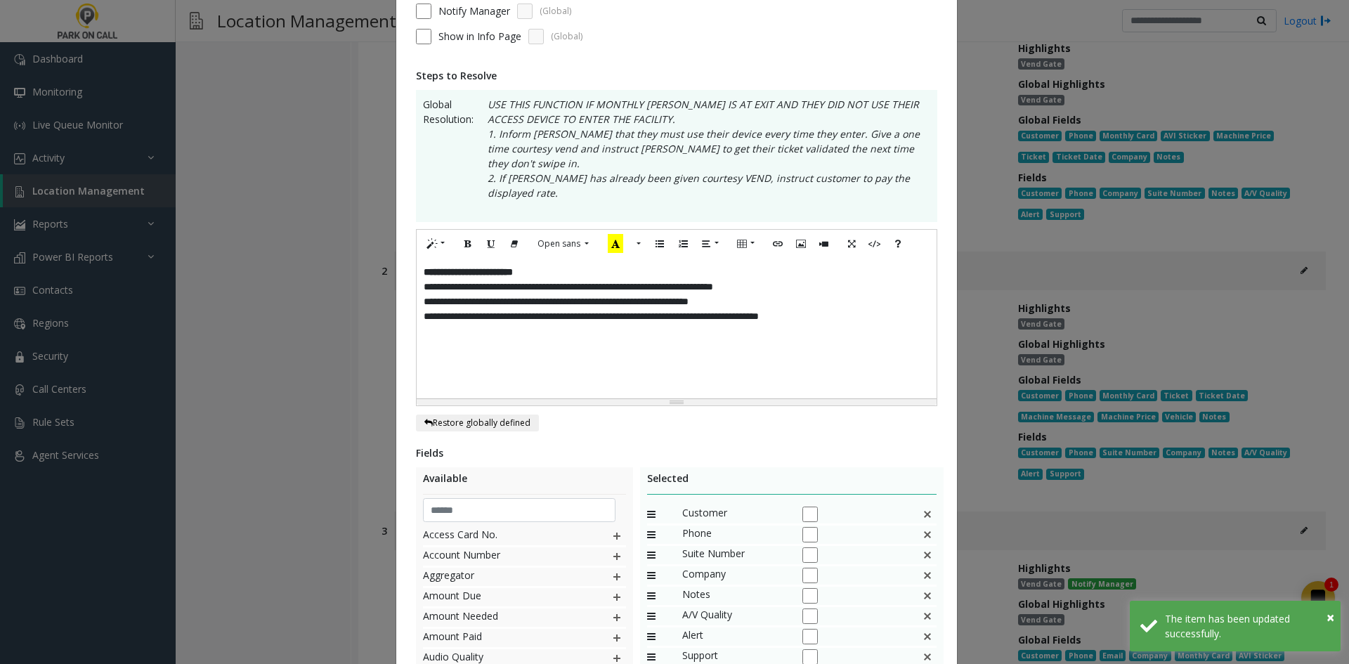
scroll to position [333, 0]
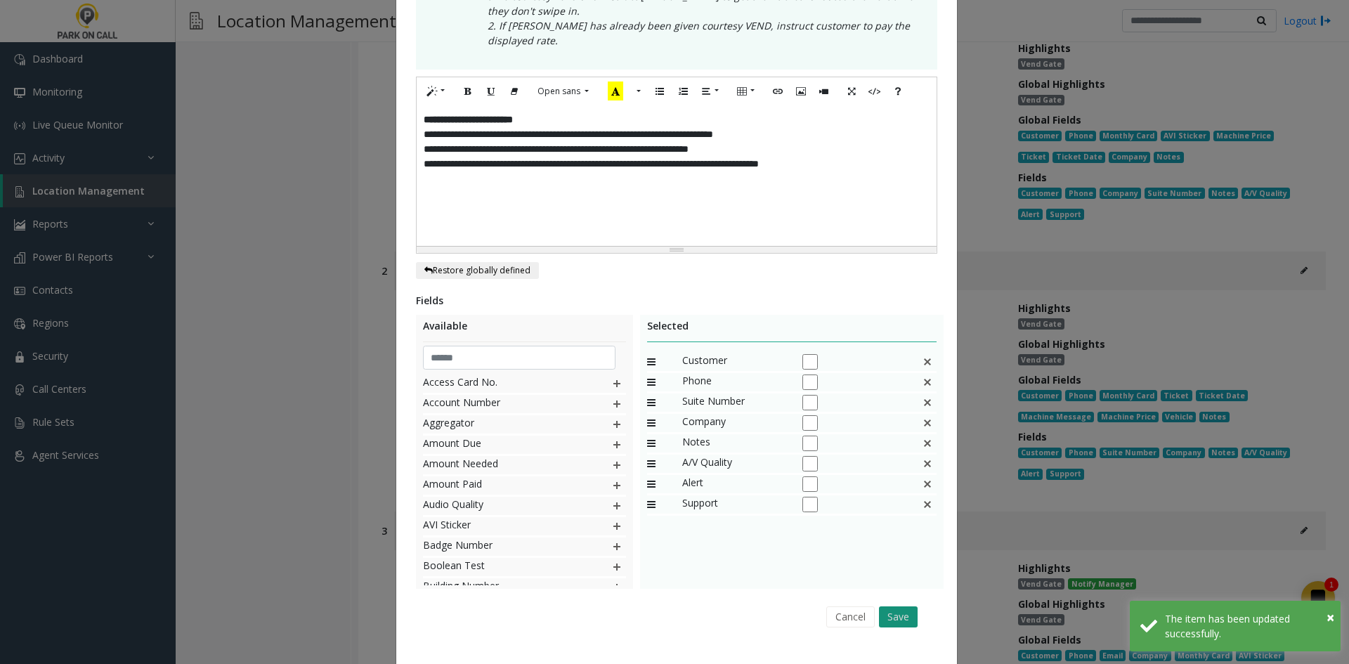
click at [894, 606] on button "Save" at bounding box center [898, 616] width 39 height 21
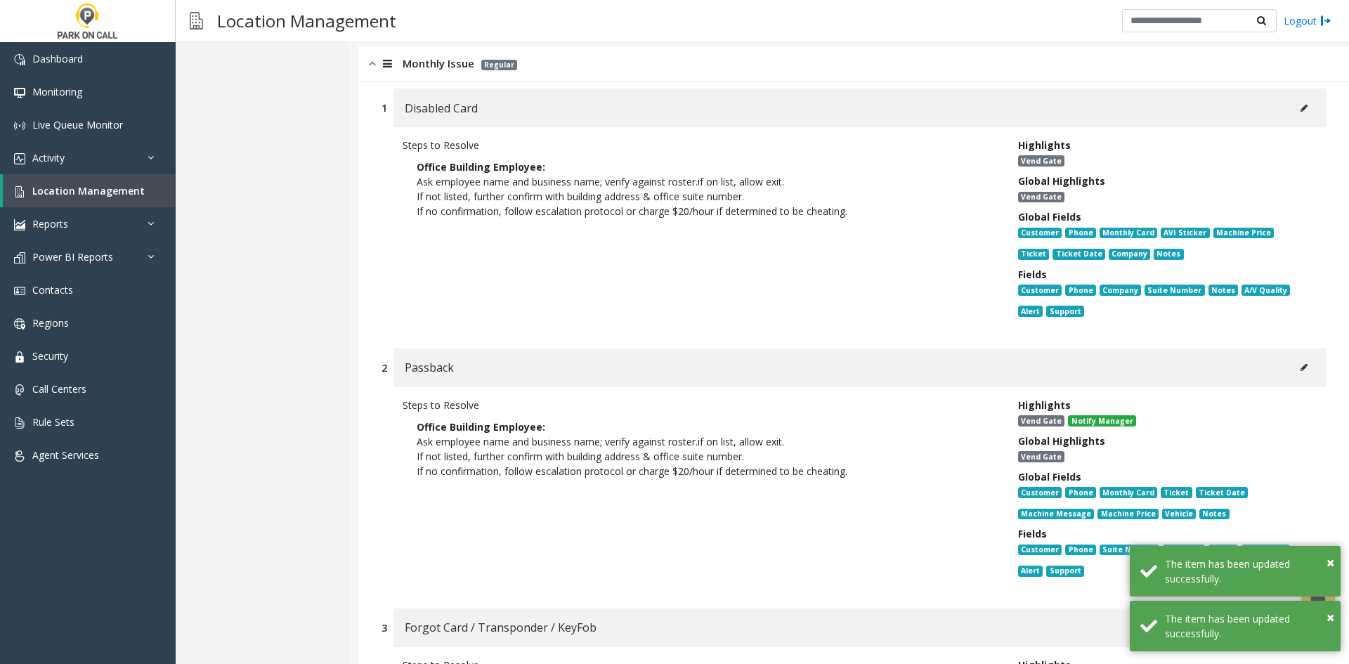
scroll to position [6956, 0]
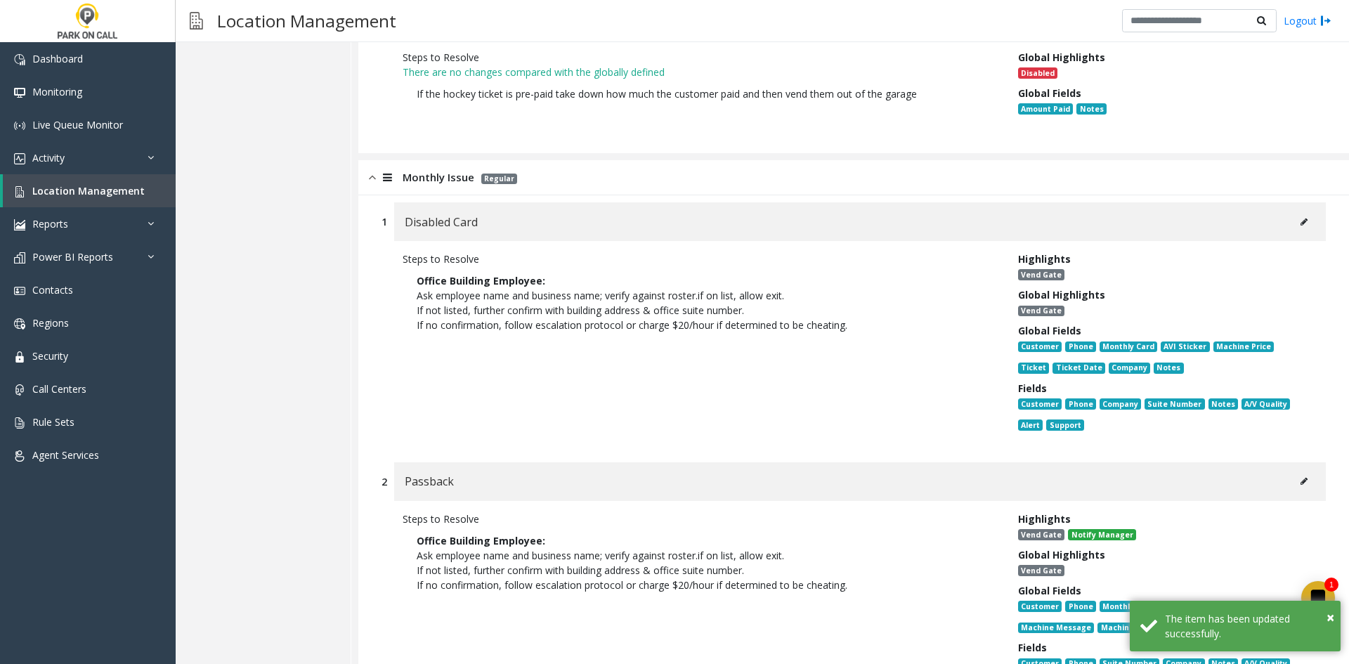
click at [1293, 211] on button at bounding box center [1304, 221] width 22 height 21
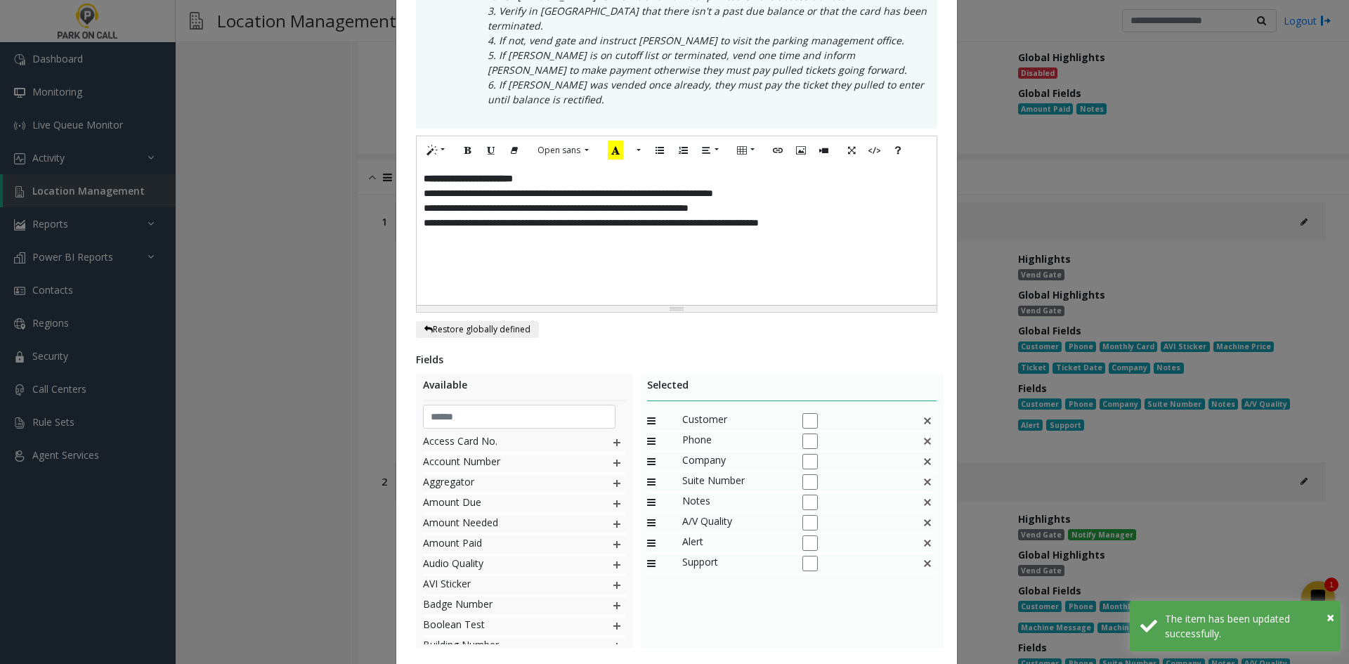
scroll to position [0, 0]
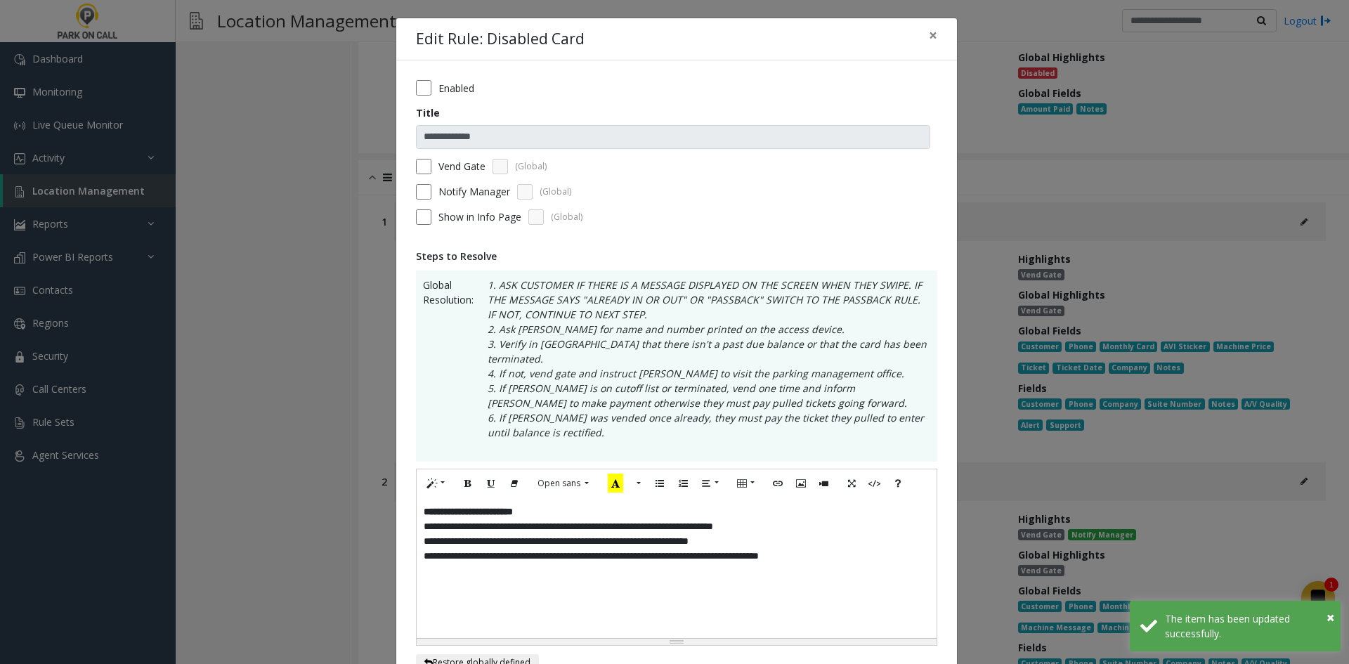
click at [477, 195] on label "Notify Manager" at bounding box center [474, 191] width 72 height 15
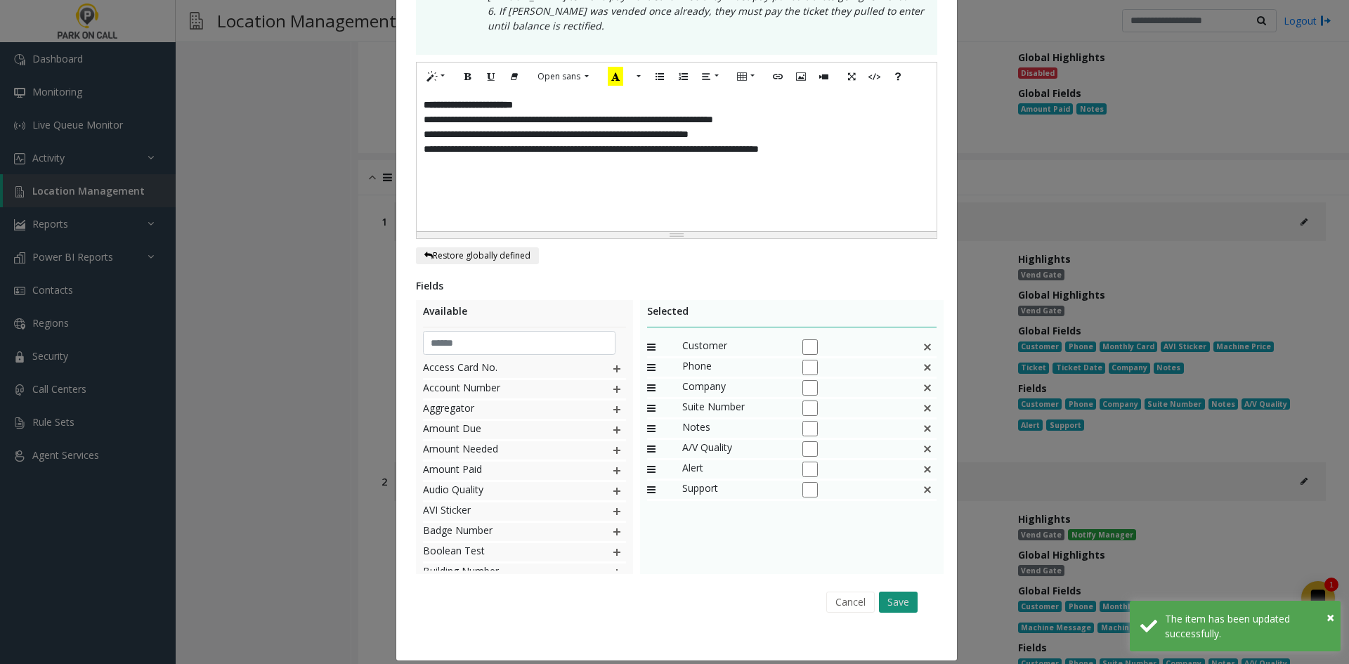
click at [891, 592] on button "Save" at bounding box center [898, 602] width 39 height 21
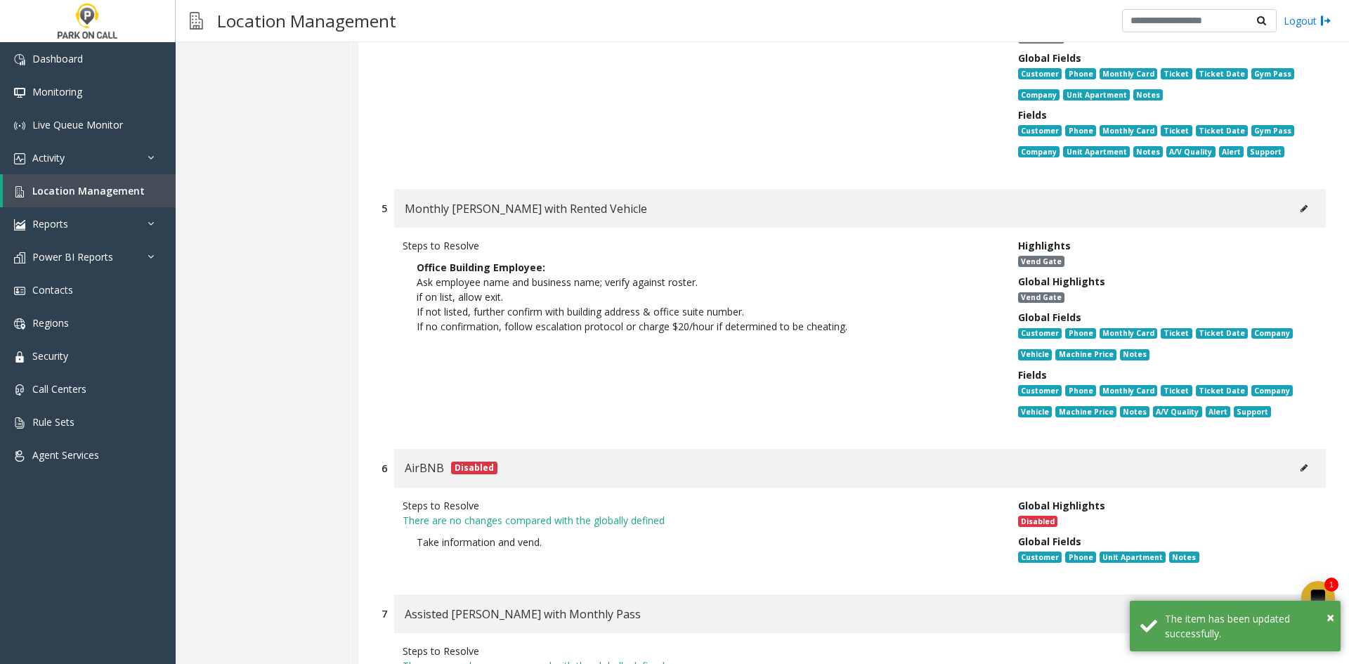
scroll to position [8010, 0]
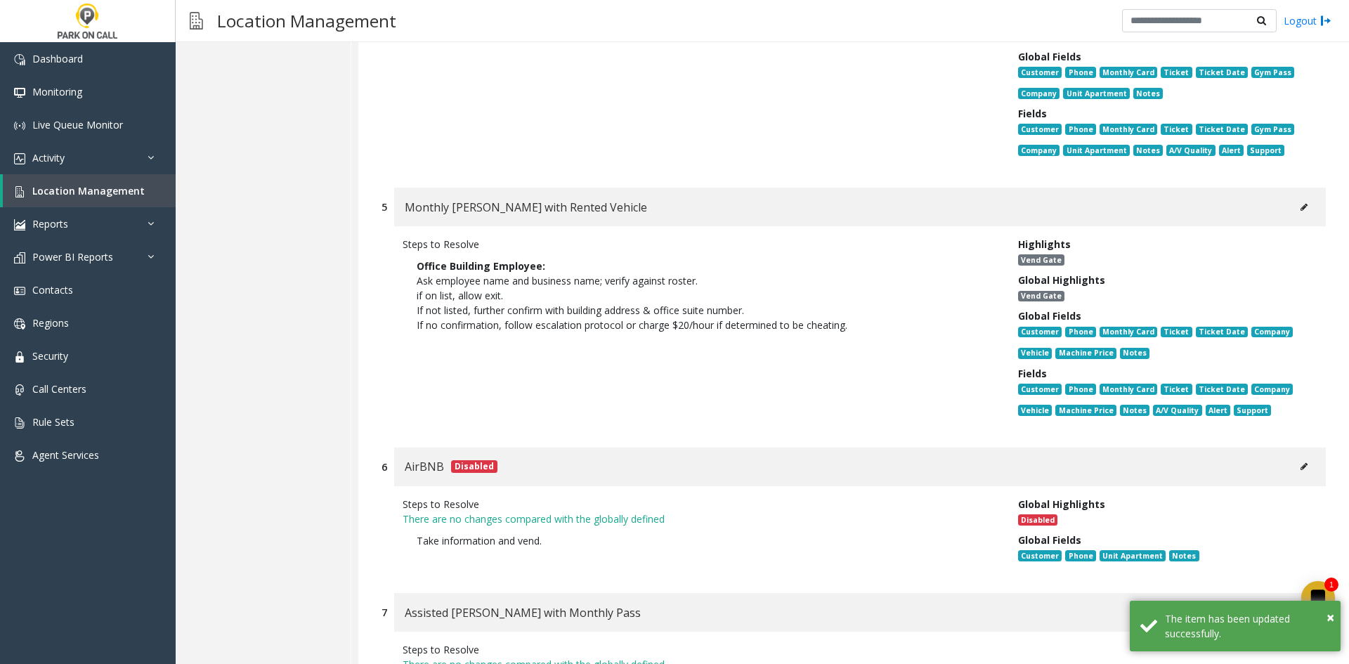
click at [1293, 200] on button at bounding box center [1304, 207] width 22 height 21
type input "**********"
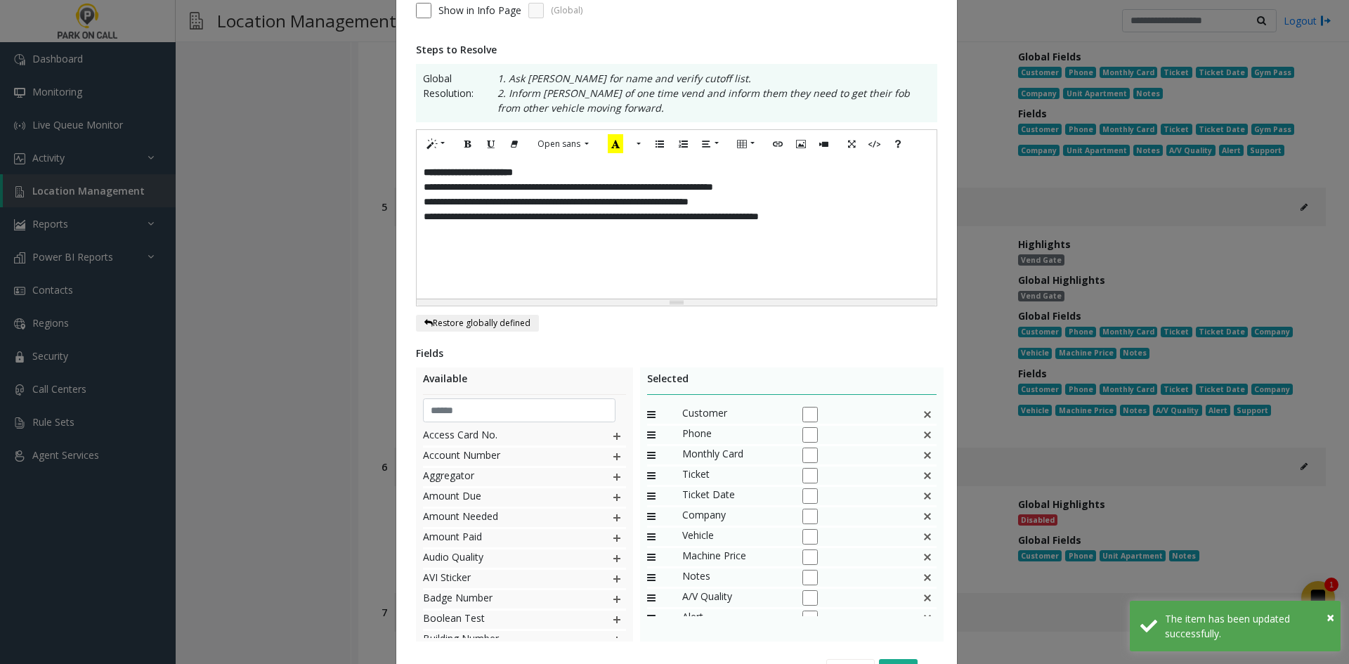
scroll to position [211, 0]
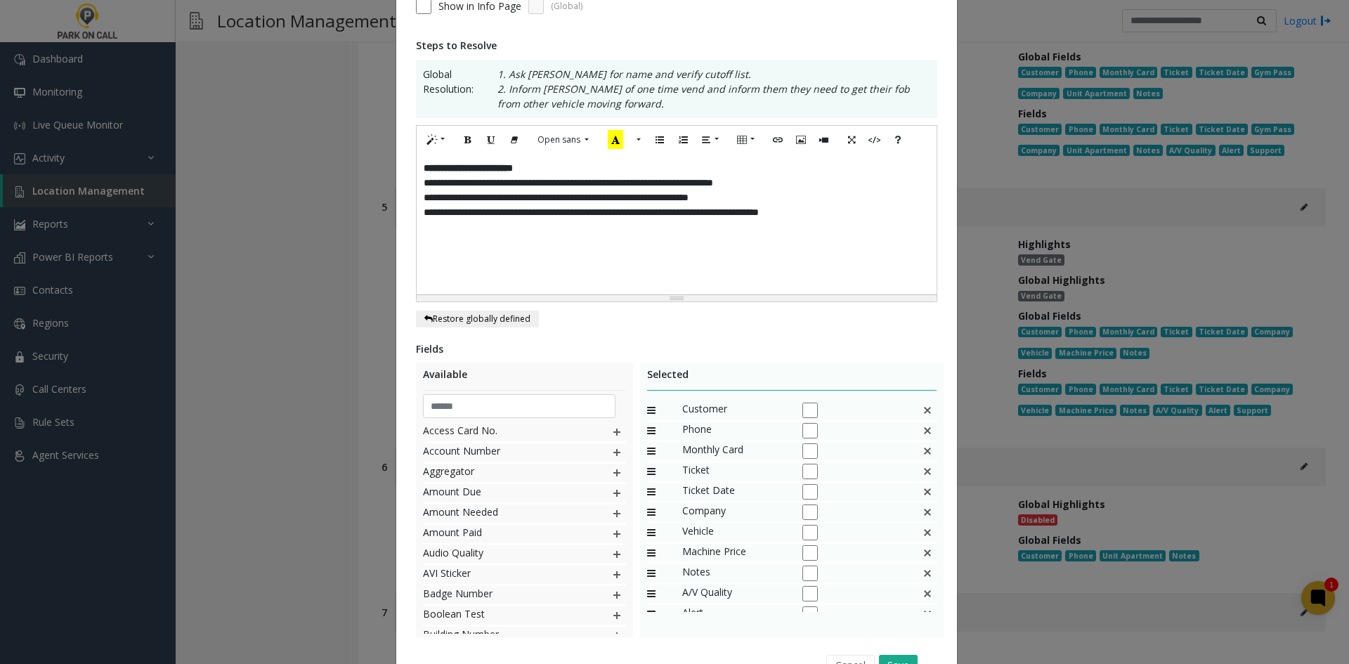
click at [922, 448] on img at bounding box center [927, 451] width 11 height 18
click at [918, 451] on div "Ticket" at bounding box center [792, 452] width 290 height 20
click at [902, 452] on div "Ticket" at bounding box center [792, 452] width 290 height 20
click at [922, 454] on img at bounding box center [927, 451] width 11 height 18
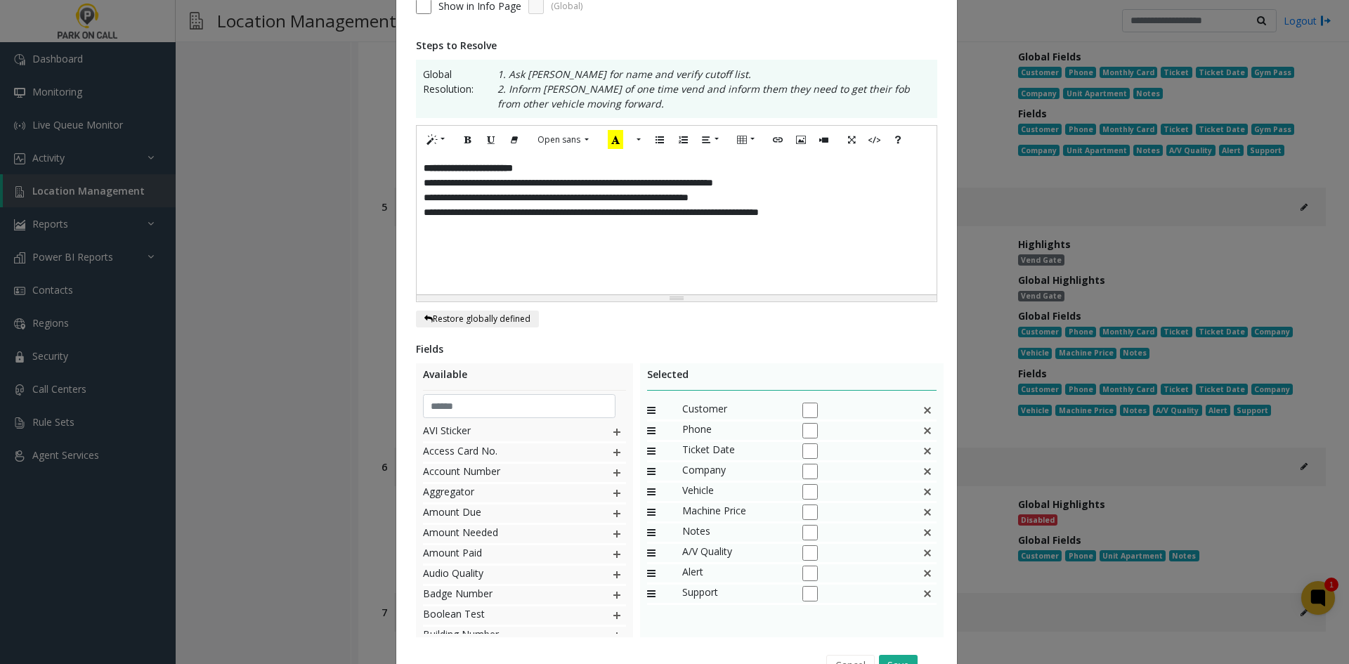
click at [913, 454] on div "Ticket Date" at bounding box center [792, 452] width 290 height 20
click at [922, 450] on img at bounding box center [927, 451] width 11 height 18
click at [928, 474] on div "Vehicle" at bounding box center [792, 472] width 290 height 20
click at [927, 474] on img at bounding box center [927, 471] width 11 height 18
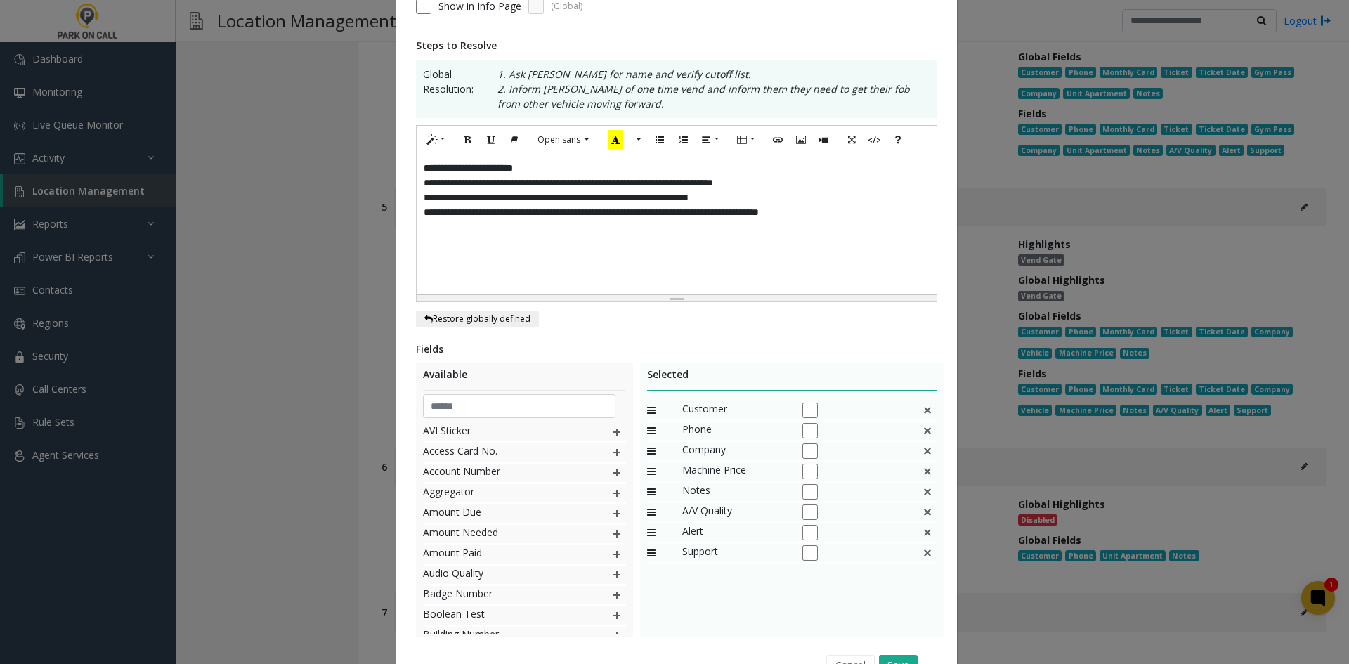
click at [922, 474] on img at bounding box center [927, 471] width 11 height 18
click at [534, 406] on input "text" at bounding box center [519, 406] width 193 height 24
type input "*****"
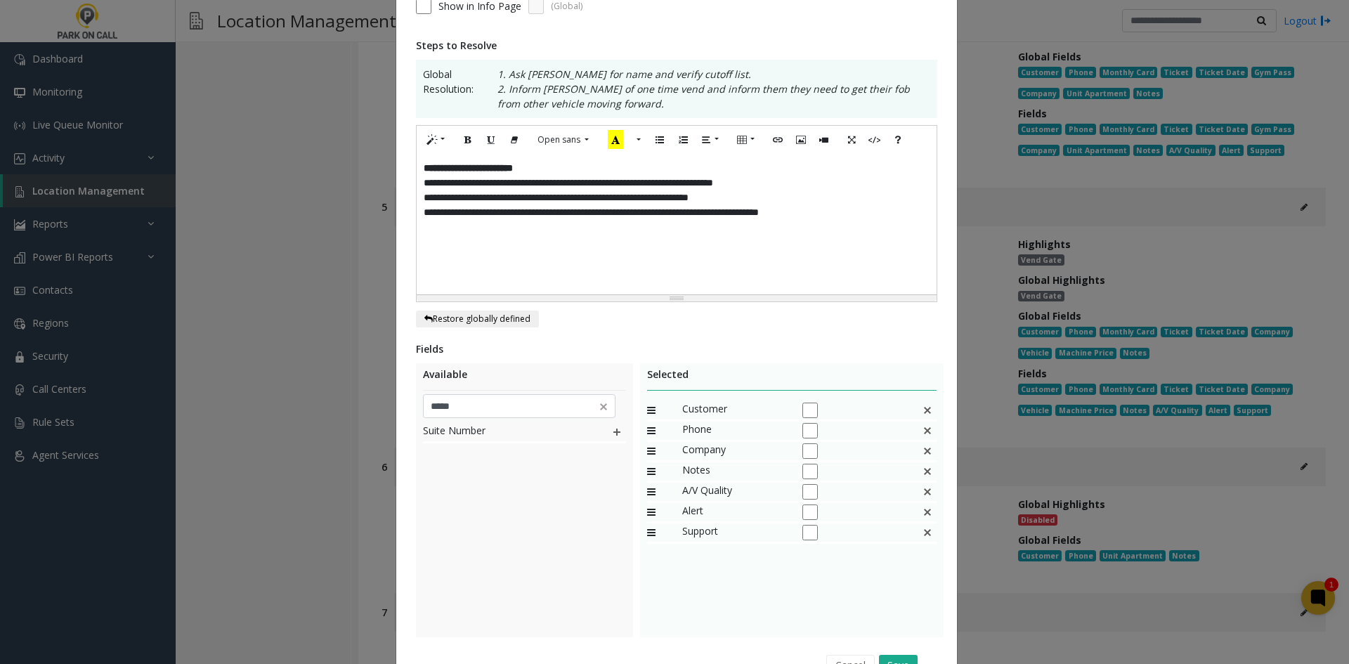
click at [605, 431] on div "Suite Number" at bounding box center [524, 433] width 203 height 20
click at [611, 431] on img at bounding box center [616, 432] width 11 height 18
drag, startPoint x: 725, startPoint y: 547, endPoint x: 742, endPoint y: 471, distance: 78.4
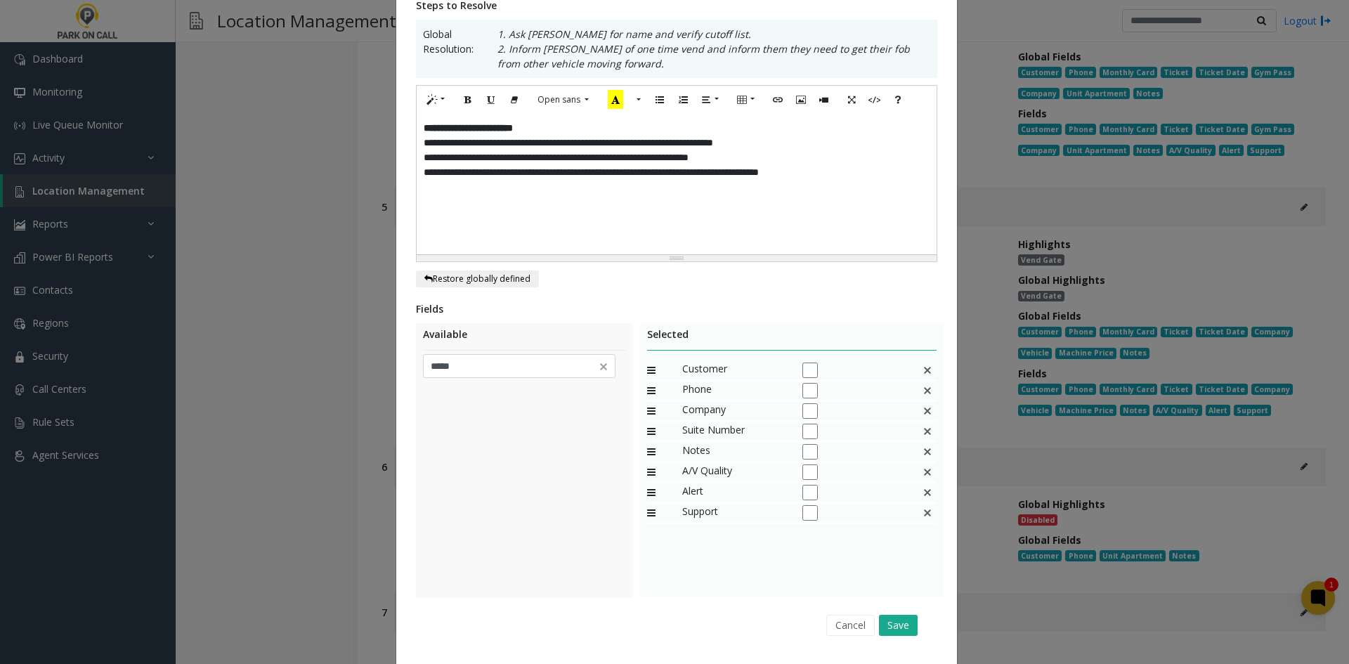
scroll to position [289, 0]
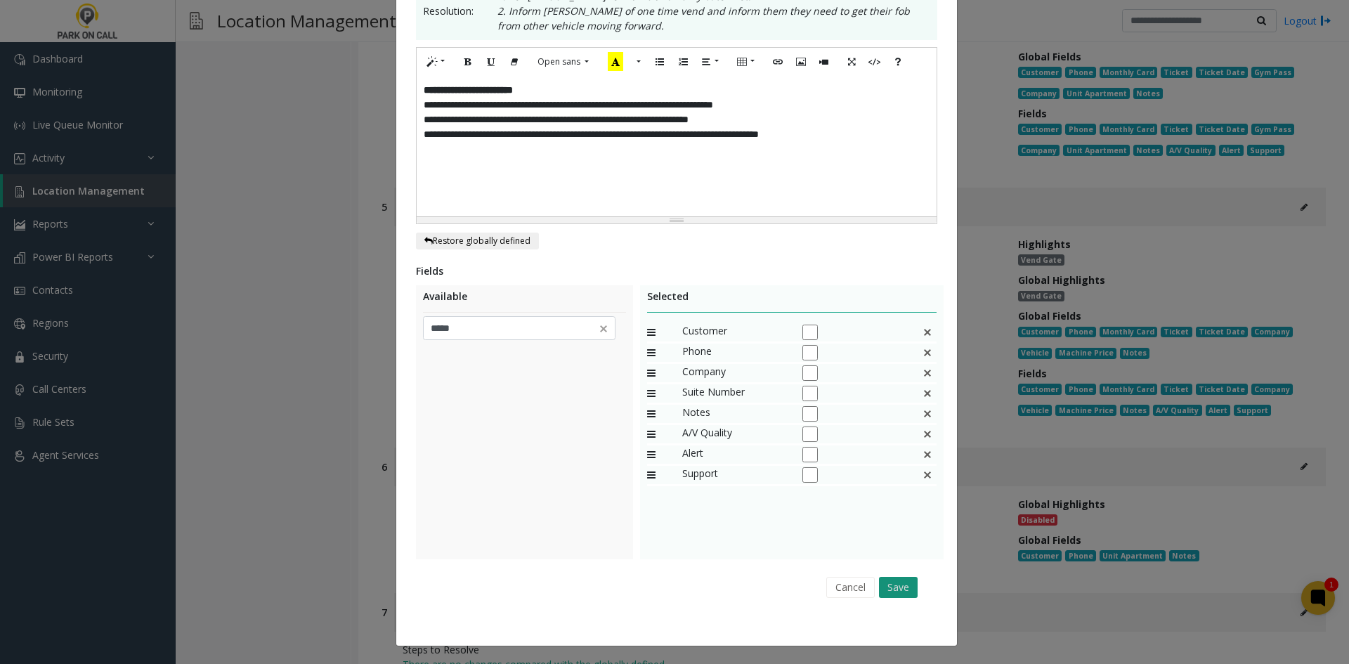
click at [902, 594] on button "Save" at bounding box center [898, 587] width 39 height 21
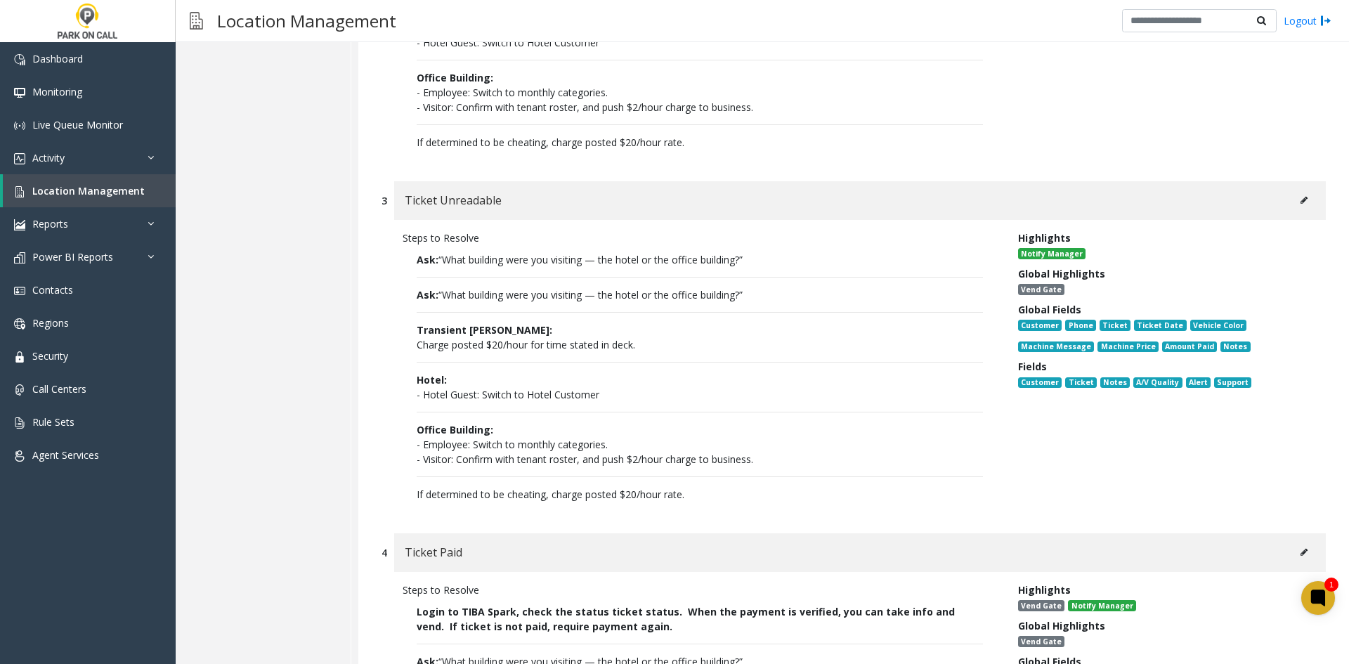
scroll to position [562, 0]
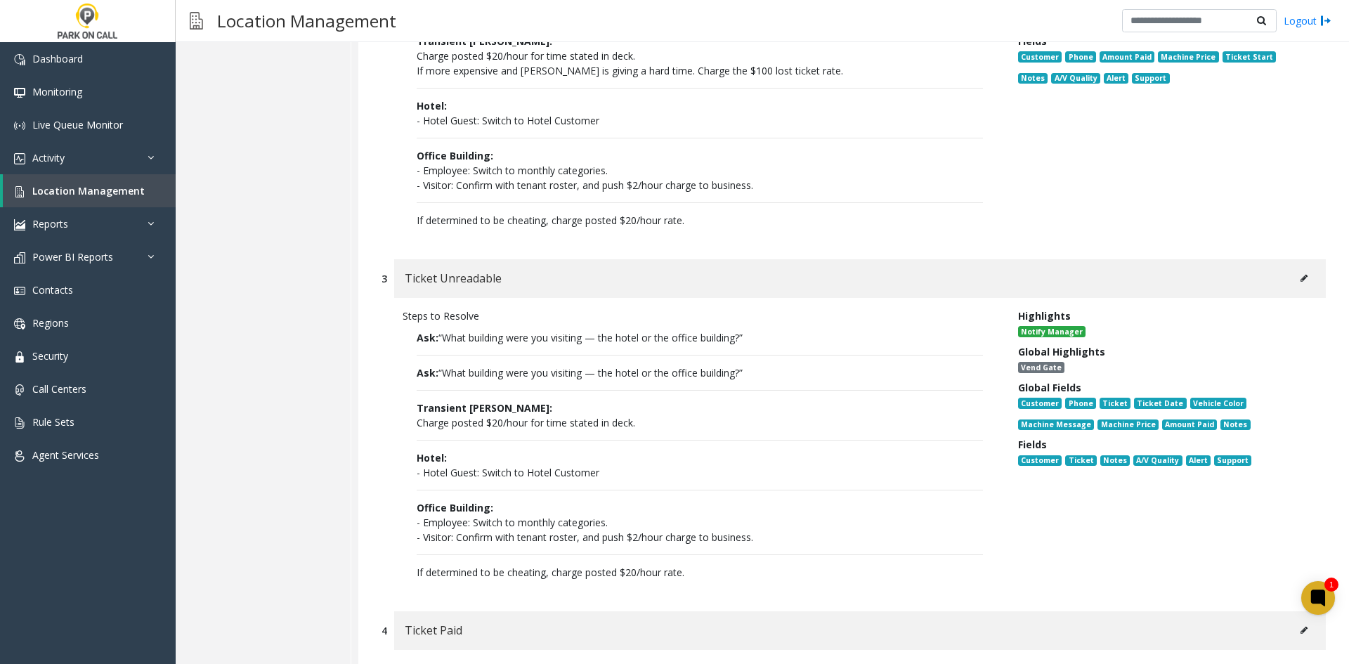
click at [1296, 273] on button at bounding box center [1304, 278] width 22 height 21
type input "**********"
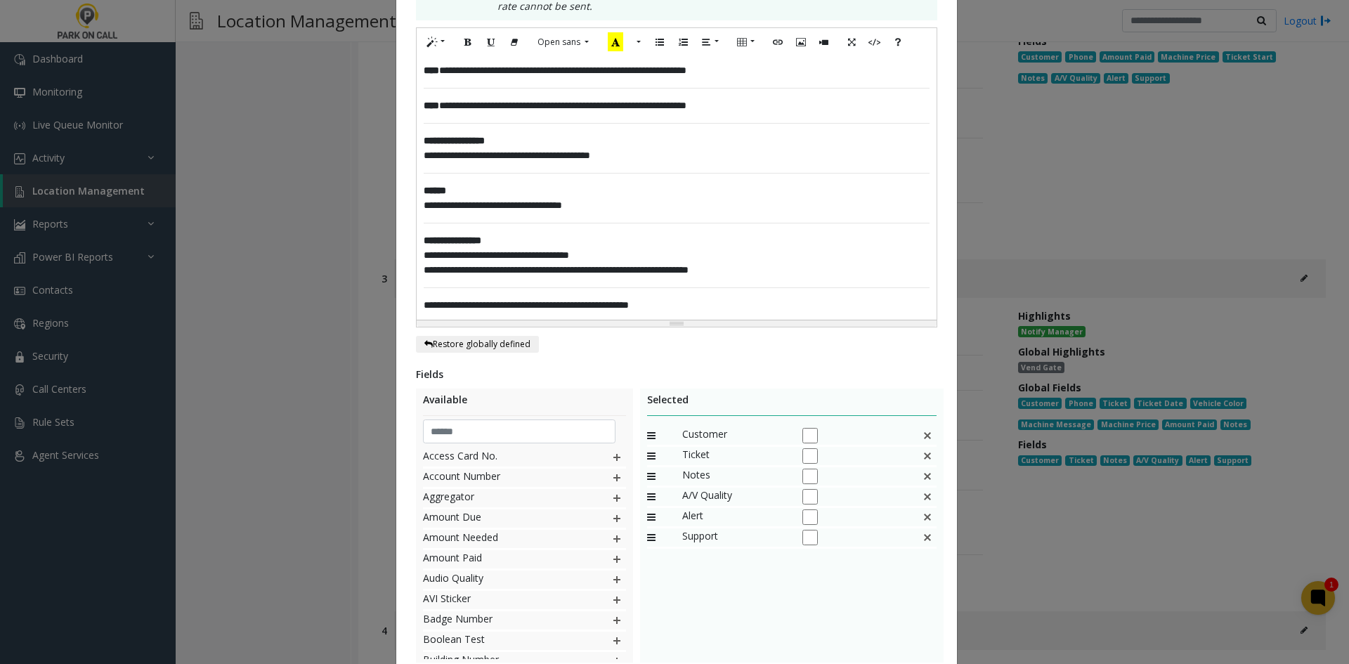
scroll to position [422, 0]
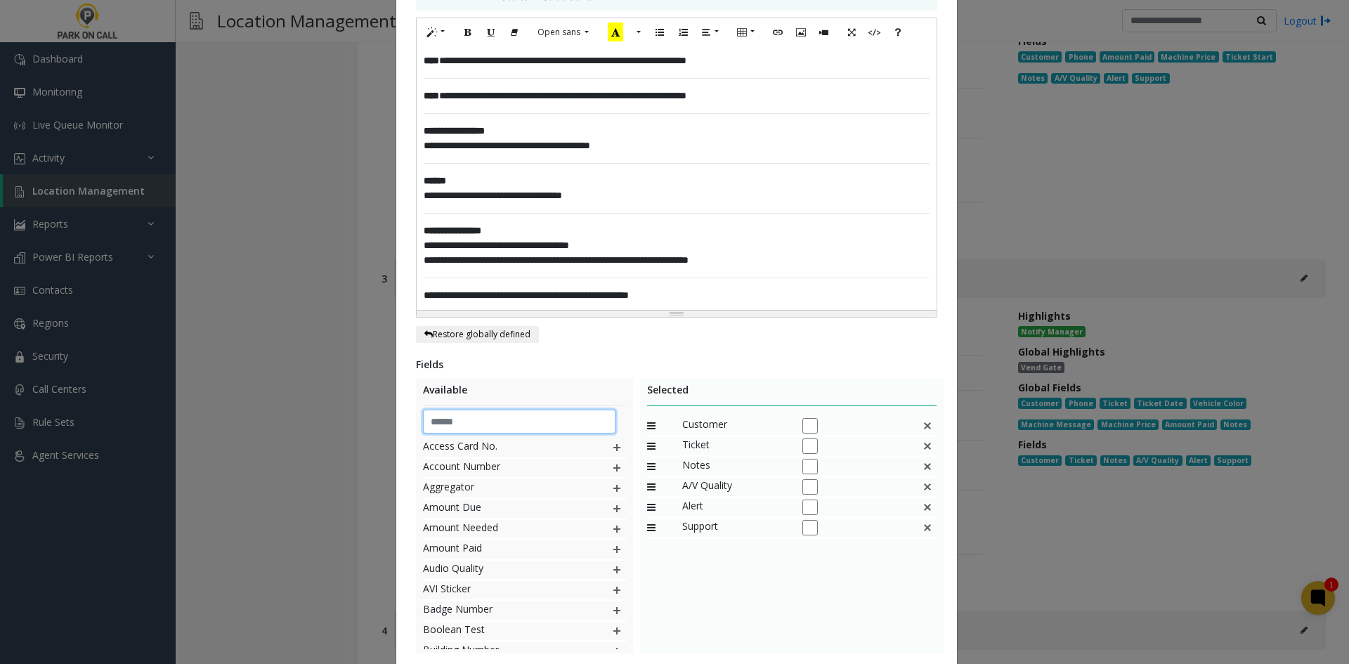
click at [518, 429] on input "text" at bounding box center [519, 422] width 193 height 24
type input "*****"
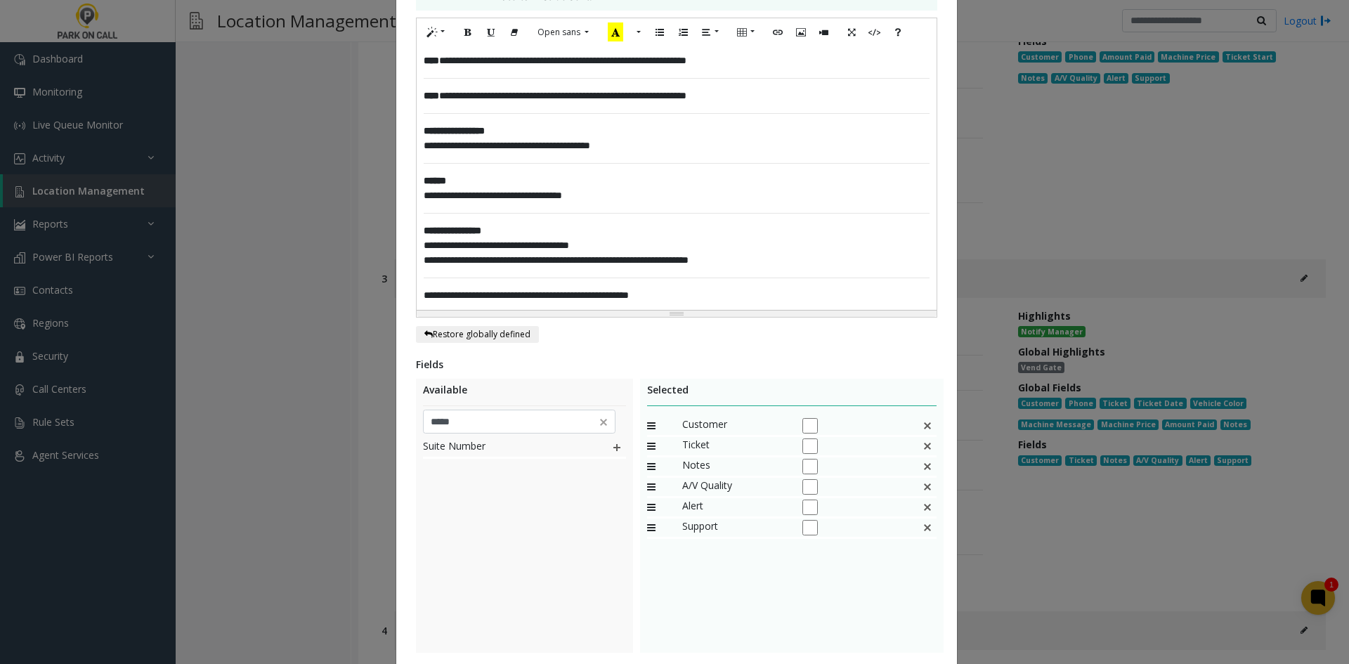
click at [611, 445] on img at bounding box center [616, 447] width 11 height 18
drag, startPoint x: 711, startPoint y: 551, endPoint x: 726, endPoint y: 474, distance: 78.8
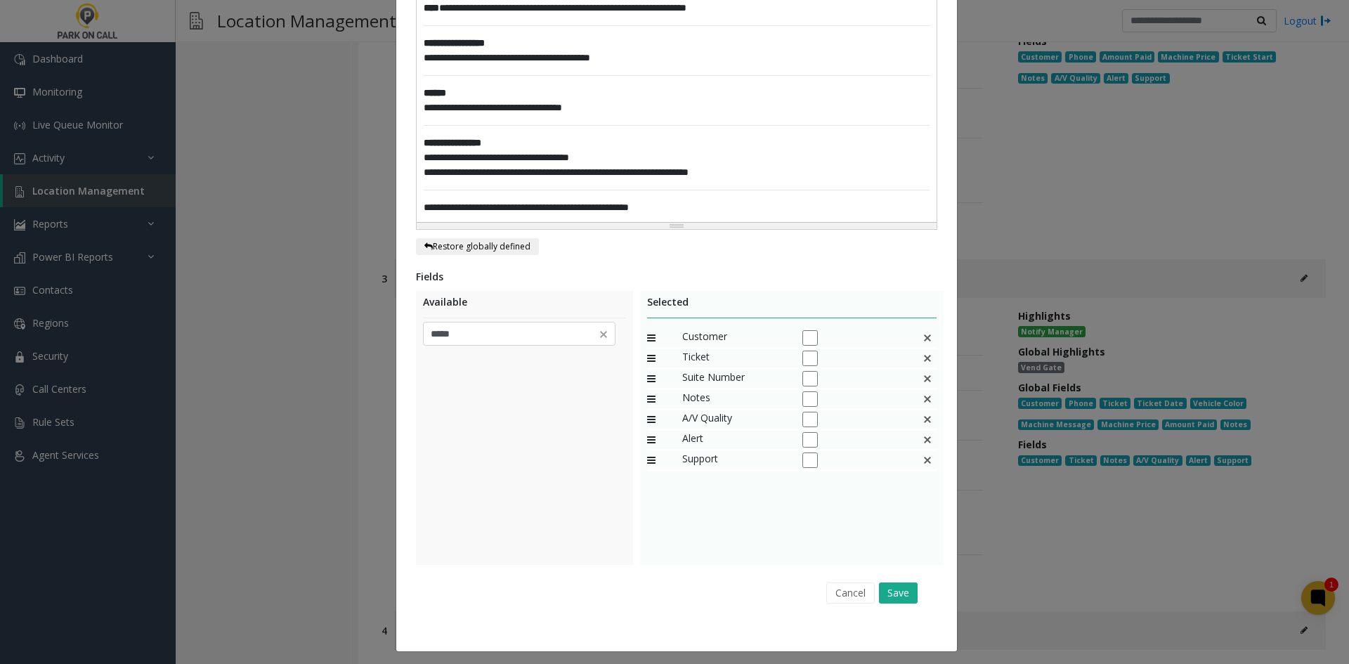
scroll to position [515, 0]
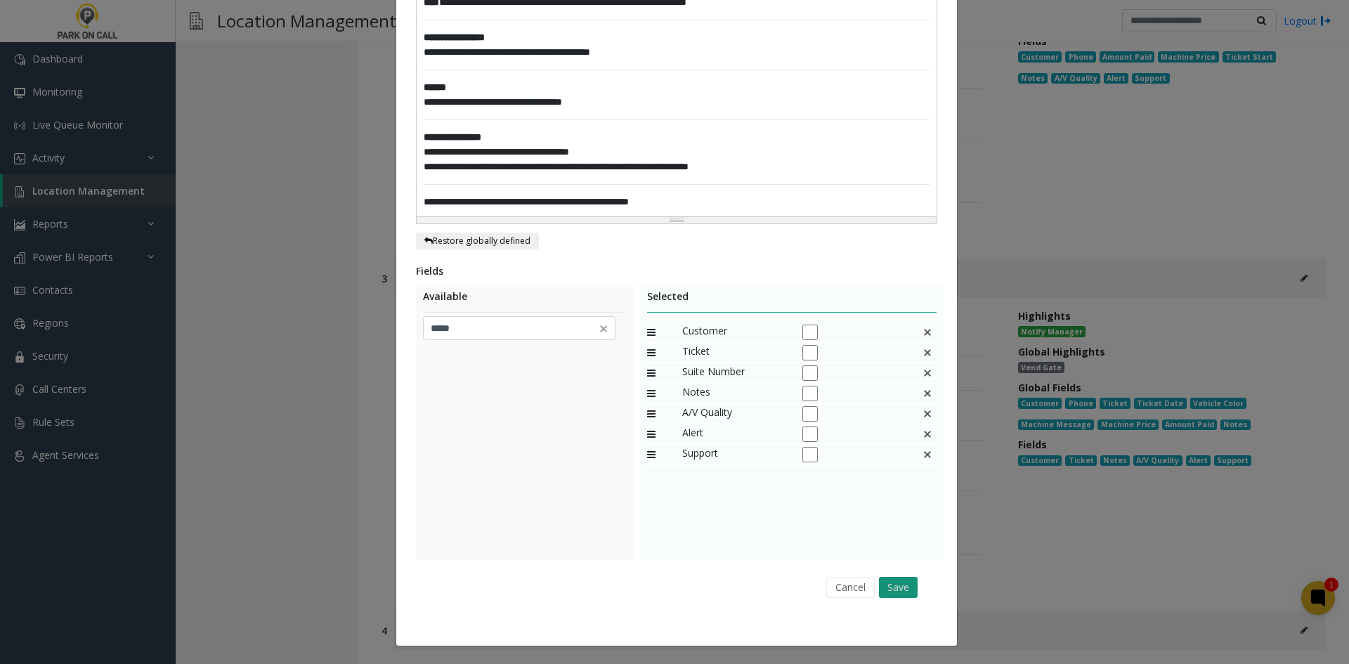
click at [907, 581] on button "Save" at bounding box center [898, 587] width 39 height 21
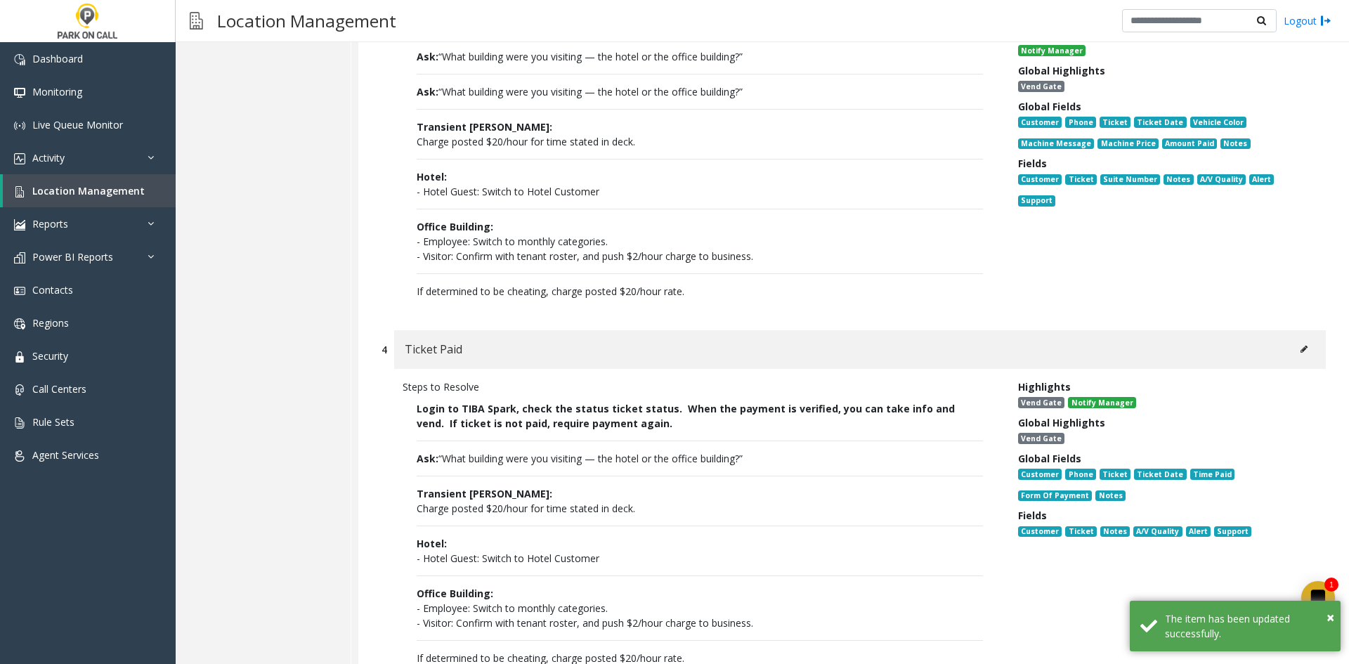
scroll to position [1054, 0]
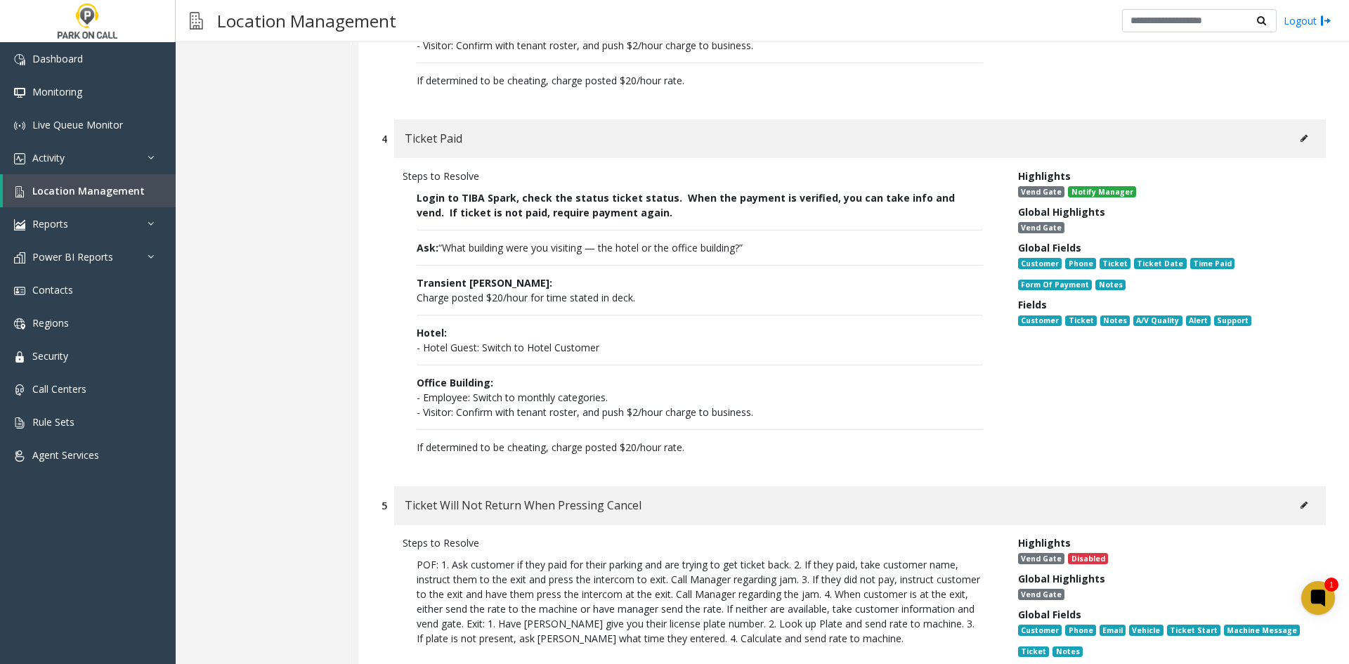
click at [1293, 132] on button at bounding box center [1304, 138] width 22 height 21
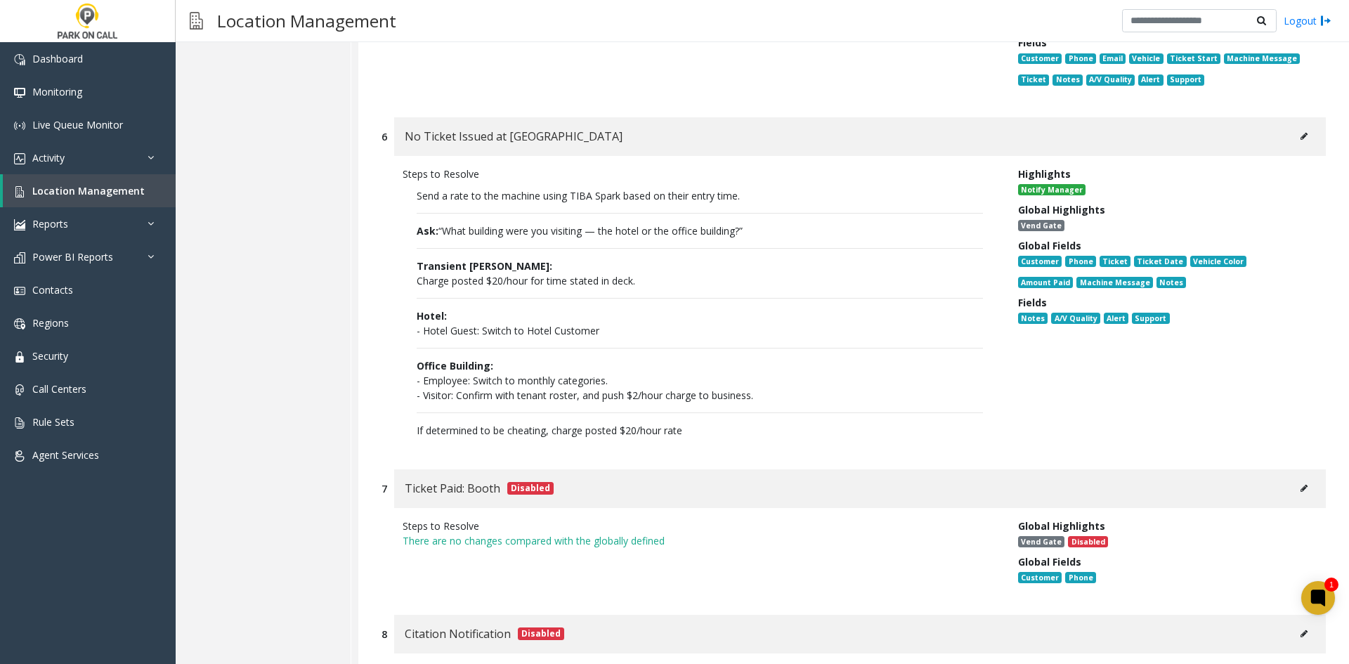
scroll to position [1686, 0]
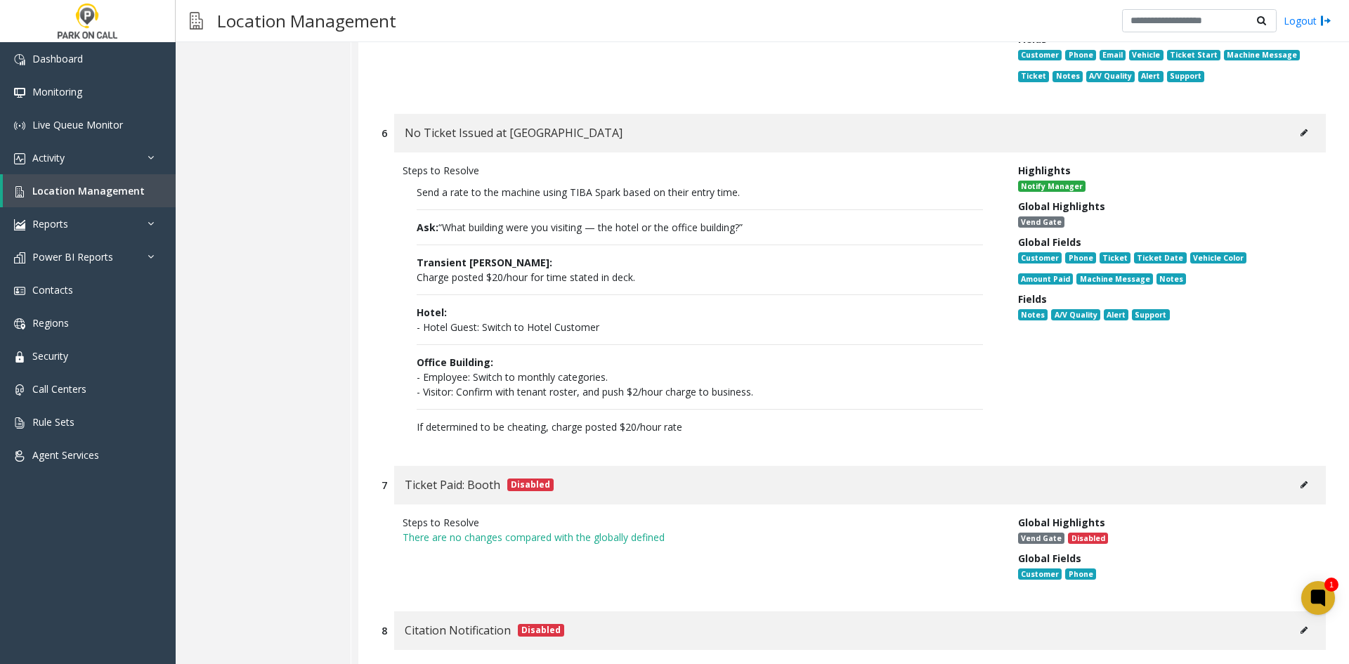
click at [1293, 137] on button at bounding box center [1304, 132] width 22 height 21
type input "**********"
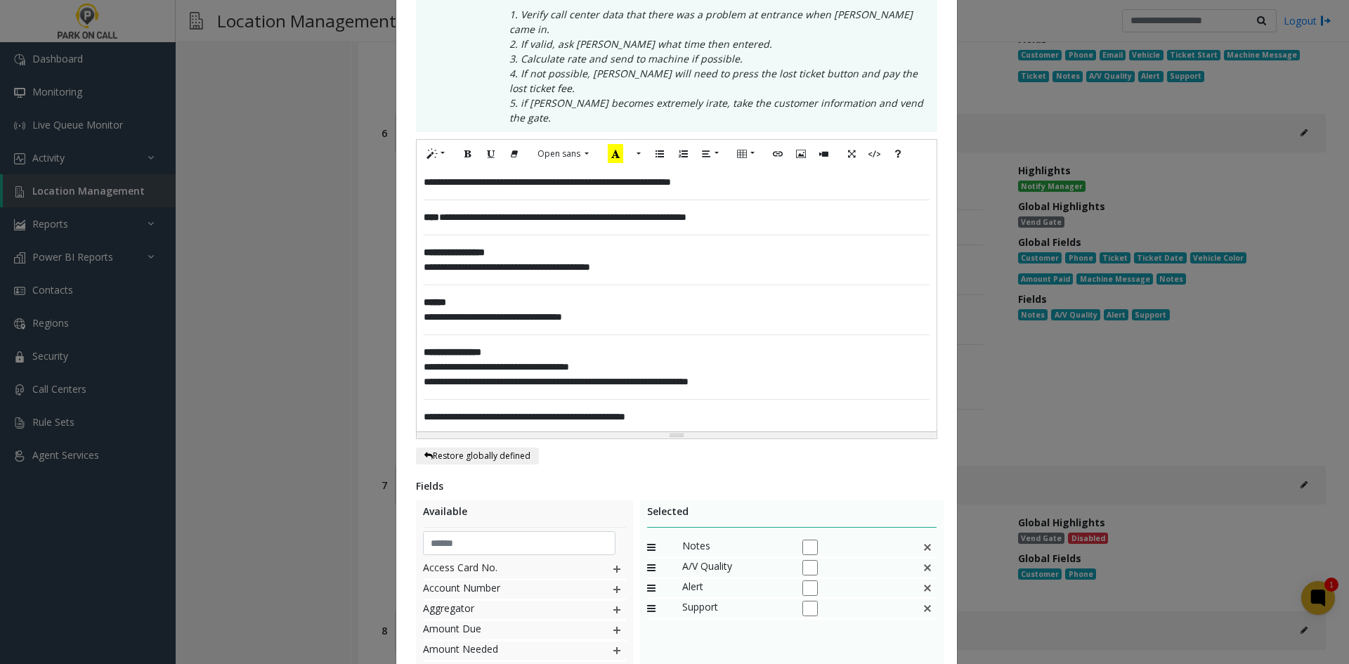
scroll to position [422, 0]
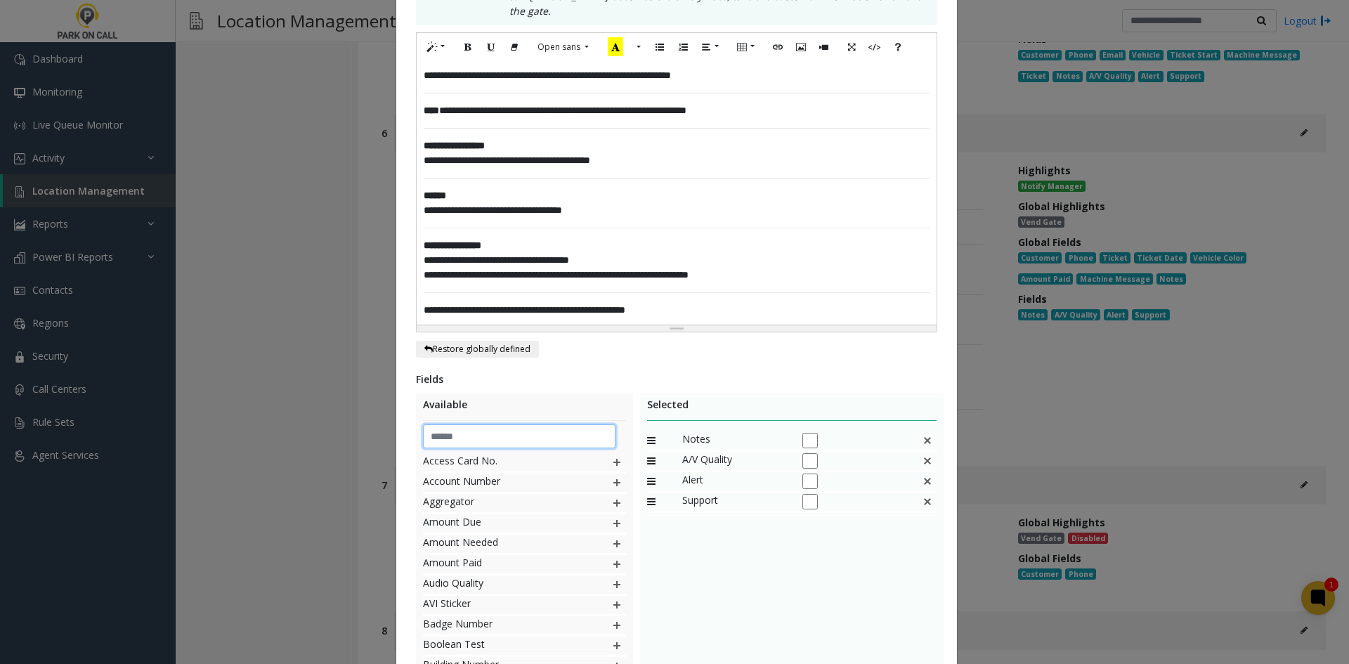
click at [526, 424] on input "text" at bounding box center [519, 436] width 193 height 24
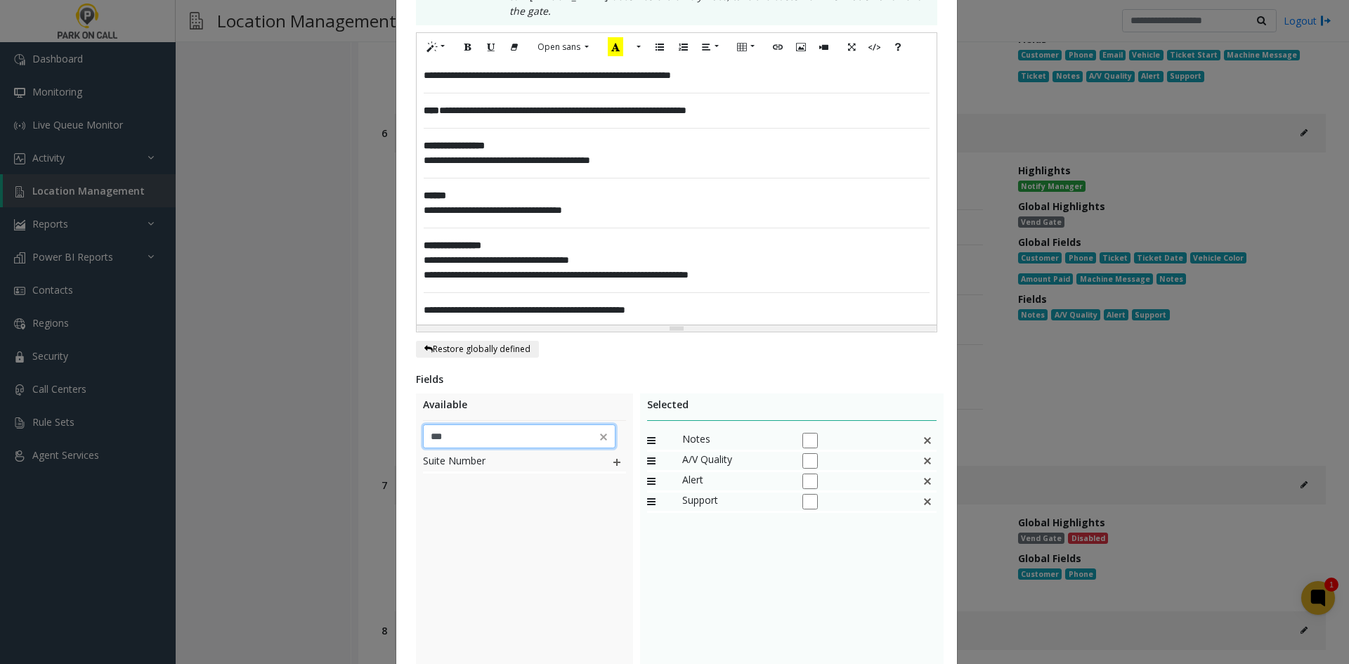
type input "***"
drag, startPoint x: 522, startPoint y: 550, endPoint x: 672, endPoint y: 424, distance: 195.5
click at [522, 550] on div "Suite Number" at bounding box center [524, 558] width 203 height 211
click at [612, 453] on img at bounding box center [616, 462] width 11 height 18
drag, startPoint x: 718, startPoint y: 476, endPoint x: 740, endPoint y: 382, distance: 96.6
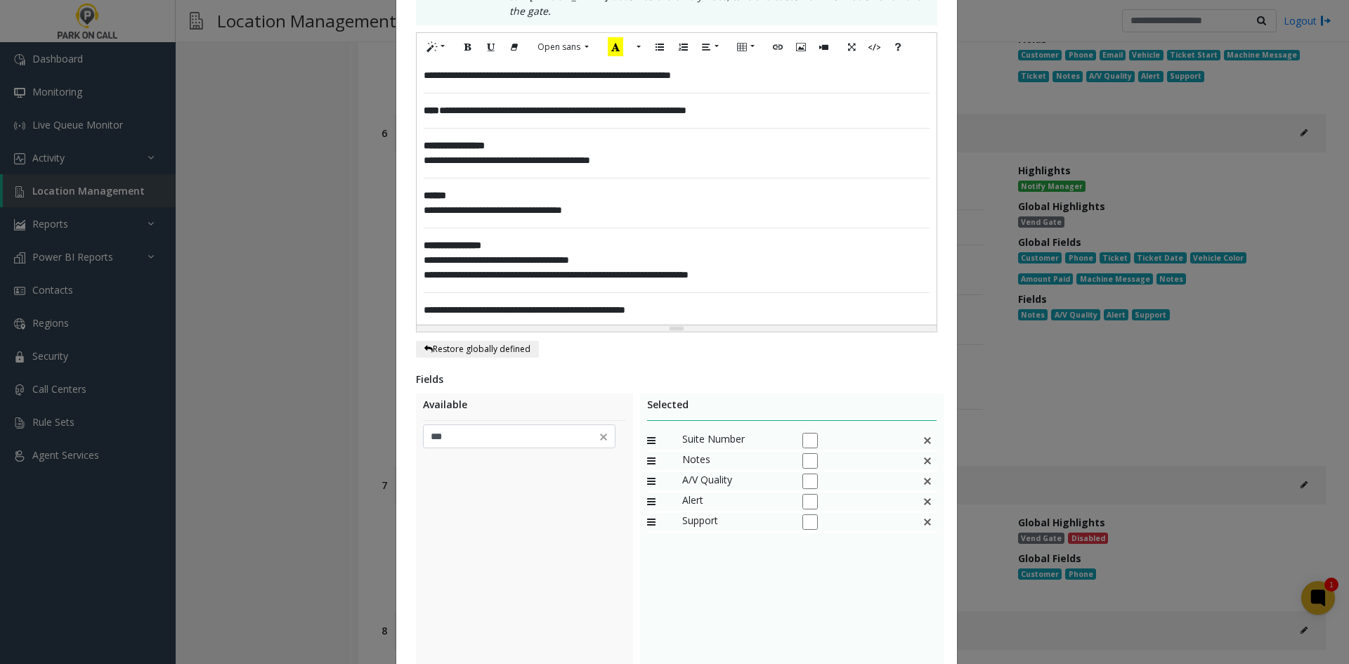
click at [915, 431] on div "Suite Number" at bounding box center [792, 441] width 290 height 20
click at [922, 431] on img at bounding box center [927, 440] width 11 height 18
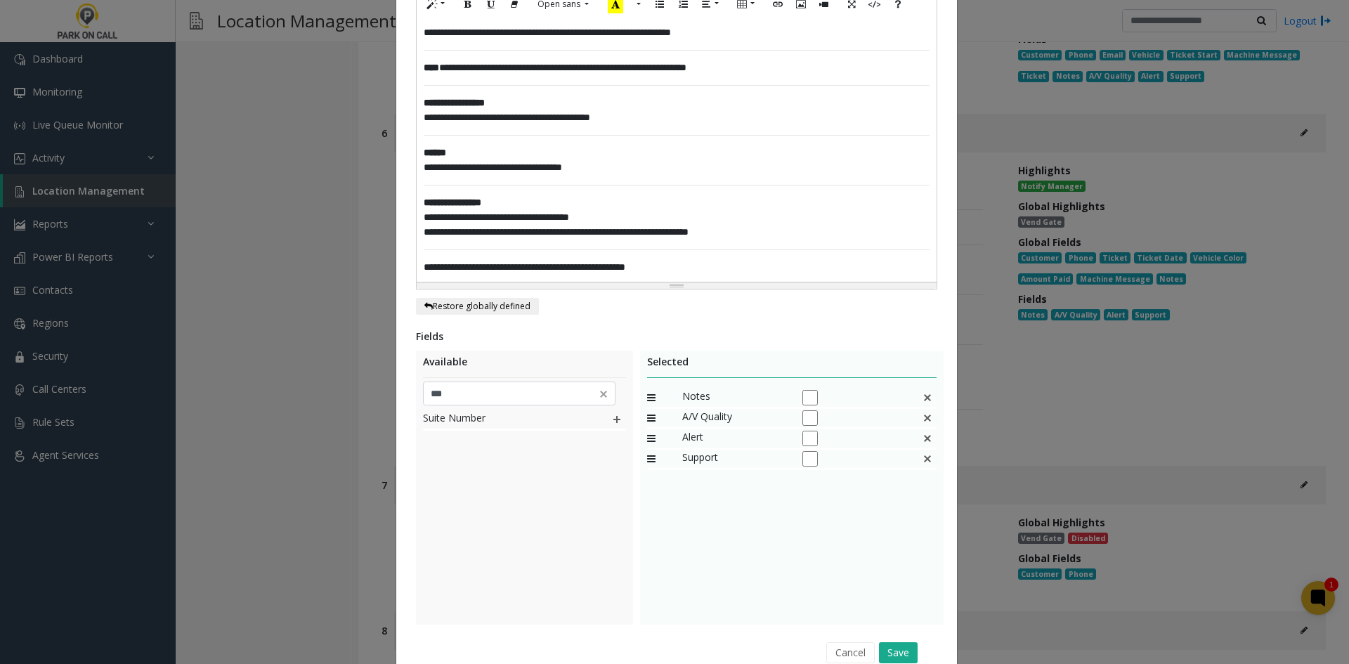
scroll to position [485, 0]
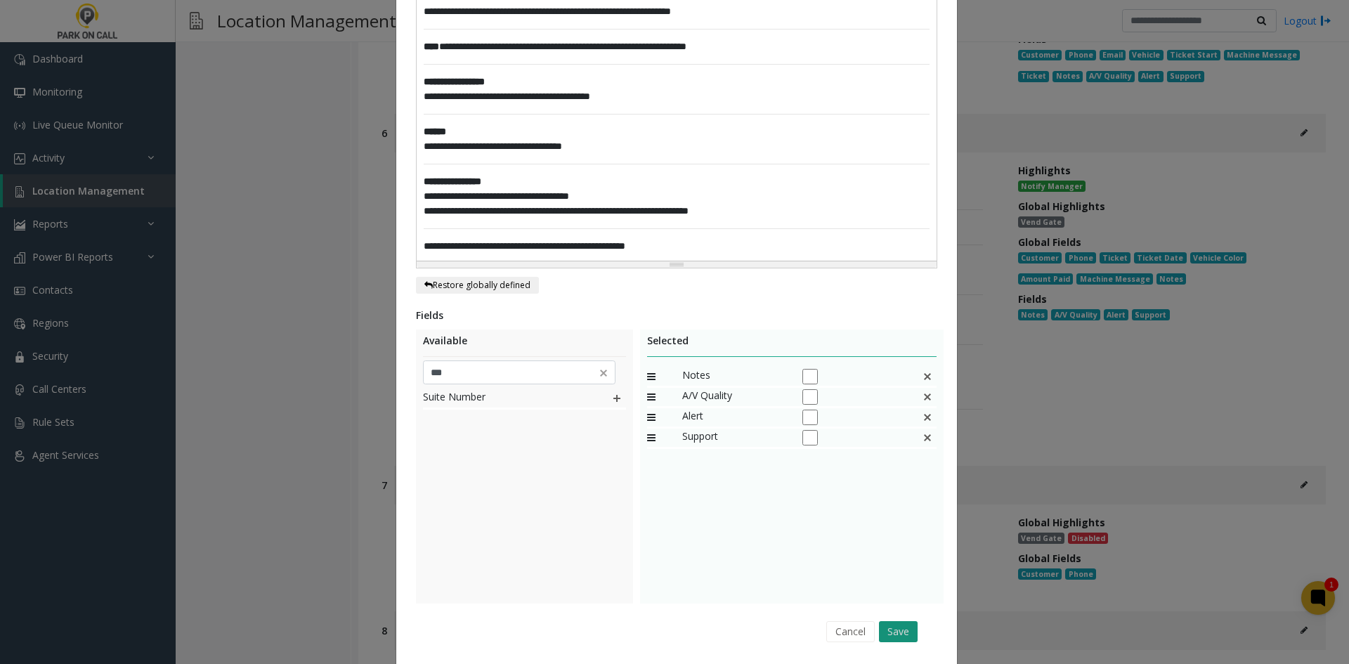
click at [901, 621] on button "Save" at bounding box center [898, 631] width 39 height 21
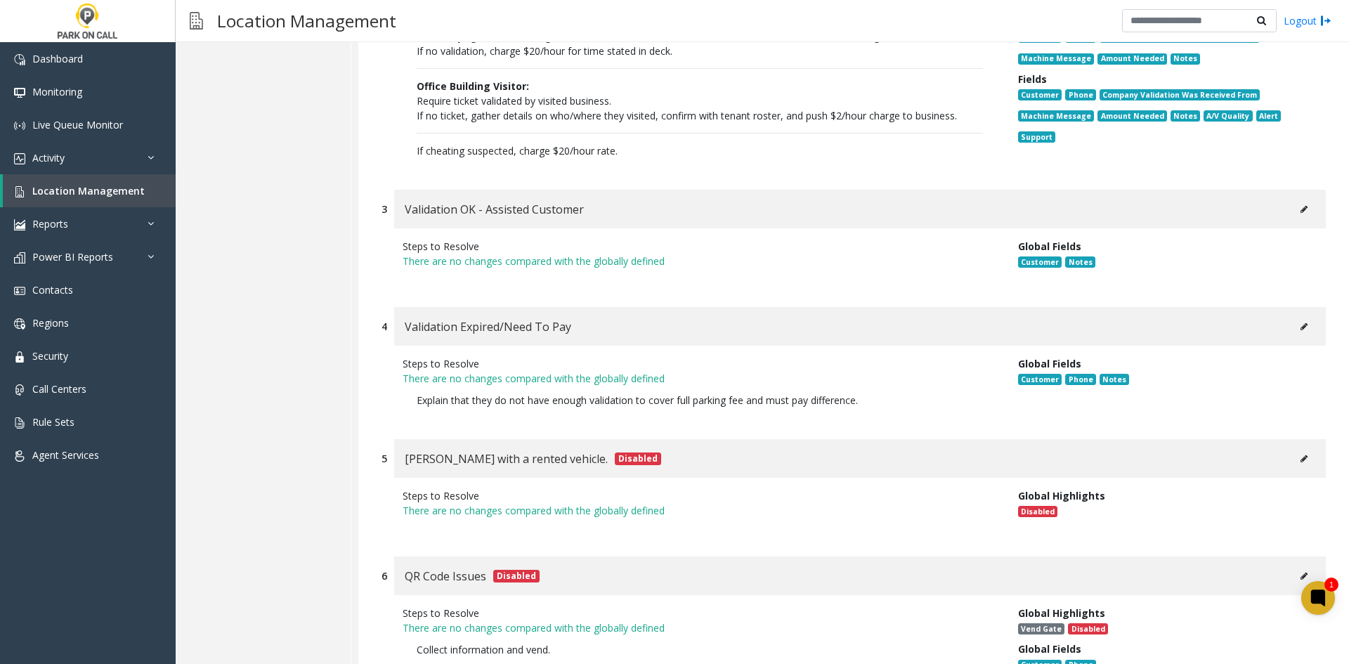
scroll to position [9134, 0]
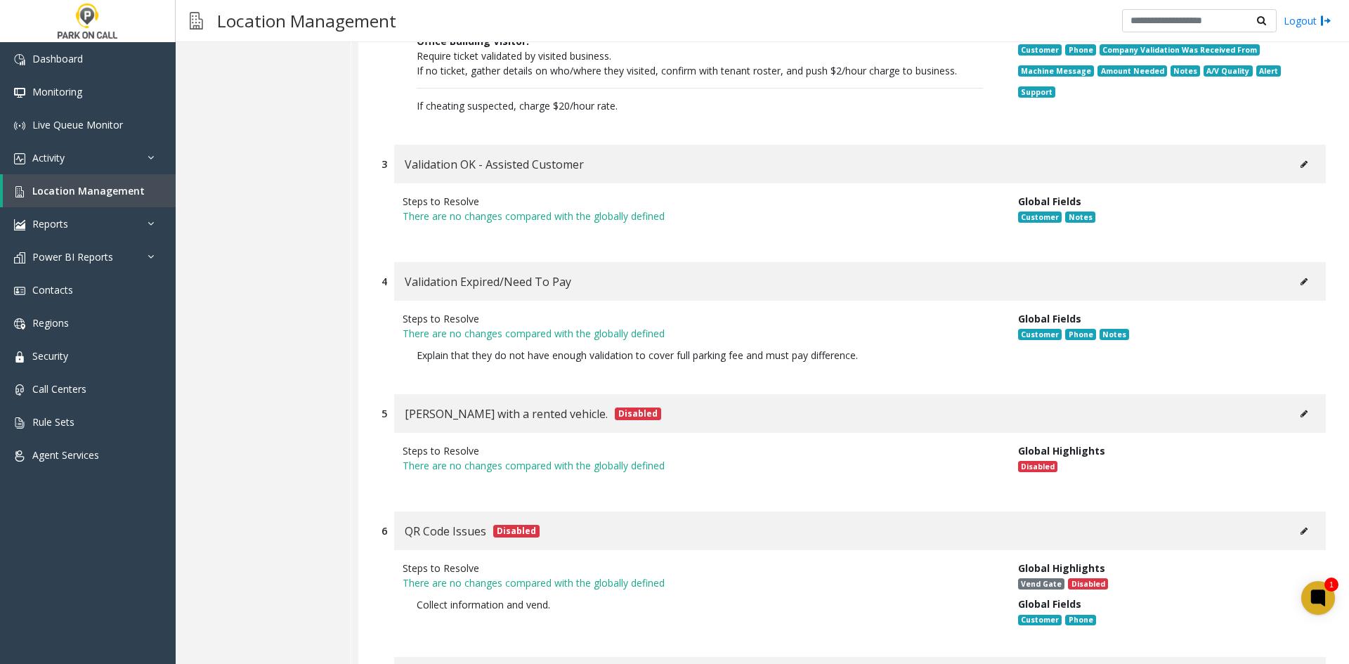
click at [1301, 278] on icon at bounding box center [1304, 282] width 7 height 8
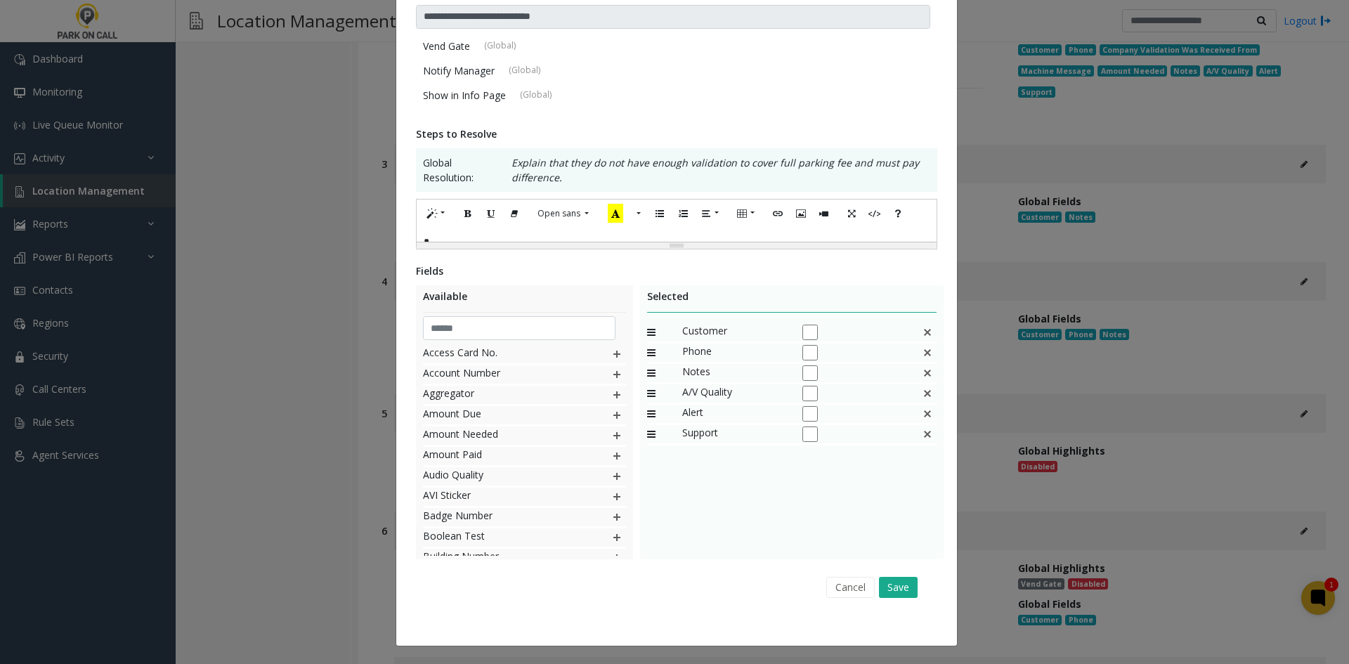
scroll to position [0, 0]
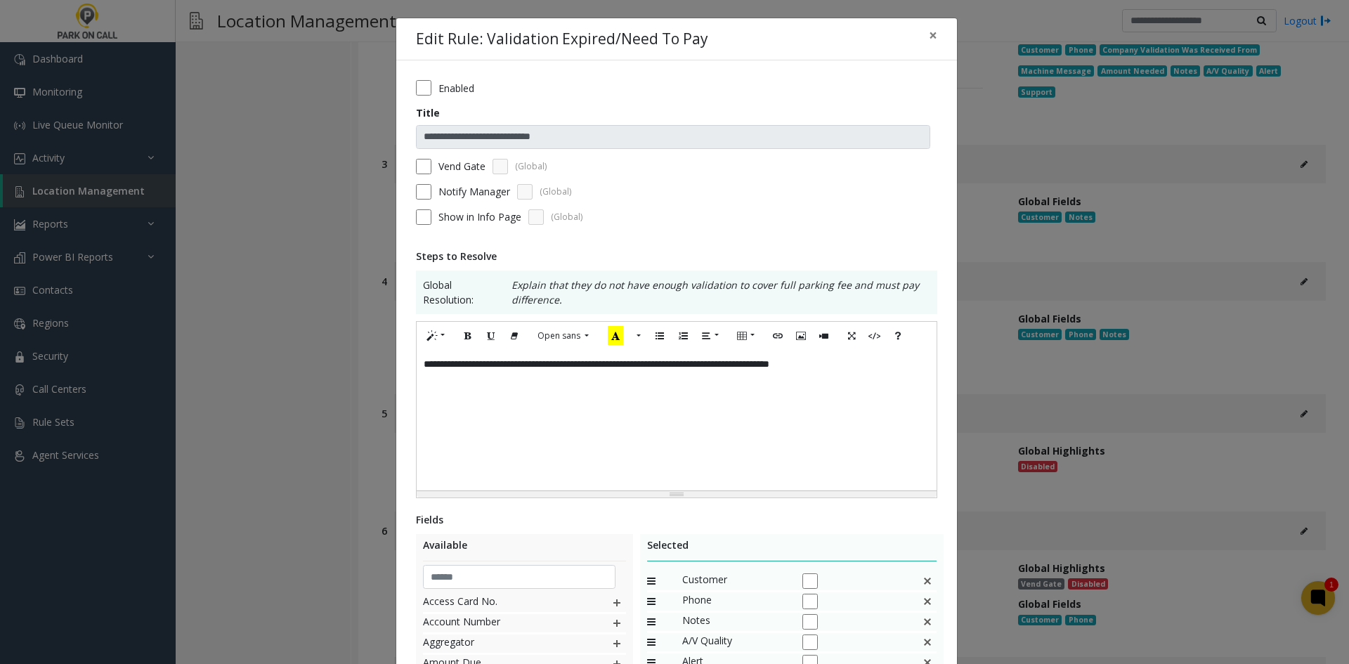
drag, startPoint x: 459, startPoint y: 98, endPoint x: 454, endPoint y: 91, distance: 8.5
click at [459, 98] on form "**********" at bounding box center [676, 157] width 521 height 155
click at [455, 92] on label "Enabled" at bounding box center [456, 88] width 36 height 15
click at [462, 89] on label "Enabled" at bounding box center [456, 88] width 36 height 15
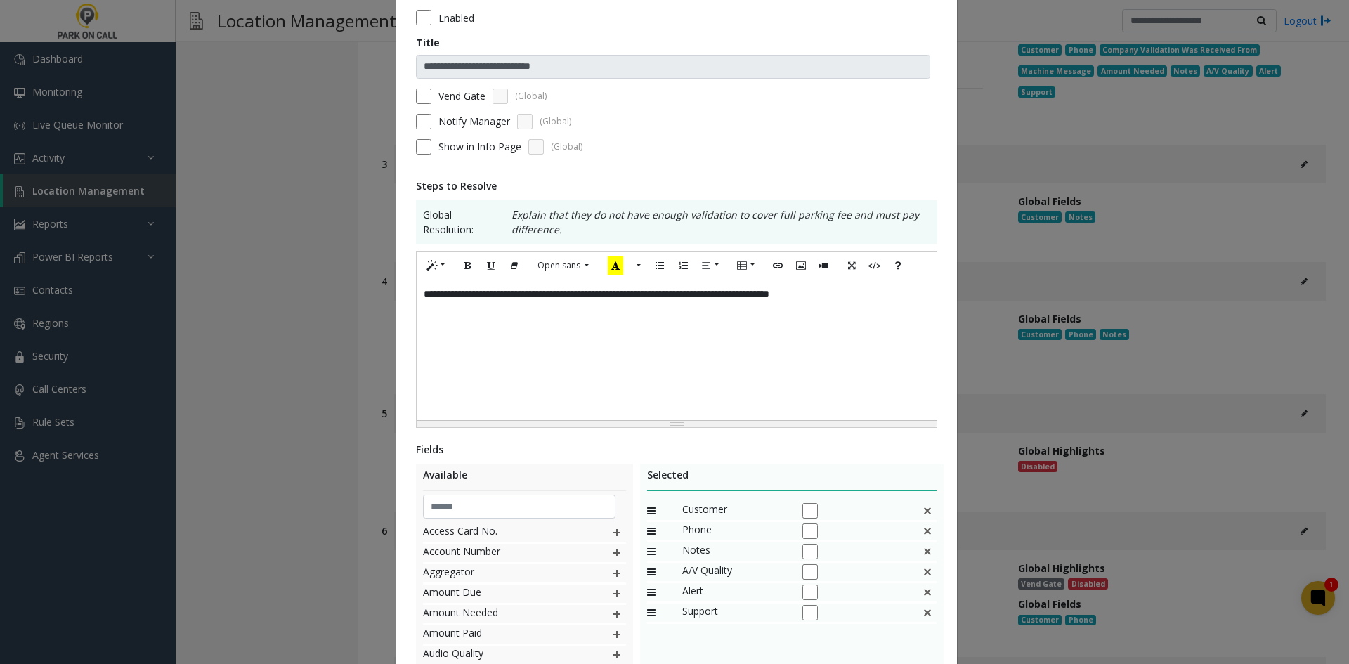
scroll to position [249, 0]
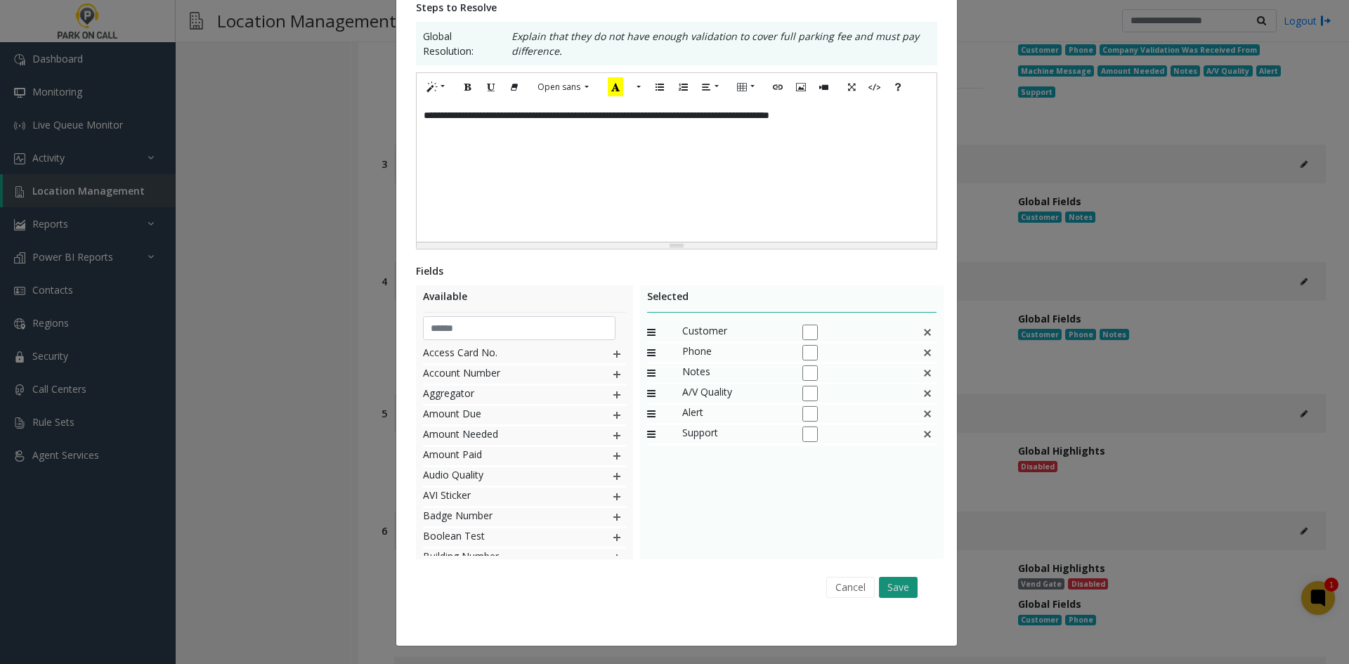
click at [894, 585] on button "Save" at bounding box center [898, 587] width 39 height 21
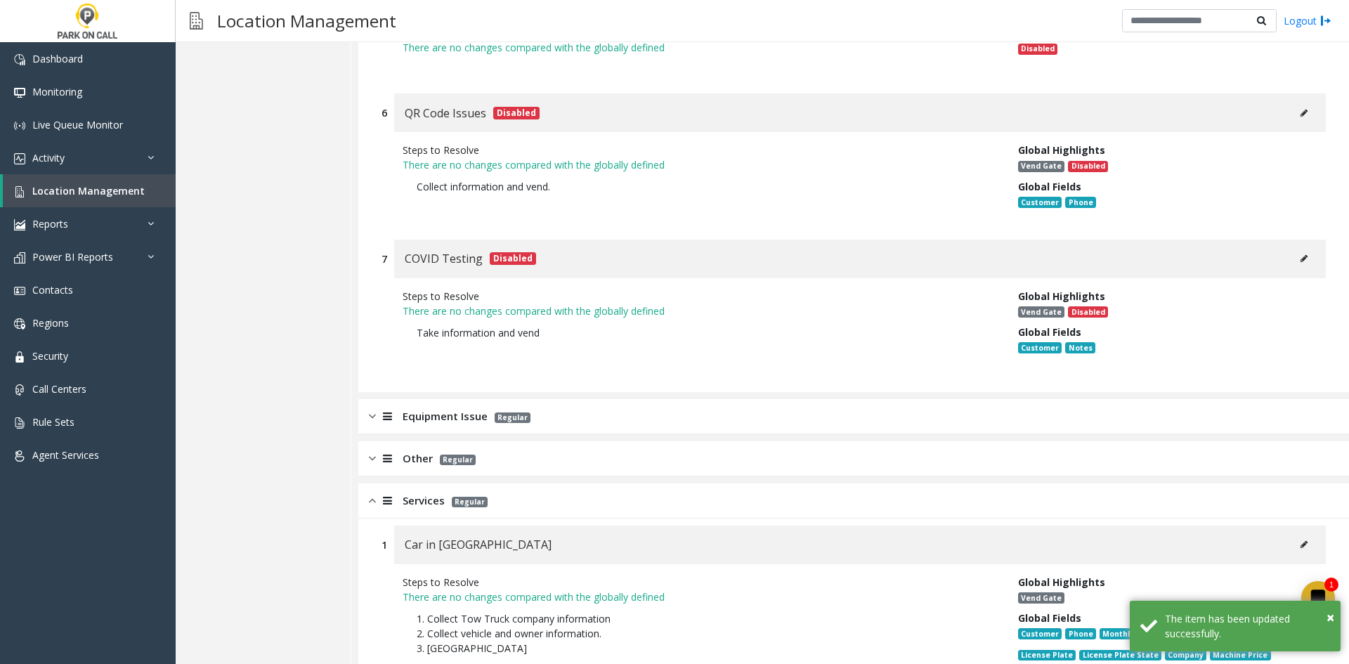
scroll to position [9626, 0]
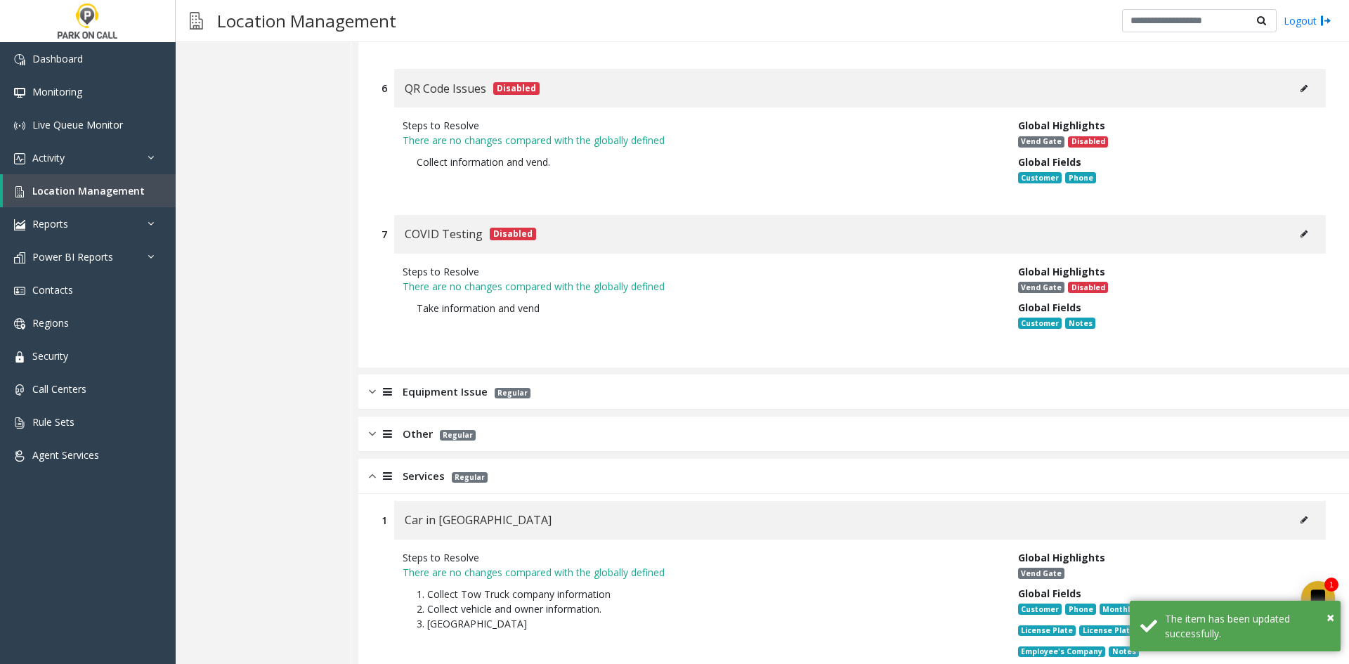
click at [599, 379] on div "Equipment Issue Regular" at bounding box center [853, 391] width 991 height 35
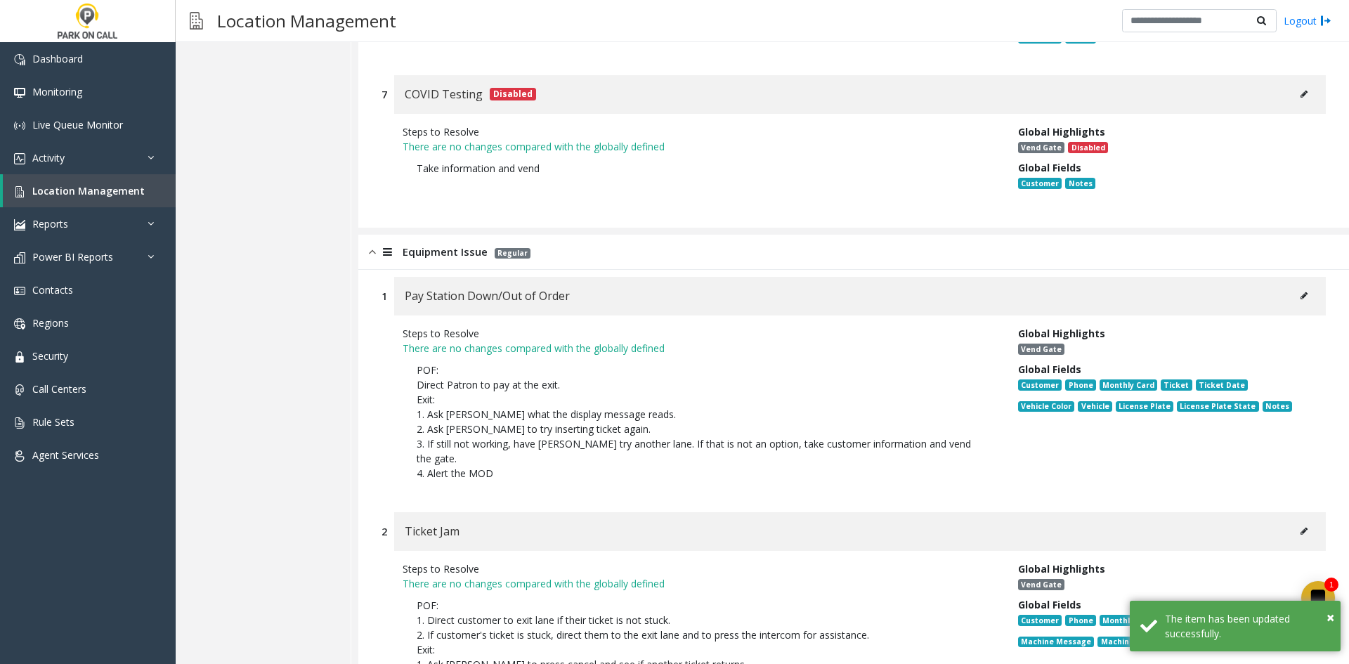
scroll to position [9766, 0]
click at [1298, 285] on button at bounding box center [1304, 295] width 22 height 21
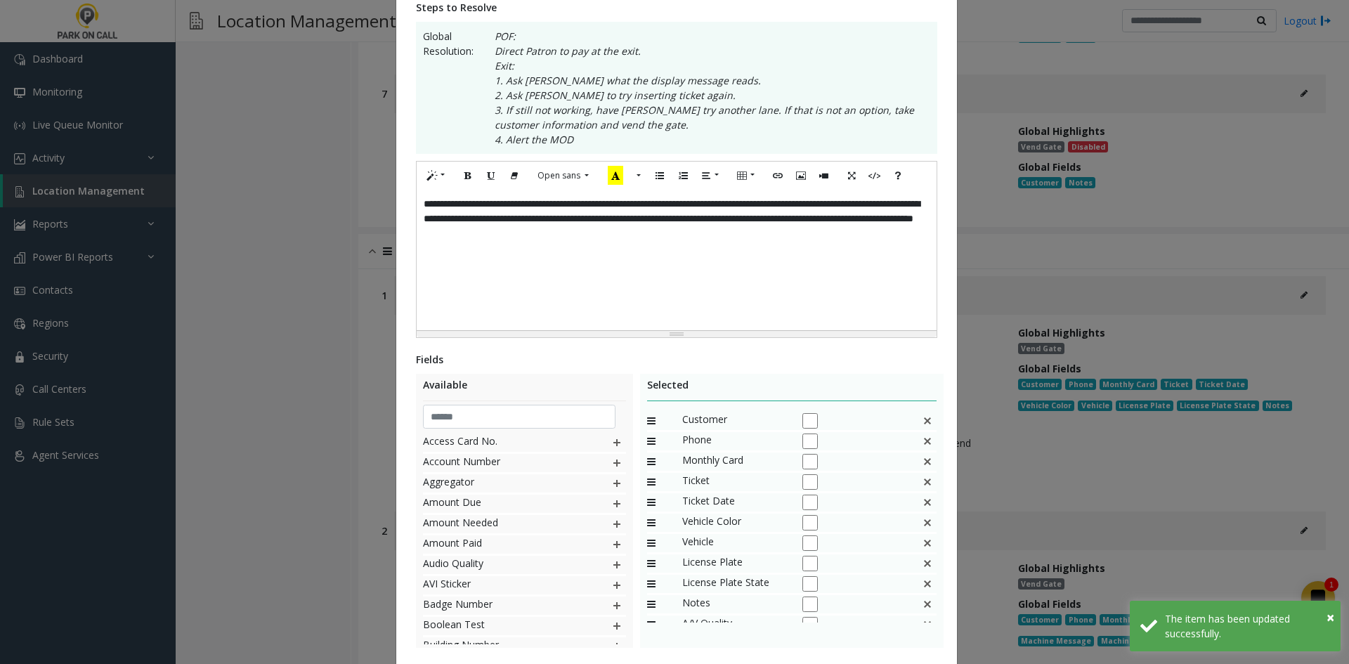
scroll to position [0, 0]
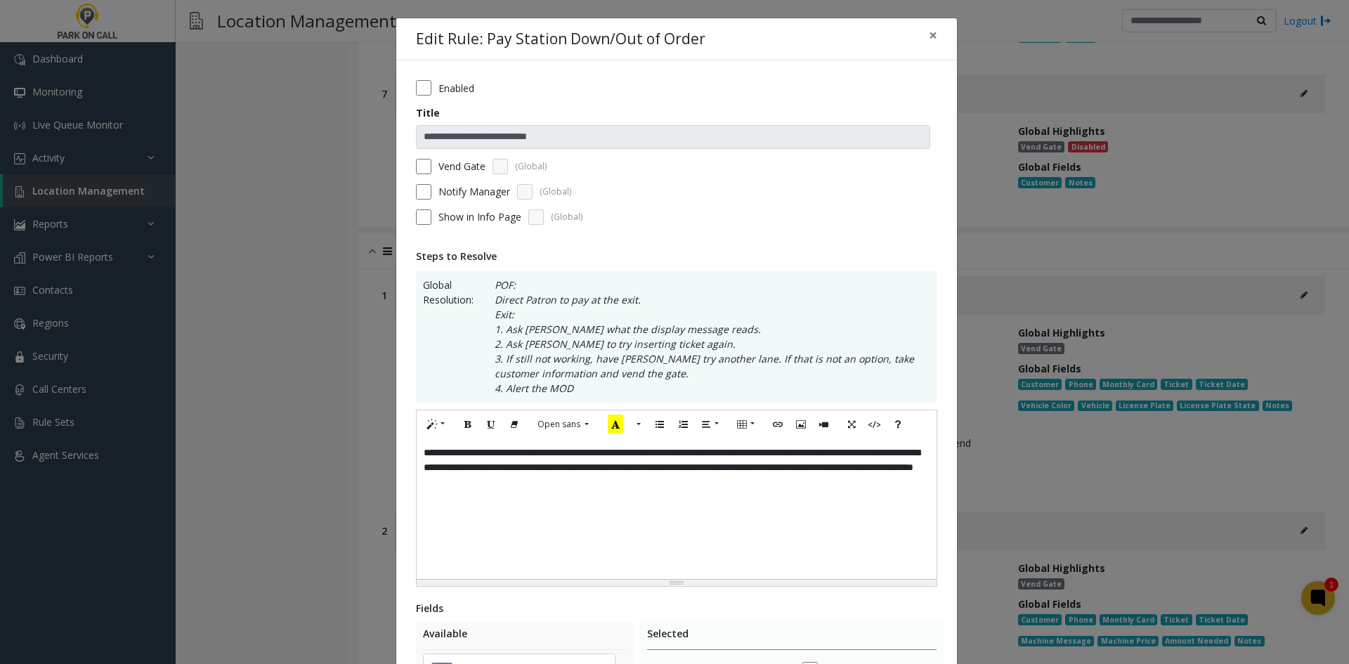
click at [662, 491] on div "**********" at bounding box center [677, 508] width 520 height 141
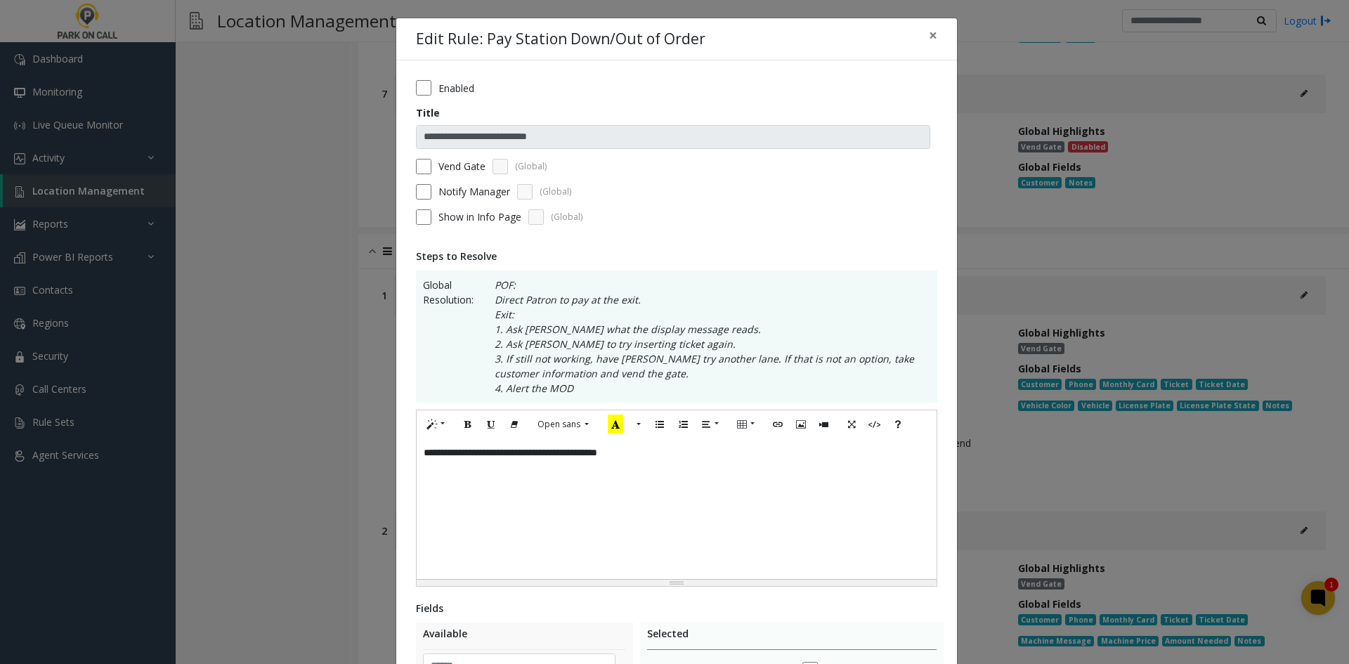
click at [487, 181] on form "**********" at bounding box center [676, 157] width 521 height 155
click at [481, 188] on label "Notify Manager" at bounding box center [474, 191] width 72 height 15
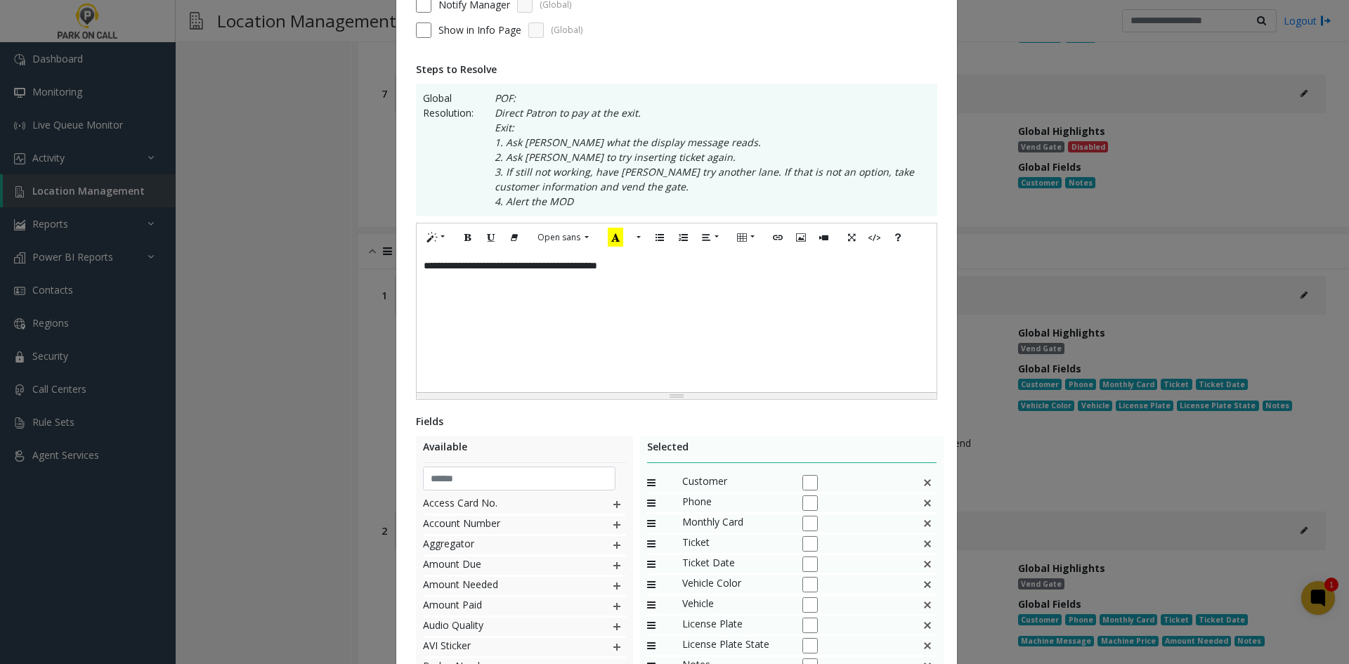
scroll to position [337, 0]
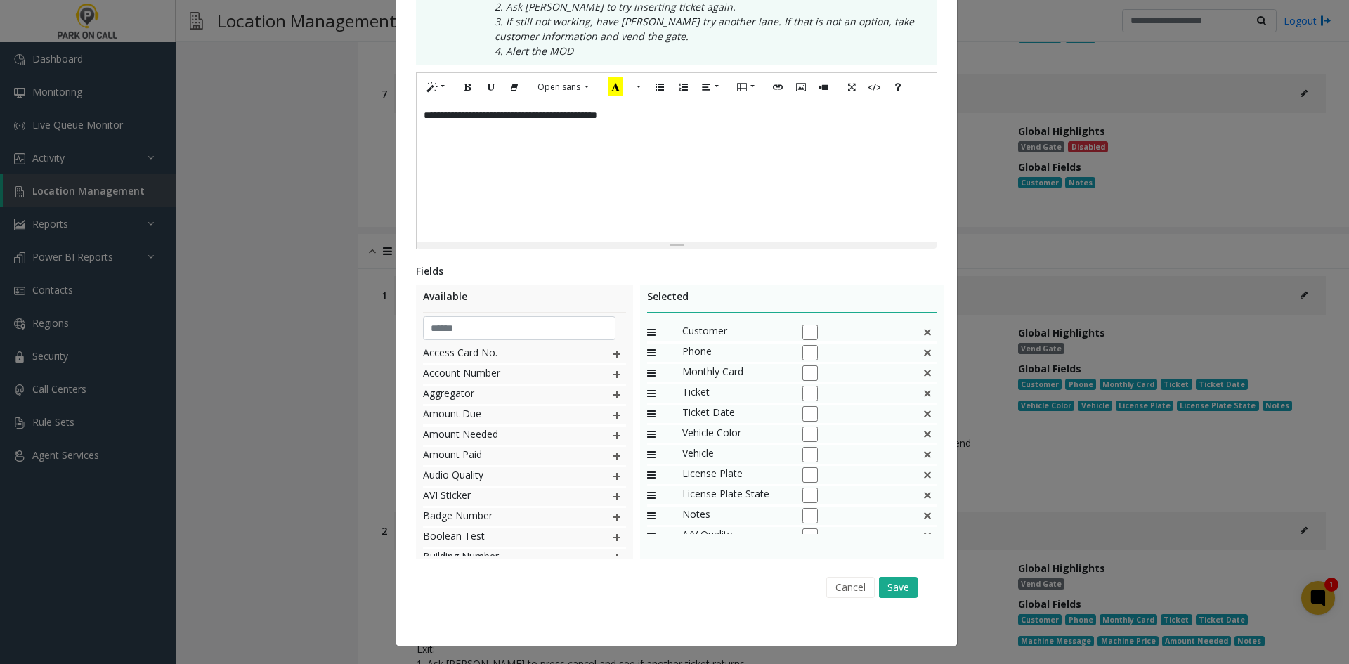
click at [922, 373] on img at bounding box center [927, 373] width 11 height 18
click at [923, 374] on div "Customer Phone Ticket Ticket Date Vehicle Color Vehicle License Plate License P…" at bounding box center [792, 428] width 290 height 211
click at [922, 378] on img at bounding box center [927, 373] width 11 height 18
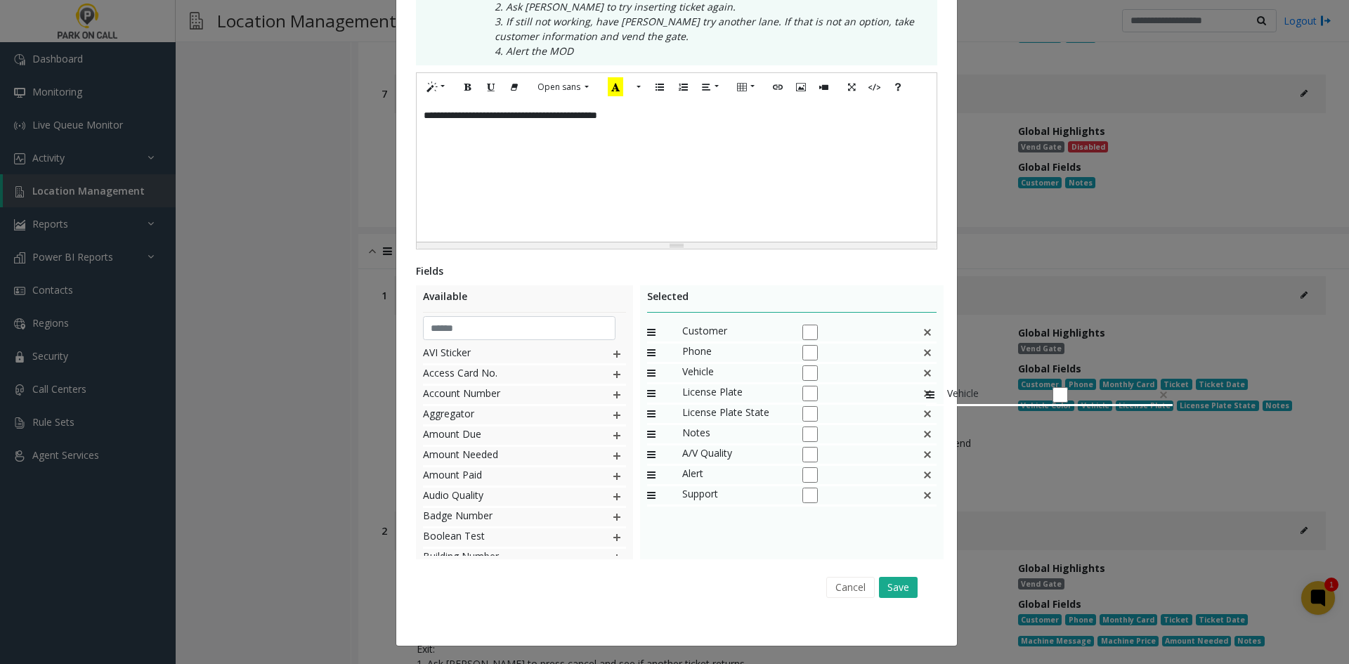
click at [926, 374] on img at bounding box center [927, 373] width 11 height 18
click at [932, 370] on div "Selected Customer Phone License Plate License Plate State Notes A/V Quality Ale…" at bounding box center [792, 422] width 304 height 274
click at [931, 372] on div "License Plate" at bounding box center [792, 374] width 290 height 20
click at [930, 372] on div "License Plate" at bounding box center [792, 374] width 290 height 20
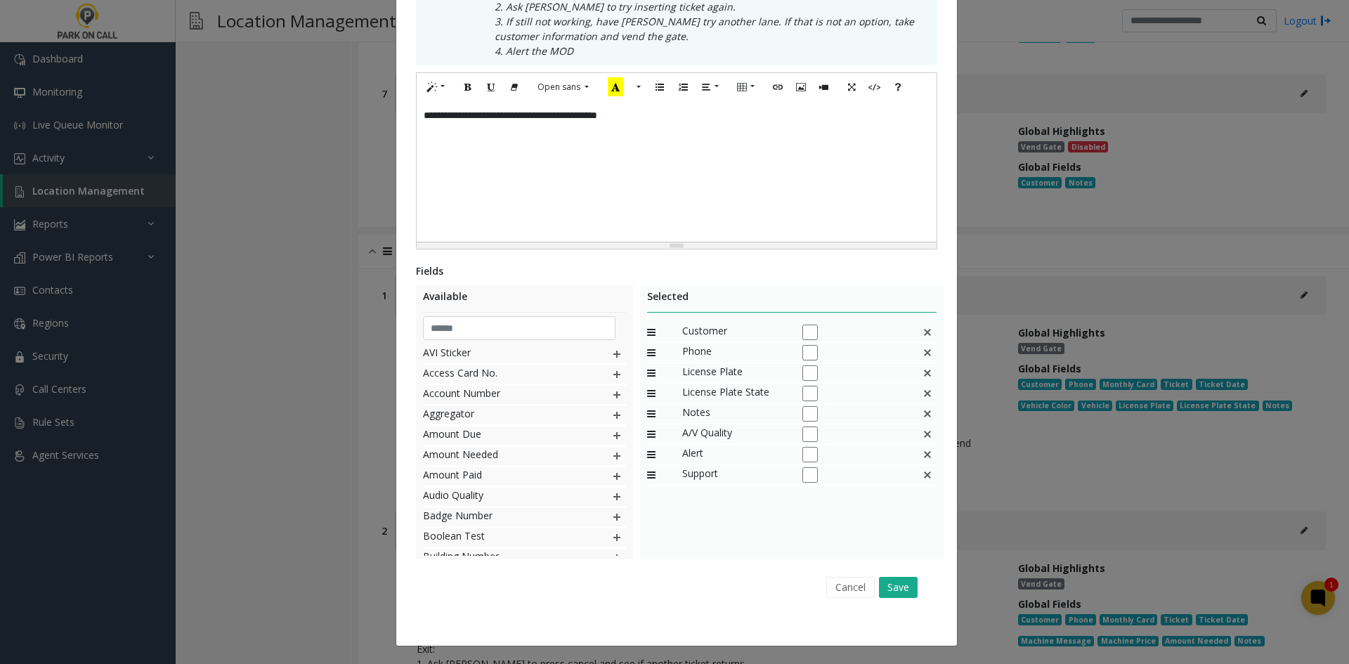
click at [923, 376] on img at bounding box center [927, 373] width 11 height 18
click at [873, 579] on div "Cancel Save" at bounding box center [677, 587] width 502 height 36
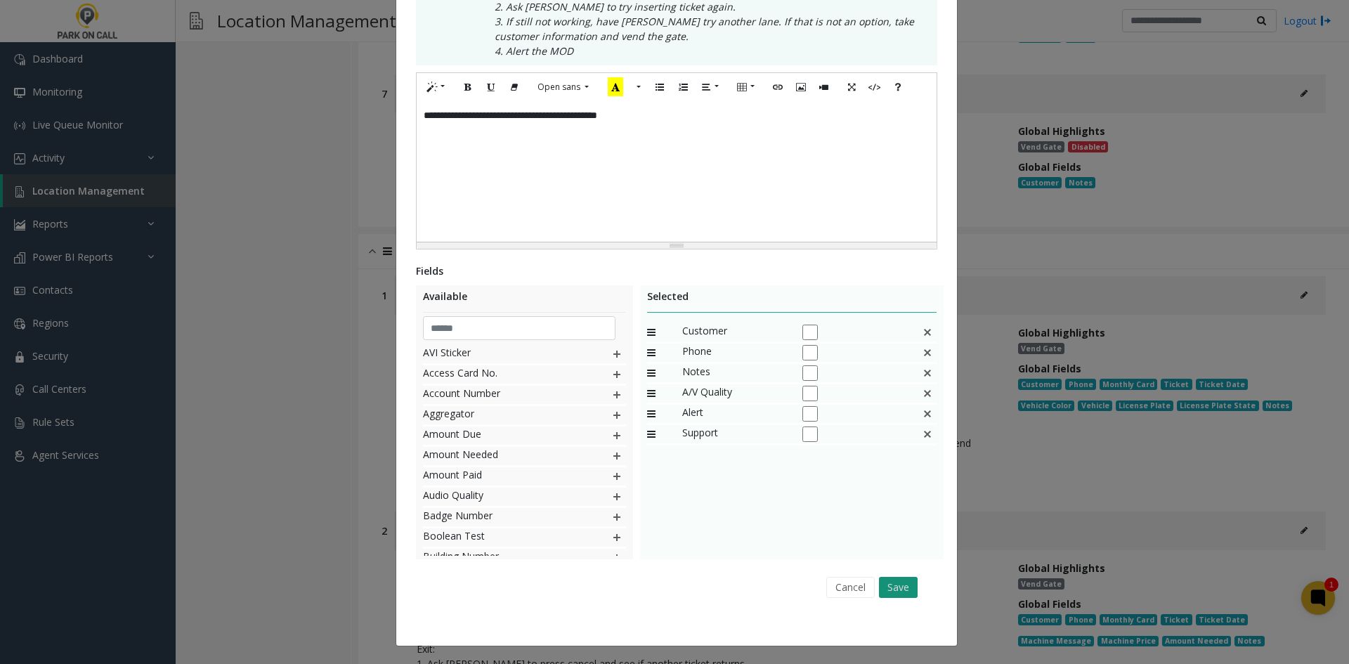
drag, startPoint x: 891, startPoint y: 585, endPoint x: 885, endPoint y: 578, distance: 8.5
click at [885, 578] on button "Save" at bounding box center [898, 587] width 39 height 21
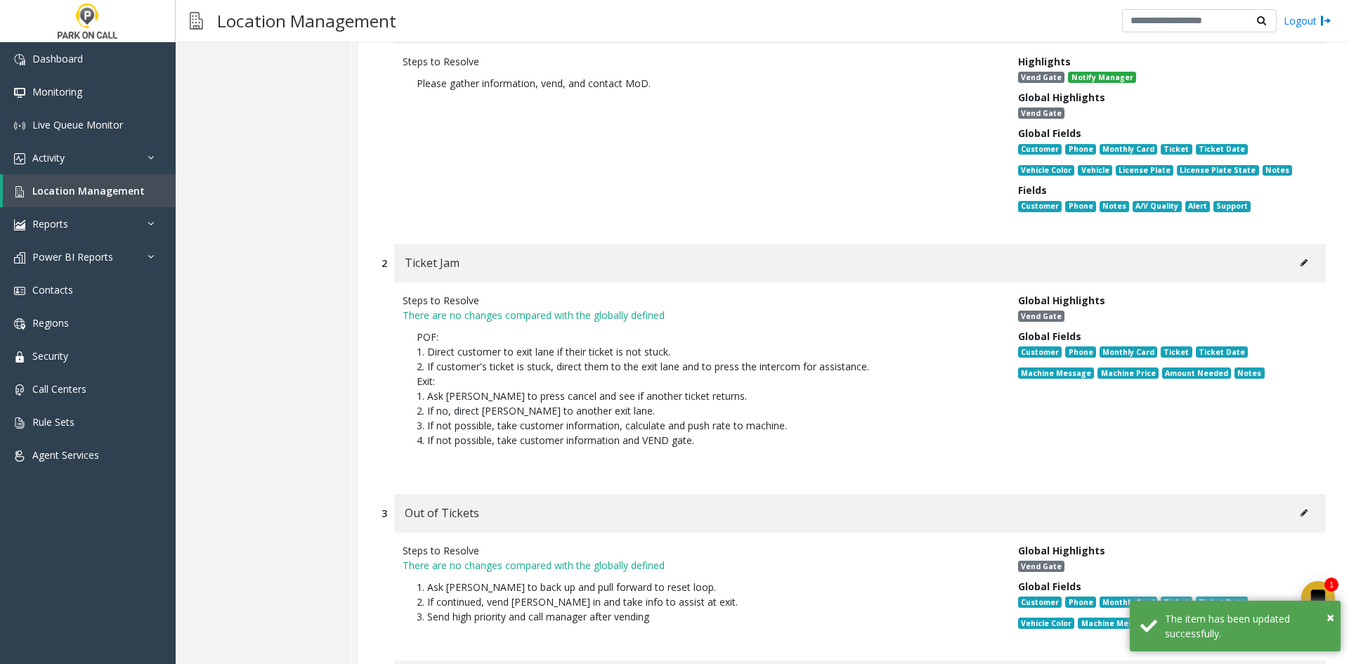
scroll to position [10047, 0]
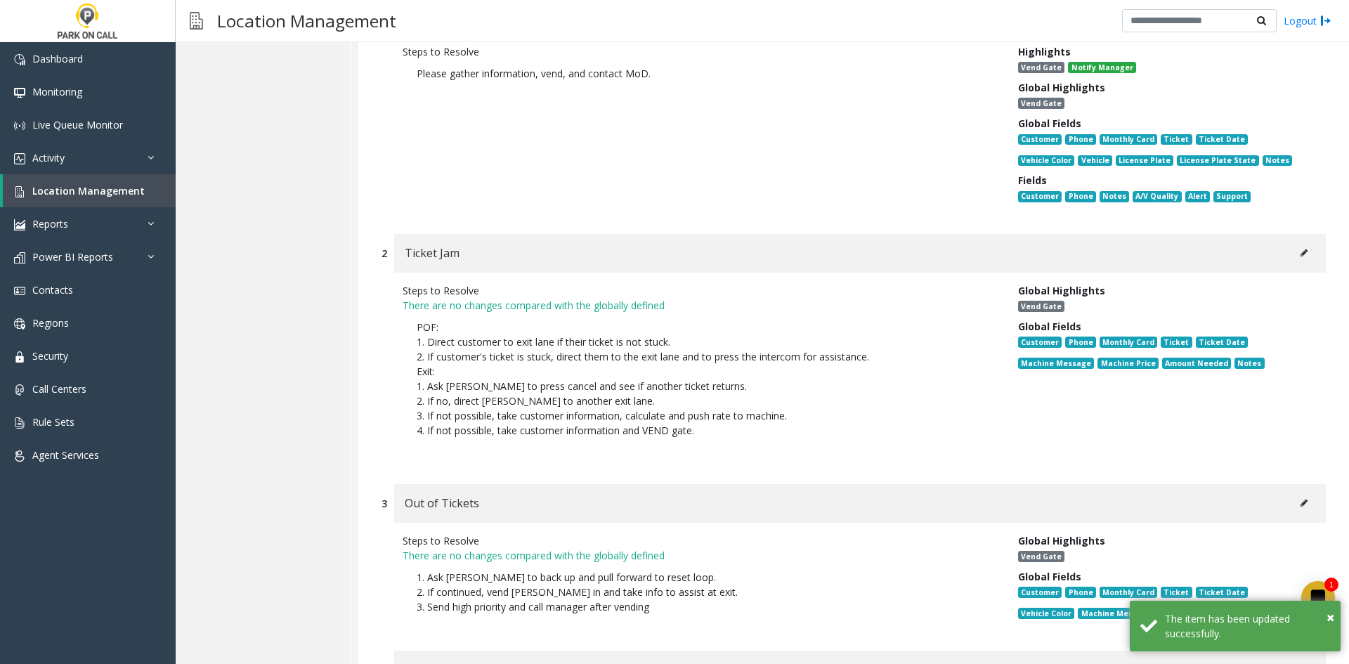
click at [1301, 249] on icon at bounding box center [1304, 253] width 7 height 8
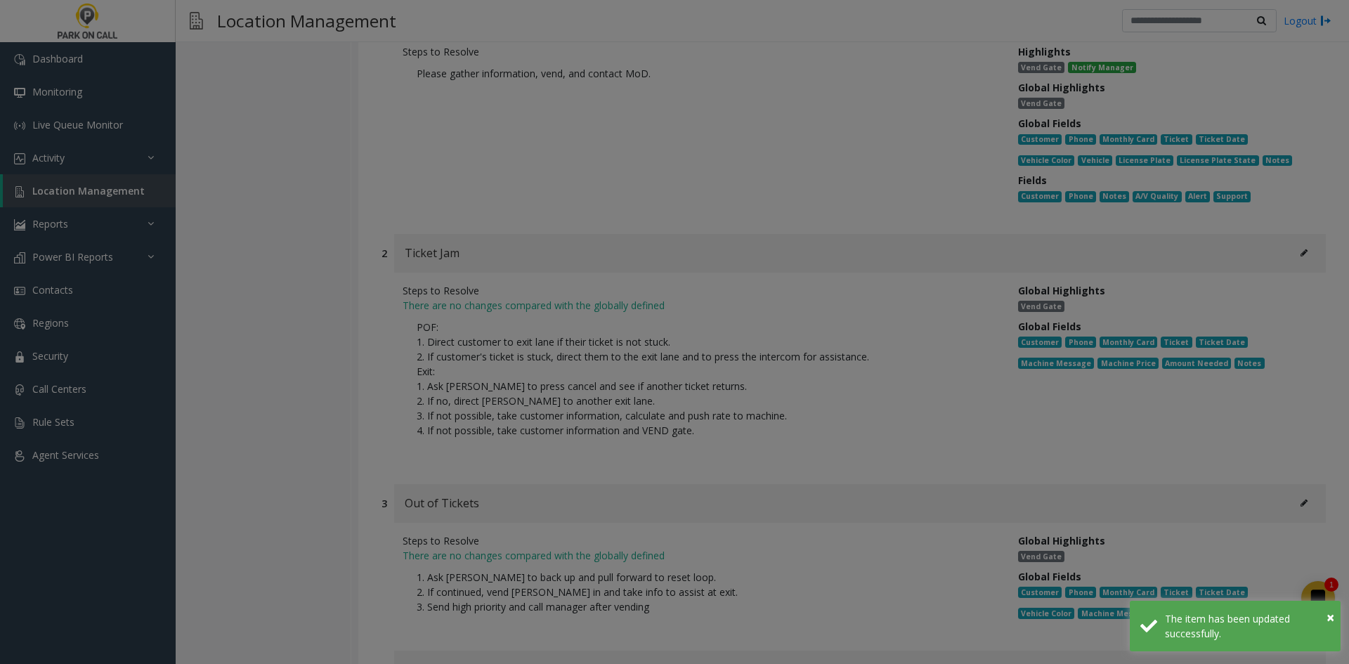
scroll to position [0, 0]
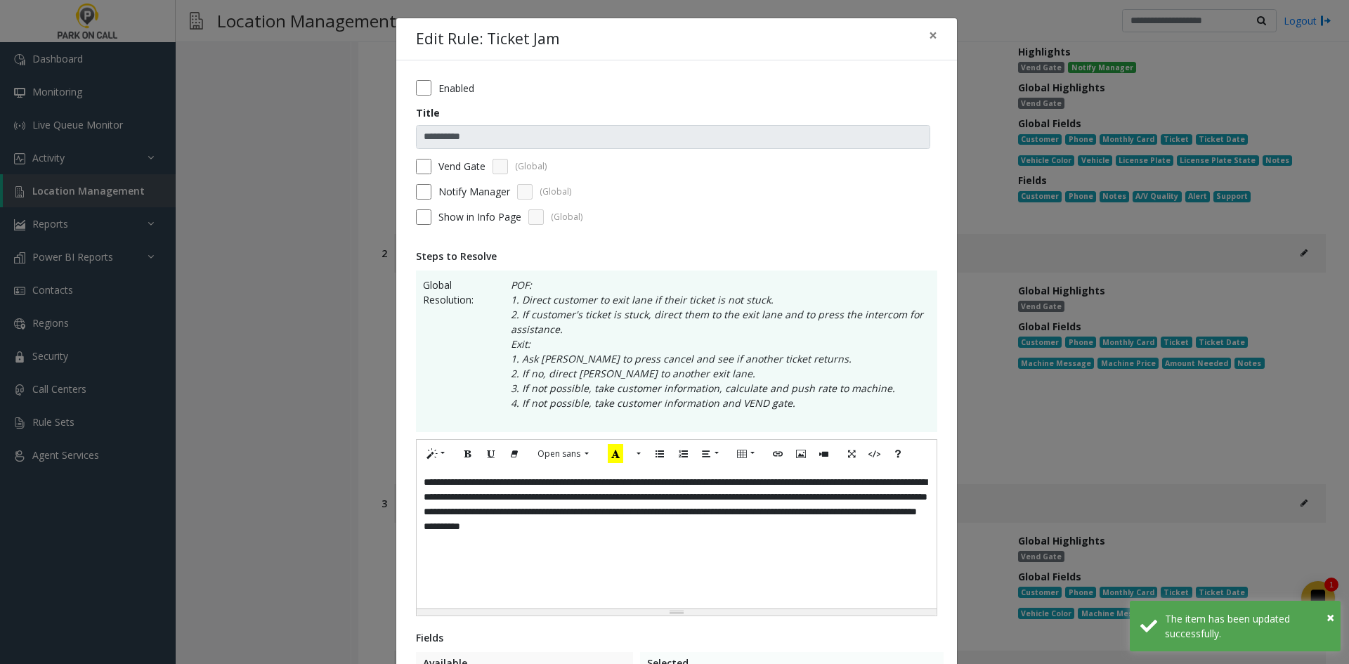
click at [447, 92] on label "Enabled" at bounding box center [456, 88] width 36 height 15
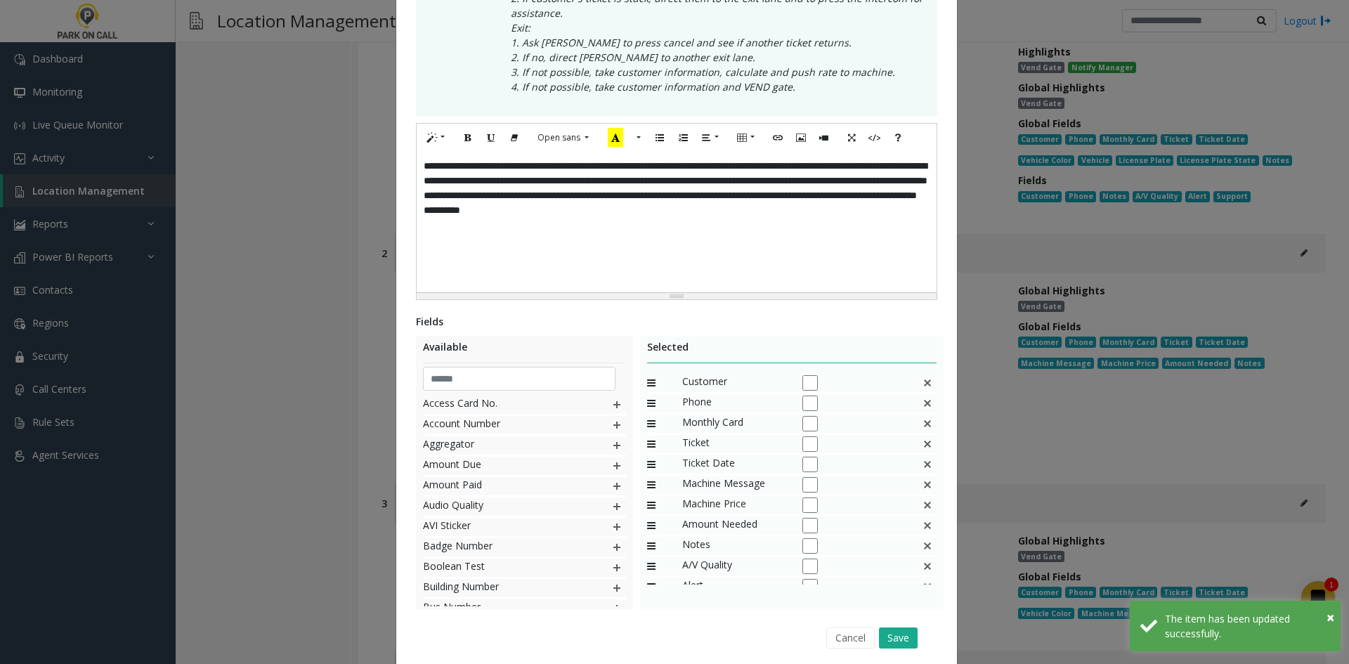
scroll to position [367, 0]
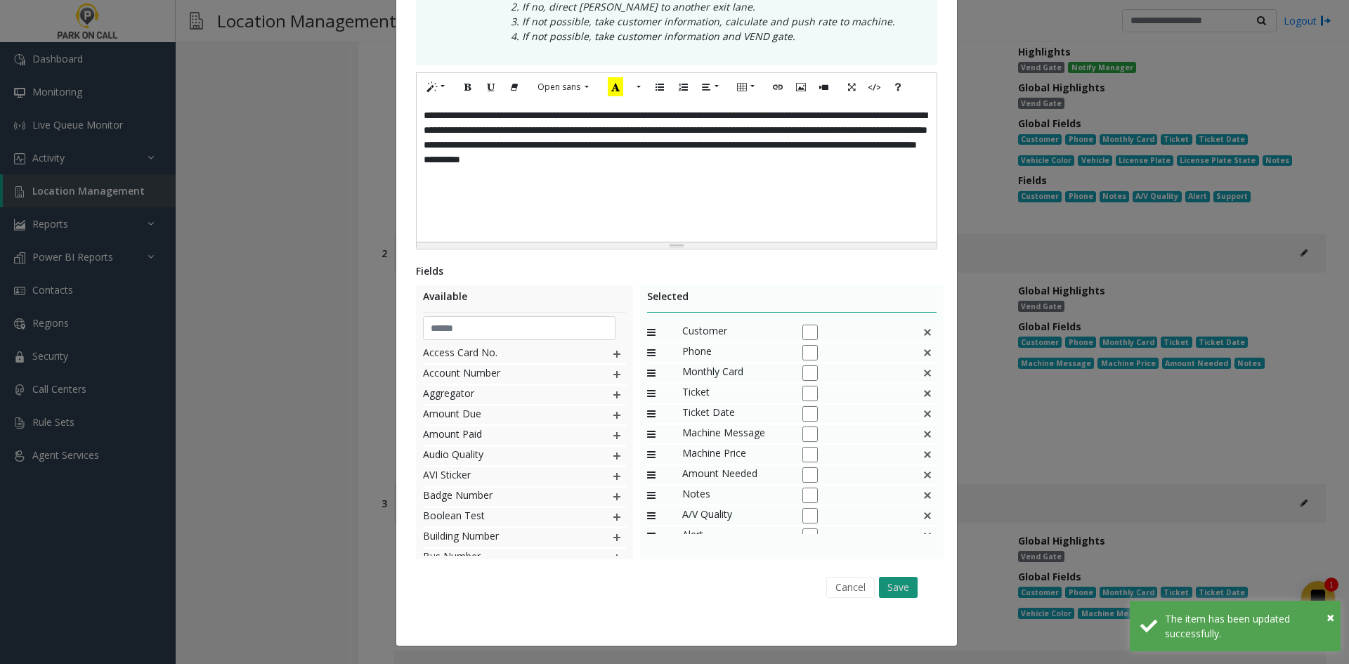
click at [896, 583] on button "Save" at bounding box center [898, 587] width 39 height 21
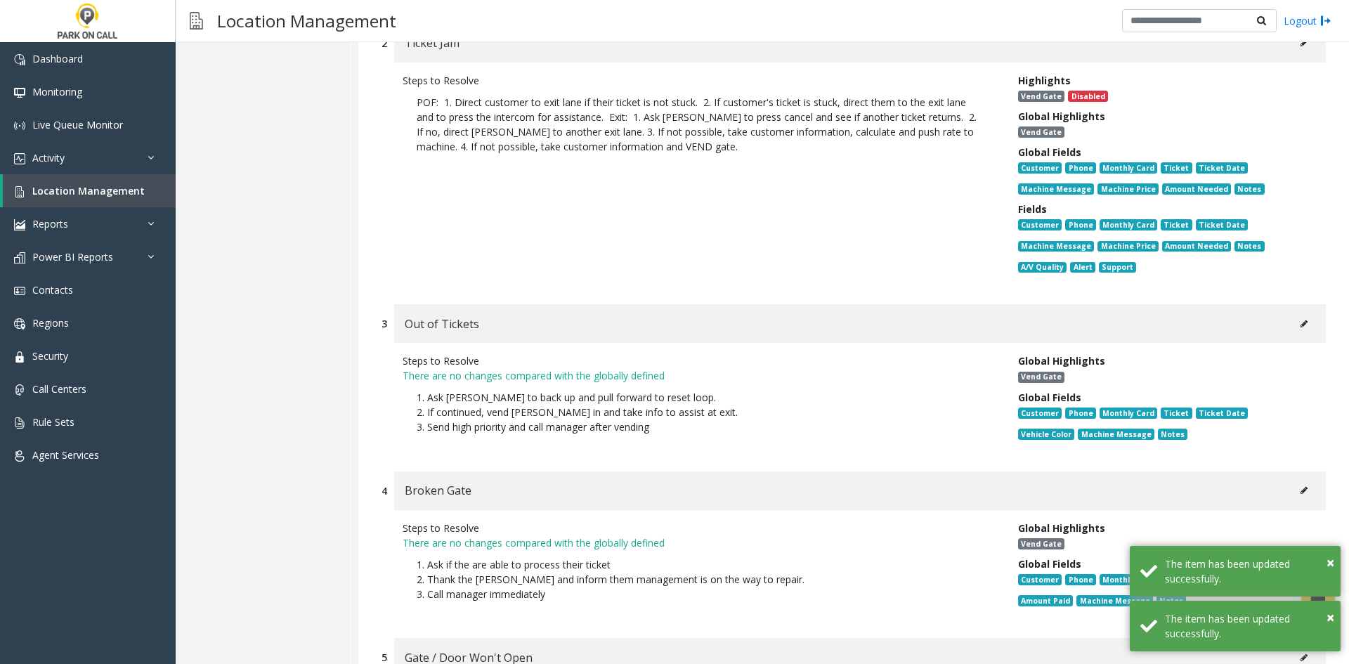
scroll to position [10258, 0]
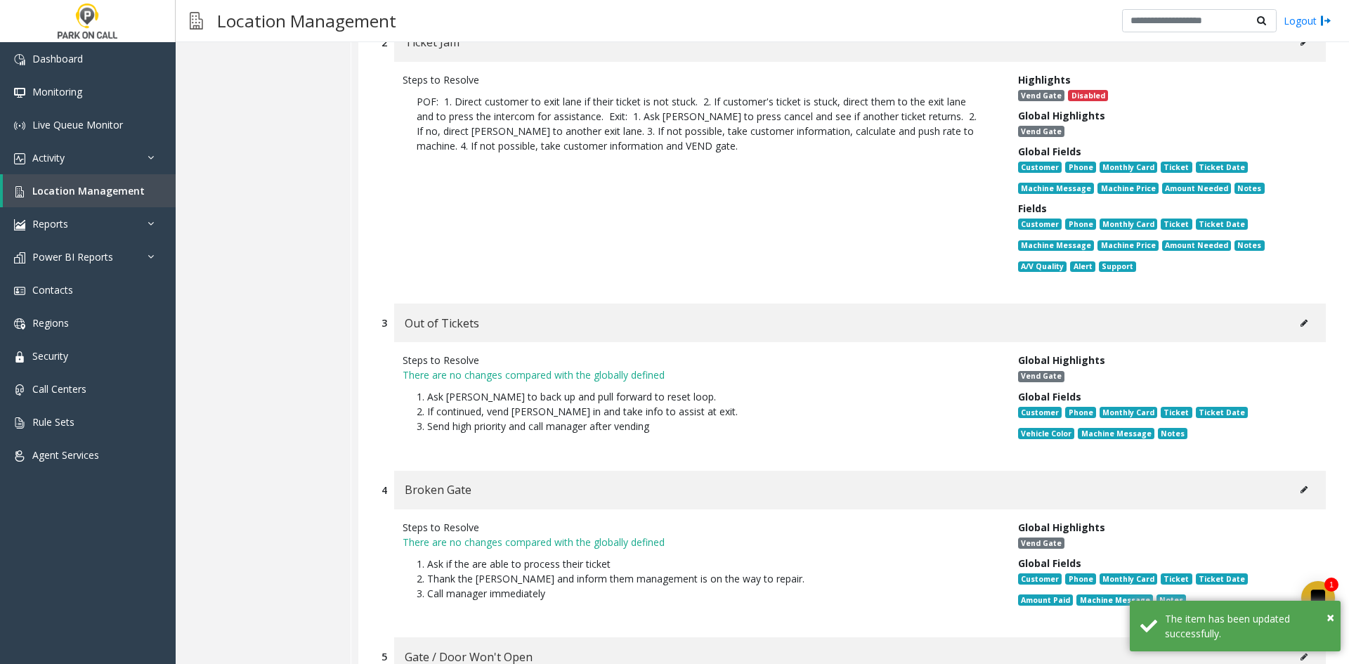
click at [1308, 304] on div "Out of Tickets" at bounding box center [860, 323] width 932 height 39
click at [1301, 319] on icon at bounding box center [1304, 323] width 7 height 8
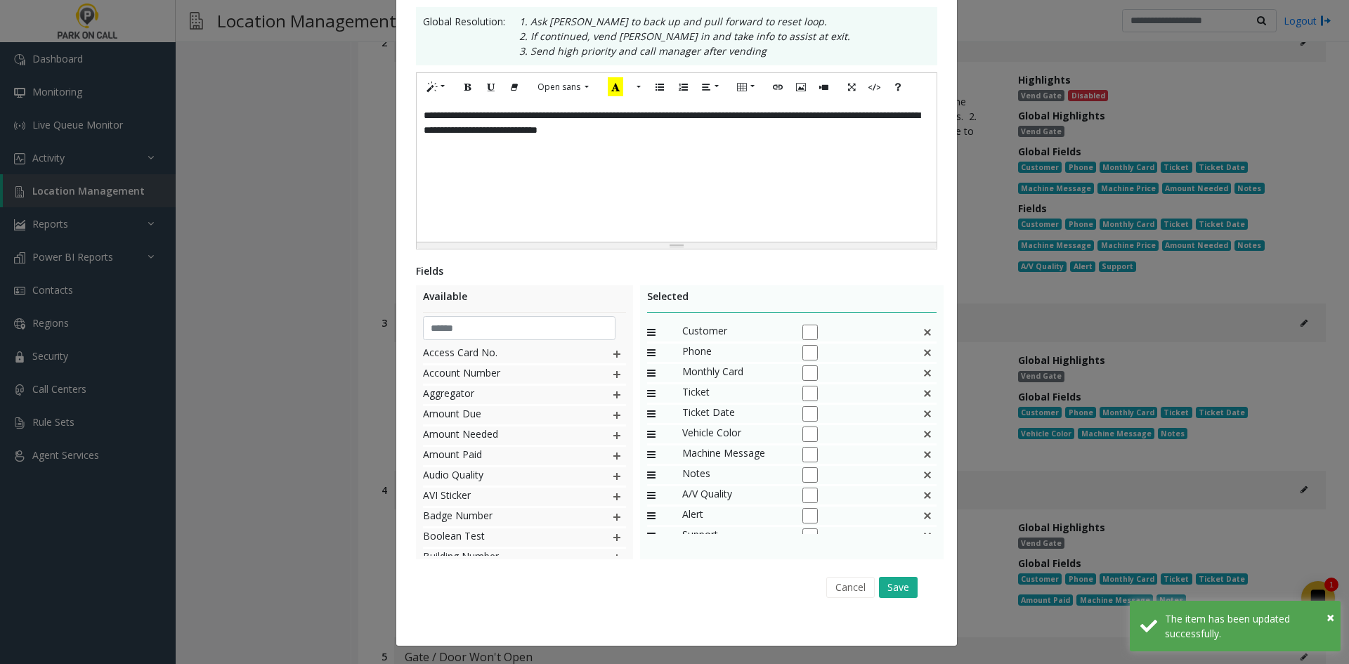
scroll to position [0, 0]
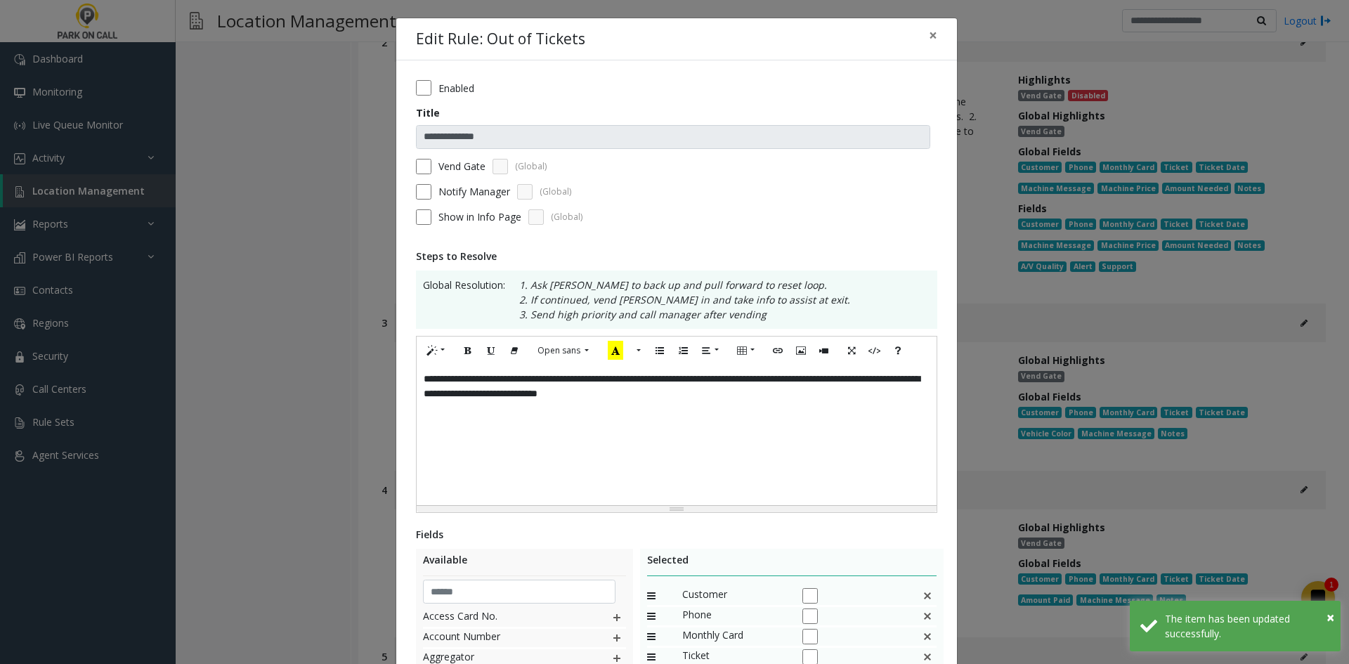
drag, startPoint x: 761, startPoint y: 448, endPoint x: 751, endPoint y: 425, distance: 24.5
click at [761, 445] on div "**********" at bounding box center [677, 435] width 520 height 141
click at [469, 193] on label "Notify Manager" at bounding box center [474, 191] width 72 height 15
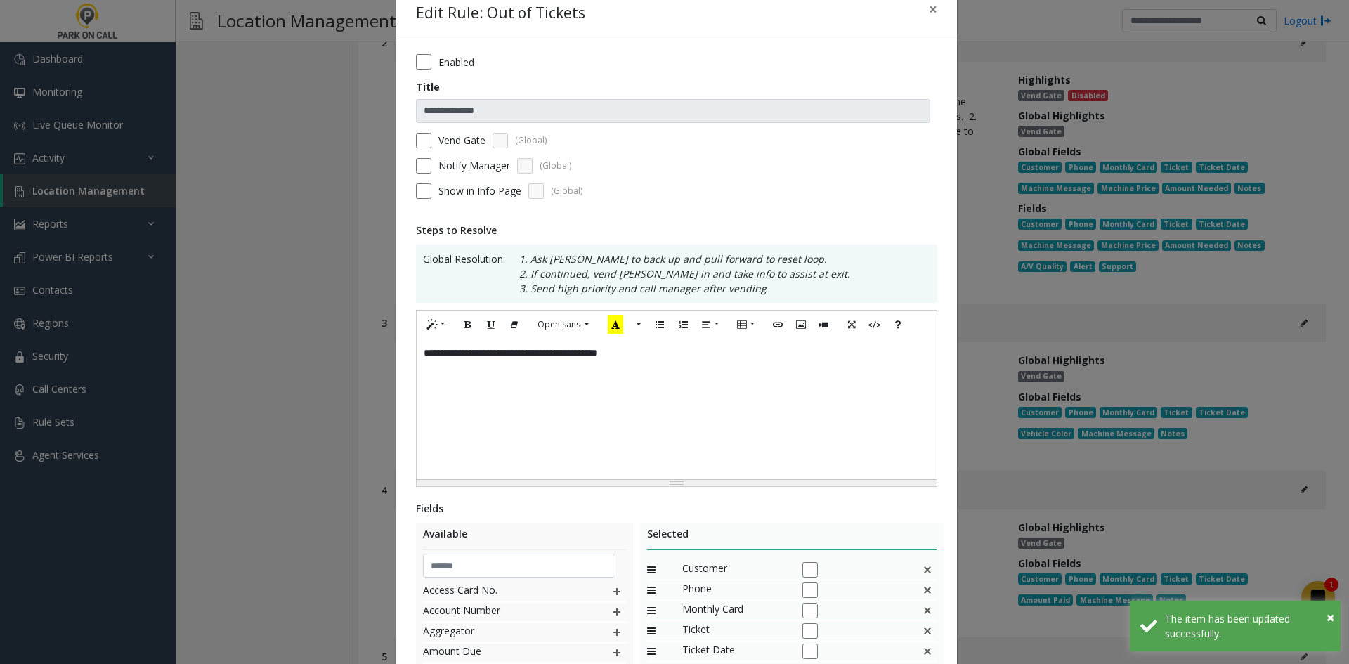
scroll to position [263, 0]
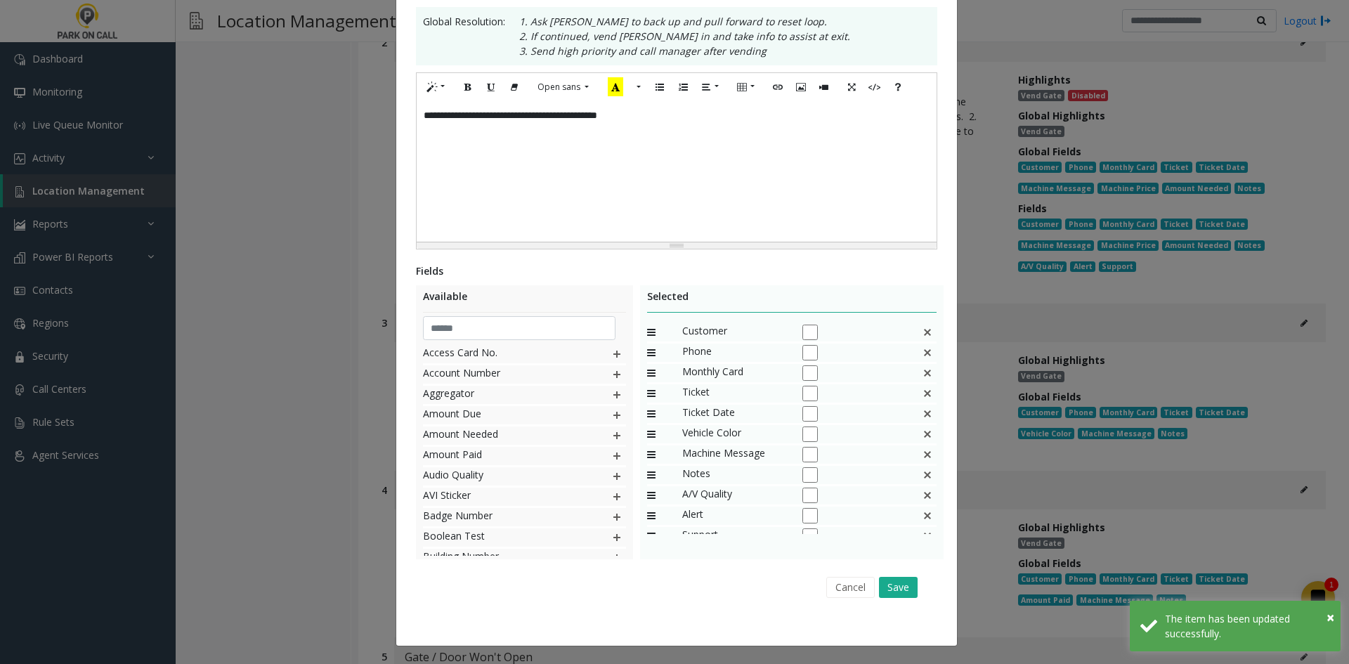
click at [922, 375] on img at bounding box center [927, 373] width 11 height 18
click at [915, 375] on div "Ticket" at bounding box center [792, 374] width 290 height 20
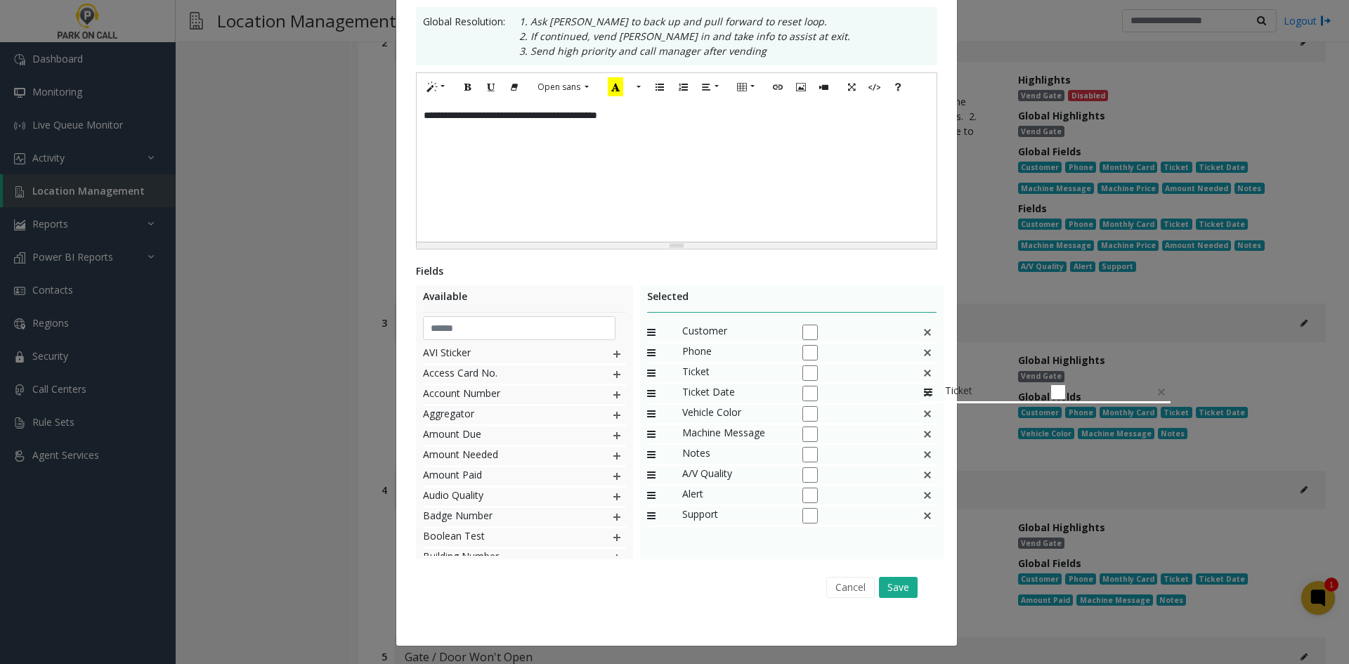
click at [921, 377] on div "Ticket" at bounding box center [792, 374] width 290 height 20
click at [922, 377] on img at bounding box center [927, 373] width 11 height 18
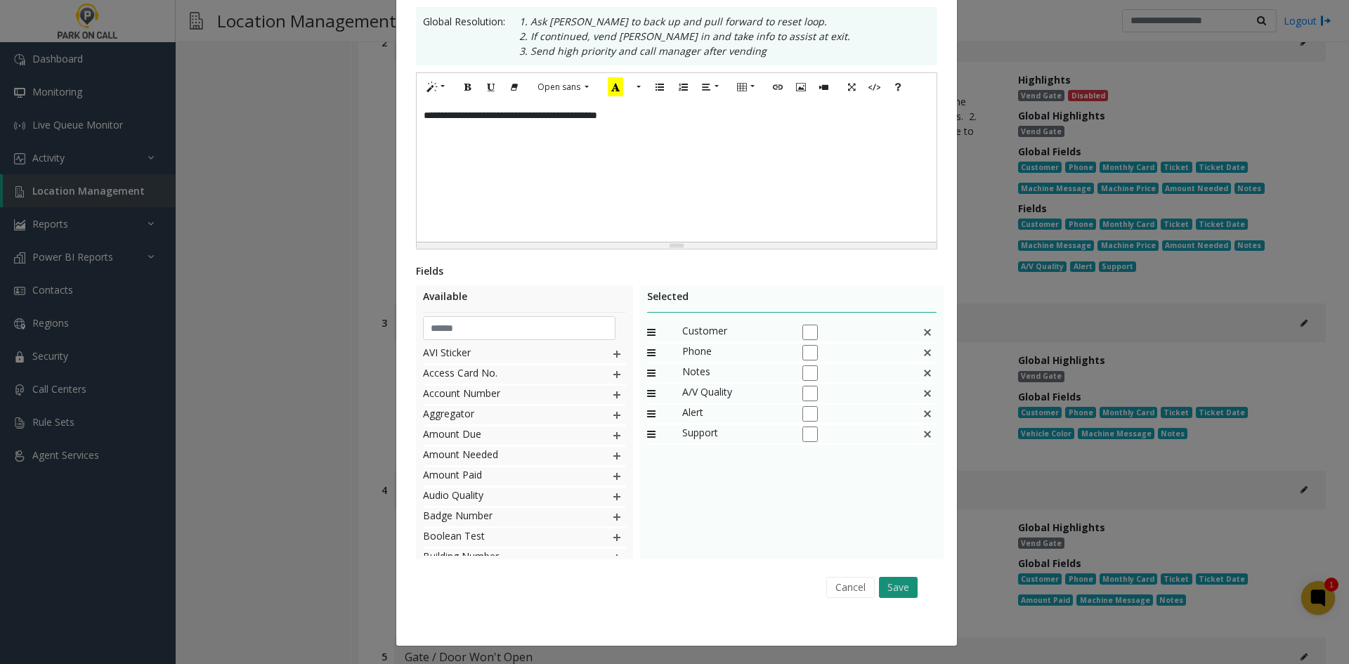
click at [898, 592] on button "Save" at bounding box center [898, 587] width 39 height 21
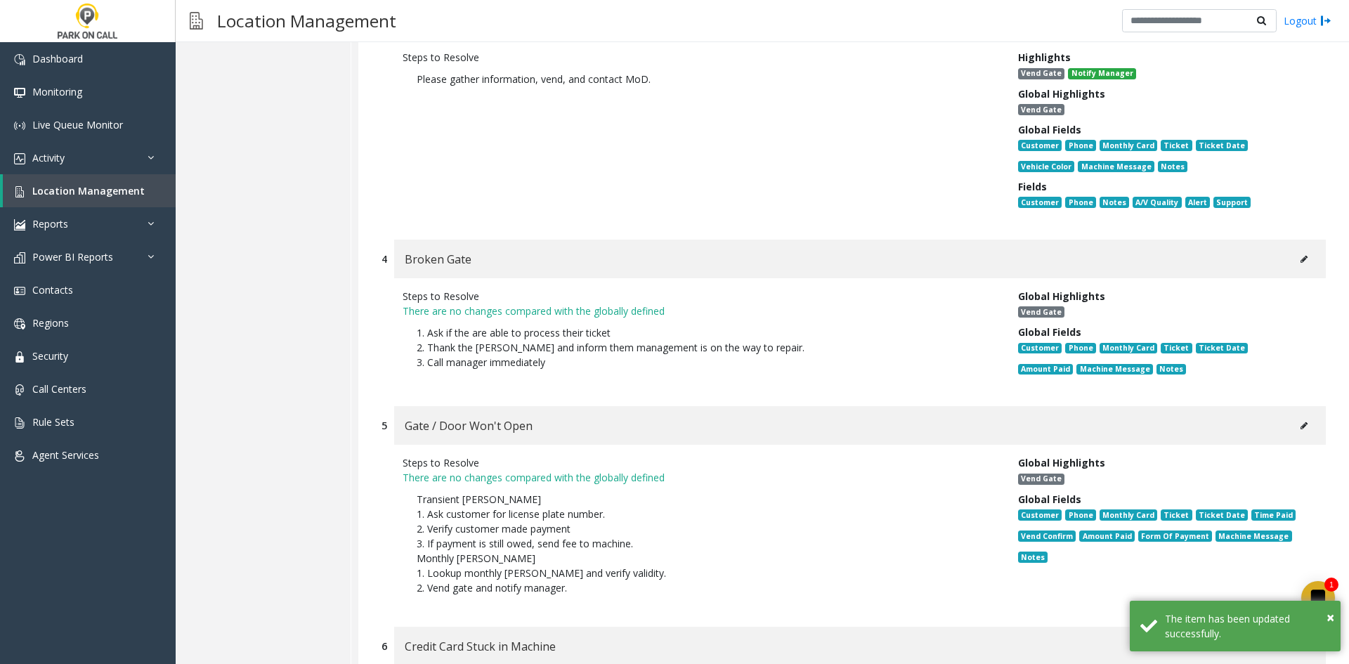
scroll to position [10609, 0]
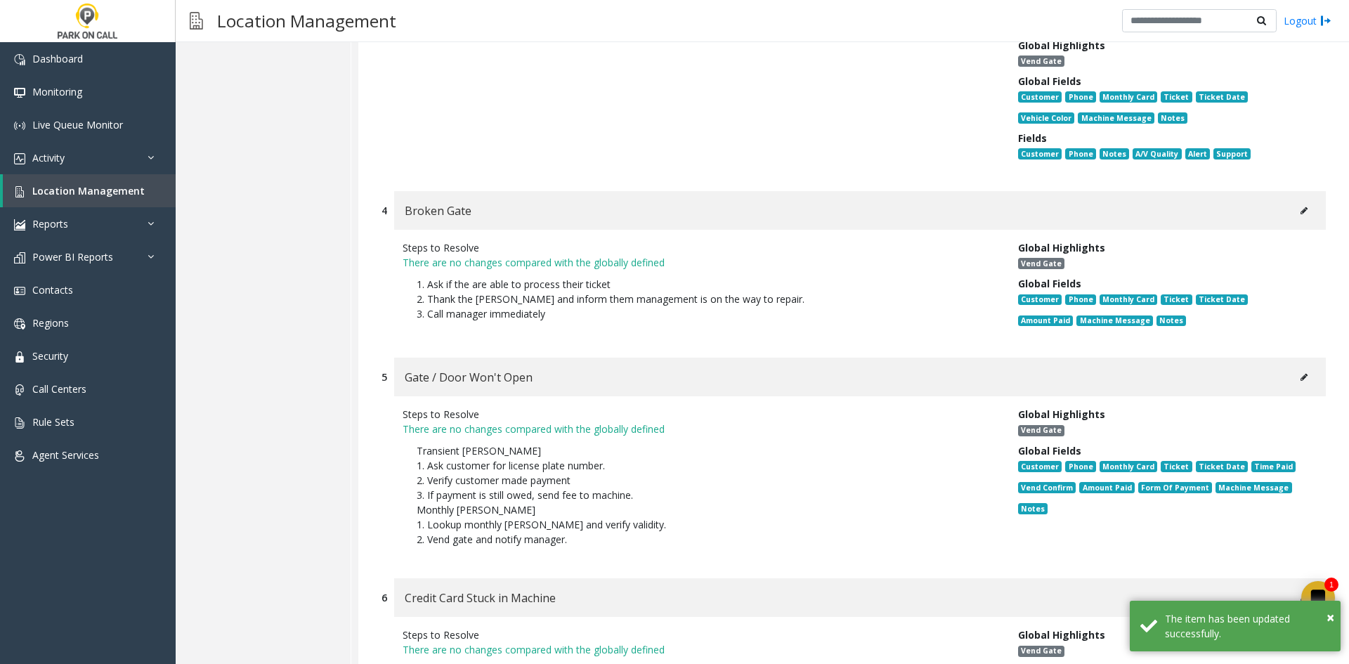
click at [1298, 201] on button at bounding box center [1304, 210] width 22 height 21
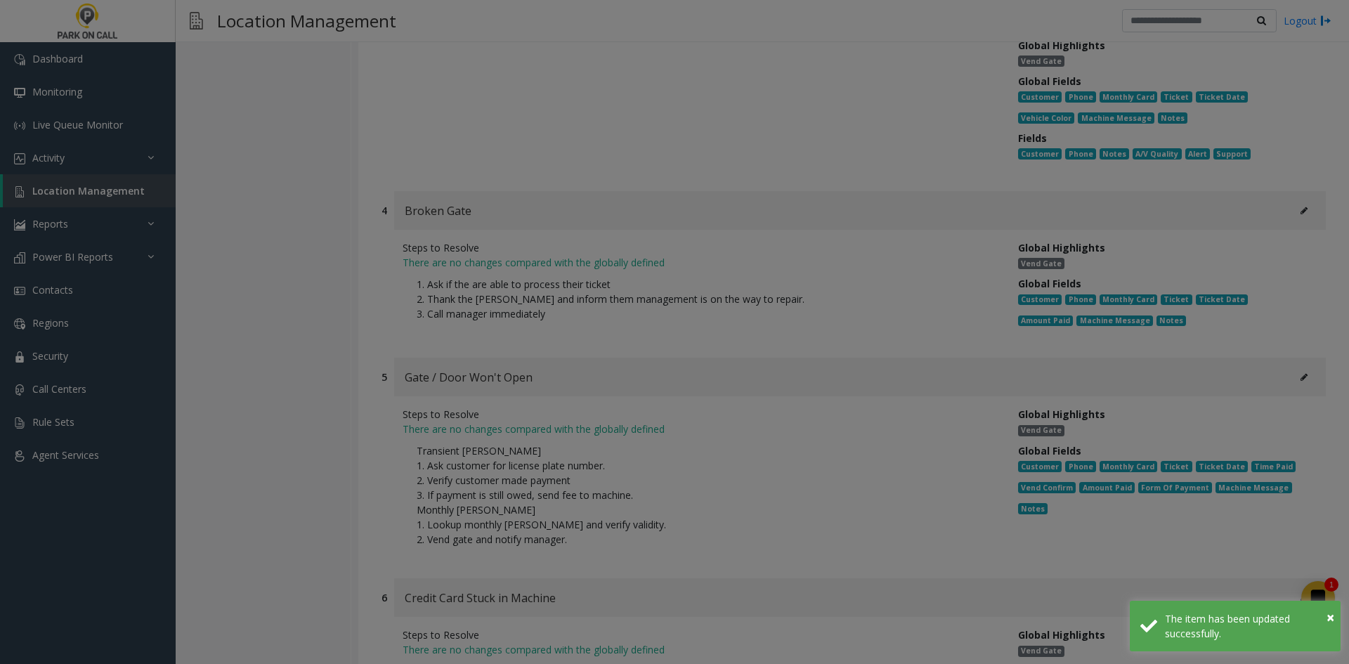
scroll to position [0, 0]
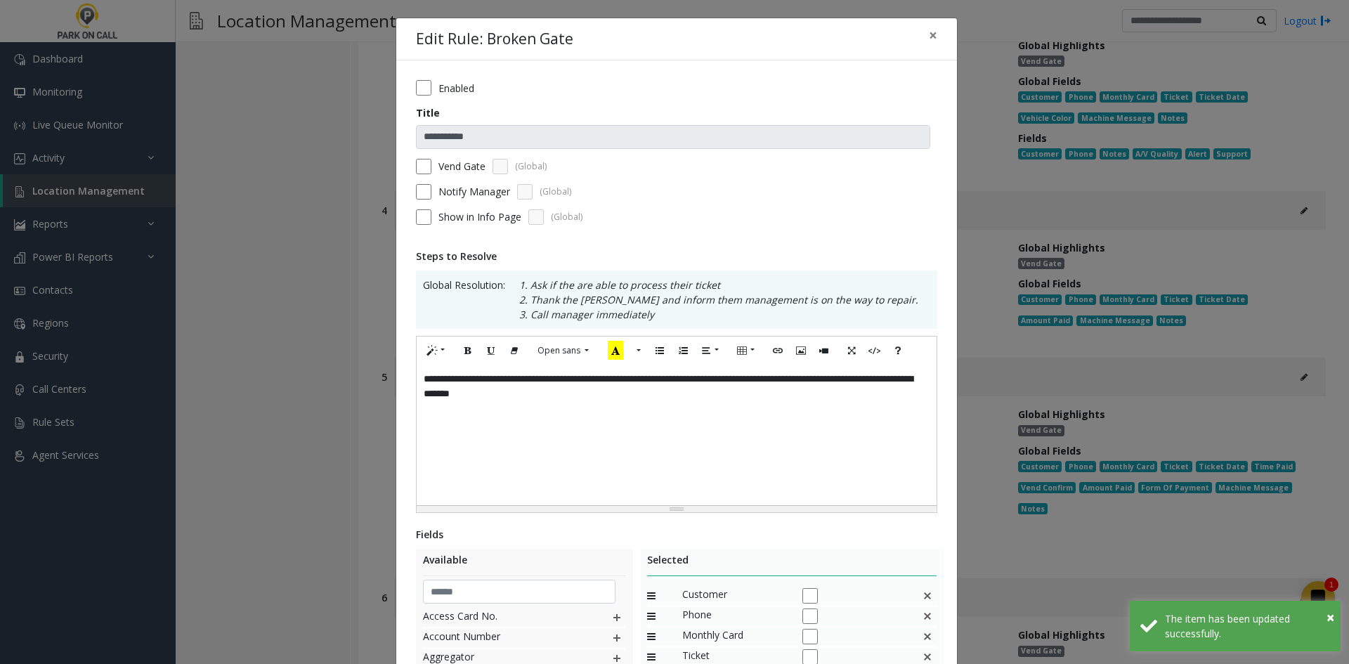
drag, startPoint x: 760, startPoint y: 473, endPoint x: 667, endPoint y: 372, distance: 137.2
click at [762, 463] on div "**********" at bounding box center [677, 435] width 520 height 141
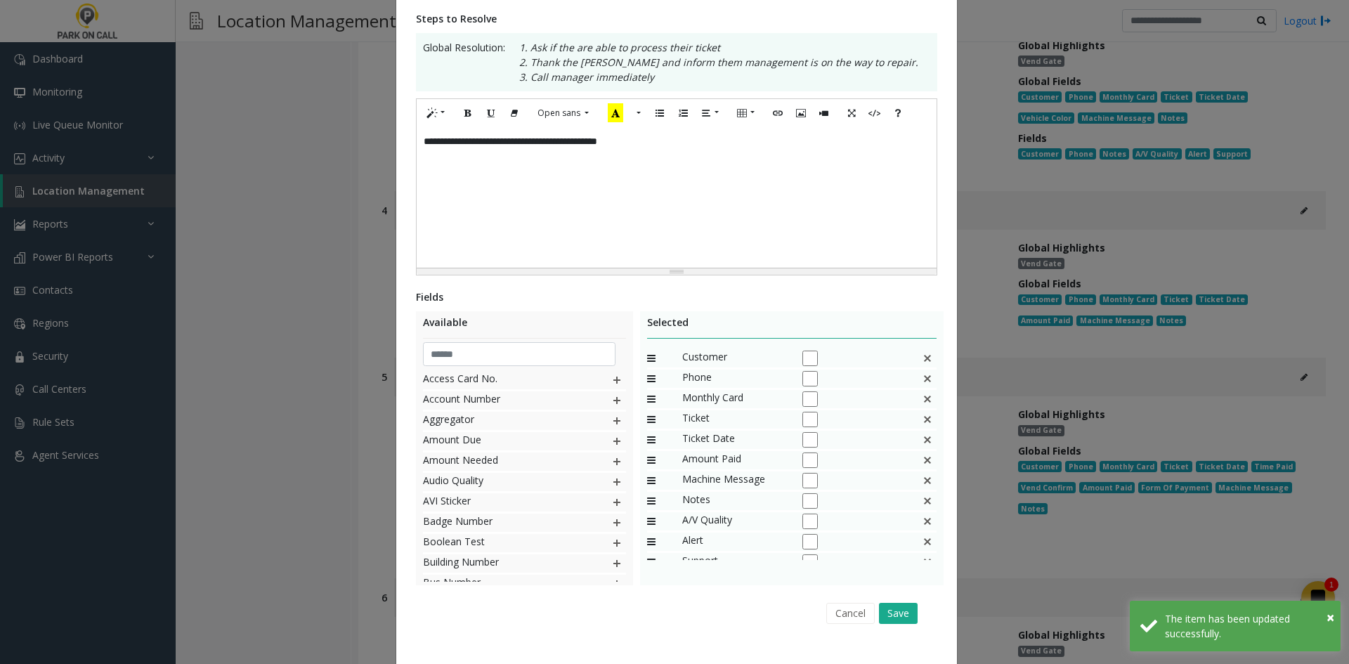
scroll to position [263, 0]
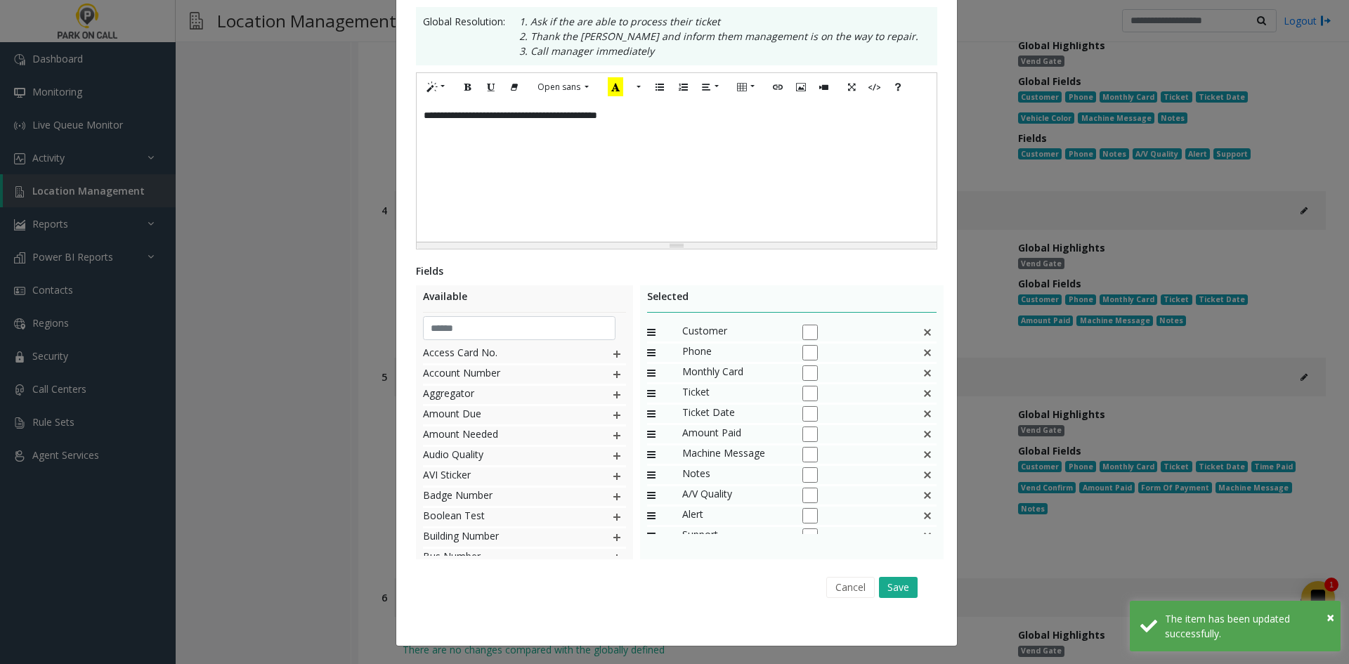
click at [922, 381] on img at bounding box center [927, 373] width 11 height 18
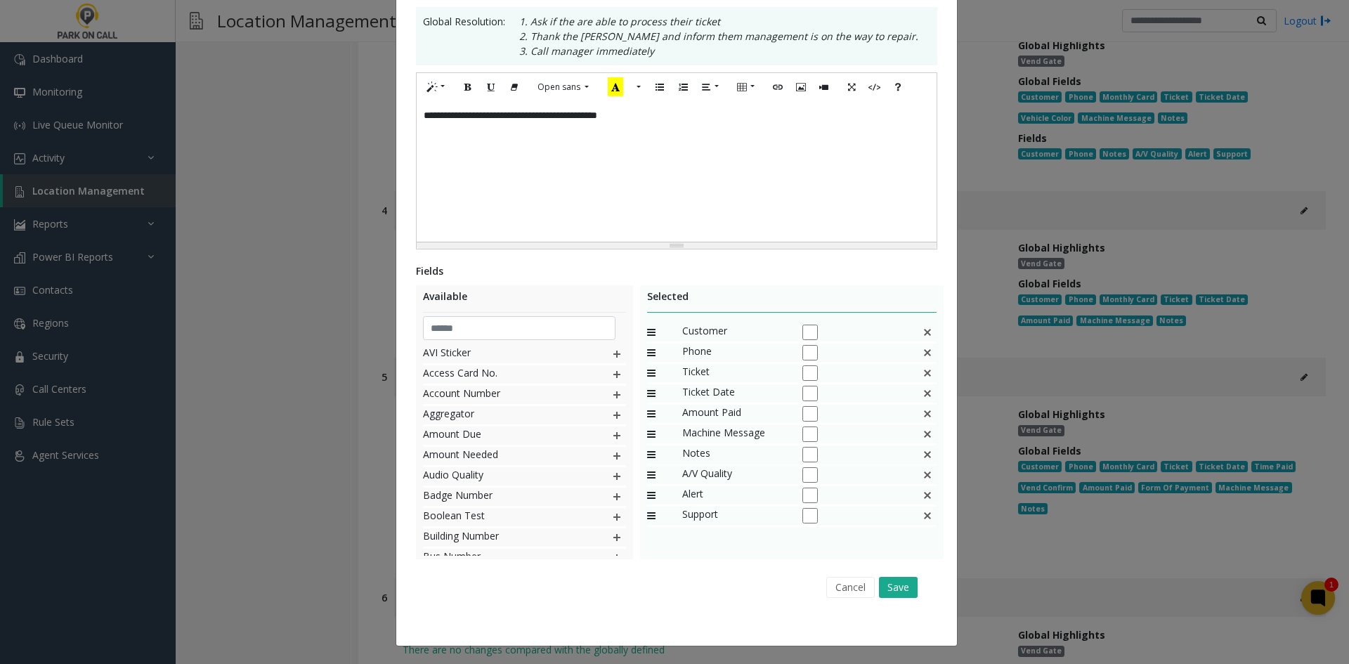
click at [906, 381] on div "Ticket" at bounding box center [792, 374] width 290 height 20
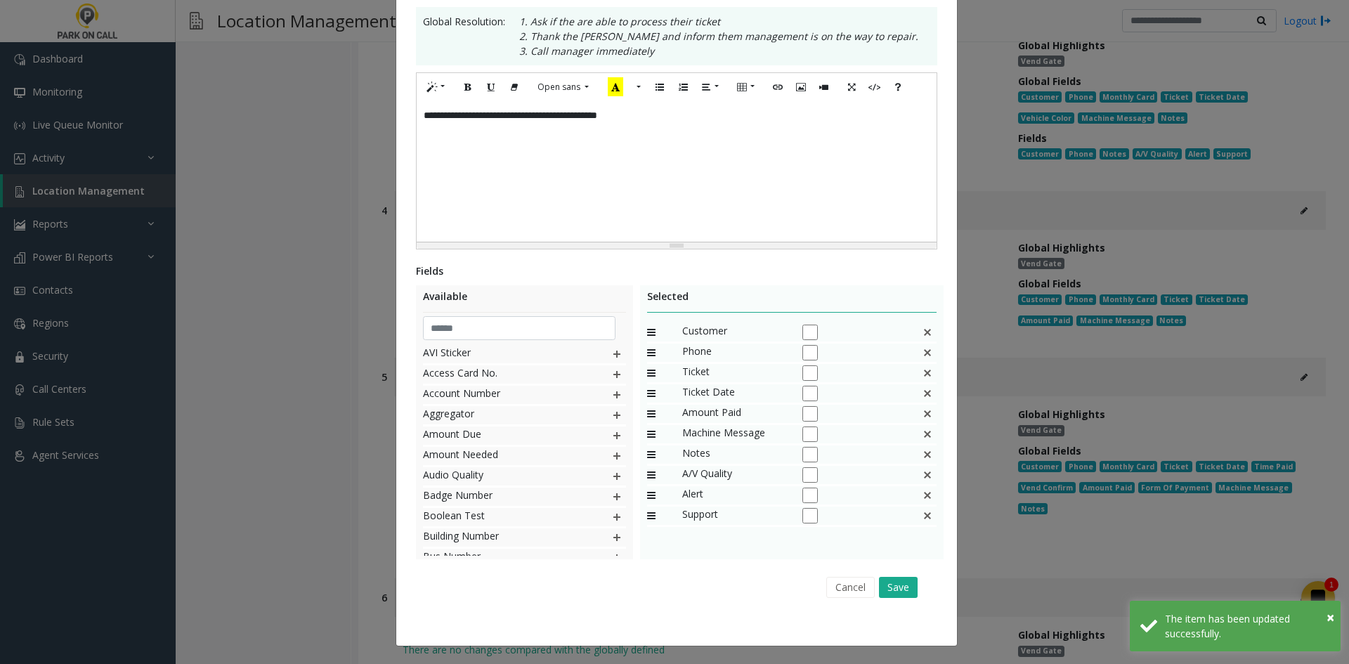
drag, startPoint x: 906, startPoint y: 381, endPoint x: 917, endPoint y: 376, distance: 11.6
click at [910, 381] on div "Ticket" at bounding box center [792, 374] width 290 height 20
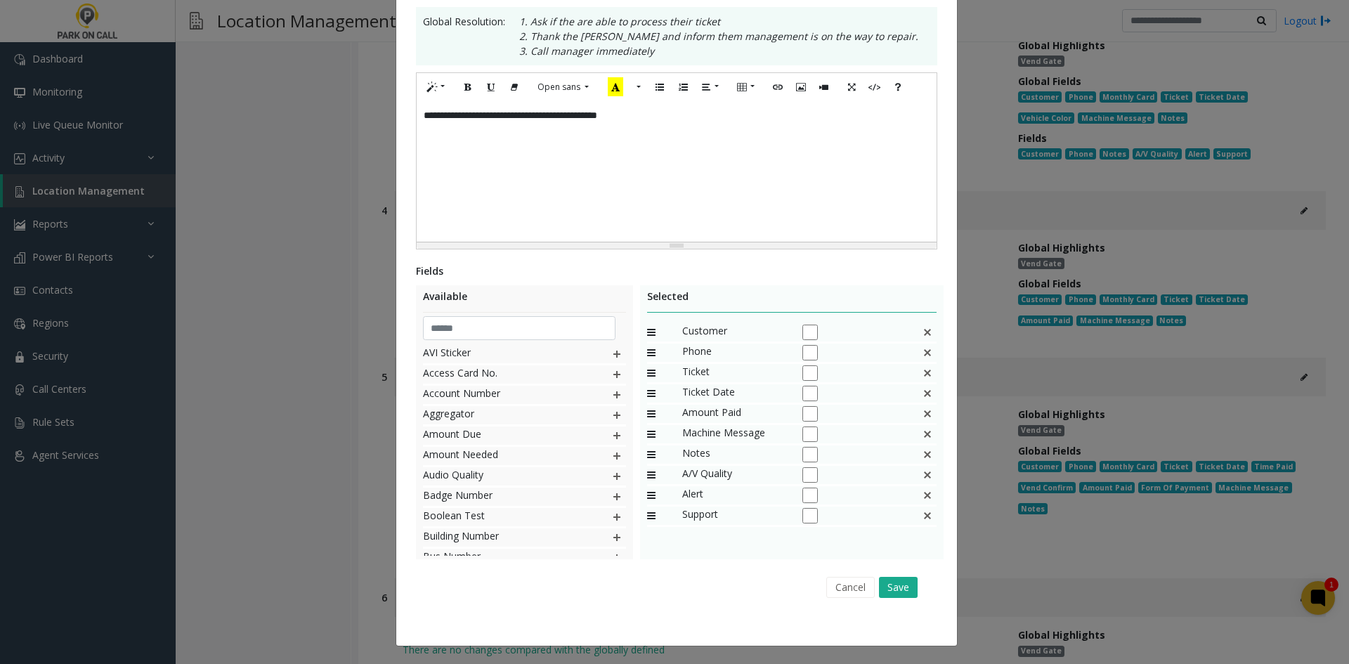
click at [922, 377] on img at bounding box center [927, 373] width 11 height 18
click at [922, 376] on img at bounding box center [927, 373] width 11 height 18
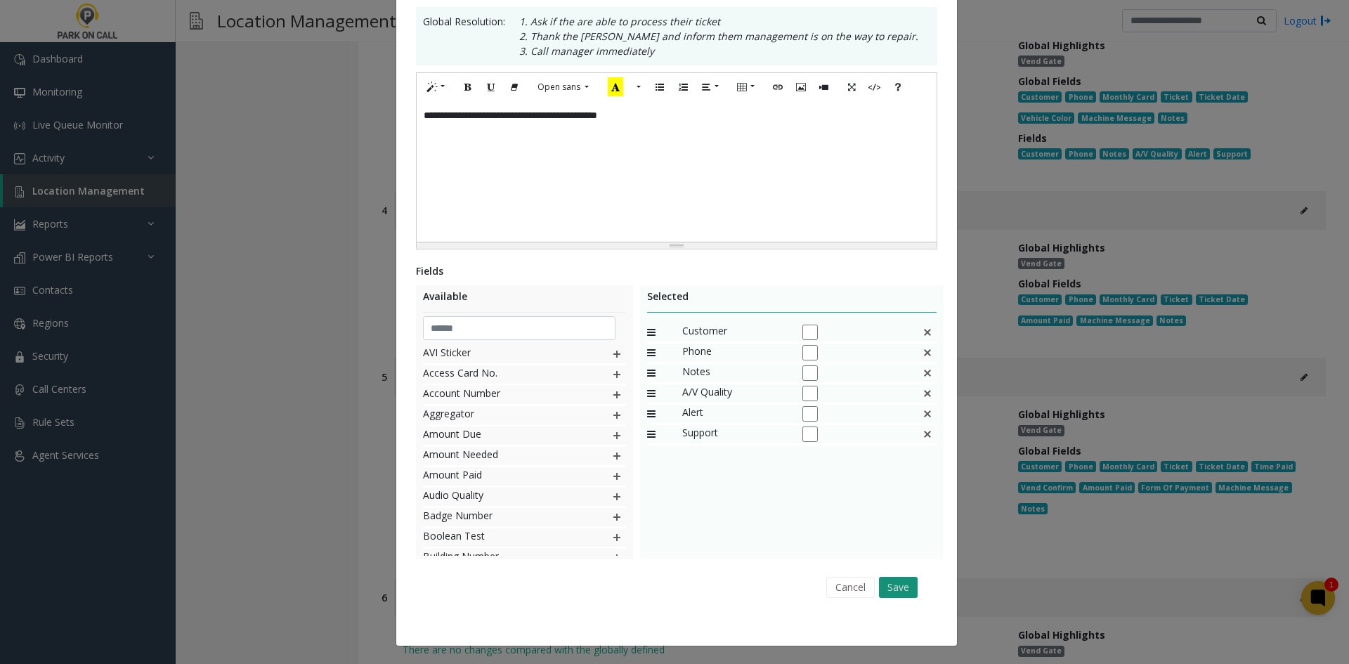
click at [889, 591] on button "Save" at bounding box center [898, 587] width 39 height 21
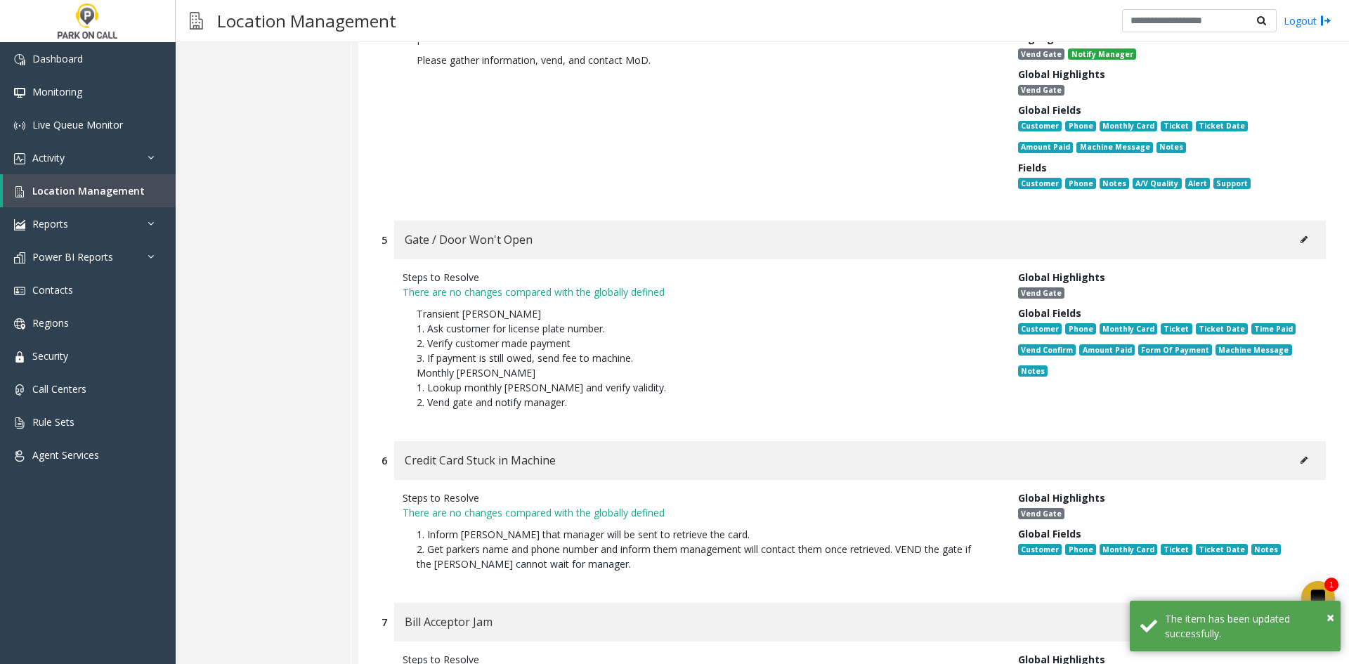
scroll to position [10820, 0]
click at [1267, 219] on div "Gate / Door Won't Open" at bounding box center [860, 238] width 932 height 39
click at [1293, 228] on button at bounding box center [1304, 238] width 22 height 21
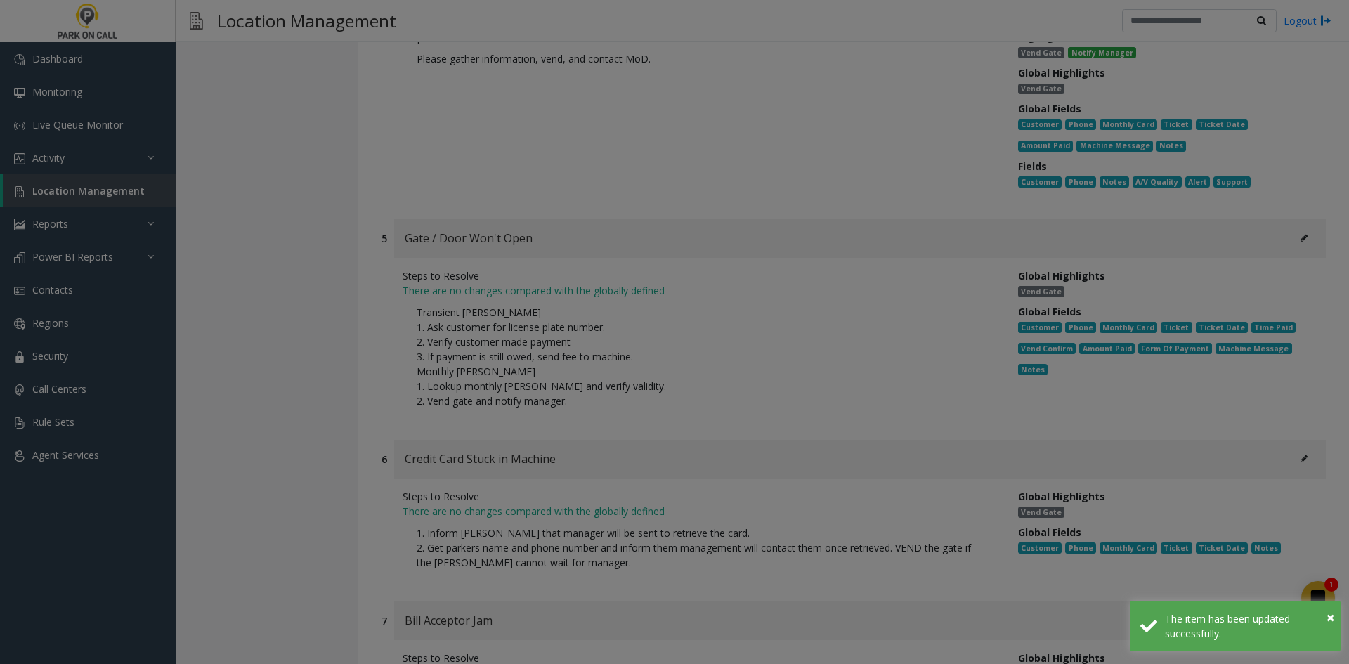
scroll to position [0, 0]
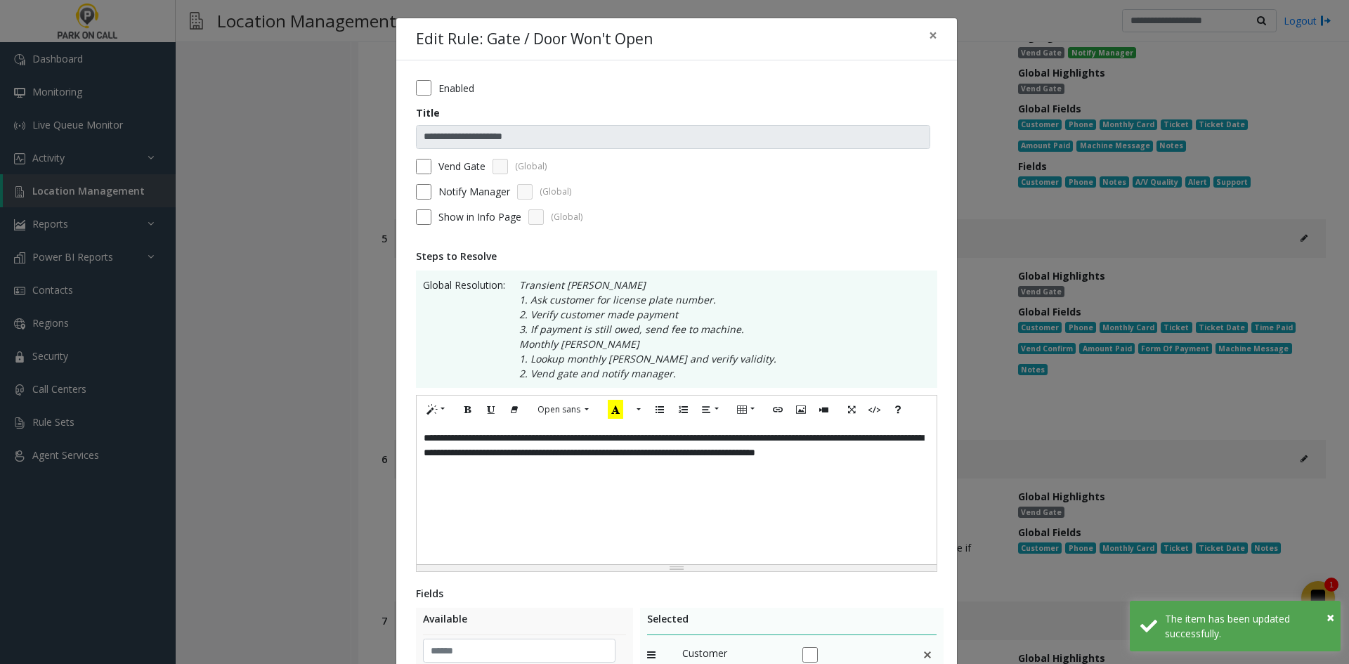
click at [749, 521] on div "**********" at bounding box center [677, 494] width 520 height 141
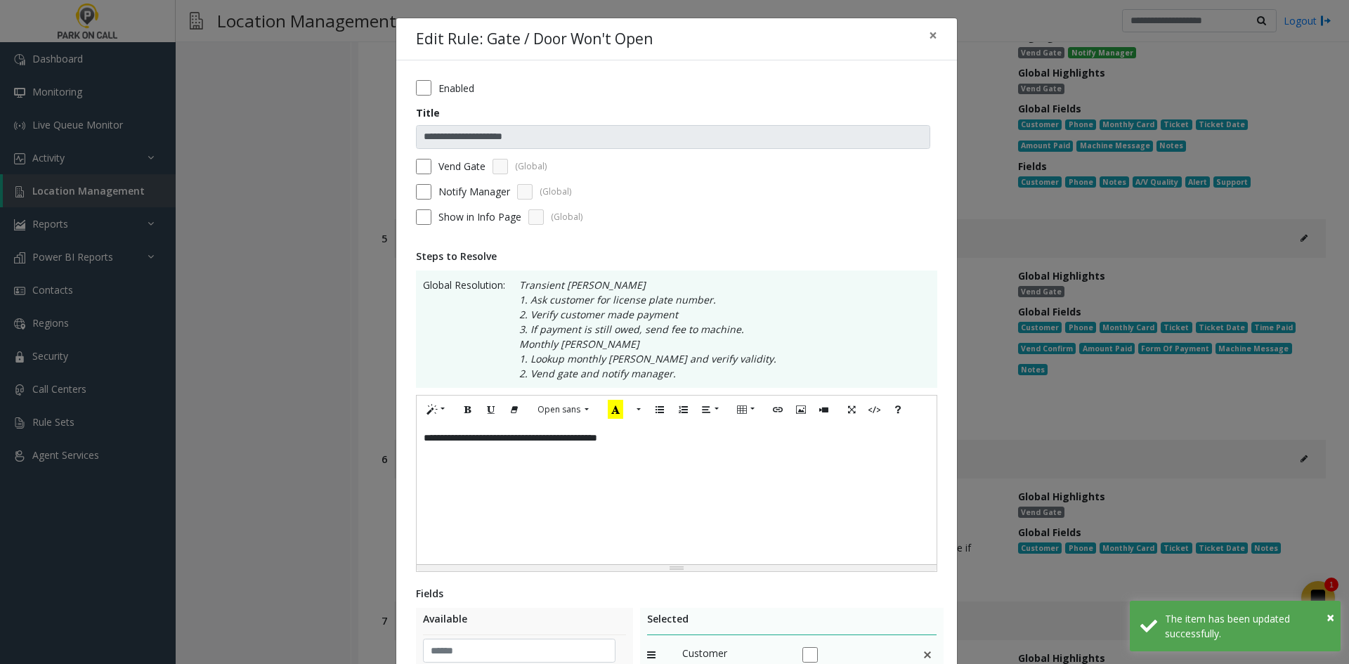
click at [450, 197] on label "Notify Manager" at bounding box center [474, 191] width 72 height 15
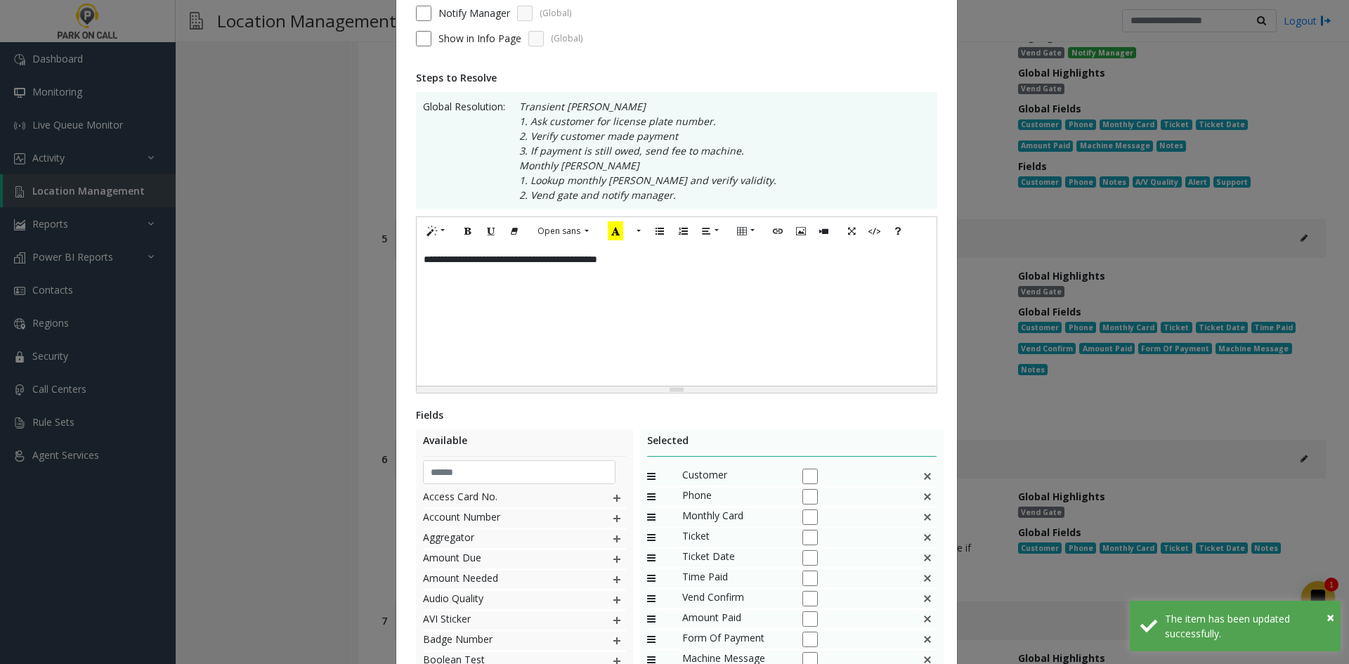
scroll to position [322, 0]
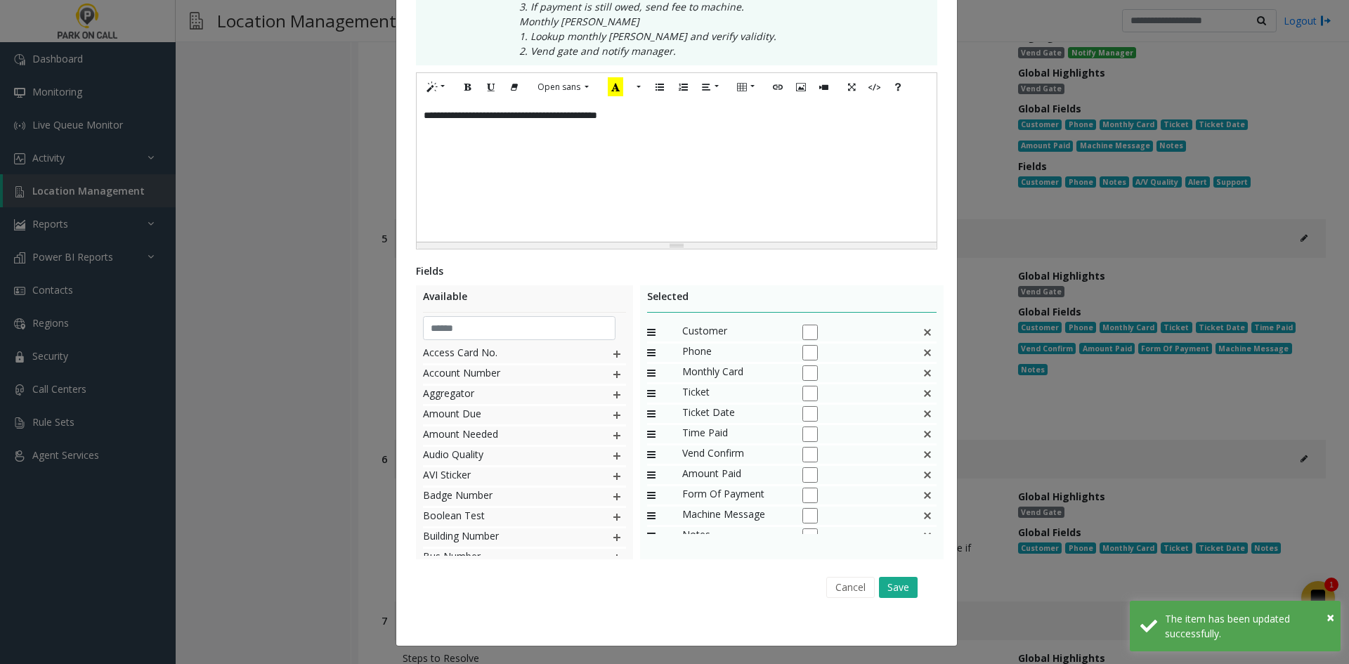
click at [922, 379] on img at bounding box center [927, 373] width 11 height 18
click at [922, 378] on img at bounding box center [927, 373] width 11 height 18
click at [922, 379] on img at bounding box center [927, 373] width 11 height 18
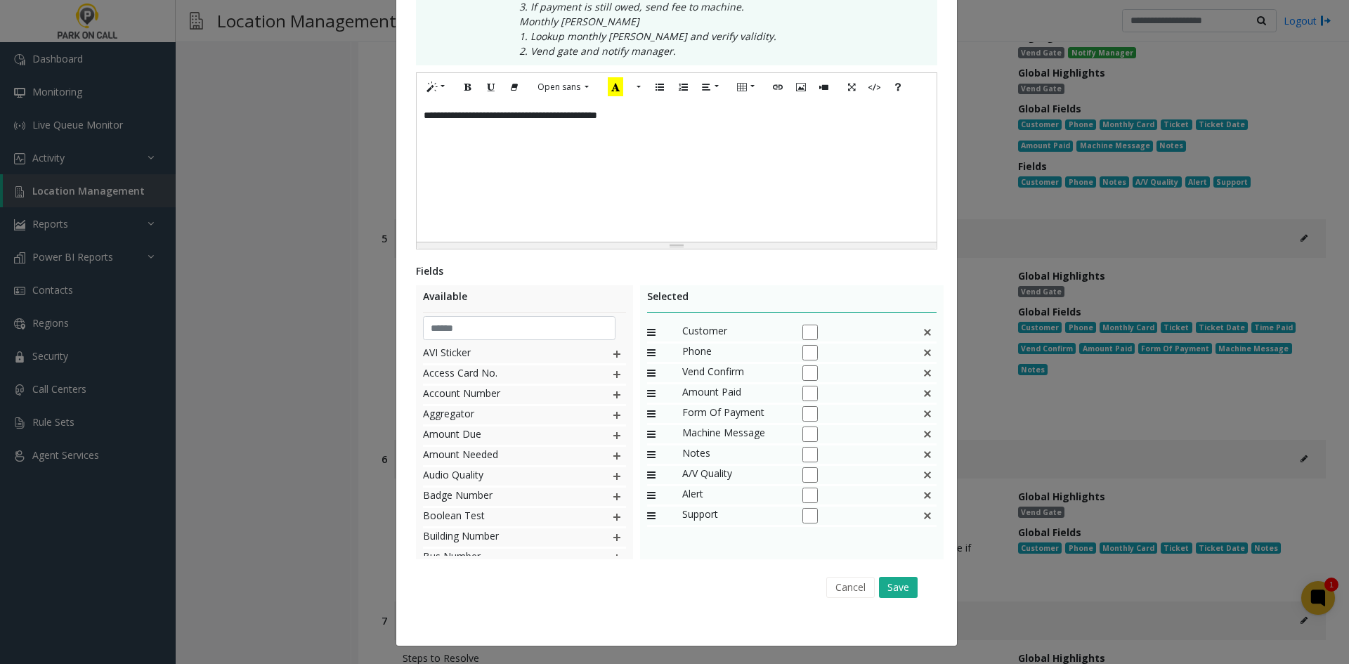
click at [913, 378] on div "Vend Confirm" at bounding box center [792, 374] width 290 height 20
drag, startPoint x: 908, startPoint y: 379, endPoint x: 925, endPoint y: 374, distance: 17.8
click at [918, 376] on div "Vend Confirm" at bounding box center [792, 374] width 290 height 20
click at [925, 374] on img at bounding box center [927, 373] width 11 height 18
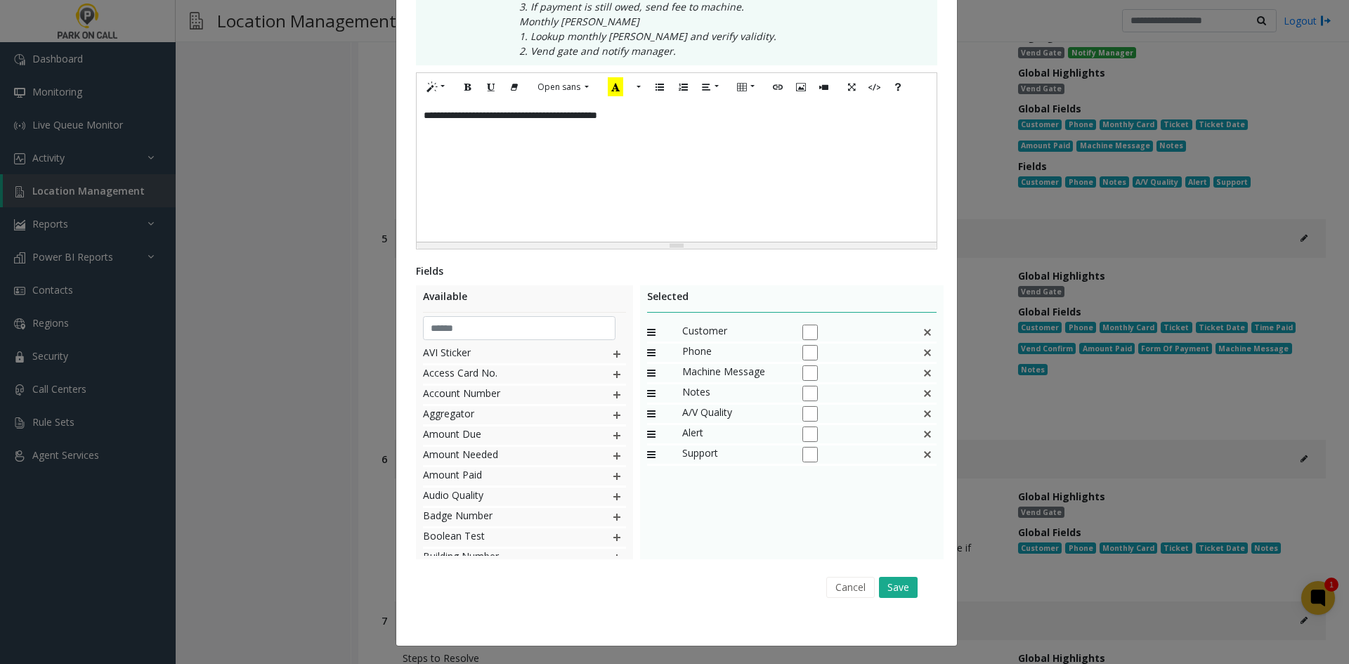
click at [925, 374] on img at bounding box center [927, 373] width 11 height 18
click at [925, 378] on img at bounding box center [927, 373] width 11 height 18
drag, startPoint x: 904, startPoint y: 565, endPoint x: 900, endPoint y: 581, distance: 16.7
click at [904, 566] on div "Fields Available AVI Sticker Access Card No. Account Number Aggregator Amount D…" at bounding box center [676, 433] width 521 height 341
click at [900, 581] on button "Save" at bounding box center [898, 587] width 39 height 21
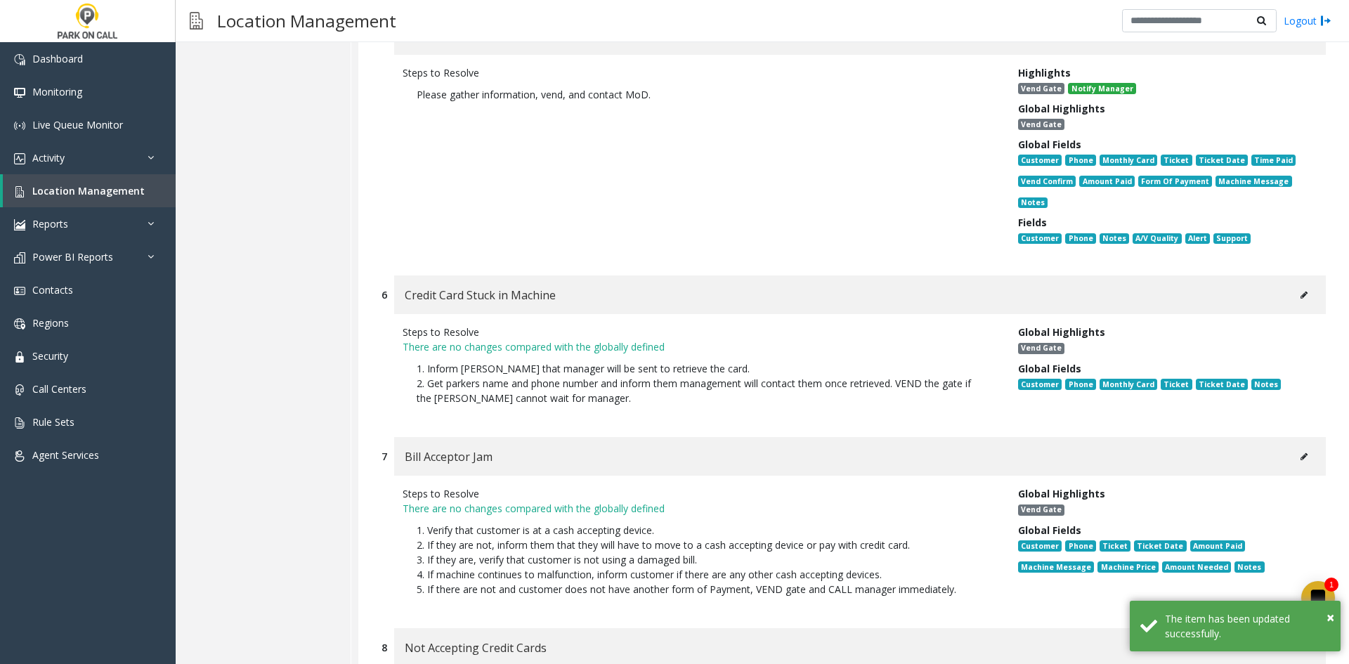
scroll to position [11031, 0]
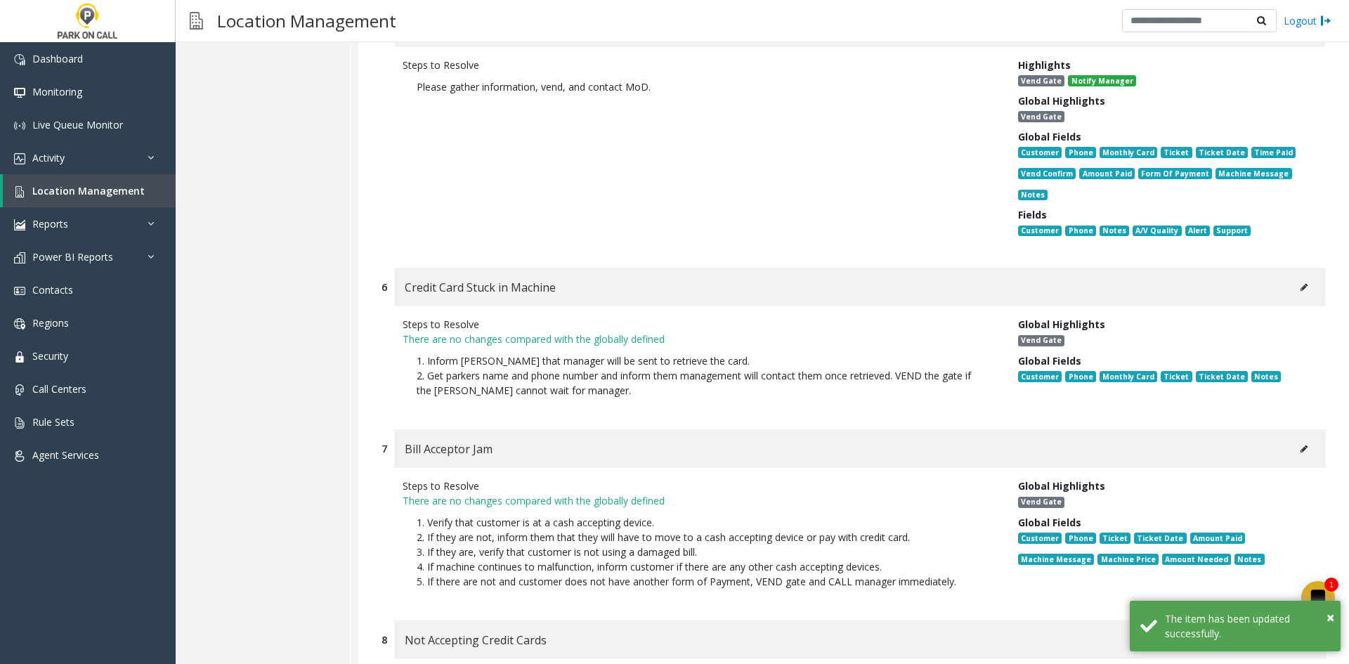
click at [1301, 268] on div "Credit Card Stuck in Machine" at bounding box center [860, 287] width 932 height 39
click at [1301, 277] on button at bounding box center [1304, 287] width 22 height 21
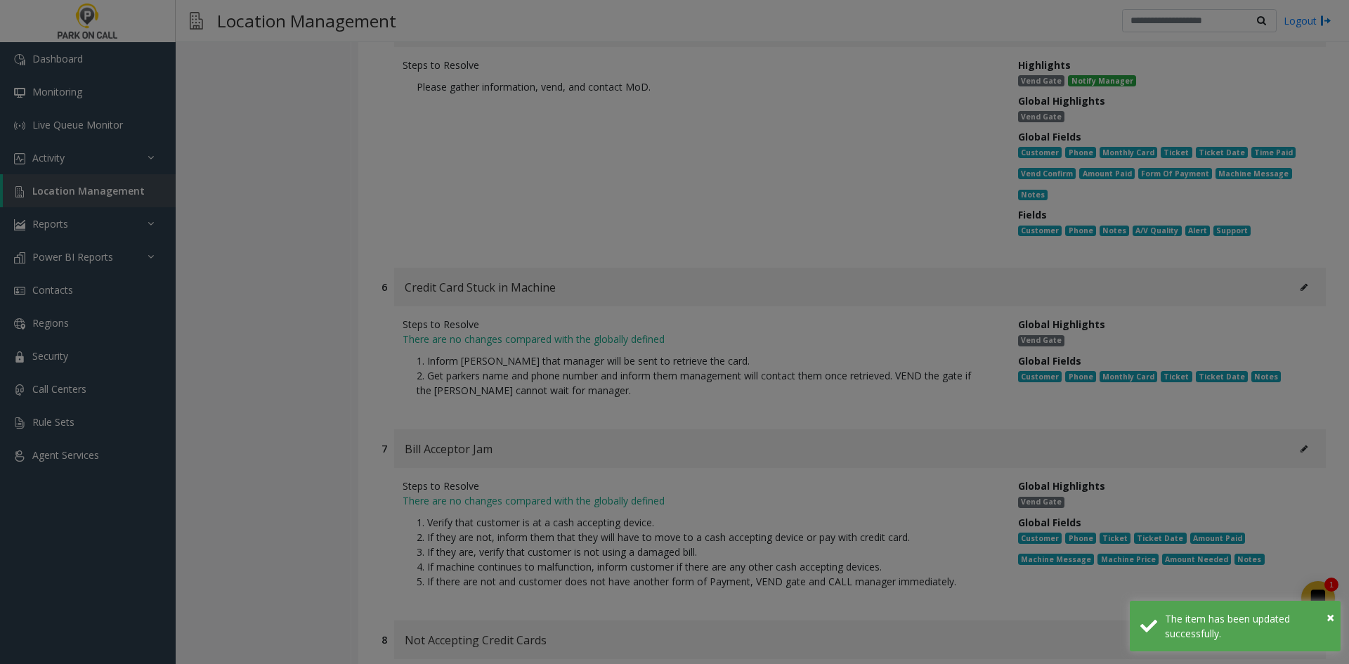
scroll to position [0, 0]
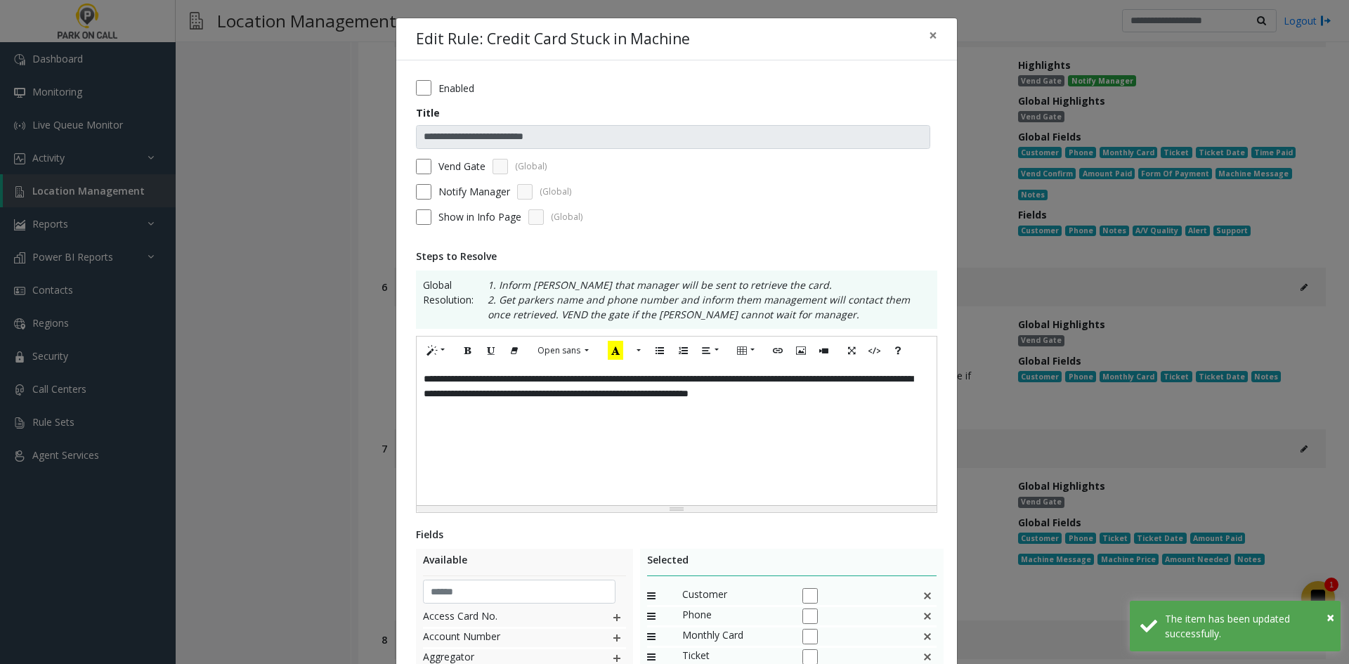
drag, startPoint x: 764, startPoint y: 472, endPoint x: 748, endPoint y: 457, distance: 21.9
click at [755, 473] on div "**********" at bounding box center [677, 435] width 520 height 141
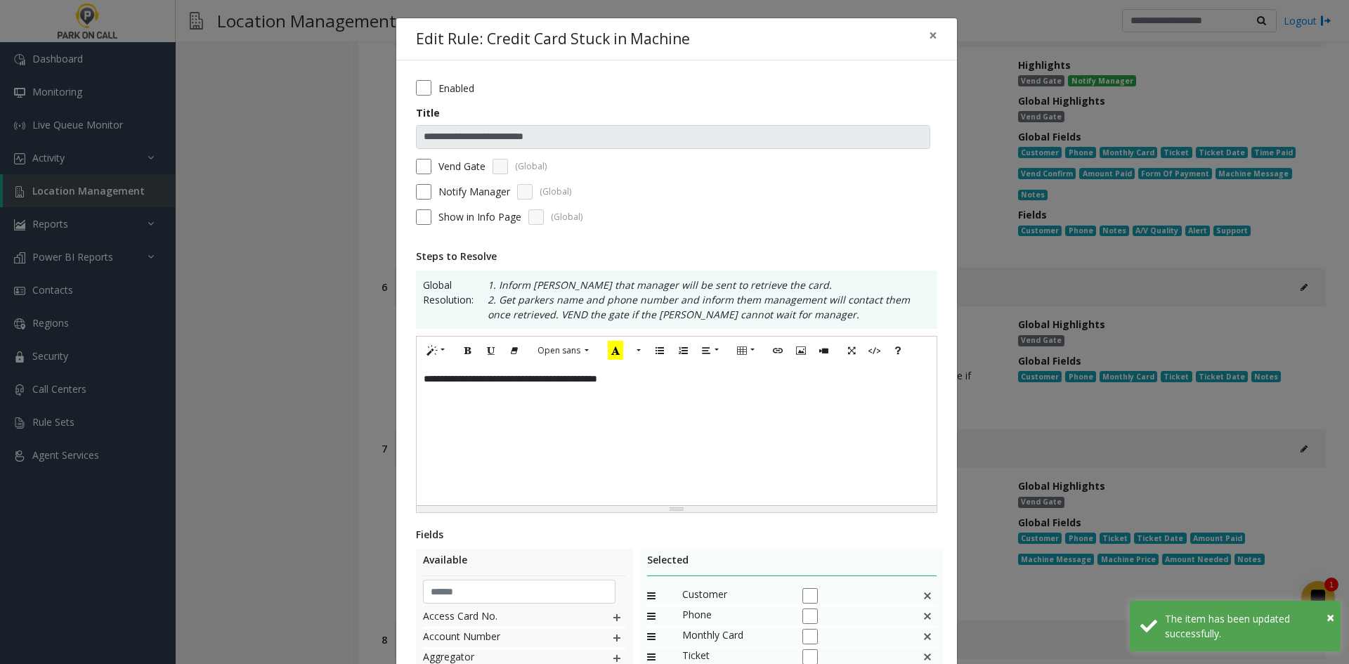
click at [451, 200] on form "**********" at bounding box center [676, 157] width 521 height 155
click at [455, 197] on label "Notify Manager" at bounding box center [474, 191] width 72 height 15
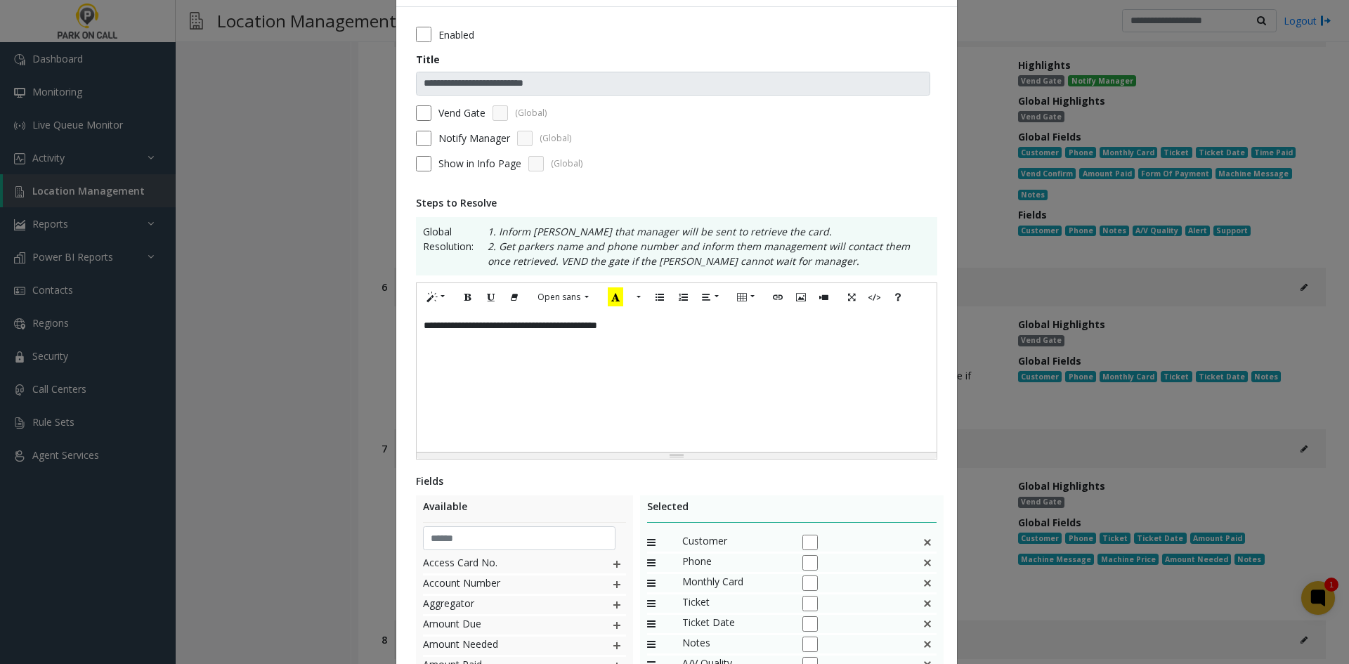
scroll to position [263, 0]
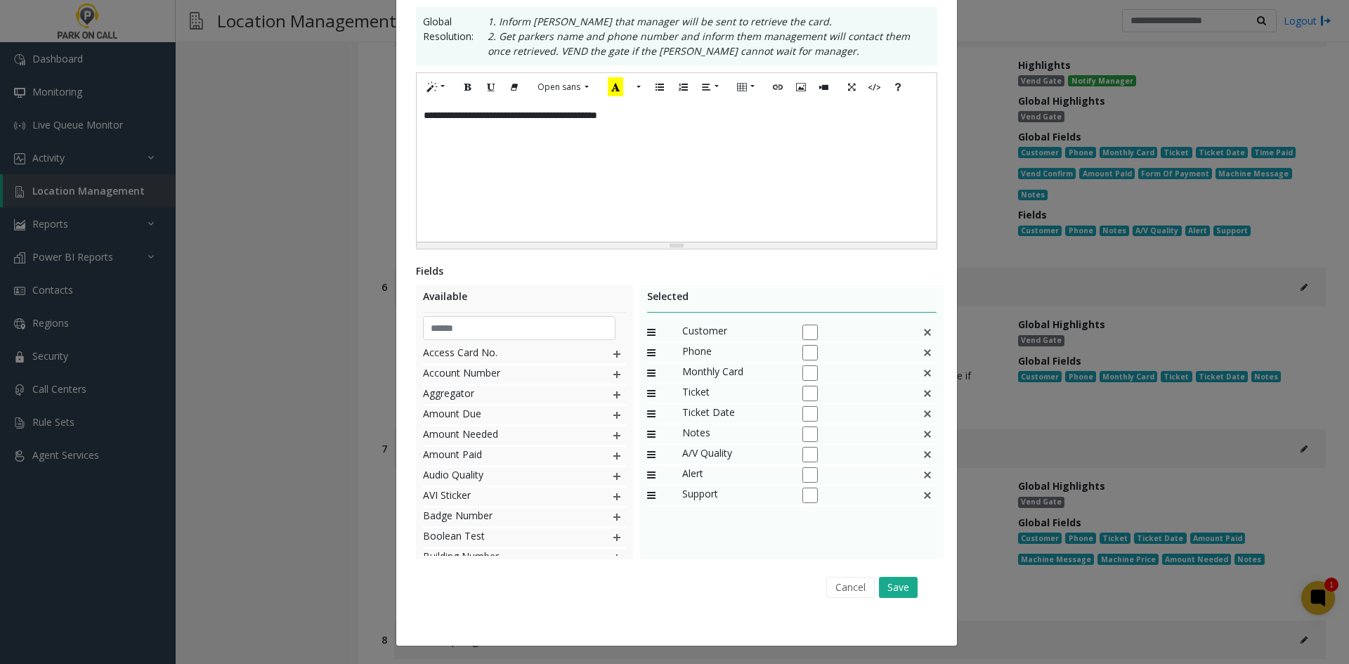
click at [922, 379] on img at bounding box center [927, 373] width 11 height 18
drag, startPoint x: 889, startPoint y: 584, endPoint x: 926, endPoint y: 548, distance: 51.7
click at [888, 584] on button "Save" at bounding box center [898, 587] width 39 height 21
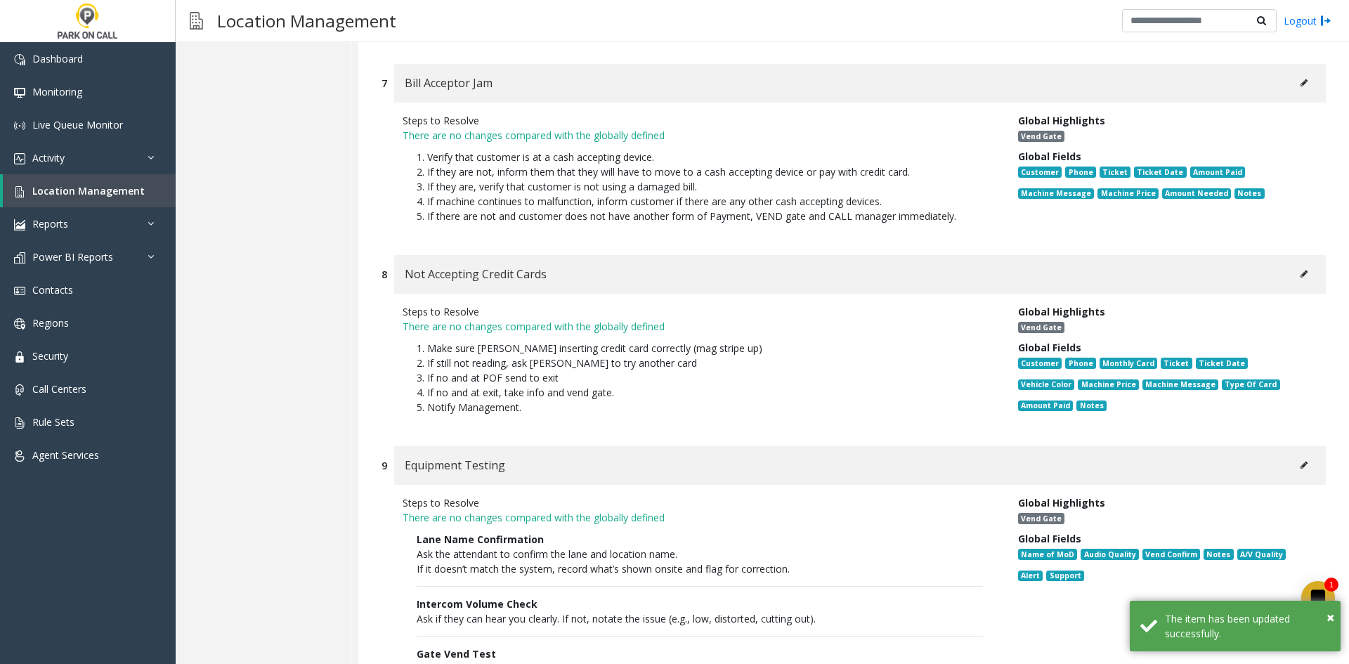
scroll to position [11382, 0]
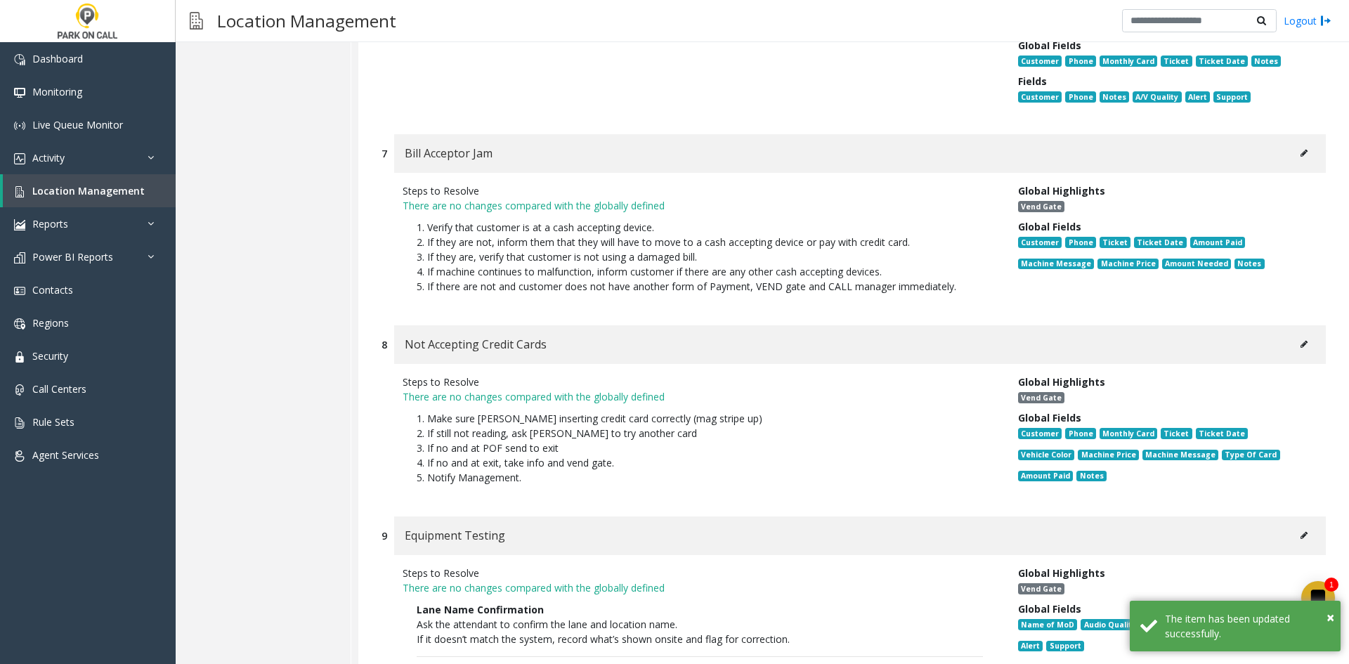
click at [1293, 149] on button at bounding box center [1304, 153] width 22 height 21
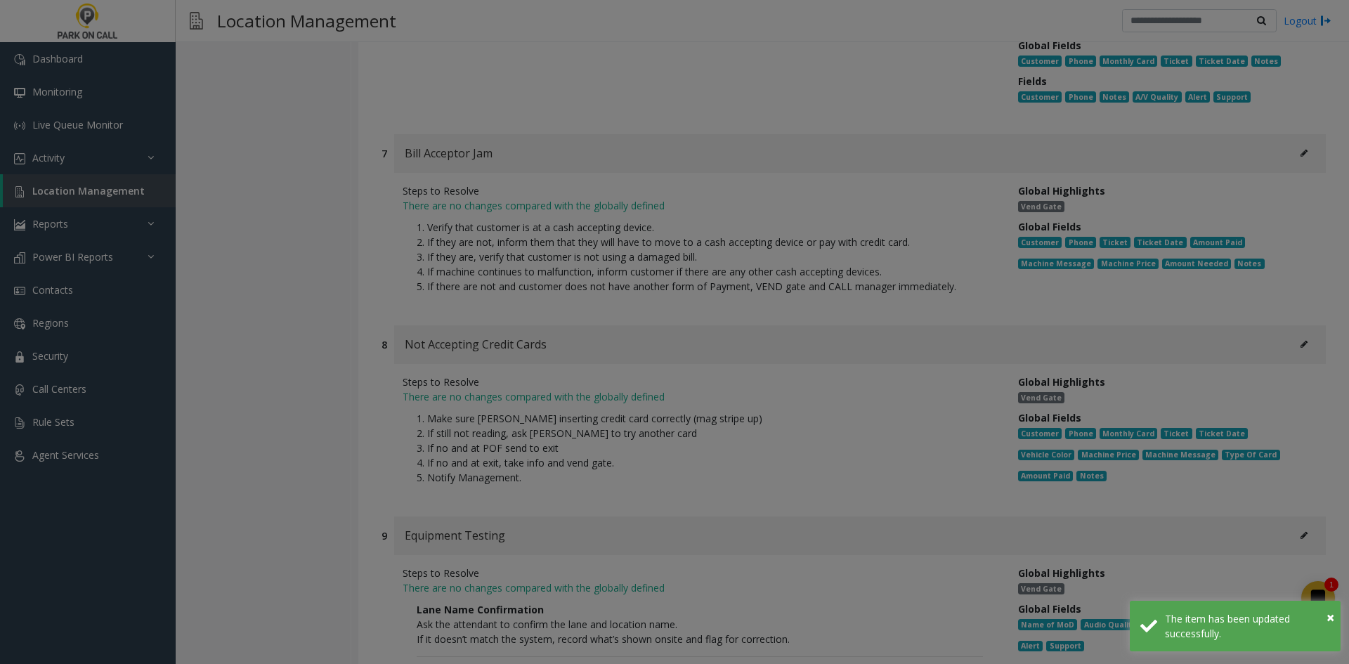
scroll to position [0, 0]
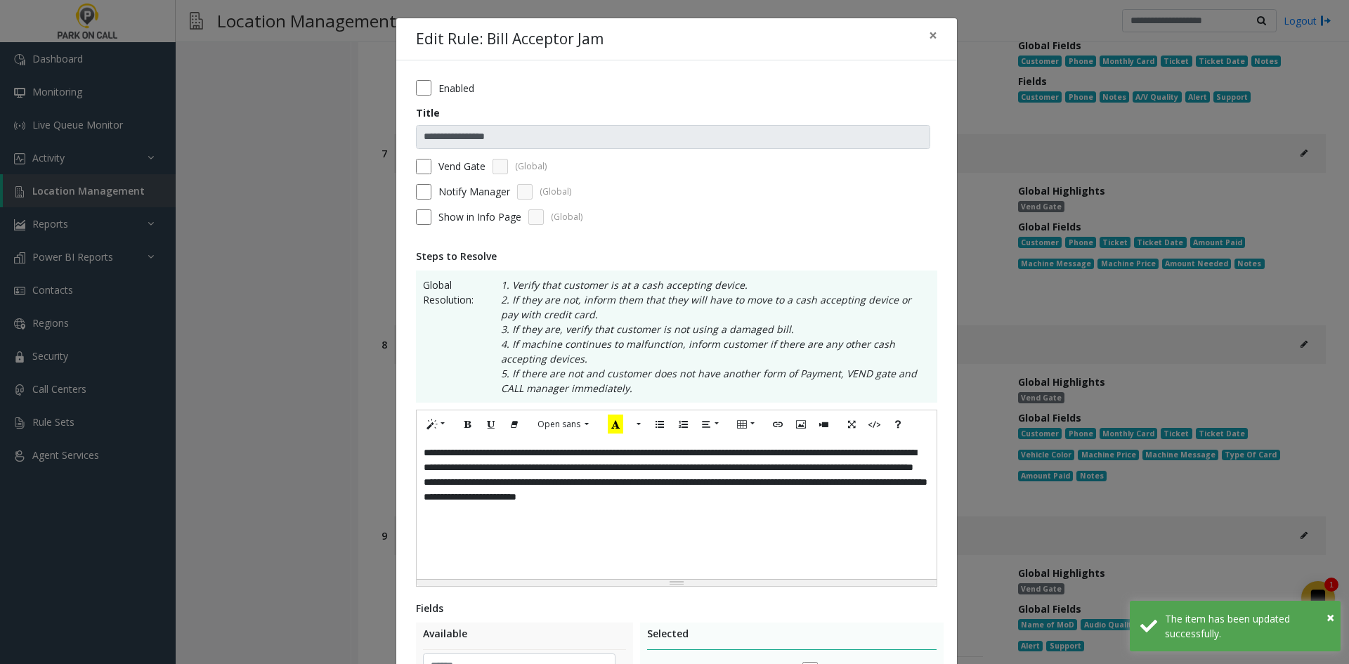
click at [451, 98] on form "**********" at bounding box center [676, 157] width 521 height 155
click at [444, 91] on label "Enabled" at bounding box center [456, 88] width 36 height 15
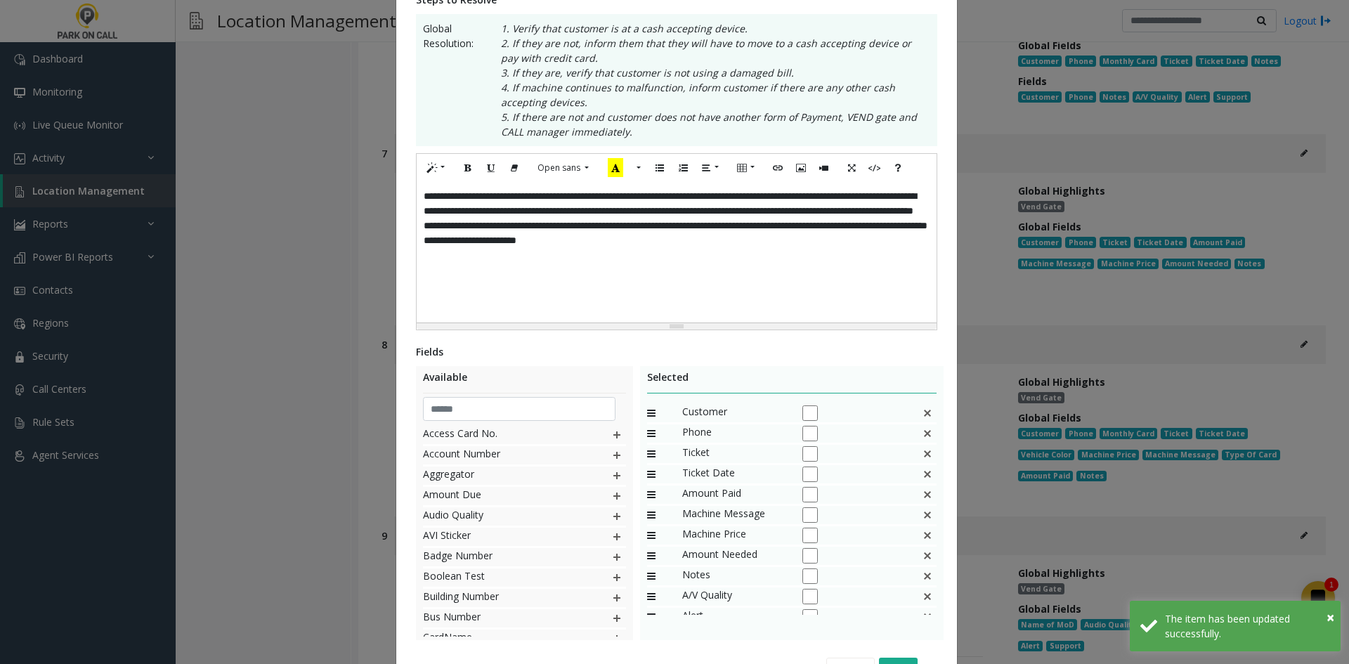
scroll to position [337, 0]
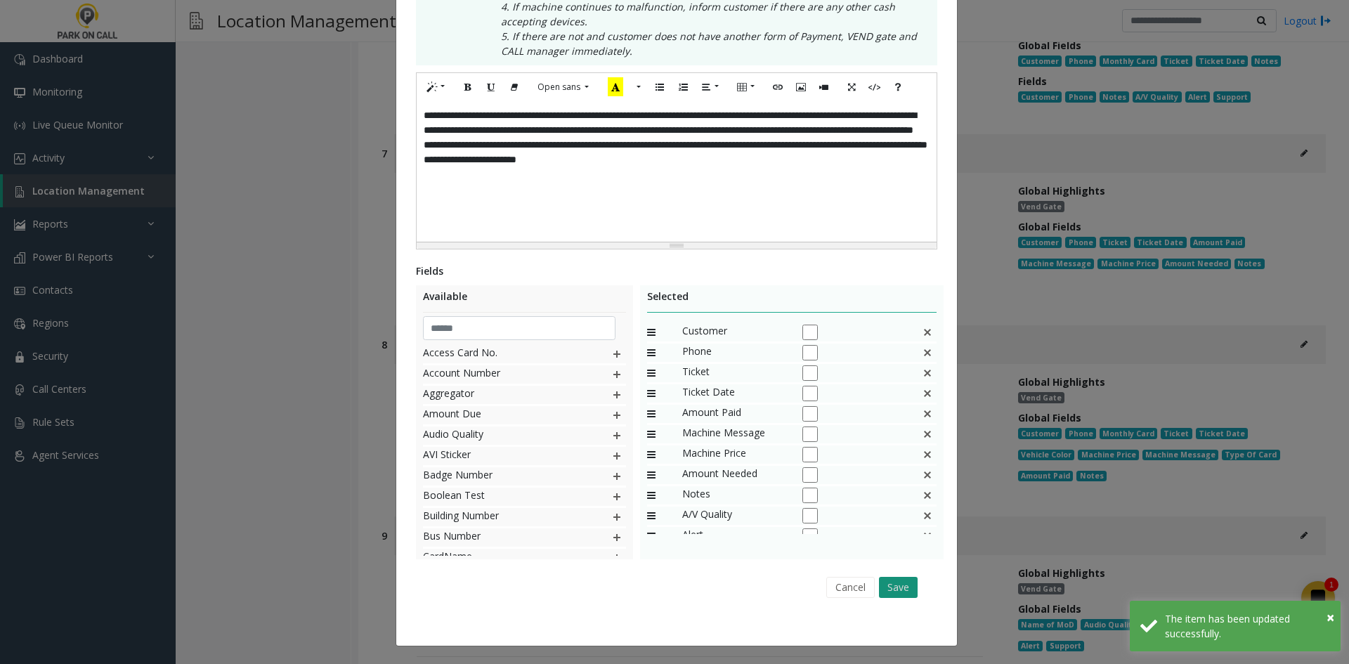
click at [911, 580] on button "Save" at bounding box center [898, 587] width 39 height 21
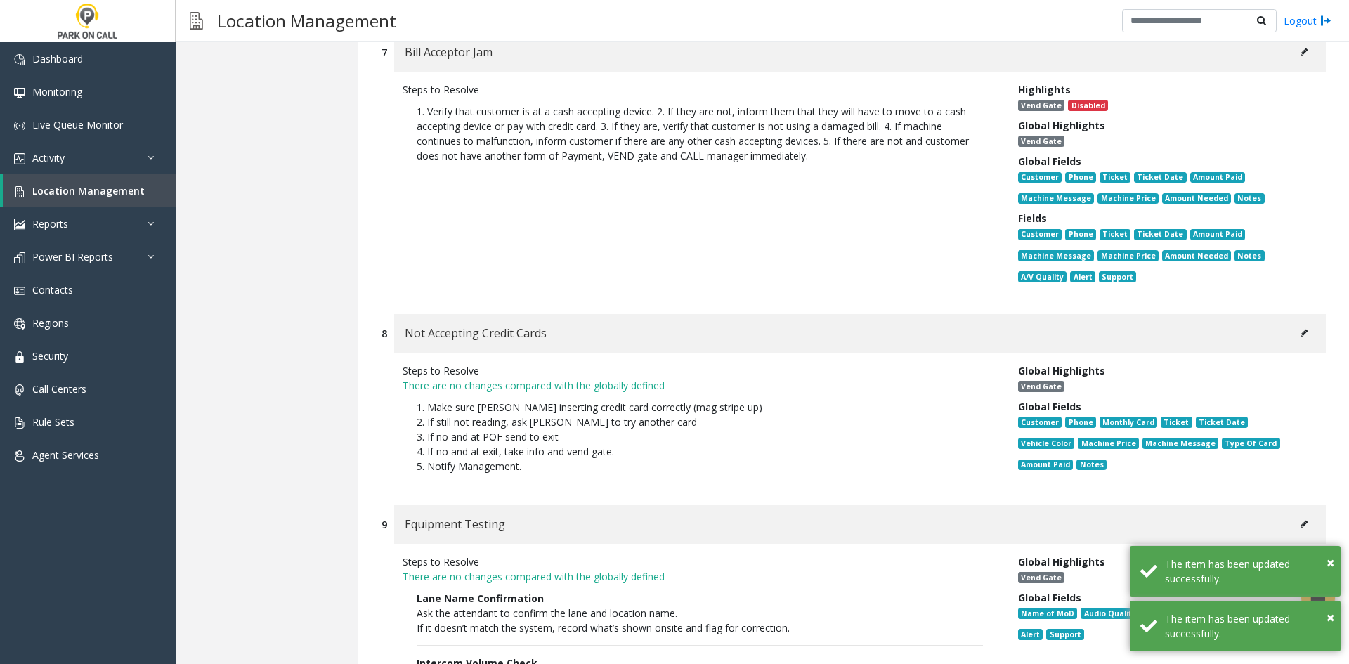
scroll to position [11593, 0]
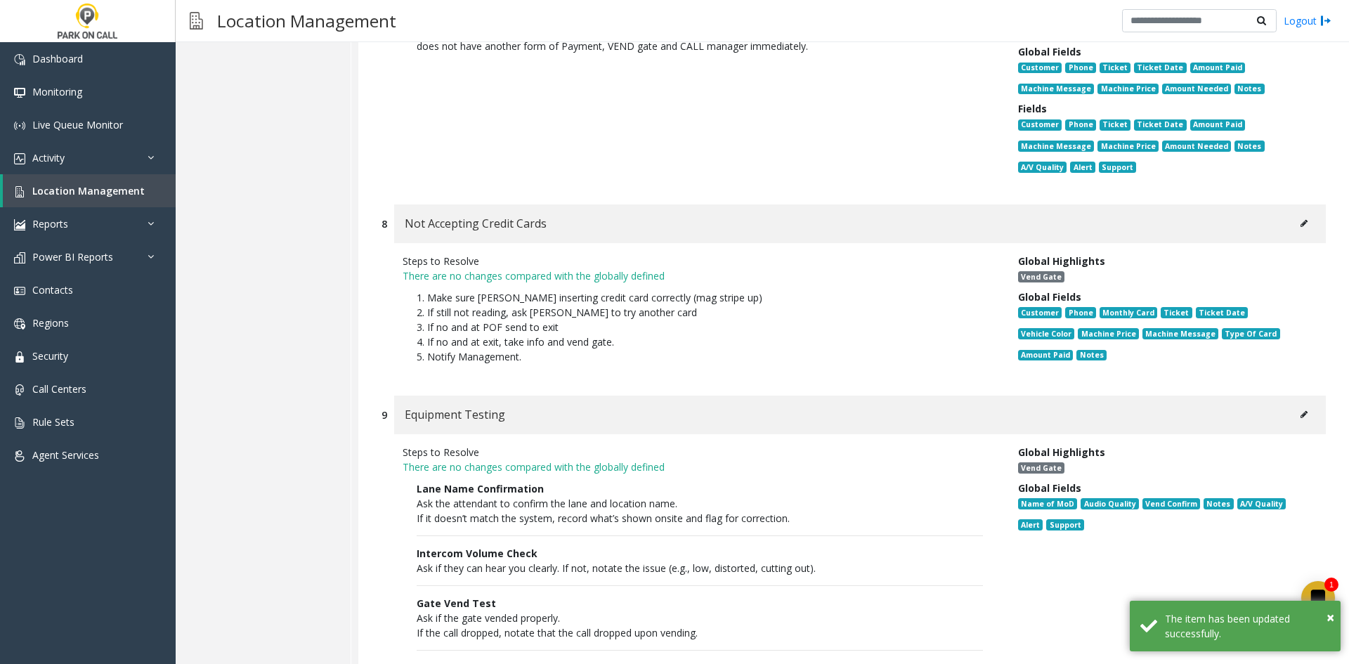
click at [1301, 219] on icon at bounding box center [1304, 223] width 7 height 8
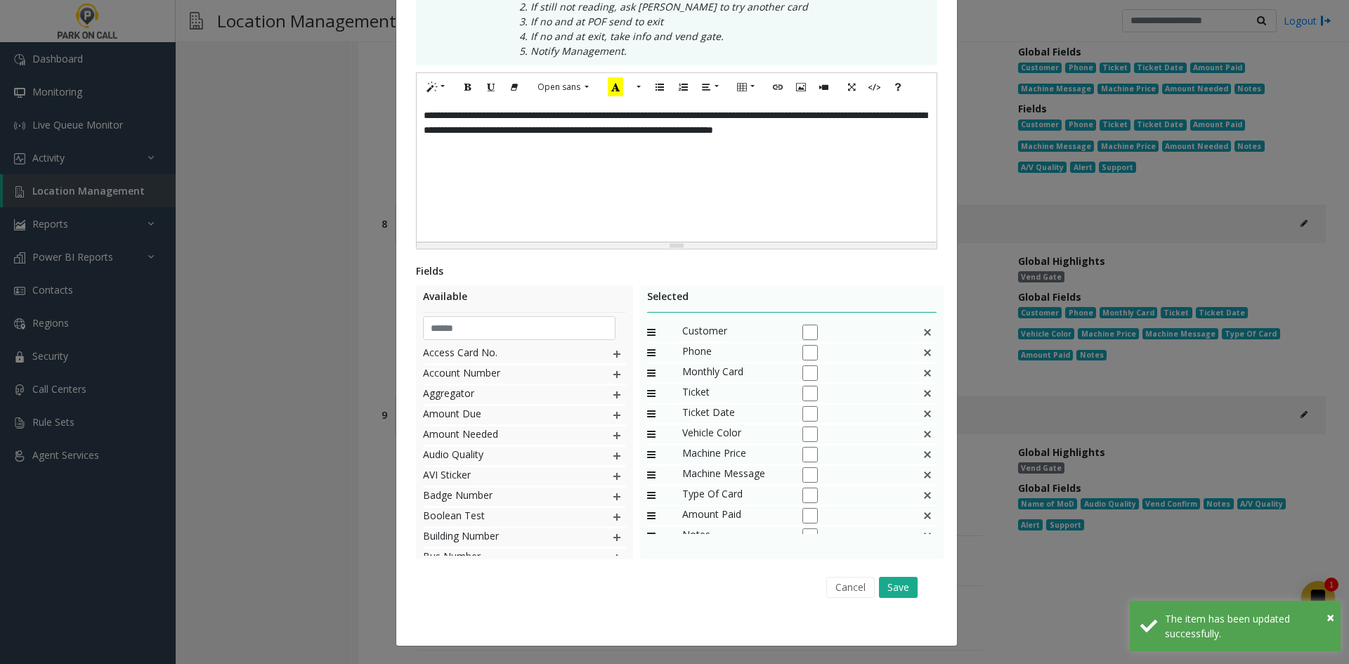
scroll to position [0, 0]
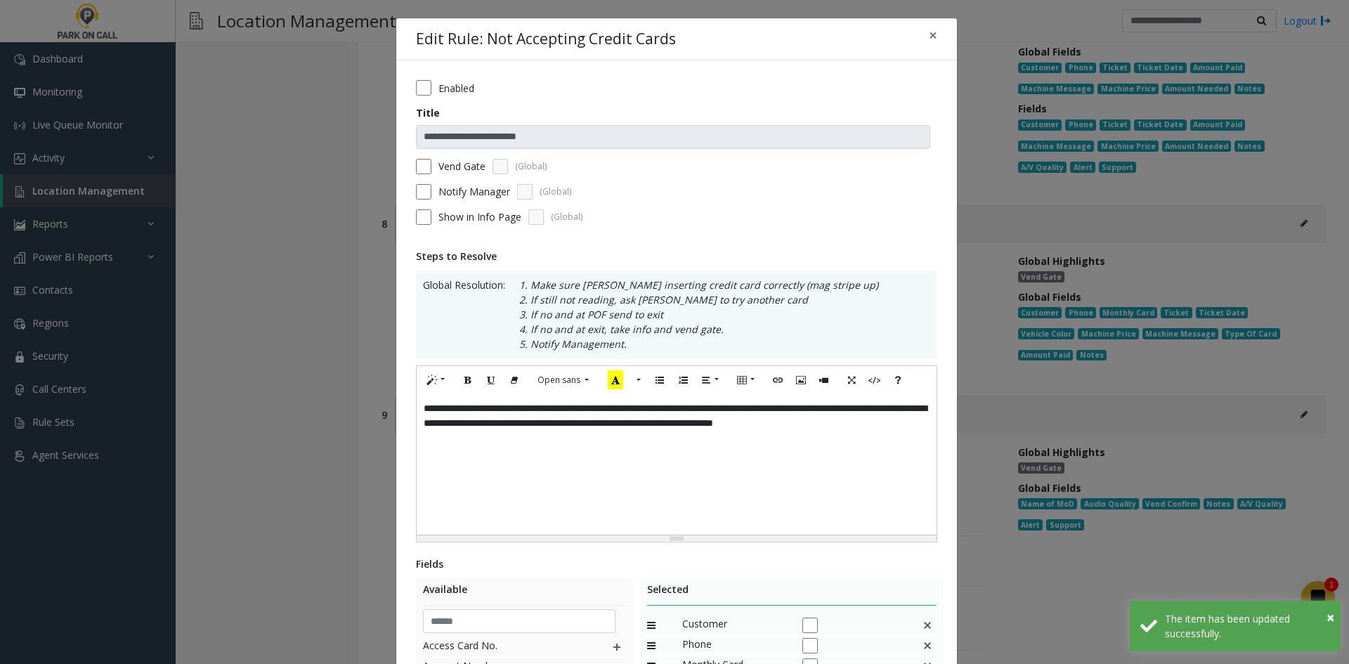
click at [757, 499] on div "**********" at bounding box center [677, 464] width 520 height 141
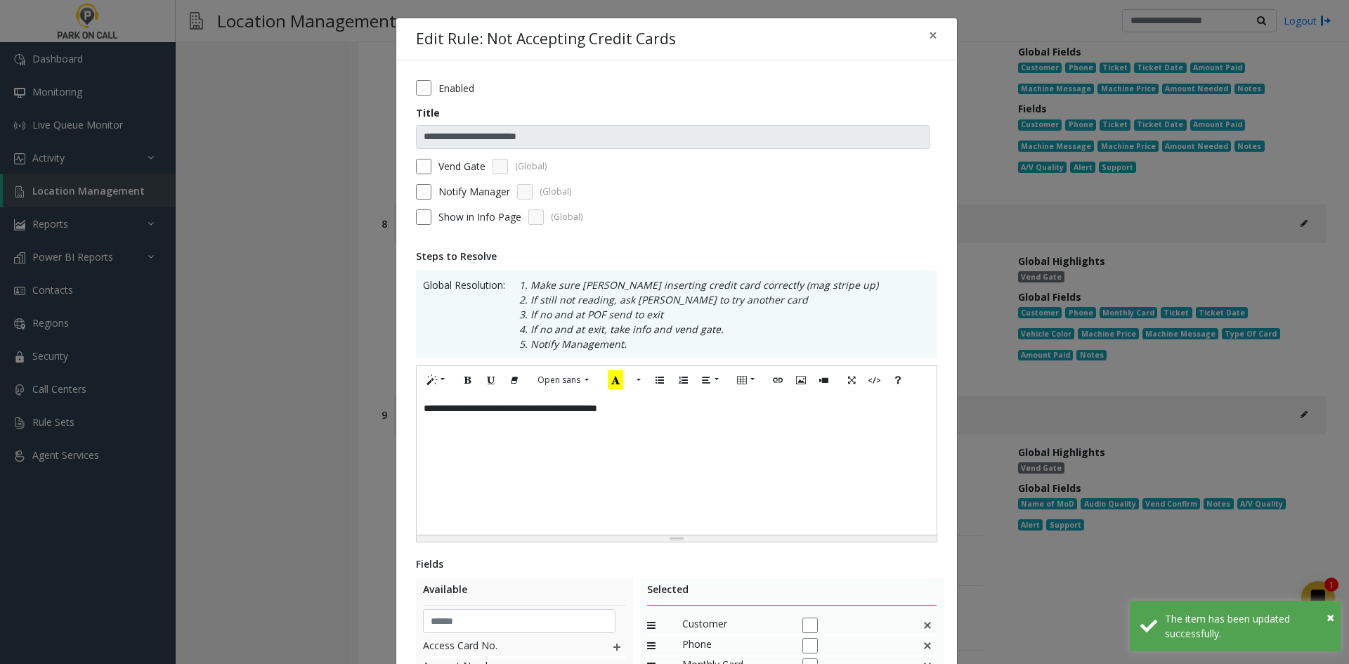
click at [448, 200] on form "**********" at bounding box center [676, 157] width 521 height 155
click at [443, 195] on label "Notify Manager" at bounding box center [474, 191] width 72 height 15
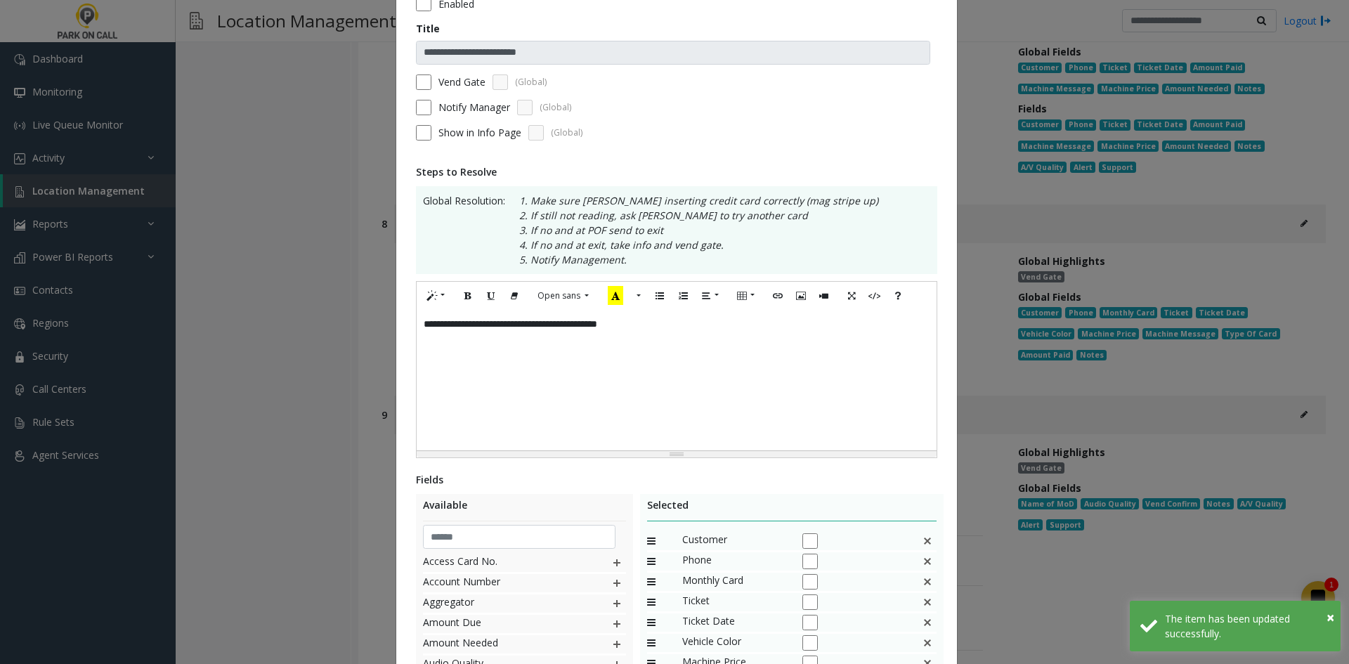
scroll to position [293, 0]
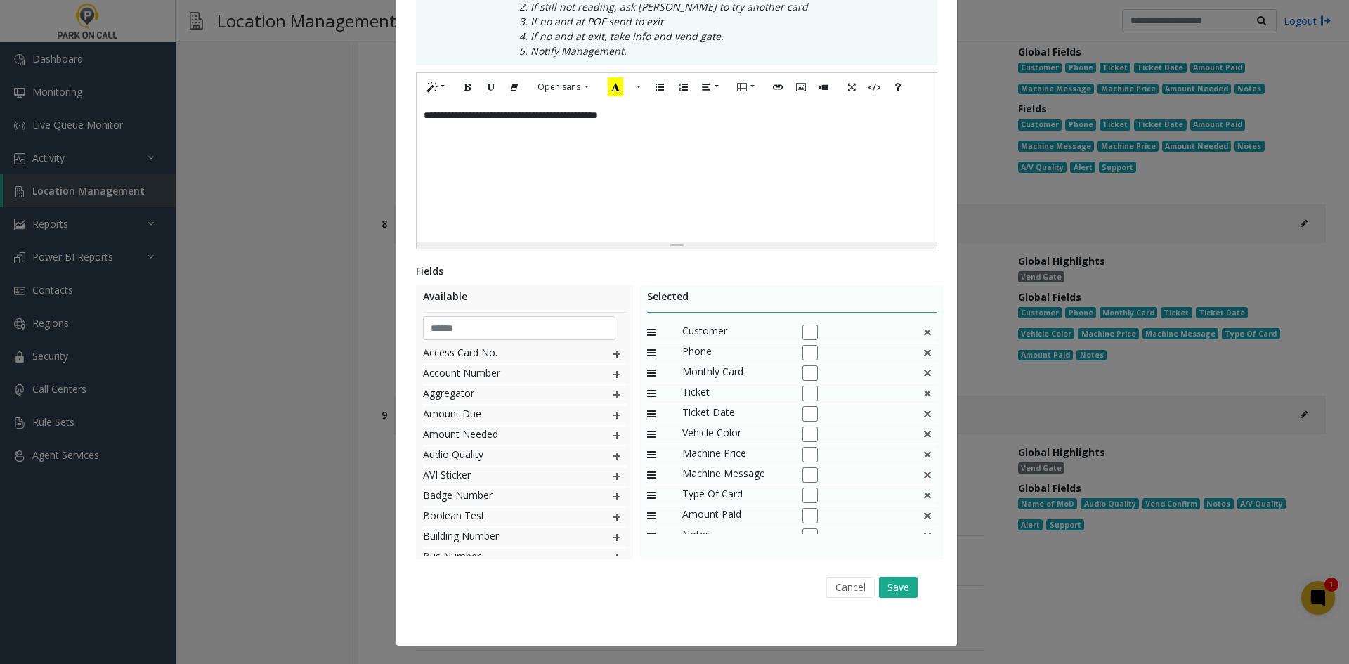
click at [922, 377] on img at bounding box center [927, 373] width 11 height 18
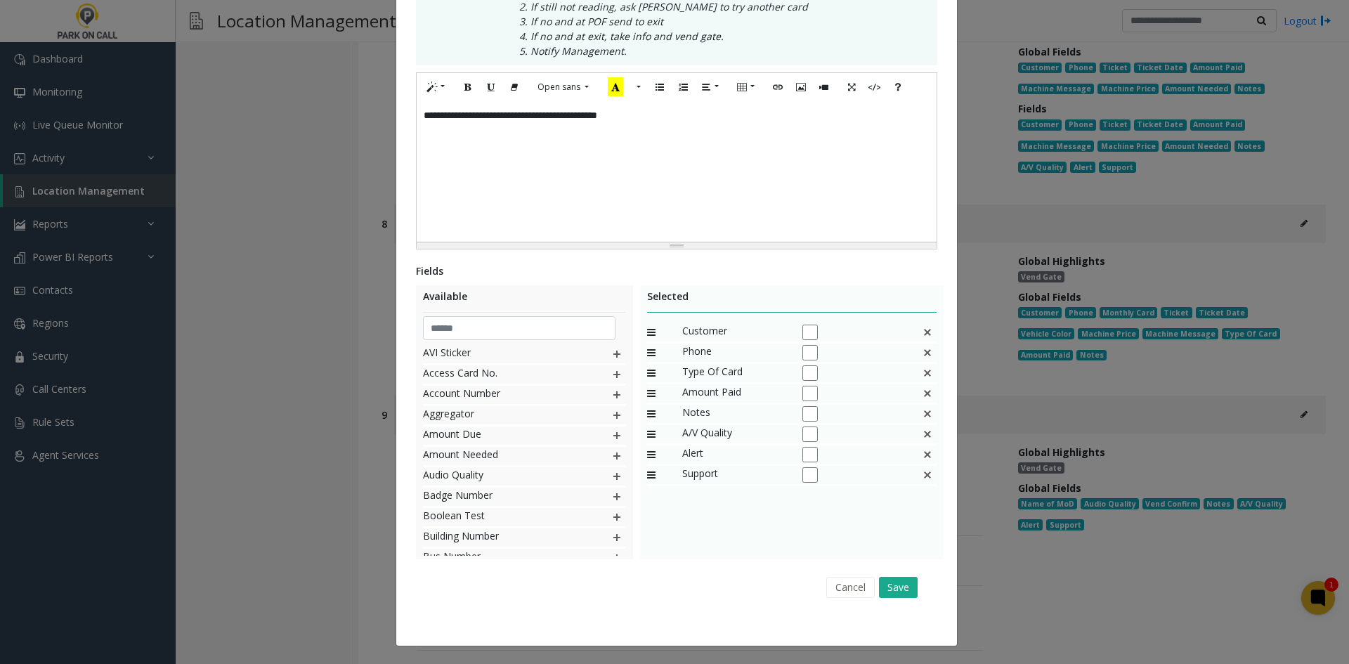
click at [922, 376] on img at bounding box center [927, 373] width 11 height 18
click at [909, 581] on button "Save" at bounding box center [898, 587] width 39 height 21
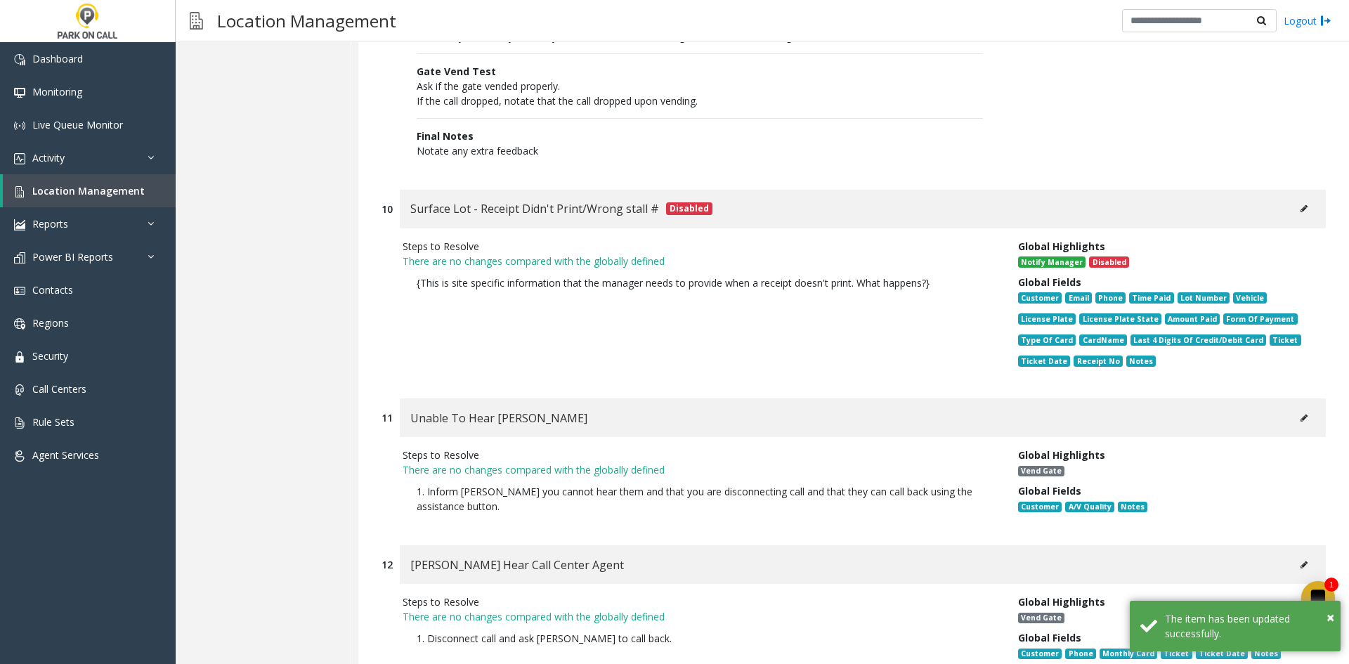
scroll to position [12366, 0]
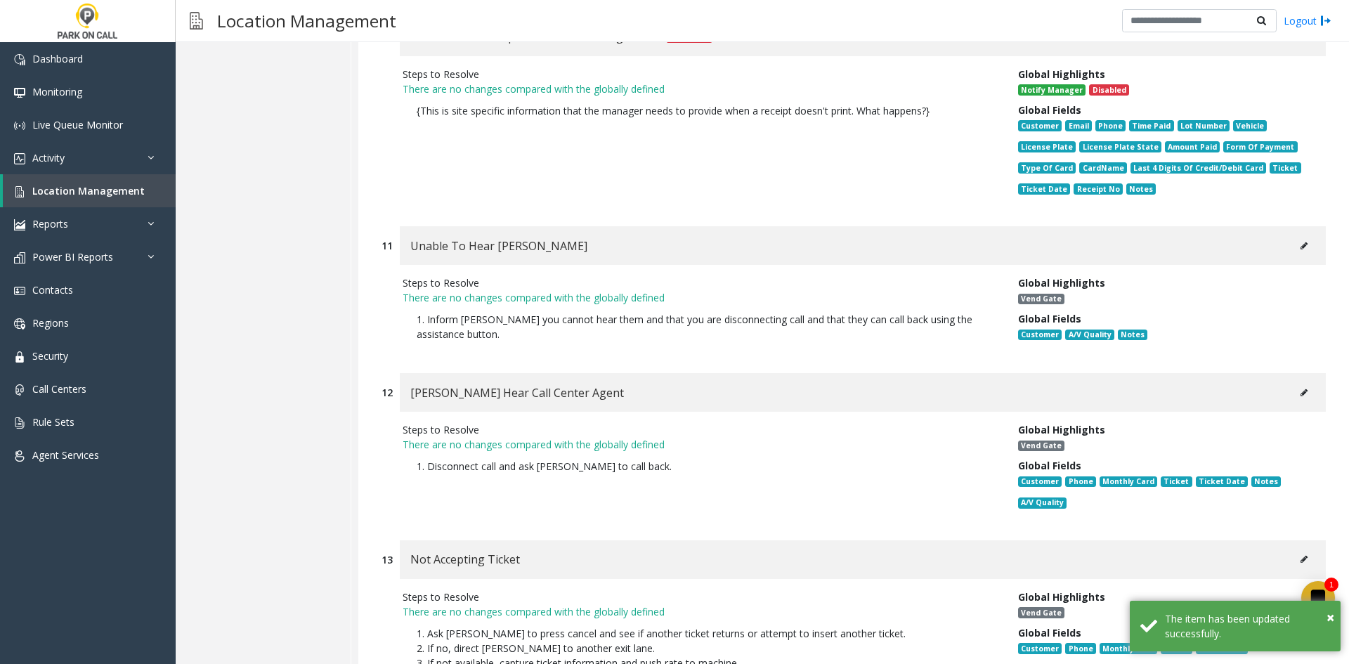
click at [1271, 226] on div "Unable To Hear [PERSON_NAME]" at bounding box center [863, 245] width 926 height 39
drag, startPoint x: 1278, startPoint y: 207, endPoint x: 1286, endPoint y: 216, distance: 13.0
click at [1280, 226] on div "Unable To Hear [PERSON_NAME]" at bounding box center [863, 245] width 926 height 39
click at [1293, 235] on button at bounding box center [1304, 245] width 22 height 21
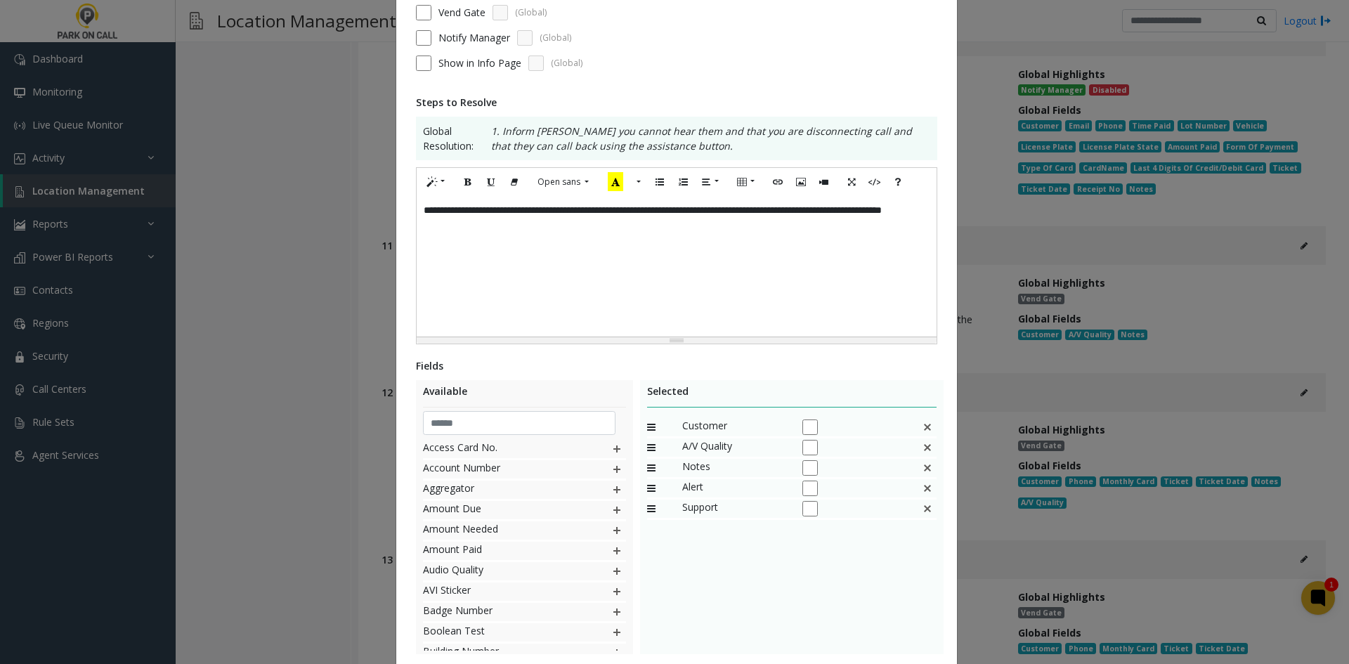
scroll to position [211, 0]
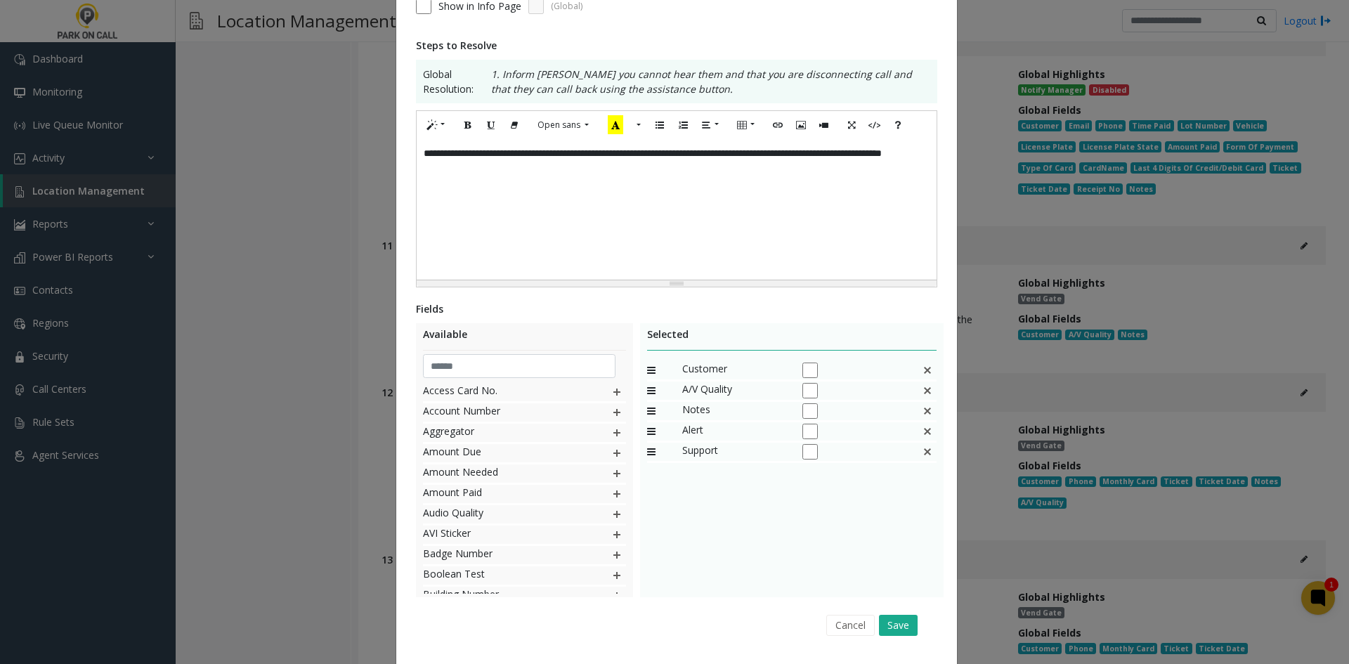
click at [944, 374] on div "**********" at bounding box center [676, 267] width 561 height 834
click at [923, 367] on img at bounding box center [927, 370] width 11 height 18
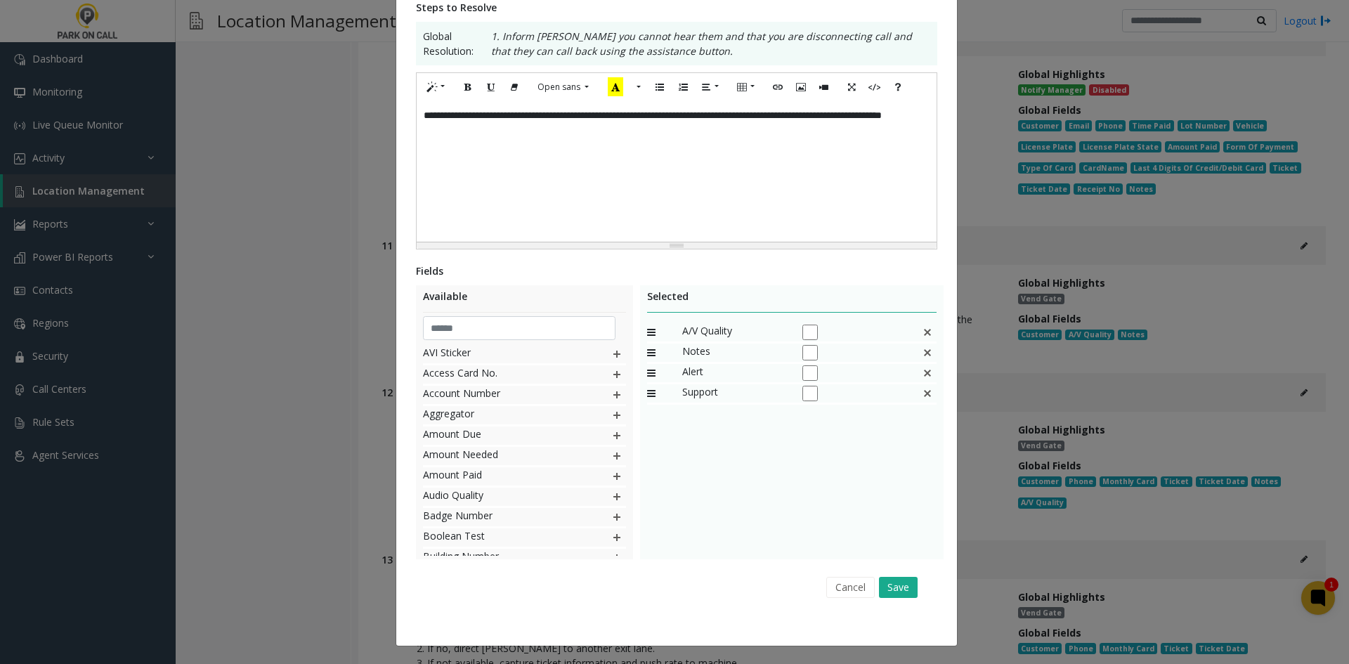
click at [894, 574] on div "Cancel Save" at bounding box center [677, 587] width 502 height 36
click at [895, 579] on button "Save" at bounding box center [898, 587] width 39 height 21
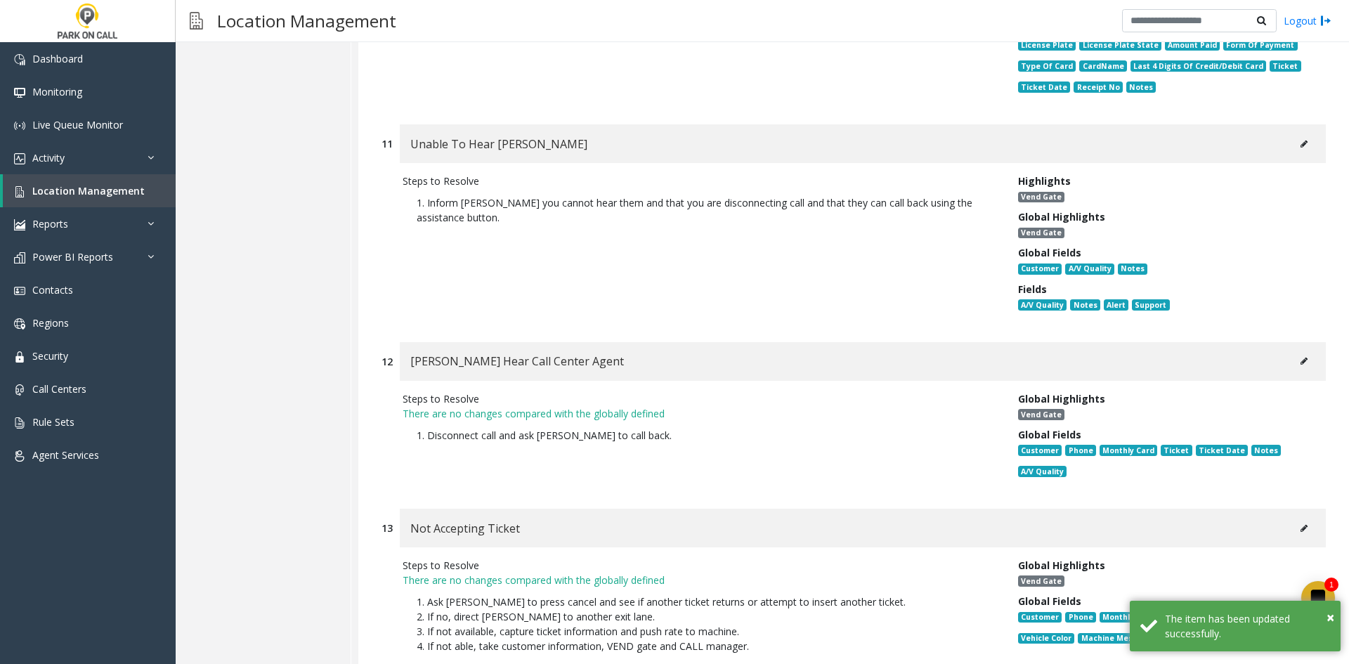
scroll to position [12576, 0]
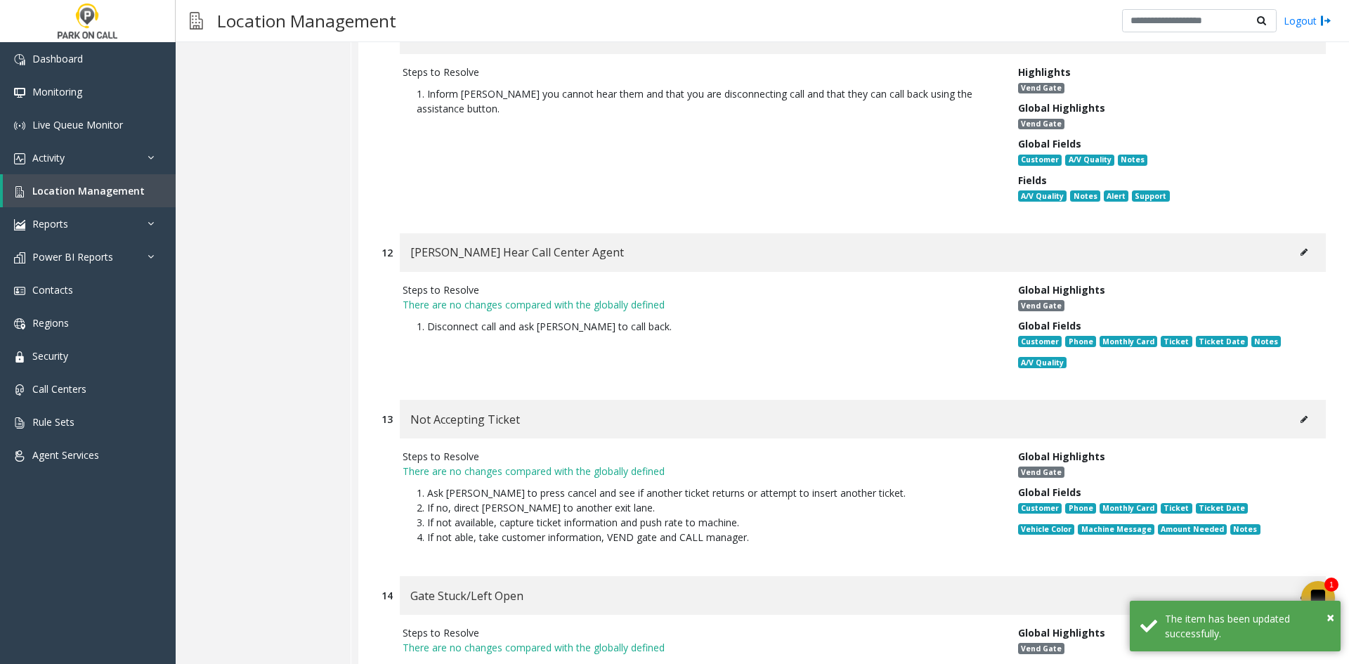
click at [1301, 248] on icon at bounding box center [1304, 252] width 7 height 8
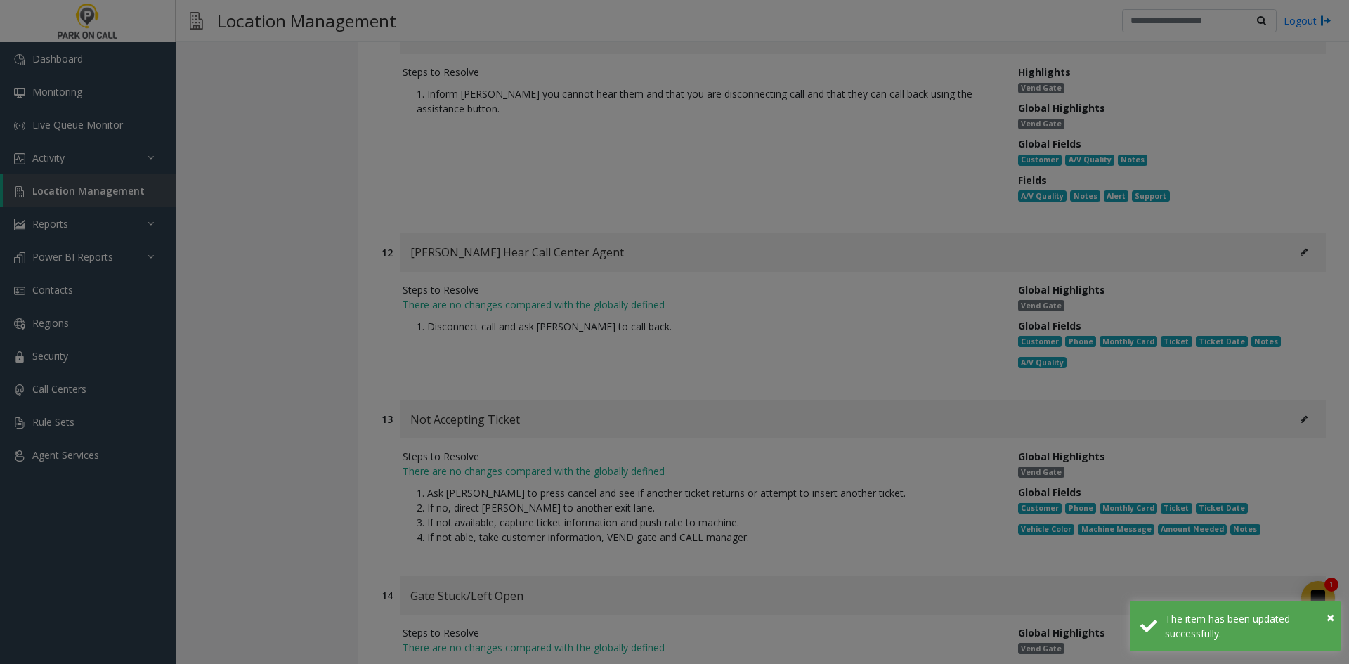
scroll to position [0, 0]
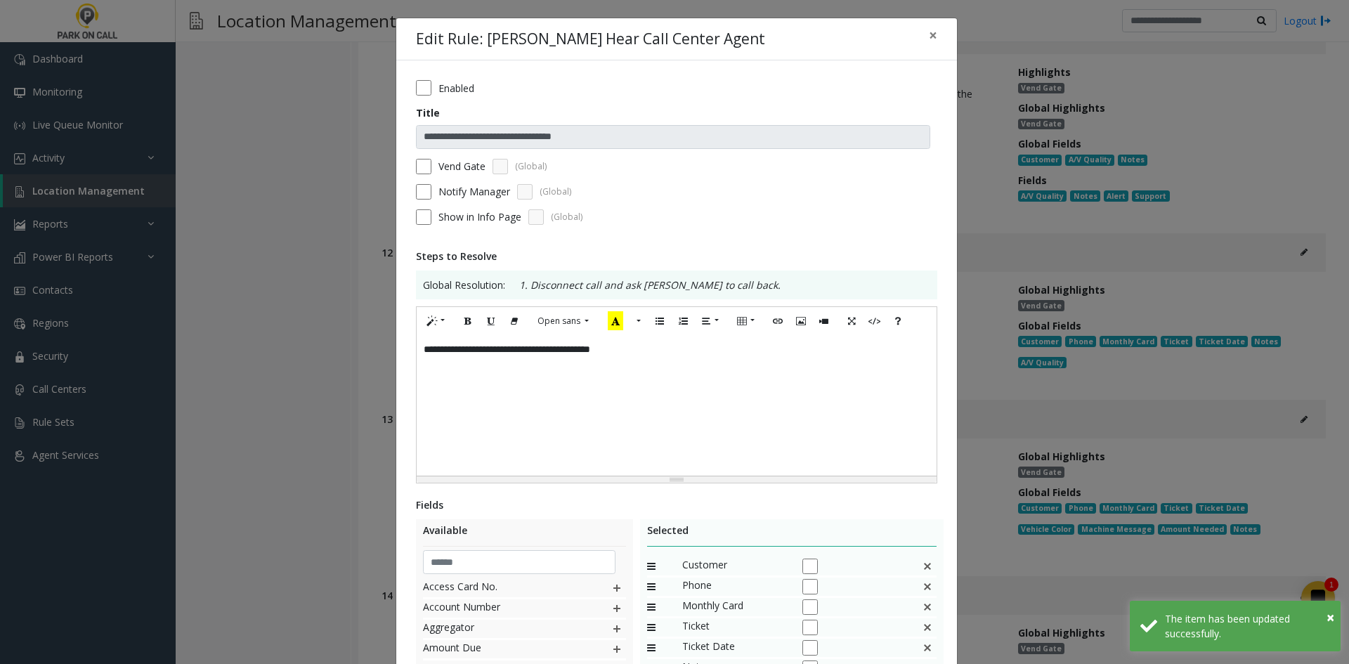
click at [704, 370] on div "**********" at bounding box center [677, 405] width 520 height 141
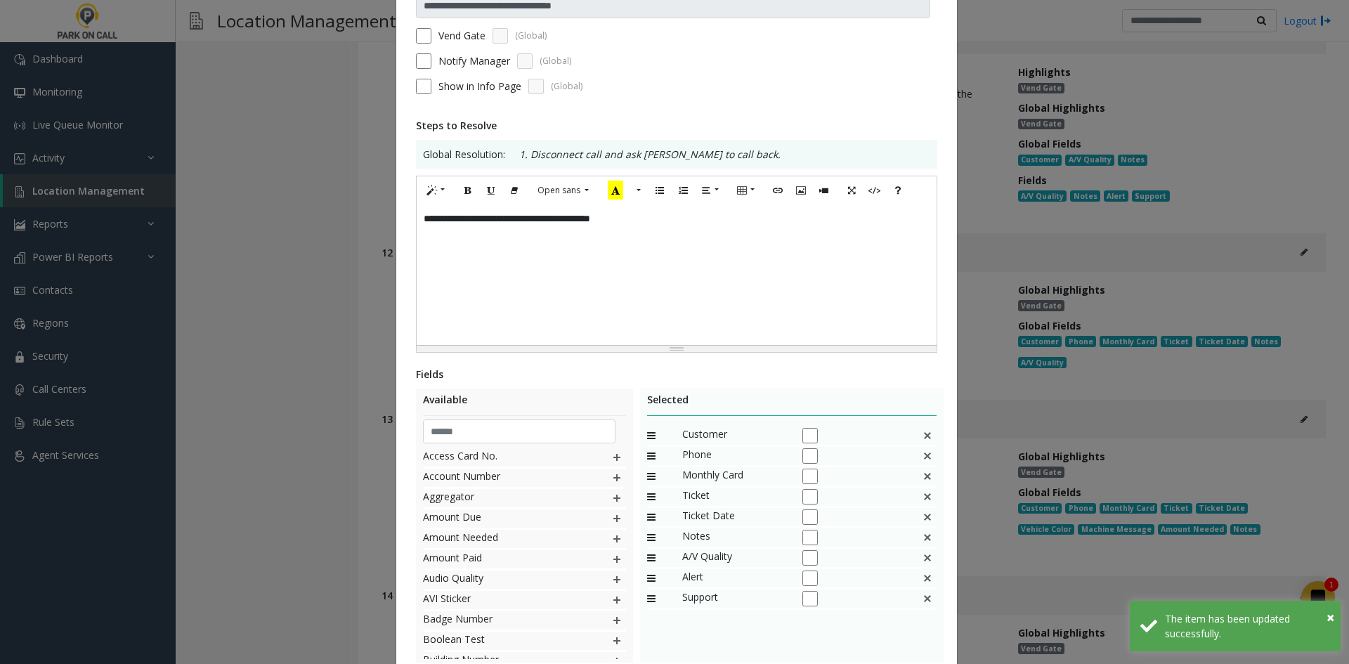
scroll to position [234, 0]
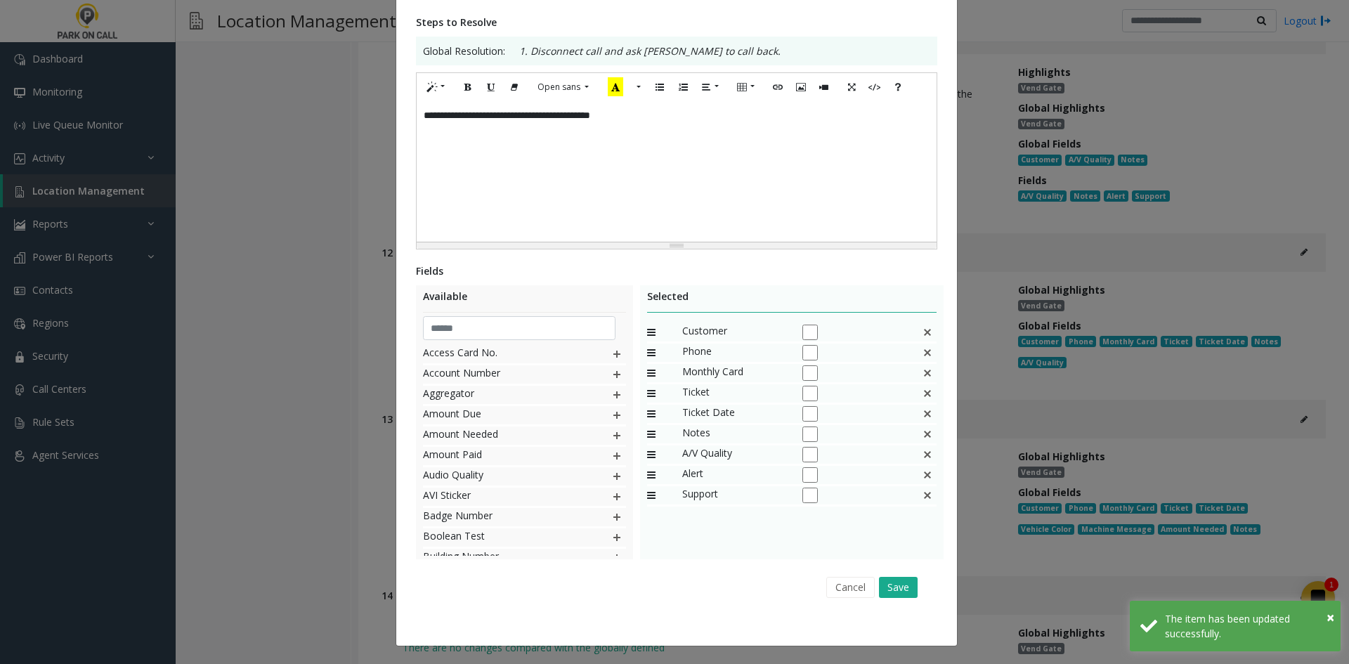
click at [922, 356] on img at bounding box center [927, 353] width 11 height 18
click at [925, 340] on img at bounding box center [927, 332] width 11 height 18
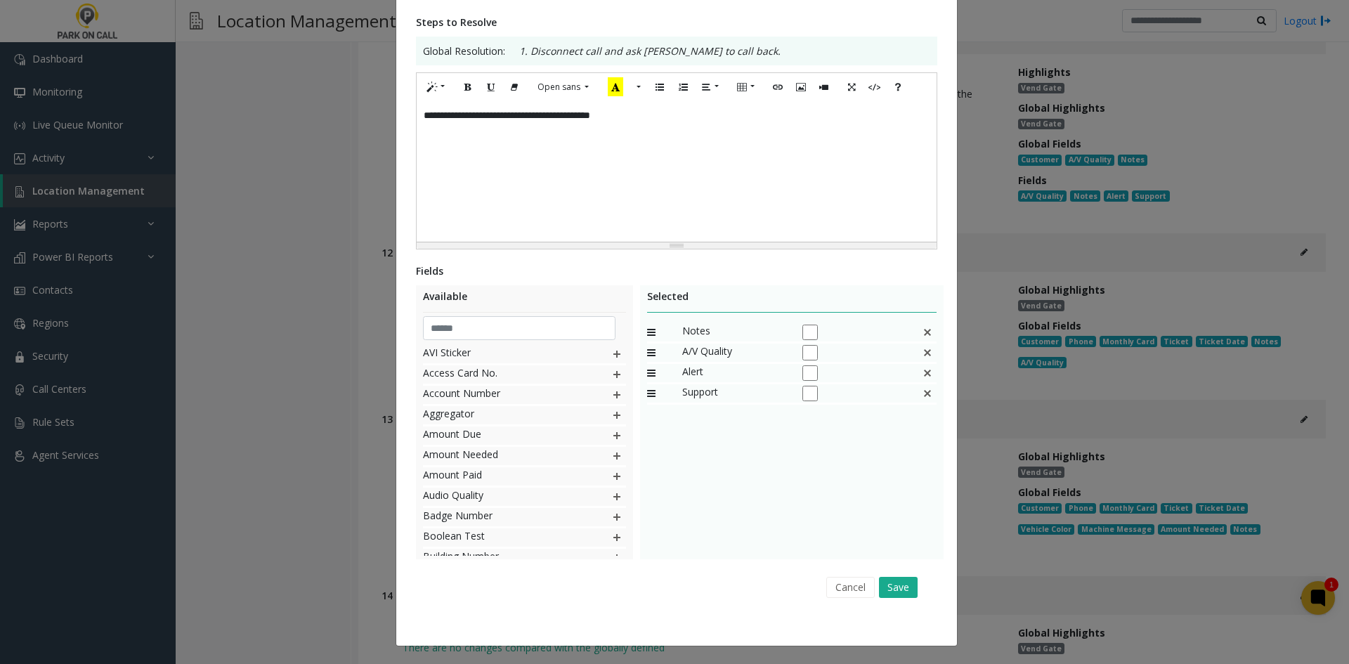
click at [925, 340] on img at bounding box center [927, 332] width 11 height 18
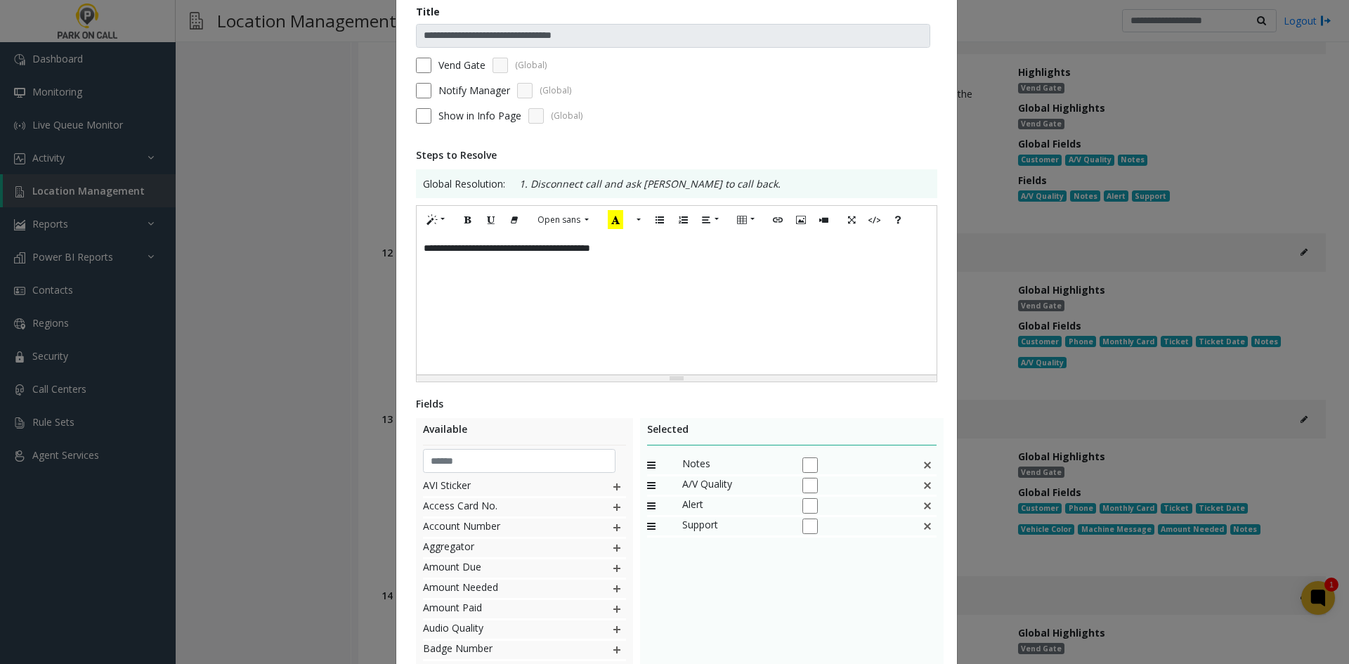
scroll to position [0, 0]
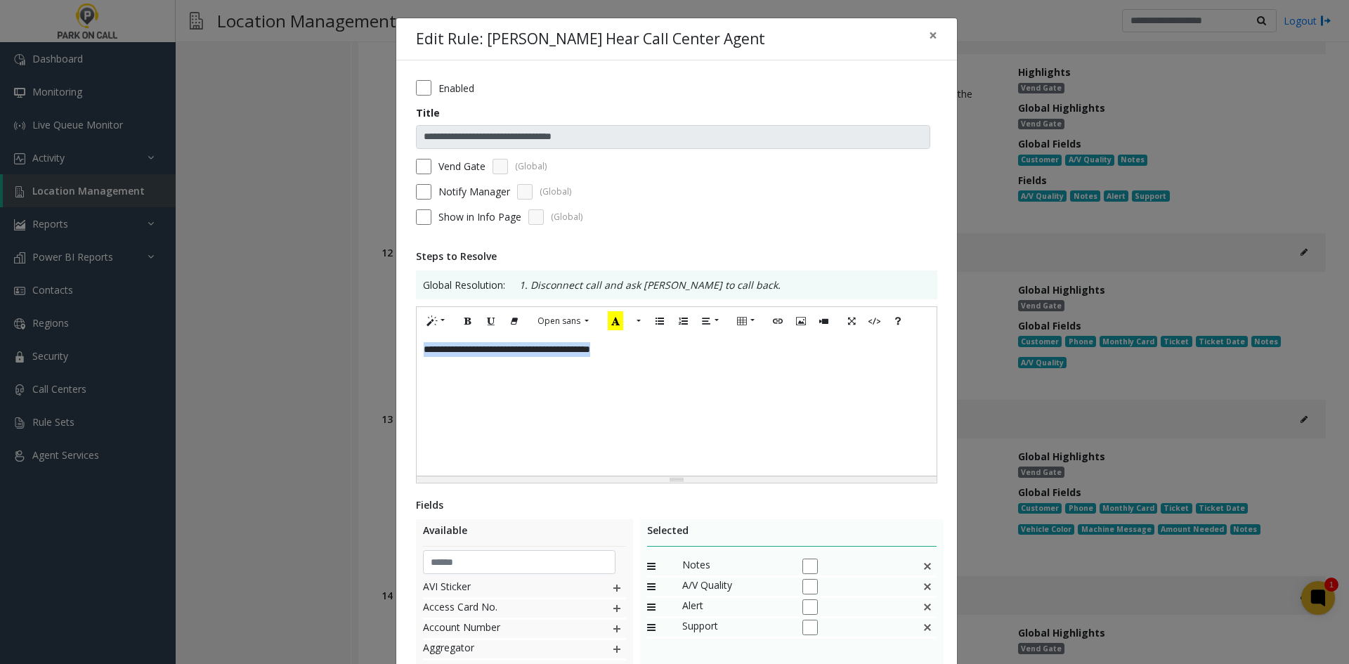
drag, startPoint x: 667, startPoint y: 355, endPoint x: 313, endPoint y: 418, distance: 359.0
click at [313, 418] on div "**********" at bounding box center [674, 332] width 1349 height 664
click at [445, 197] on label "Notify Manager" at bounding box center [474, 191] width 72 height 15
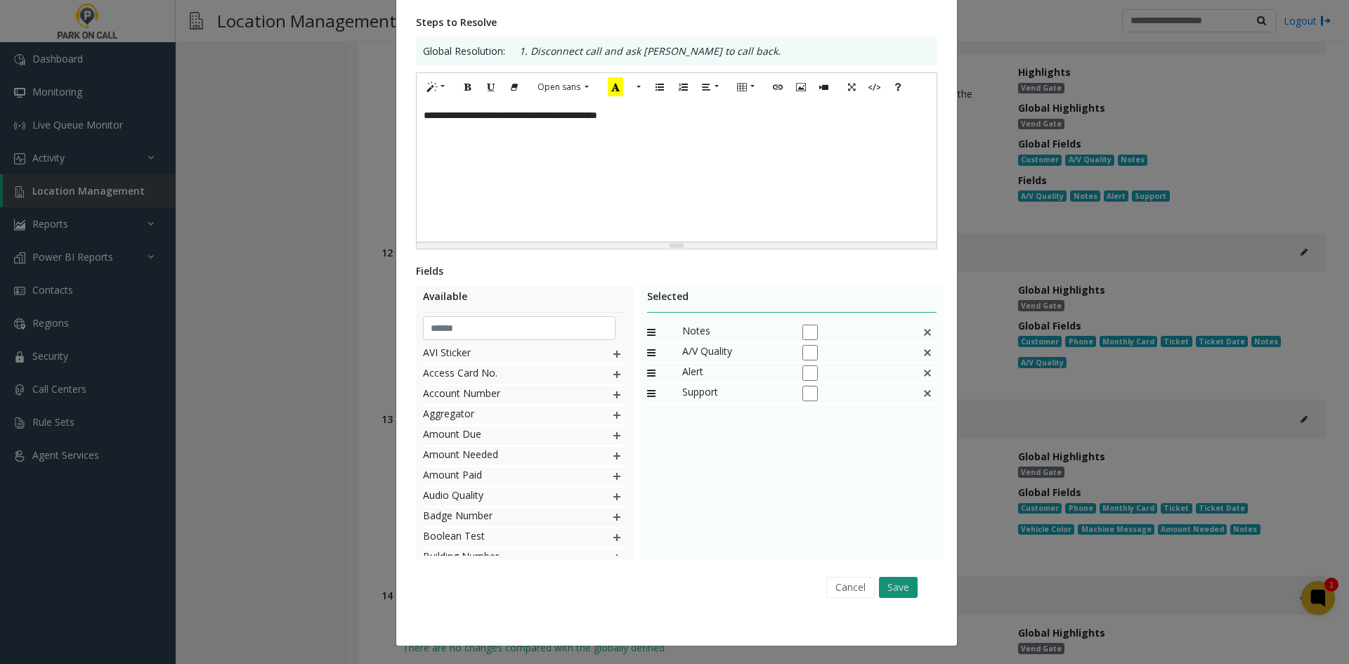
click at [899, 578] on button "Save" at bounding box center [898, 587] width 39 height 21
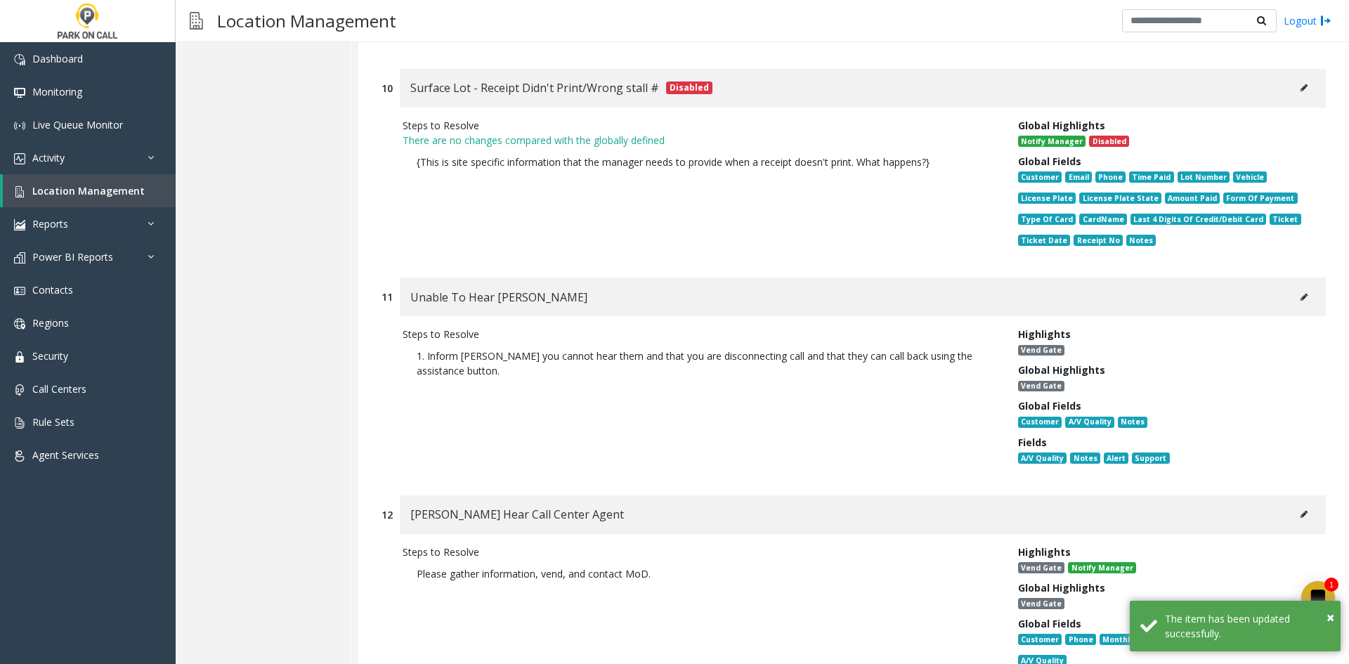
scroll to position [12295, 0]
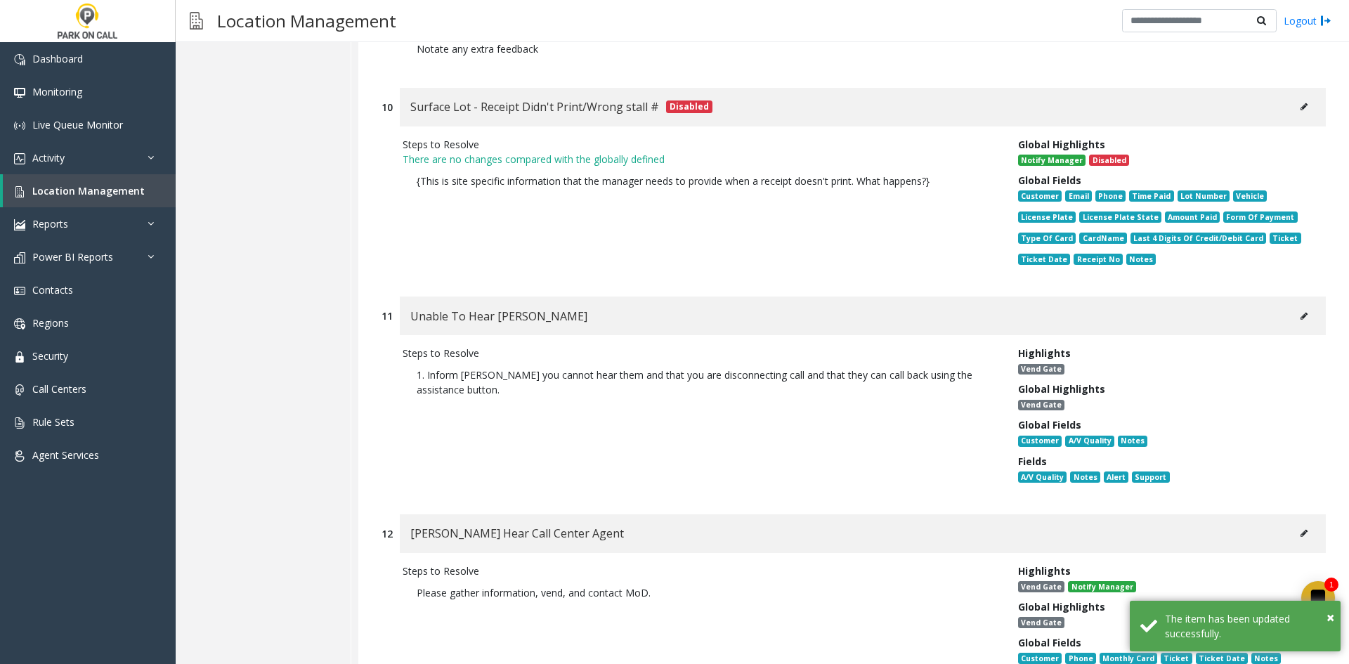
click at [1293, 306] on button at bounding box center [1304, 316] width 22 height 21
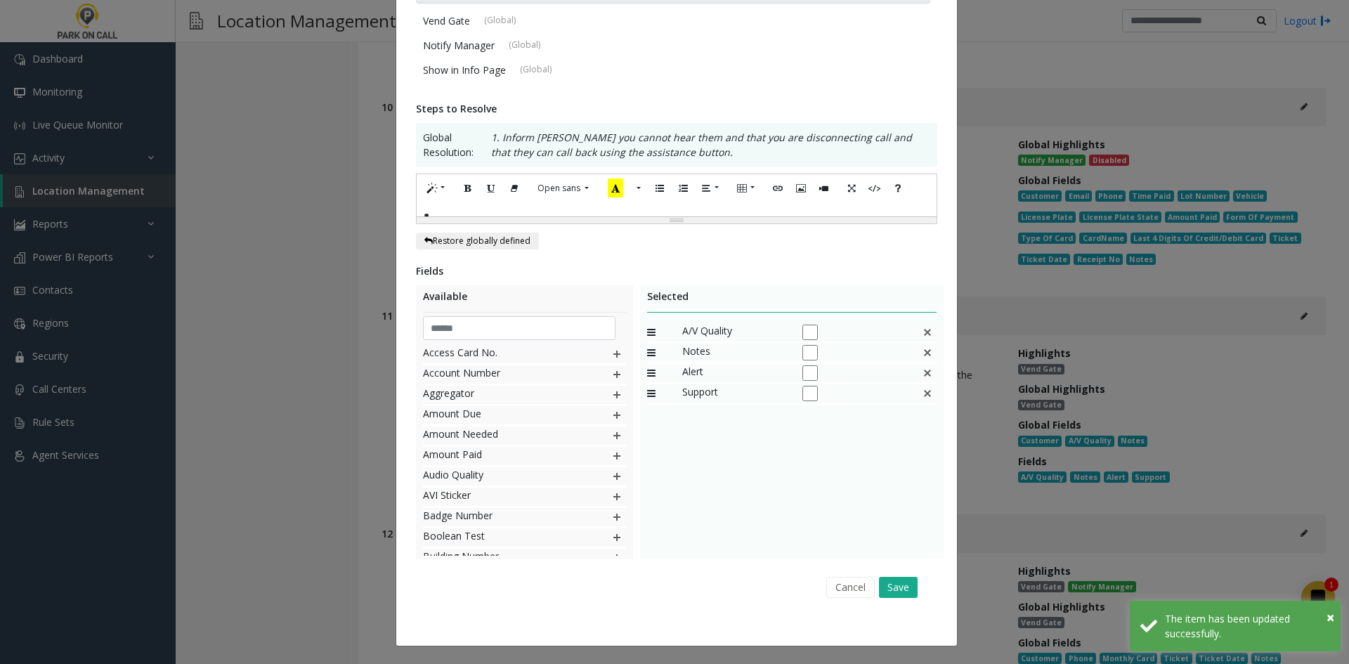
scroll to position [0, 0]
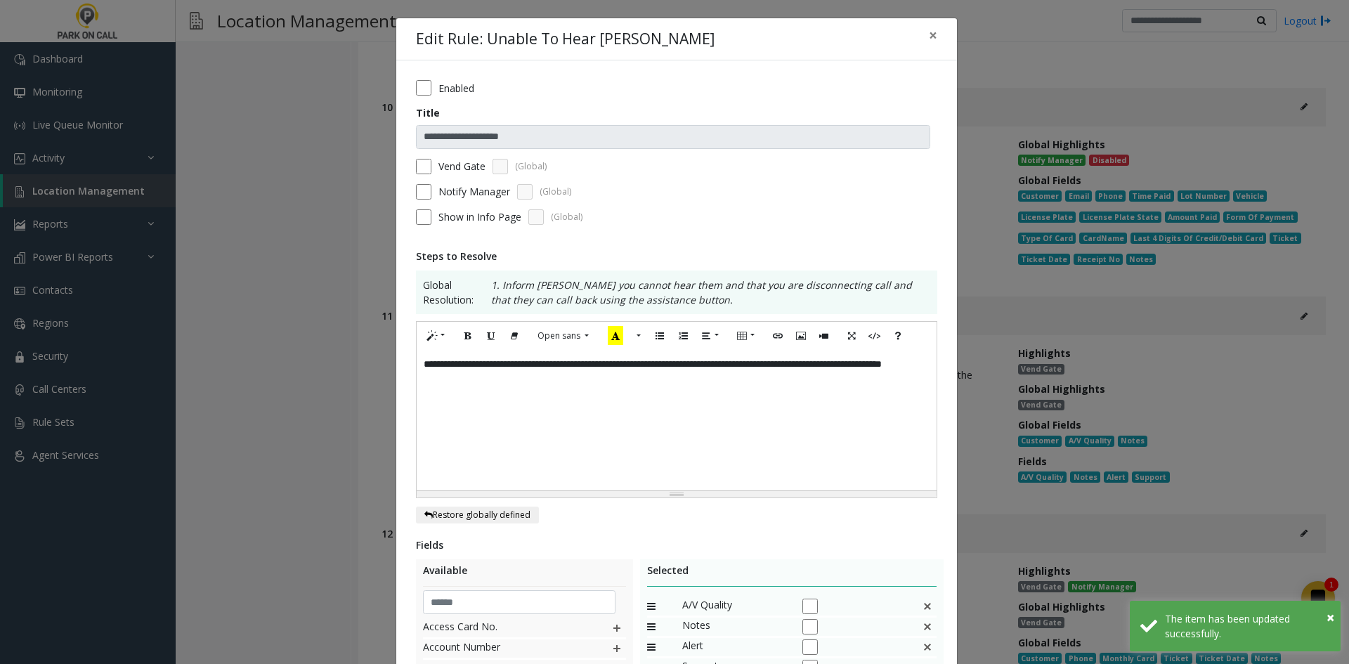
click at [717, 459] on div "**********" at bounding box center [677, 420] width 520 height 141
click at [478, 200] on form "**********" at bounding box center [676, 157] width 521 height 155
click at [473, 194] on label "Notify Manager" at bounding box center [474, 191] width 72 height 15
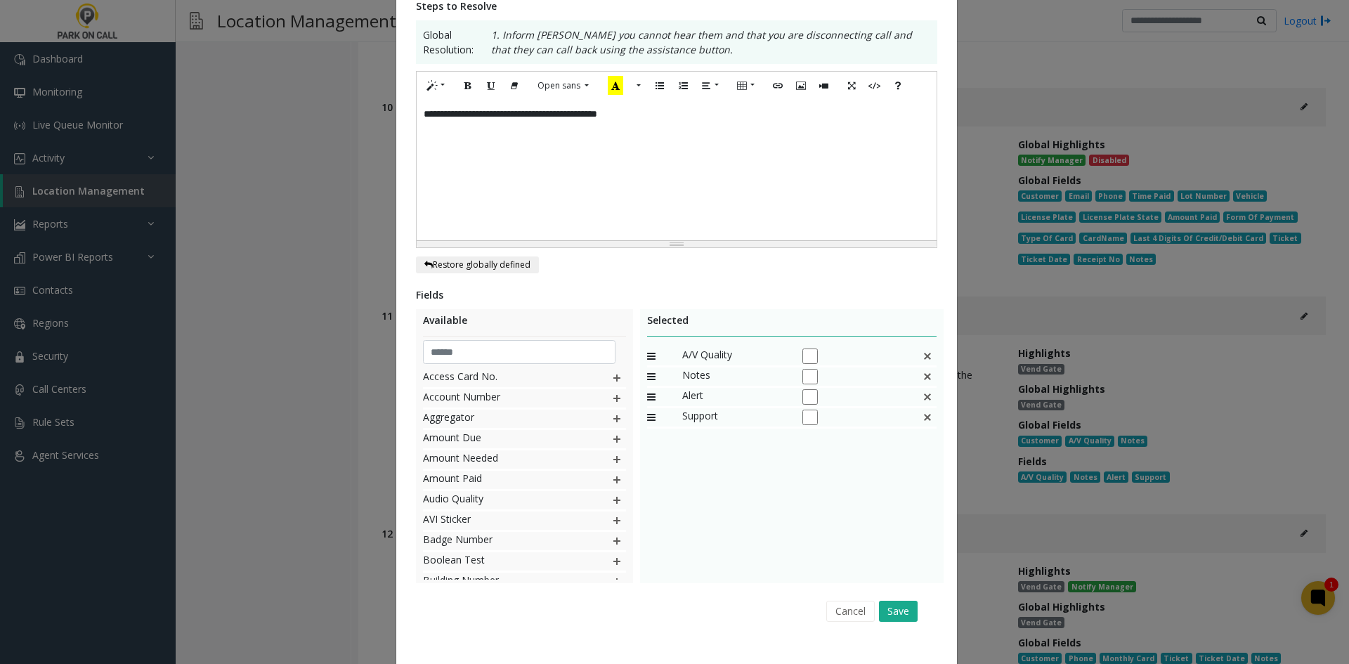
scroll to position [274, 0]
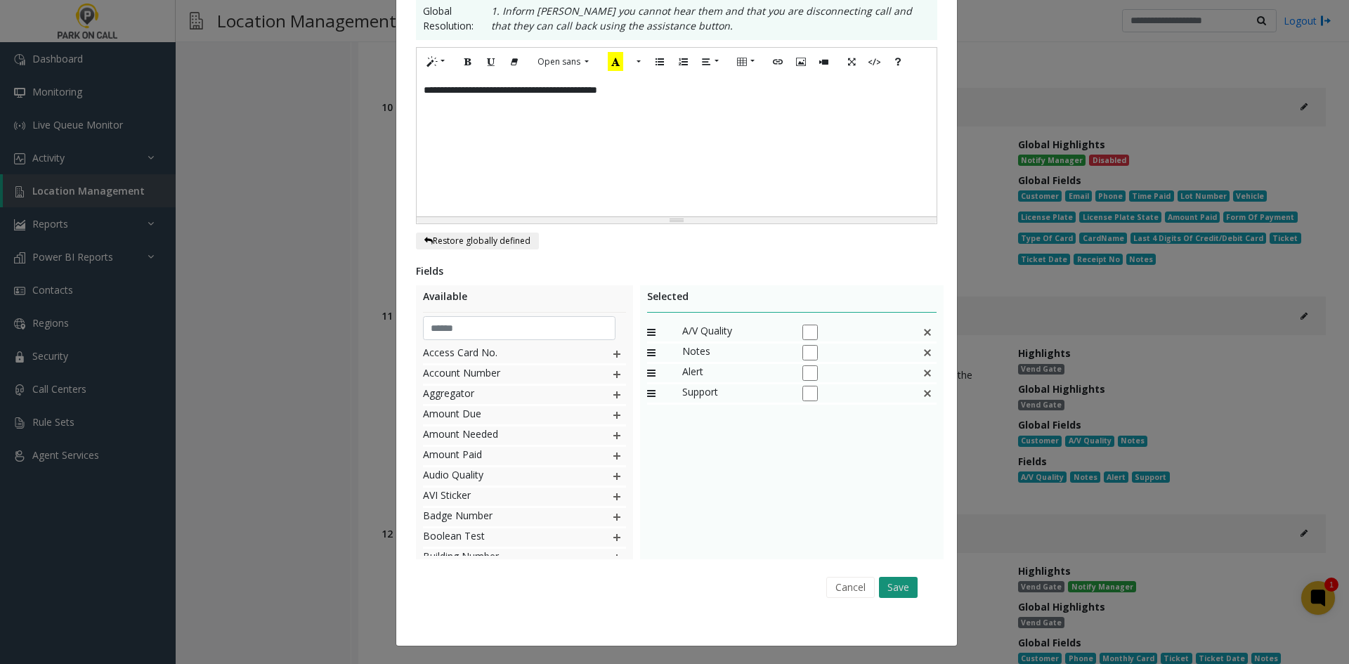
click at [894, 594] on button "Save" at bounding box center [898, 587] width 39 height 21
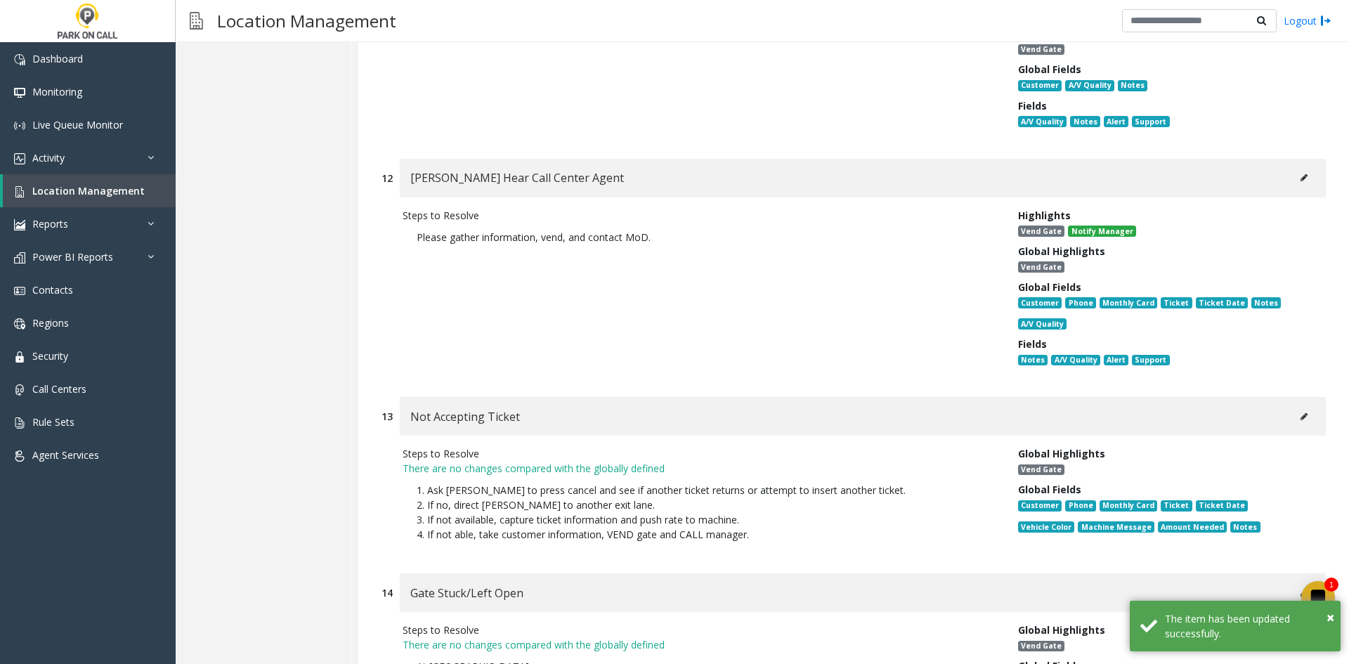
scroll to position [12717, 0]
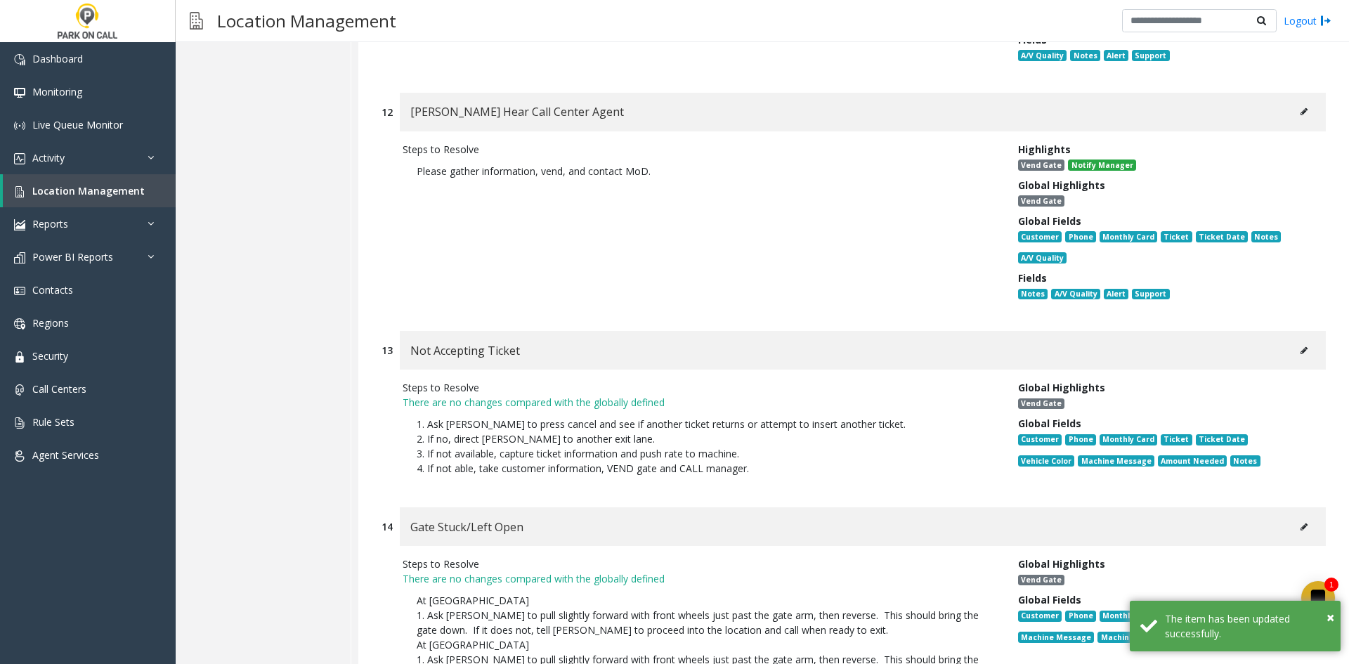
click at [1293, 101] on button at bounding box center [1304, 111] width 22 height 21
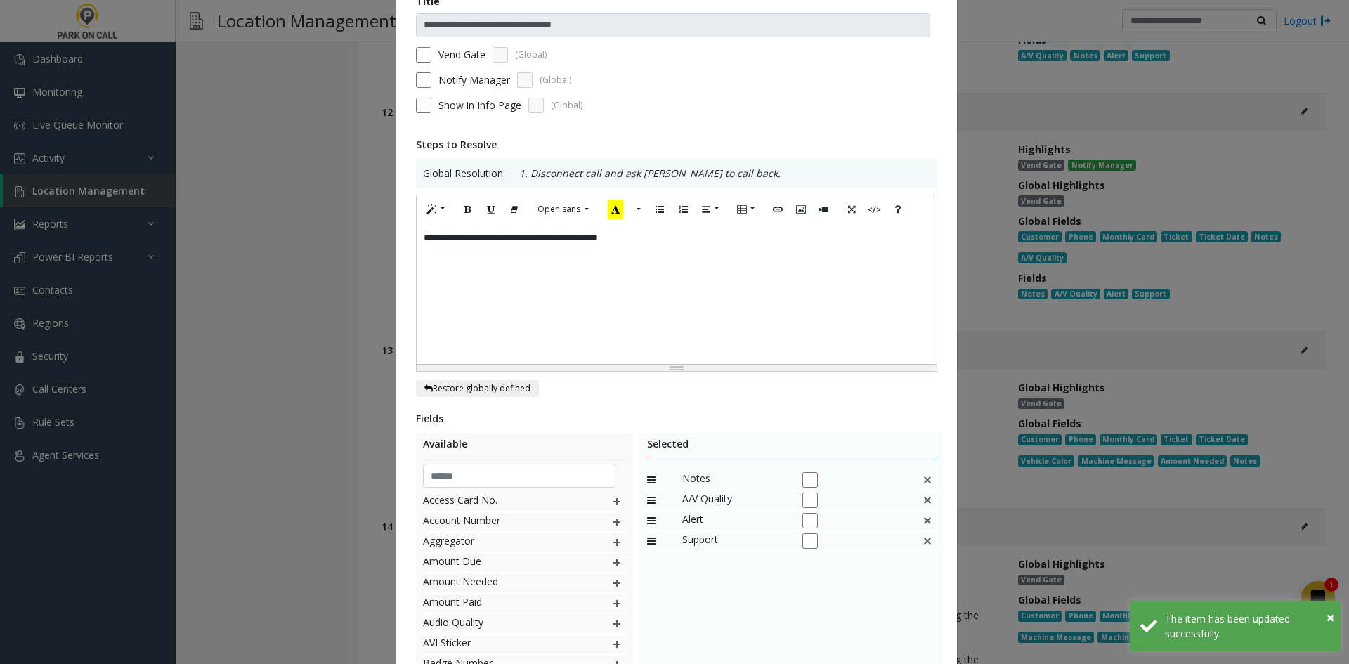
scroll to position [259, 0]
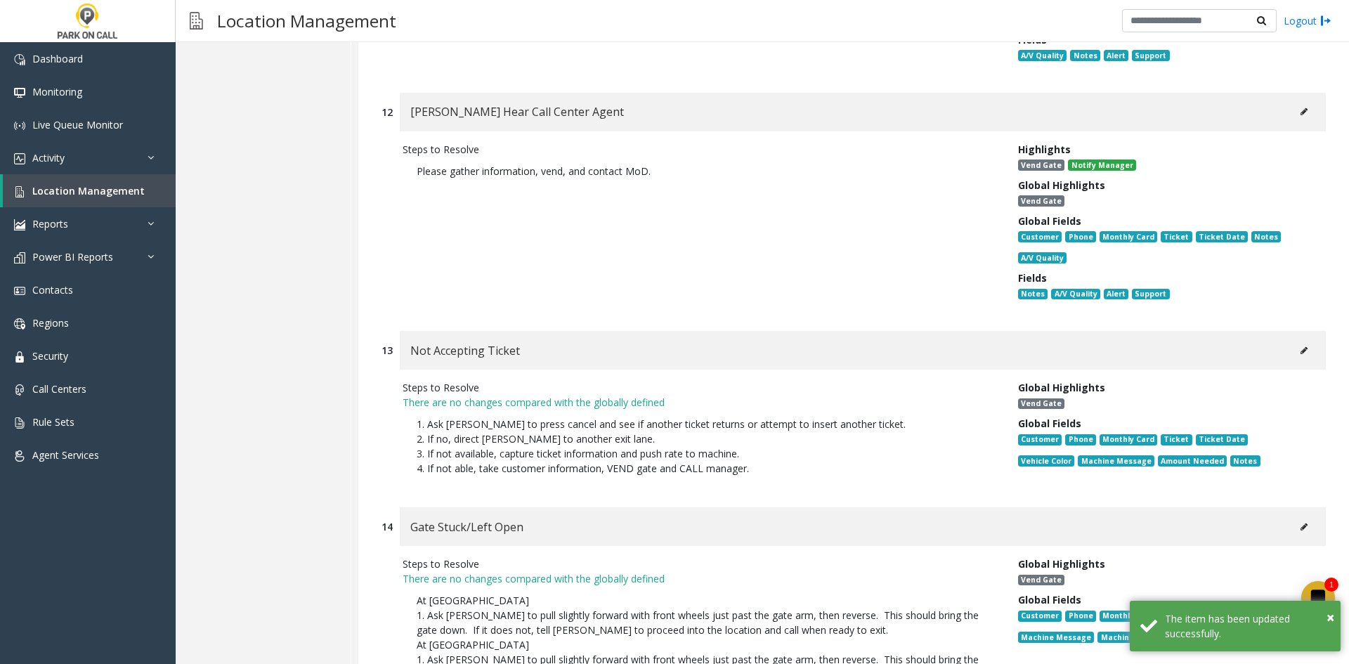
click at [1262, 331] on div "Not Accepting Ticket" at bounding box center [863, 350] width 926 height 39
click at [1277, 331] on div "Not Accepting Ticket" at bounding box center [863, 350] width 926 height 39
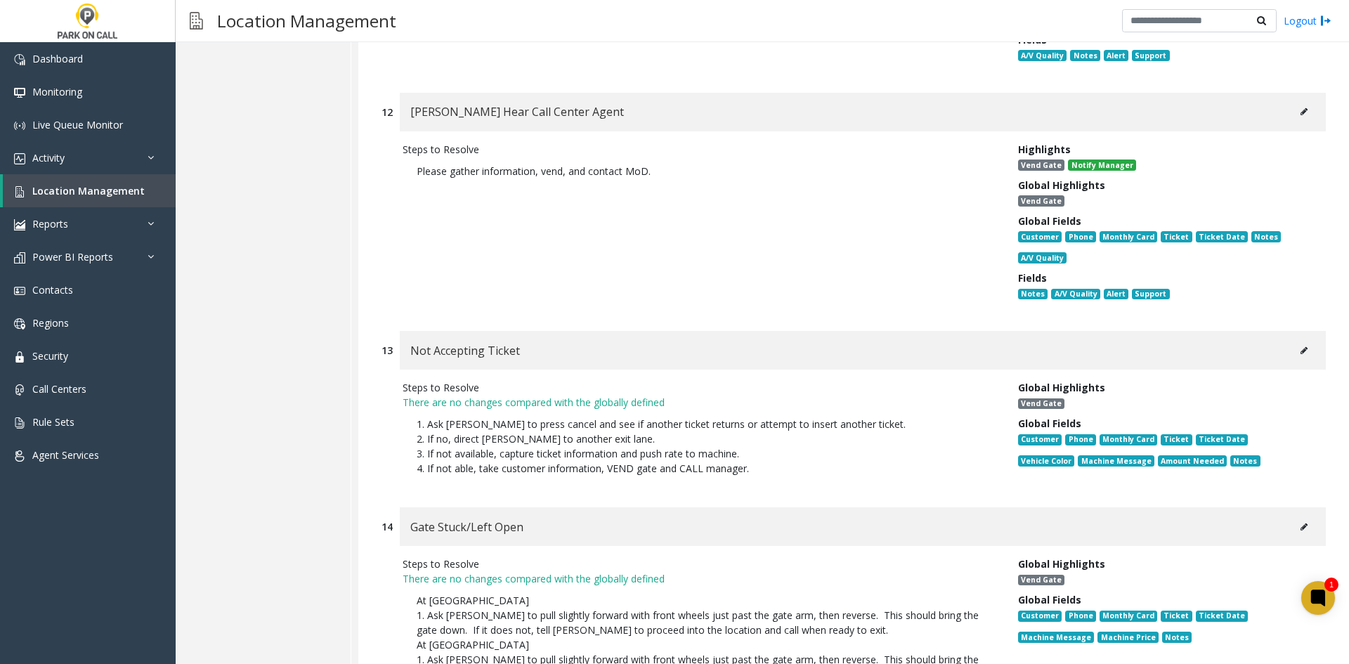
click at [1293, 340] on button at bounding box center [1304, 350] width 22 height 21
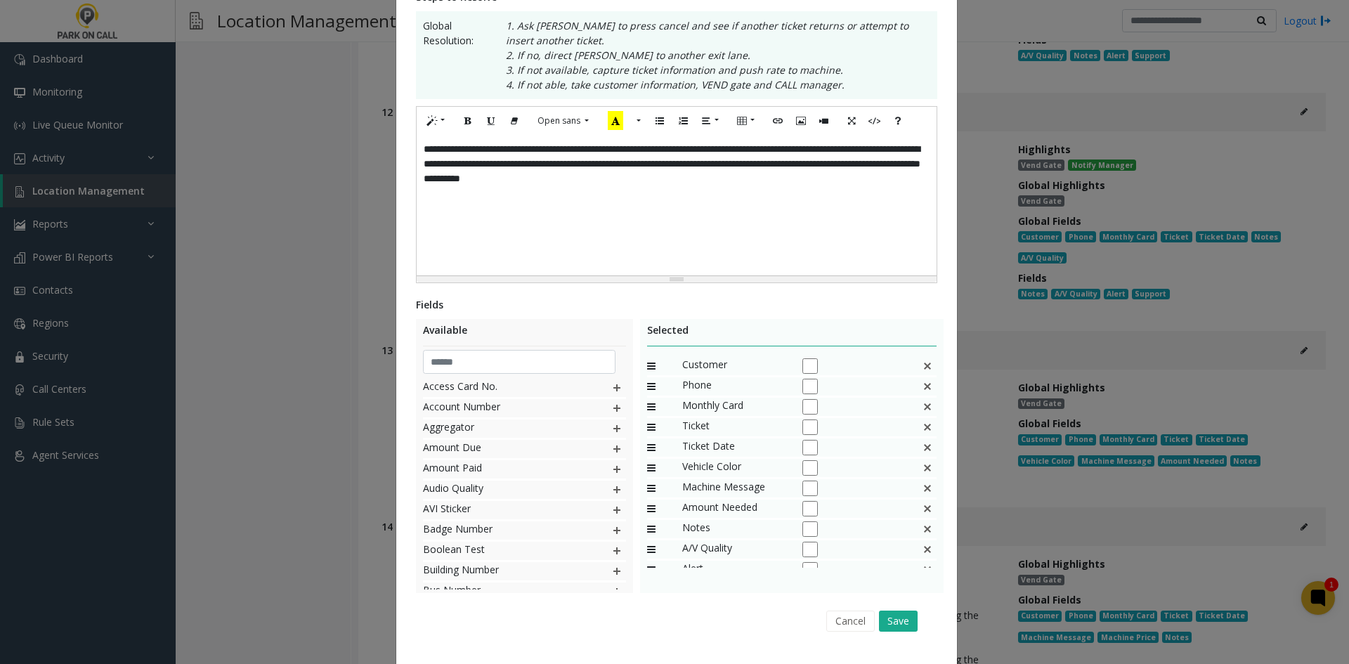
scroll to position [0, 0]
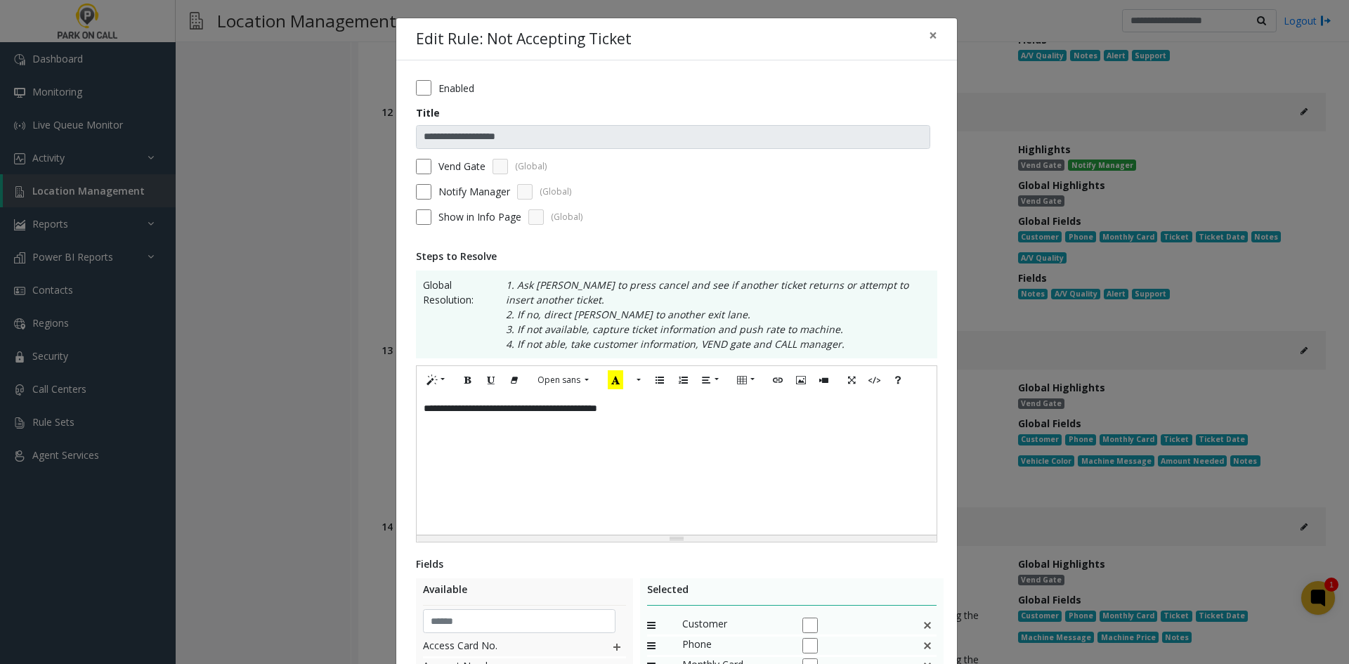
click at [418, 98] on form "**********" at bounding box center [676, 157] width 521 height 155
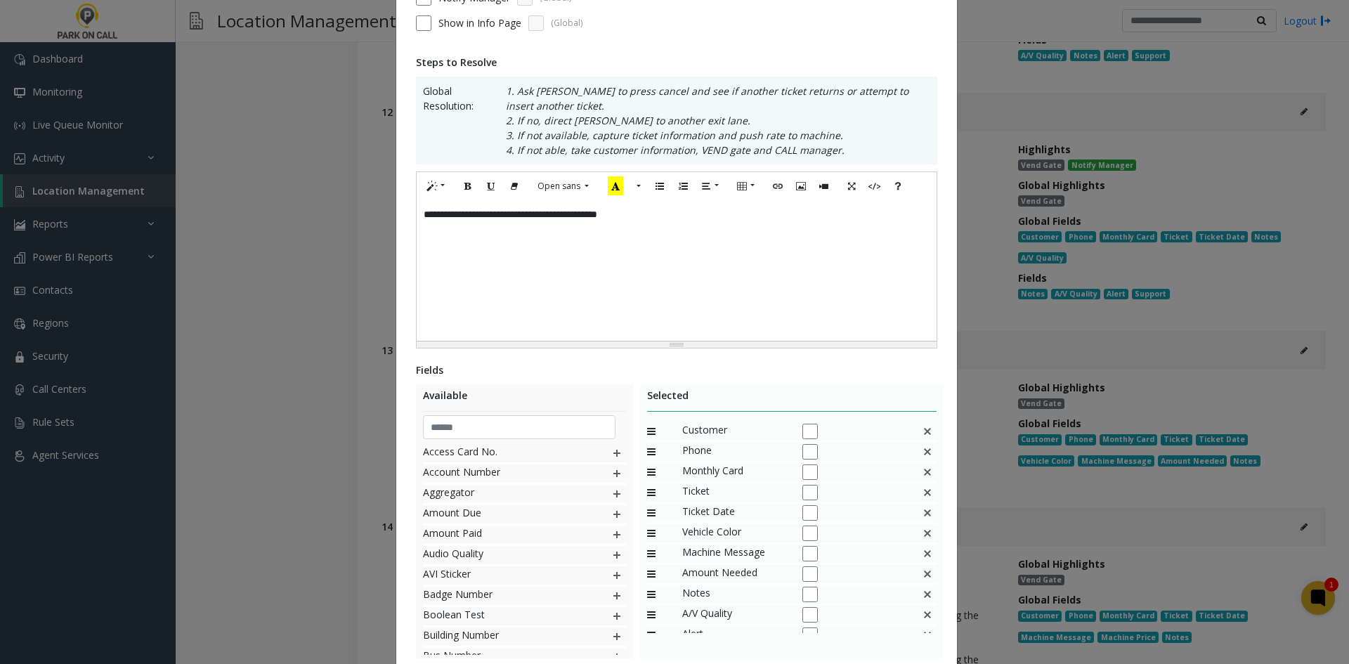
scroll to position [293, 0]
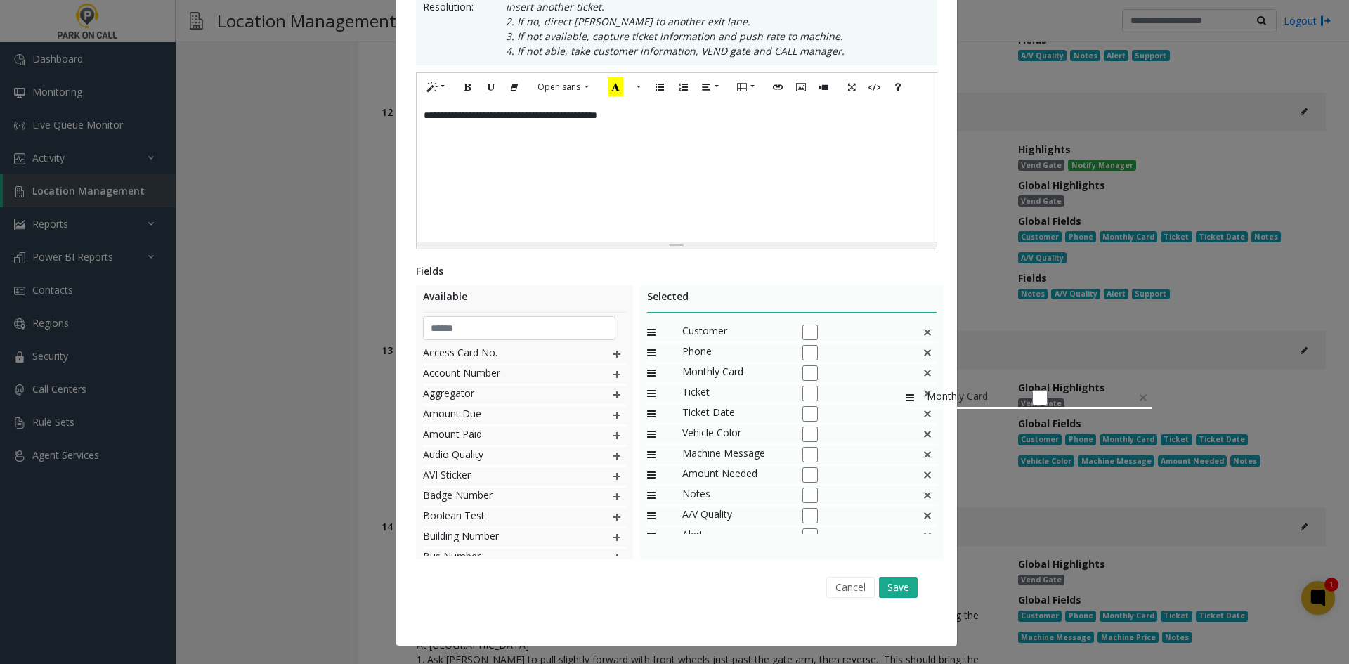
drag, startPoint x: 897, startPoint y: 379, endPoint x: 907, endPoint y: 376, distance: 11.1
click at [899, 382] on div "Monthly Card" at bounding box center [792, 374] width 290 height 20
click at [922, 372] on img at bounding box center [927, 373] width 11 height 18
click at [913, 372] on div "Ticket Date" at bounding box center [792, 374] width 290 height 20
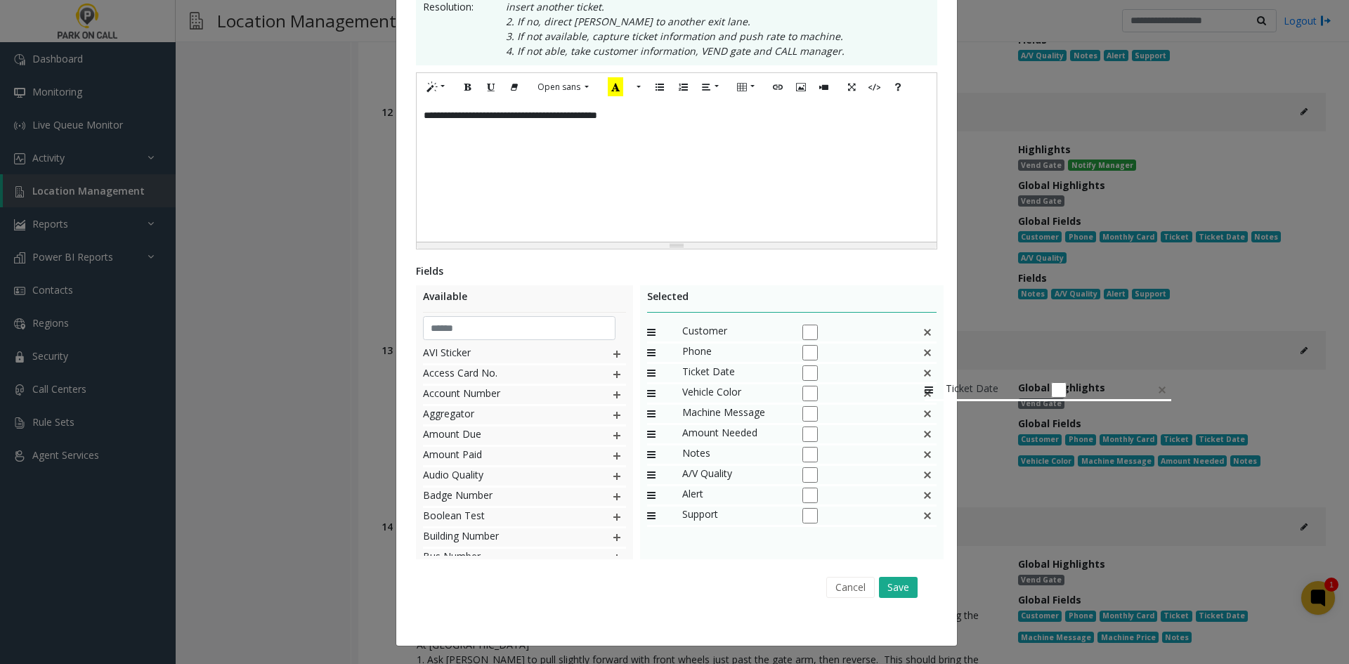
click at [923, 377] on div "Ticket Date" at bounding box center [792, 374] width 290 height 20
click at [923, 377] on img at bounding box center [927, 373] width 11 height 18
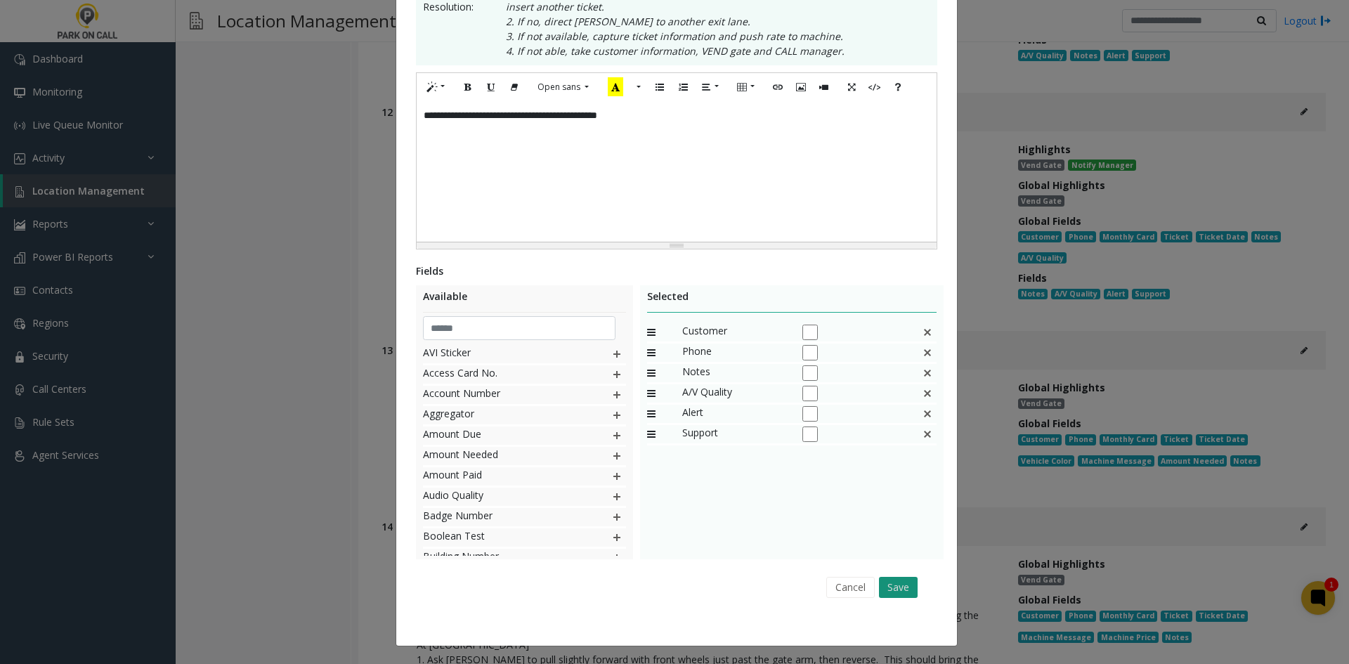
drag, startPoint x: 899, startPoint y: 591, endPoint x: 893, endPoint y: 585, distance: 8.9
click at [893, 585] on button "Save" at bounding box center [898, 587] width 39 height 21
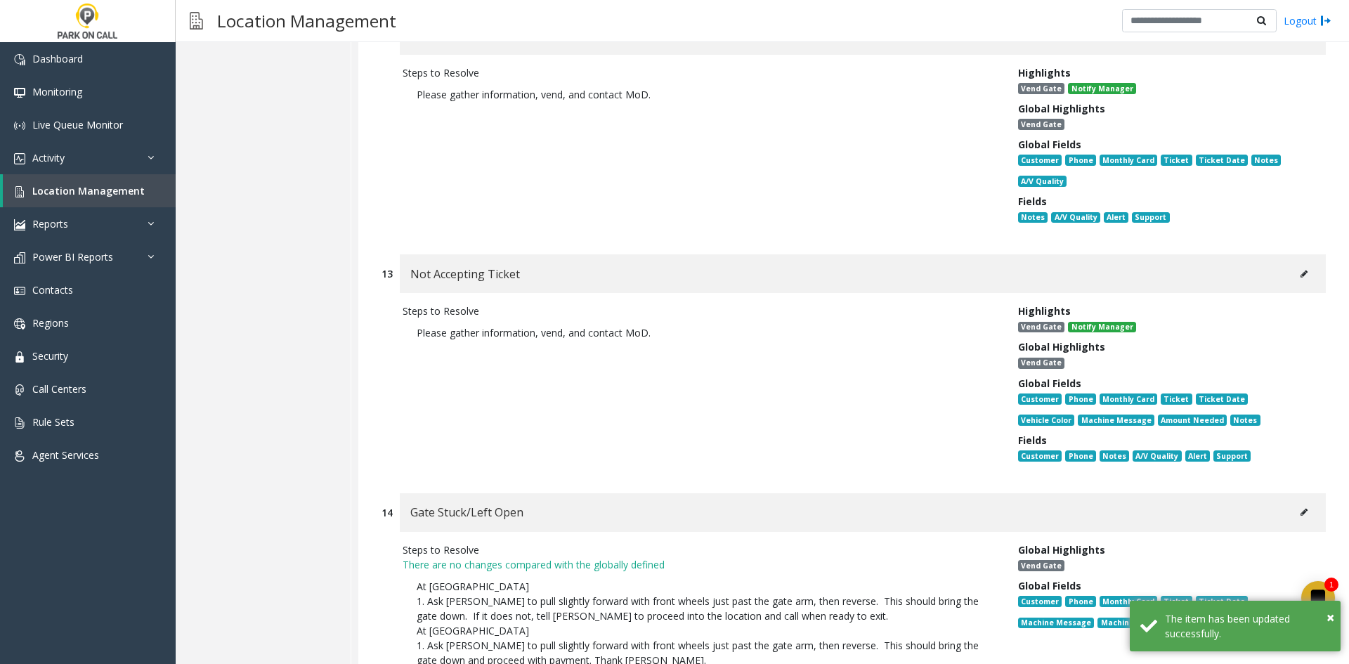
scroll to position [12928, 0]
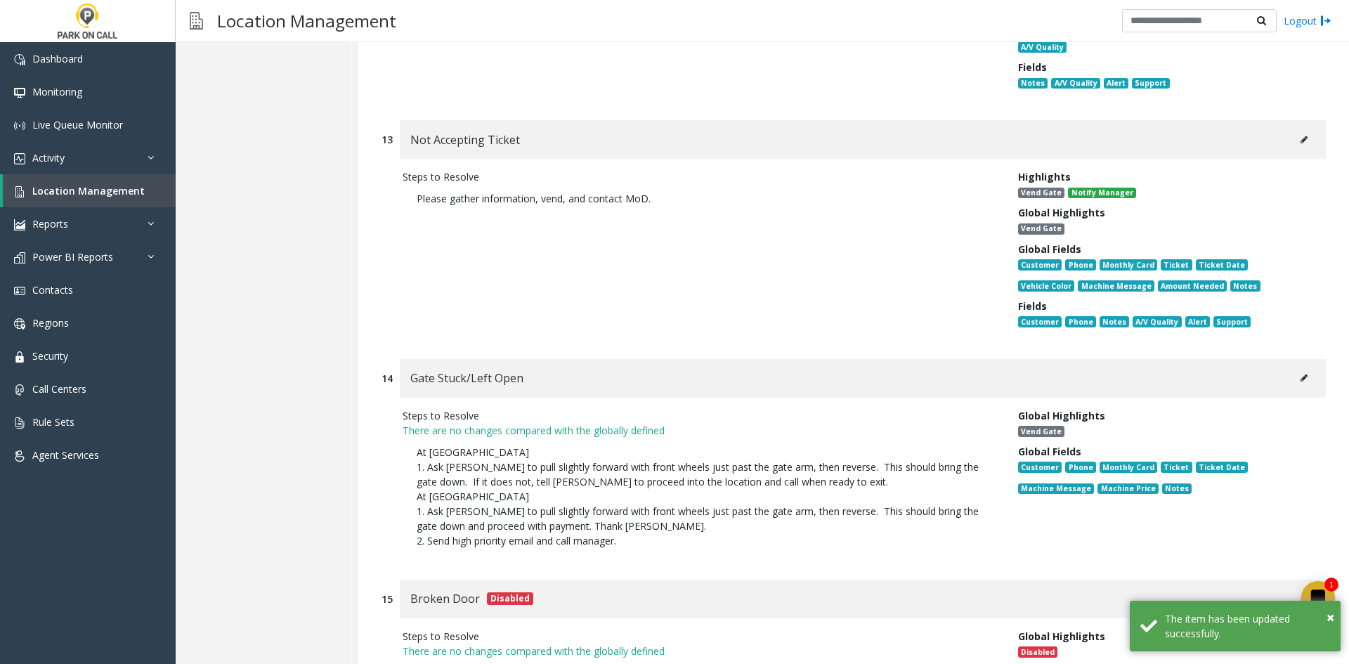
drag, startPoint x: 1260, startPoint y: 330, endPoint x: 1275, endPoint y: 338, distance: 17.6
click at [1297, 367] on button at bounding box center [1304, 377] width 22 height 21
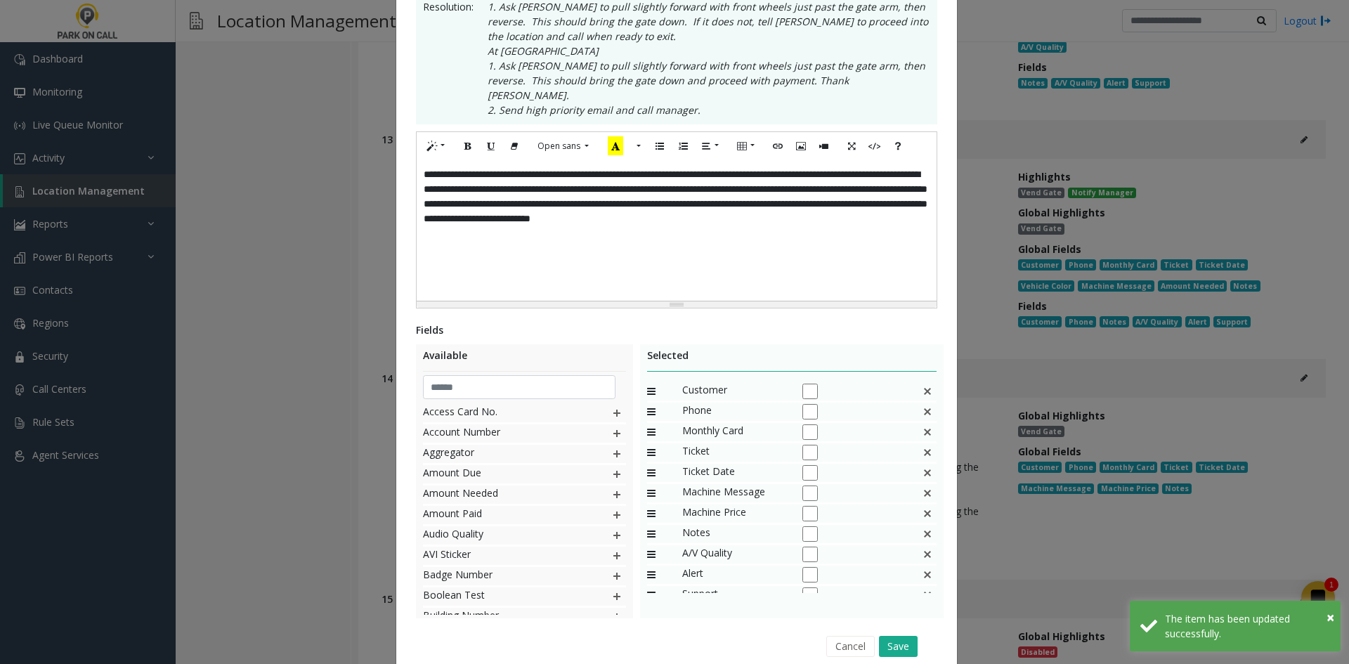
scroll to position [0, 0]
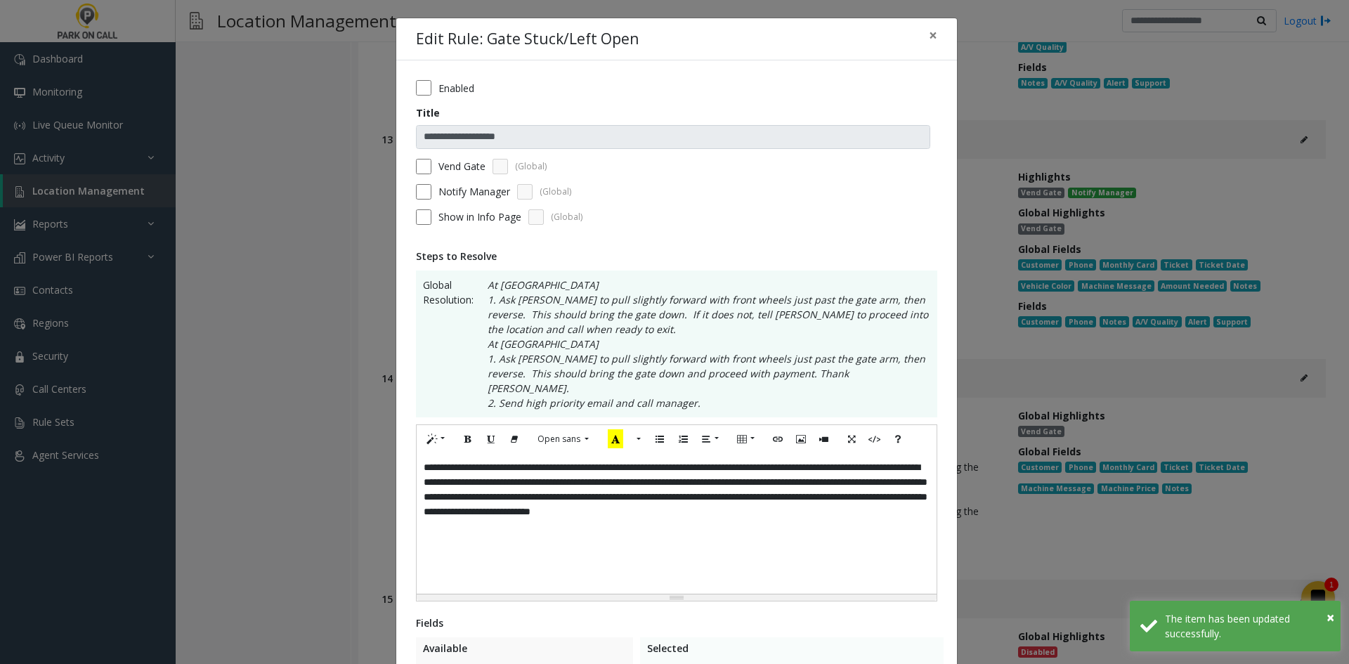
drag, startPoint x: 807, startPoint y: 525, endPoint x: 778, endPoint y: 493, distance: 42.8
click at [806, 525] on div "**********" at bounding box center [677, 523] width 520 height 141
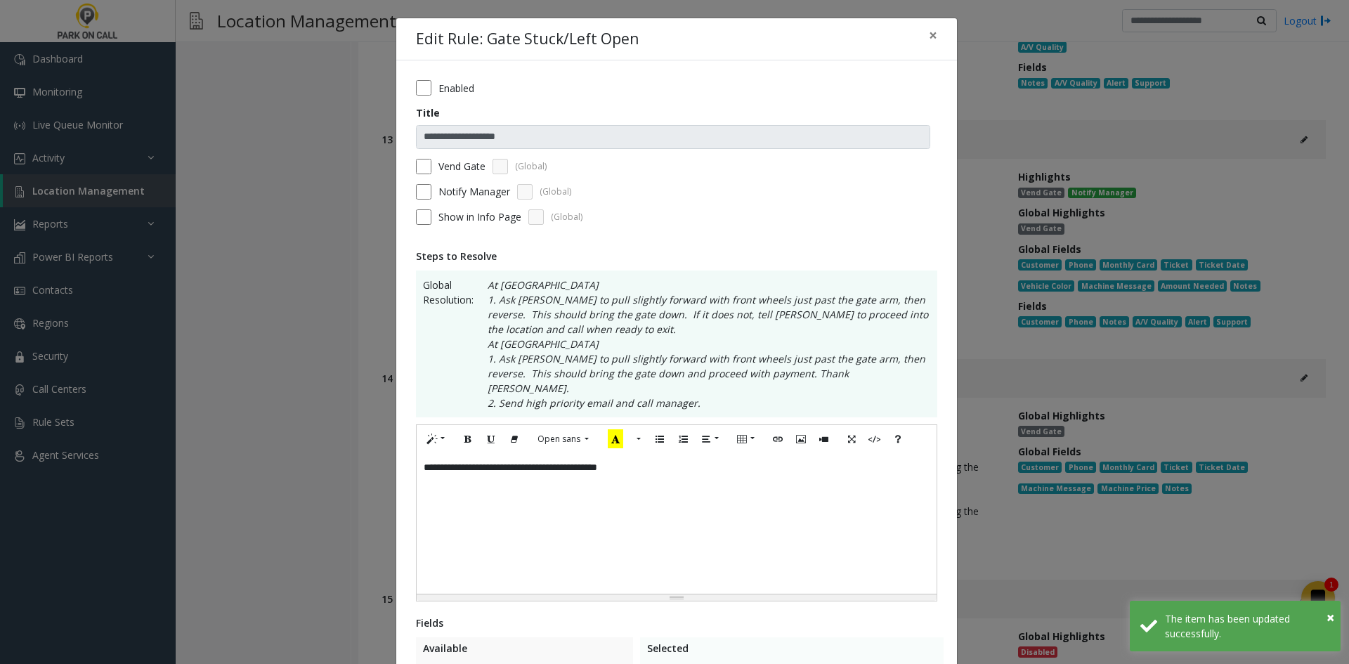
click at [445, 193] on label "Notify Manager" at bounding box center [474, 191] width 72 height 15
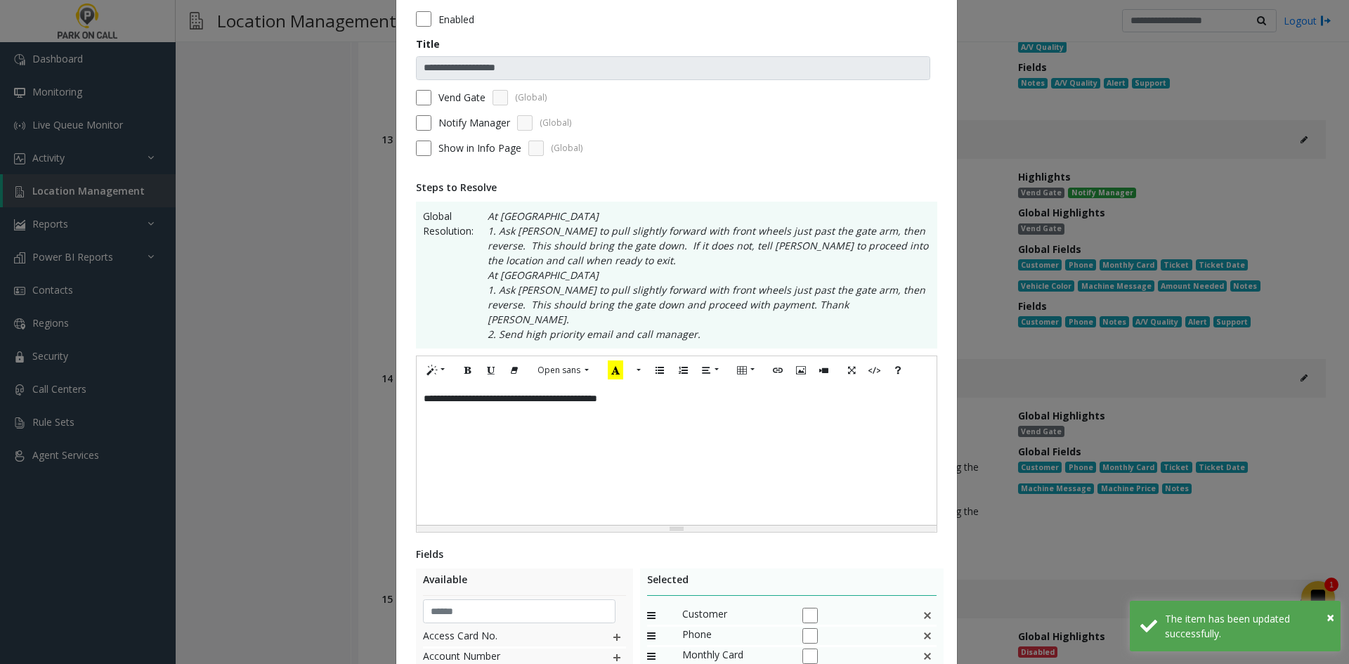
scroll to position [337, 0]
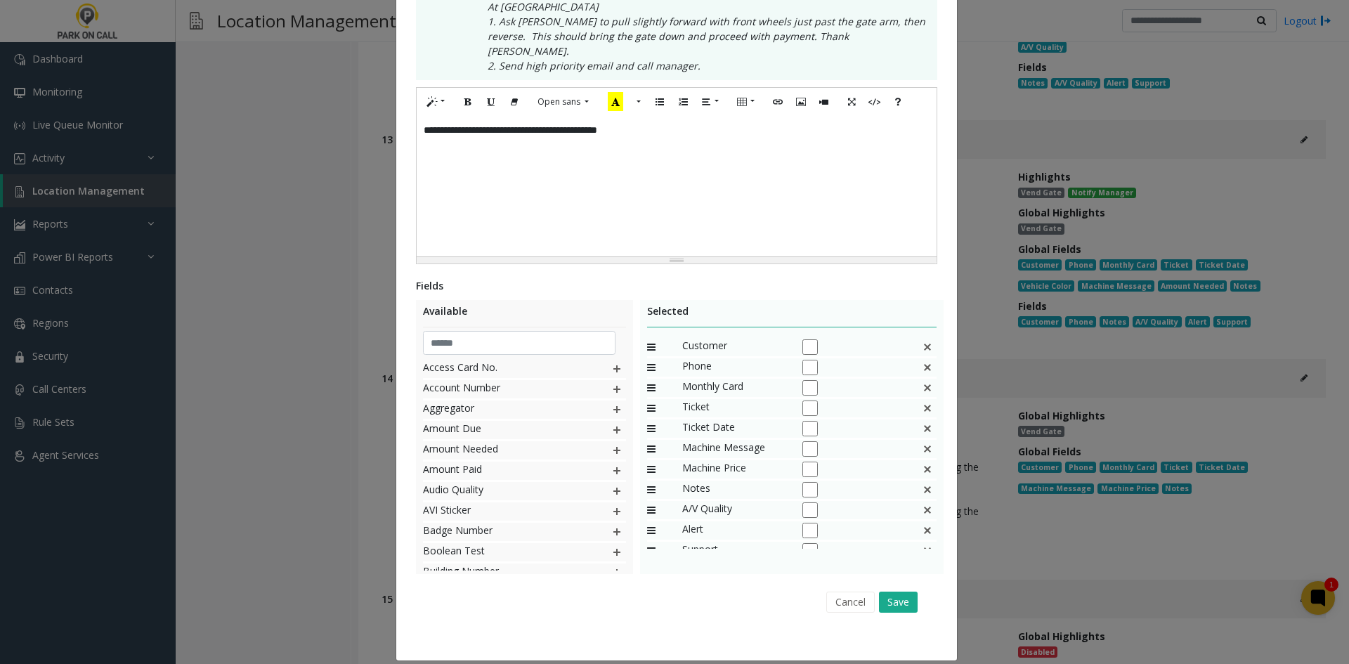
click at [922, 379] on img at bounding box center [927, 388] width 11 height 18
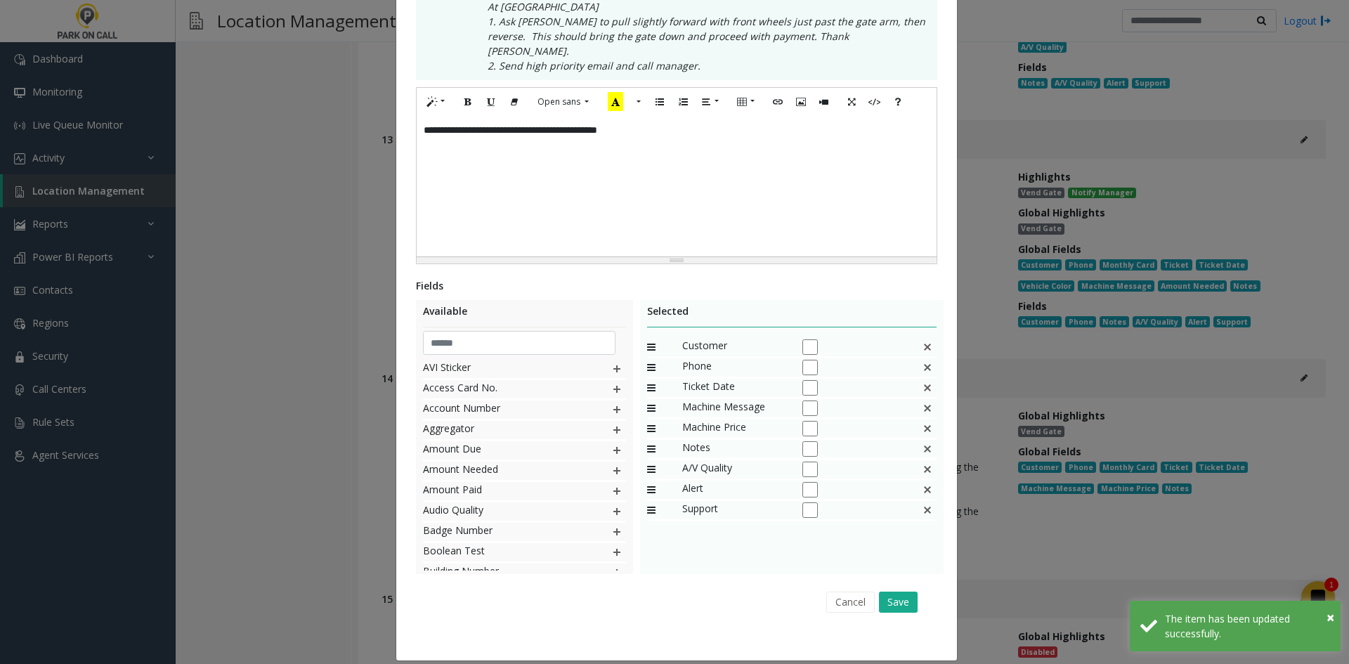
click at [922, 379] on img at bounding box center [927, 388] width 11 height 18
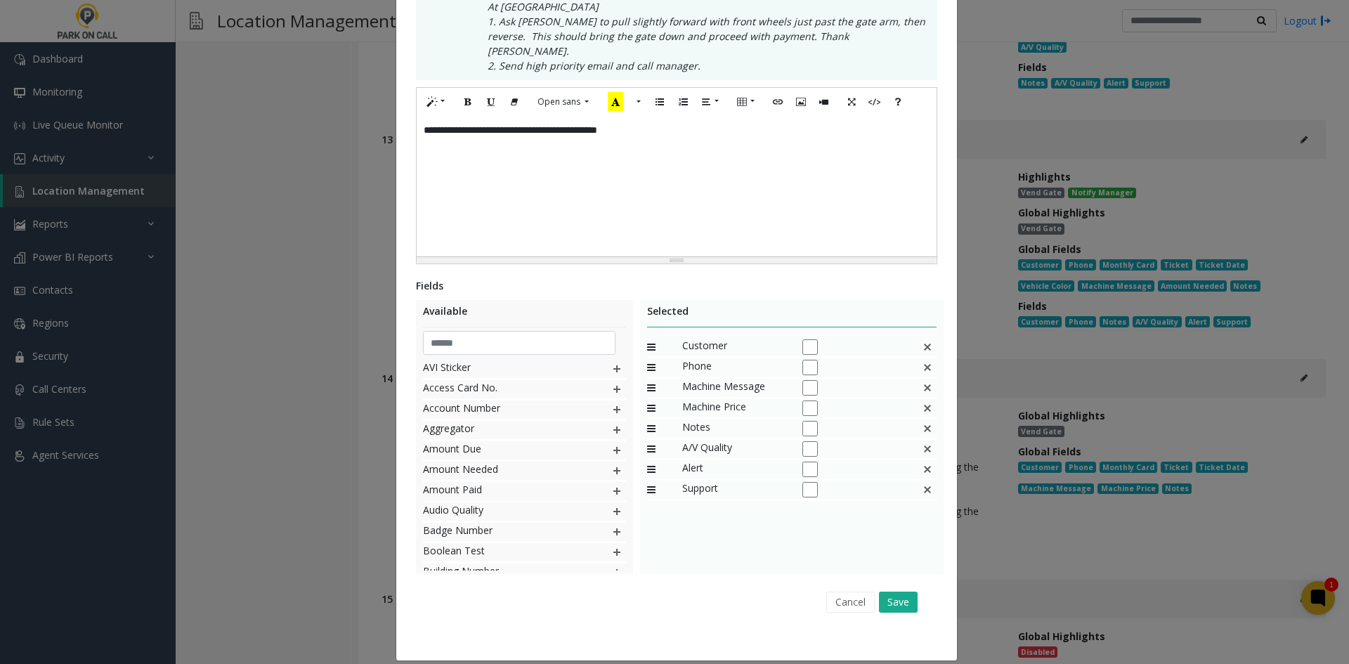
click at [927, 379] on img at bounding box center [927, 388] width 11 height 18
click at [893, 592] on button "Save" at bounding box center [898, 602] width 39 height 21
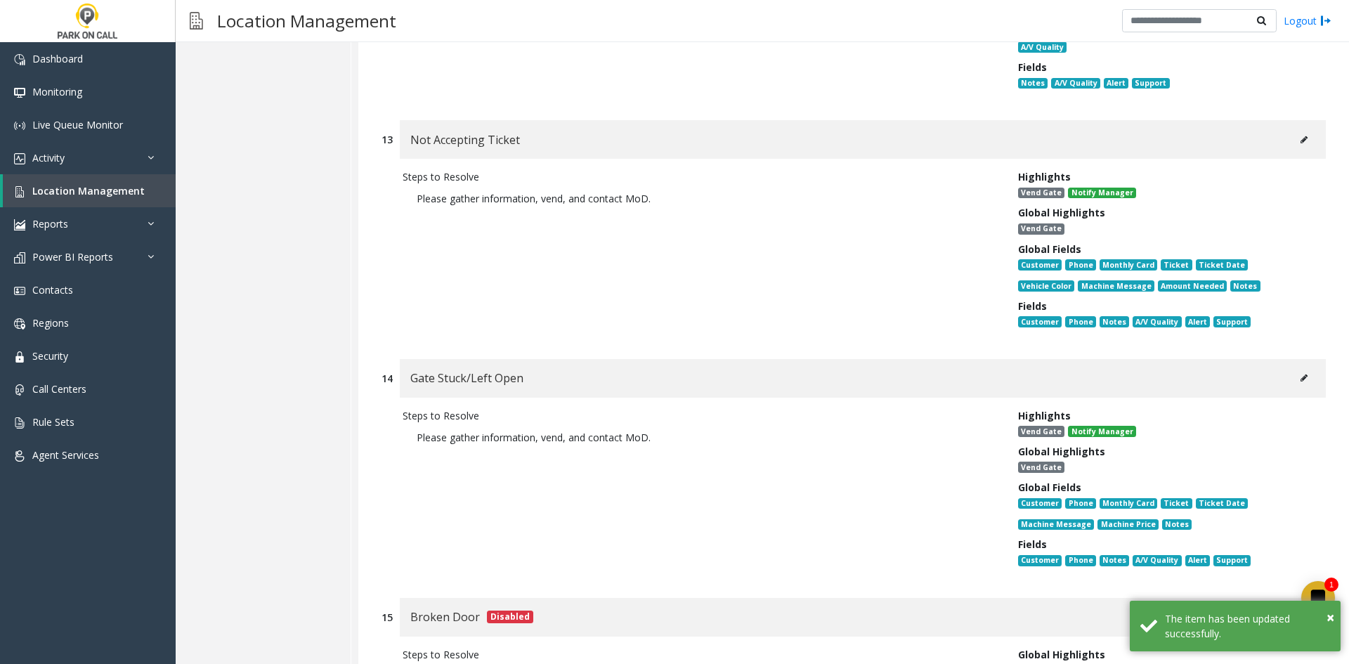
scroll to position [13420, 0]
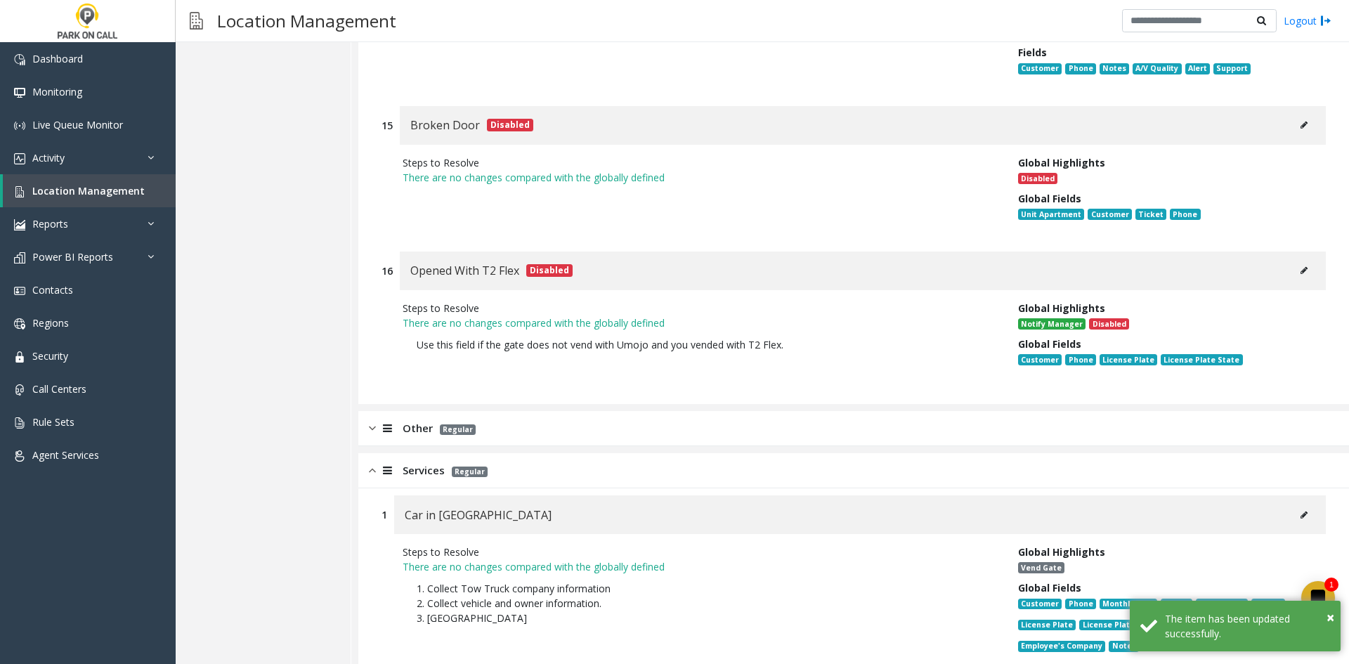
click at [691, 412] on div "Other Regular" at bounding box center [853, 428] width 991 height 35
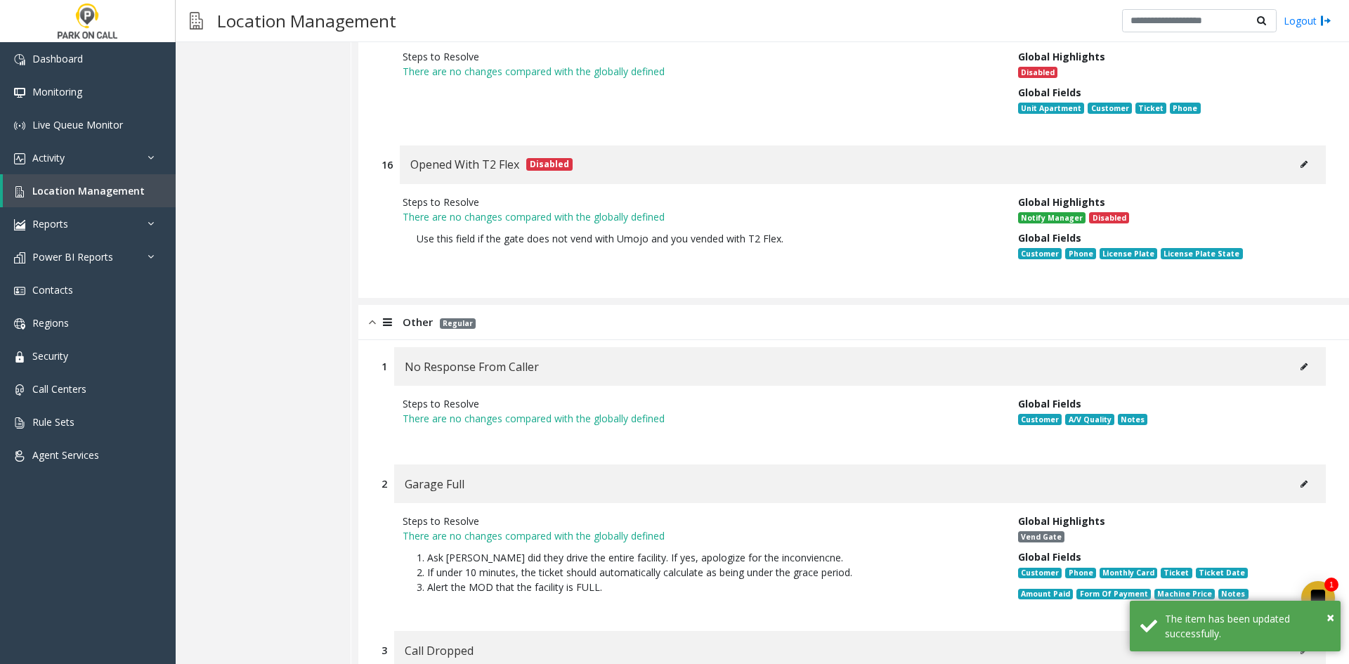
scroll to position [13630, 0]
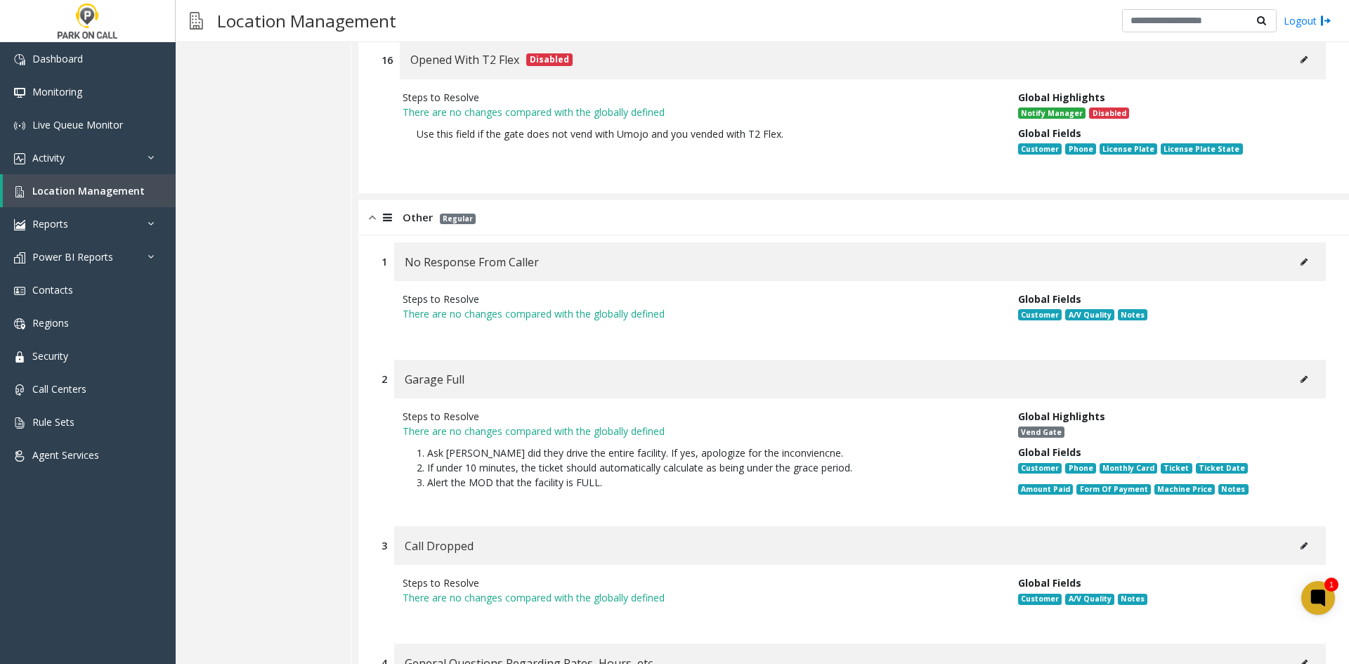
click at [1303, 369] on button at bounding box center [1304, 379] width 22 height 21
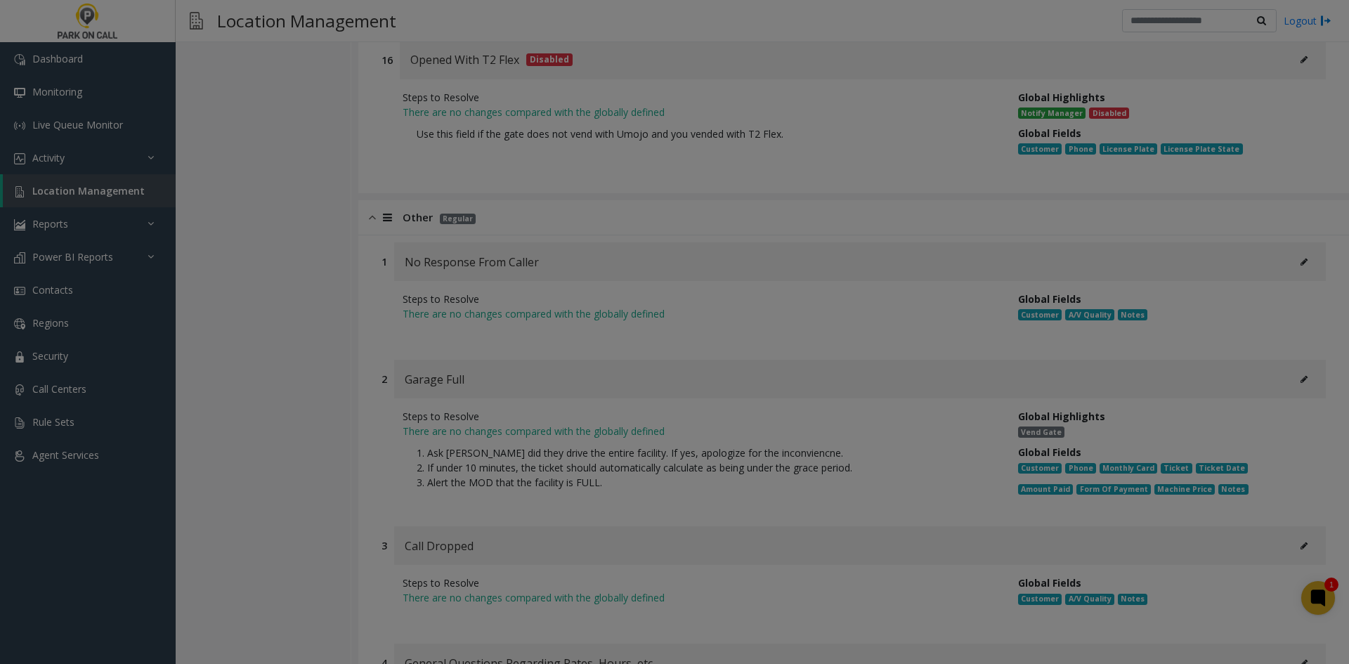
scroll to position [0, 0]
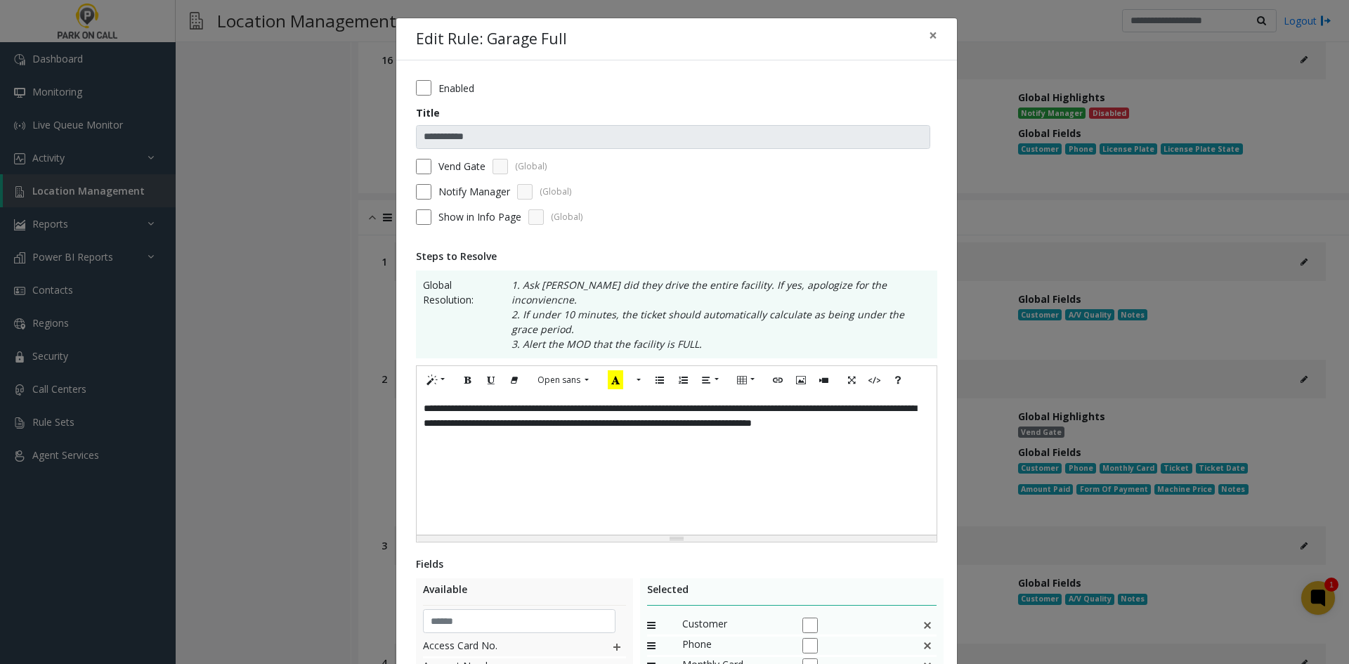
click at [681, 448] on div "**********" at bounding box center [677, 464] width 520 height 141
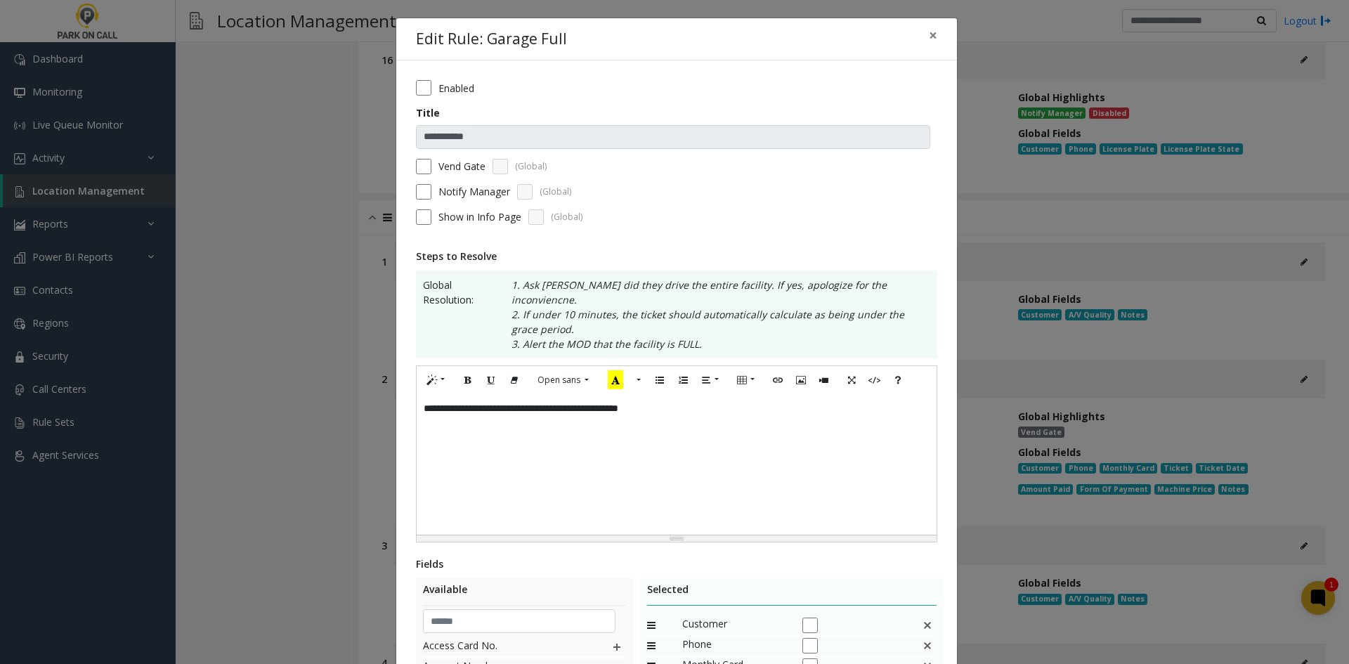
click at [430, 184] on div "Notify Manager (Global)" at bounding box center [676, 191] width 521 height 15
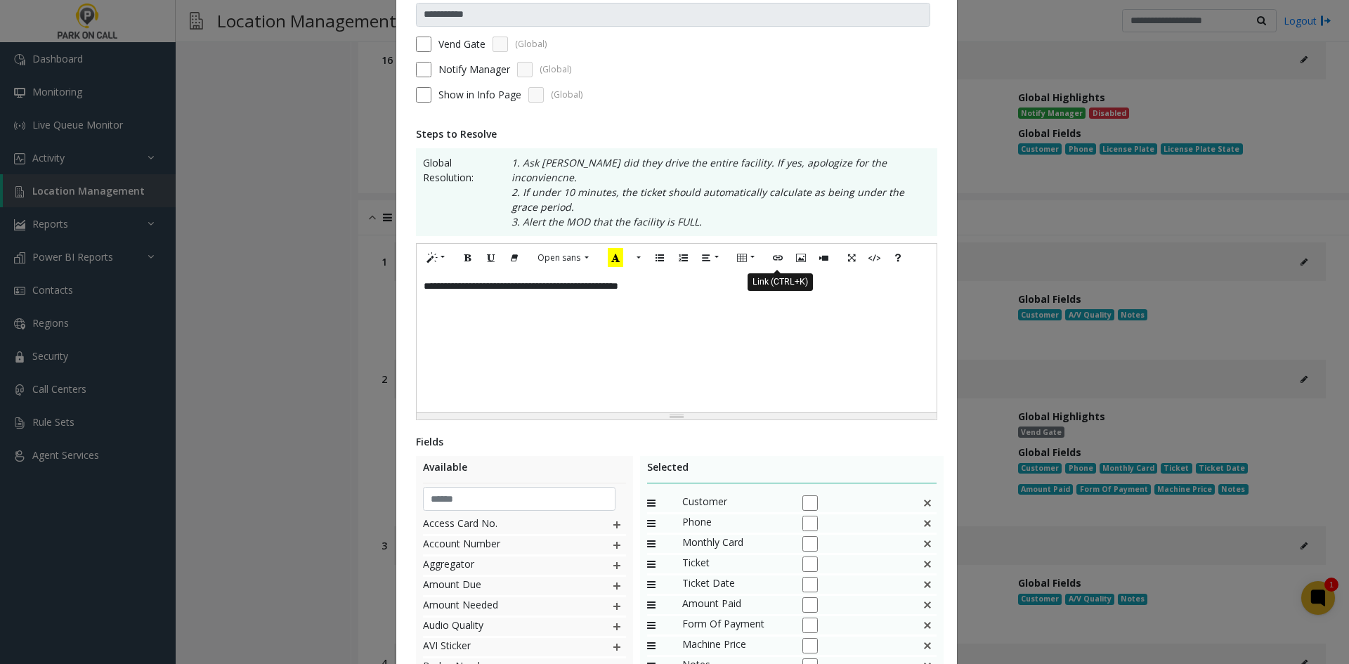
scroll to position [278, 0]
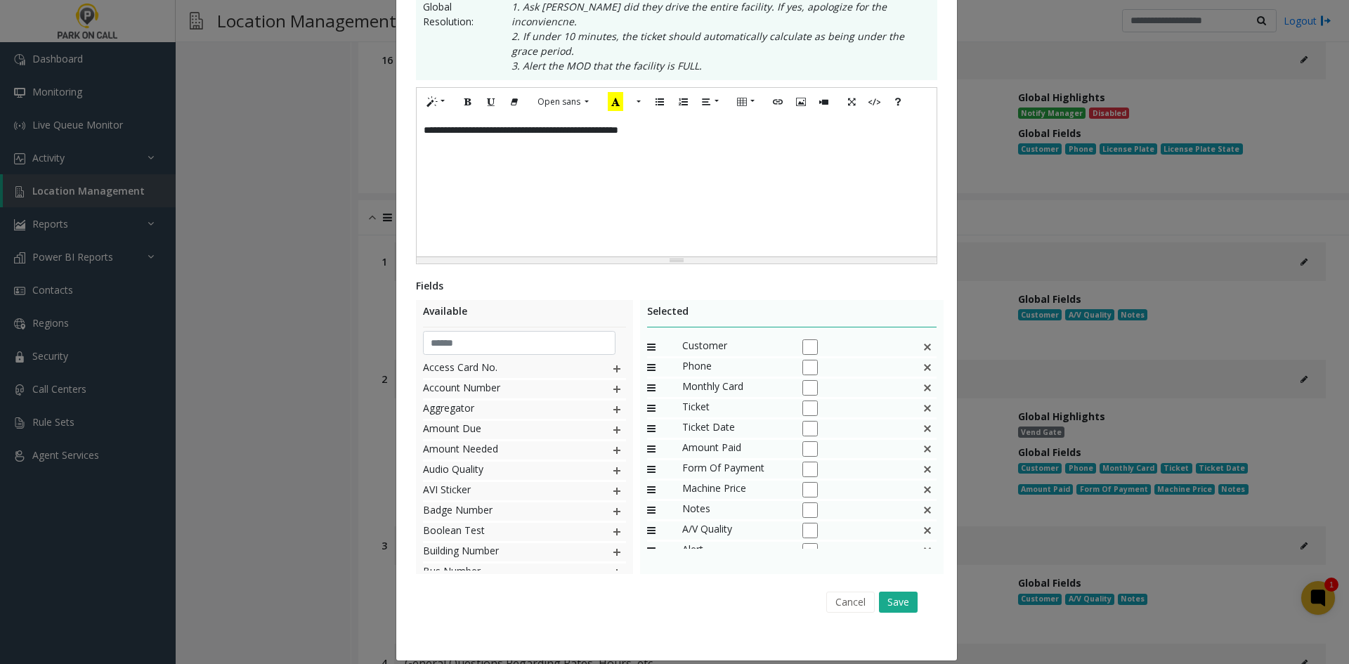
click at [922, 399] on img at bounding box center [927, 408] width 11 height 18
drag, startPoint x: 908, startPoint y: 388, endPoint x: 914, endPoint y: 377, distance: 12.3
click at [922, 379] on img at bounding box center [927, 388] width 11 height 18
click at [914, 379] on div "Ticket Date" at bounding box center [792, 389] width 290 height 20
drag, startPoint x: 914, startPoint y: 377, endPoint x: 921, endPoint y: 378, distance: 7.1
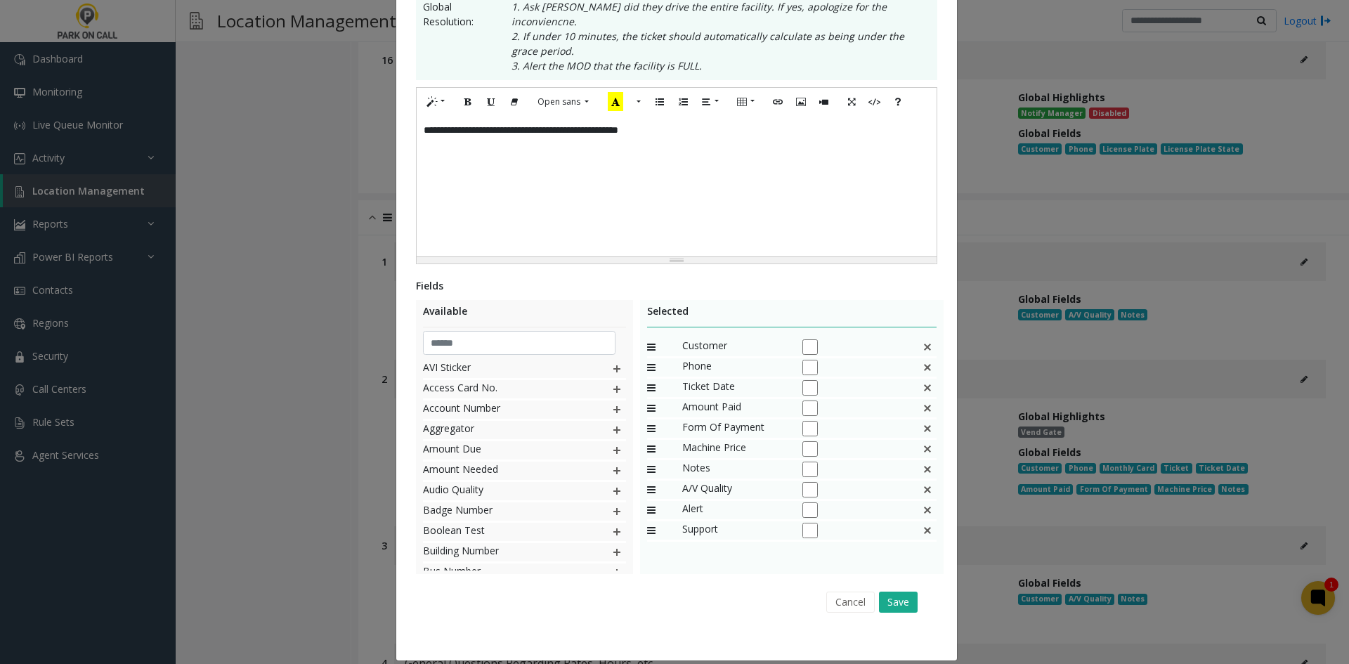
click at [917, 379] on div "Ticket Date" at bounding box center [792, 389] width 290 height 20
click at [925, 379] on img at bounding box center [927, 388] width 11 height 18
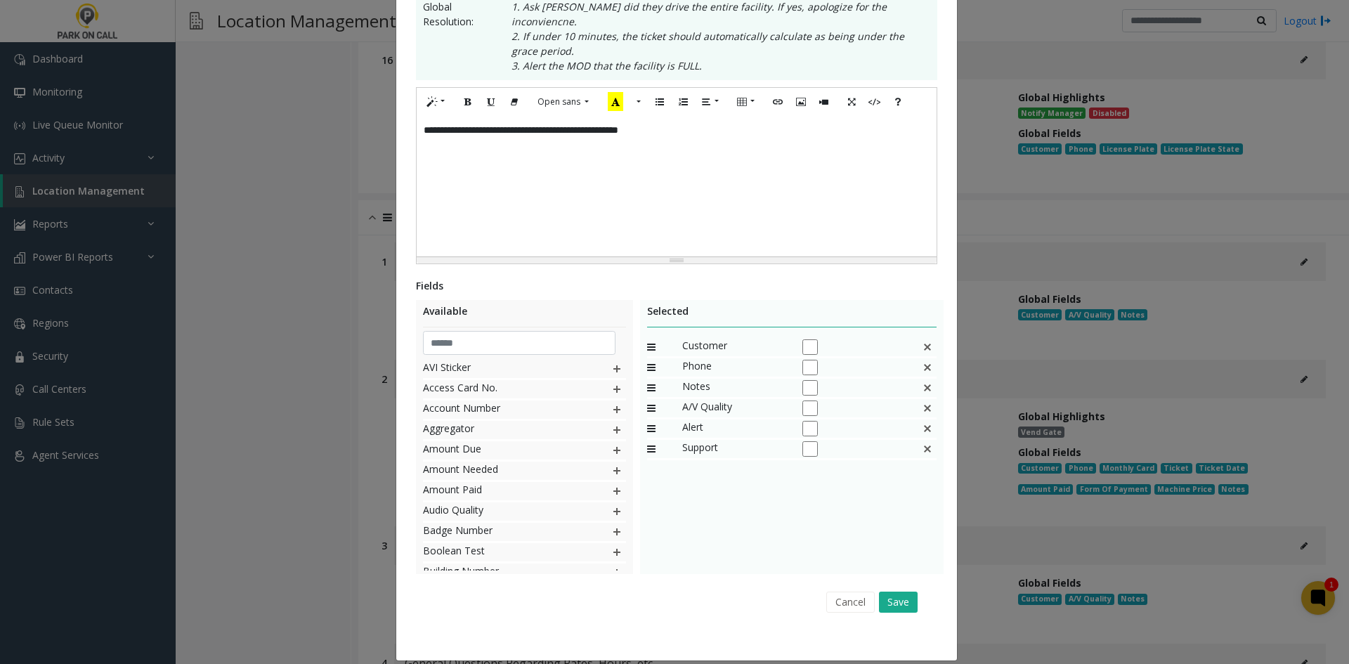
click at [925, 379] on img at bounding box center [927, 388] width 11 height 18
click at [759, 131] on div "**********" at bounding box center [677, 186] width 520 height 141
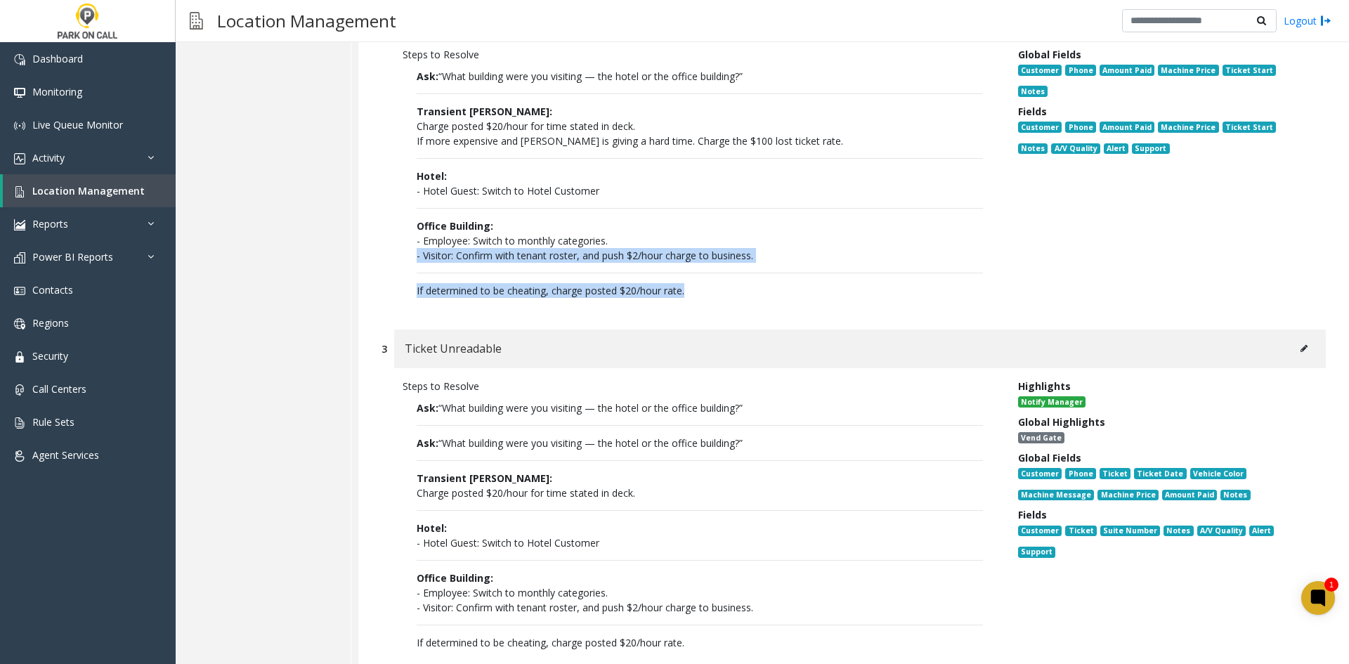
scroll to position [351, 0]
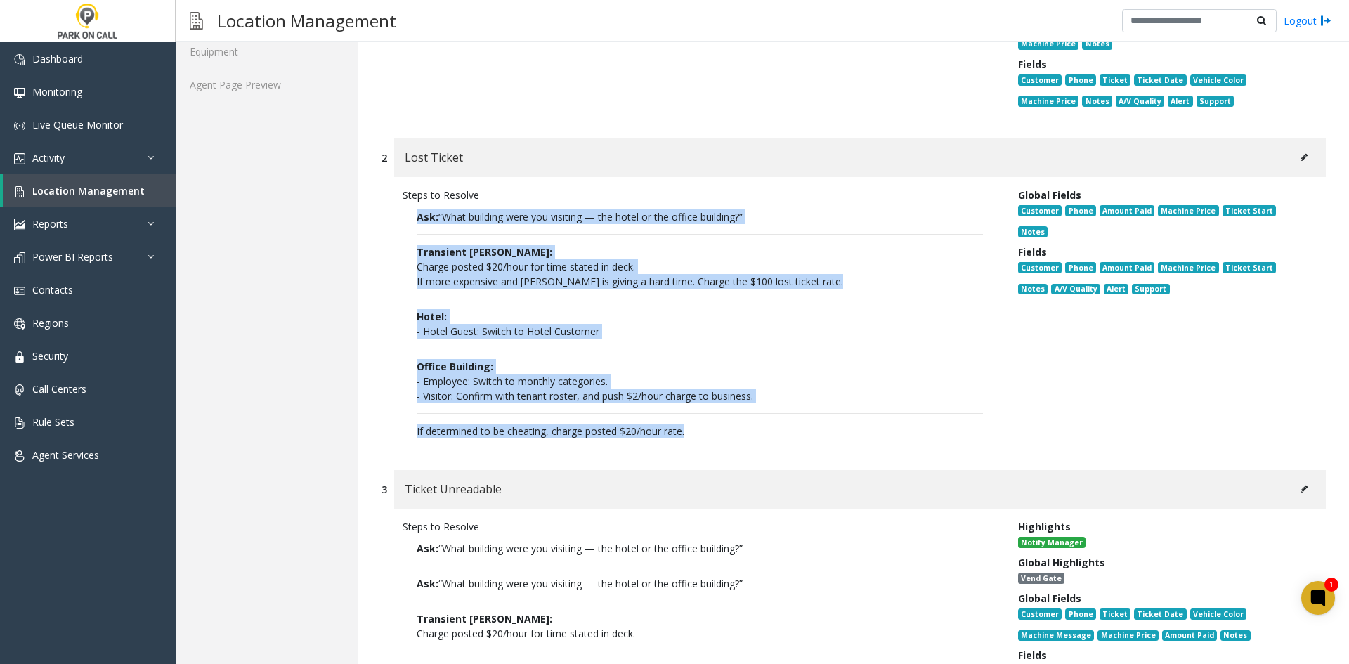
drag, startPoint x: 703, startPoint y: 302, endPoint x: 417, endPoint y: 230, distance: 295.5
click at [417, 230] on p "Ask: “What building were you visiting — the hotel or the office building?” Tran…" at bounding box center [700, 323] width 594 height 243
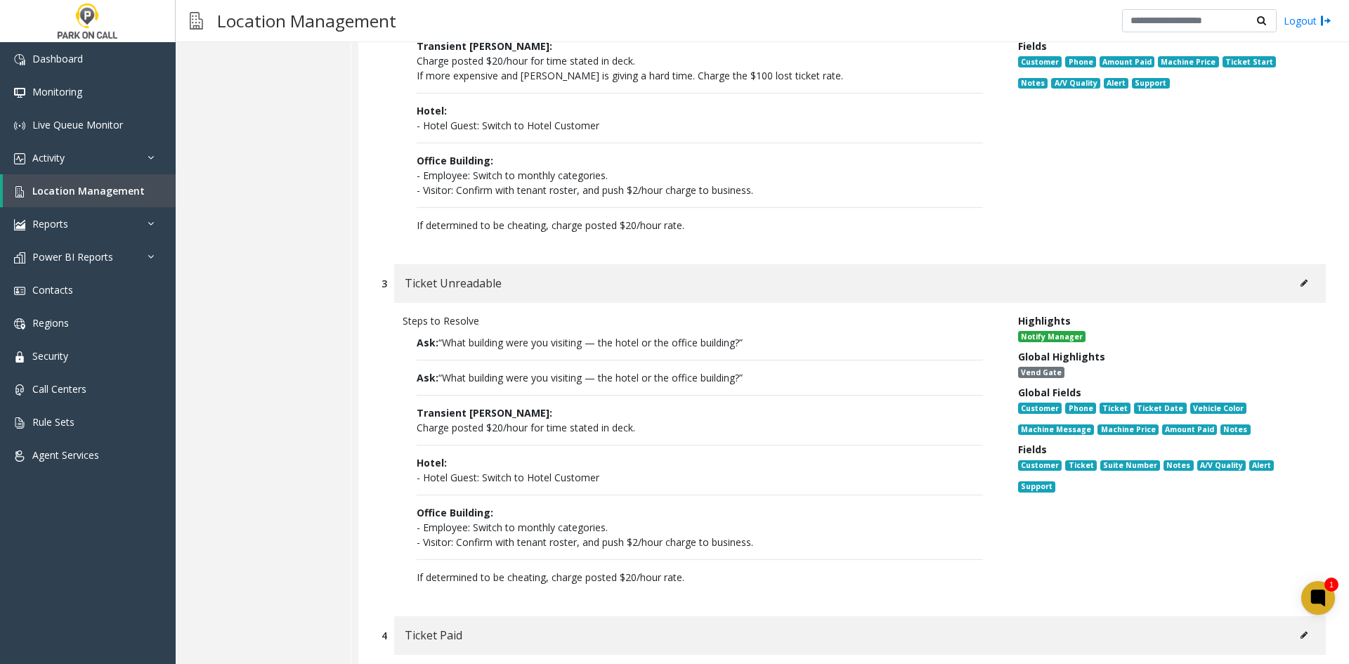
scroll to position [703, 0]
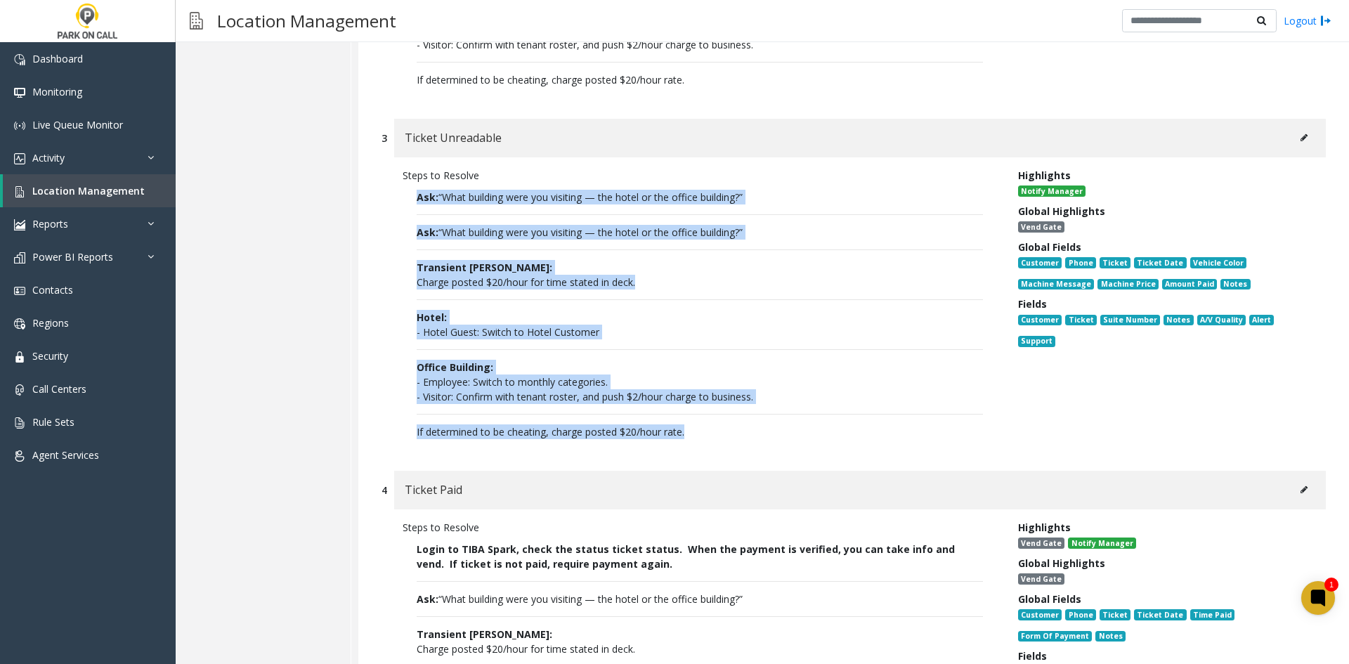
drag, startPoint x: 722, startPoint y: 431, endPoint x: 406, endPoint y: 183, distance: 401.3
click at [406, 183] on p "Ask: “What building were you visiting — the hotel or the office building?” Ask:…" at bounding box center [700, 314] width 594 height 263
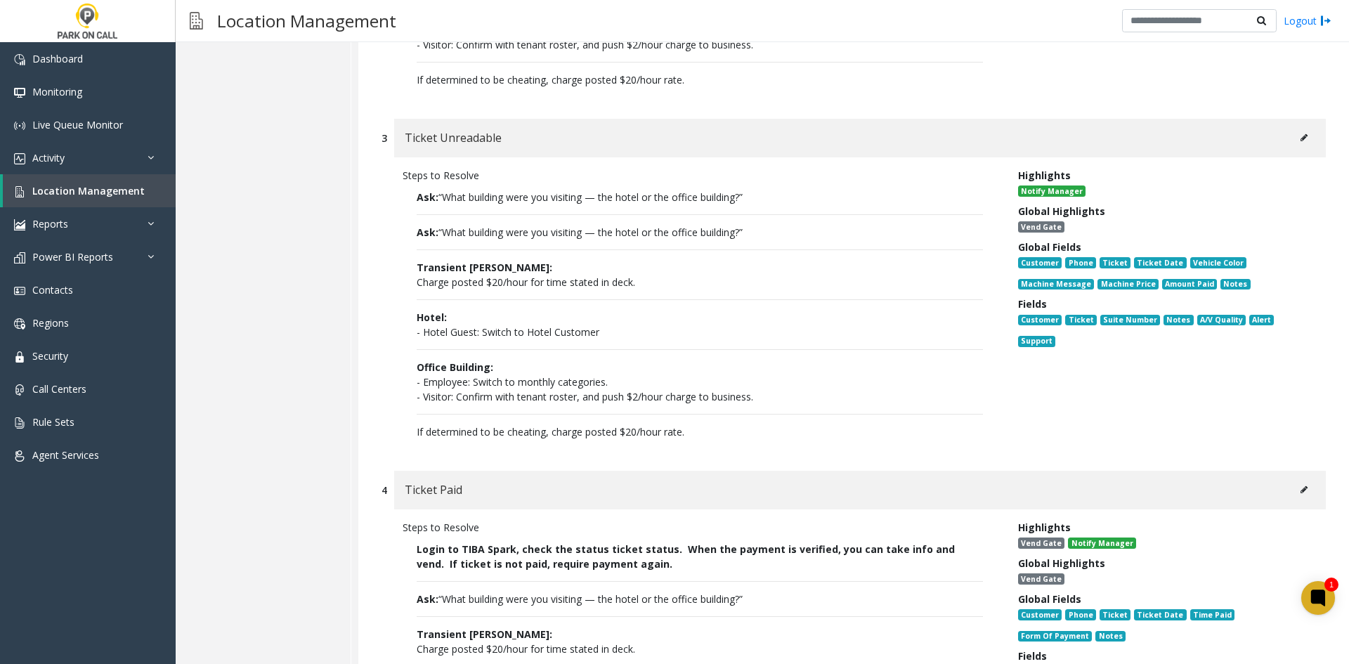
click at [722, 155] on div "Ticket Unreadable" at bounding box center [860, 138] width 932 height 39
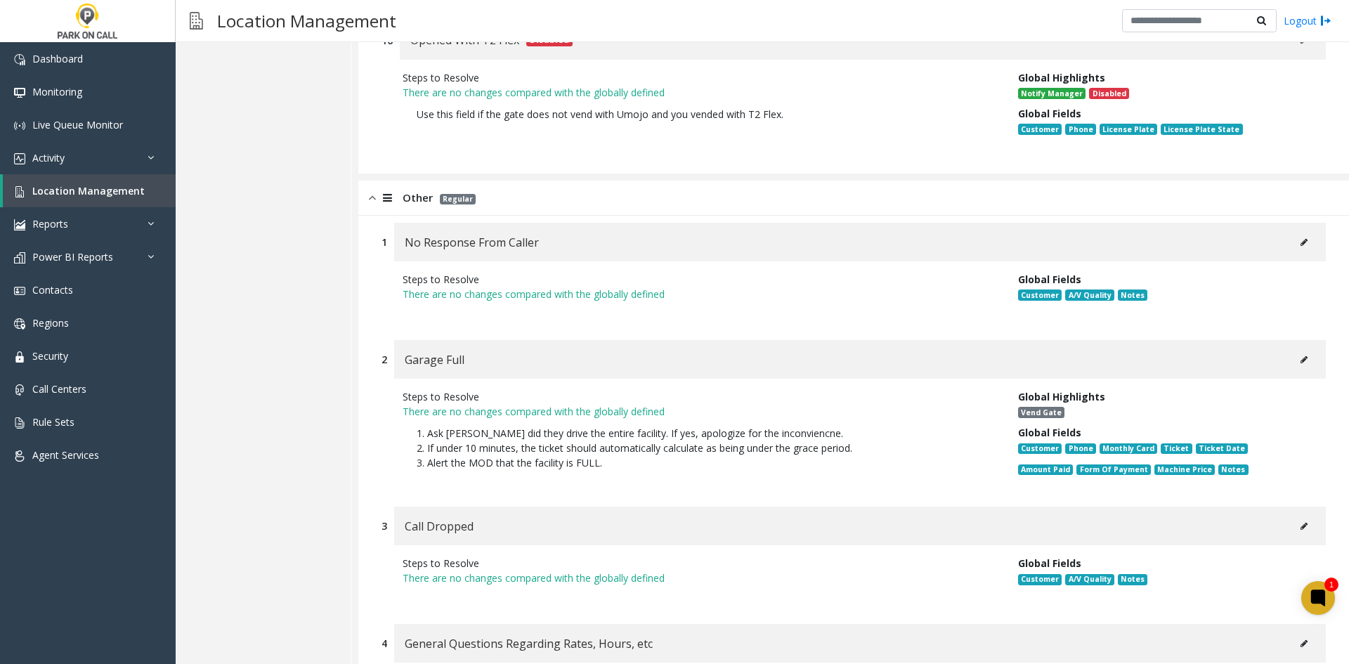
scroll to position [13625, 0]
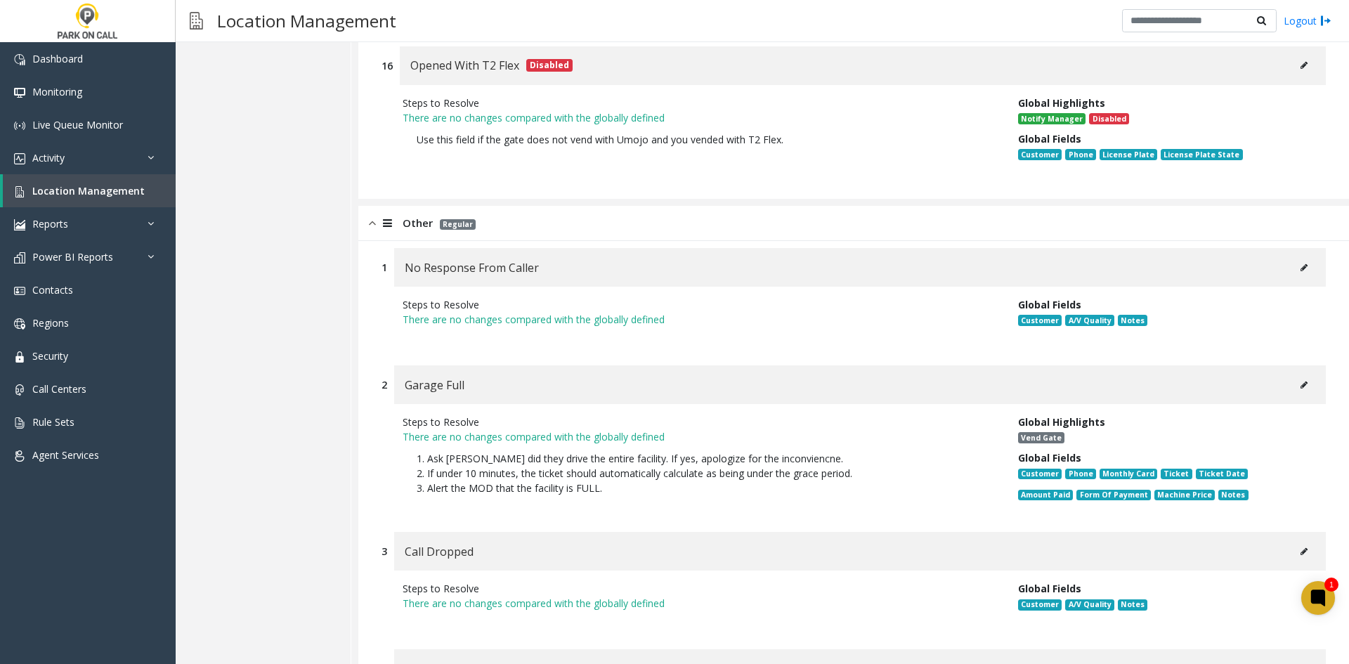
click at [1293, 374] on button at bounding box center [1304, 384] width 22 height 21
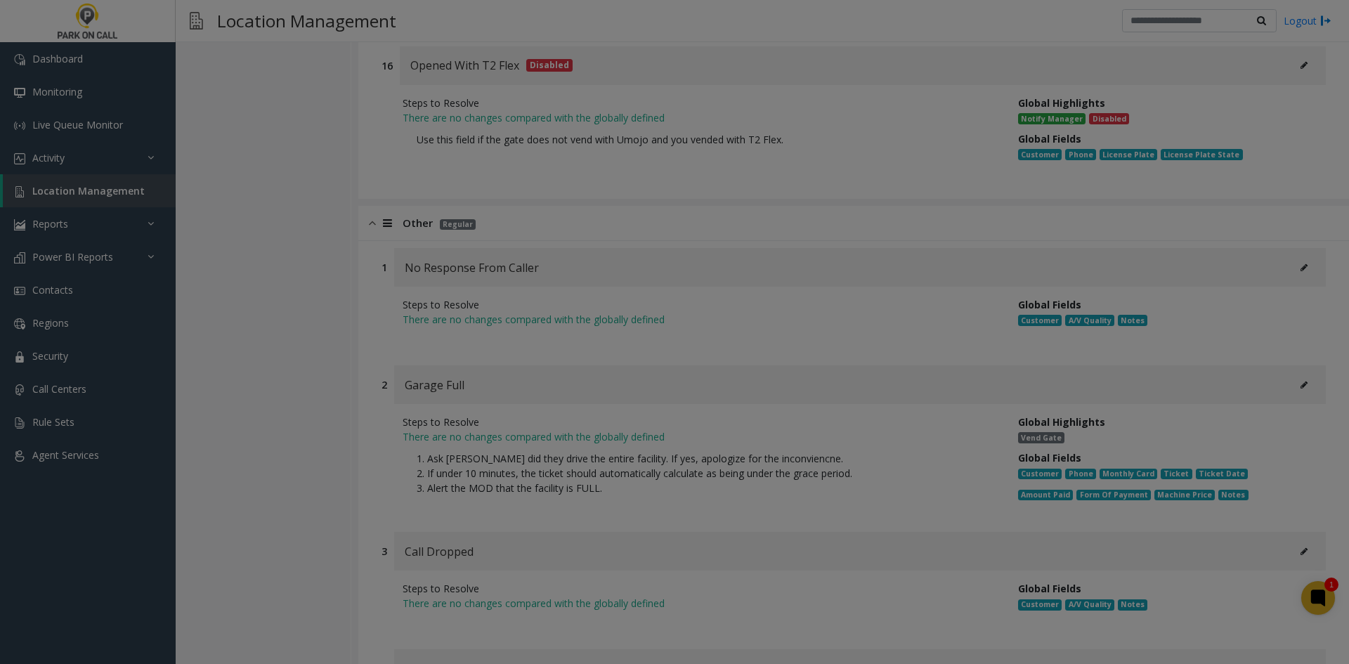
scroll to position [0, 0]
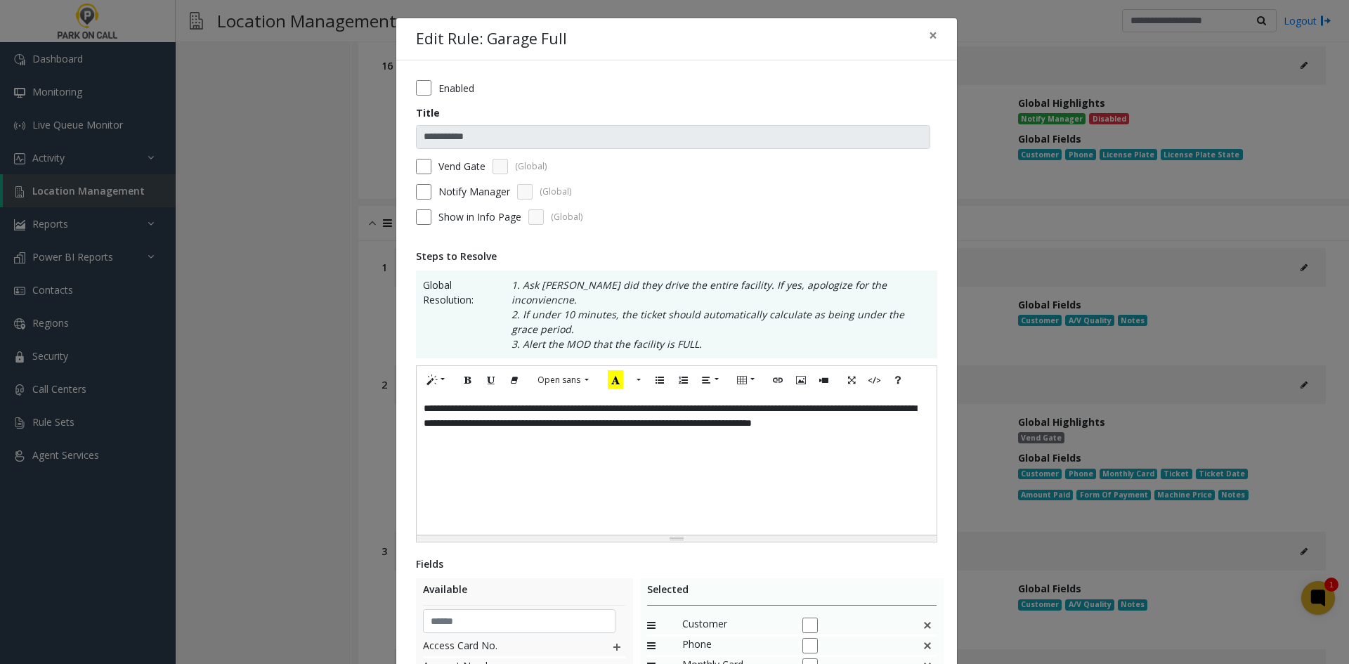
click at [763, 493] on div "**********" at bounding box center [677, 464] width 520 height 141
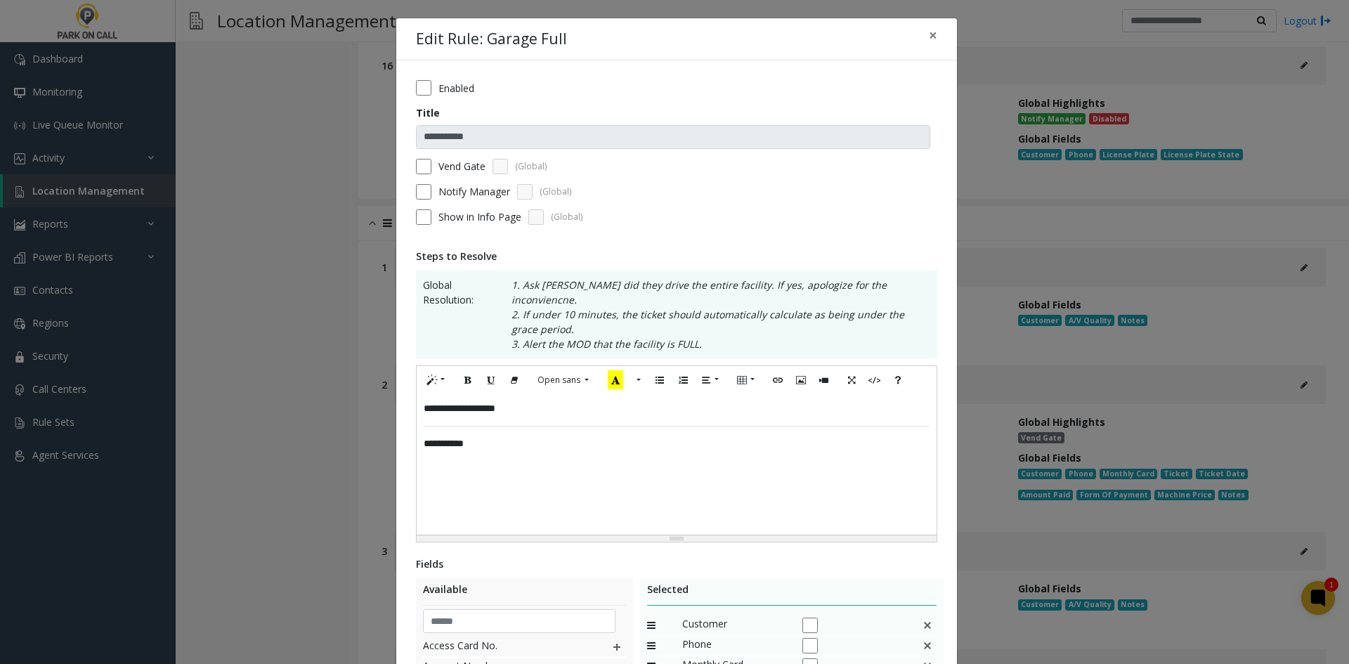
click at [627, 445] on div "**********" at bounding box center [677, 464] width 520 height 141
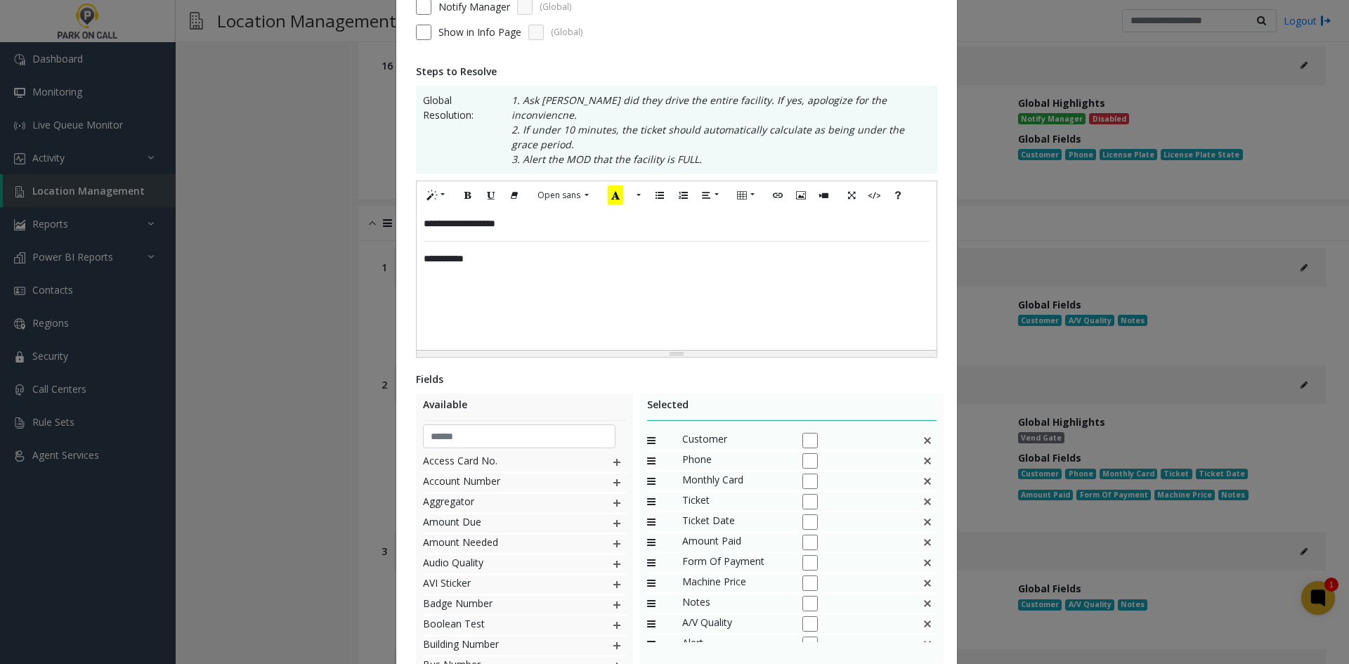
scroll to position [211, 0]
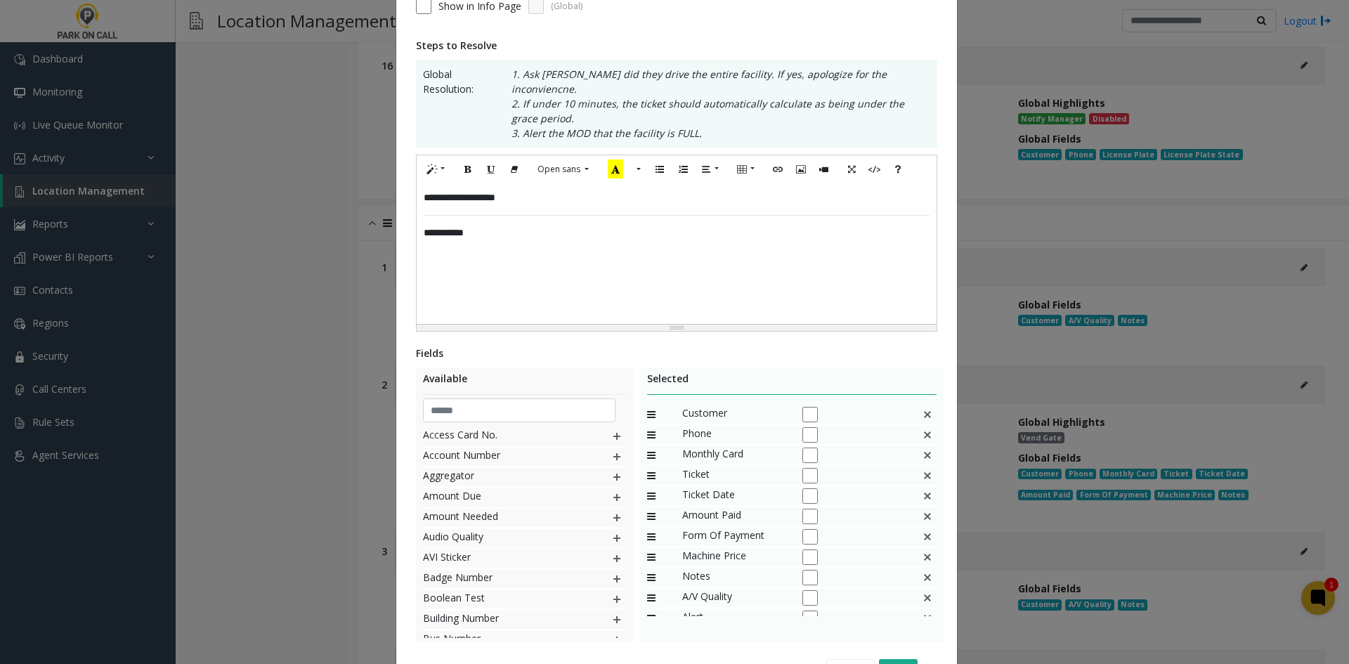
click at [922, 405] on img at bounding box center [927, 414] width 11 height 18
click at [915, 405] on div "Monthly Card" at bounding box center [792, 415] width 290 height 20
click at [922, 405] on img at bounding box center [927, 414] width 11 height 18
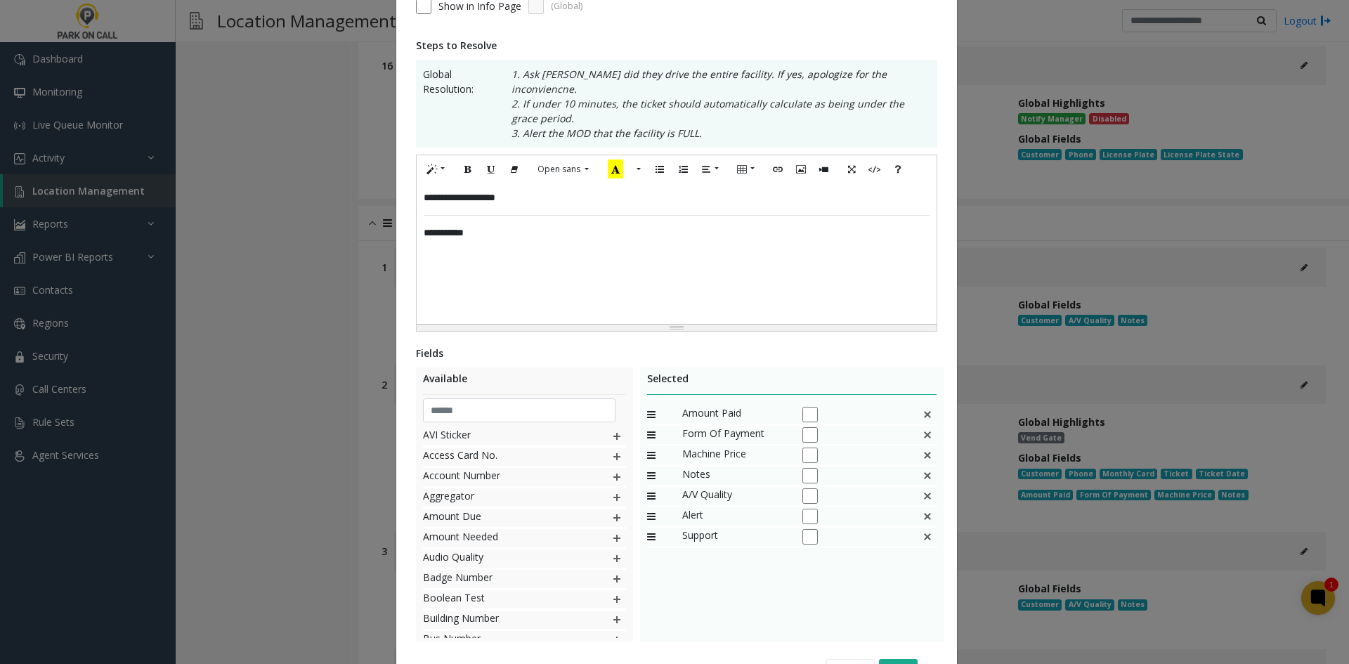
click at [922, 405] on img at bounding box center [927, 414] width 11 height 18
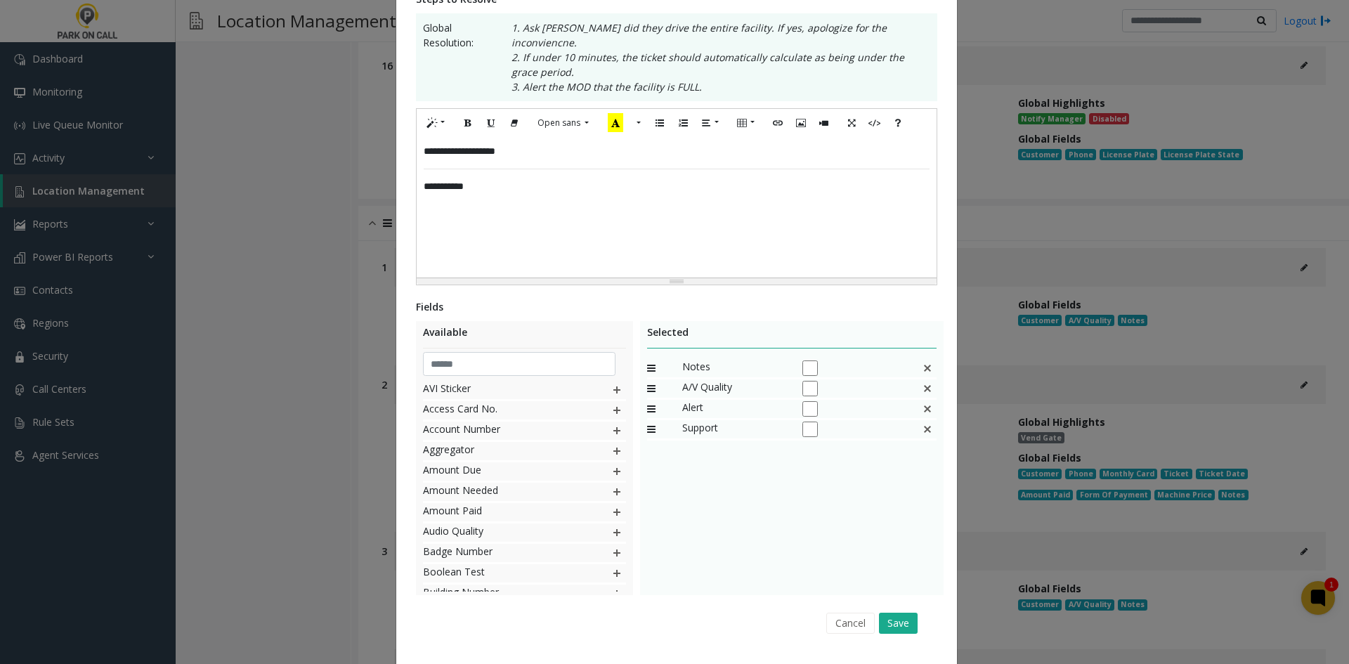
scroll to position [278, 0]
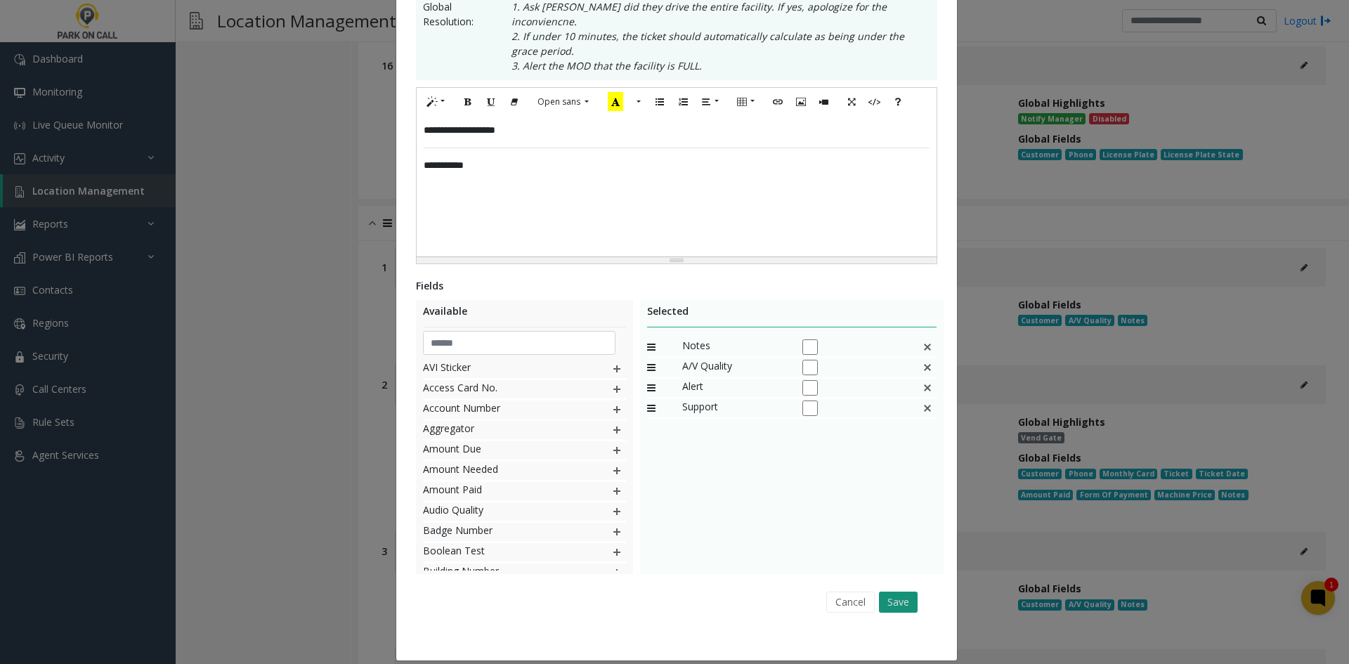
click at [889, 592] on button "Save" at bounding box center [898, 602] width 39 height 21
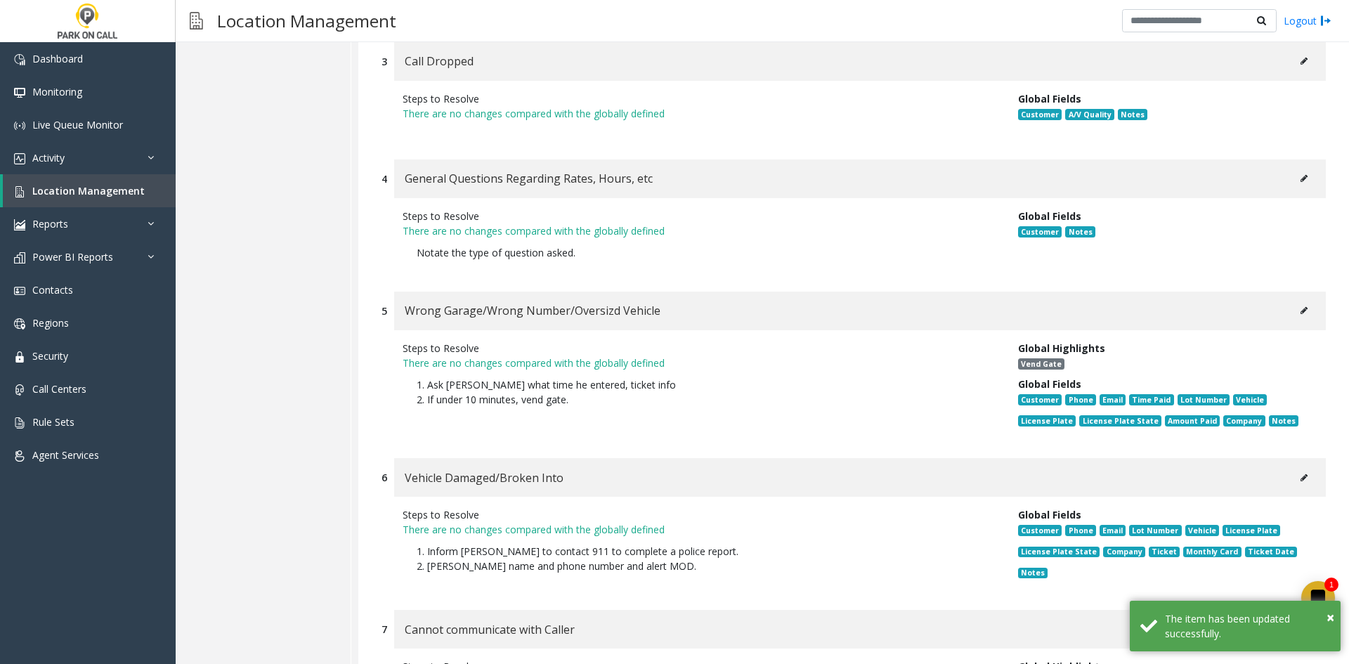
scroll to position [13765, 0]
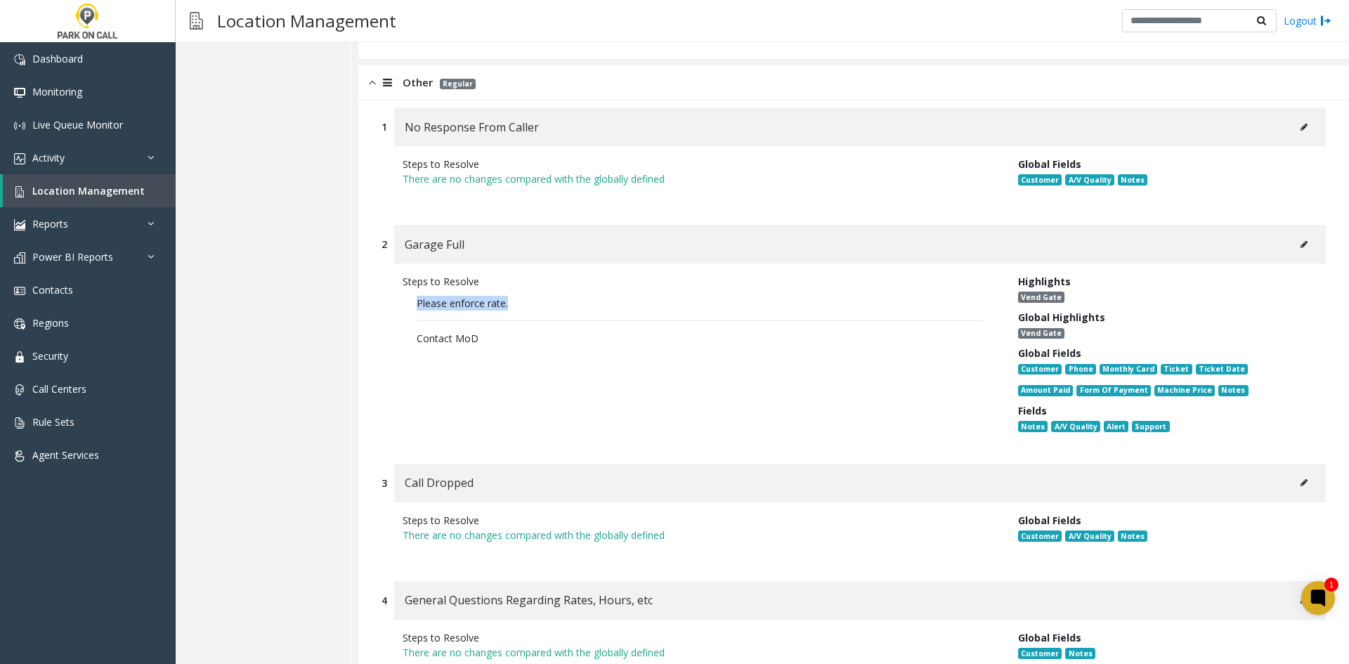
drag, startPoint x: 549, startPoint y: 274, endPoint x: 405, endPoint y: 277, distance: 144.1
click at [405, 289] on p "Please enforce rate. Contact MoD" at bounding box center [700, 321] width 594 height 64
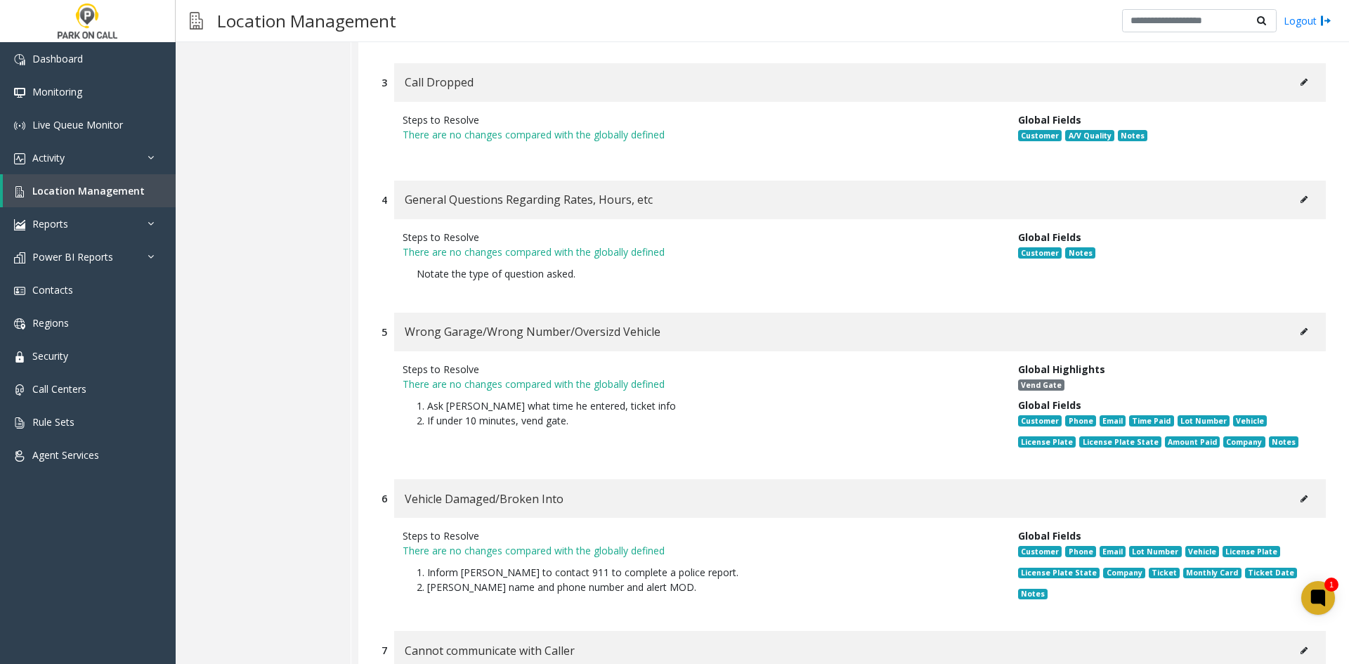
scroll to position [14187, 0]
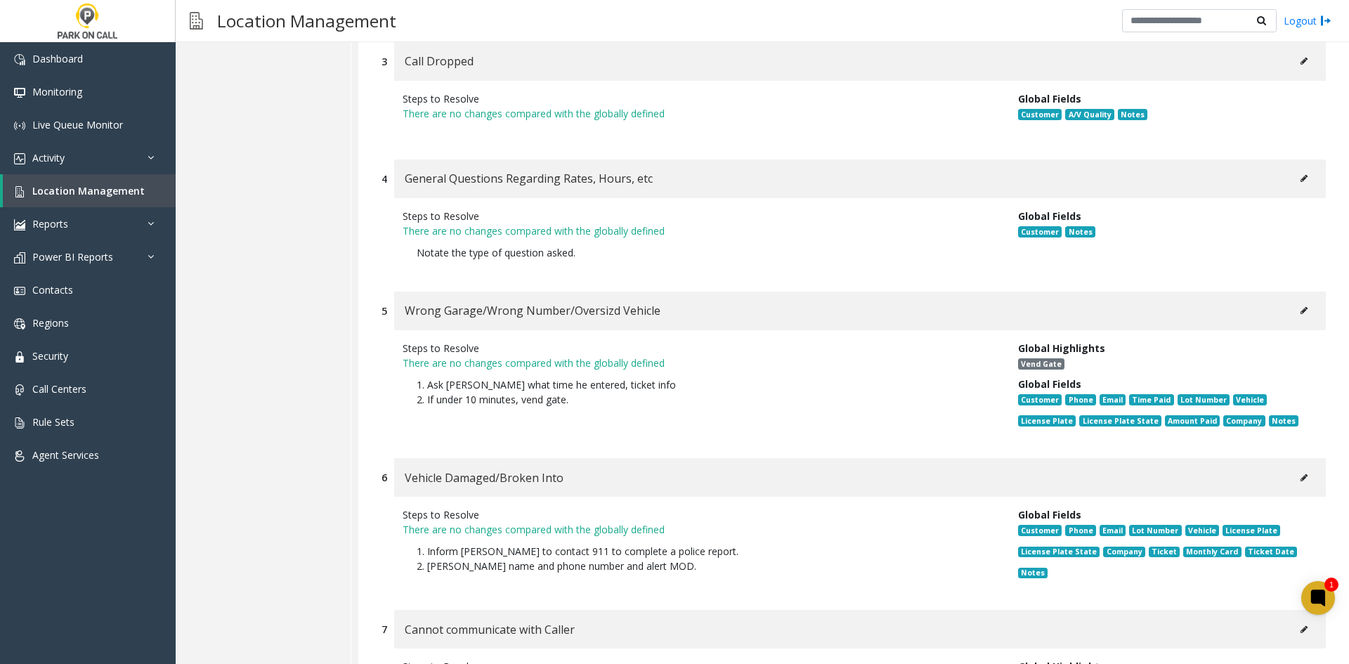
click at [1301, 306] on icon at bounding box center [1304, 310] width 7 height 8
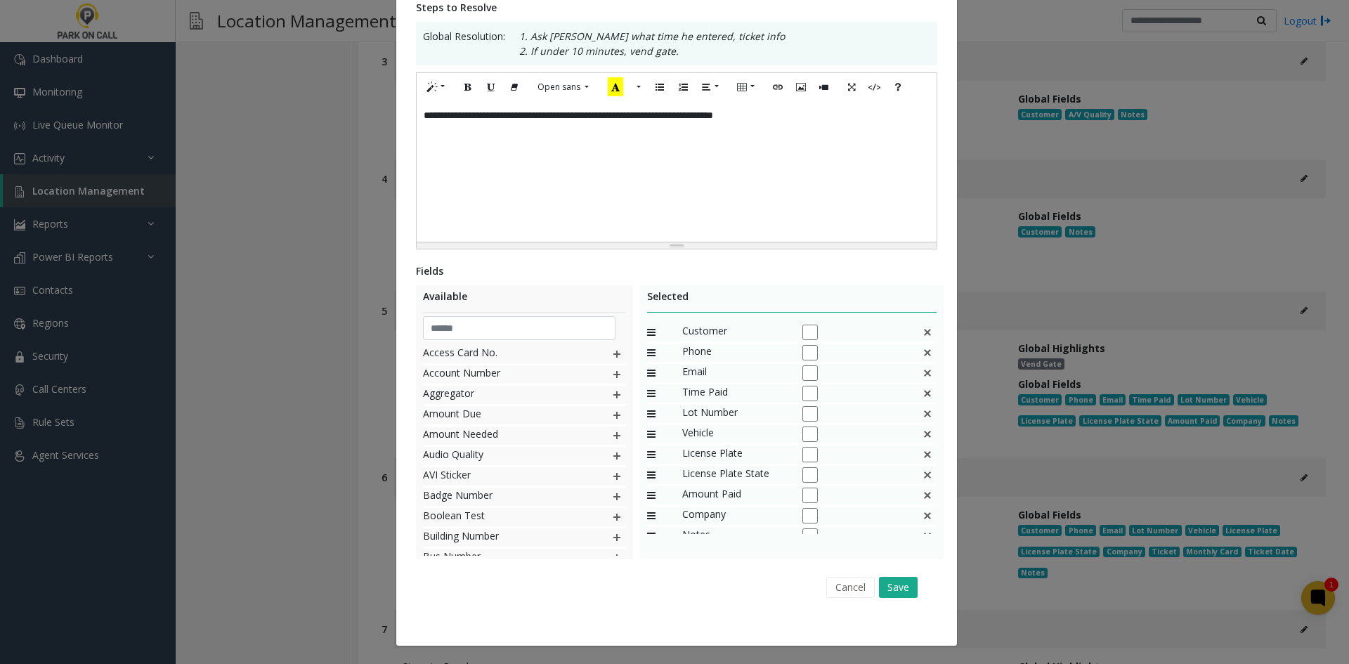
scroll to position [0, 0]
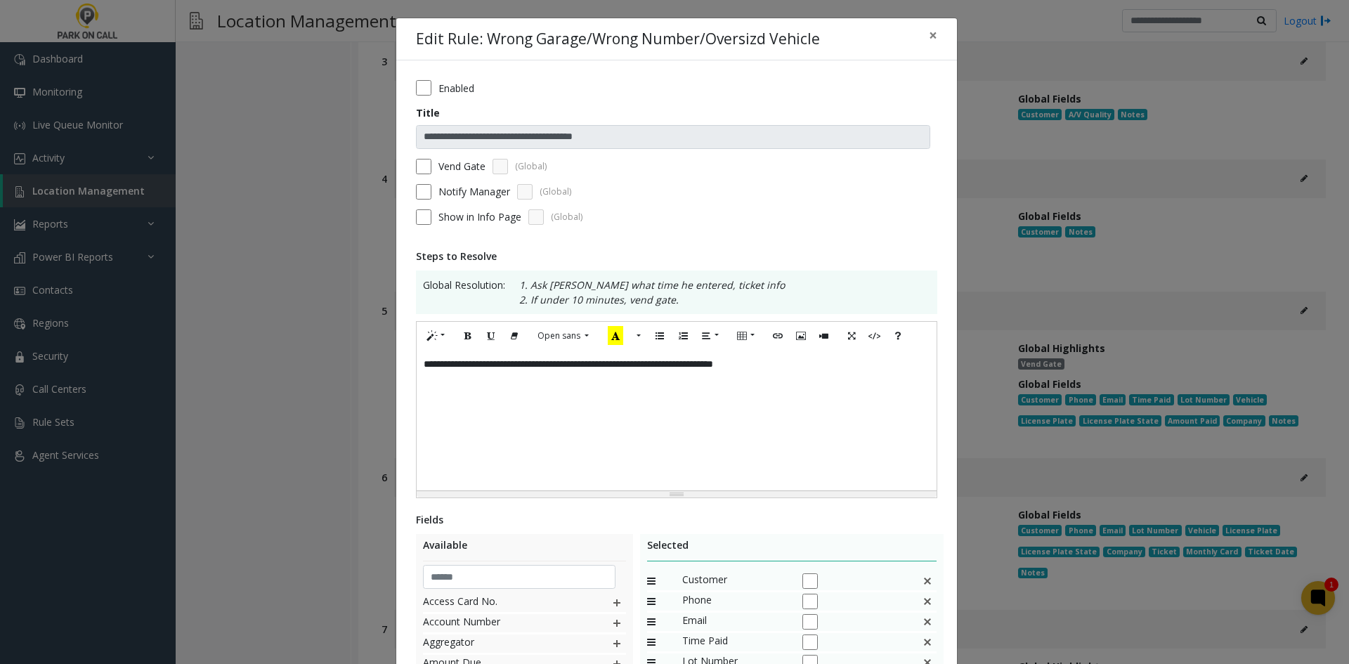
click at [755, 466] on div "**********" at bounding box center [677, 420] width 520 height 141
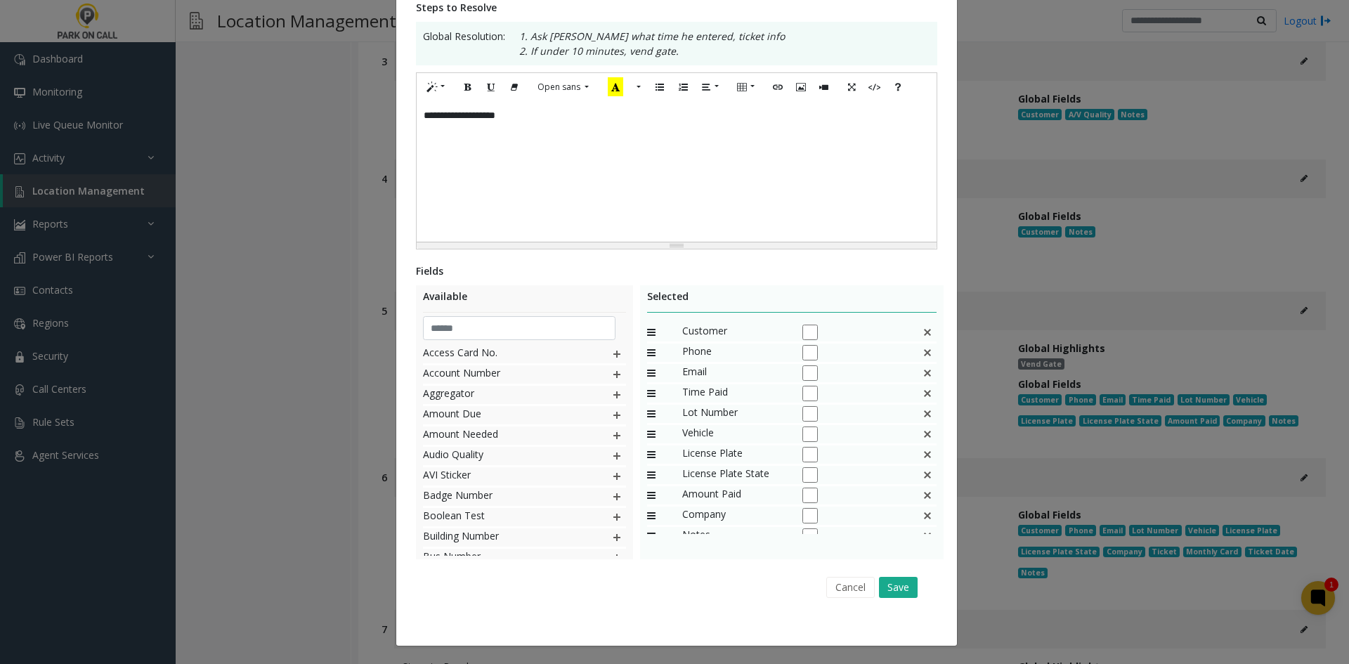
click at [922, 330] on img at bounding box center [927, 332] width 11 height 18
click at [922, 332] on img at bounding box center [927, 332] width 11 height 18
click at [913, 332] on div "Lot Number" at bounding box center [792, 333] width 290 height 20
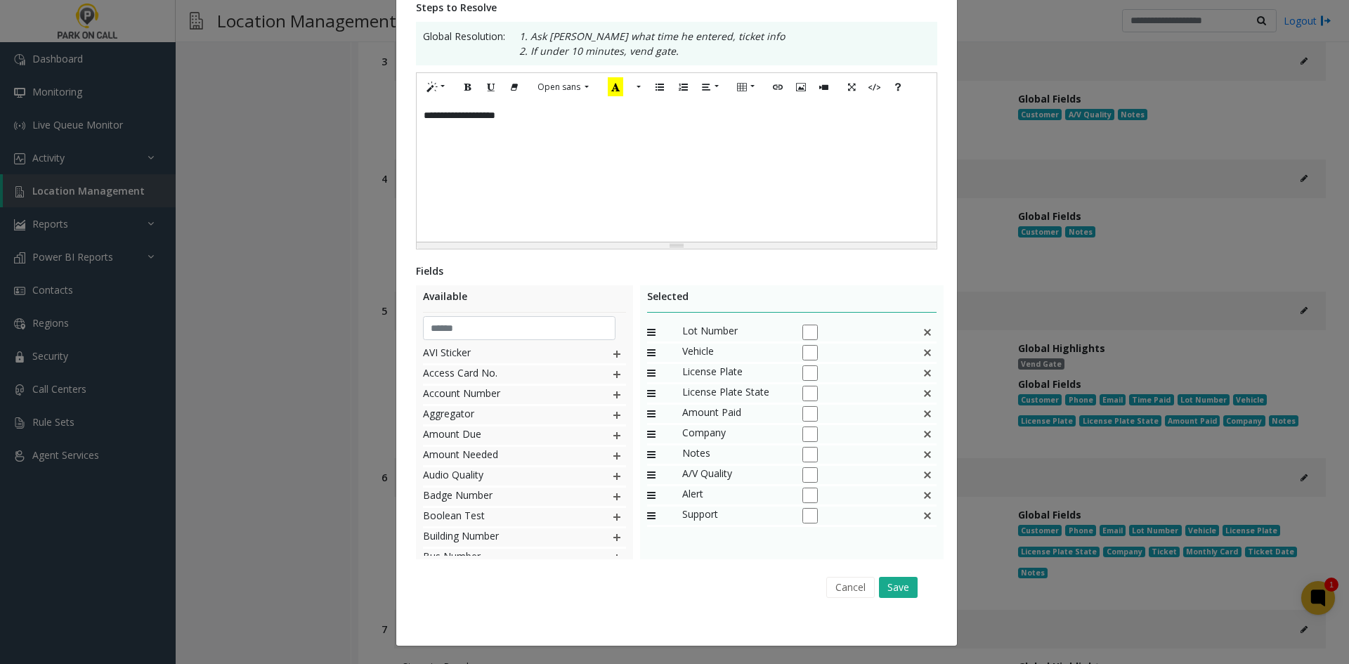
click at [916, 332] on div "Lot Number" at bounding box center [792, 333] width 290 height 20
click at [922, 332] on img at bounding box center [927, 332] width 11 height 18
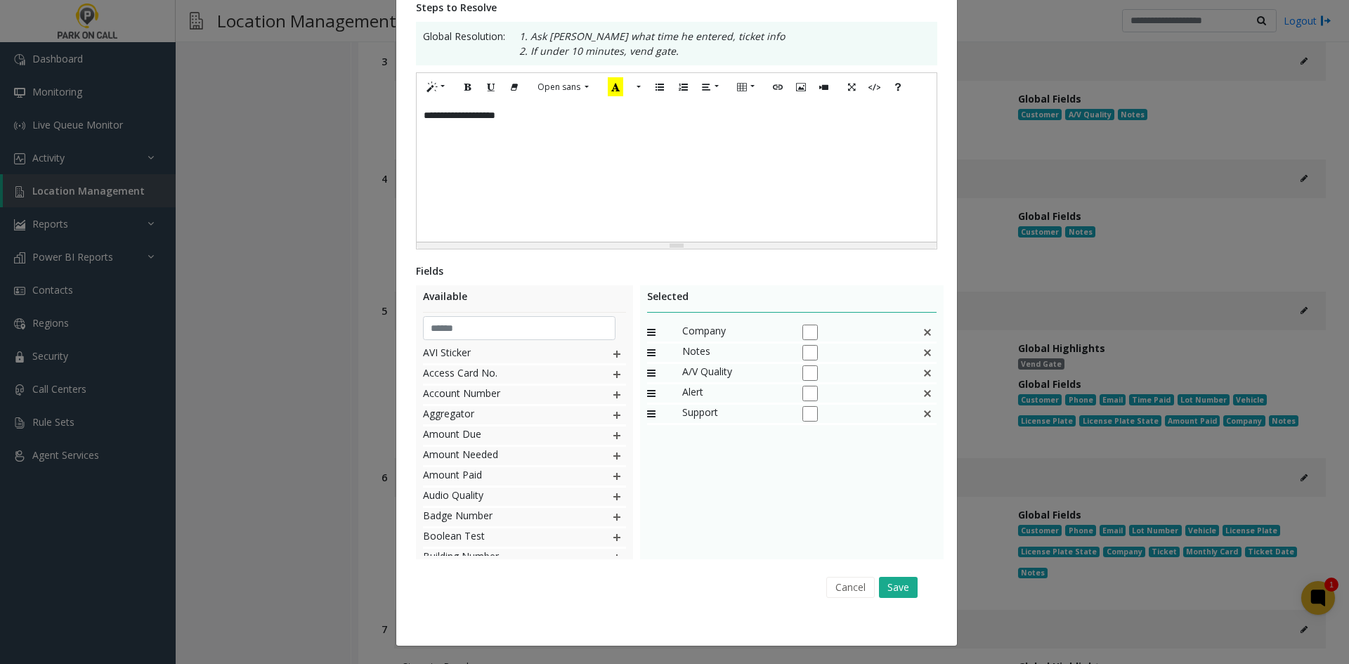
click at [922, 332] on img at bounding box center [927, 332] width 11 height 18
click at [902, 575] on div "Cancel Save" at bounding box center [677, 587] width 502 height 36
click at [898, 578] on button "Save" at bounding box center [898, 587] width 39 height 21
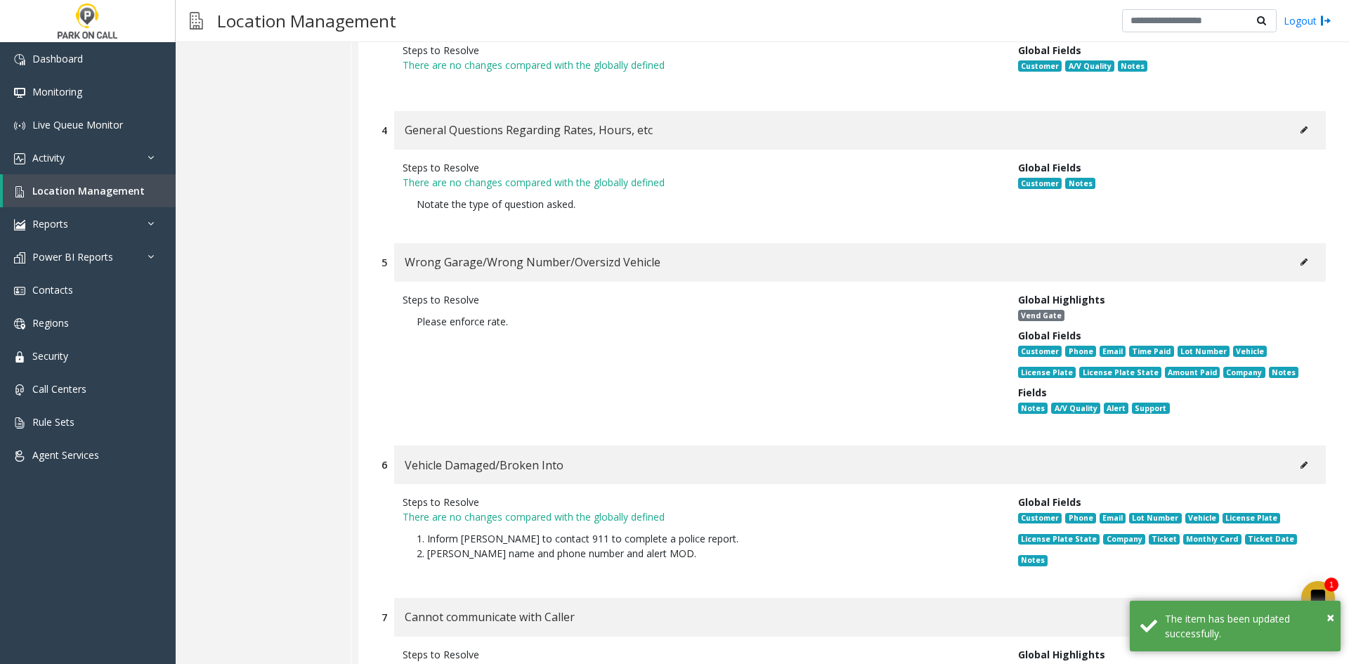
scroll to position [14398, 0]
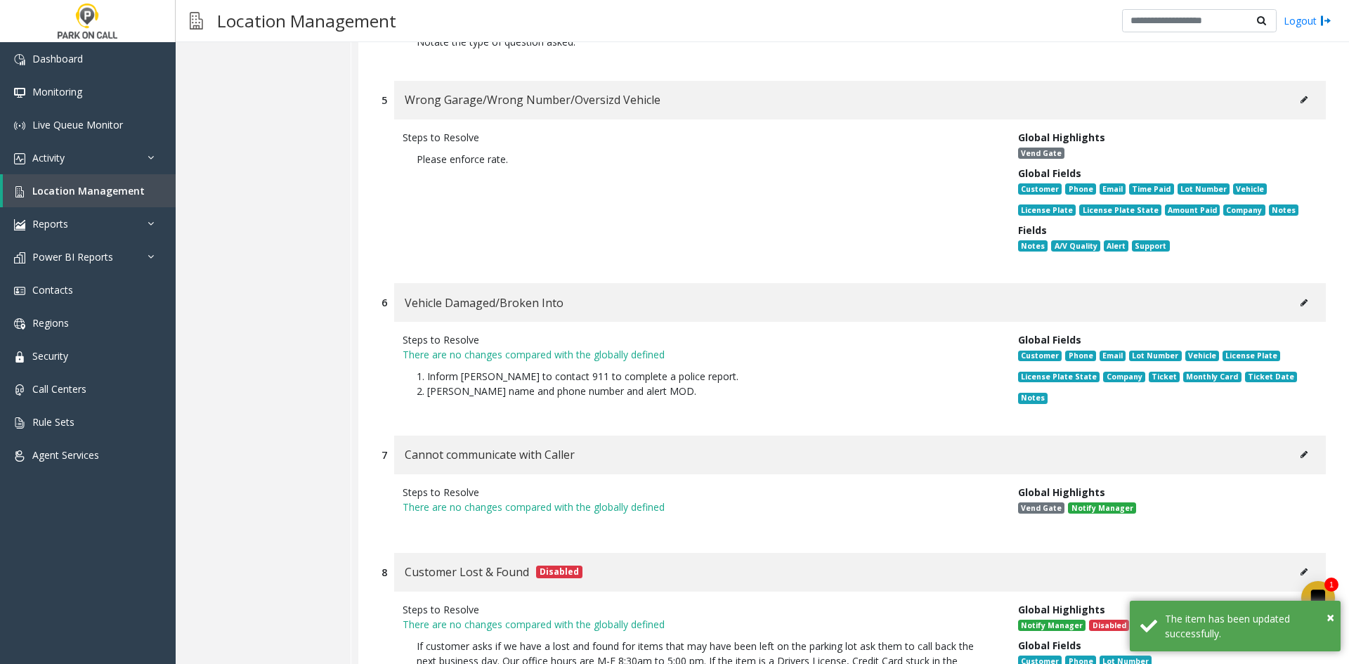
click at [1296, 292] on button at bounding box center [1304, 302] width 22 height 21
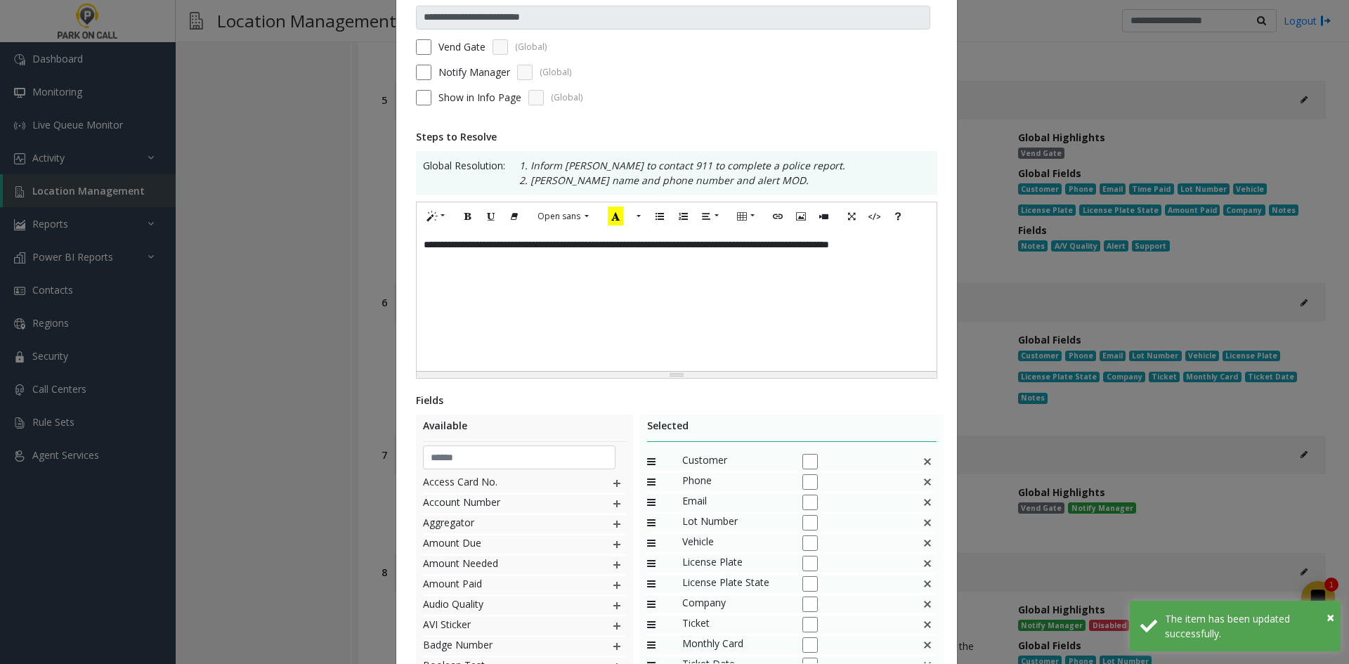
scroll to position [249, 0]
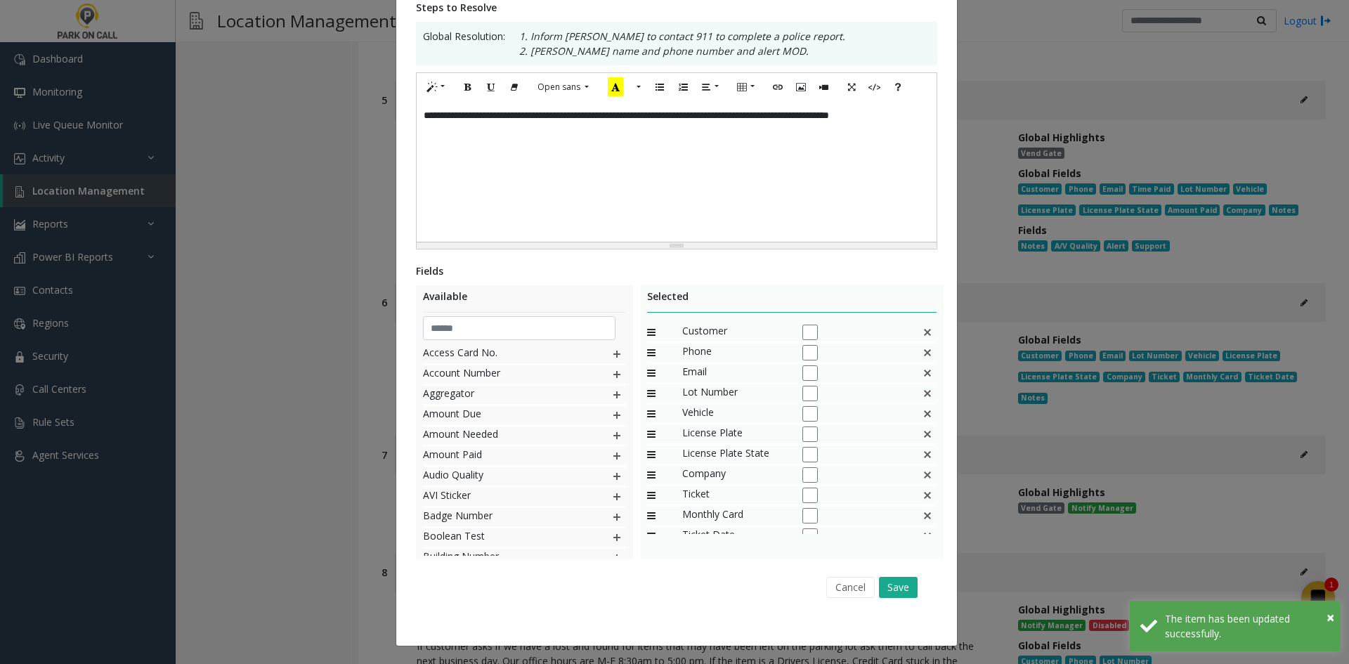
click at [922, 338] on img at bounding box center [927, 332] width 11 height 18
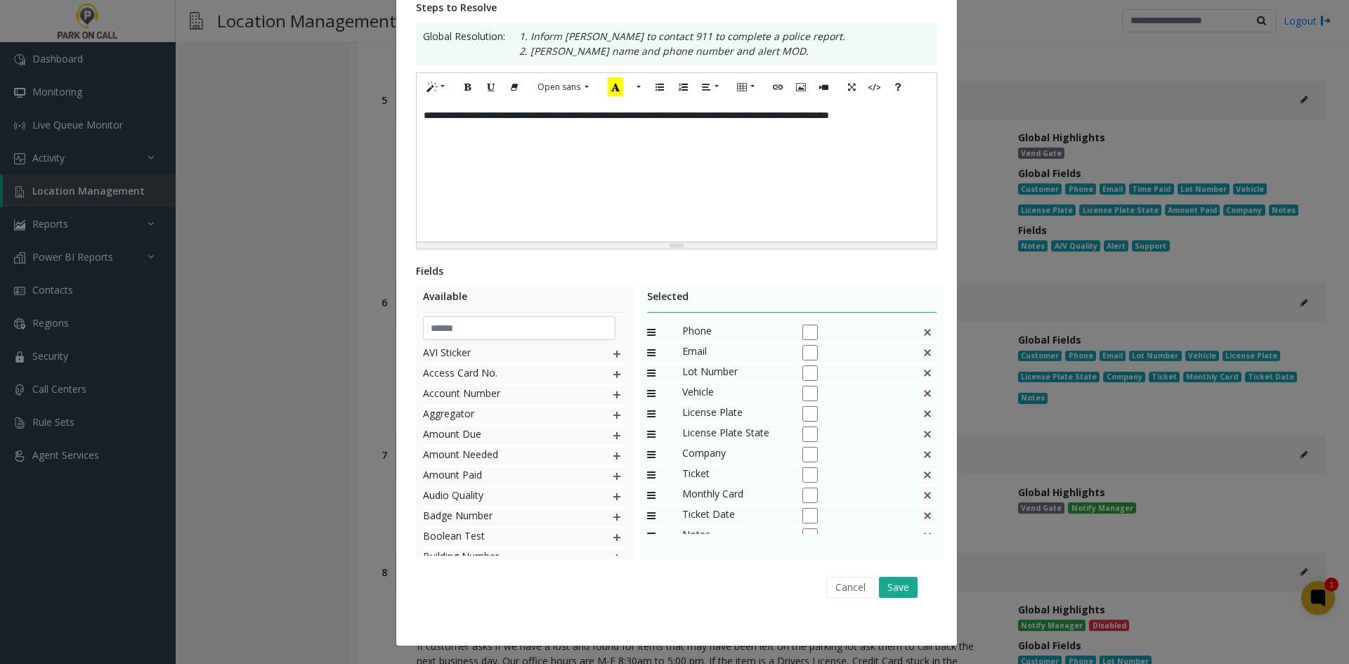
click at [922, 338] on img at bounding box center [927, 332] width 11 height 18
click at [911, 338] on div "License Plate" at bounding box center [792, 333] width 290 height 20
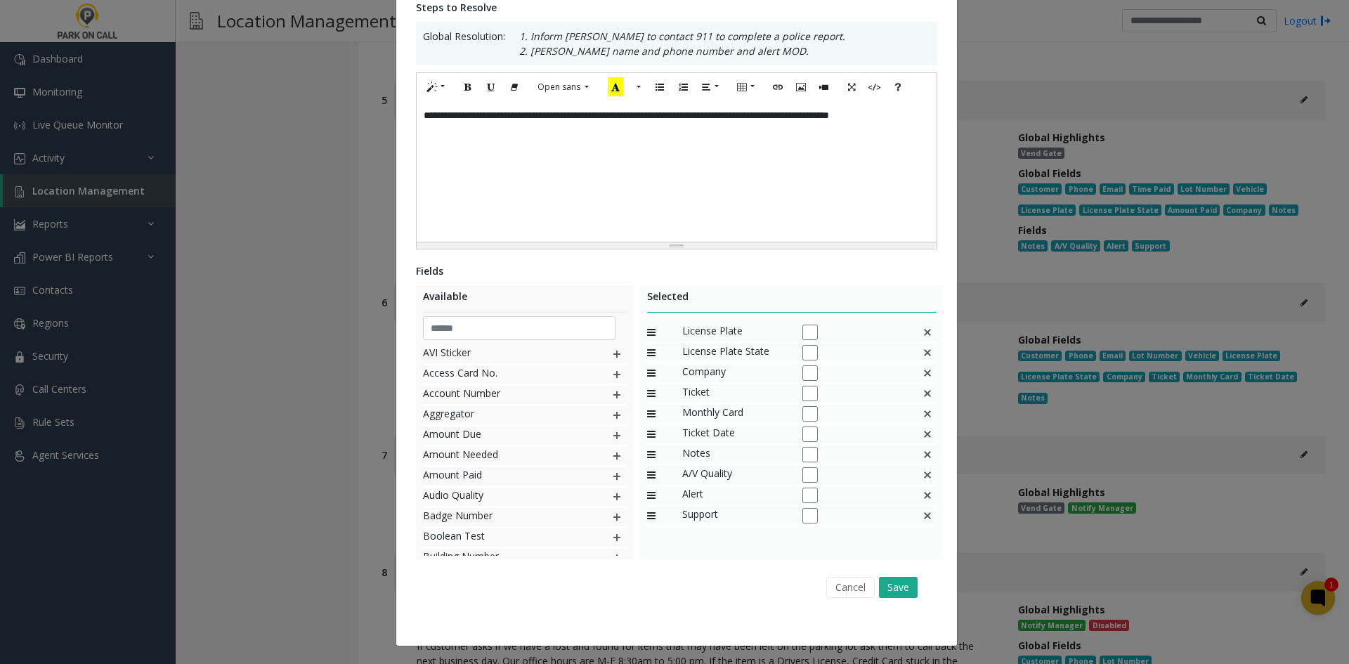
click at [922, 336] on img at bounding box center [927, 332] width 11 height 18
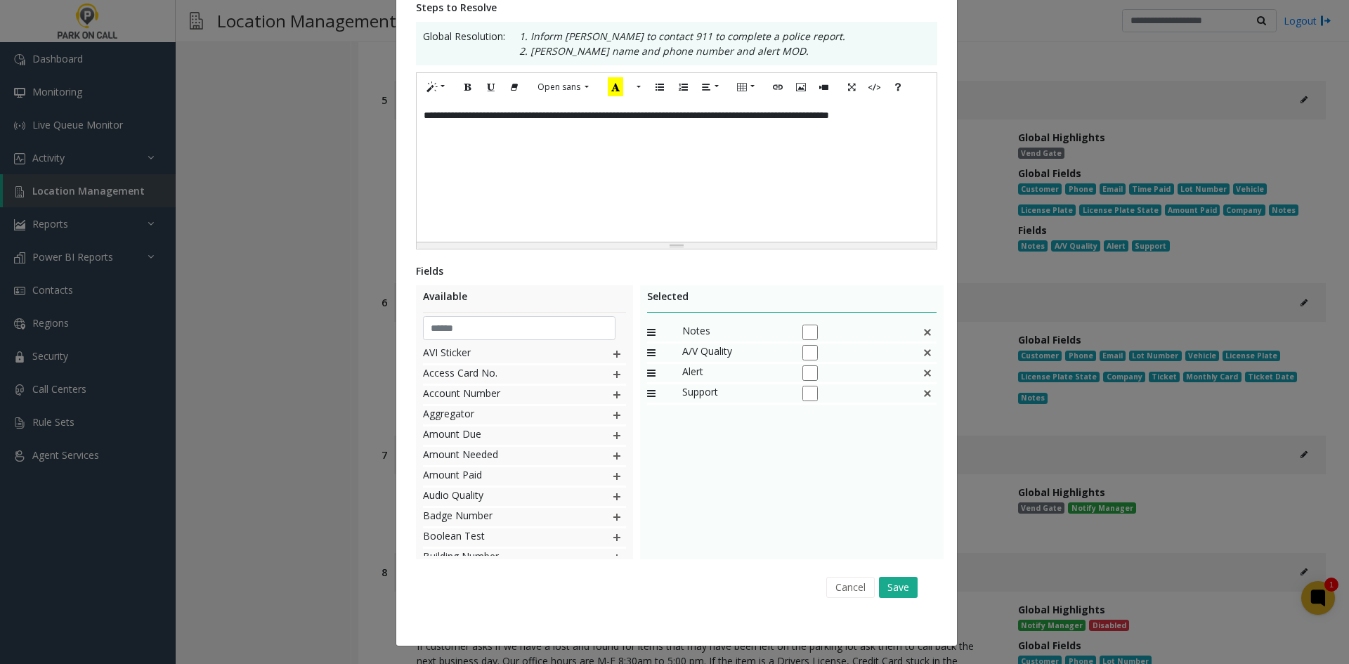
click at [922, 336] on img at bounding box center [927, 332] width 11 height 18
click at [901, 593] on button "Save" at bounding box center [898, 587] width 39 height 21
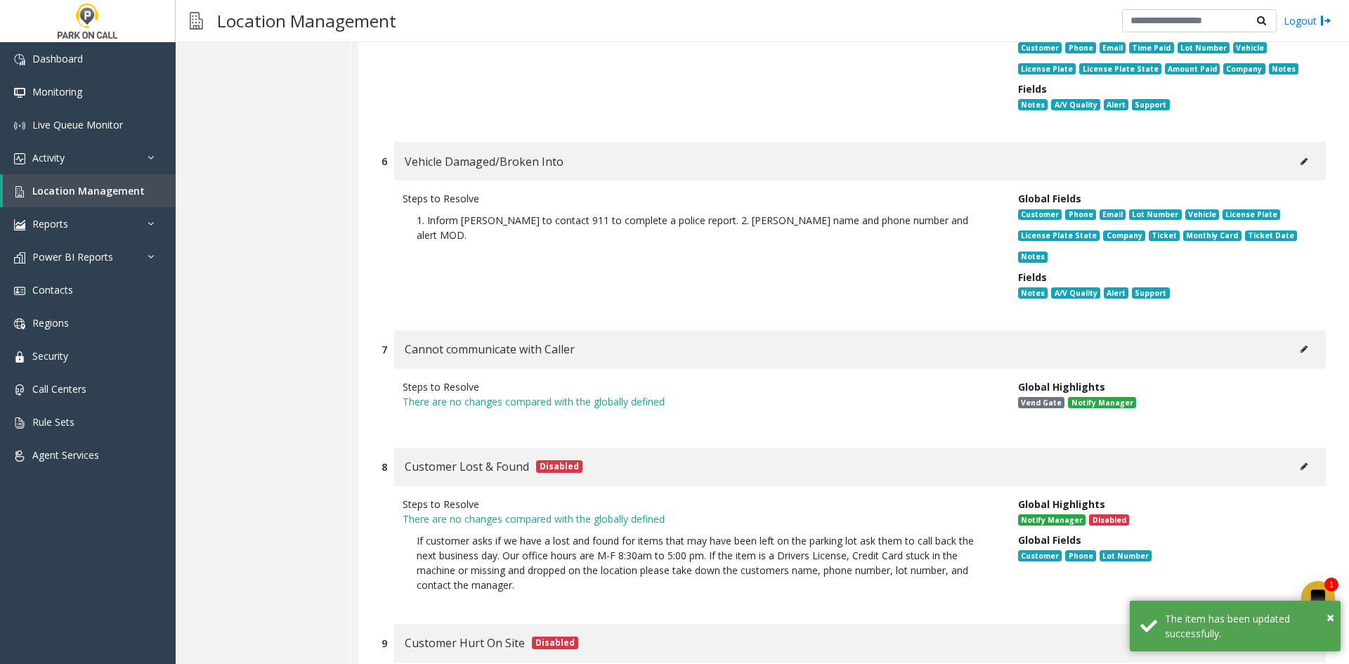
scroll to position [14749, 0]
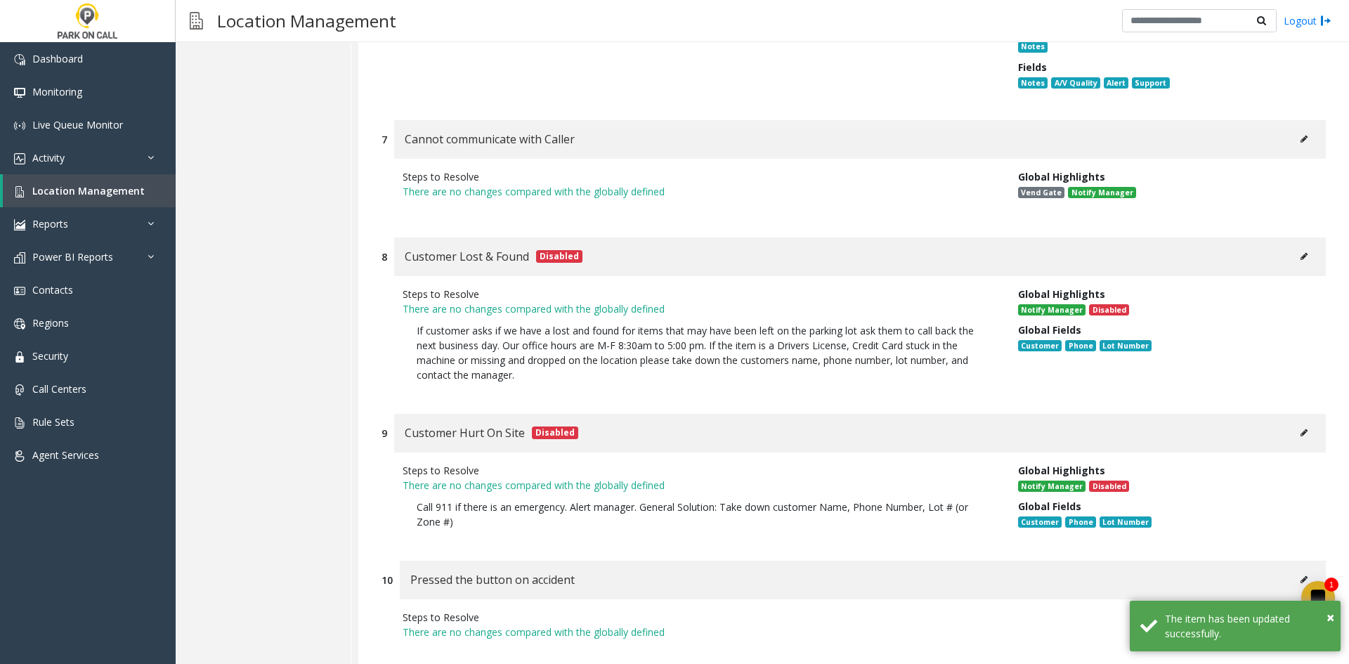
click at [1293, 129] on button at bounding box center [1304, 139] width 22 height 21
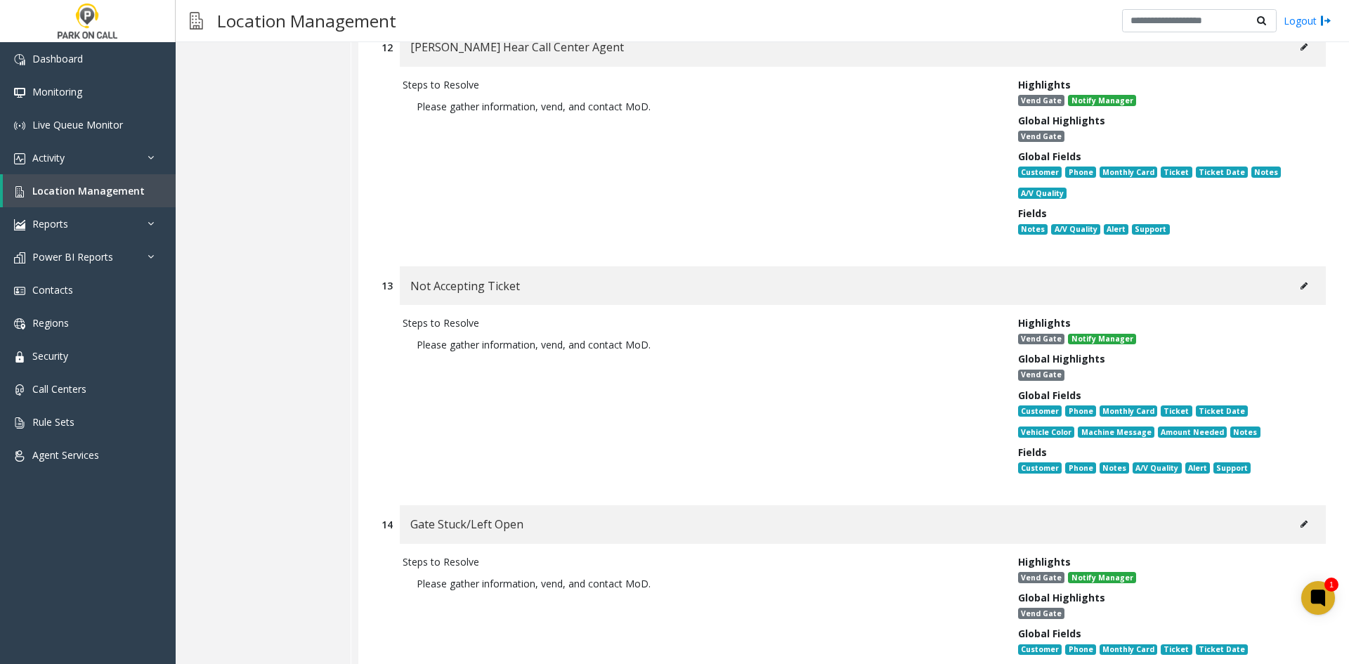
scroll to position [12430, 0]
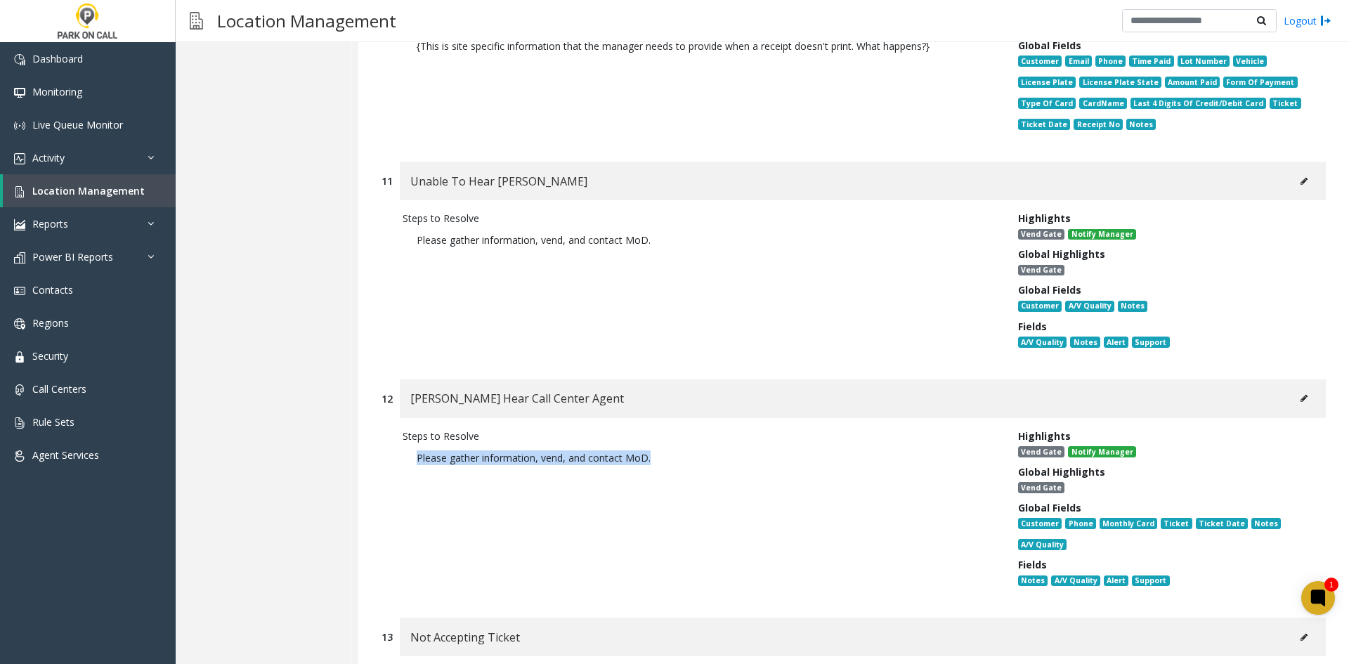
drag, startPoint x: 745, startPoint y: 429, endPoint x: 409, endPoint y: 459, distance: 337.8
click at [409, 459] on div "Steps to Resolve Please gather information, vend, and contact MoD." at bounding box center [699, 511] width 615 height 165
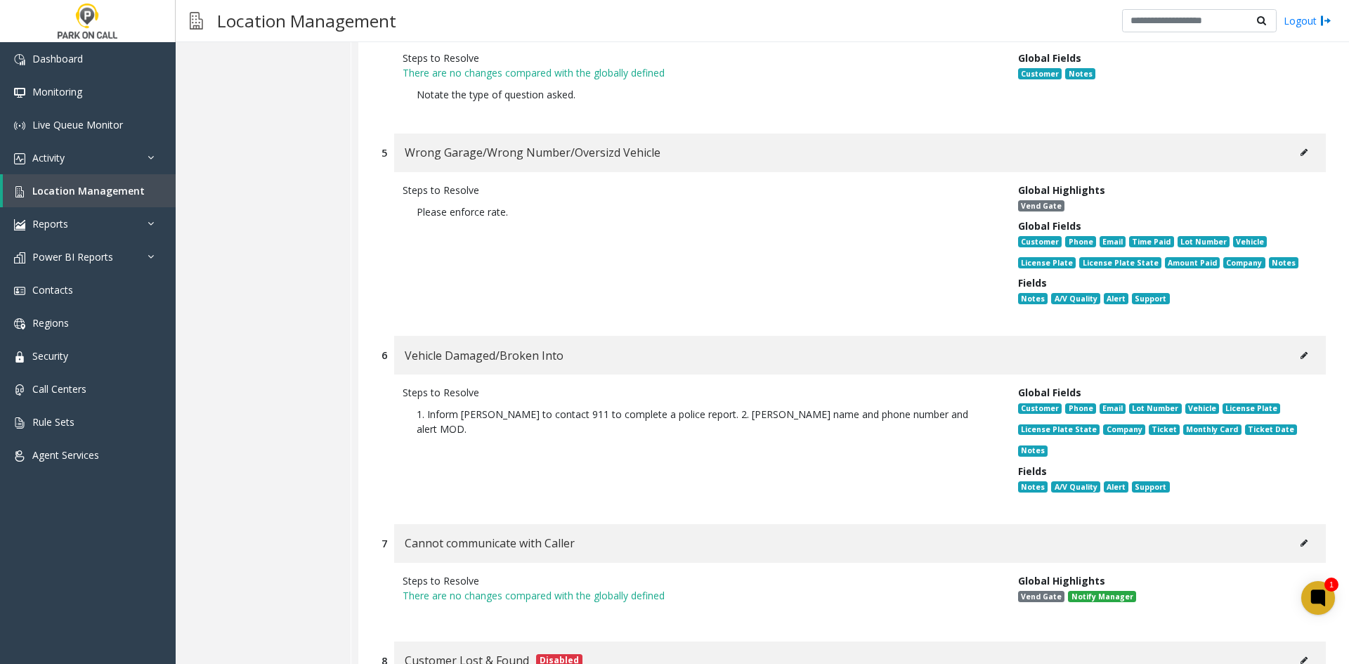
scroll to position [14398, 0]
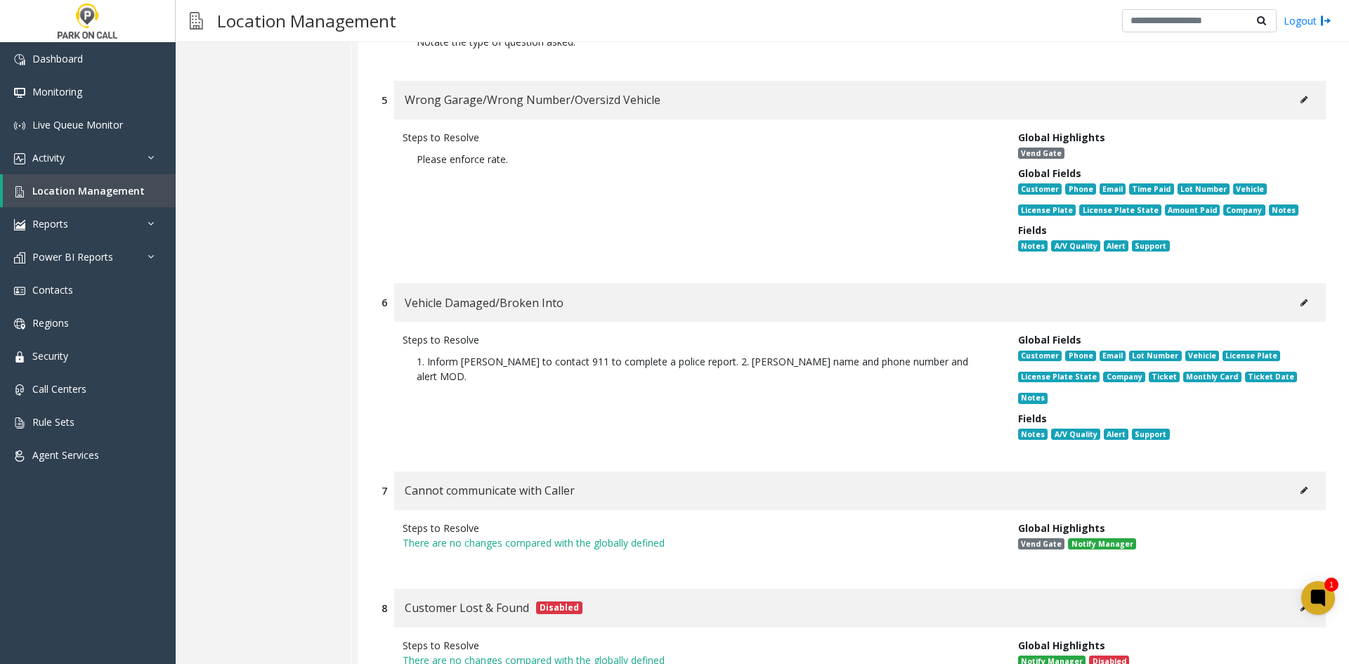
click at [1293, 480] on button at bounding box center [1304, 490] width 22 height 21
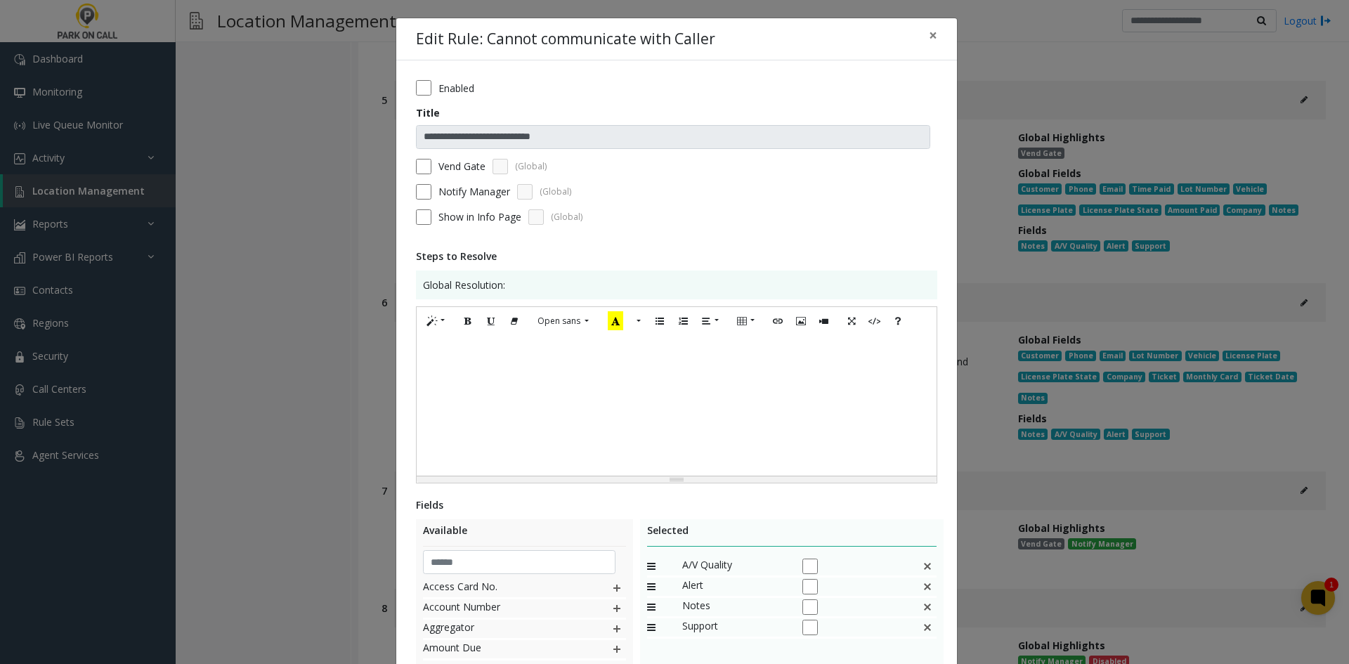
click at [703, 433] on div at bounding box center [677, 405] width 520 height 141
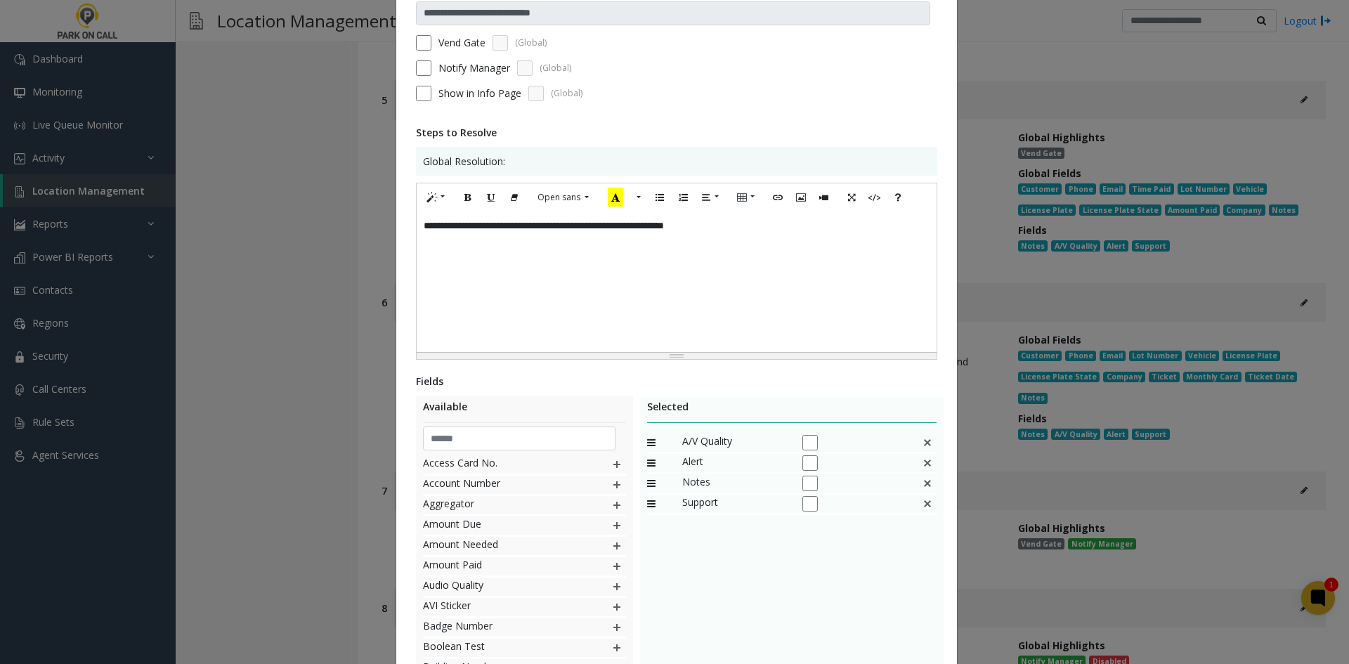
scroll to position [234, 0]
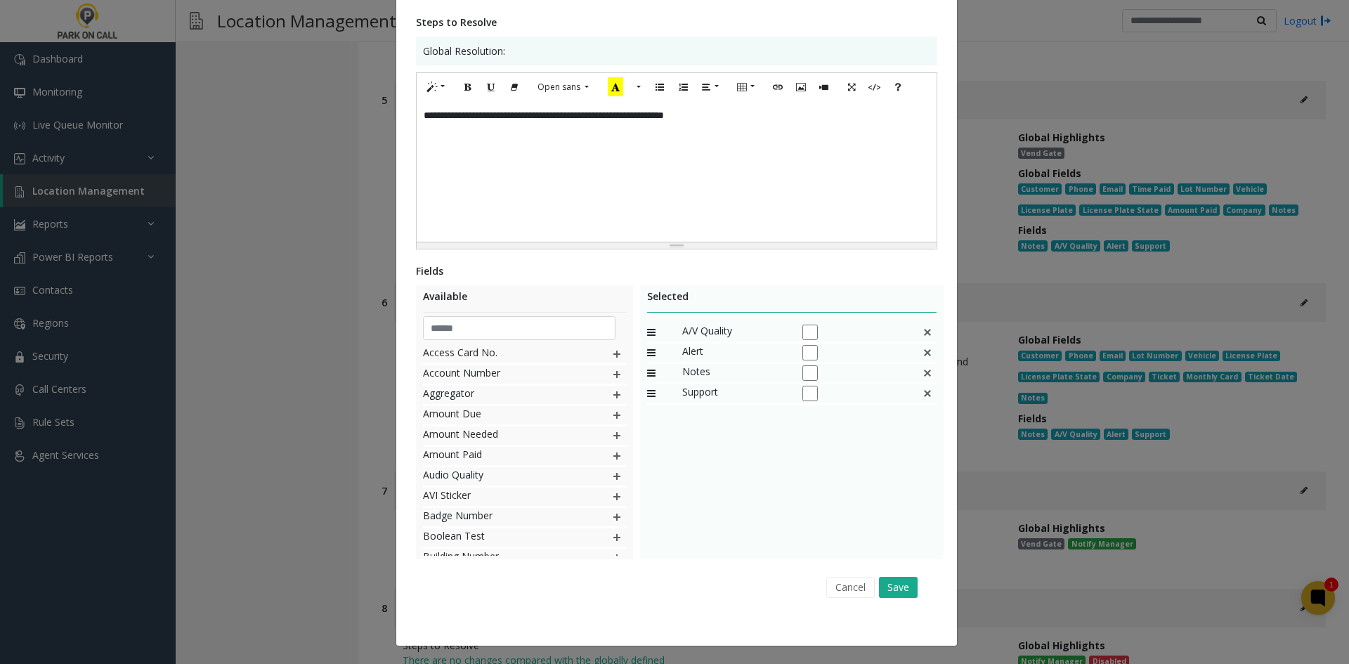
click at [922, 575] on div "Fields Available Access Card No. Account Number Aggregator Amount Due Amount Ne…" at bounding box center [676, 433] width 521 height 341
click at [903, 583] on button "Save" at bounding box center [898, 587] width 39 height 21
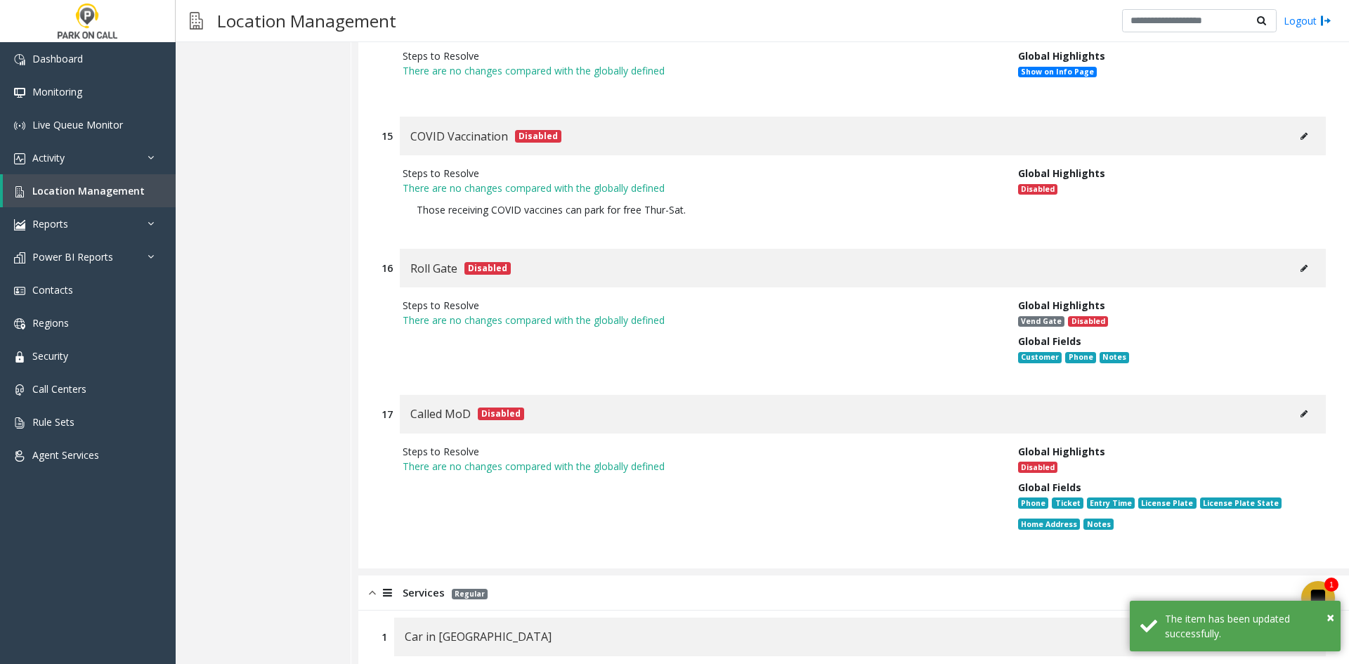
scroll to position [16224, 0]
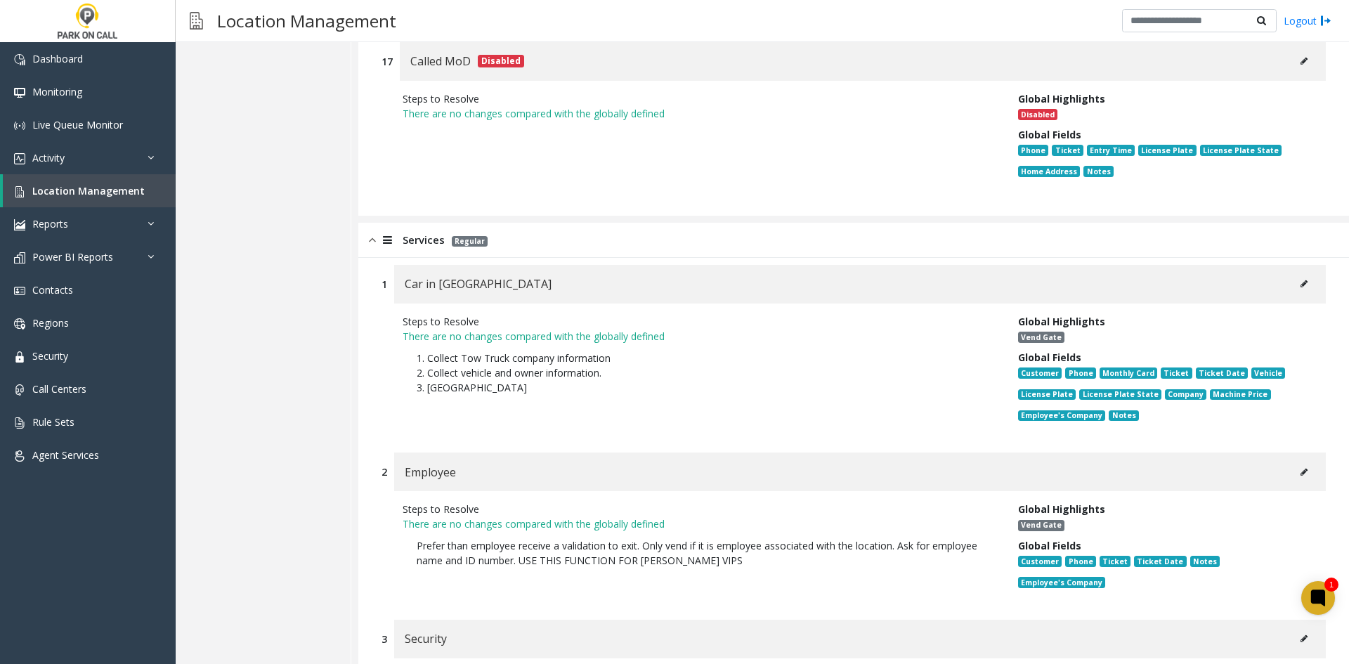
click at [1293, 273] on button at bounding box center [1304, 283] width 22 height 21
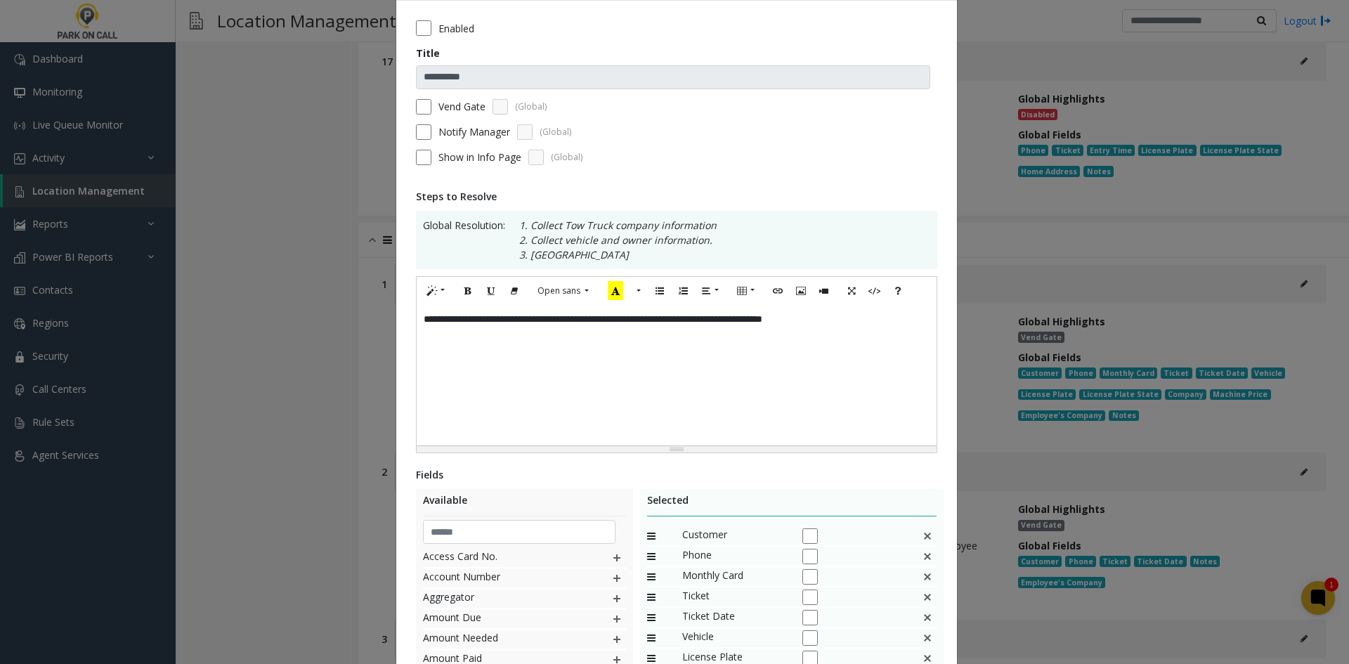
scroll to position [141, 0]
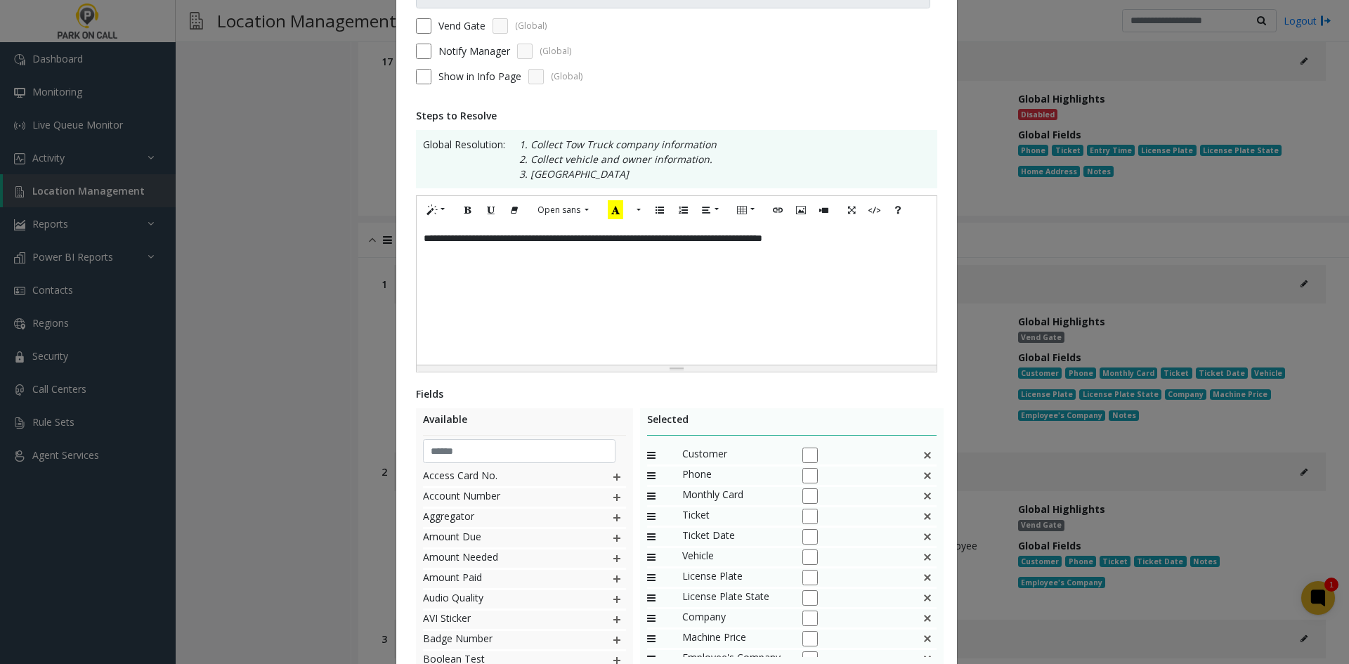
click at [615, 242] on div "**********" at bounding box center [677, 294] width 520 height 141
drag, startPoint x: 592, startPoint y: 281, endPoint x: 337, endPoint y: 200, distance: 267.1
click at [318, 226] on div "**********" at bounding box center [674, 332] width 1349 height 664
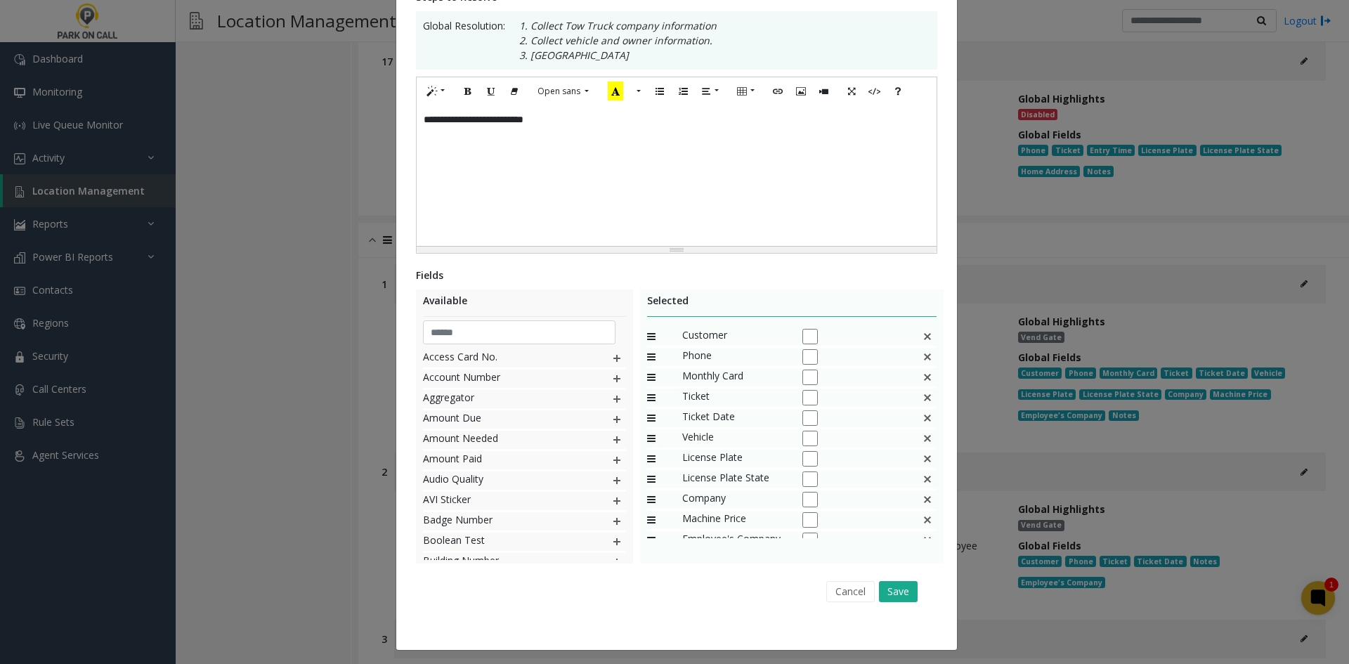
scroll to position [263, 0]
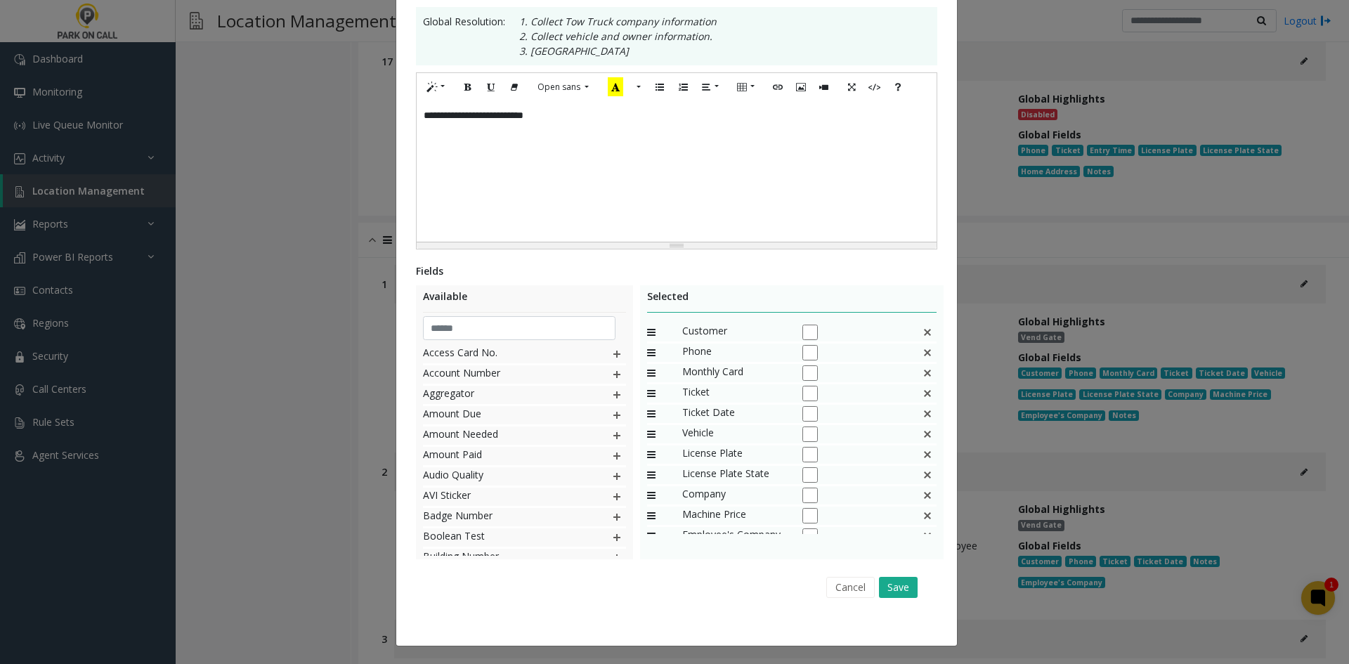
click at [922, 370] on img at bounding box center [927, 373] width 11 height 18
click at [922, 393] on img at bounding box center [927, 393] width 11 height 18
click at [922, 368] on img at bounding box center [927, 373] width 11 height 18
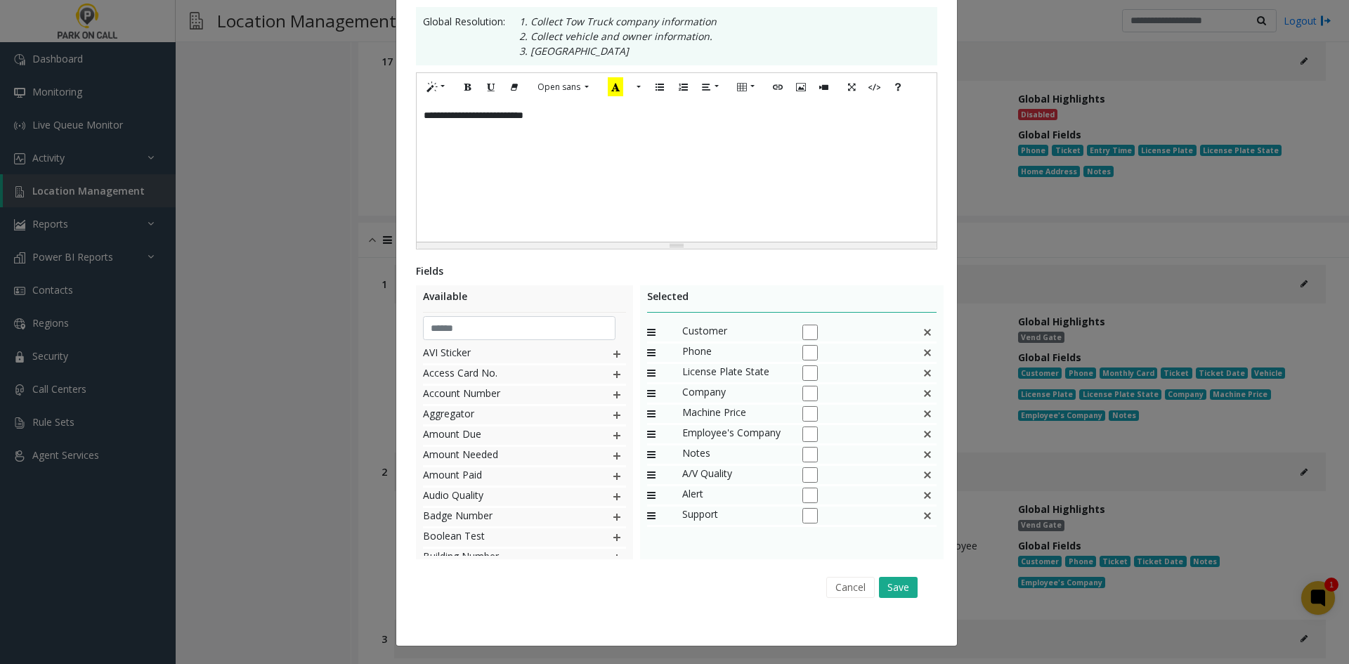
click at [922, 368] on img at bounding box center [927, 373] width 11 height 18
click at [929, 368] on div "Company" at bounding box center [792, 374] width 290 height 20
click at [929, 370] on div "Company" at bounding box center [792, 374] width 290 height 20
click at [924, 371] on img at bounding box center [927, 373] width 11 height 18
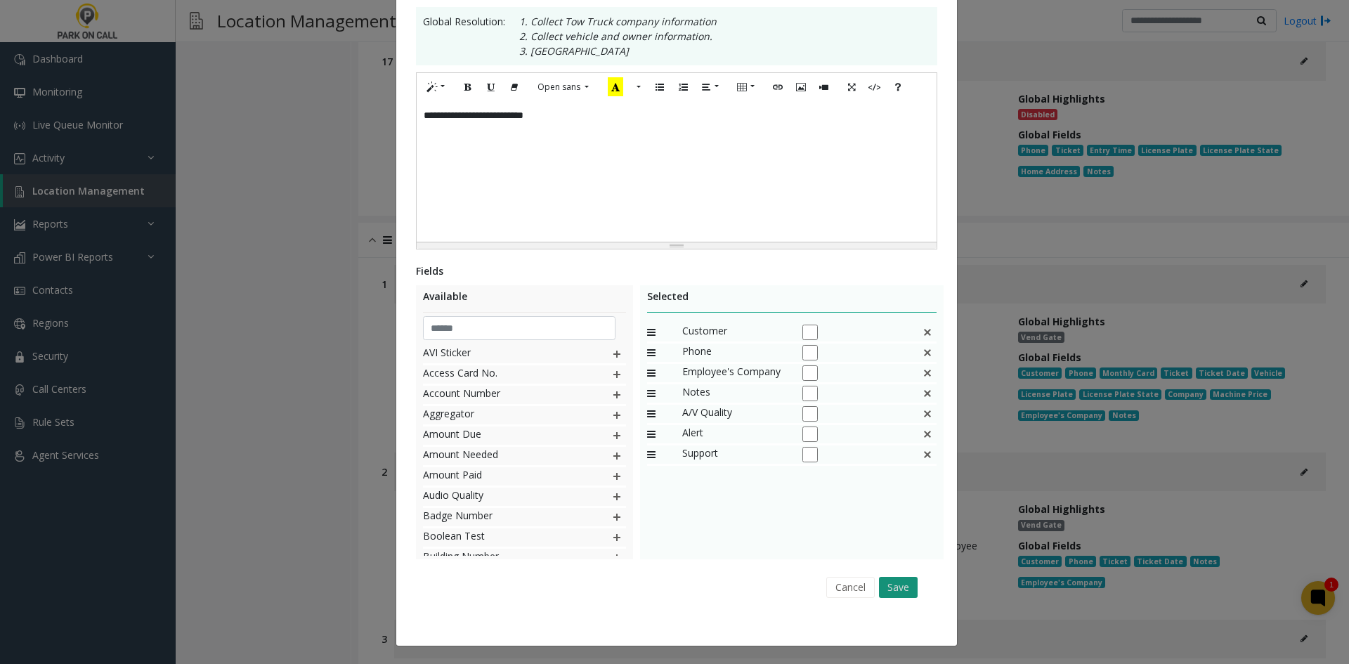
click at [879, 582] on button "Save" at bounding box center [898, 587] width 39 height 21
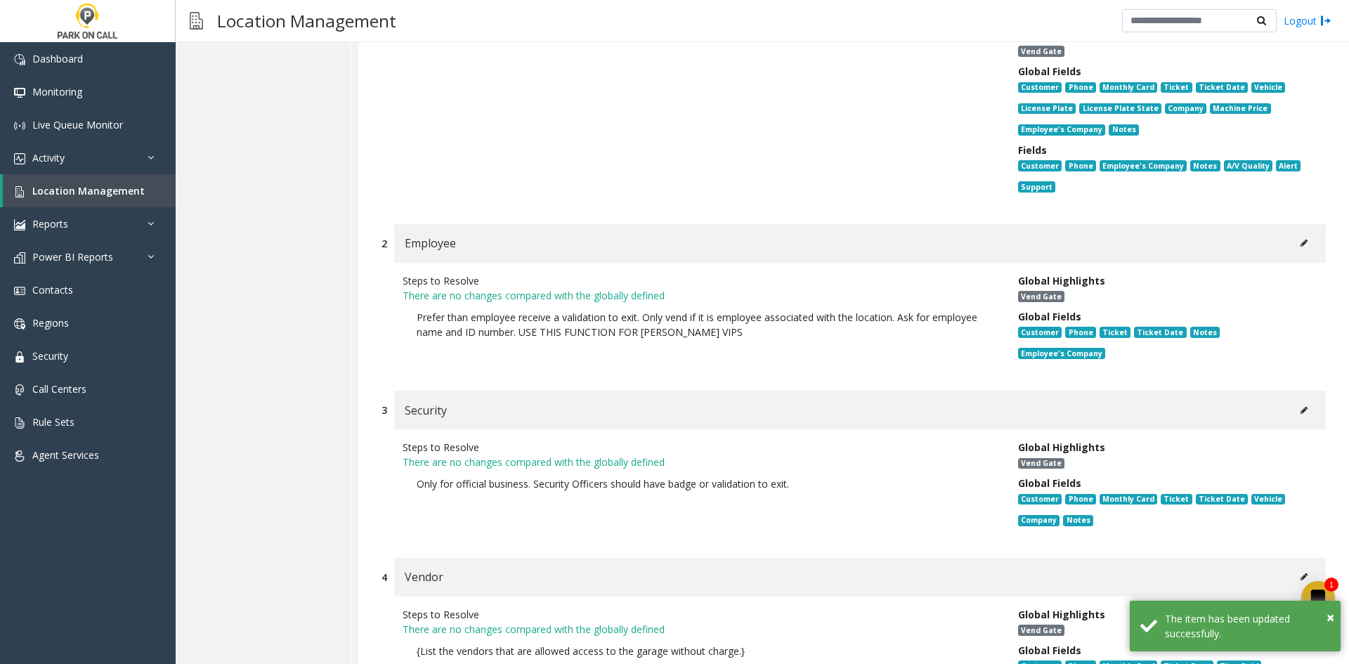
scroll to position [16576, 0]
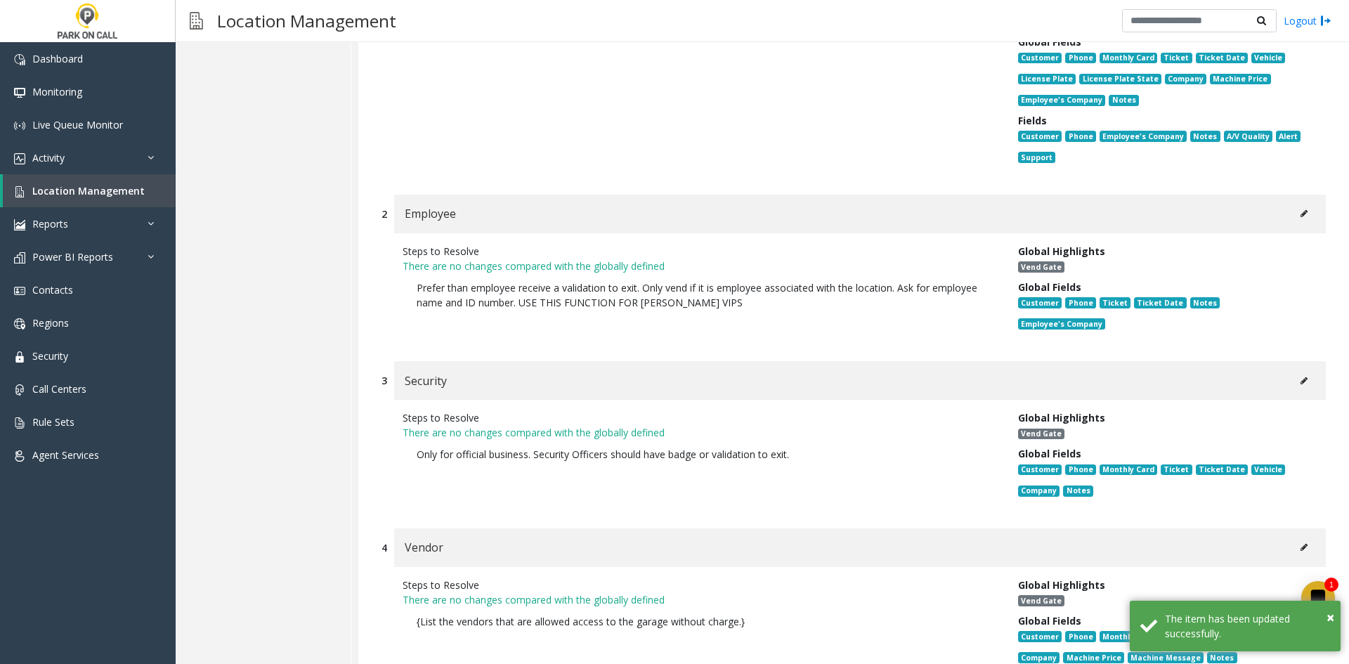
click at [1299, 203] on button at bounding box center [1304, 213] width 22 height 21
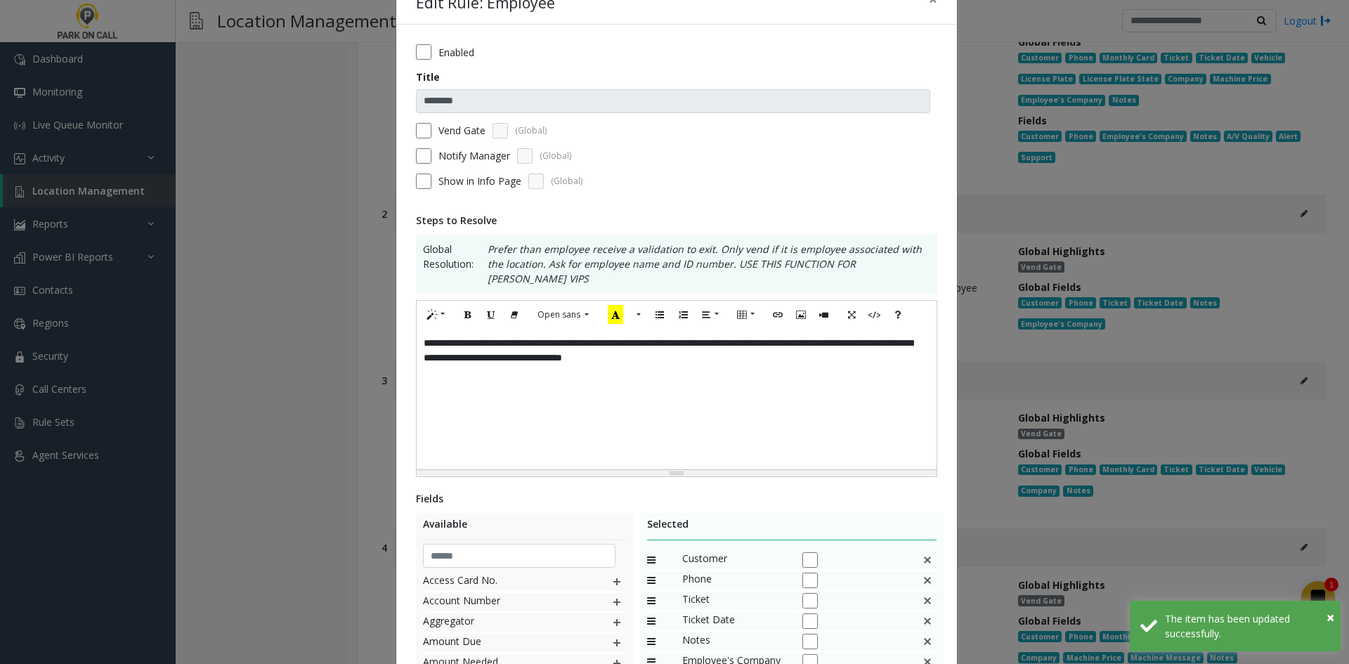
scroll to position [70, 0]
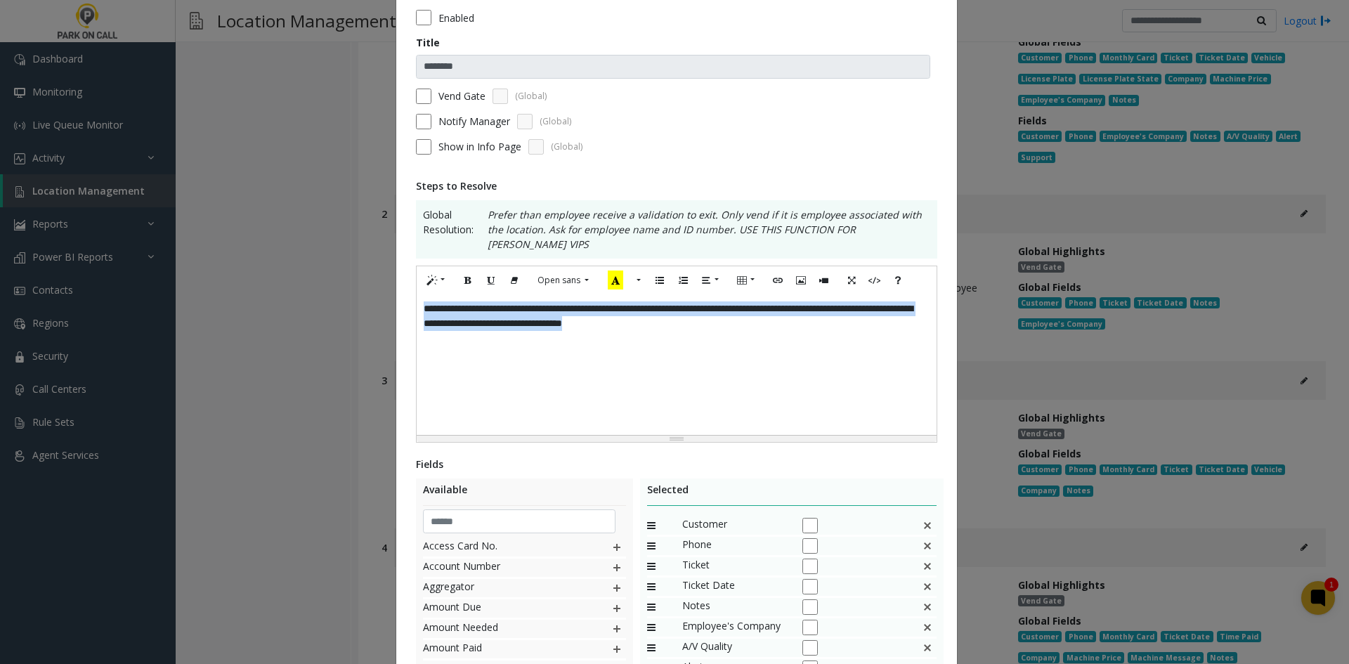
drag, startPoint x: 870, startPoint y: 362, endPoint x: 347, endPoint y: 275, distance: 529.9
click at [346, 279] on div "**********" at bounding box center [674, 332] width 1349 height 664
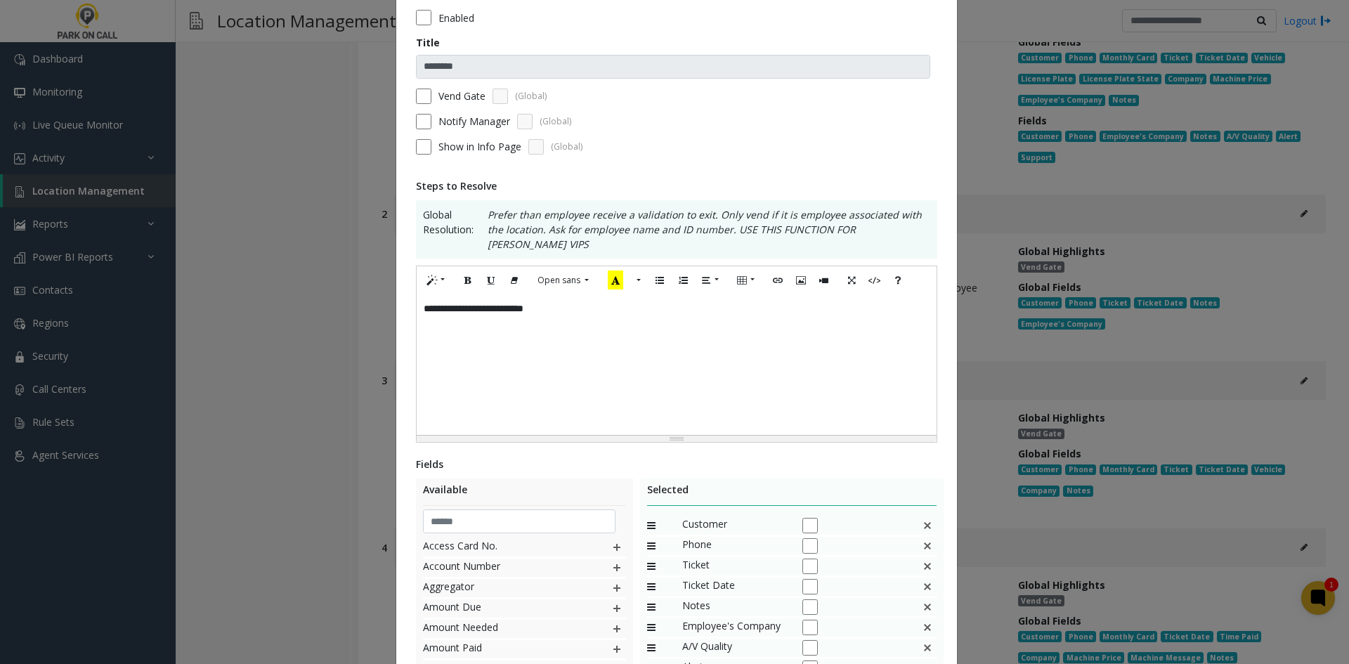
click at [922, 557] on img at bounding box center [927, 566] width 11 height 18
drag, startPoint x: 725, startPoint y: 580, endPoint x: 731, endPoint y: 566, distance: 15.1
click at [731, 578] on span "Employee's Company" at bounding box center [734, 587] width 105 height 18
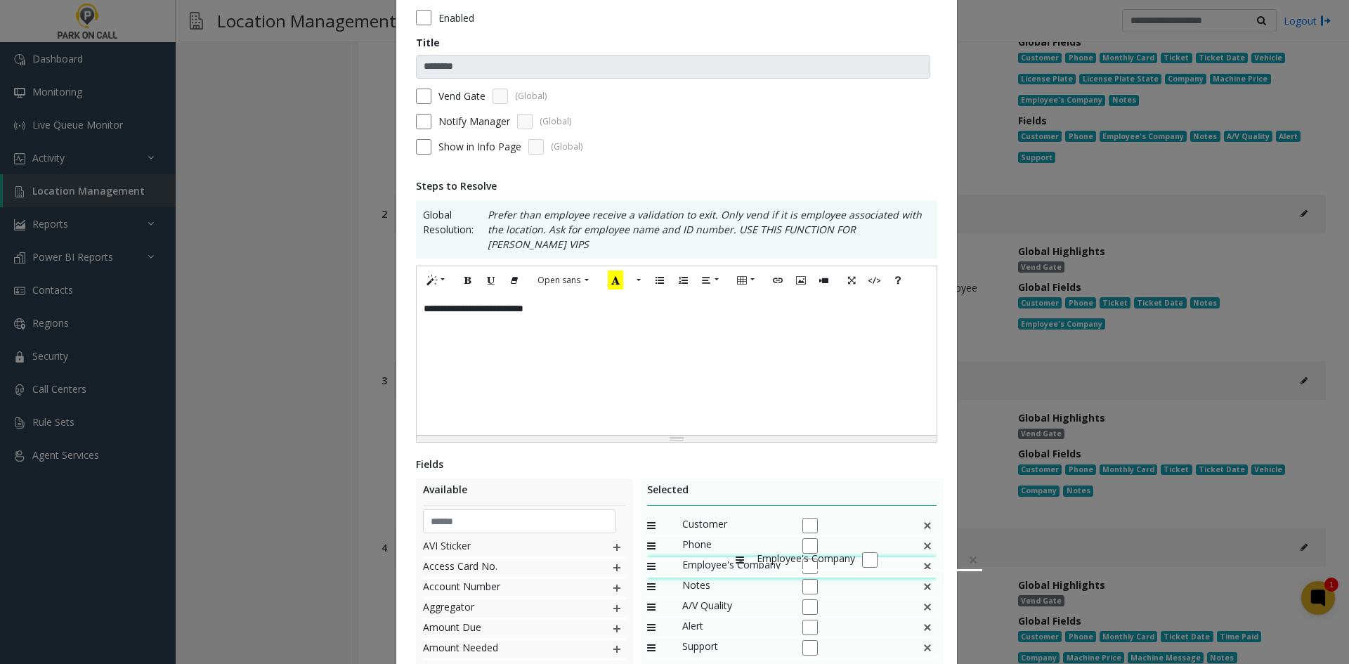
drag, startPoint x: 729, startPoint y: 567, endPoint x: 729, endPoint y: 544, distance: 23.2
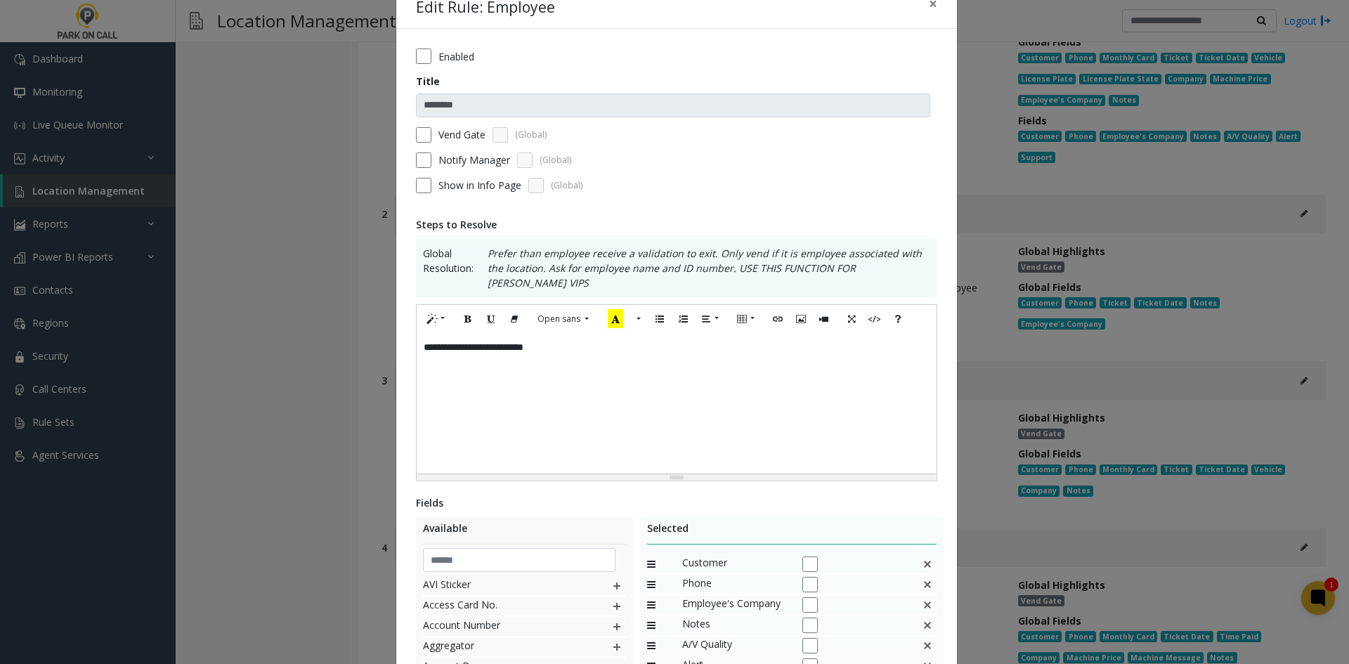
scroll to position [0, 0]
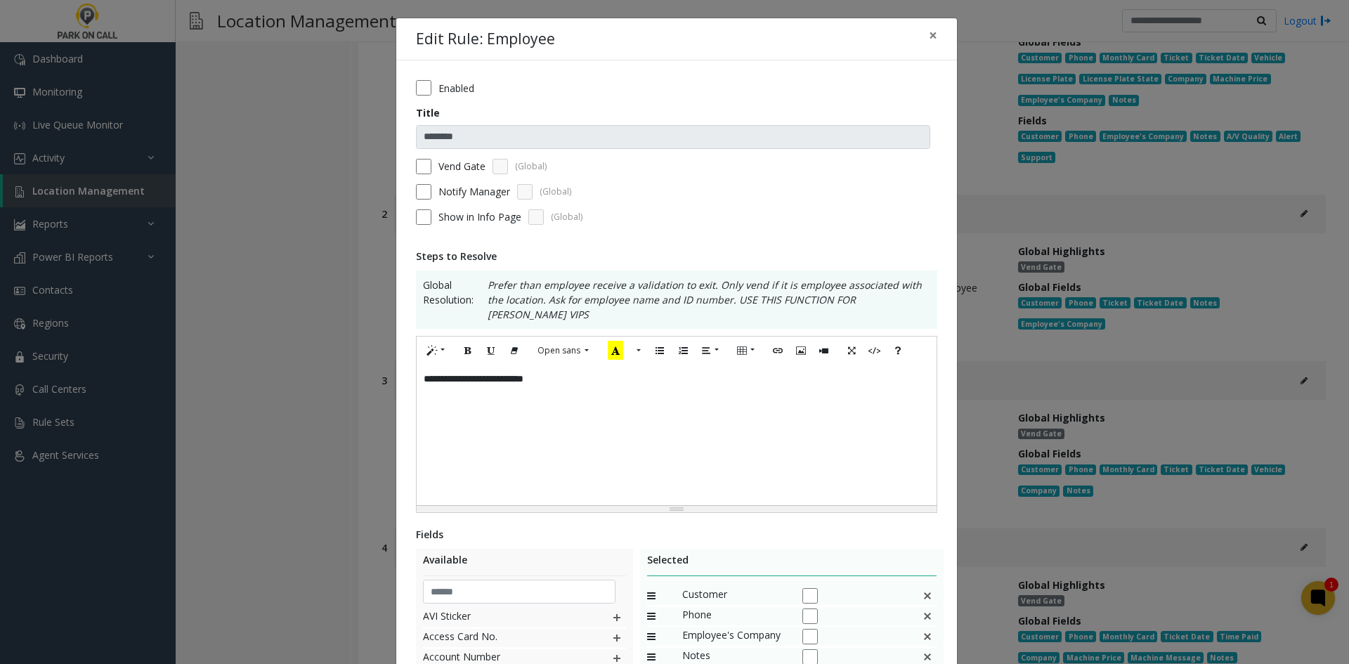
click at [417, 368] on div "**********" at bounding box center [677, 435] width 520 height 141
click at [582, 365] on div "**********" at bounding box center [677, 435] width 520 height 141
drag, startPoint x: 582, startPoint y: 357, endPoint x: 696, endPoint y: 356, distance: 113.8
click at [696, 365] on div "**********" at bounding box center [677, 435] width 520 height 141
click at [438, 193] on label "Notify Manager" at bounding box center [474, 191] width 72 height 15
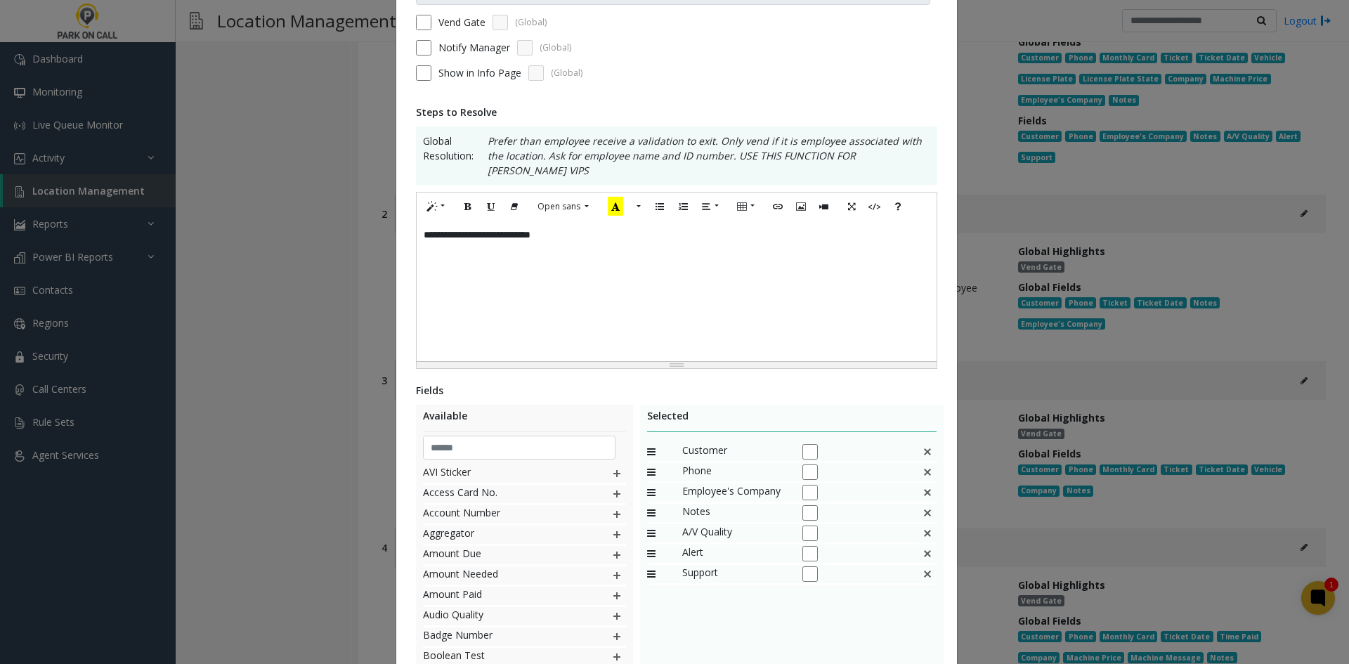
scroll to position [249, 0]
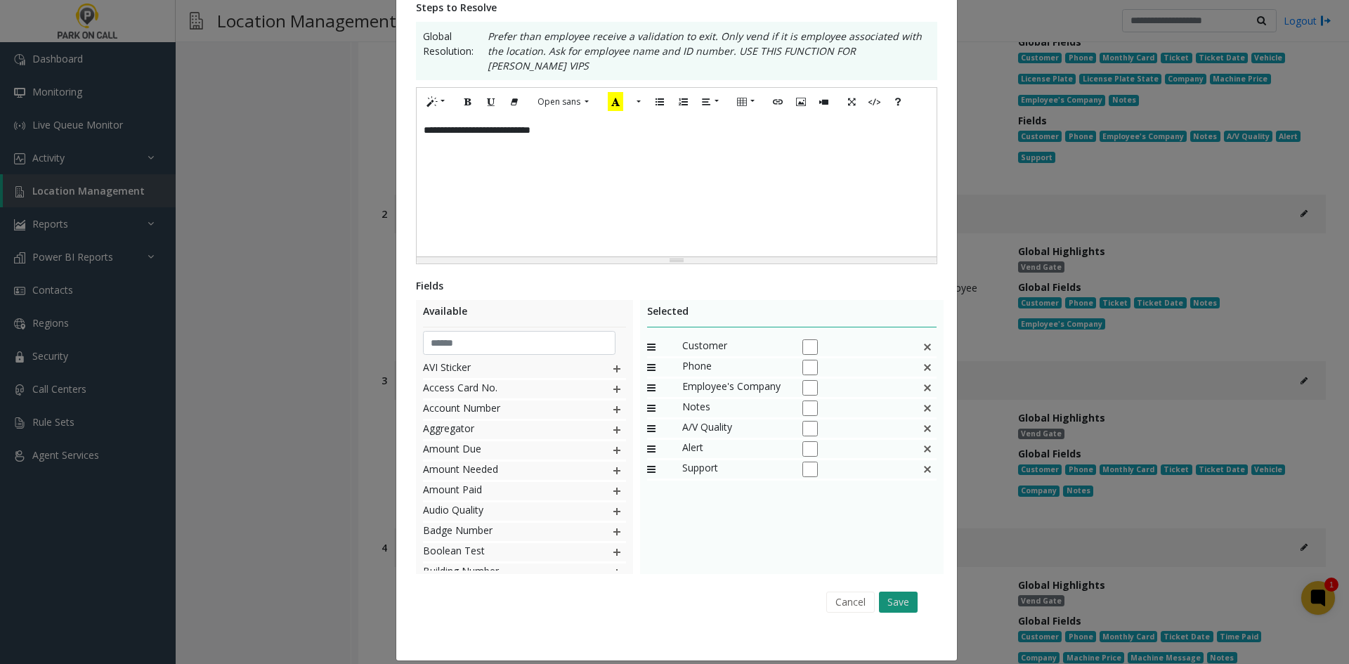
click at [894, 592] on button "Save" at bounding box center [898, 602] width 39 height 21
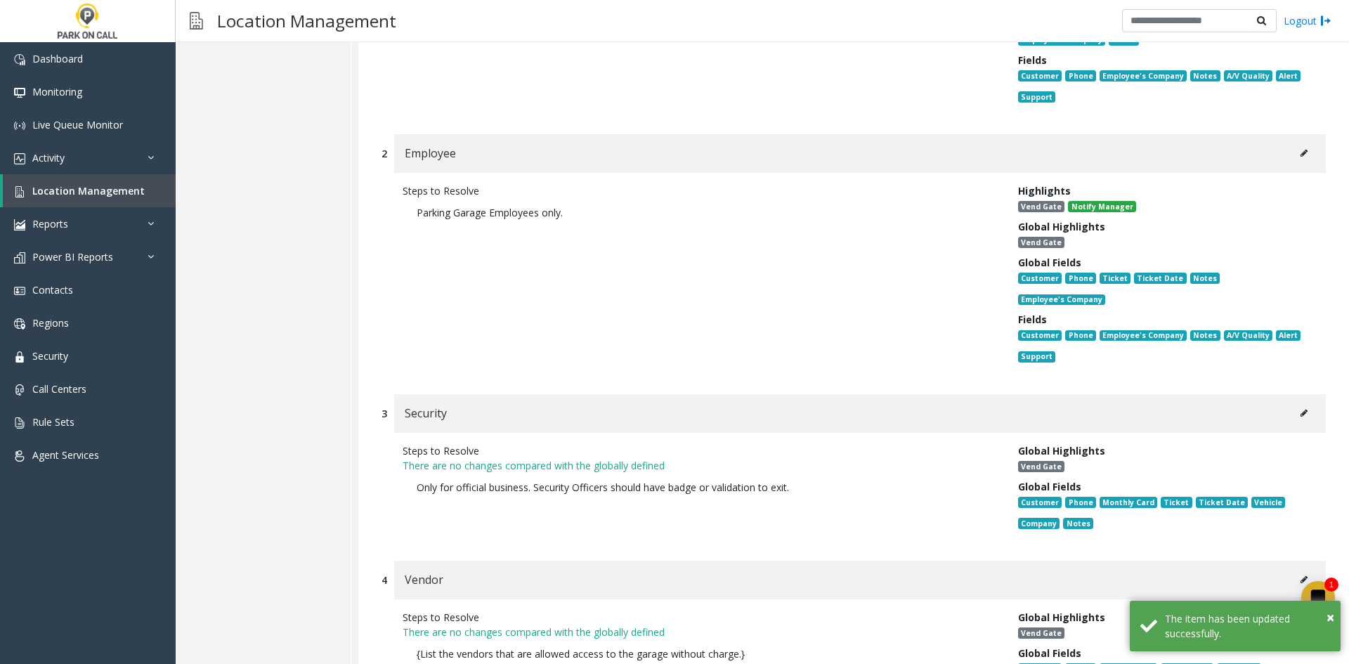
scroll to position [16716, 0]
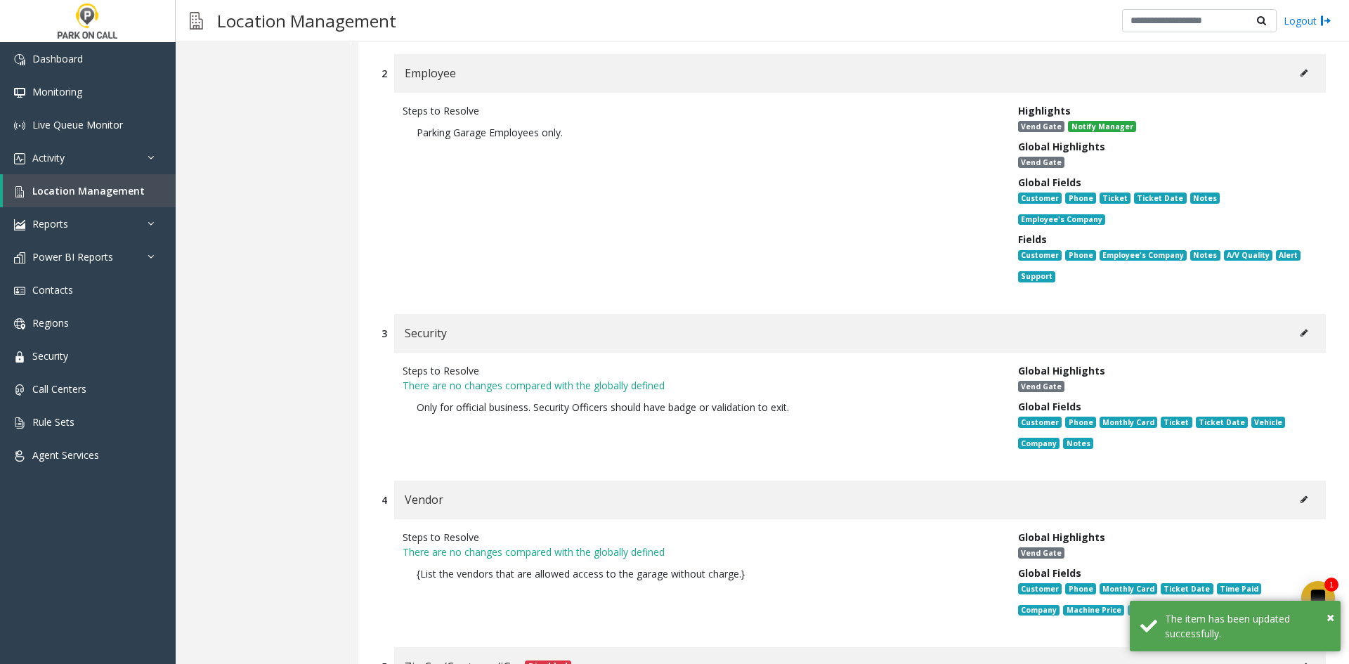
click at [1302, 322] on button at bounding box center [1304, 332] width 22 height 21
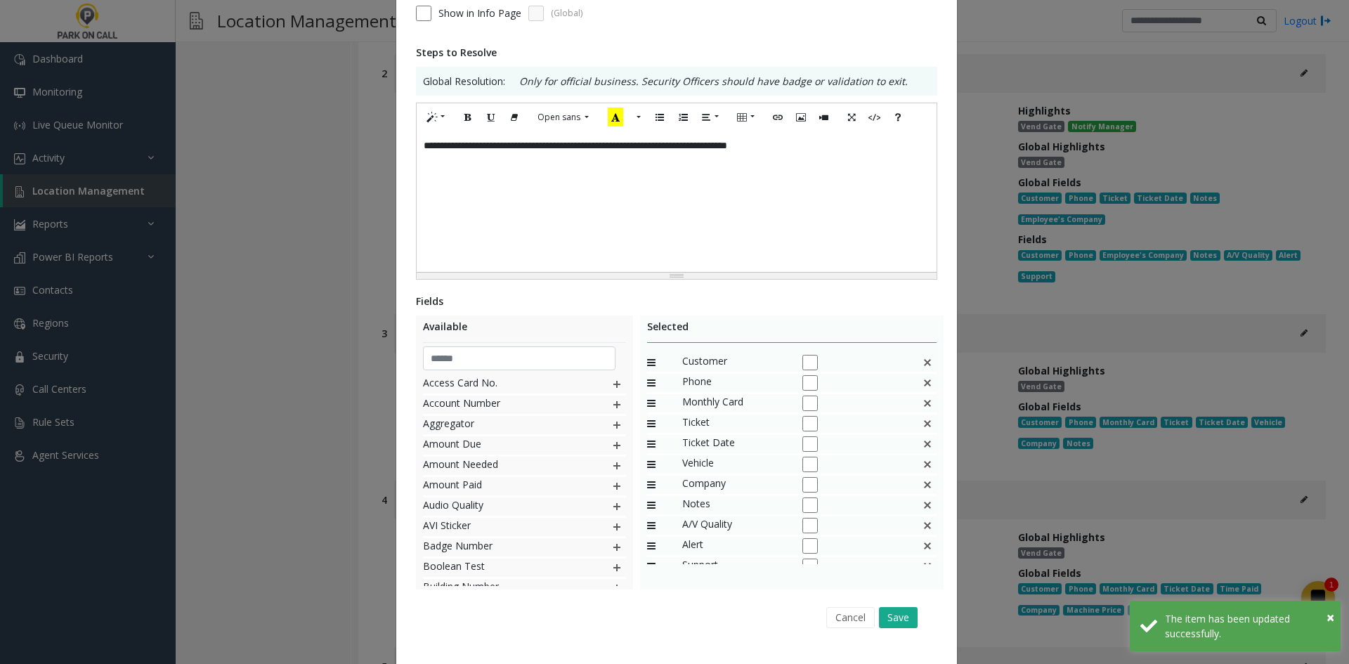
scroll to position [211, 0]
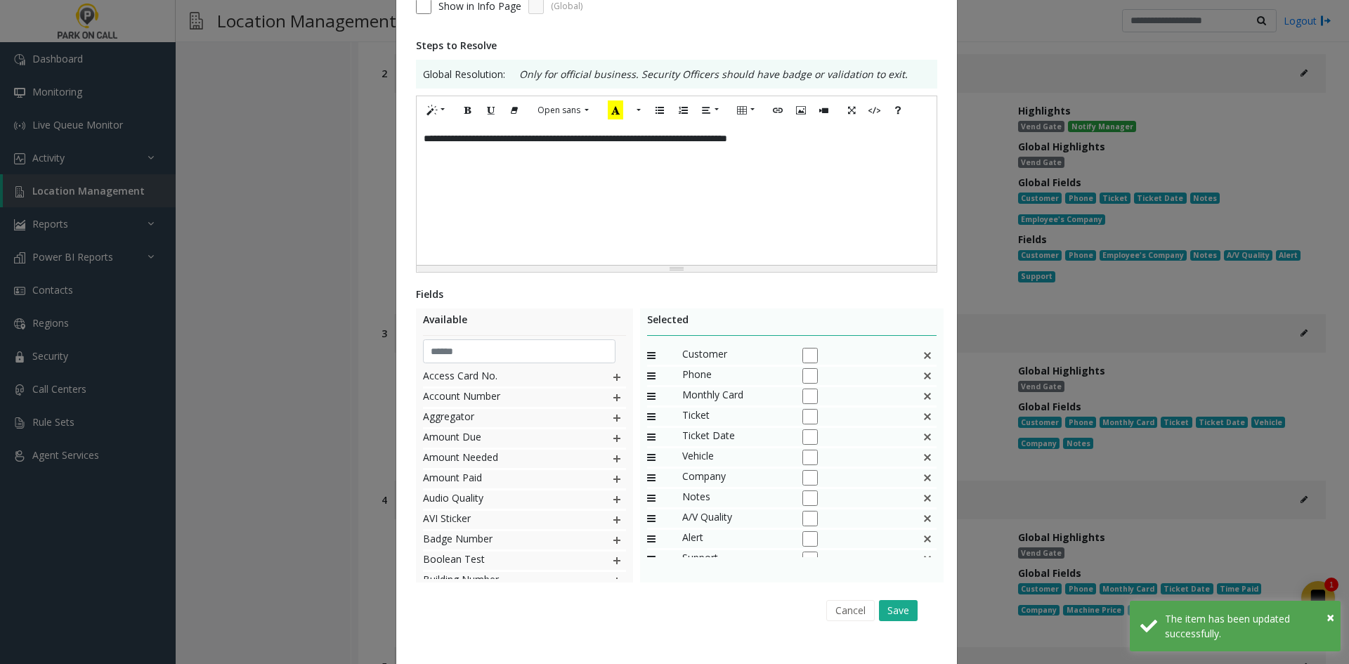
drag, startPoint x: 904, startPoint y: 399, endPoint x: 913, endPoint y: 401, distance: 8.7
click at [905, 399] on div "Monthly Card" at bounding box center [792, 397] width 290 height 20
click at [922, 401] on img at bounding box center [927, 396] width 11 height 18
click at [915, 401] on div "Ticket" at bounding box center [792, 397] width 290 height 20
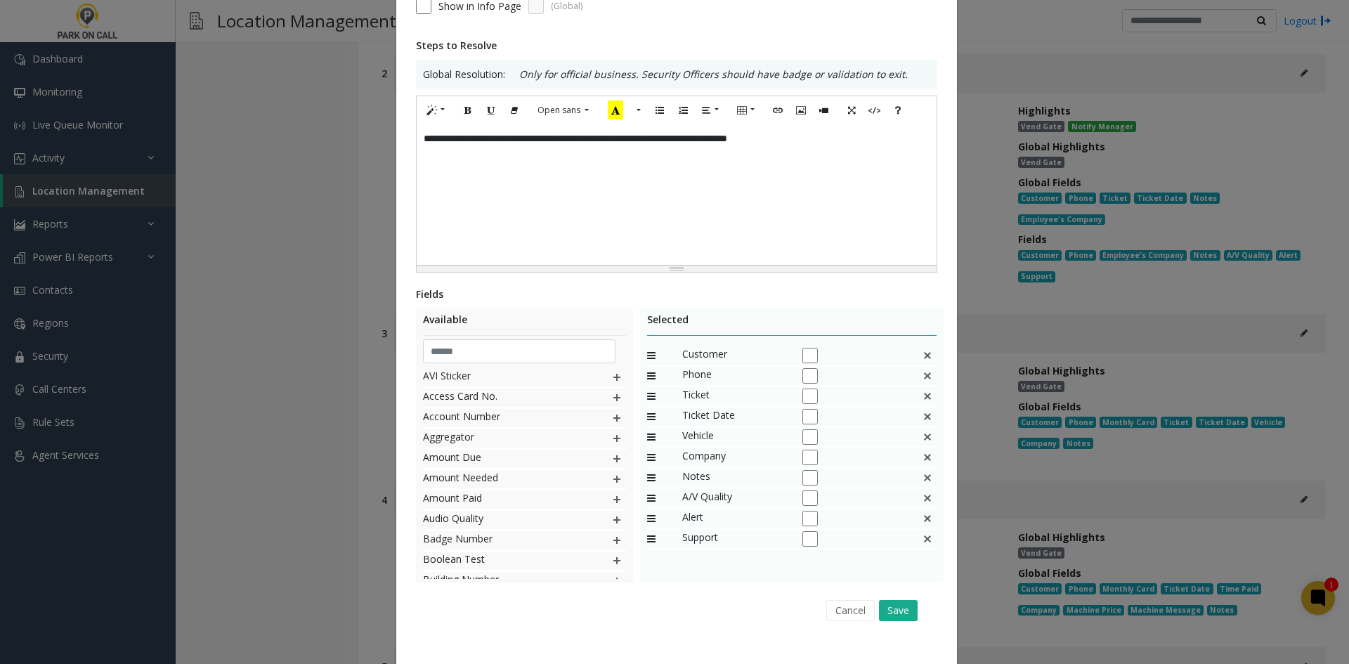
click at [915, 401] on div "Ticket" at bounding box center [792, 397] width 290 height 20
click at [922, 402] on img at bounding box center [927, 396] width 11 height 18
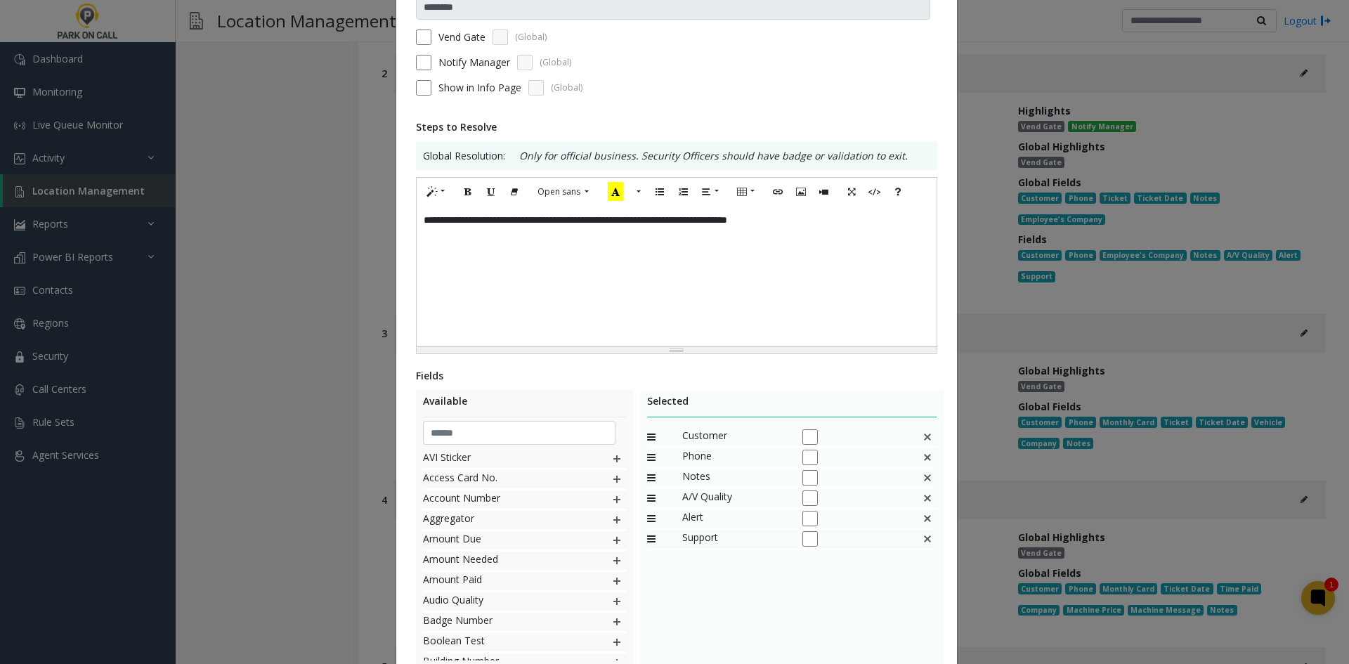
scroll to position [0, 0]
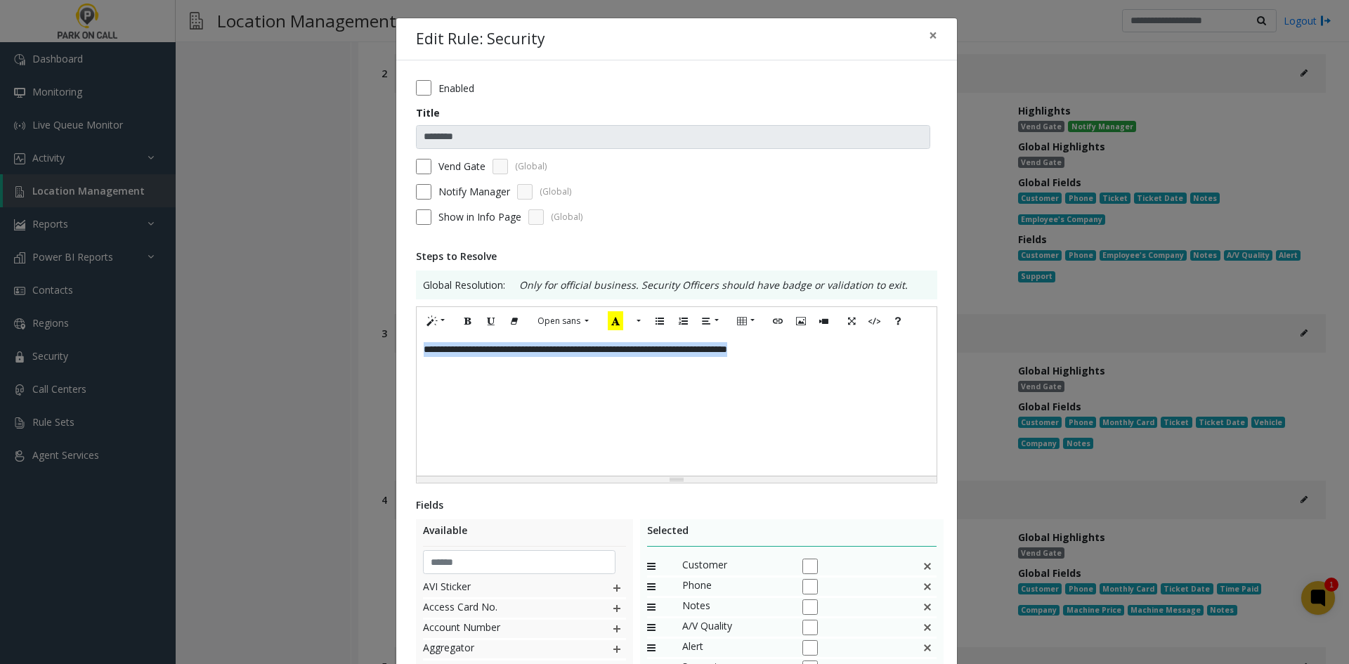
drag, startPoint x: 861, startPoint y: 356, endPoint x: 339, endPoint y: 394, distance: 523.5
click at [330, 408] on div "**********" at bounding box center [674, 332] width 1349 height 664
click at [426, 353] on div "**********" at bounding box center [677, 405] width 520 height 141
click at [443, 190] on label "Notify Manager" at bounding box center [474, 191] width 72 height 15
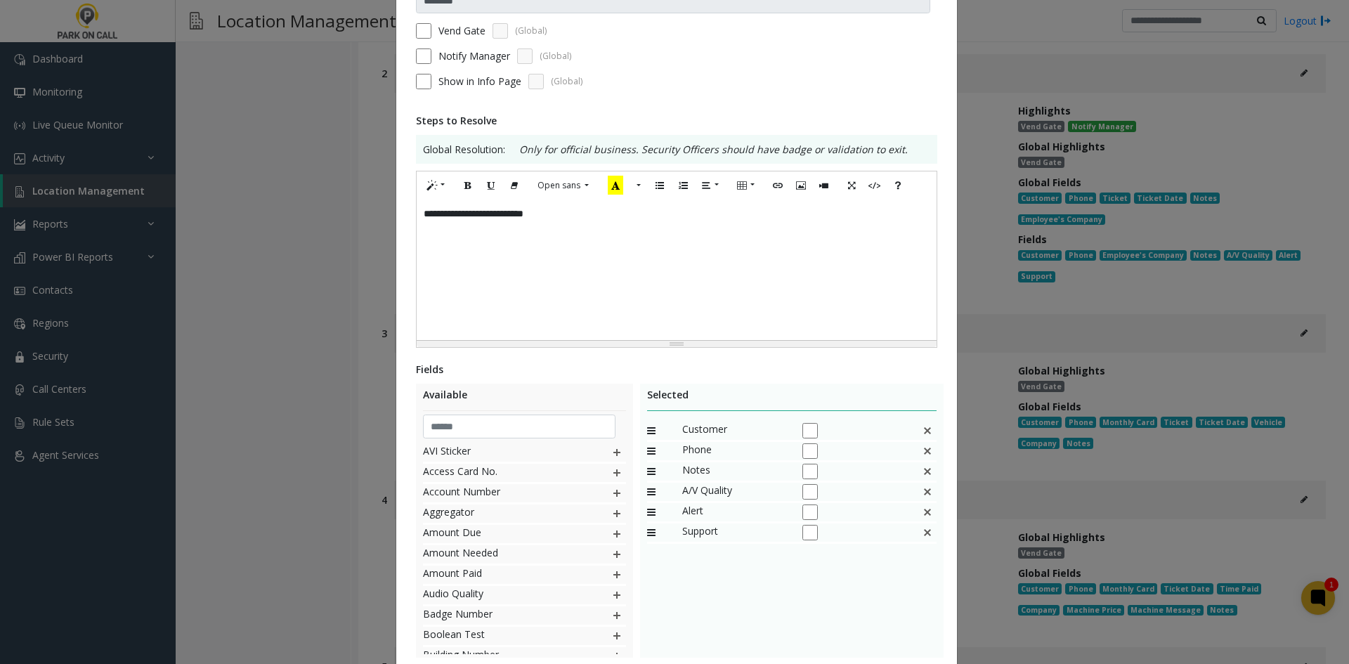
scroll to position [234, 0]
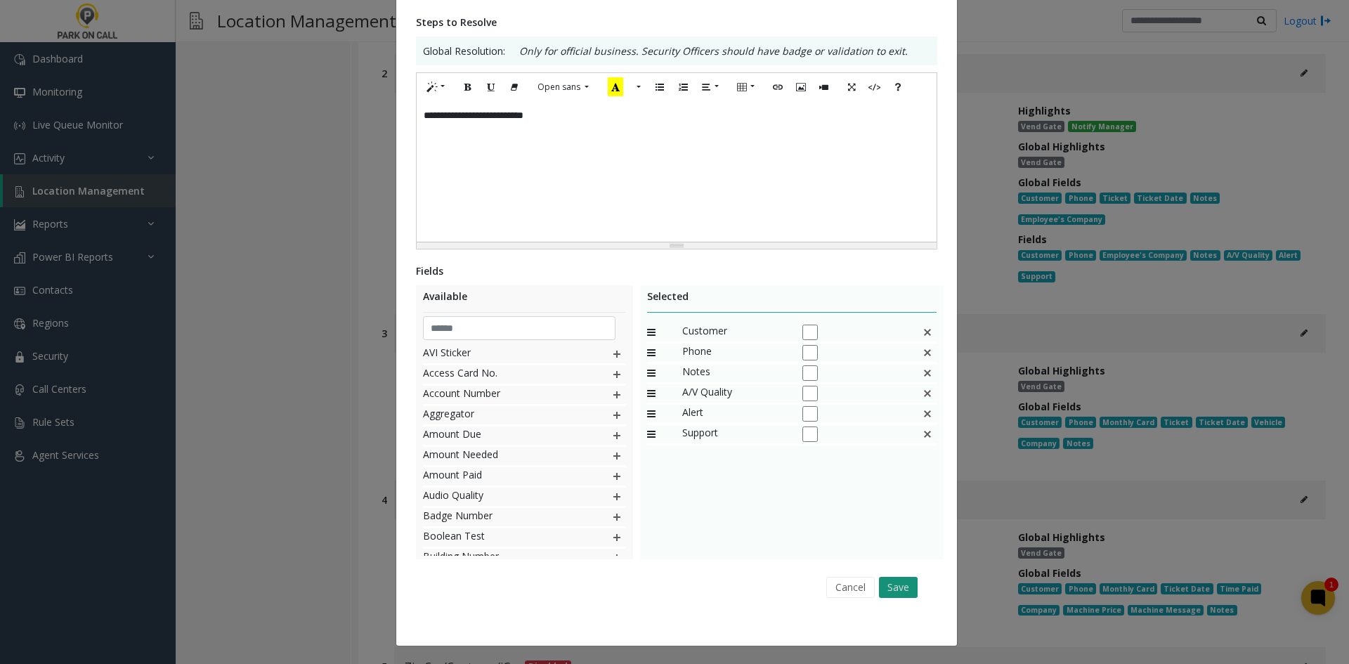
click at [892, 591] on button "Save" at bounding box center [898, 587] width 39 height 21
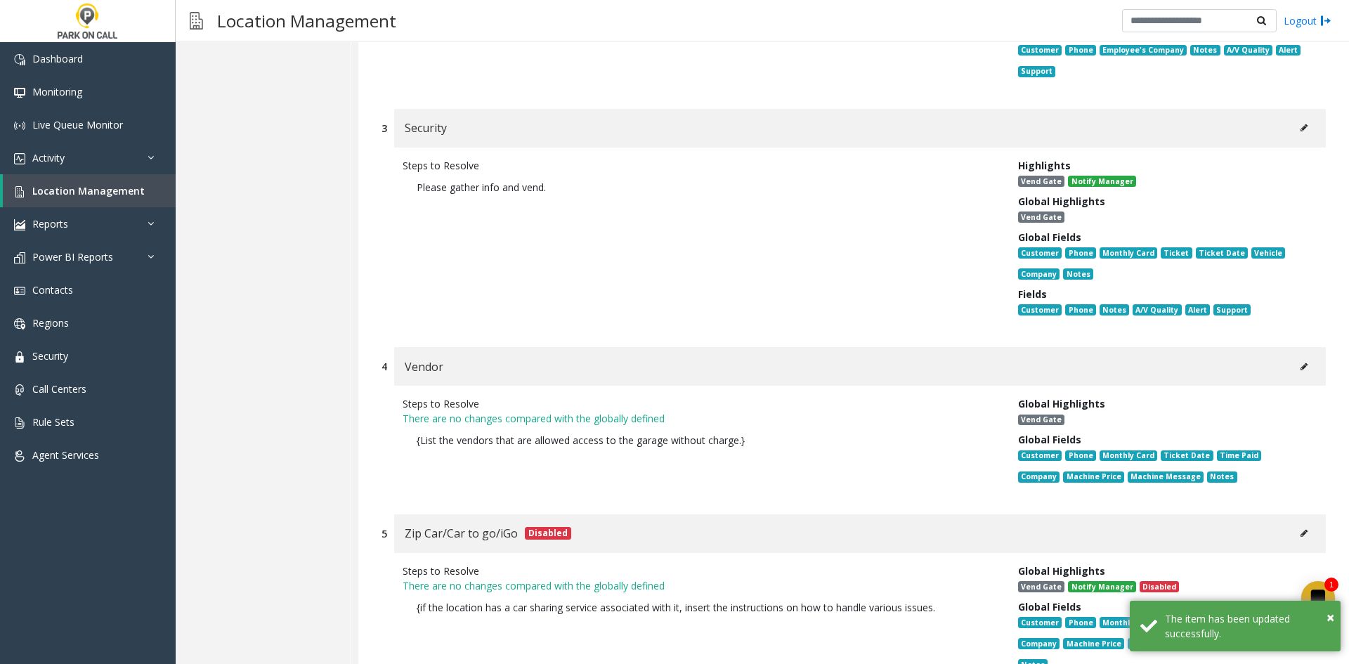
scroll to position [16927, 0]
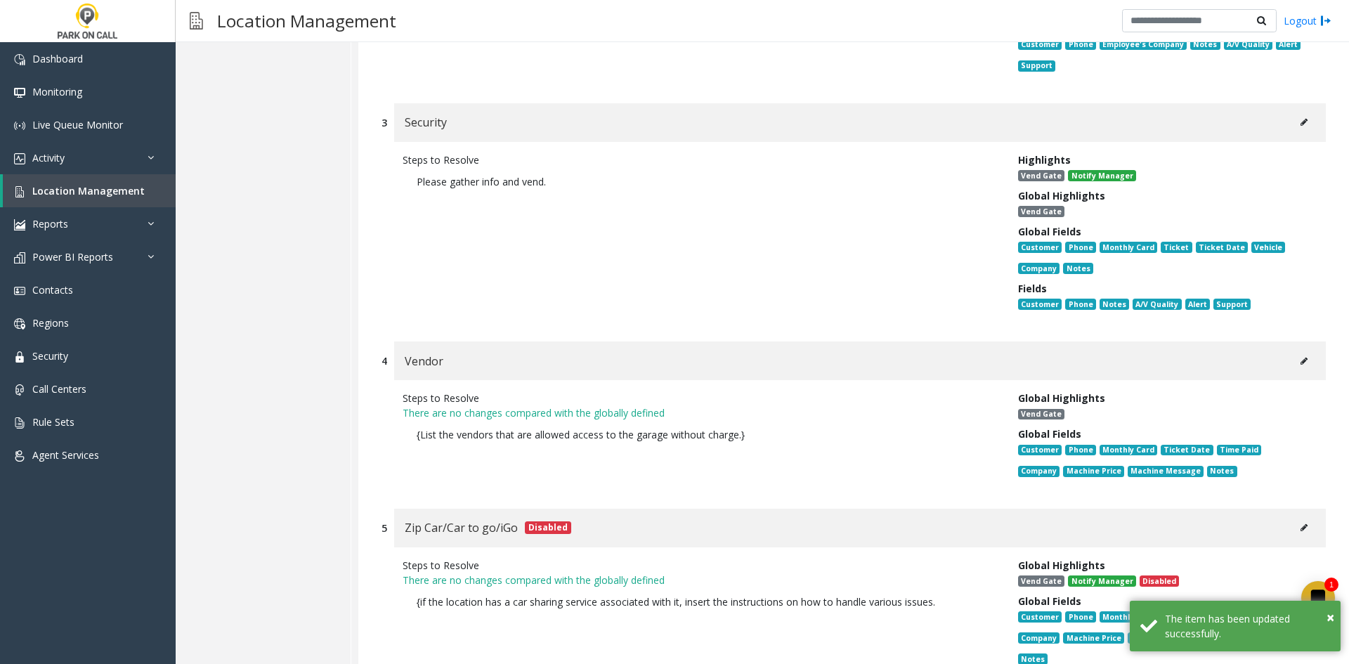
click at [1315, 341] on div "4 Vendor Steps to Resolve There are no changes compared with the globally defin…" at bounding box center [853, 417] width 965 height 152
click at [1301, 357] on icon at bounding box center [1304, 361] width 7 height 8
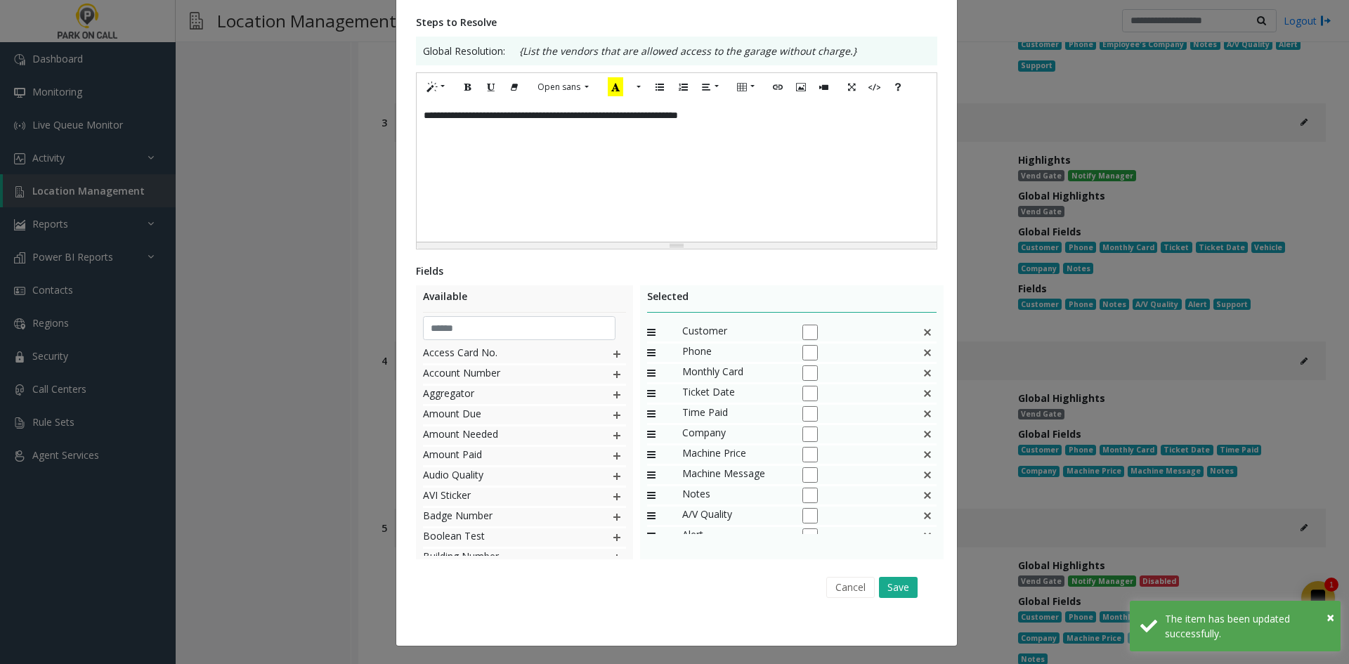
scroll to position [0, 0]
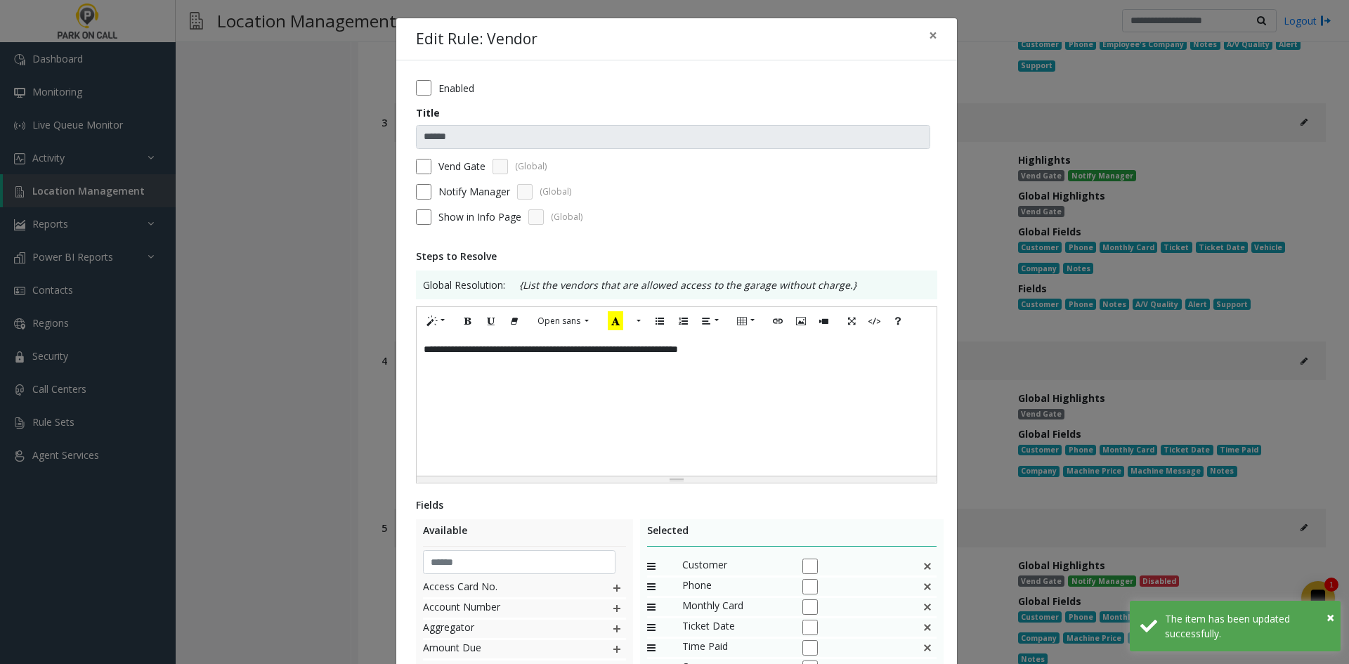
click at [647, 387] on div "**********" at bounding box center [677, 405] width 520 height 141
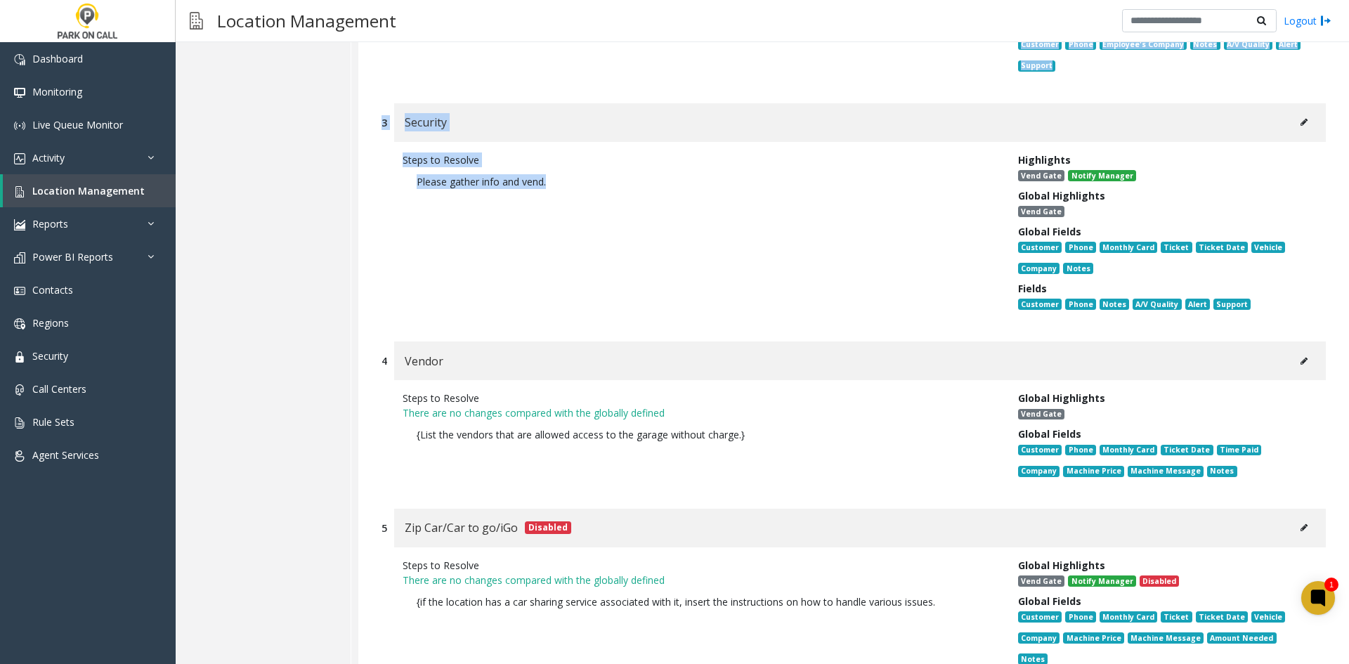
drag, startPoint x: 684, startPoint y: 158, endPoint x: 344, endPoint y: 199, distance: 342.5
drag, startPoint x: 478, startPoint y: 157, endPoint x: 424, endPoint y: 155, distance: 54.2
click at [476, 156] on div "Steps to Resolve Please gather info and vend." at bounding box center [699, 234] width 615 height 165
click at [429, 167] on p "Please gather info and vend." at bounding box center [700, 181] width 594 height 29
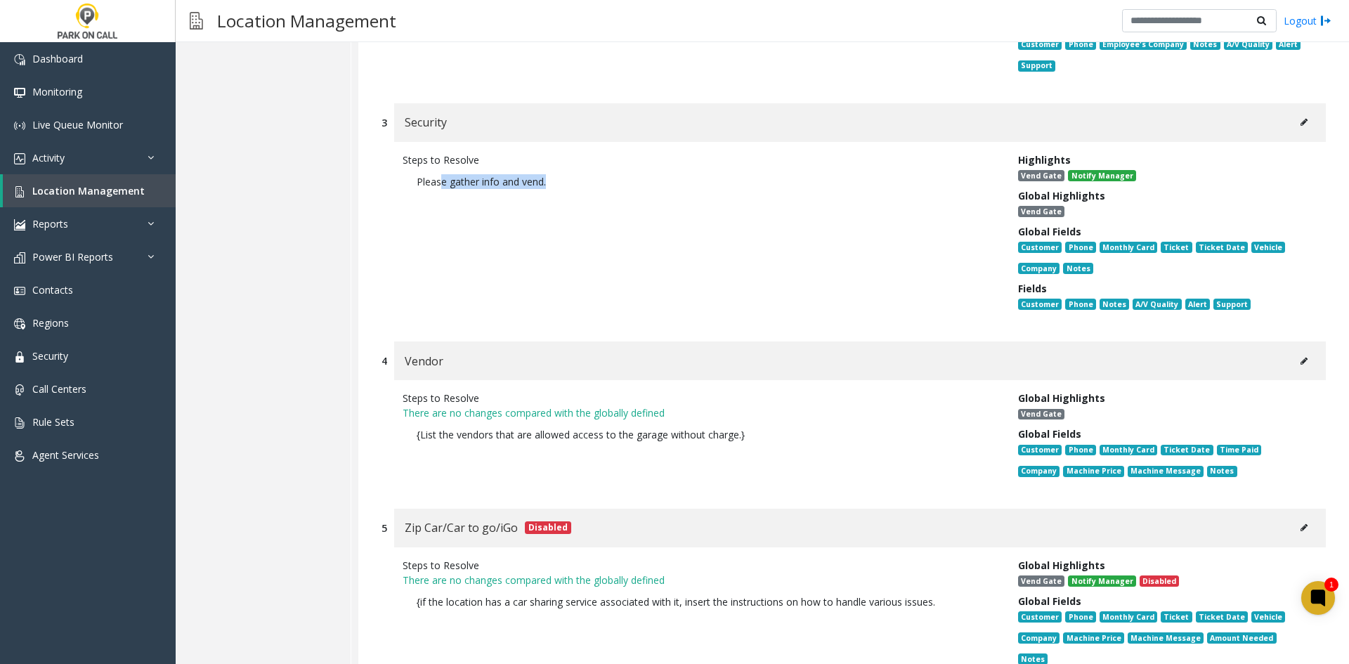
drag, startPoint x: 429, startPoint y: 132, endPoint x: 445, endPoint y: 131, distance: 16.2
click at [445, 167] on p "Please gather info and vend." at bounding box center [700, 181] width 594 height 29
click at [436, 167] on p "Please gather info and vend." at bounding box center [700, 181] width 594 height 29
drag, startPoint x: 436, startPoint y: 129, endPoint x: 534, endPoint y: 122, distance: 98.6
click at [534, 167] on p "Please gather info and vend." at bounding box center [700, 181] width 594 height 29
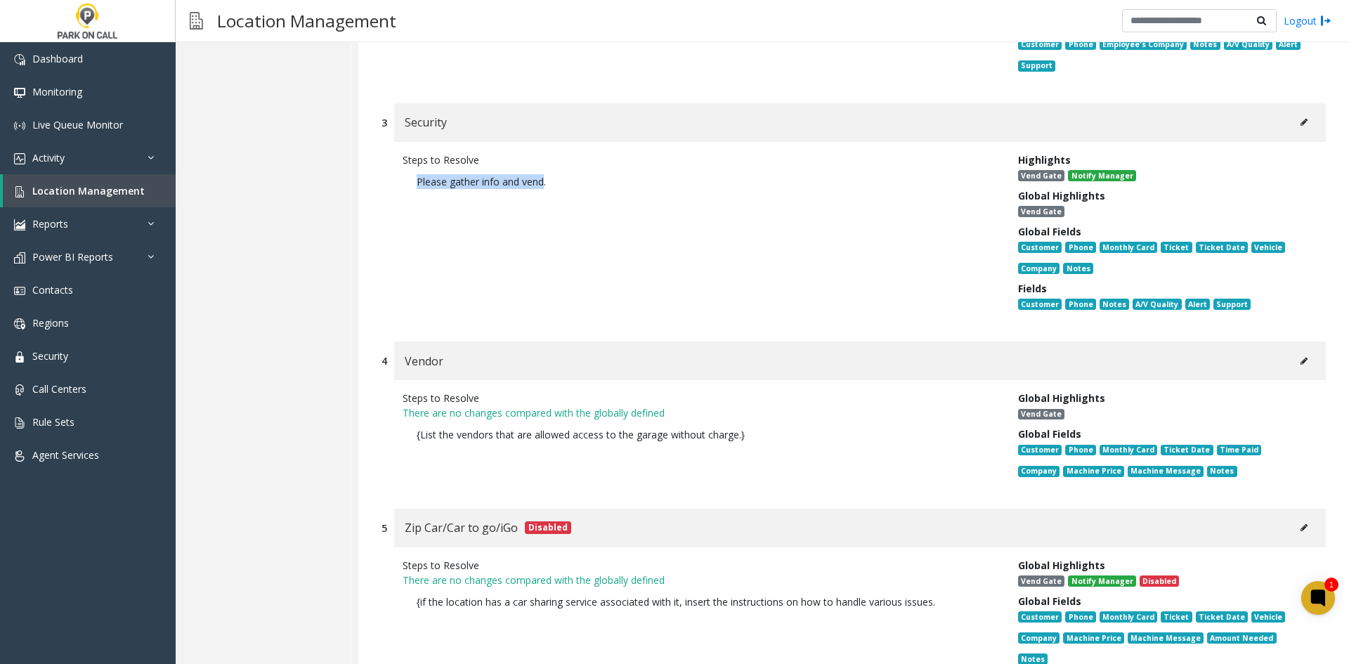
click at [1301, 357] on icon at bounding box center [1304, 361] width 7 height 8
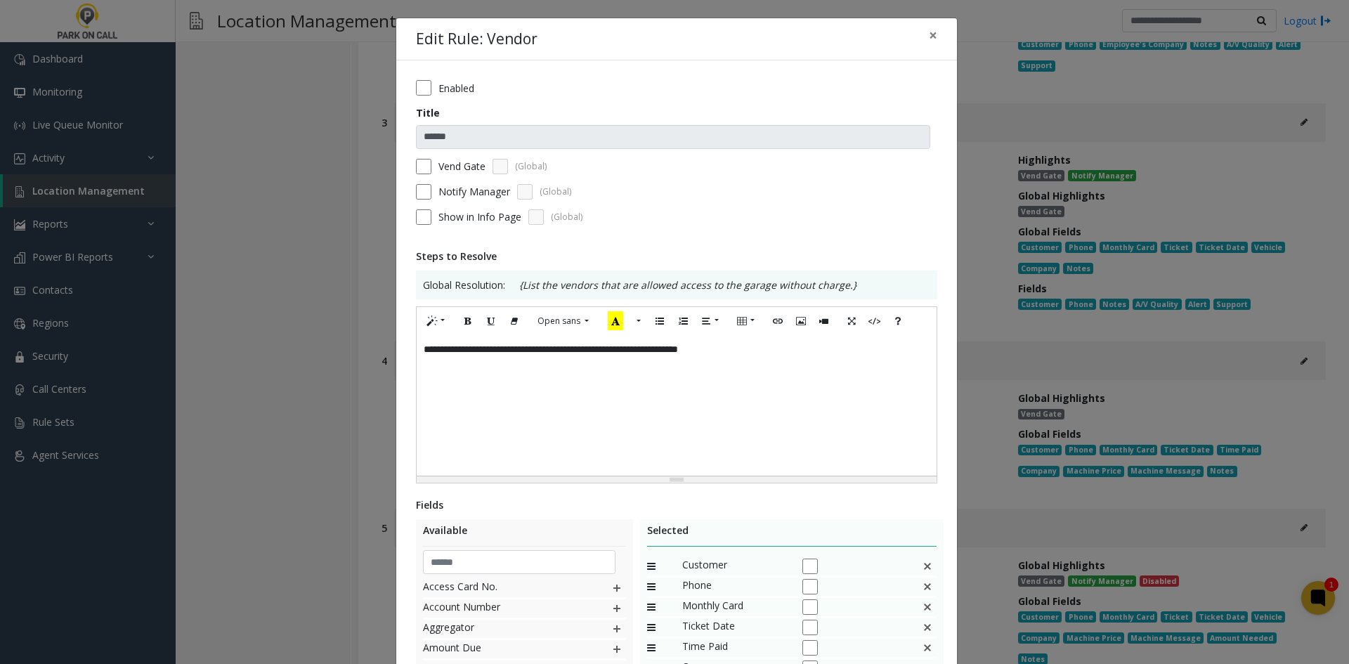
click at [432, 89] on div "Enabled" at bounding box center [676, 87] width 521 height 15
click at [405, 86] on div "**********" at bounding box center [676, 469] width 561 height 819
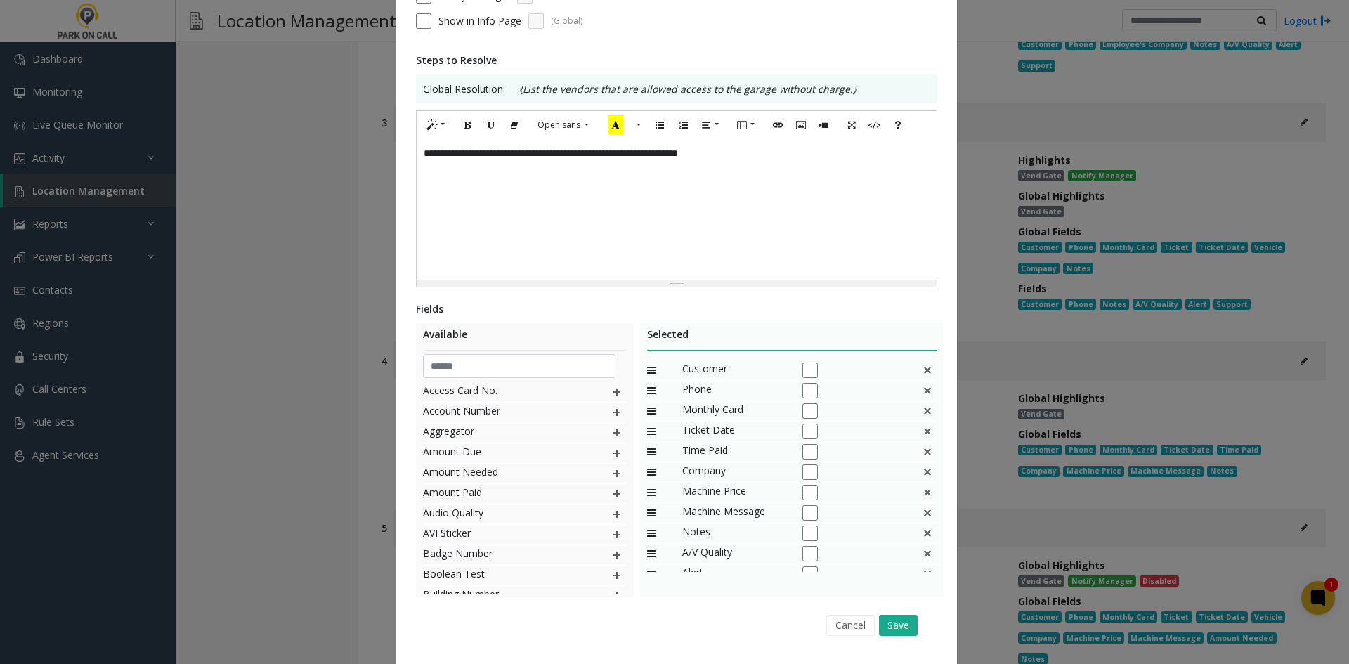
scroll to position [234, 0]
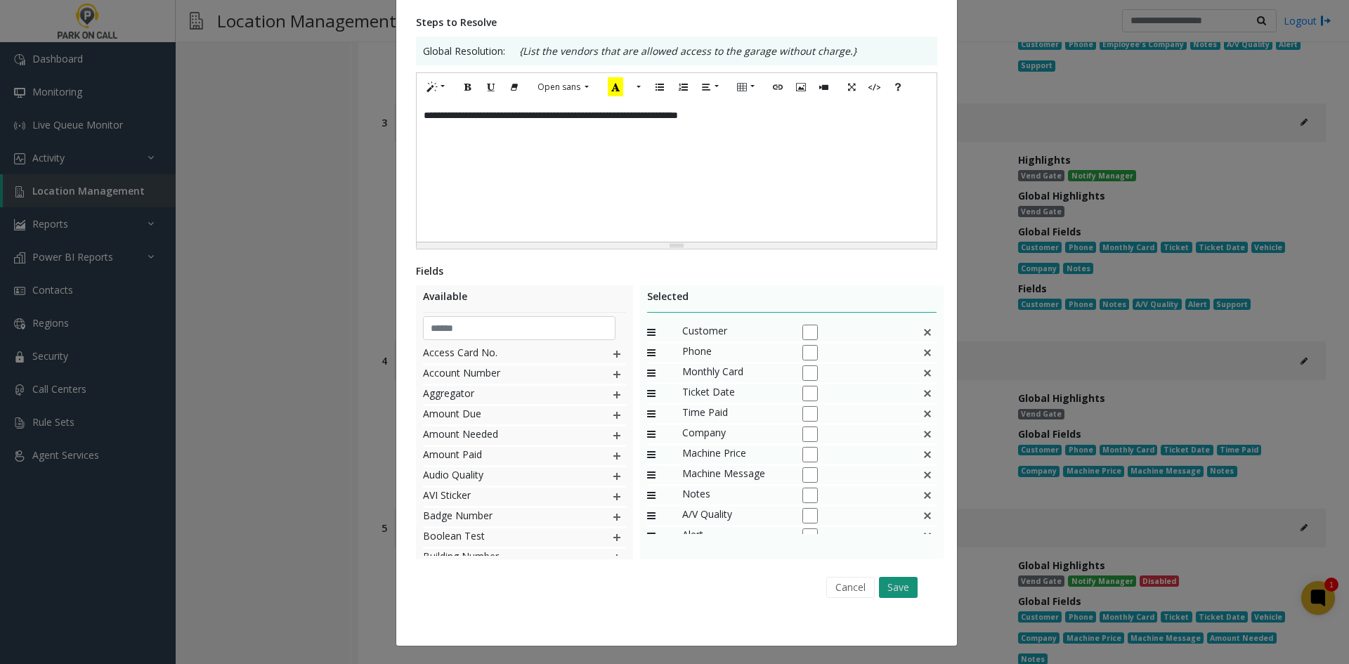
click at [879, 592] on button "Save" at bounding box center [898, 587] width 39 height 21
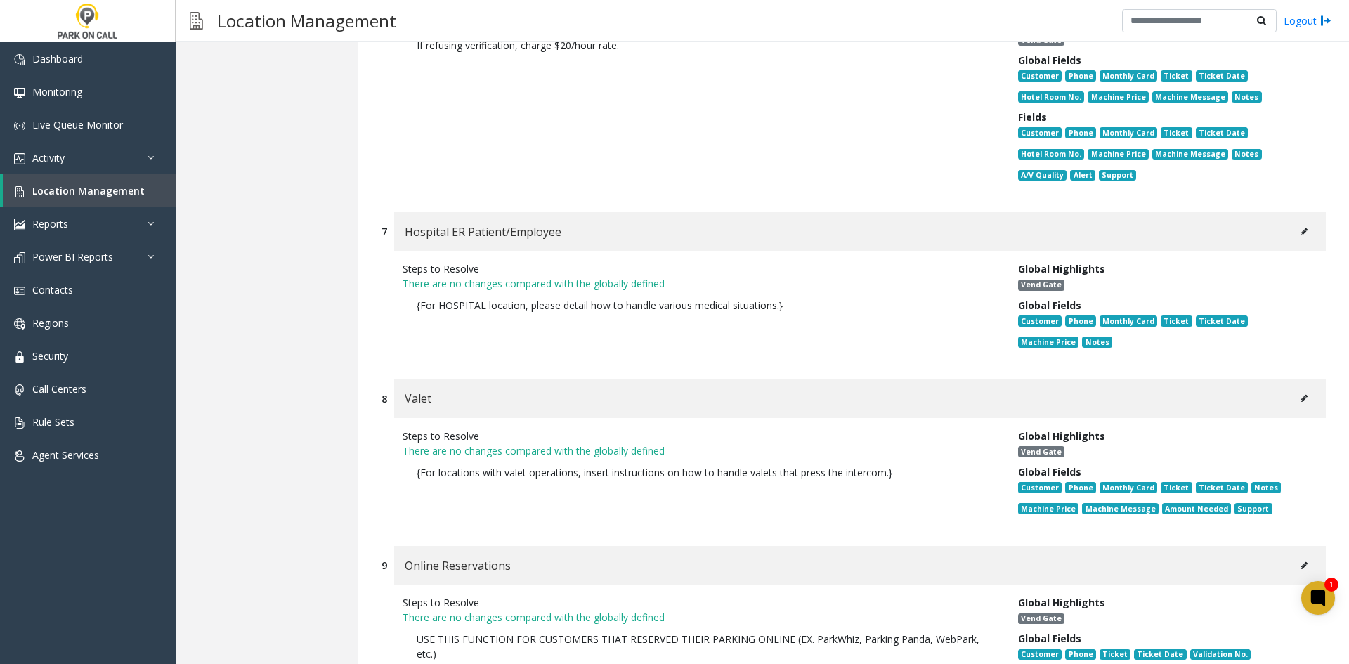
scroll to position [17840, 0]
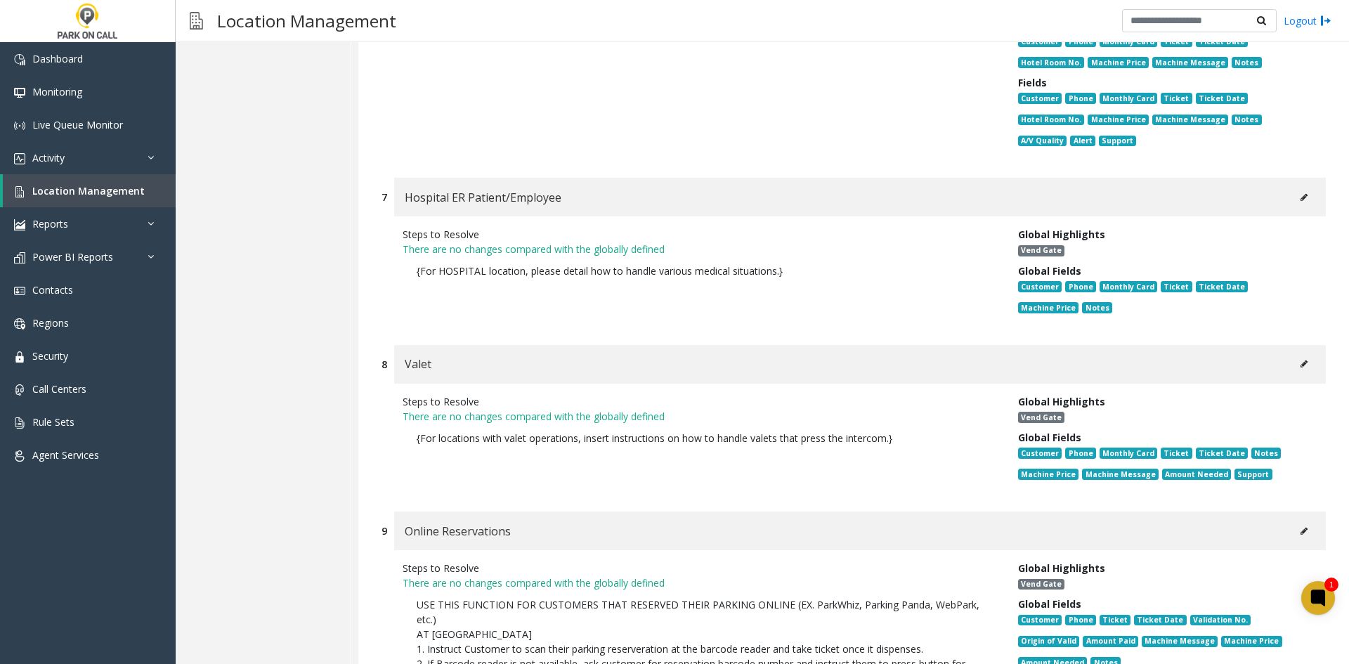
click at [1296, 187] on button at bounding box center [1304, 197] width 22 height 21
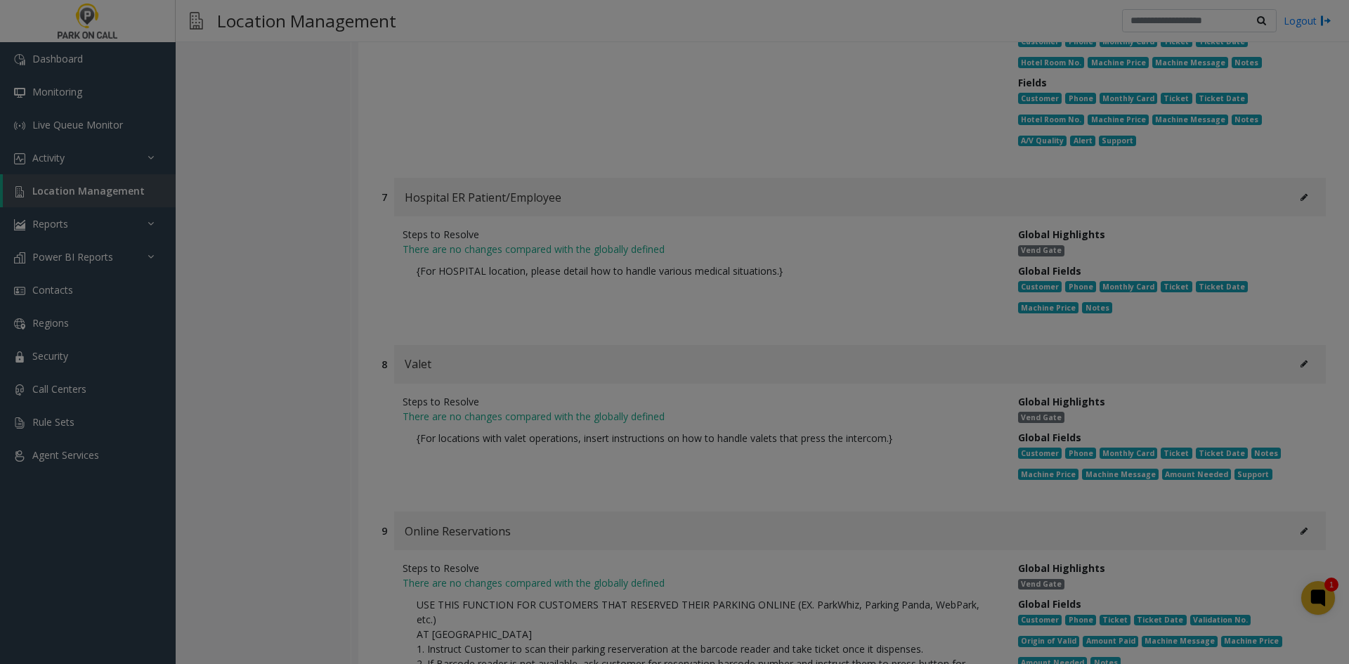
scroll to position [0, 0]
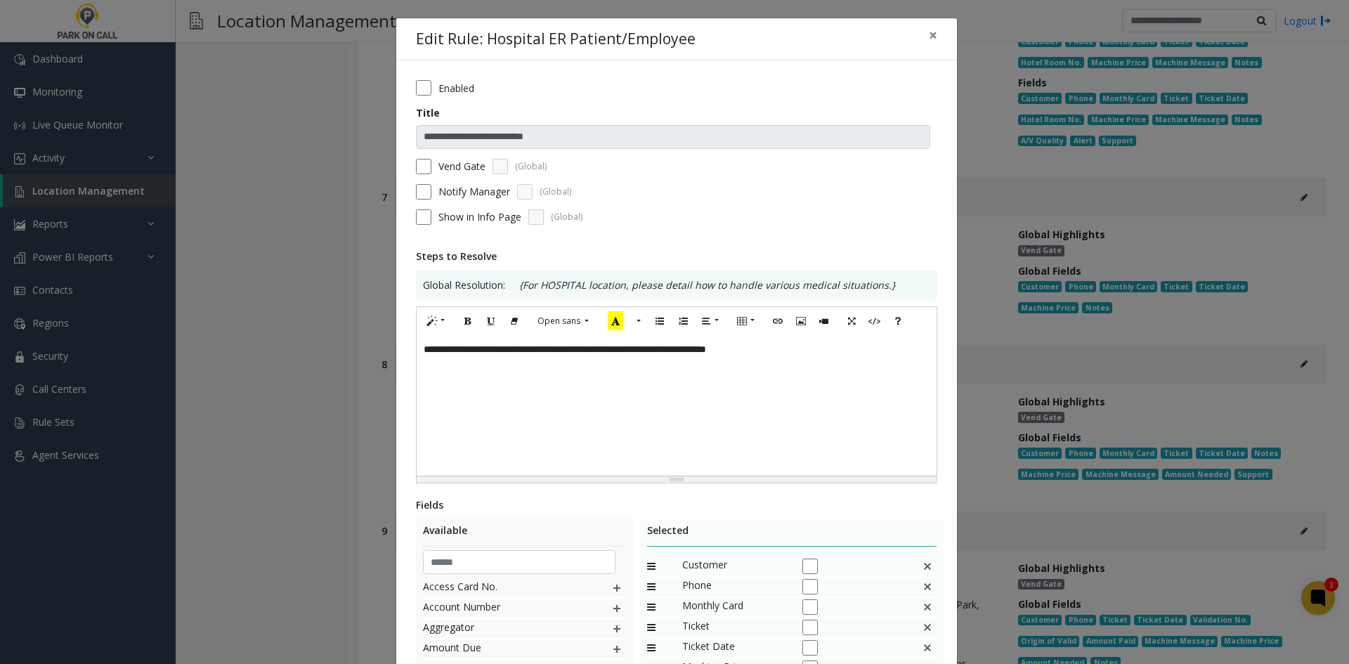
click at [443, 97] on form "**********" at bounding box center [676, 157] width 521 height 155
click at [438, 88] on label "Enabled" at bounding box center [456, 88] width 36 height 15
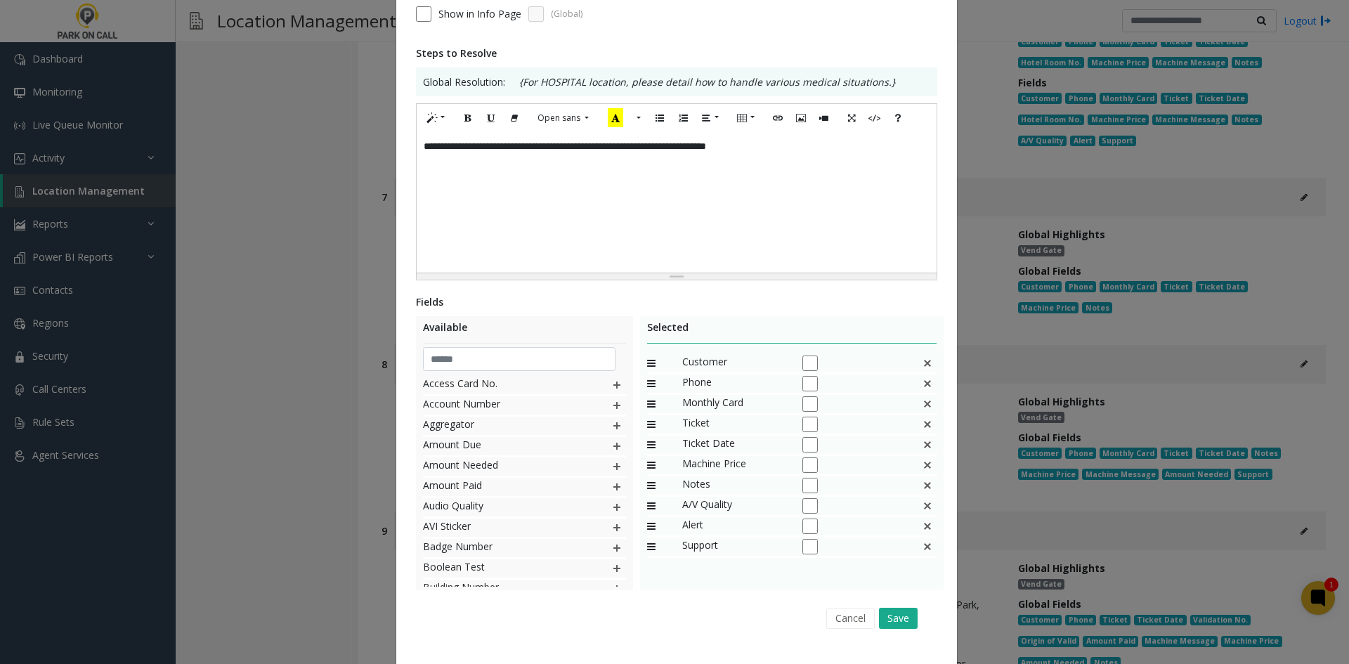
scroll to position [234, 0]
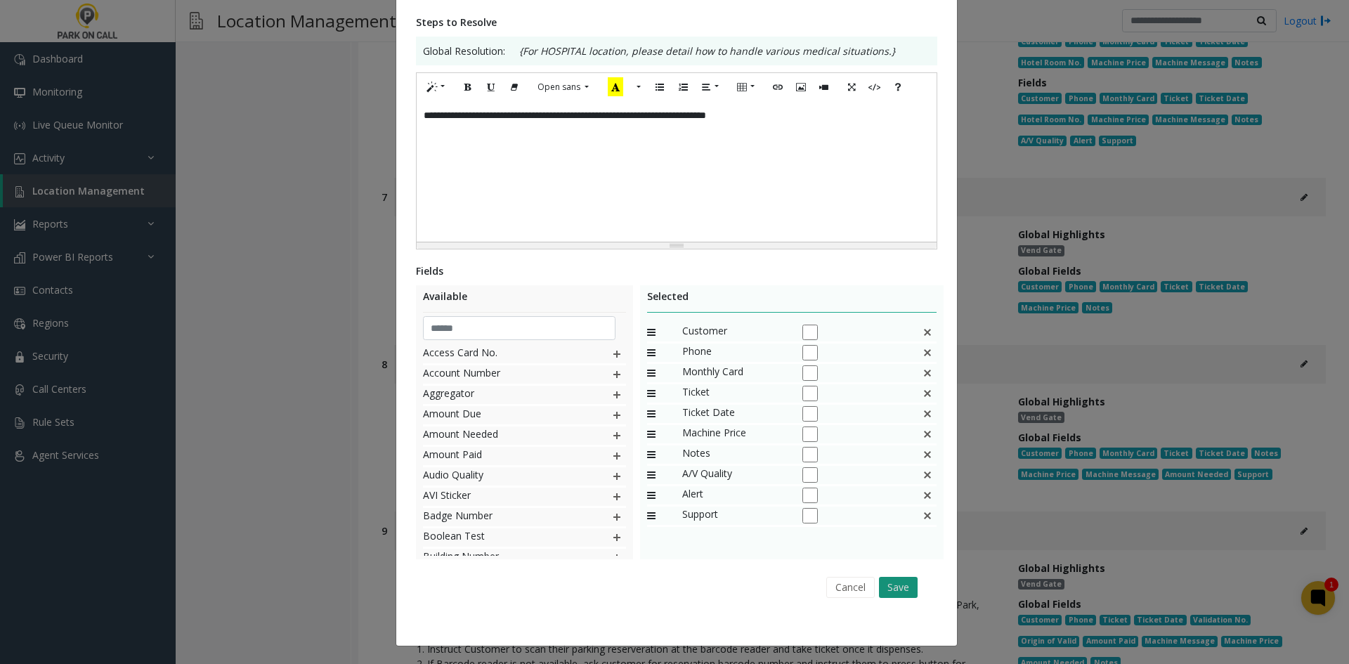
click at [897, 588] on button "Save" at bounding box center [898, 587] width 39 height 21
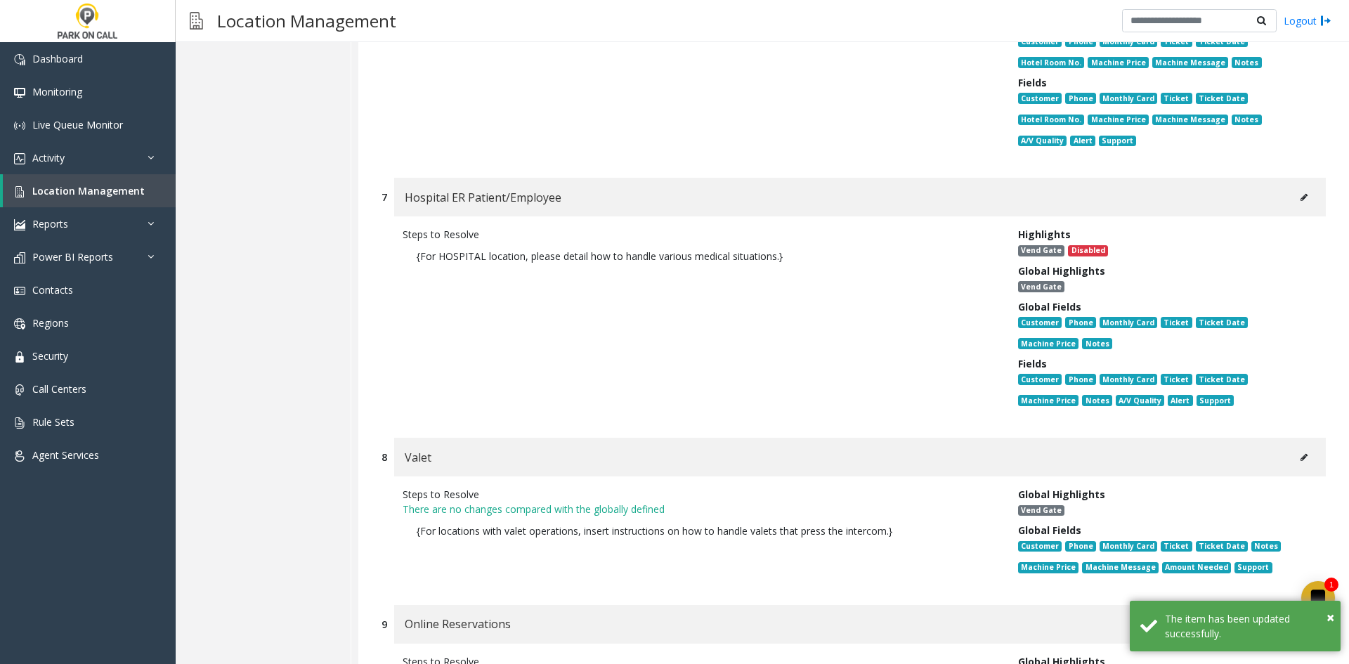
click at [1302, 447] on button at bounding box center [1304, 457] width 22 height 21
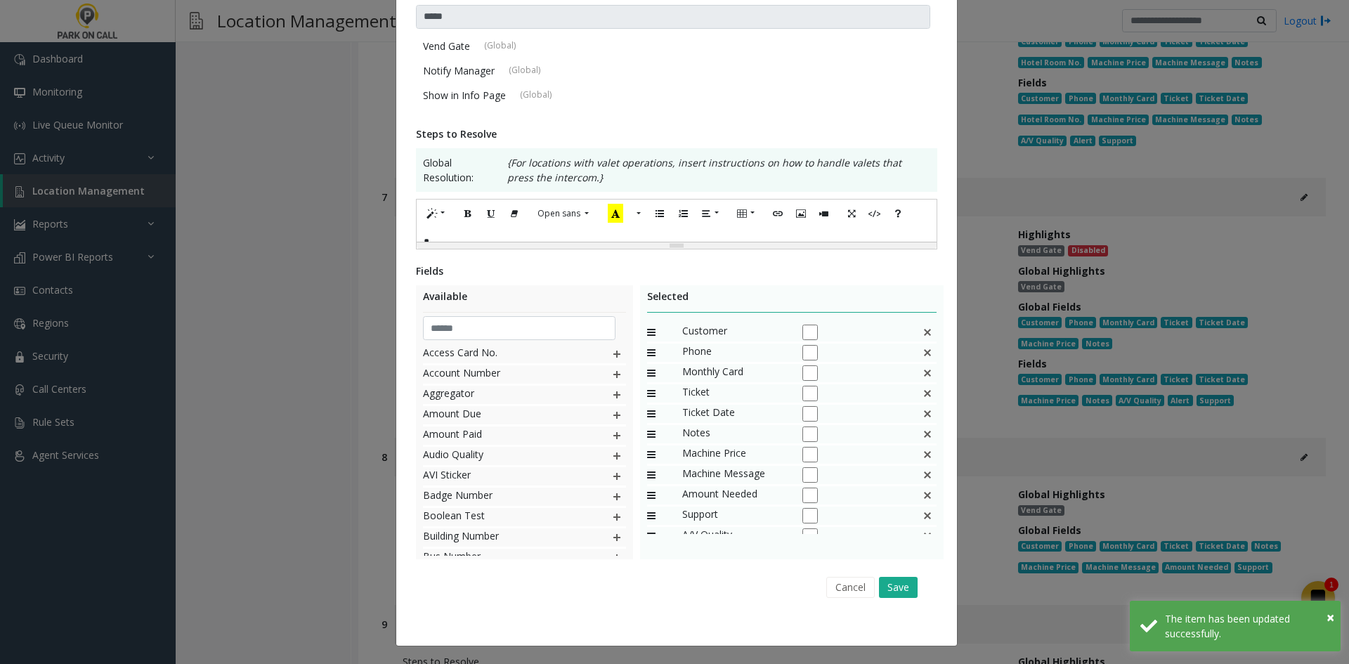
scroll to position [0, 0]
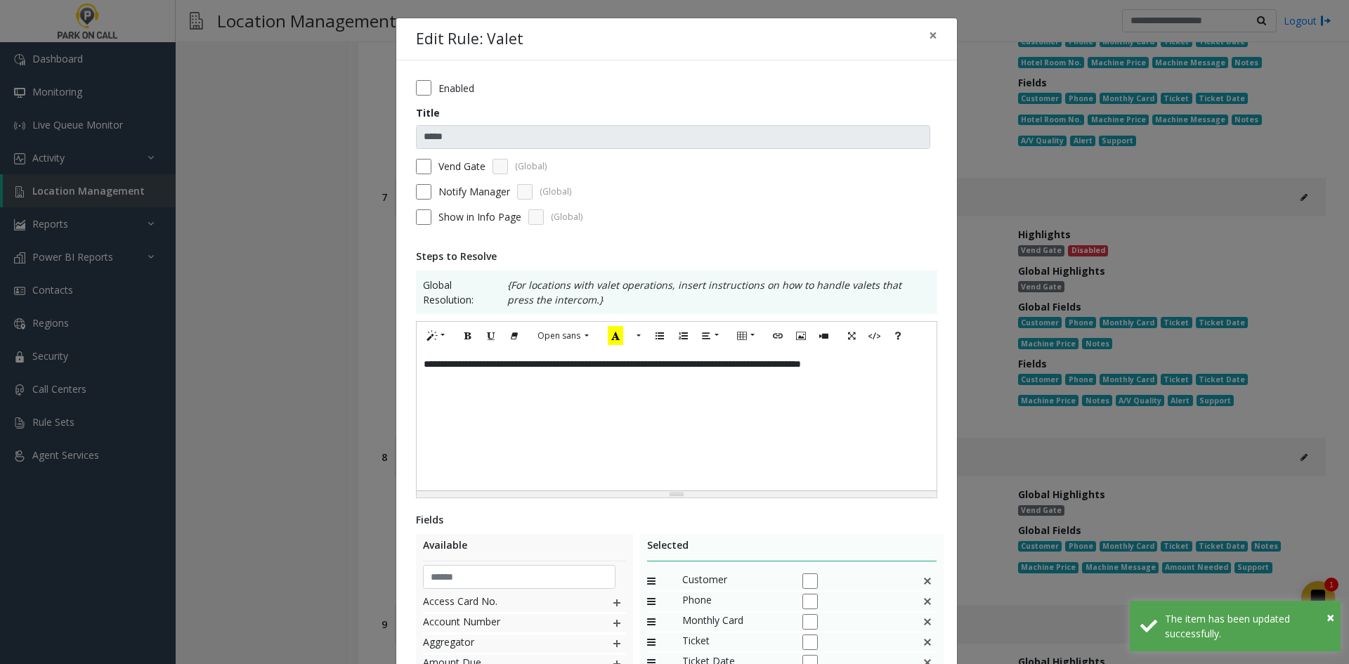
click at [459, 84] on label "Enabled" at bounding box center [456, 88] width 36 height 15
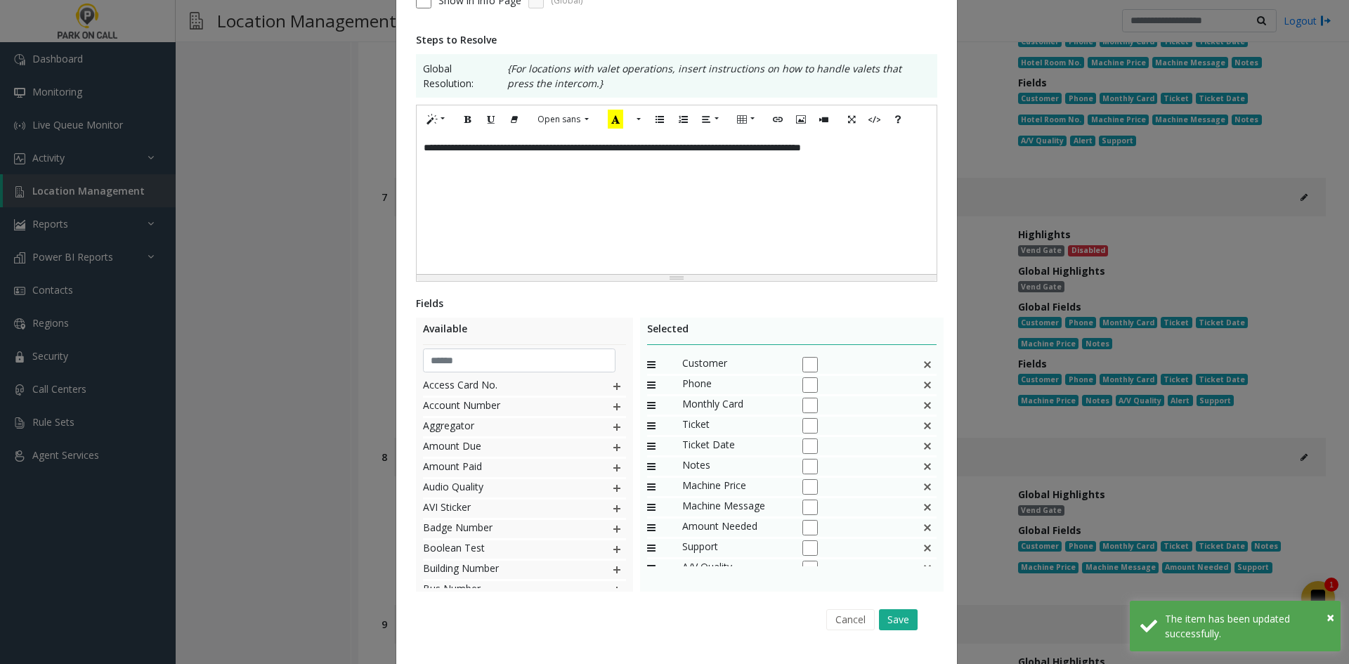
scroll to position [249, 0]
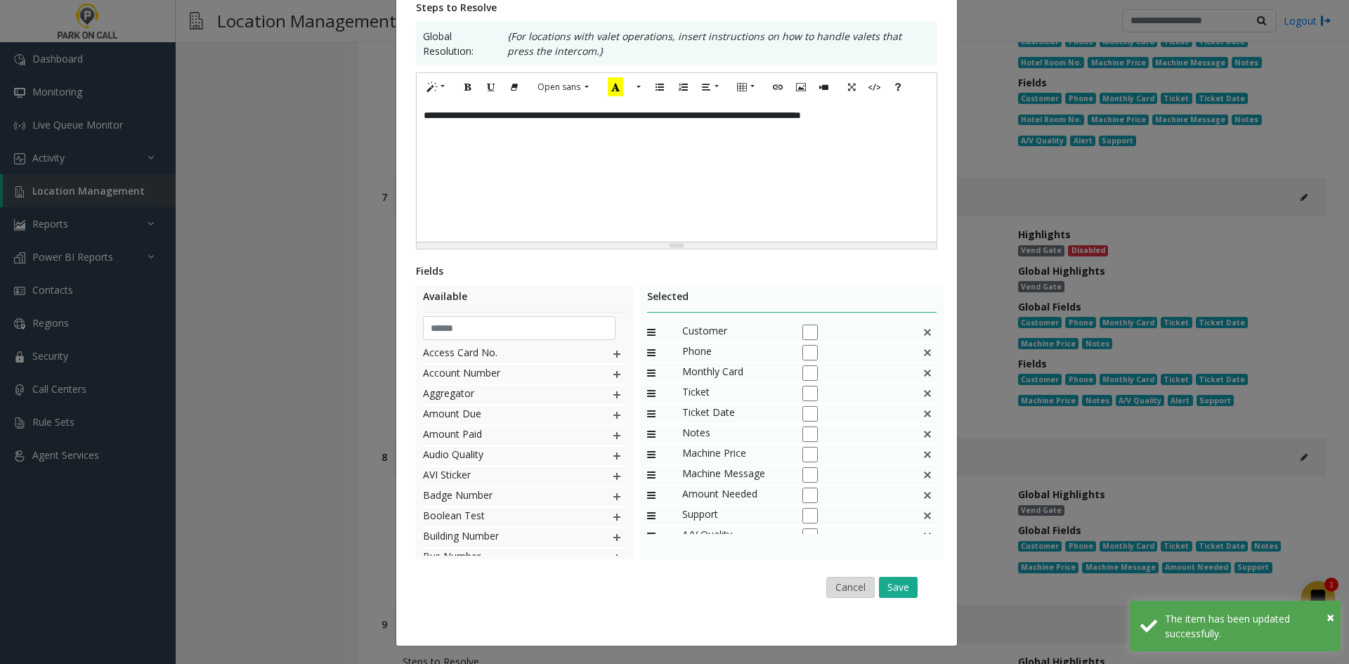
click at [864, 577] on button "Cancel" at bounding box center [850, 587] width 48 height 21
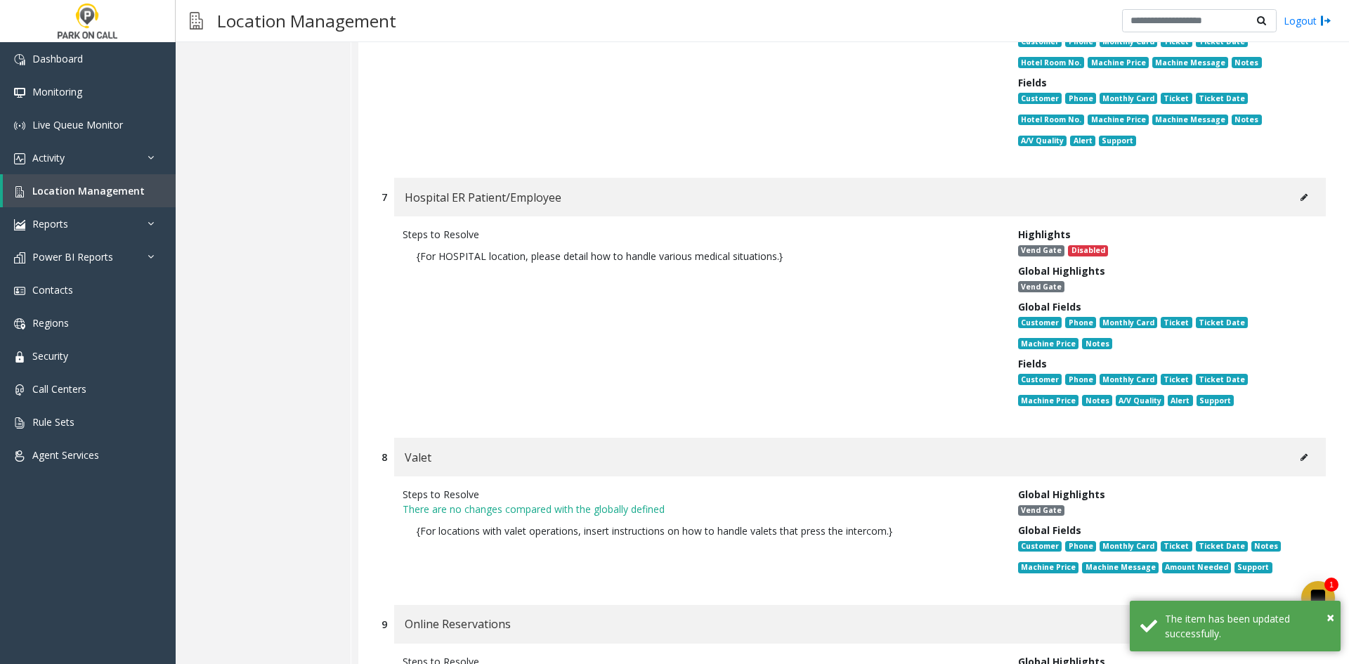
click at [1298, 447] on button at bounding box center [1304, 457] width 22 height 21
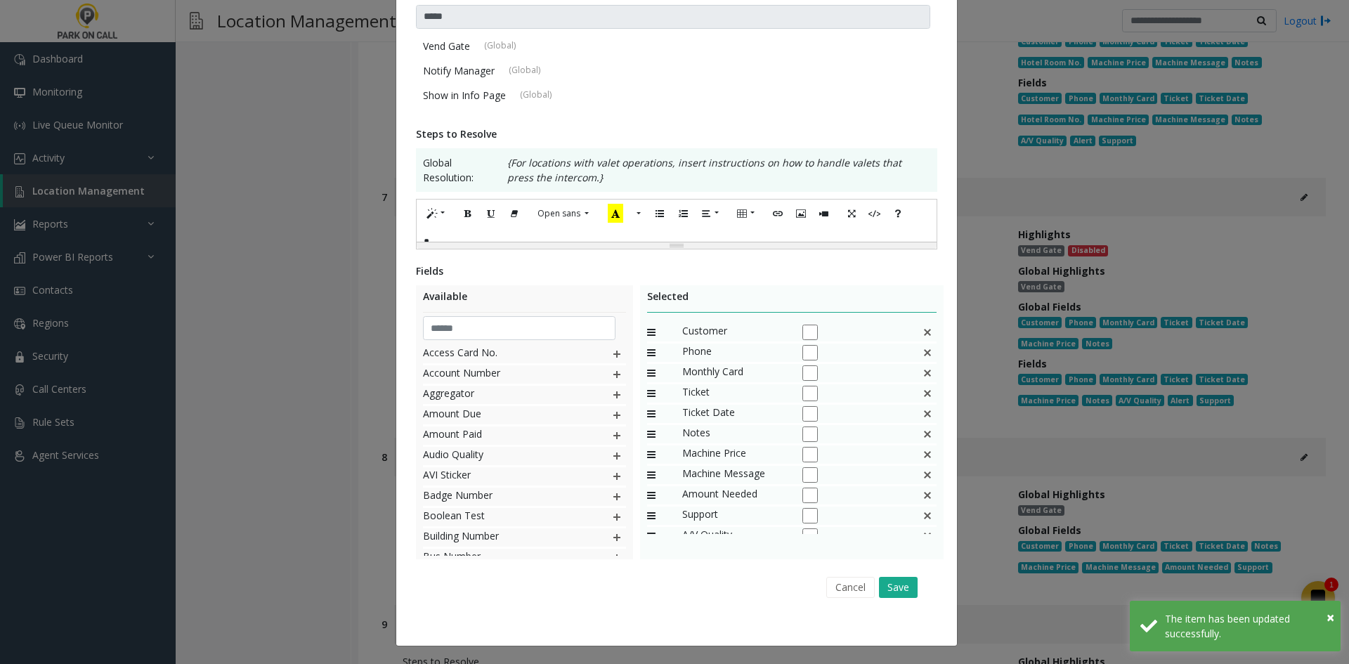
scroll to position [0, 0]
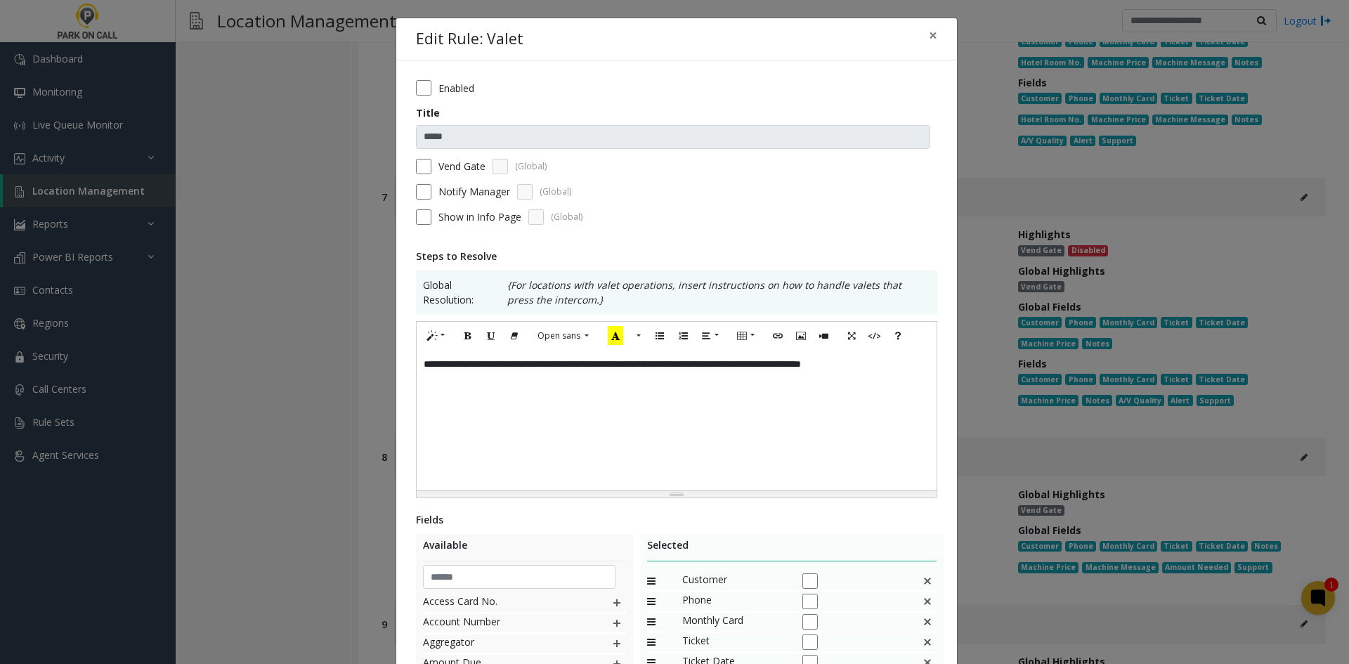
click at [422, 76] on div "**********" at bounding box center [676, 477] width 561 height 834
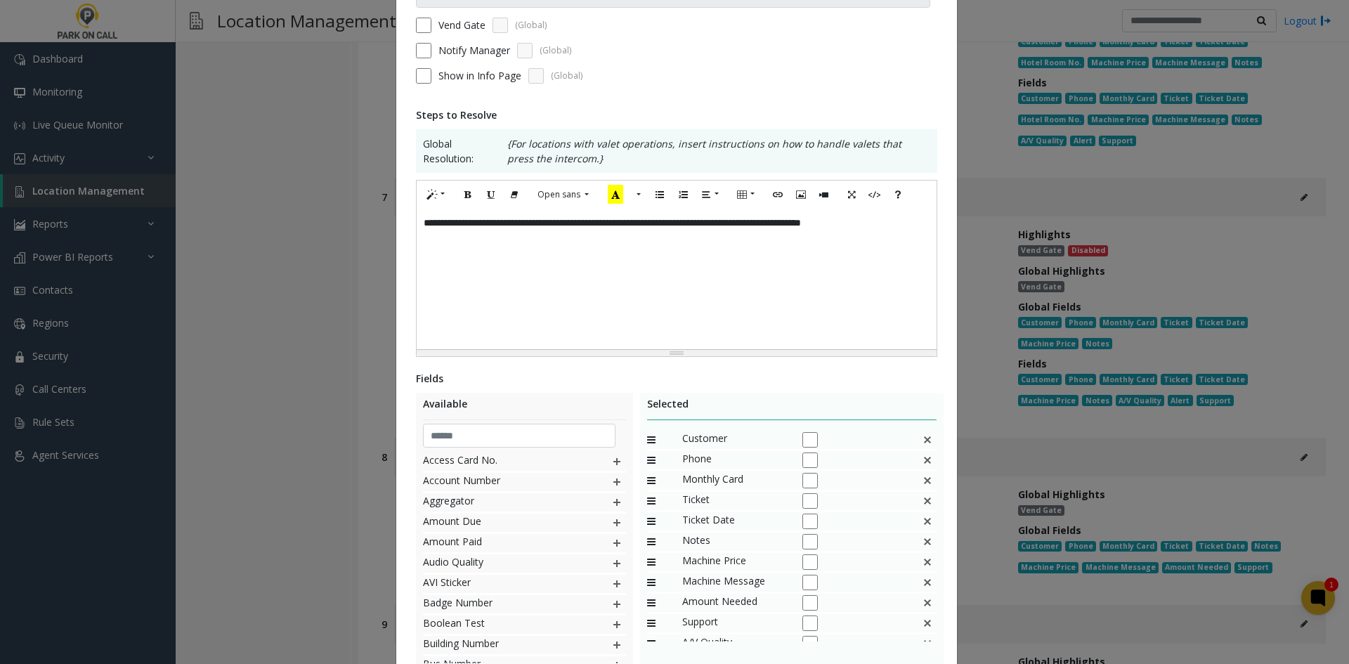
scroll to position [249, 0]
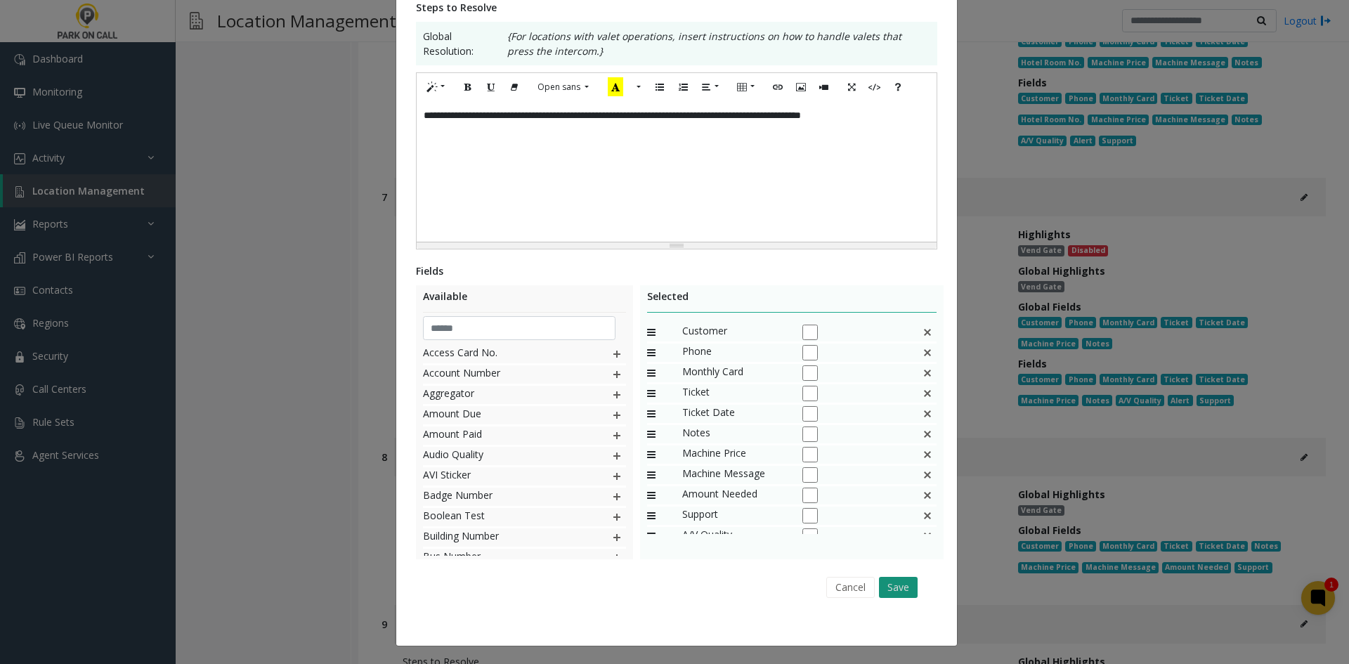
click at [881, 579] on button "Save" at bounding box center [898, 587] width 39 height 21
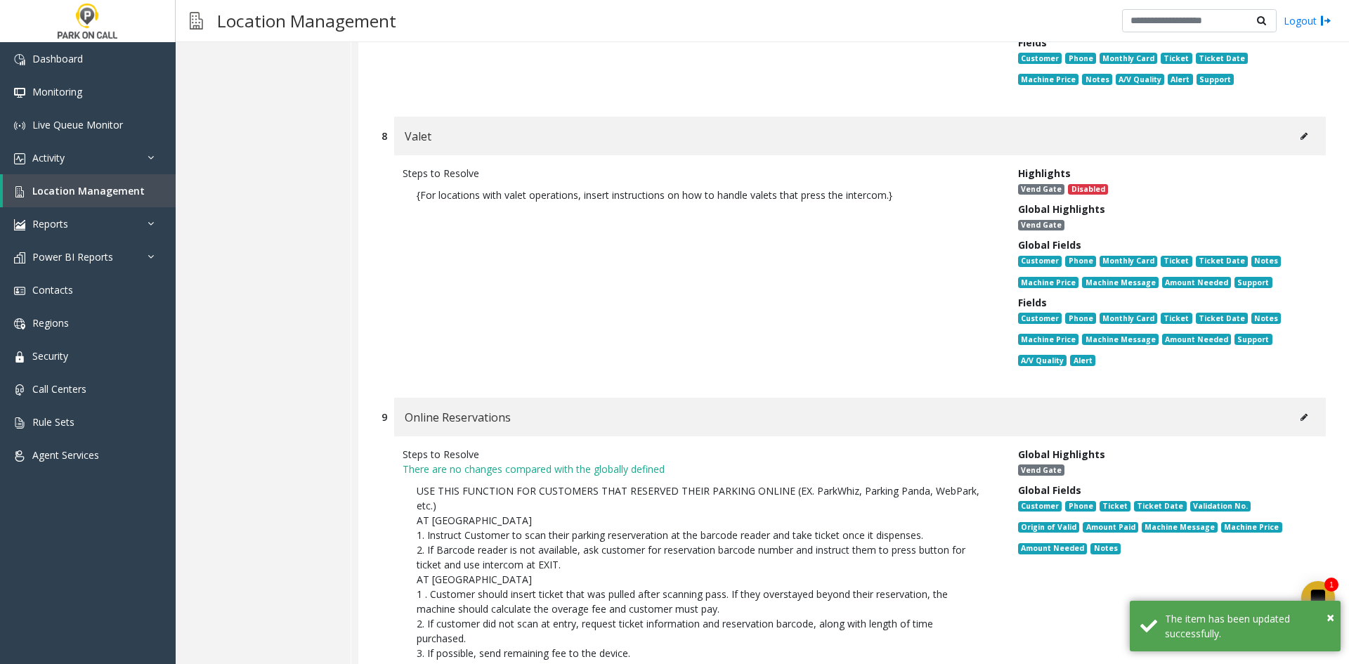
scroll to position [18192, 0]
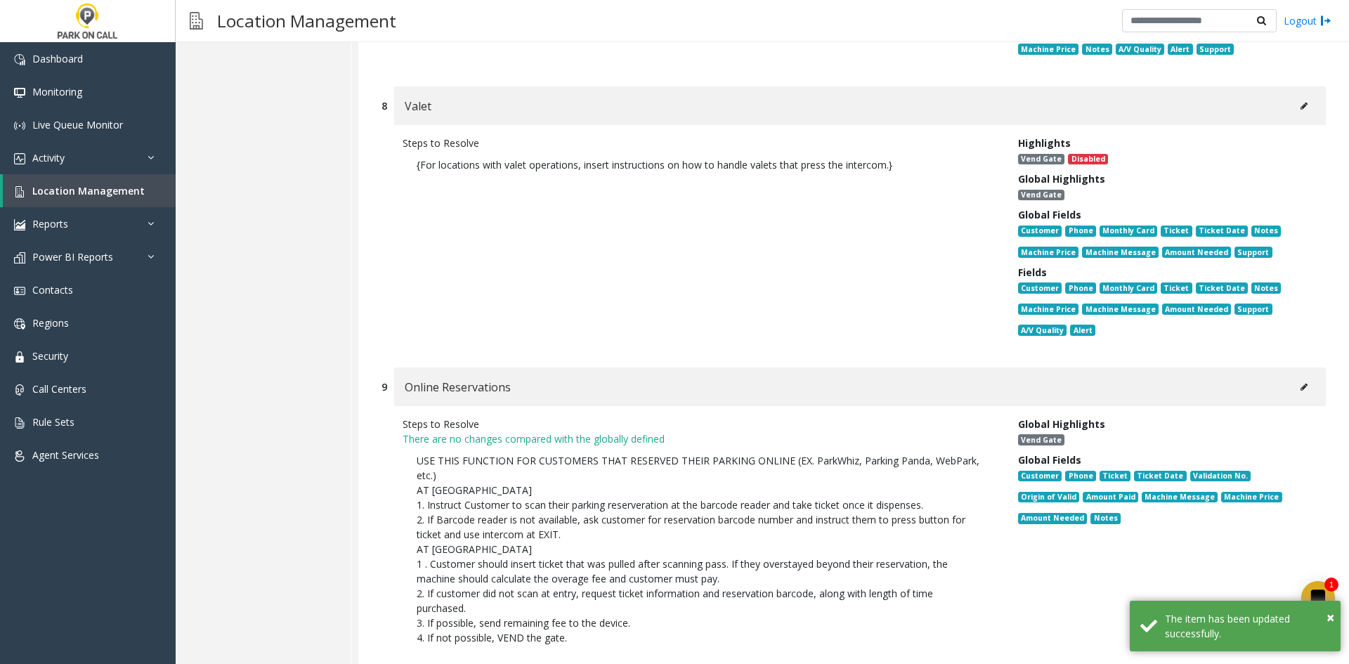
click at [1293, 377] on button at bounding box center [1304, 387] width 22 height 21
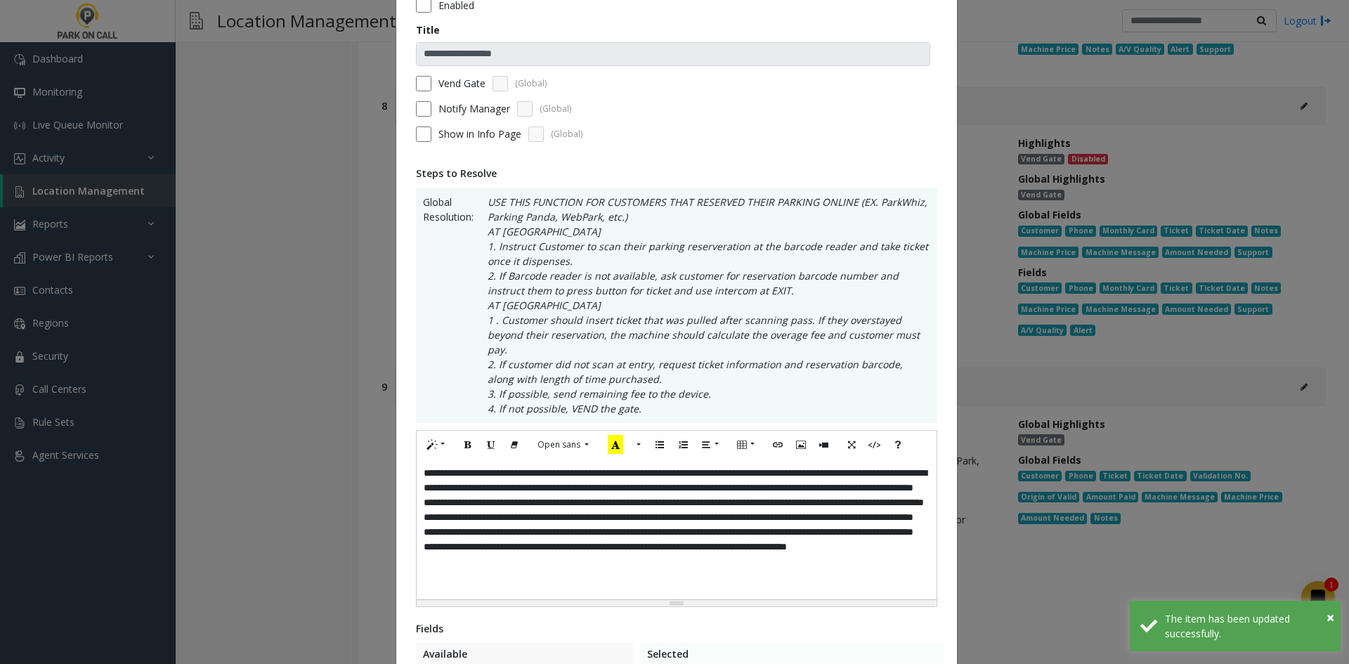
scroll to position [426, 0]
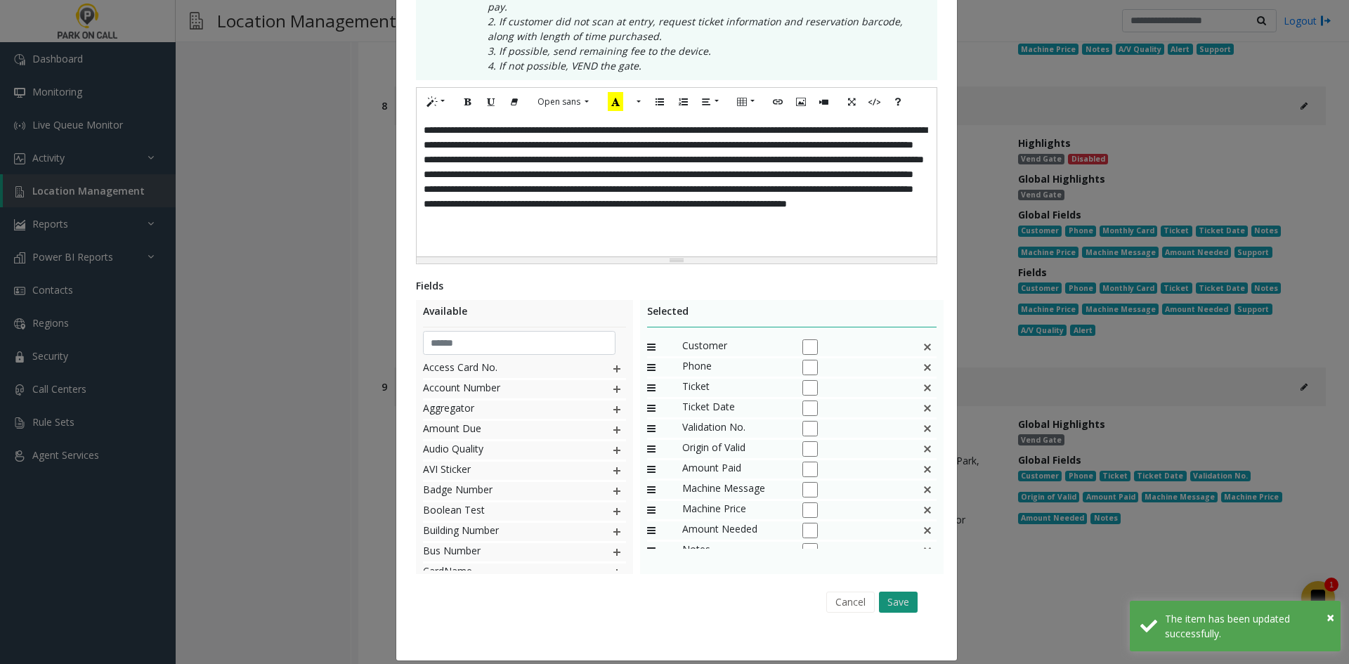
click at [891, 592] on button "Save" at bounding box center [898, 602] width 39 height 21
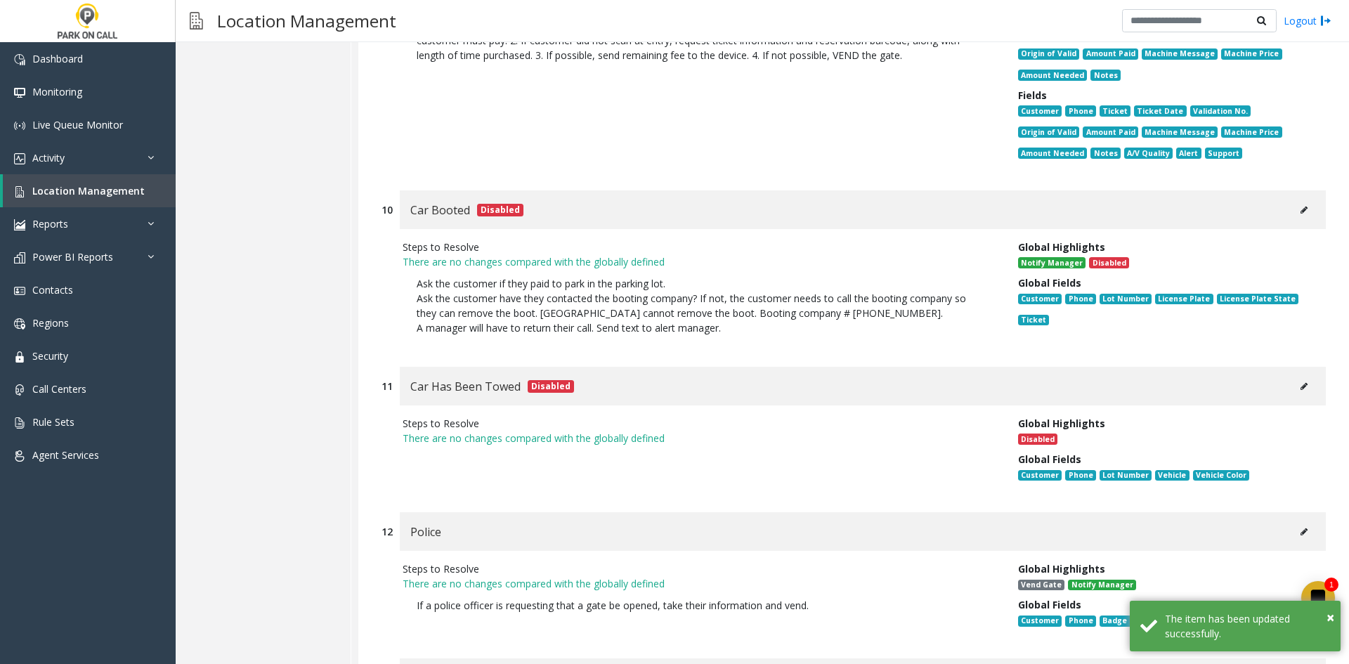
scroll to position [18754, 0]
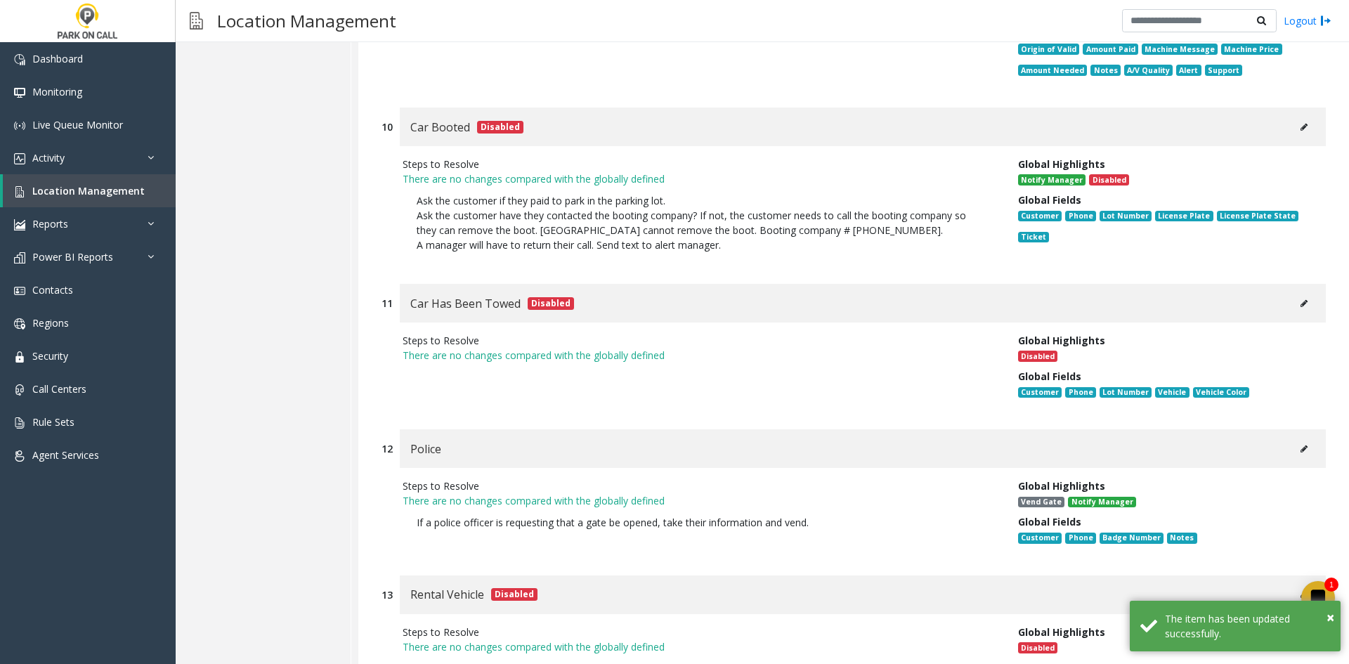
click at [1304, 438] on button at bounding box center [1304, 448] width 22 height 21
type input "******"
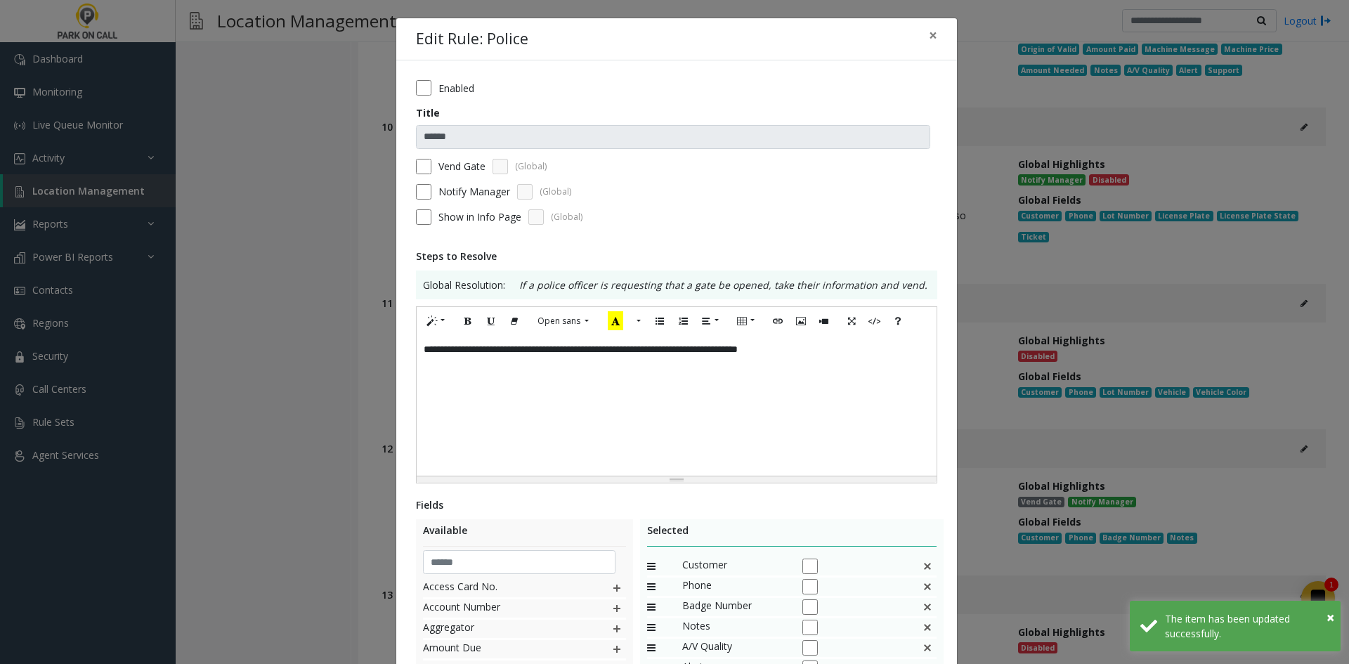
scroll to position [70, 0]
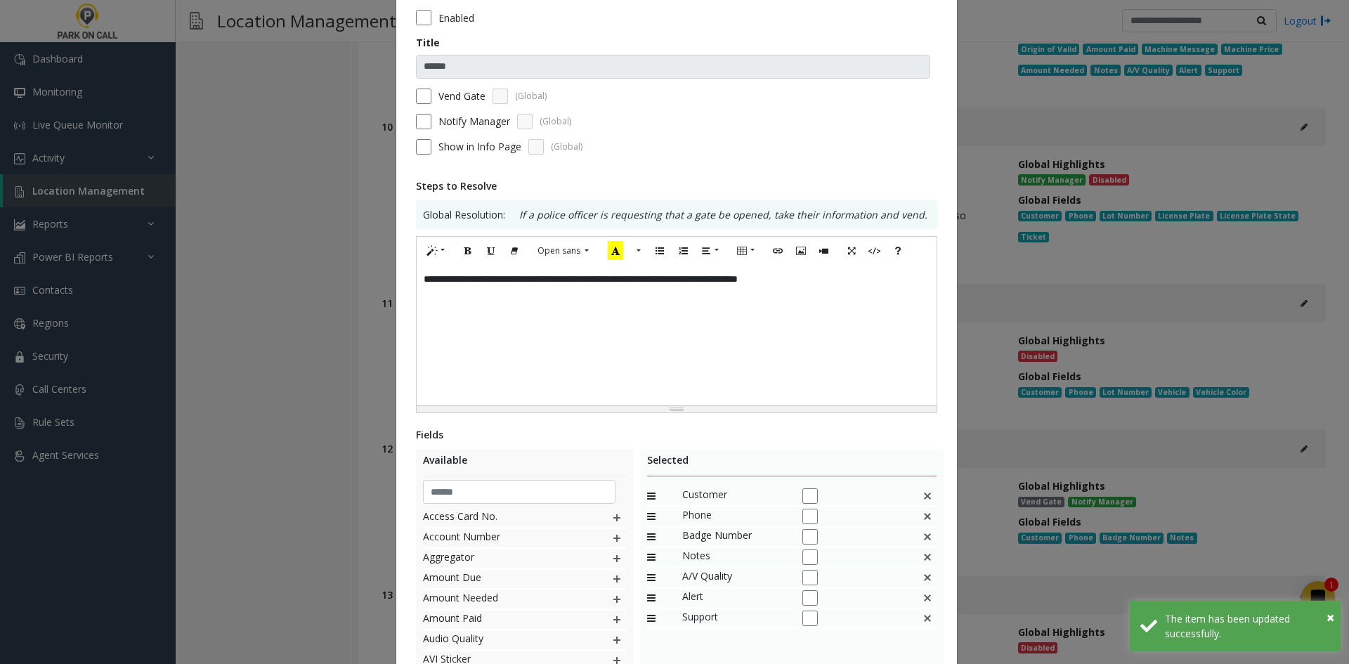
click at [922, 519] on img at bounding box center [927, 516] width 11 height 18
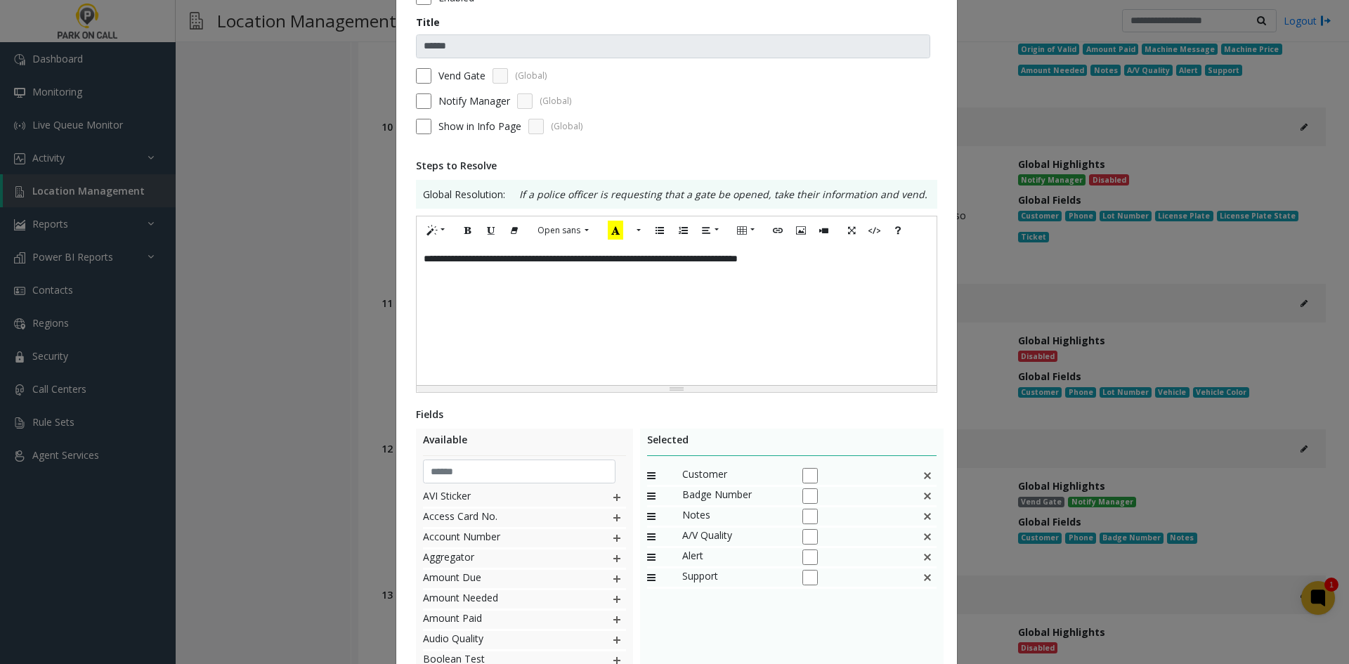
scroll to position [234, 0]
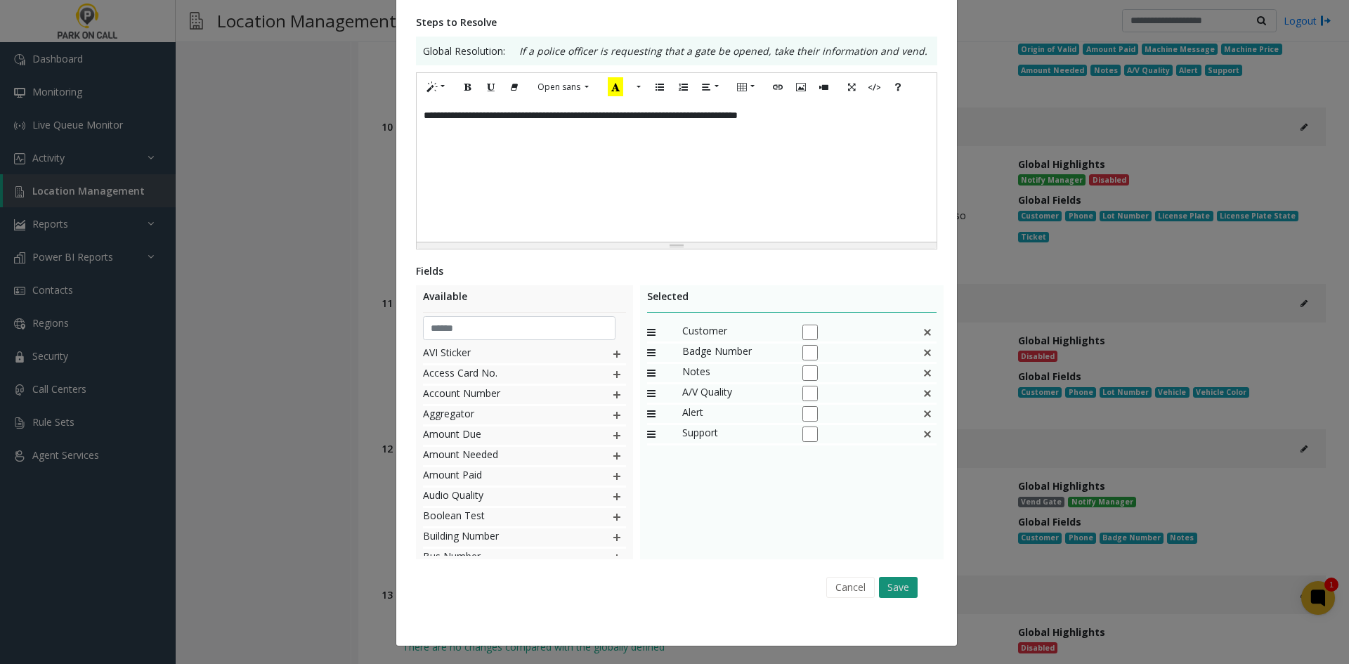
click at [894, 586] on button "Save" at bounding box center [898, 587] width 39 height 21
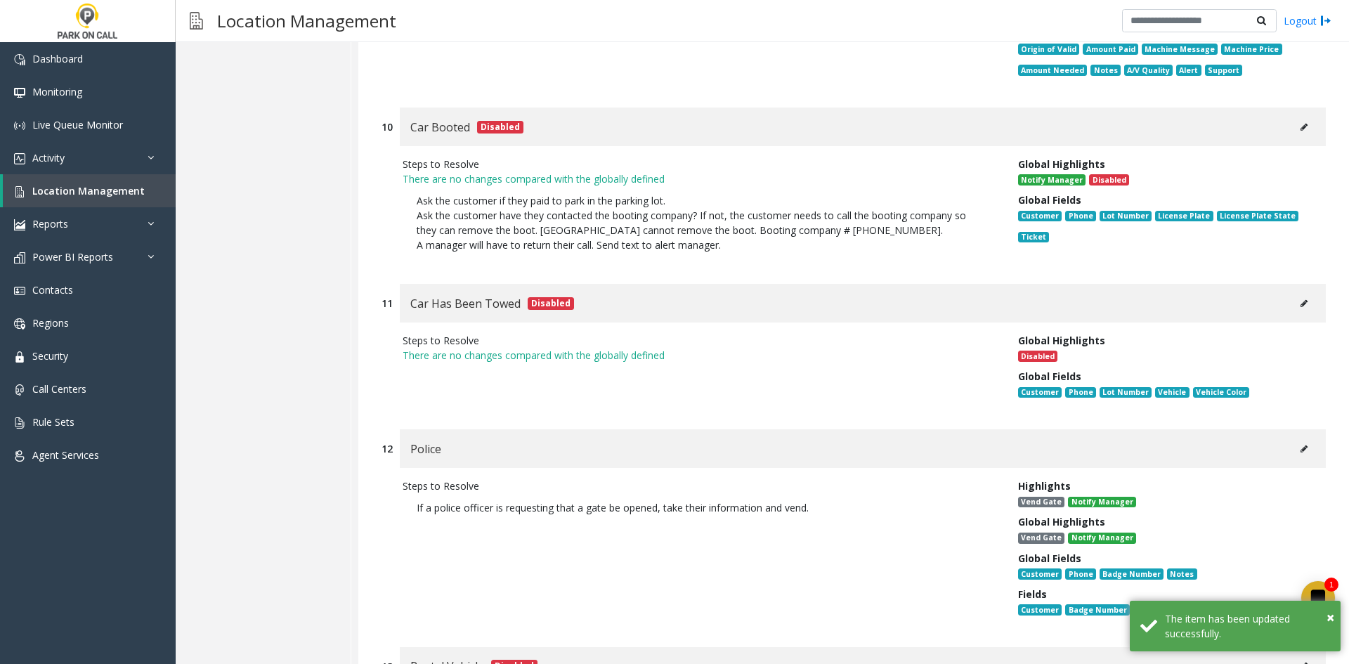
scroll to position [18832, 0]
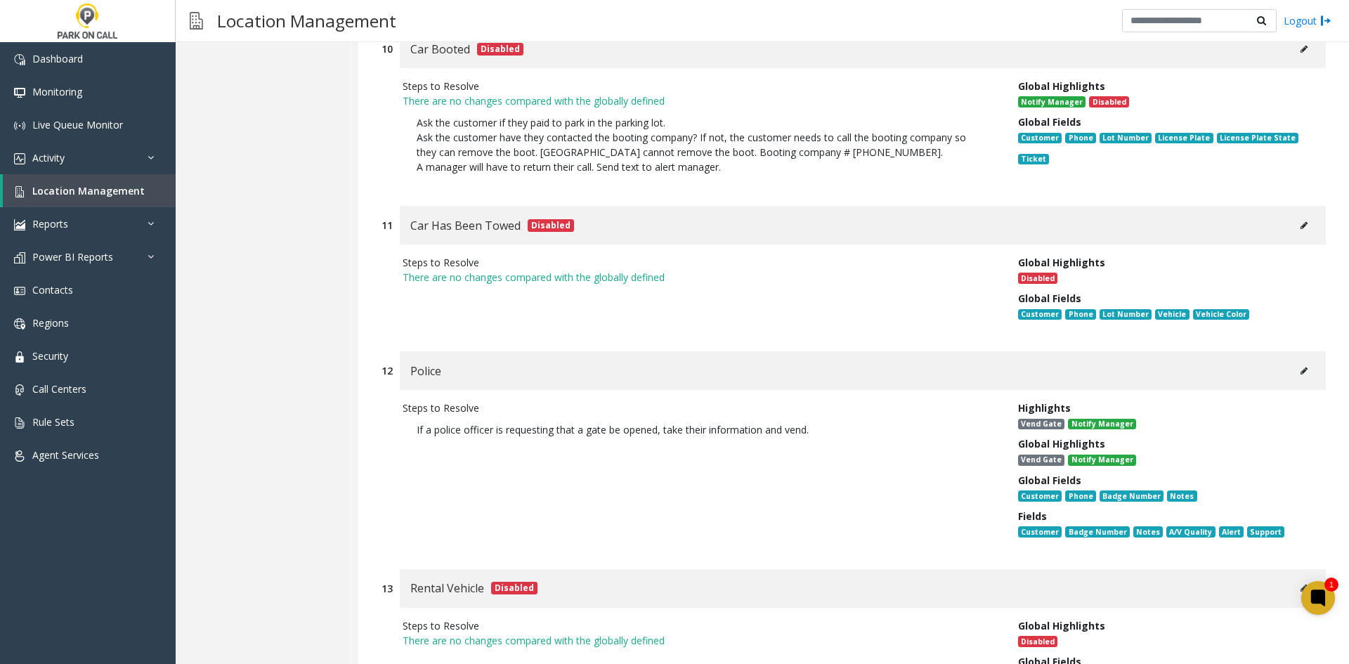
drag, startPoint x: 814, startPoint y: 601, endPoint x: 807, endPoint y: 599, distance: 7.2
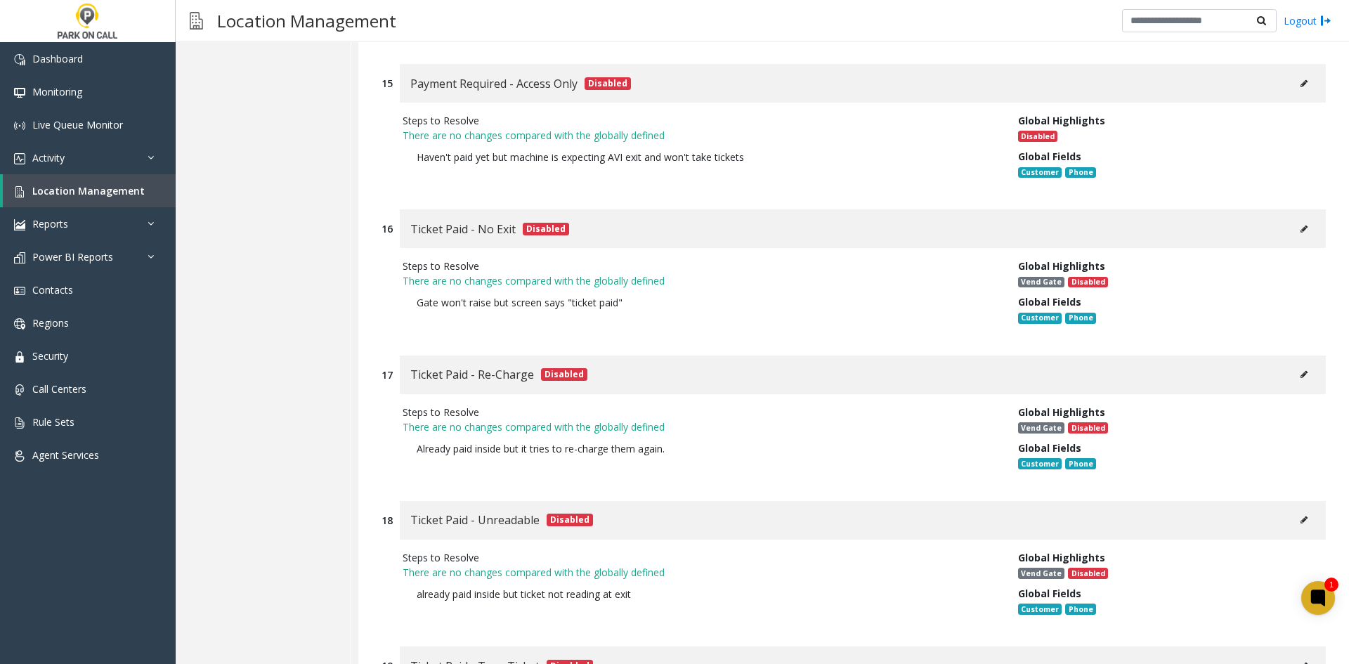
scroll to position [0, 0]
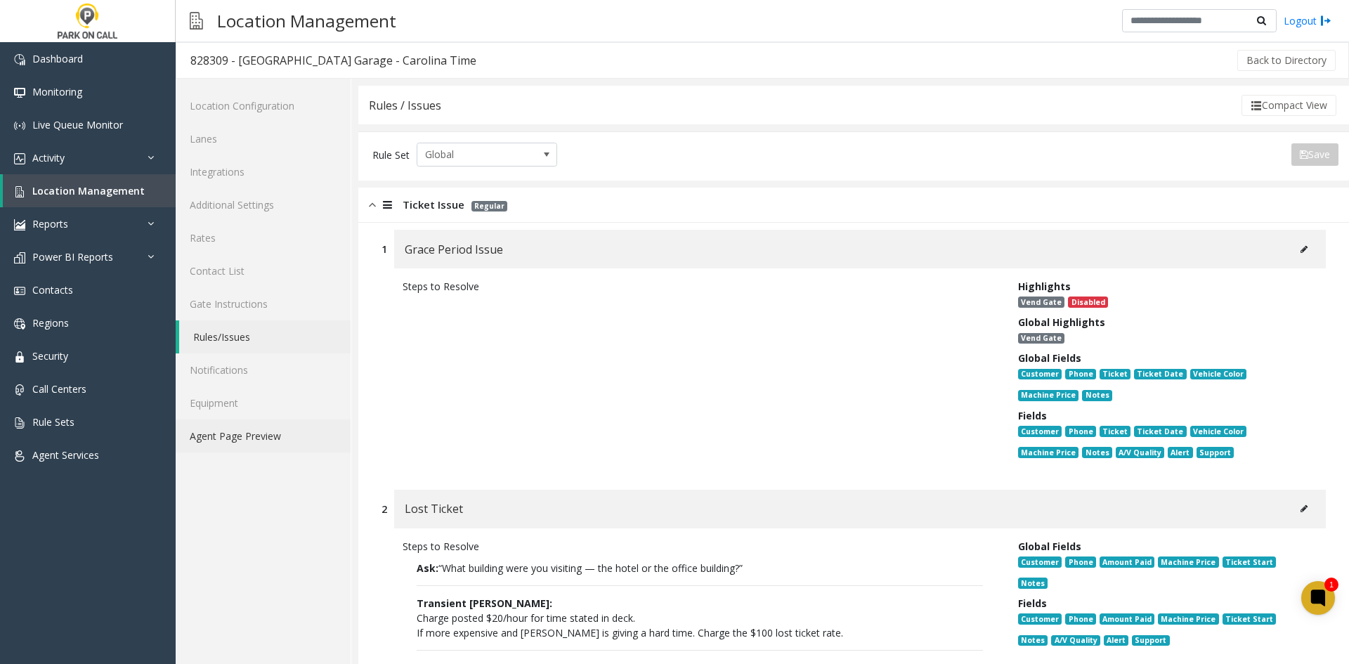
click at [282, 423] on link "Agent Page Preview" at bounding box center [263, 435] width 175 height 33
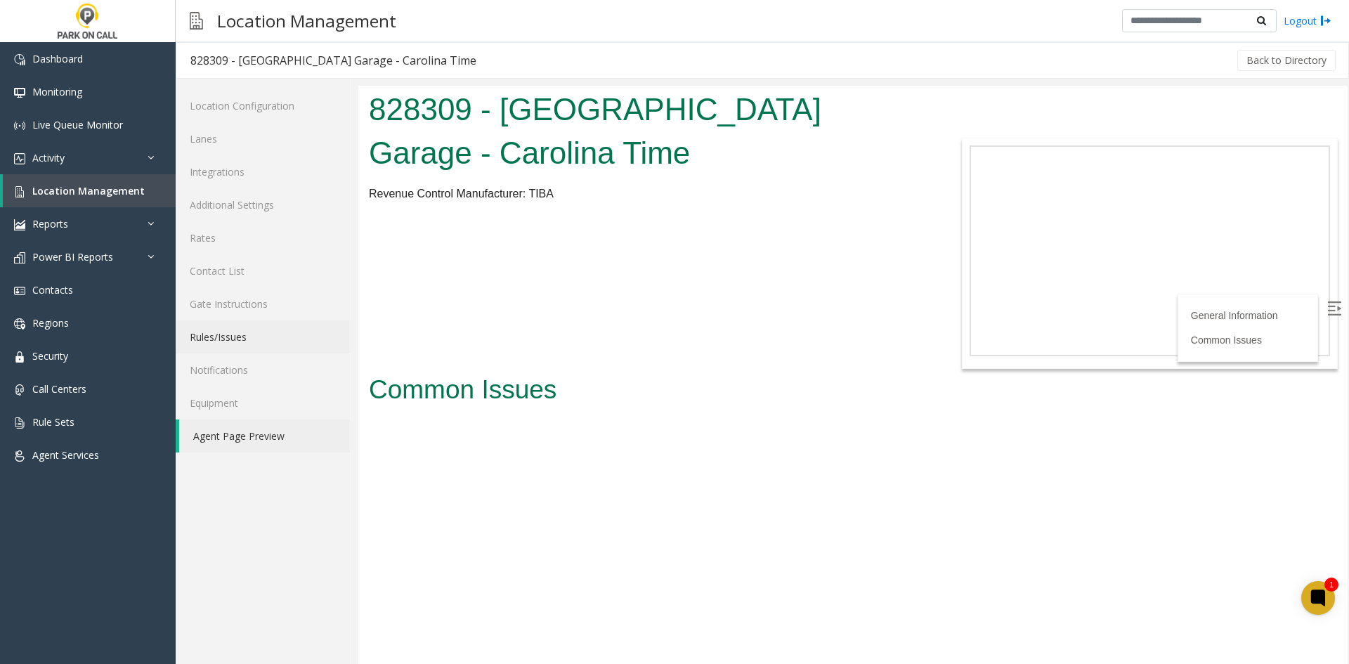
click at [253, 337] on link "Rules/Issues" at bounding box center [263, 336] width 175 height 33
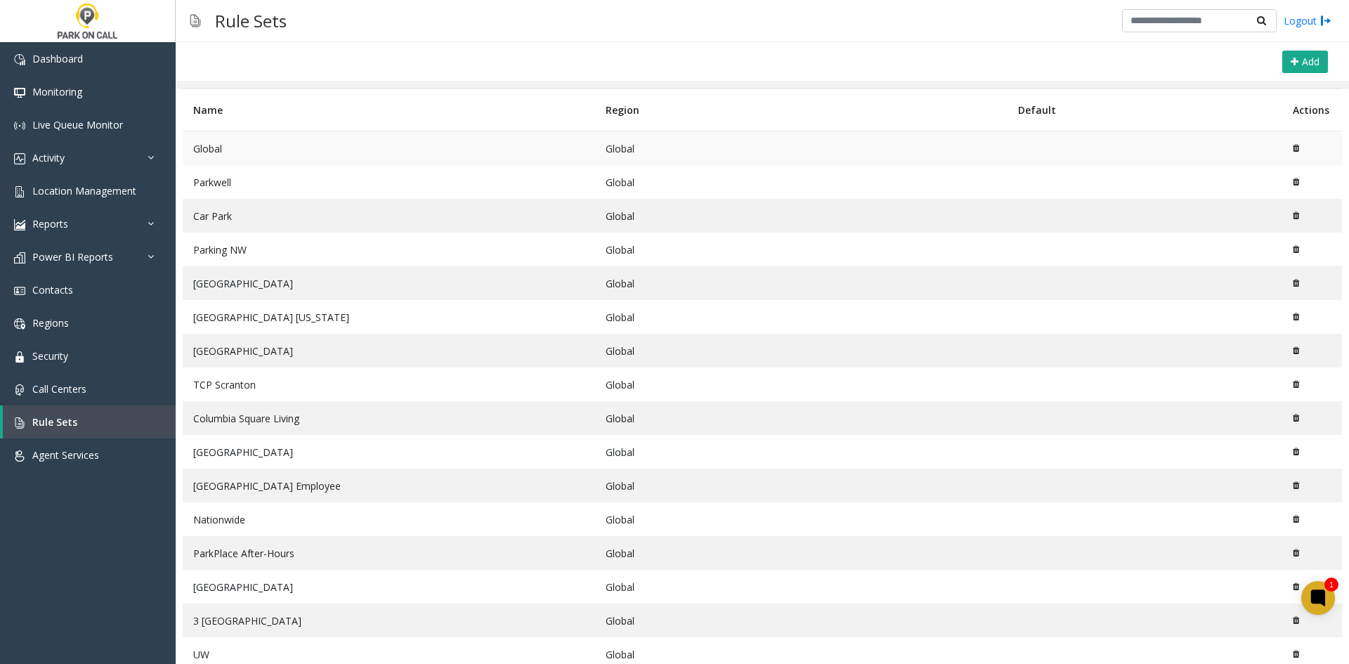
click at [206, 153] on td "Global" at bounding box center [389, 148] width 412 height 34
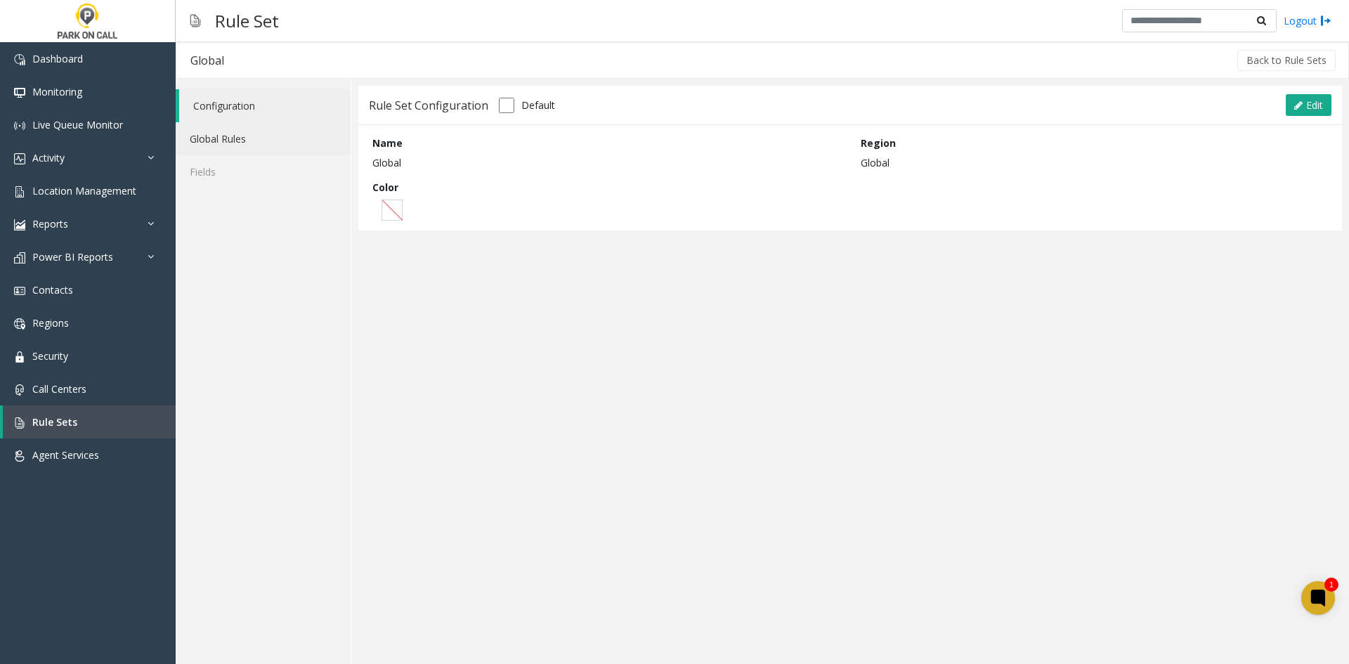
click at [206, 153] on link "Global Rules" at bounding box center [263, 138] width 175 height 33
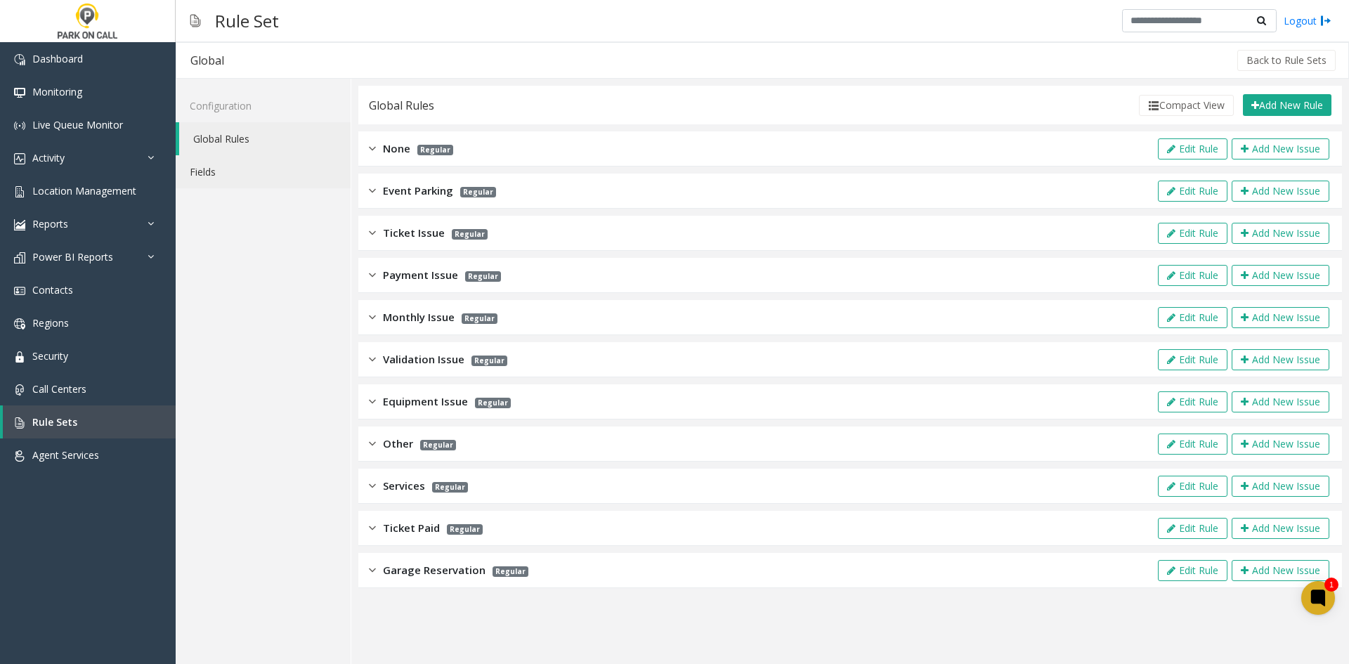
click at [311, 174] on link "Fields" at bounding box center [263, 171] width 175 height 33
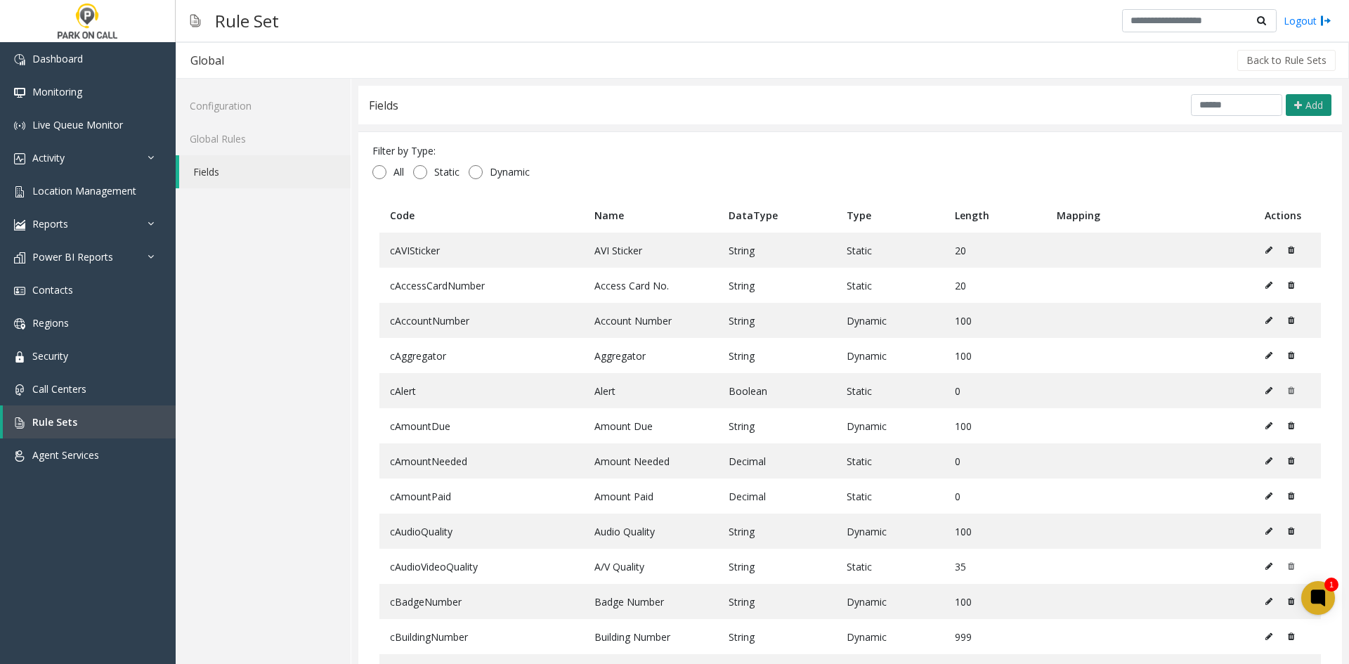
click at [1305, 108] on span "Add" at bounding box center [1314, 104] width 18 height 13
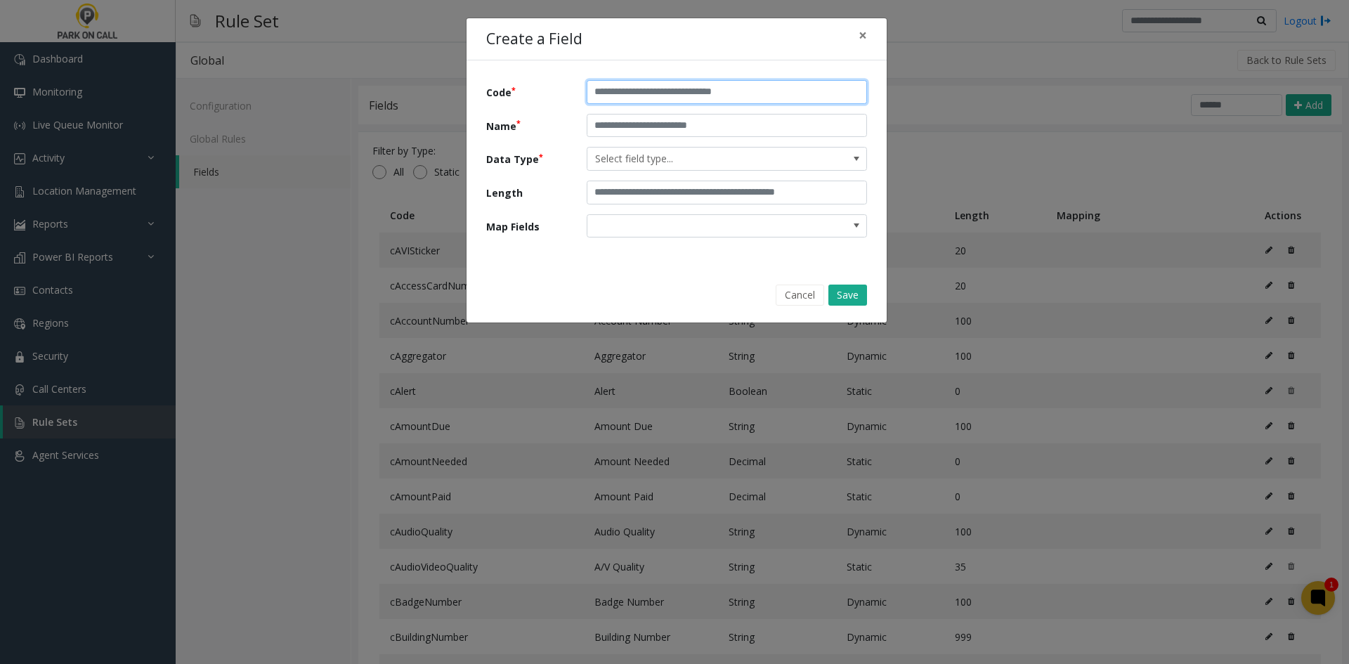
click at [692, 93] on input "text" at bounding box center [727, 92] width 280 height 24
type input "**********"
click at [663, 133] on input "text" at bounding box center [727, 126] width 280 height 24
type input "**********"
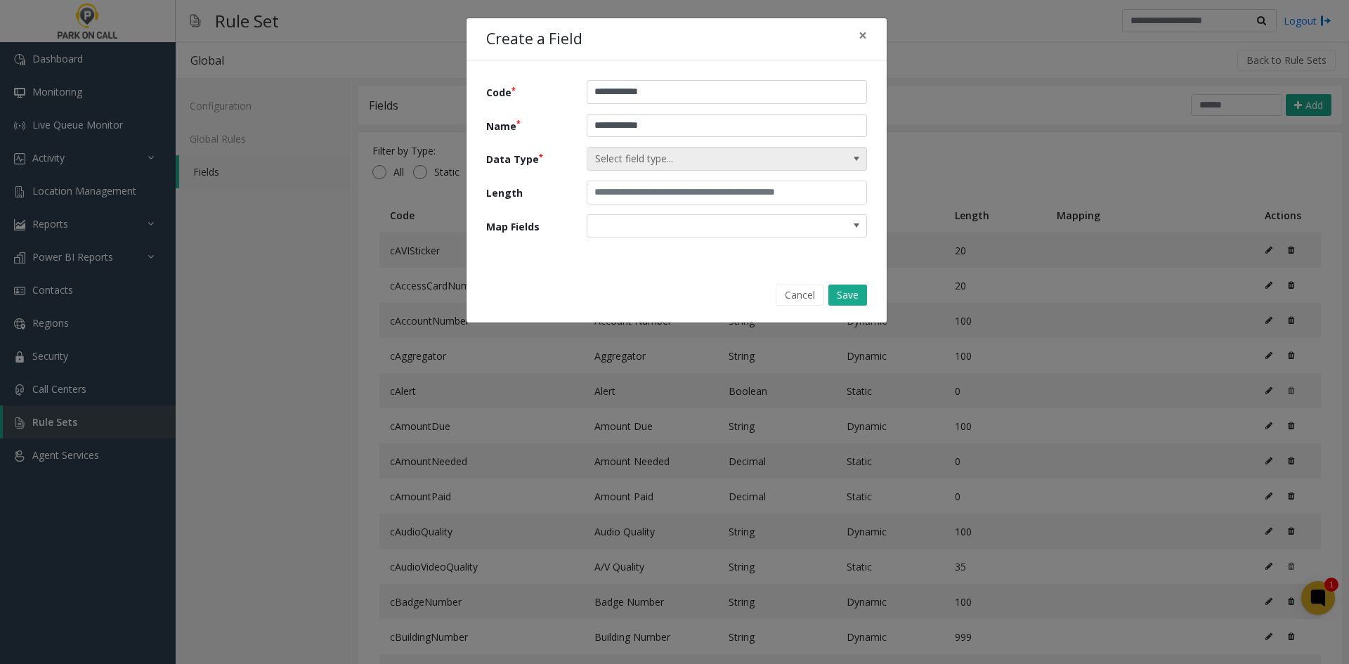
click at [651, 157] on span "Select field type..." at bounding box center [698, 159] width 223 height 22
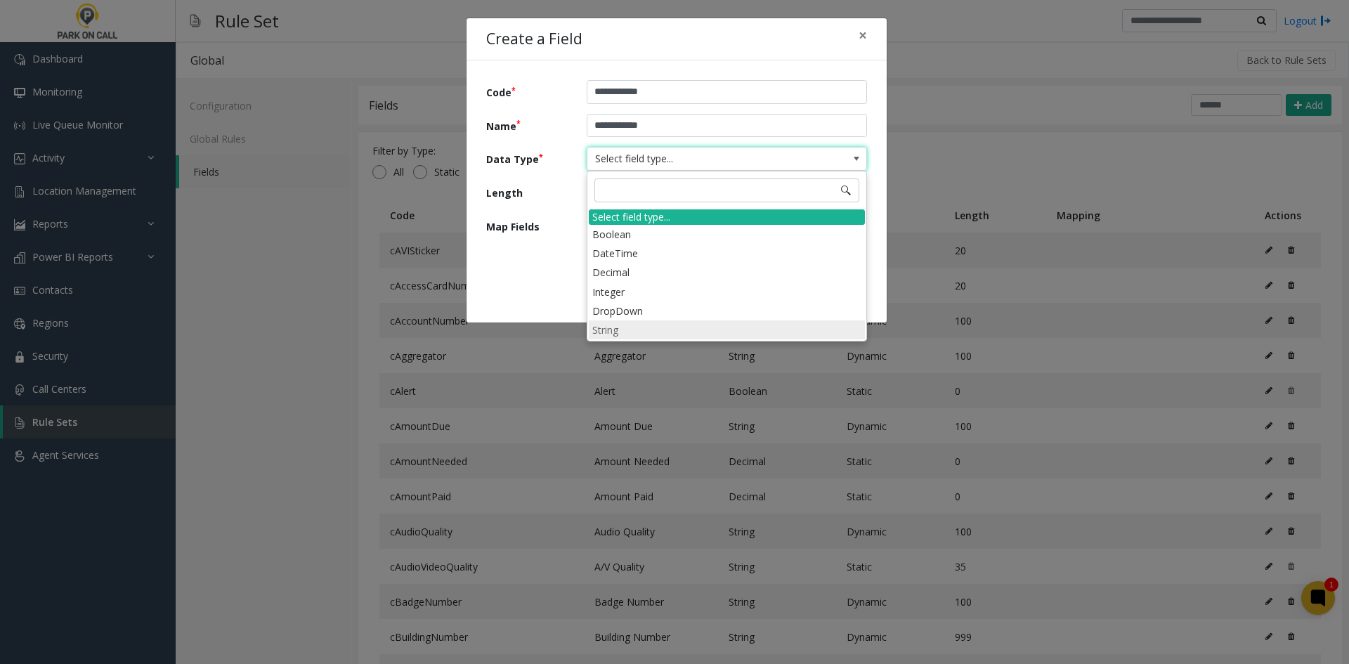
click at [641, 329] on li "String" at bounding box center [727, 329] width 276 height 19
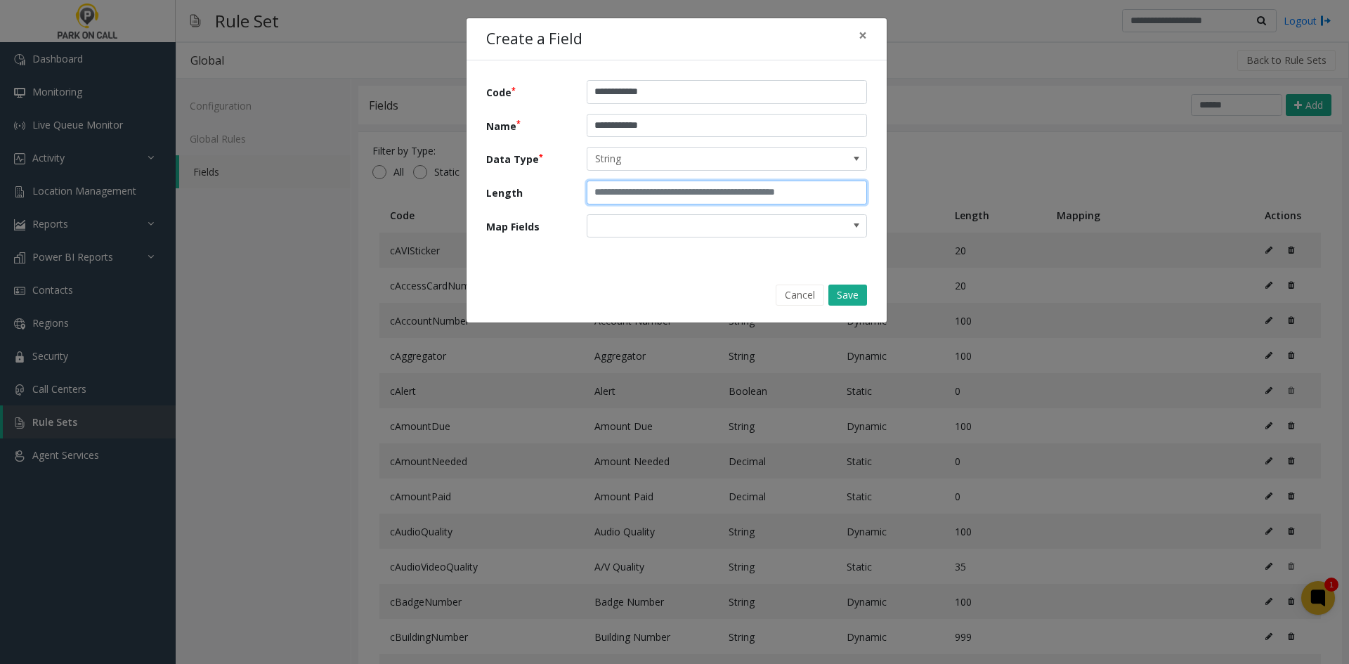
click at [626, 188] on input "text" at bounding box center [727, 193] width 280 height 24
type input "**"
click at [852, 287] on button "Save" at bounding box center [847, 295] width 39 height 21
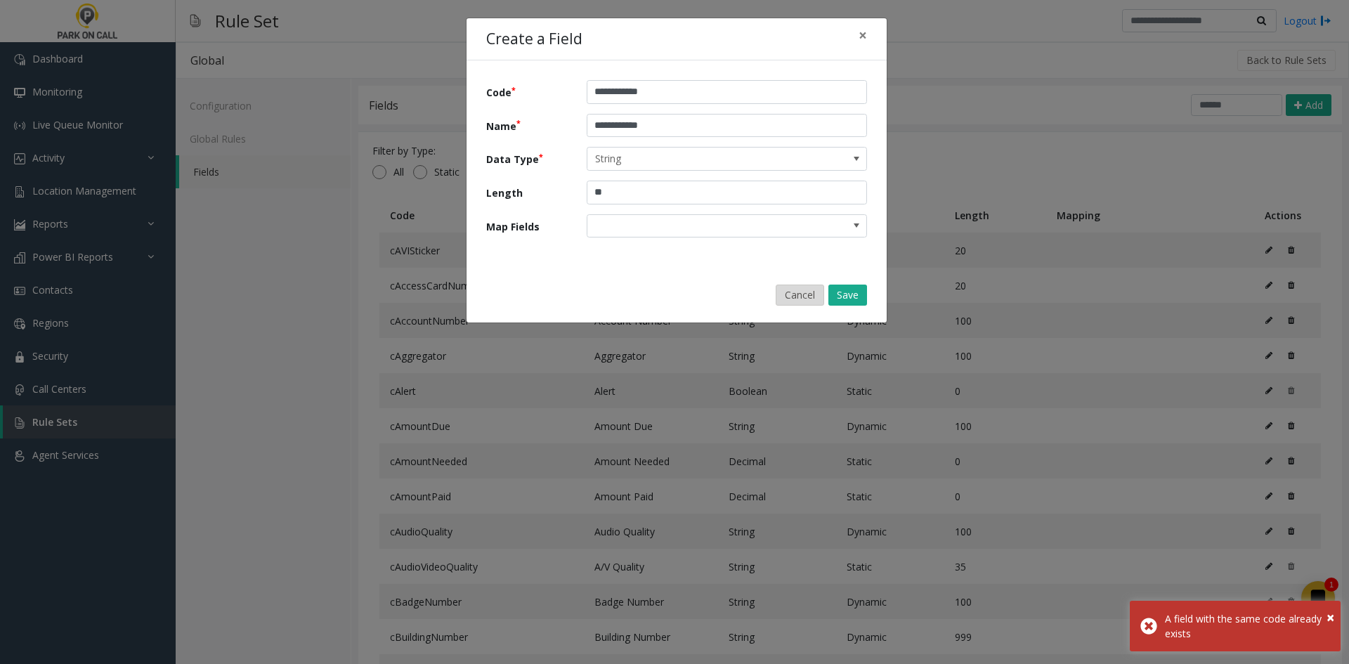
click at [800, 292] on button "Cancel" at bounding box center [800, 295] width 48 height 21
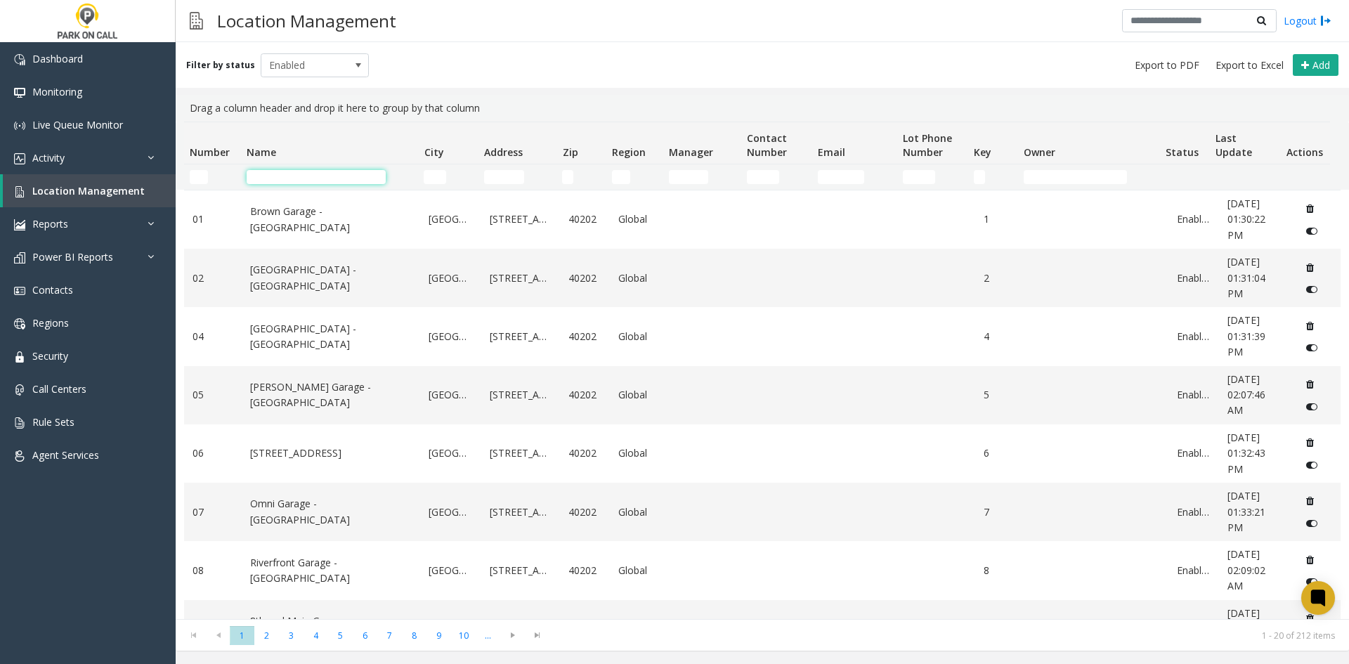
click at [343, 180] on input "Name Filter" at bounding box center [316, 177] width 139 height 14
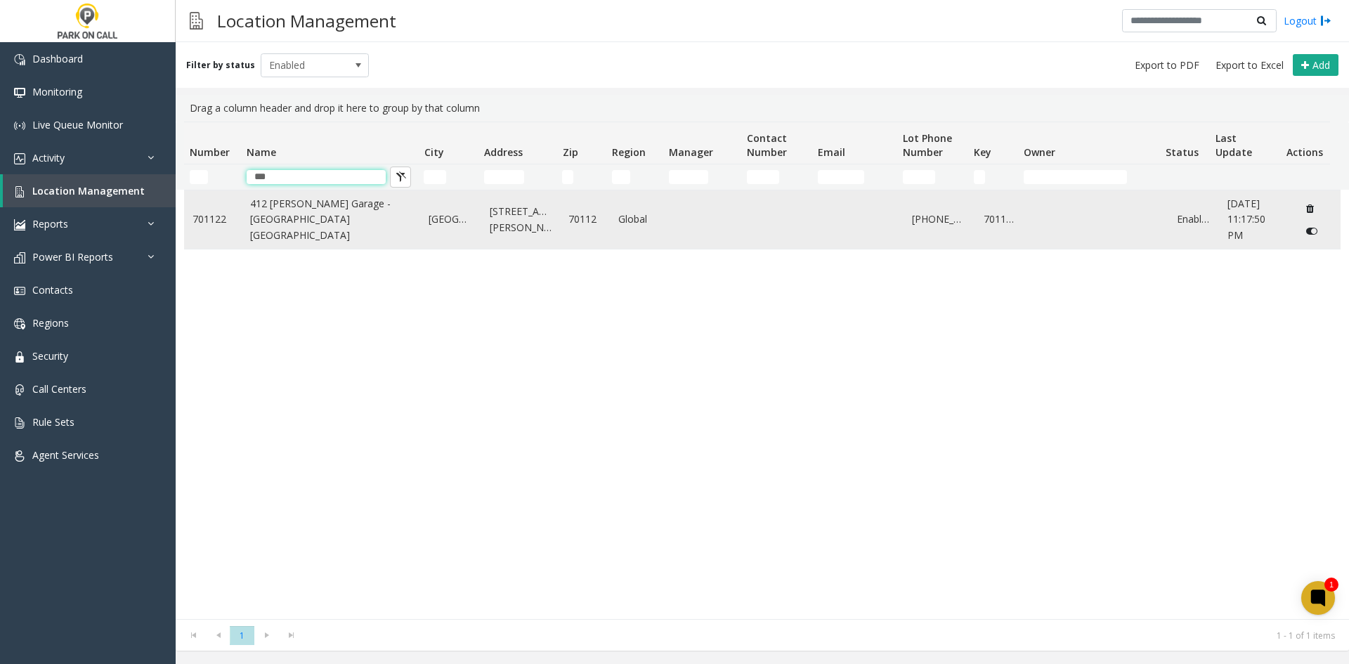
type input "***"
click at [214, 237] on td "701122" at bounding box center [213, 219] width 58 height 58
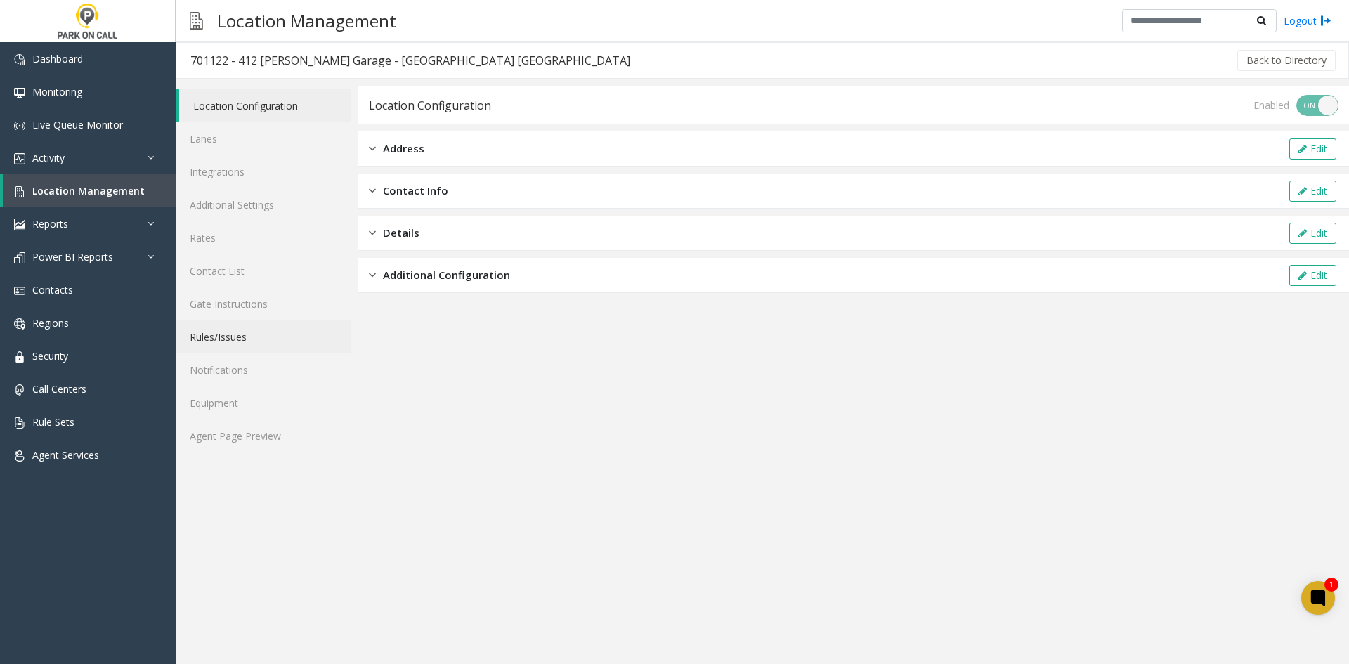
click at [237, 342] on link "Rules/Issues" at bounding box center [263, 336] width 175 height 33
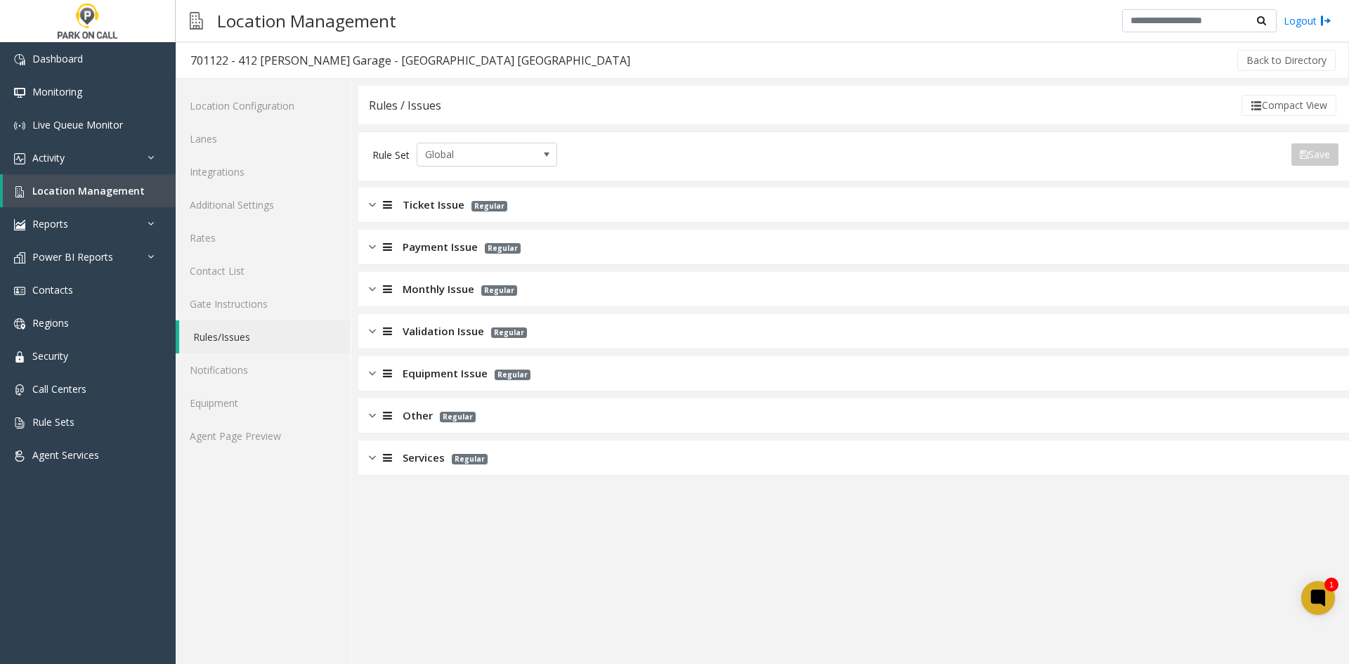
click at [433, 236] on div "Payment Issue Regular" at bounding box center [853, 247] width 991 height 35
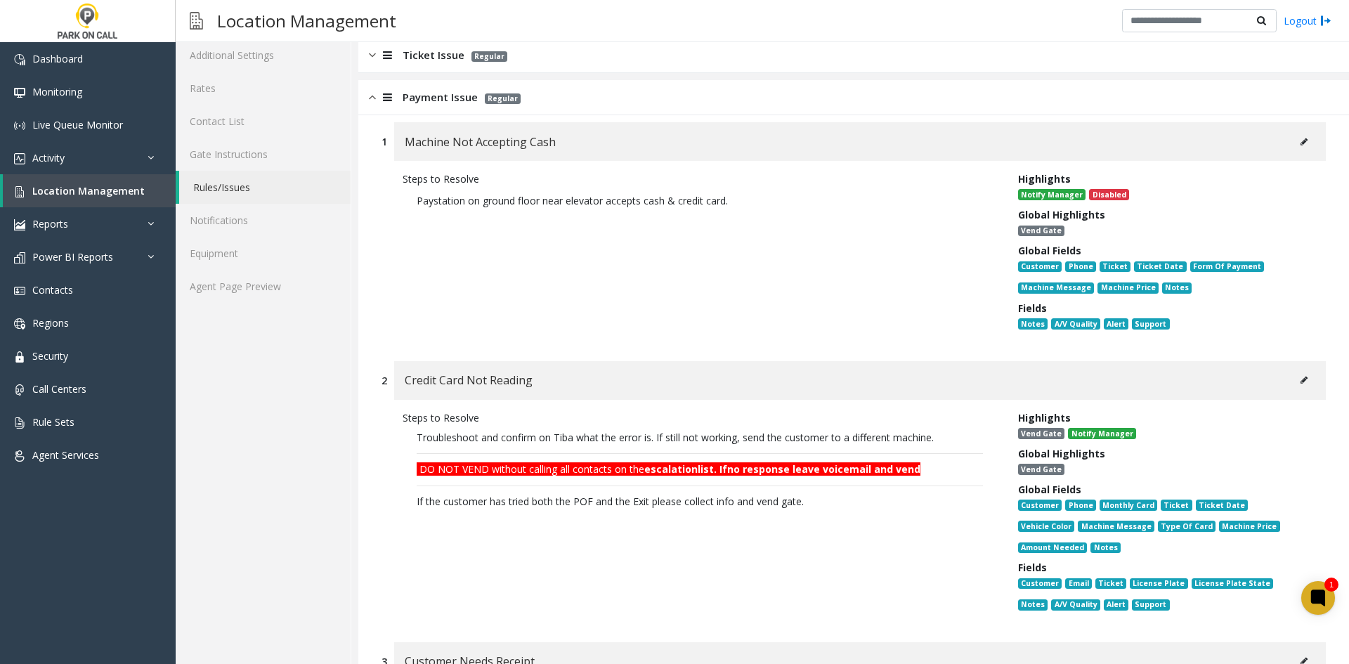
scroll to position [141, 0]
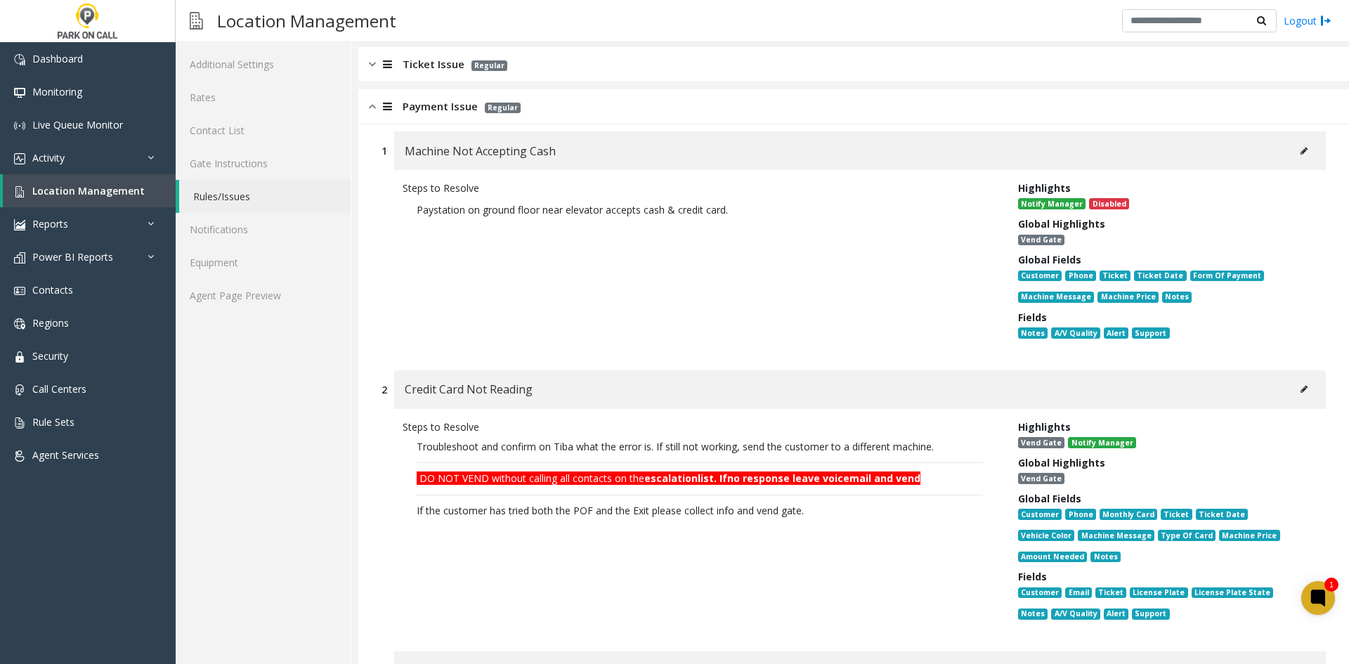
click at [1301, 389] on icon at bounding box center [1304, 389] width 7 height 8
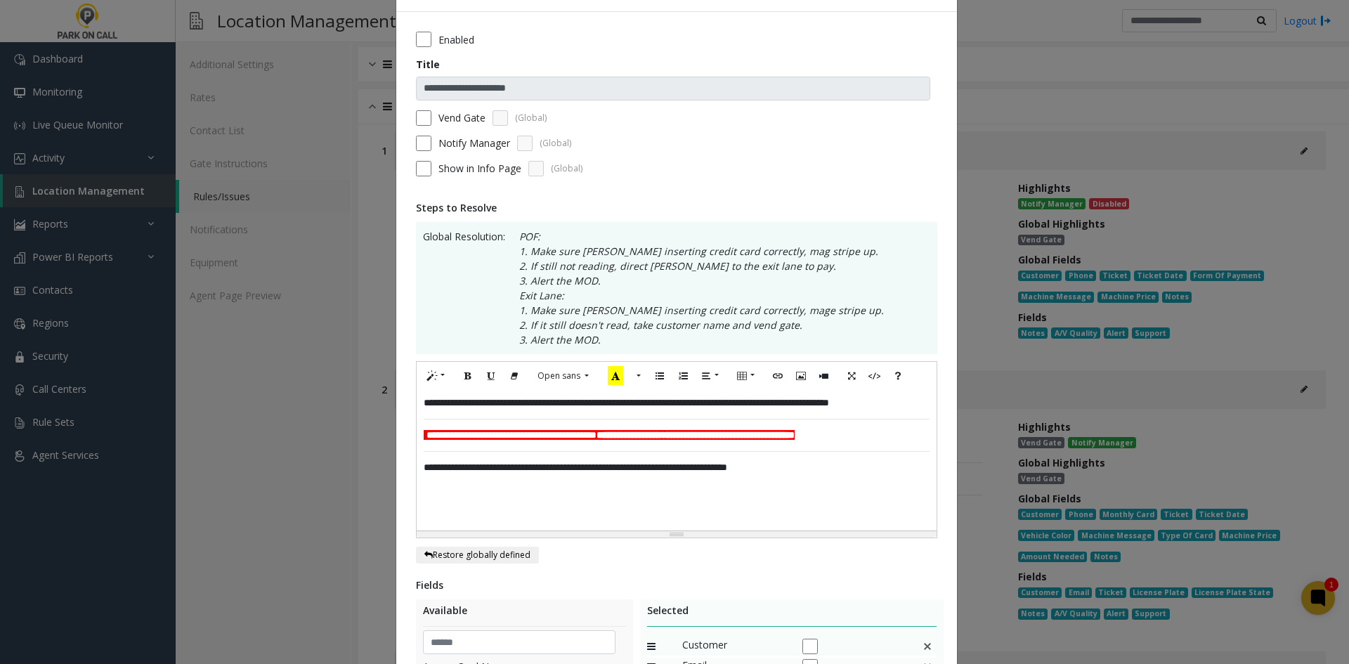
scroll to position [363, 0]
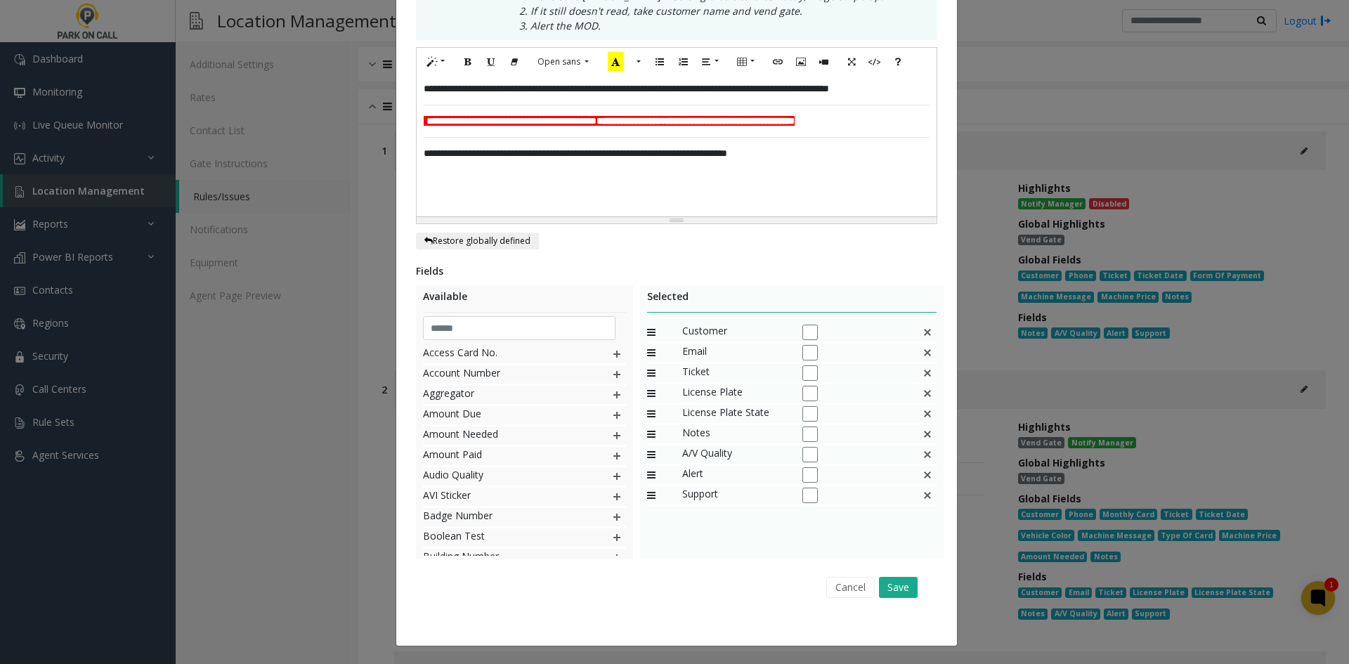
click at [1268, 404] on div "**********" at bounding box center [674, 332] width 1349 height 664
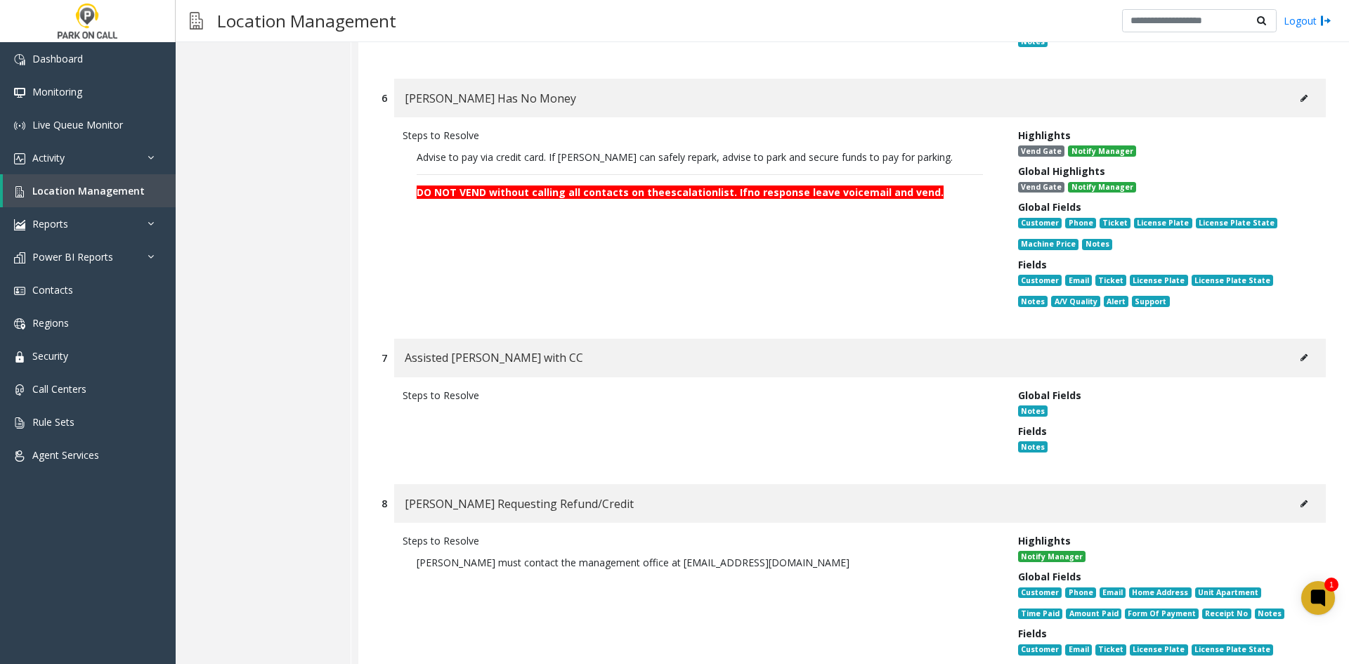
scroll to position [1546, 0]
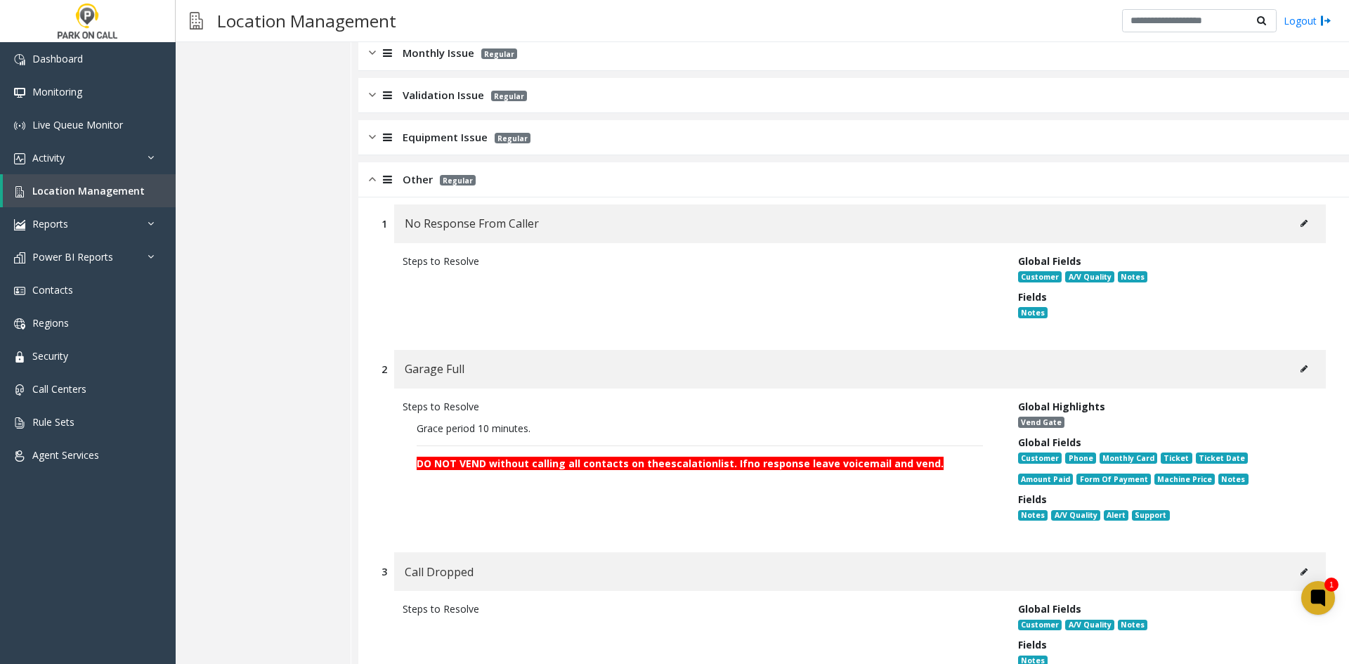
scroll to position [4858, 0]
